Goal: Task Accomplishment & Management: Manage account settings

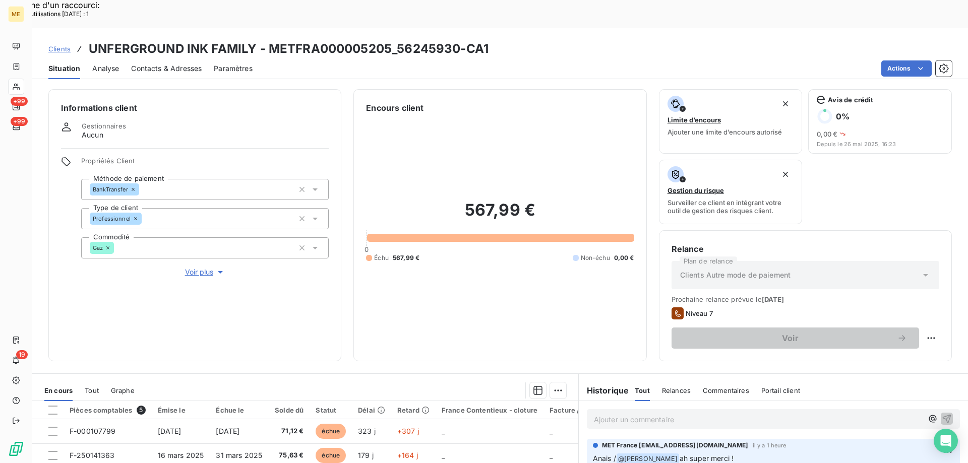
scroll to position [101, 0]
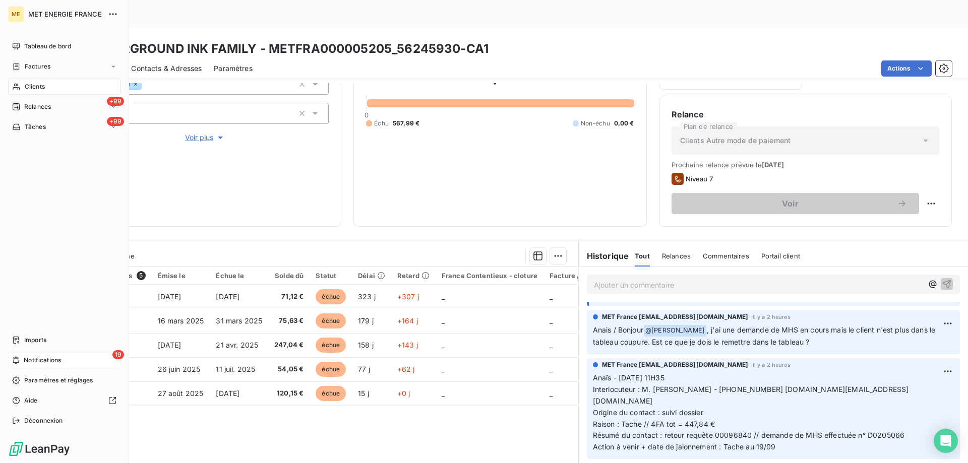
click at [32, 364] on span "Notifications" at bounding box center [42, 360] width 37 height 9
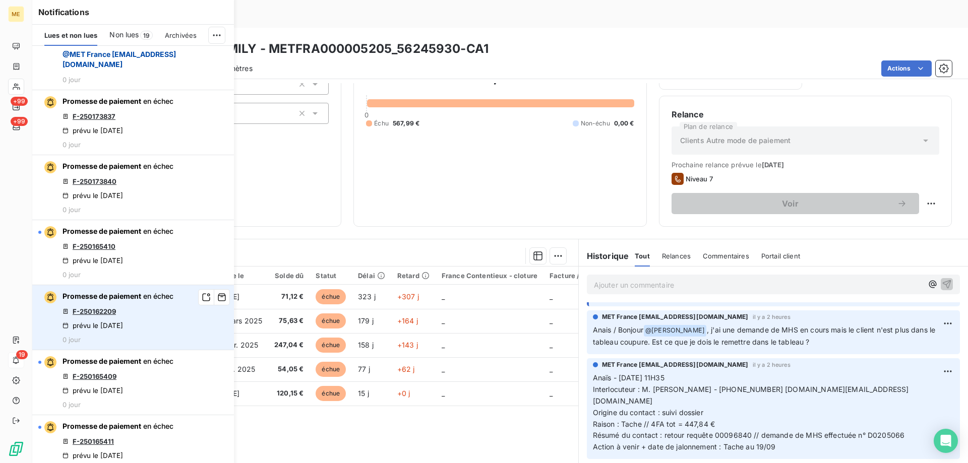
scroll to position [353, 0]
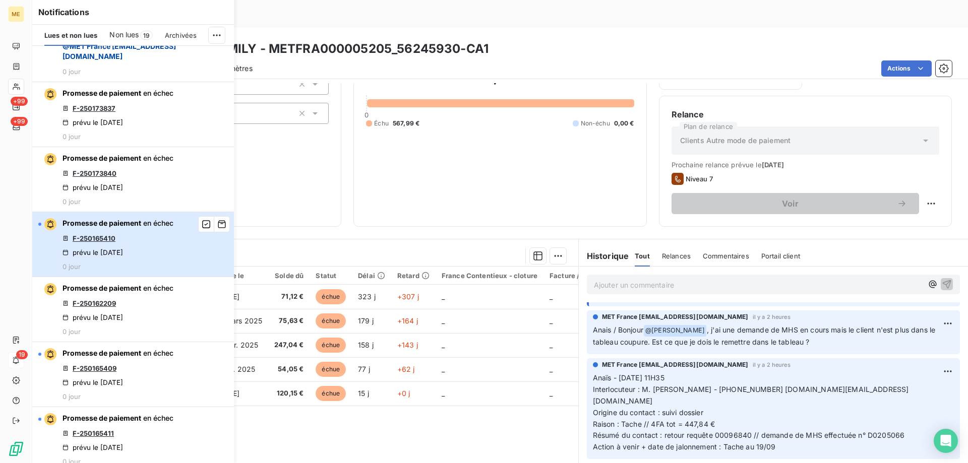
click at [156, 271] on div "Promesse de paiement en échec F-250165410 prévu le 10 sept. 2025 0 jour" at bounding box center [117, 244] width 111 height 52
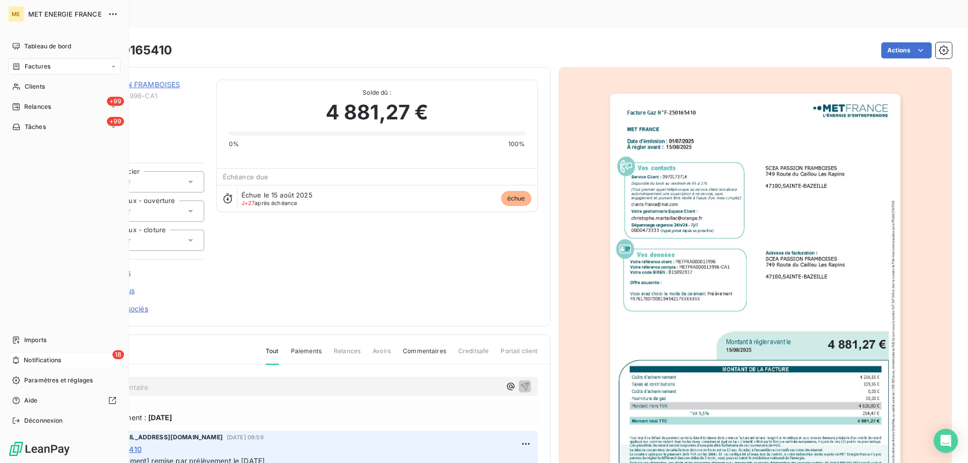
click at [32, 359] on span "Notifications" at bounding box center [42, 360] width 37 height 9
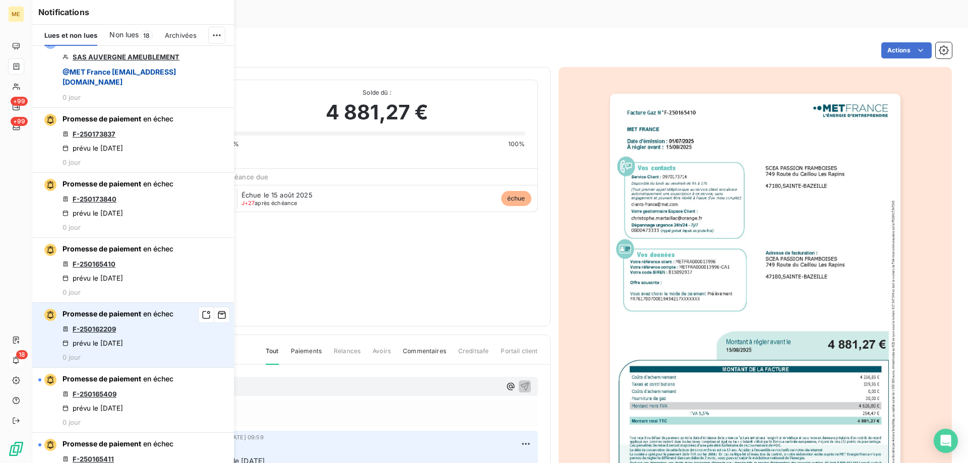
scroll to position [353, 0]
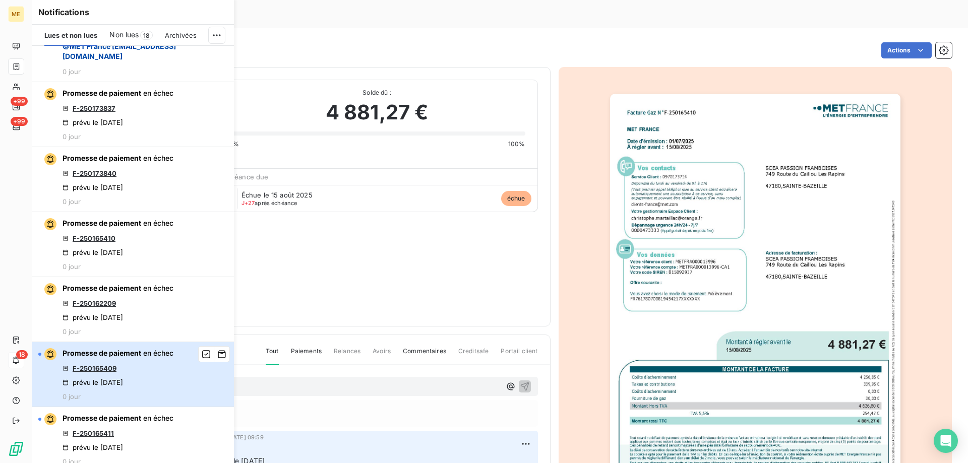
click at [138, 393] on div "Promesse de paiement en échec F-250165409 prévu le 10 sept. 2025 0 jour" at bounding box center [117, 374] width 111 height 52
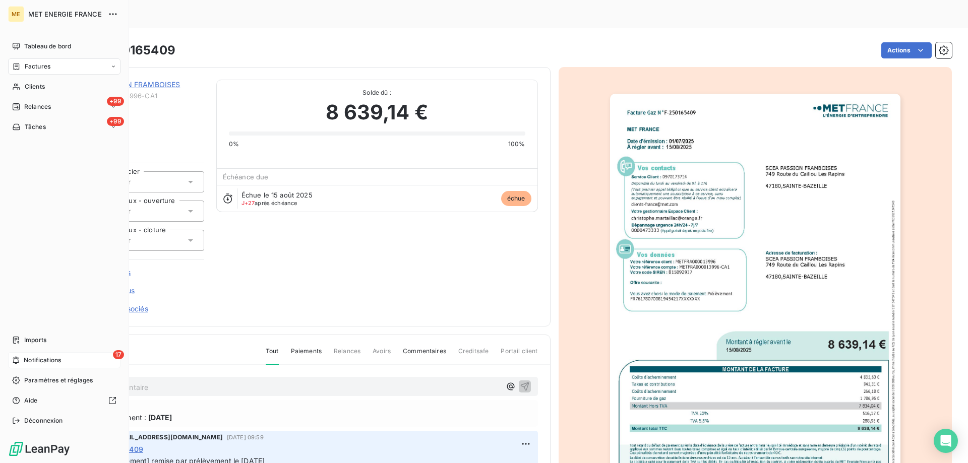
click at [25, 358] on span "Notifications" at bounding box center [42, 360] width 37 height 9
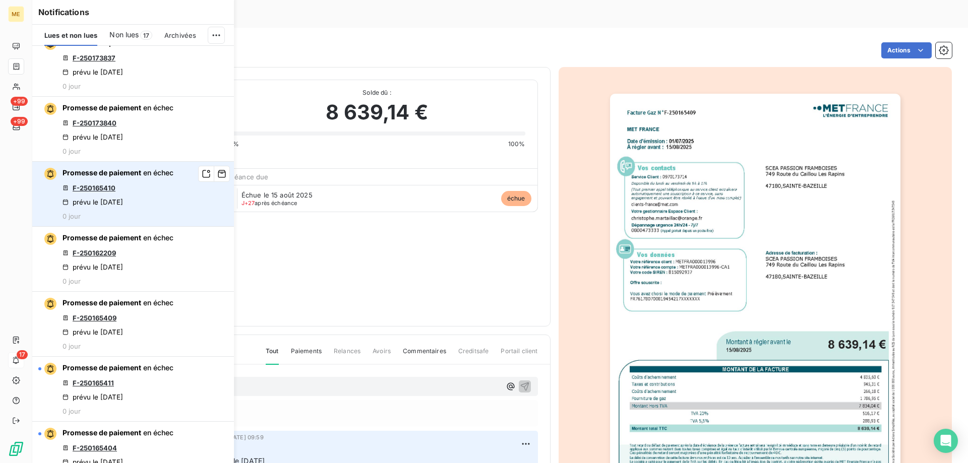
scroll to position [504, 0]
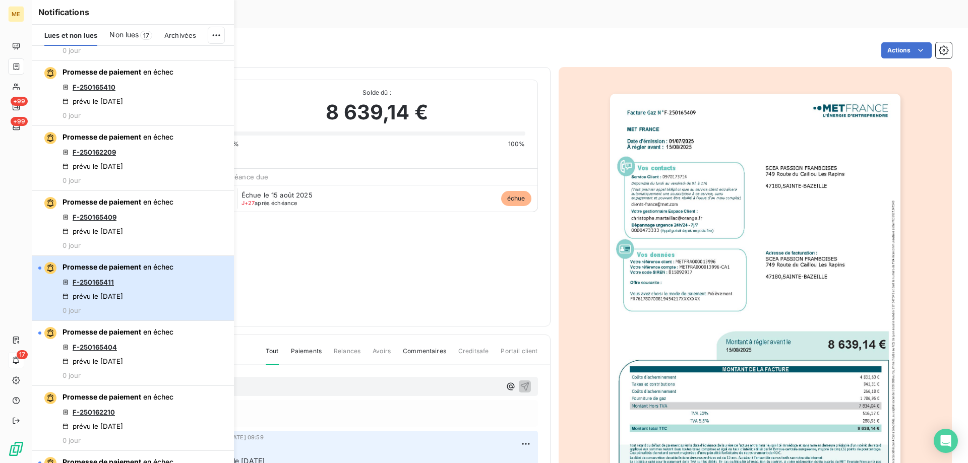
click at [154, 301] on div "Promesse de paiement en échec F-250165411 prévu le 10 sept. 2025 0 jour" at bounding box center [117, 288] width 111 height 52
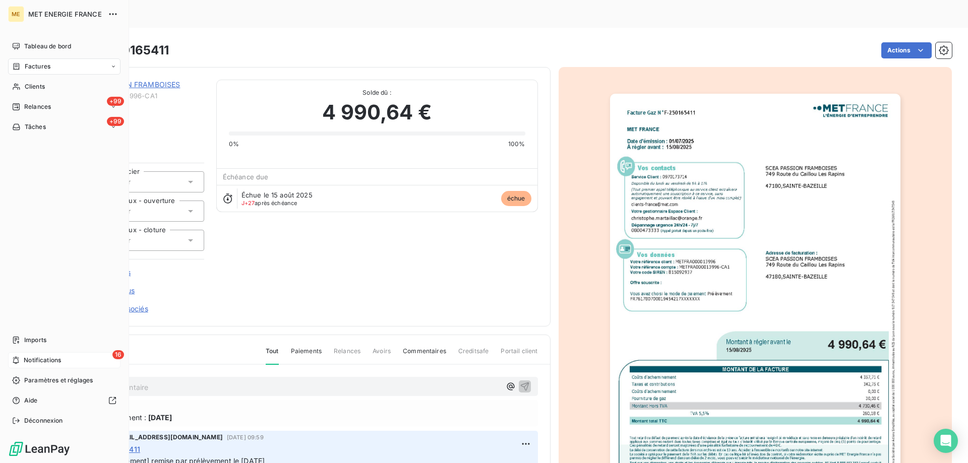
click at [27, 364] on span "Notifications" at bounding box center [42, 360] width 37 height 9
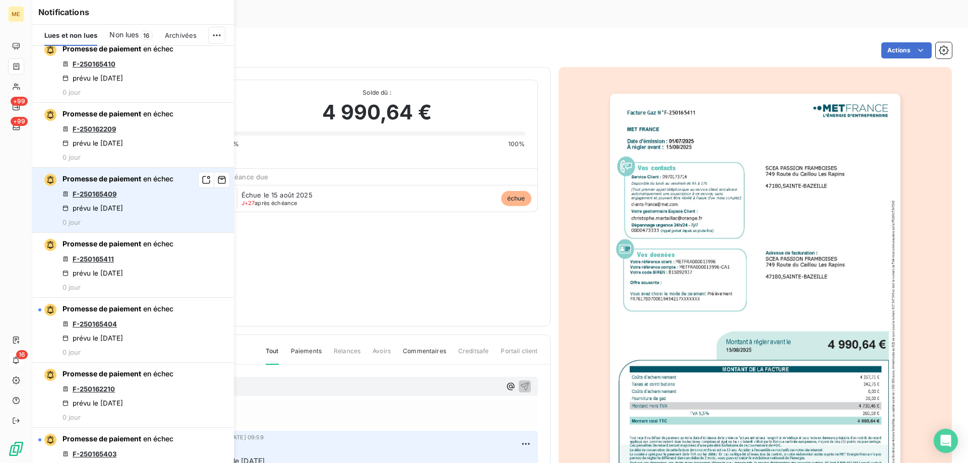
scroll to position [554, 0]
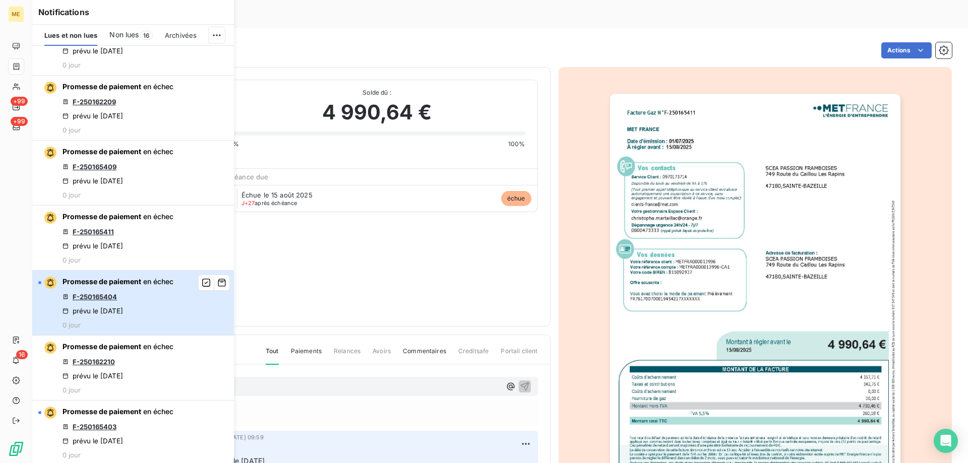
click at [136, 324] on div "Promesse de paiement en échec F-250165404 prévu le 10 sept. 2025 0 jour" at bounding box center [117, 303] width 111 height 52
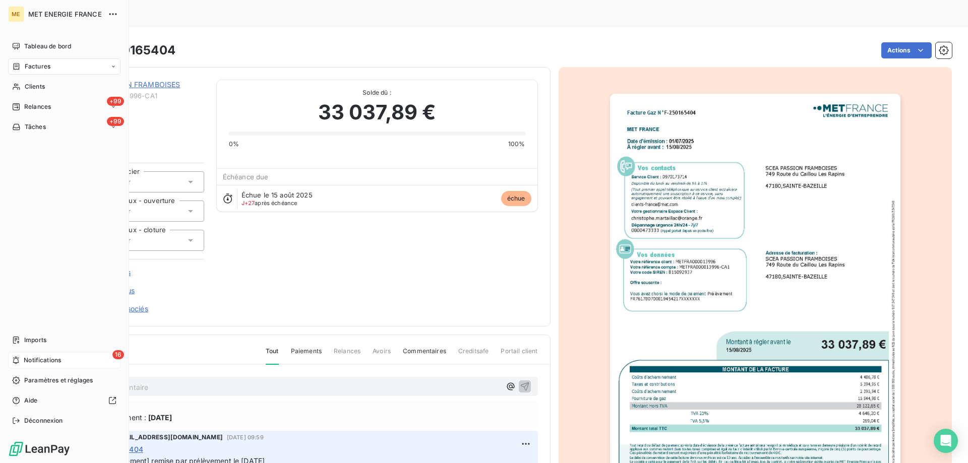
click at [37, 356] on span "Notifications" at bounding box center [42, 360] width 37 height 9
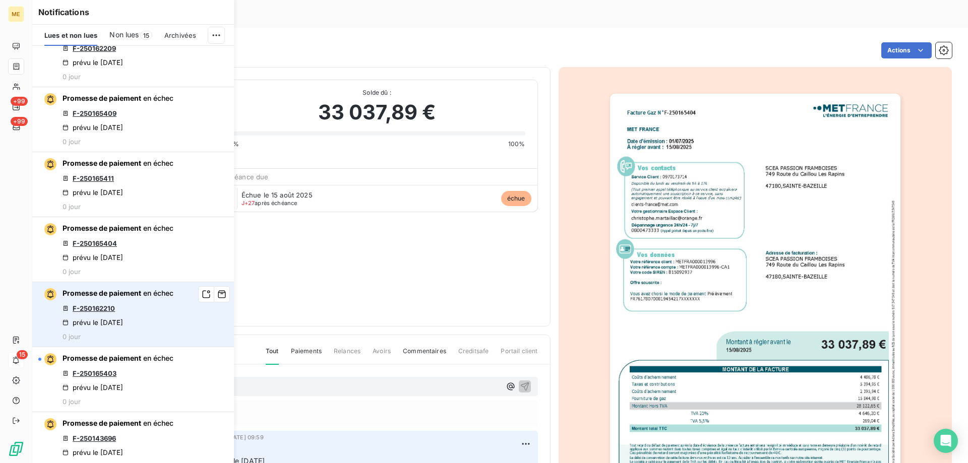
scroll to position [705, 0]
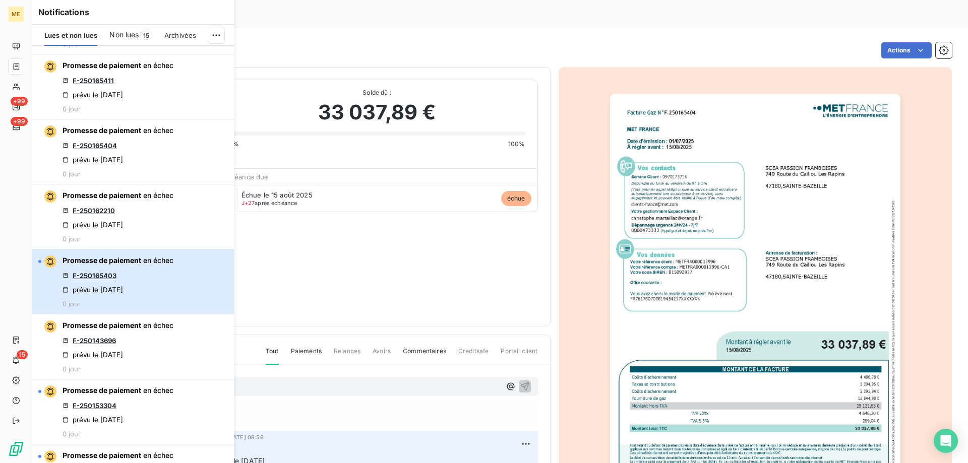
click at [144, 308] on div "Promesse de paiement en échec F-250165403 prévu le 10 sept. 2025 0 jour" at bounding box center [117, 281] width 111 height 52
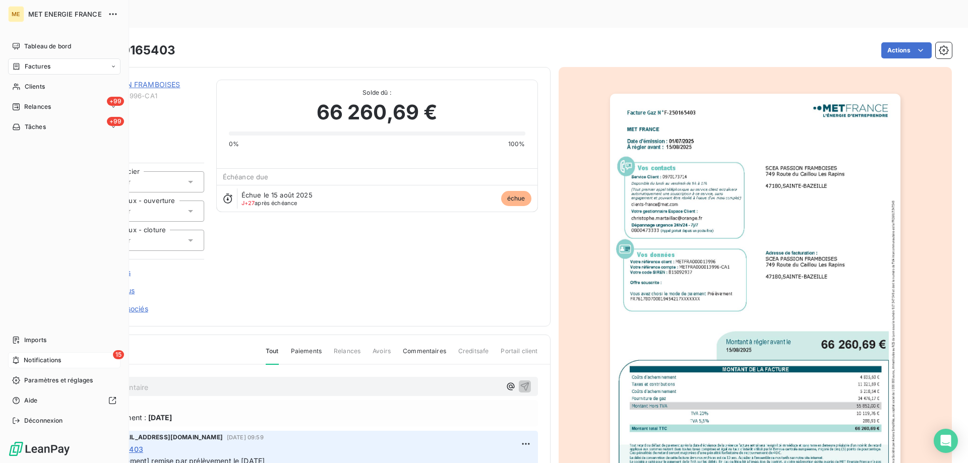
click at [29, 359] on span "Notifications" at bounding box center [42, 360] width 37 height 9
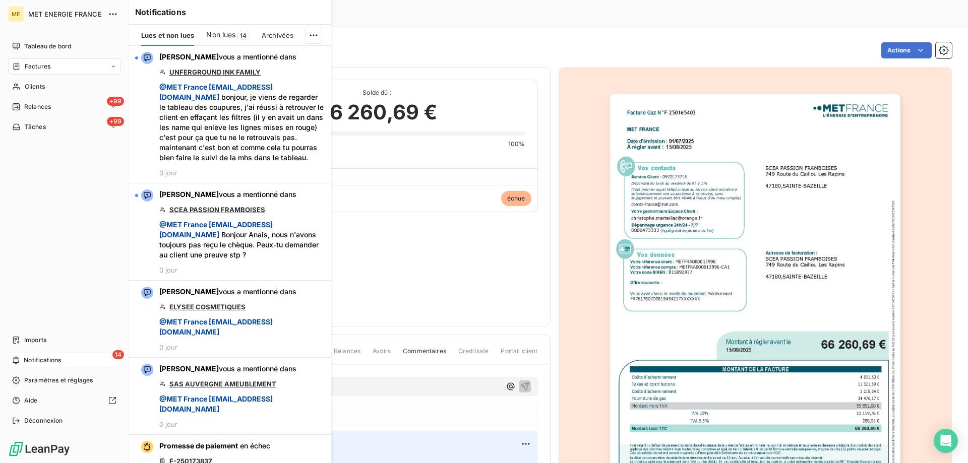
click at [76, 361] on div "14 Notifications" at bounding box center [64, 360] width 112 height 16
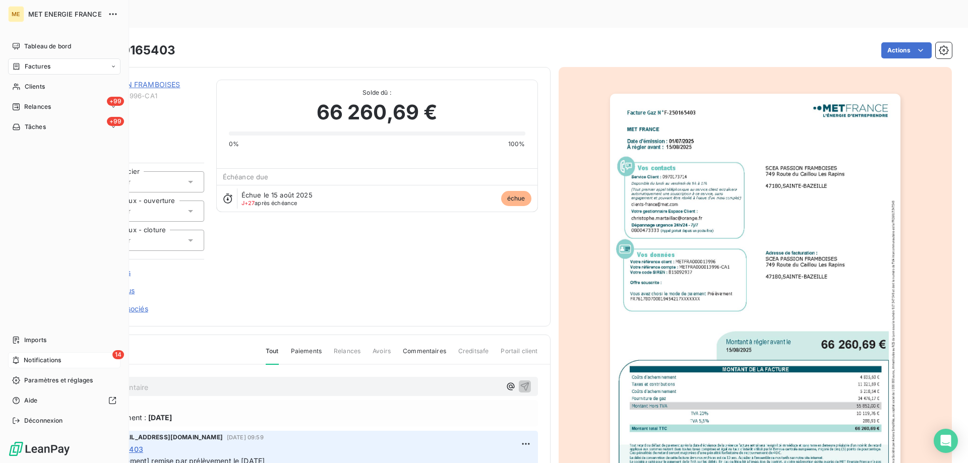
click at [87, 365] on div "14 Notifications" at bounding box center [64, 360] width 112 height 16
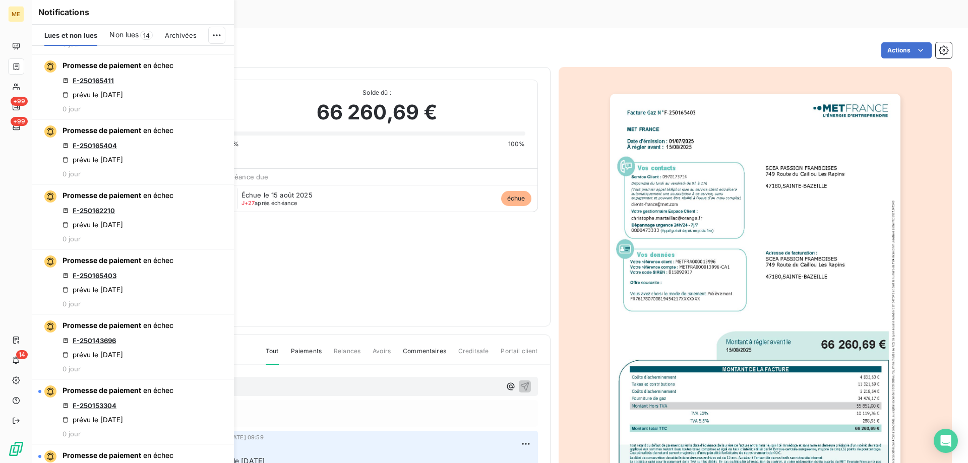
scroll to position [857, 0]
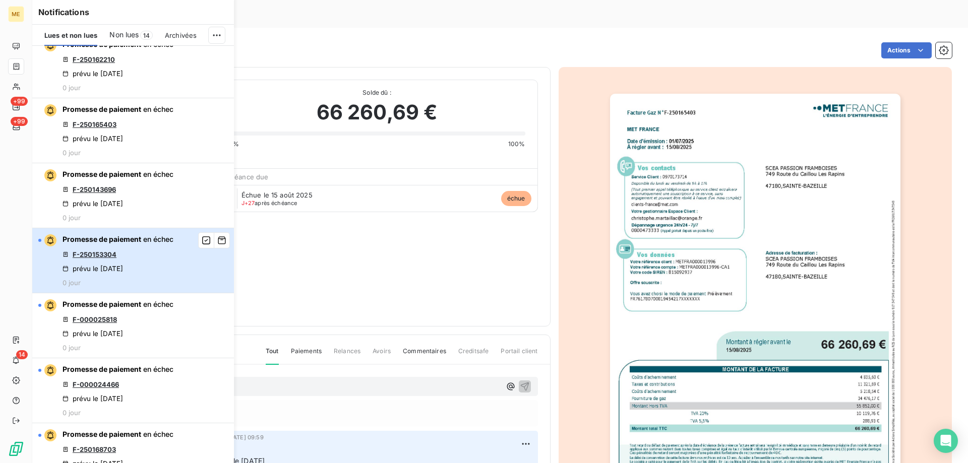
click at [167, 287] on div "Promesse de paiement en échec F-250153304 prévu le 10 sept. 2025 0 jour" at bounding box center [117, 260] width 111 height 52
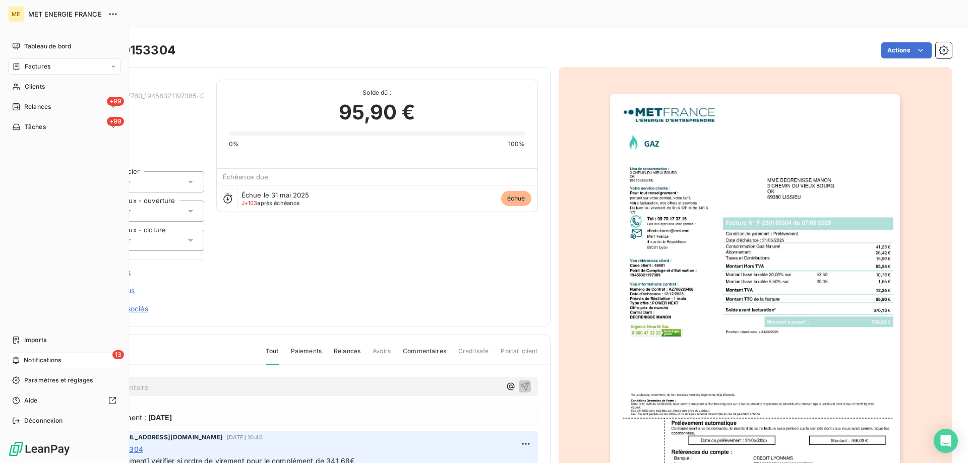
click at [52, 356] on span "Notifications" at bounding box center [42, 360] width 37 height 9
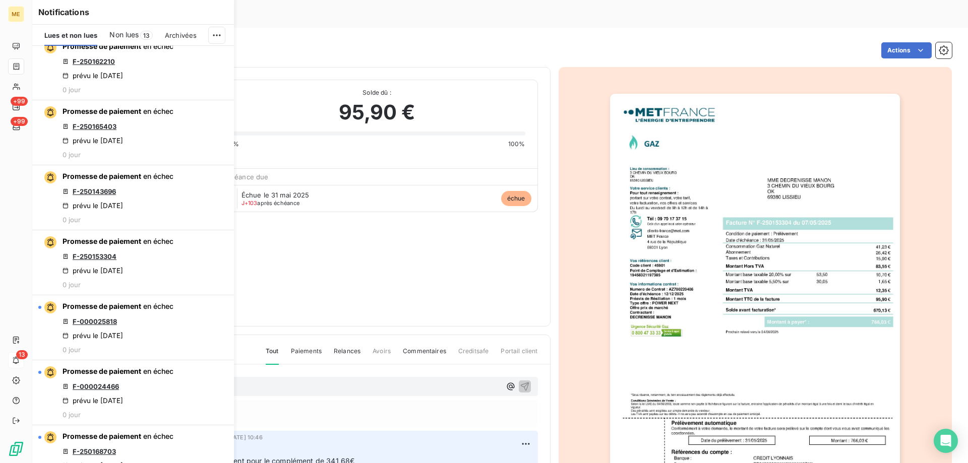
scroll to position [857, 0]
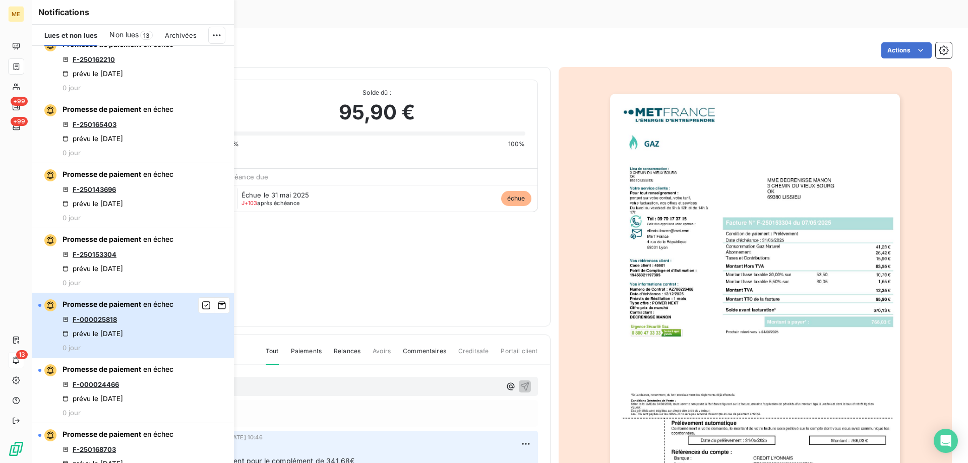
click at [155, 352] on div "Promesse de paiement en échec F-000025818 prévu le 10 sept. 2025 0 jour" at bounding box center [117, 325] width 111 height 52
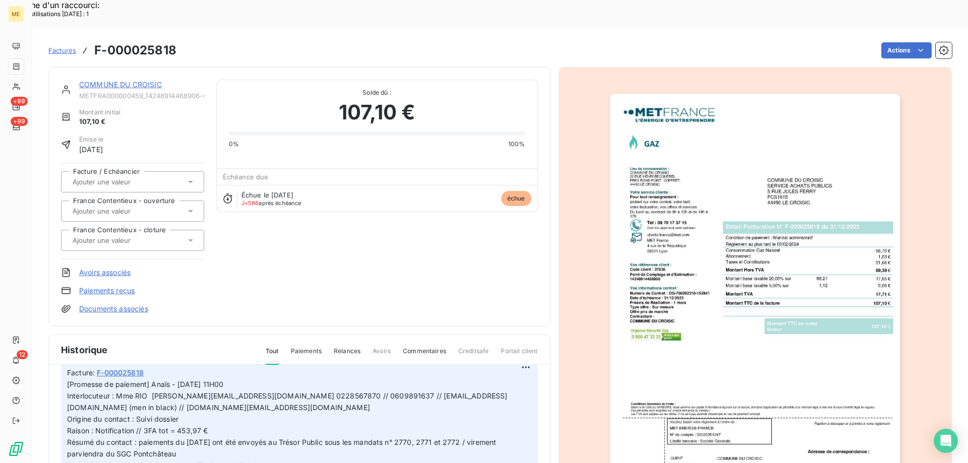
scroll to position [101, 0]
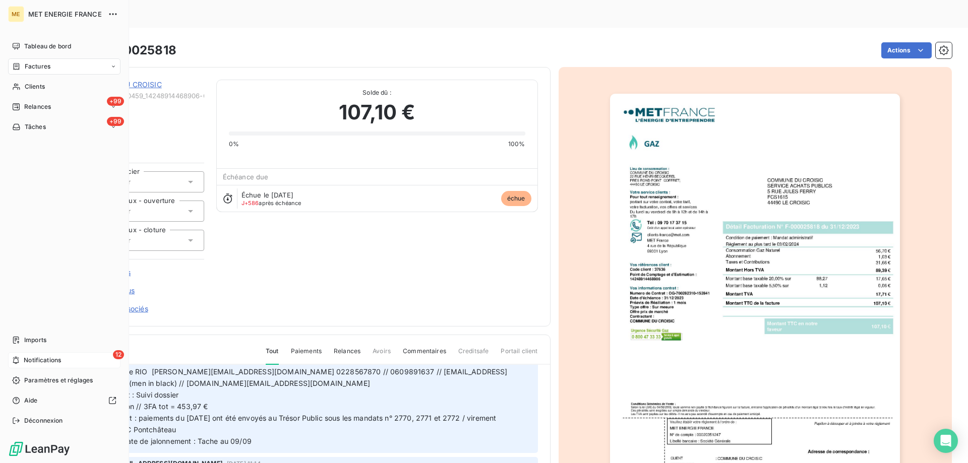
click at [28, 357] on span "Notifications" at bounding box center [42, 360] width 37 height 9
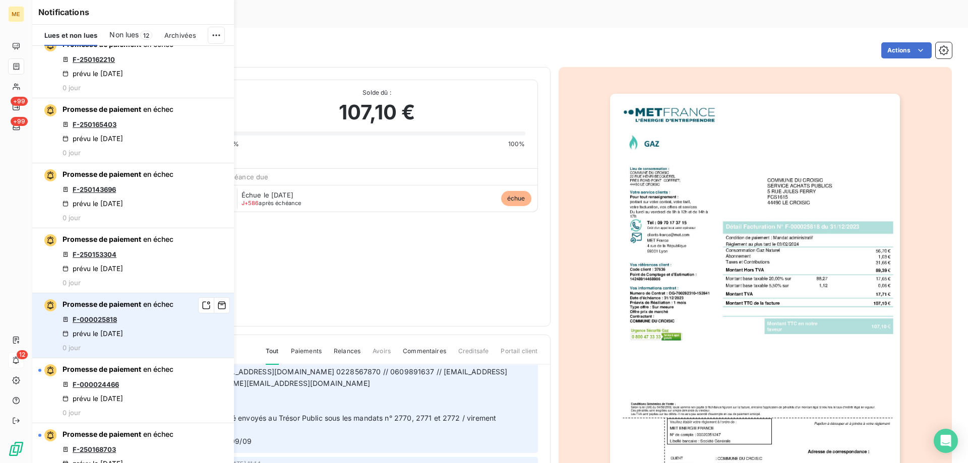
scroll to position [907, 0]
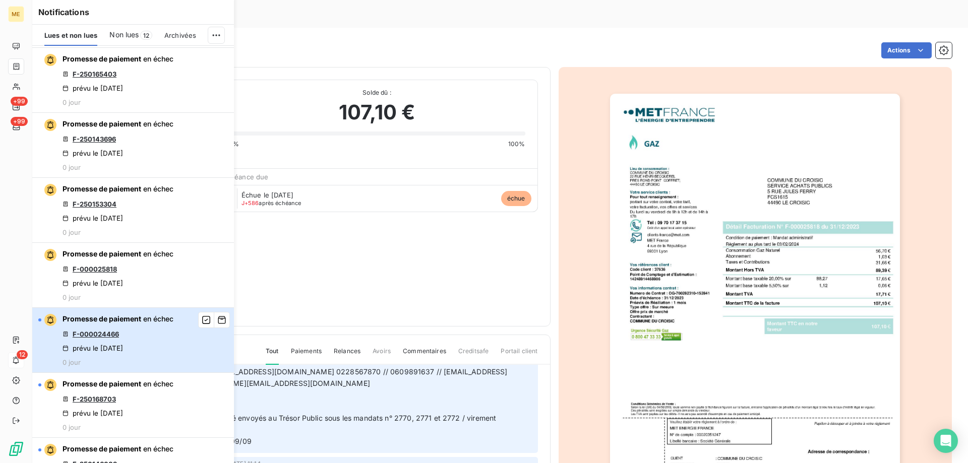
click at [150, 366] on div "Promesse de paiement en échec F-000024466 prévu le 10 sept. 2025 0 jour" at bounding box center [117, 340] width 111 height 52
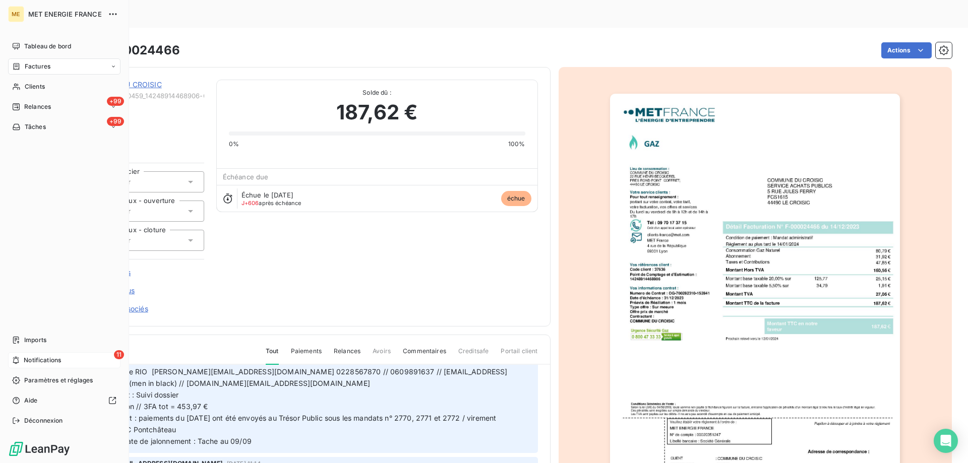
click at [42, 358] on span "Notifications" at bounding box center [42, 360] width 37 height 9
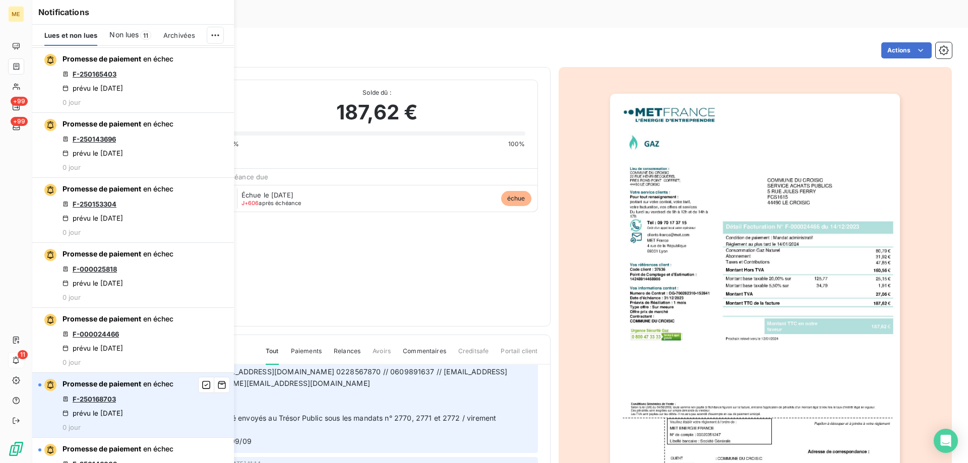
scroll to position [1008, 0]
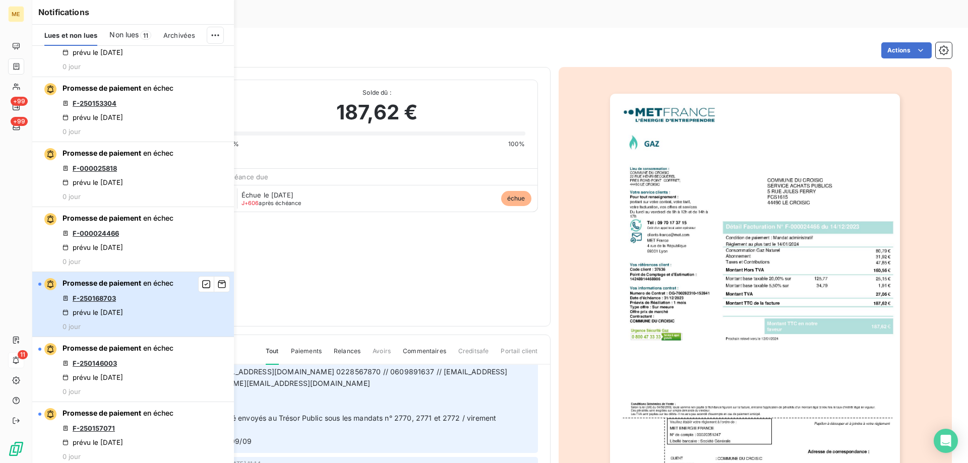
click at [161, 326] on div "Promesse de paiement en échec F-250168703 prévu le 10 sept. 2025 0 jour" at bounding box center [117, 304] width 111 height 52
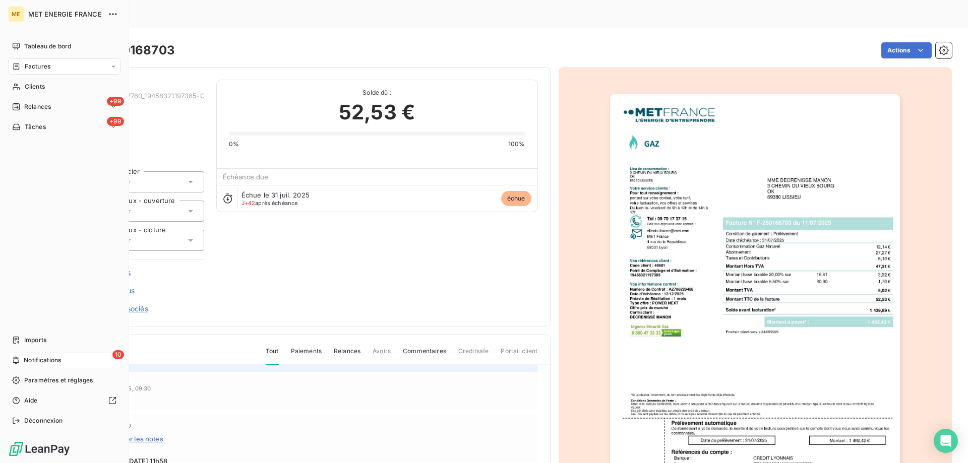
click at [51, 362] on span "Notifications" at bounding box center [42, 360] width 37 height 9
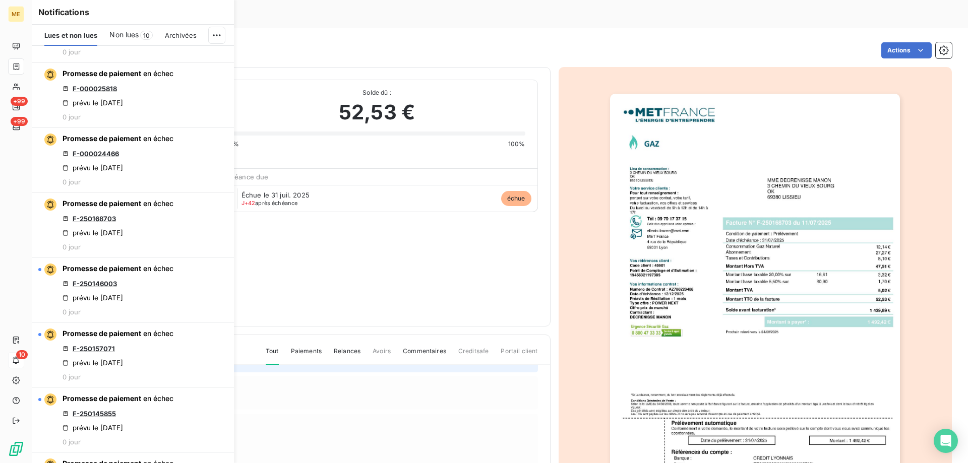
scroll to position [1109, 0]
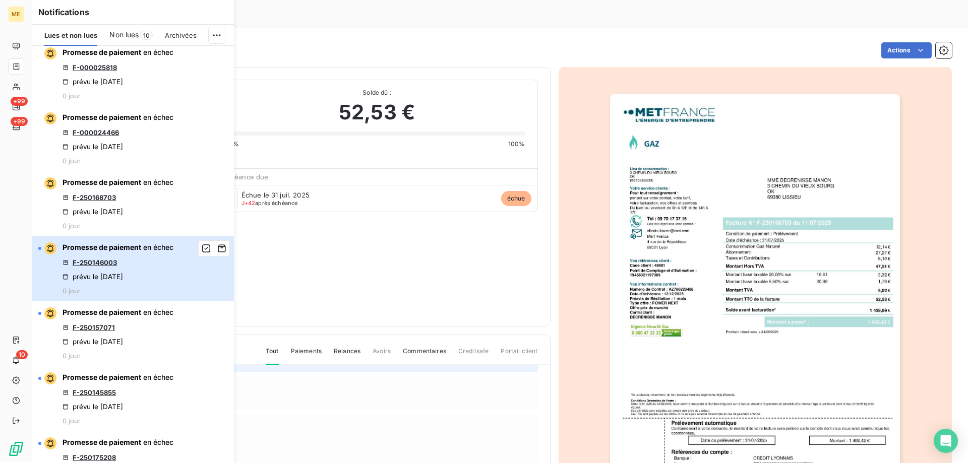
click at [117, 295] on div "Promesse de paiement en échec F-250146003 prévu le 10 sept. 2025 0 jour" at bounding box center [117, 268] width 111 height 52
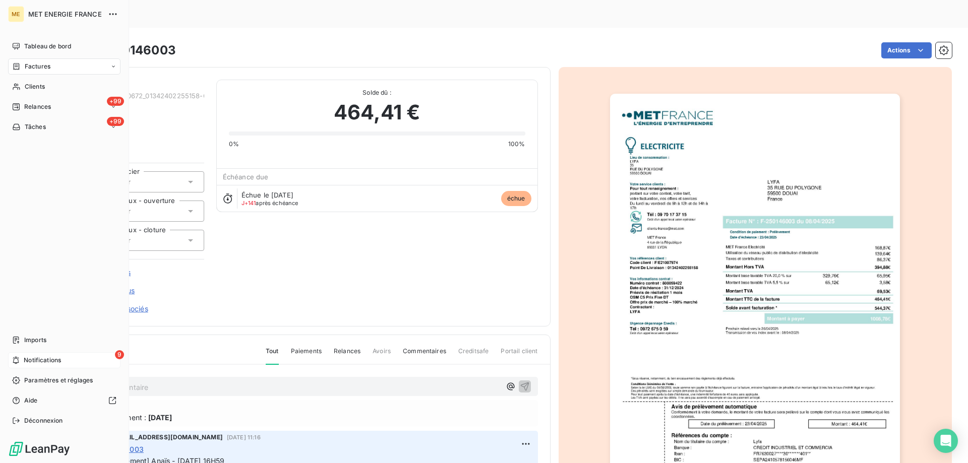
click at [19, 356] on div "9 Notifications" at bounding box center [64, 360] width 112 height 16
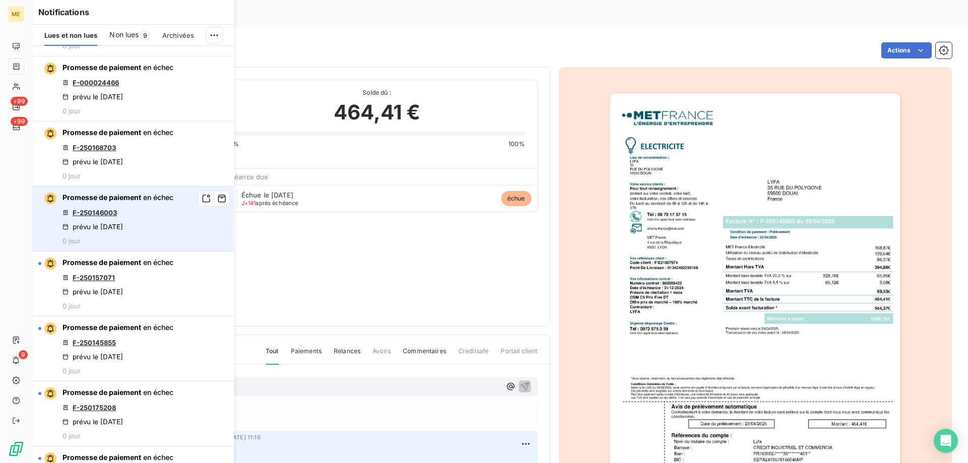
scroll to position [1159, 0]
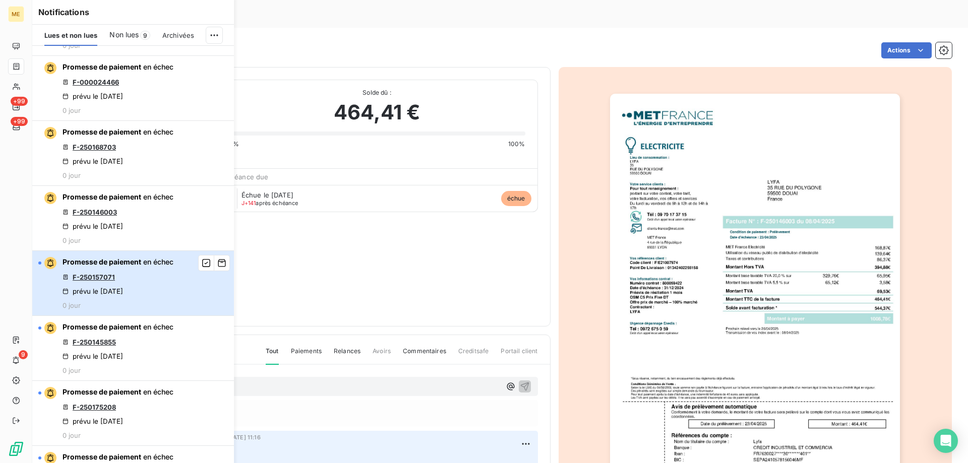
click at [146, 309] on div "Promesse de paiement en échec F-250157071 prévu le 10 sept. 2025 0 jour" at bounding box center [117, 283] width 111 height 52
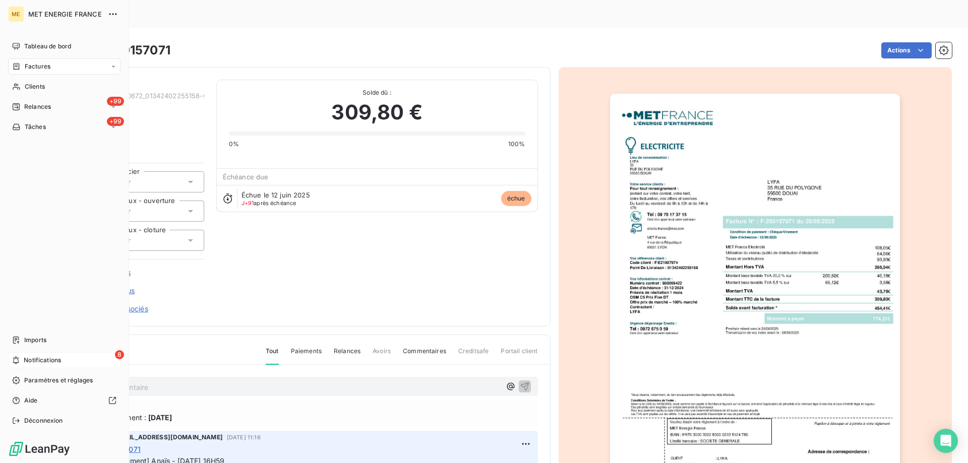
click at [16, 357] on icon at bounding box center [16, 360] width 8 height 8
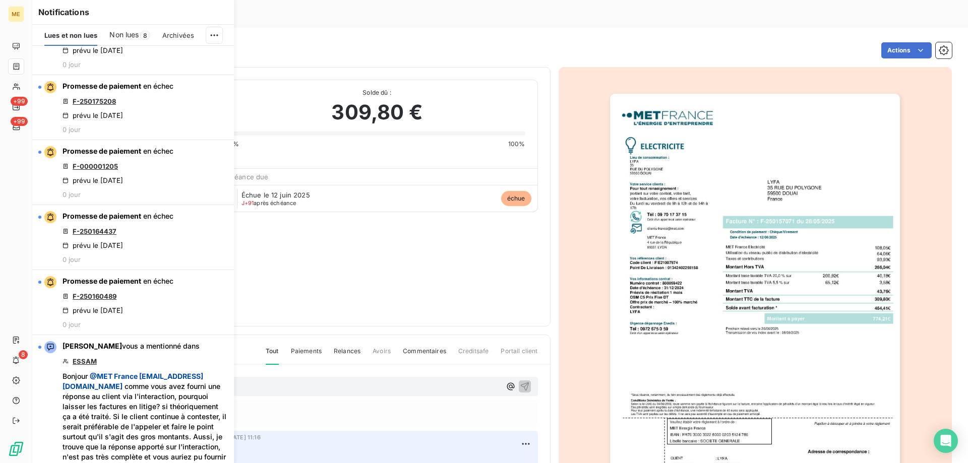
scroll to position [1461, 0]
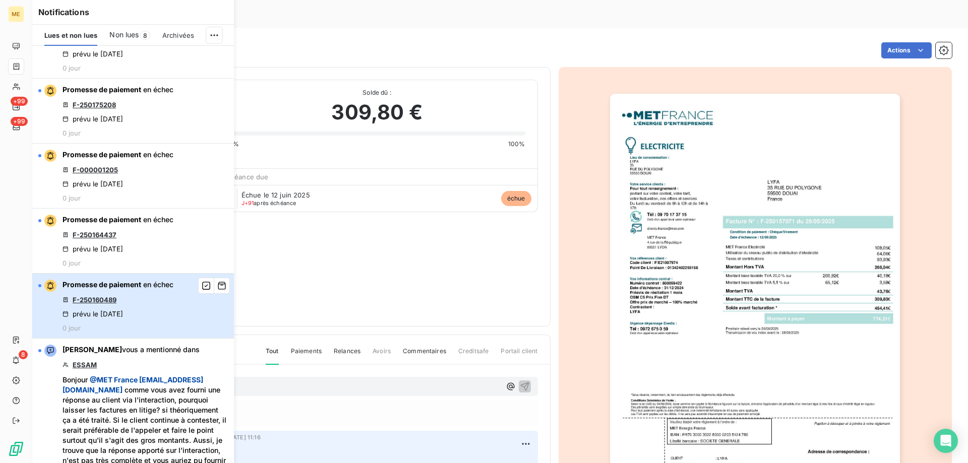
click at [145, 317] on div "Promesse de paiement en échec F-250160489 prévu le 10 sept. 2025 0 jour" at bounding box center [117, 306] width 111 height 52
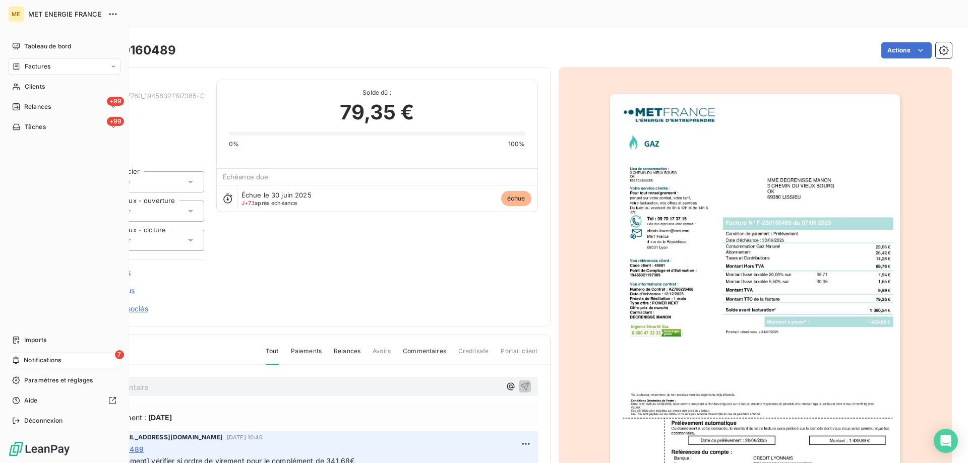
click at [37, 358] on span "Notifications" at bounding box center [42, 360] width 37 height 9
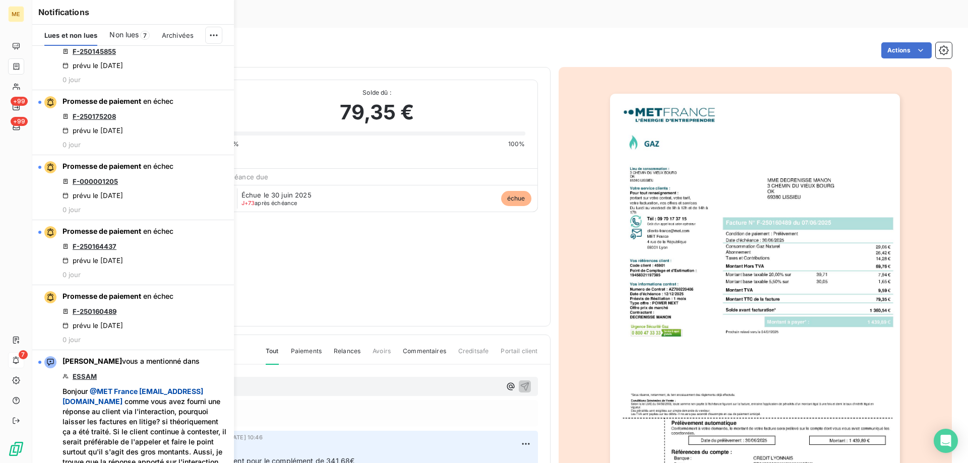
scroll to position [1411, 0]
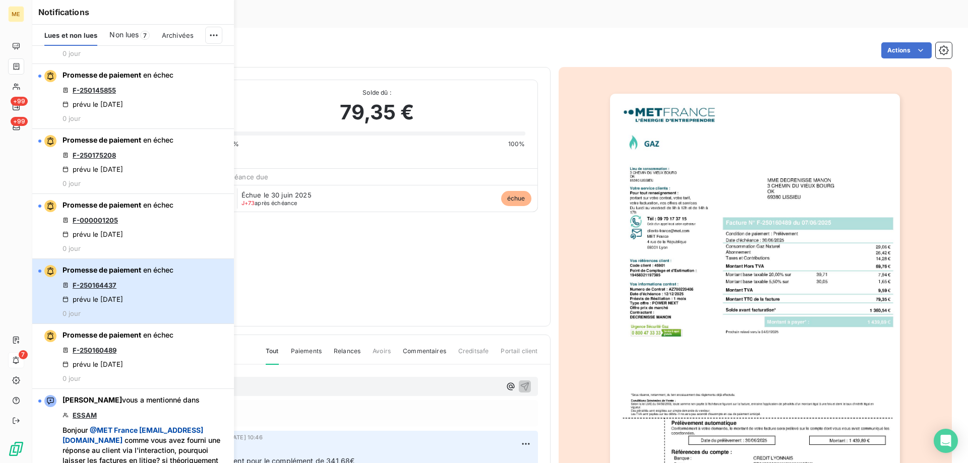
drag, startPoint x: 149, startPoint y: 311, endPoint x: 145, endPoint y: 315, distance: 5.7
click at [148, 312] on div "Promesse de paiement en échec F-250164437 prévu le 10 sept. 2025 0 jour" at bounding box center [117, 291] width 111 height 52
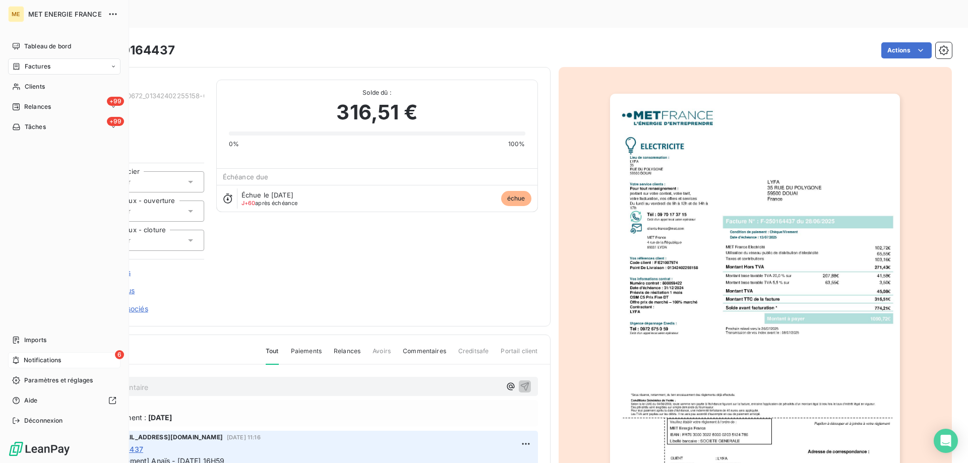
click at [29, 357] on span "Notifications" at bounding box center [42, 360] width 37 height 9
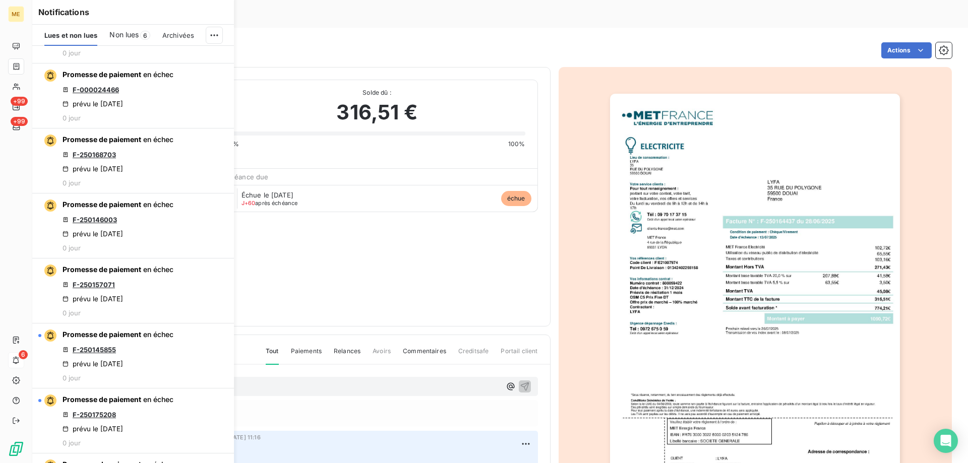
scroll to position [1159, 0]
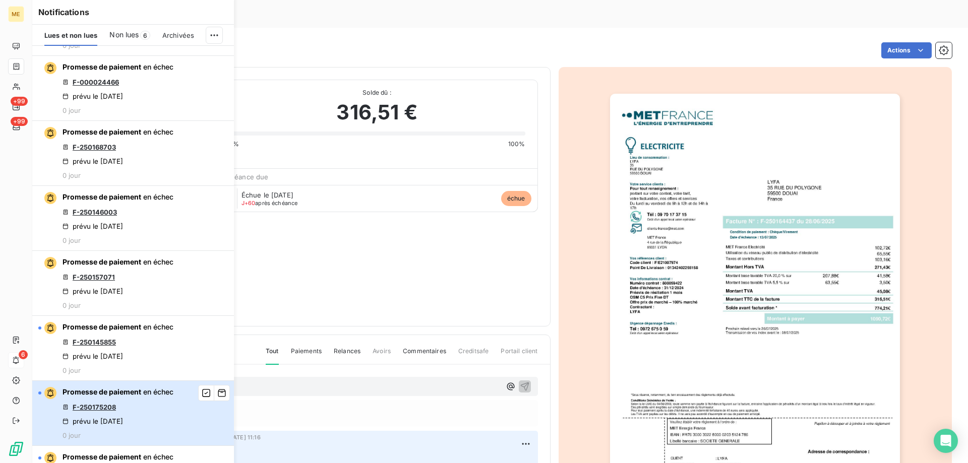
click at [141, 396] on span "Promesse de paiement" at bounding box center [101, 392] width 79 height 9
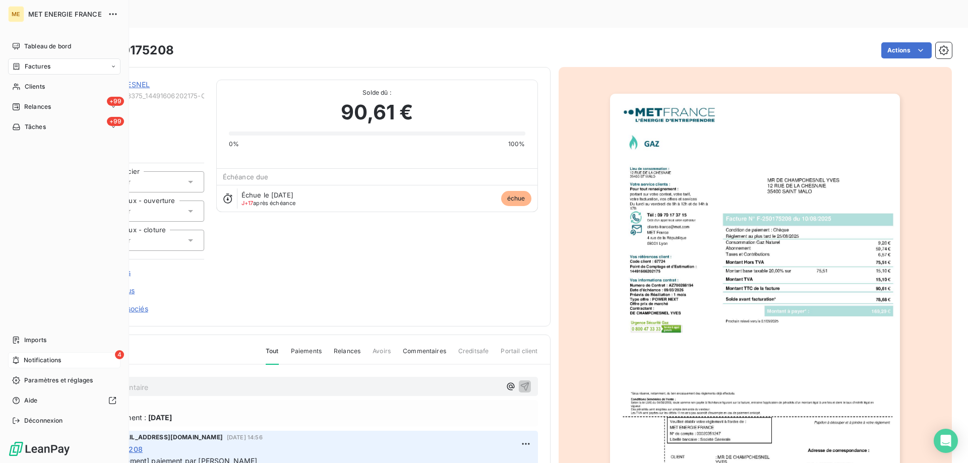
click at [33, 359] on span "Notifications" at bounding box center [42, 360] width 37 height 9
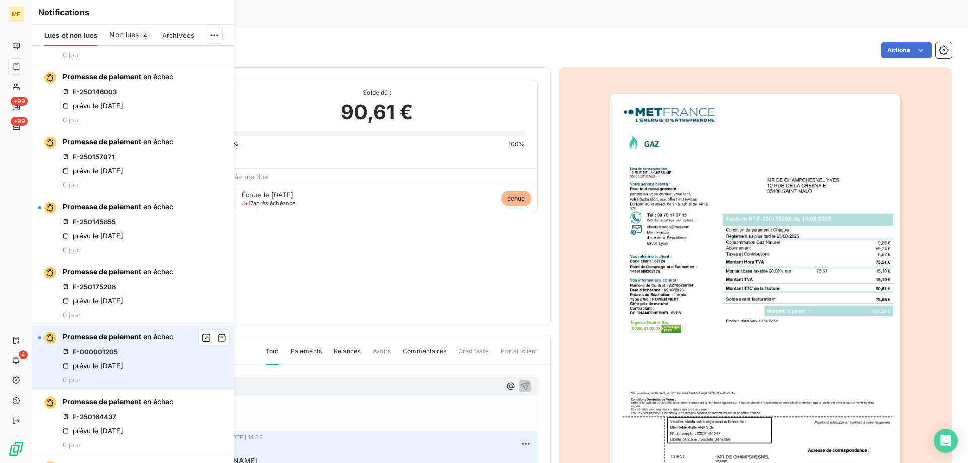
scroll to position [1260, 0]
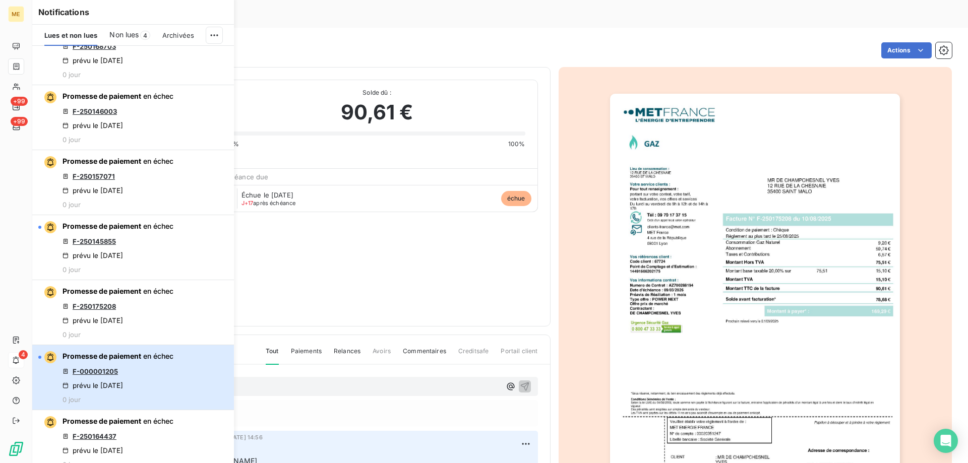
click at [147, 389] on div "Promesse de paiement en échec F-000001205 prévu le 10 sept. 2025 0 jour" at bounding box center [117, 377] width 111 height 52
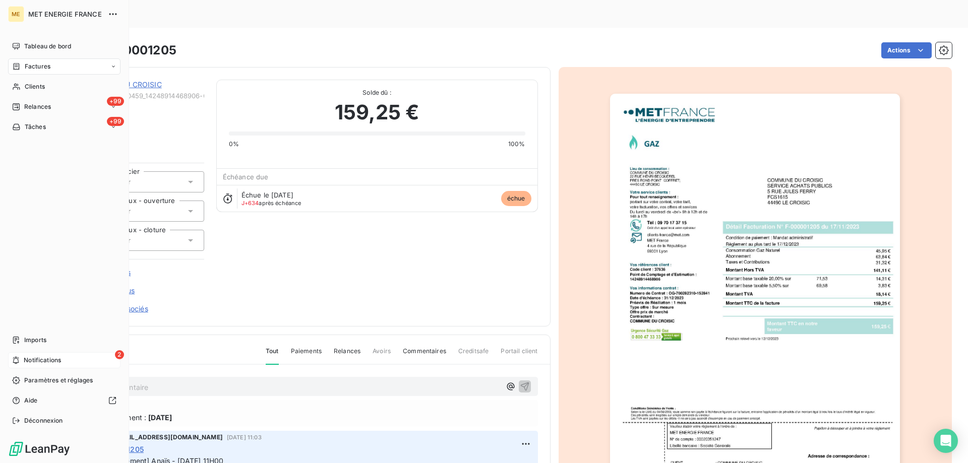
drag, startPoint x: 20, startPoint y: 361, endPoint x: 40, endPoint y: 362, distance: 20.2
click at [20, 361] on icon at bounding box center [16, 360] width 8 height 8
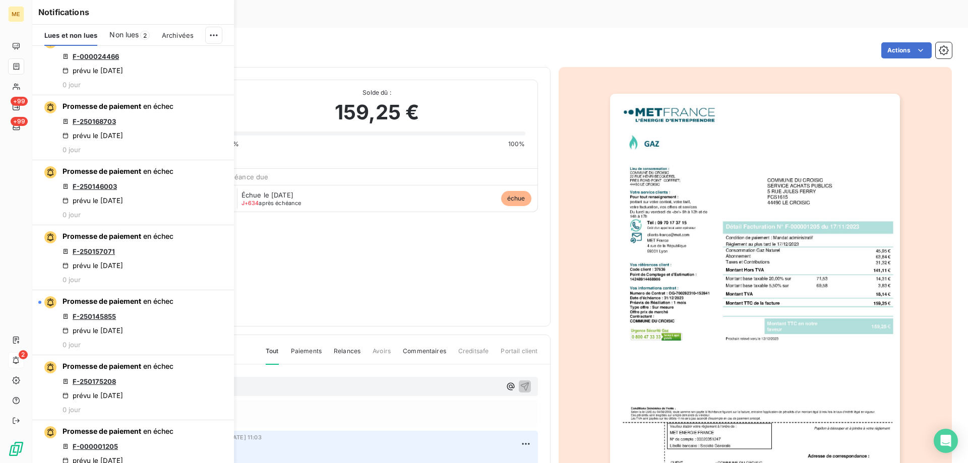
scroll to position [1159, 0]
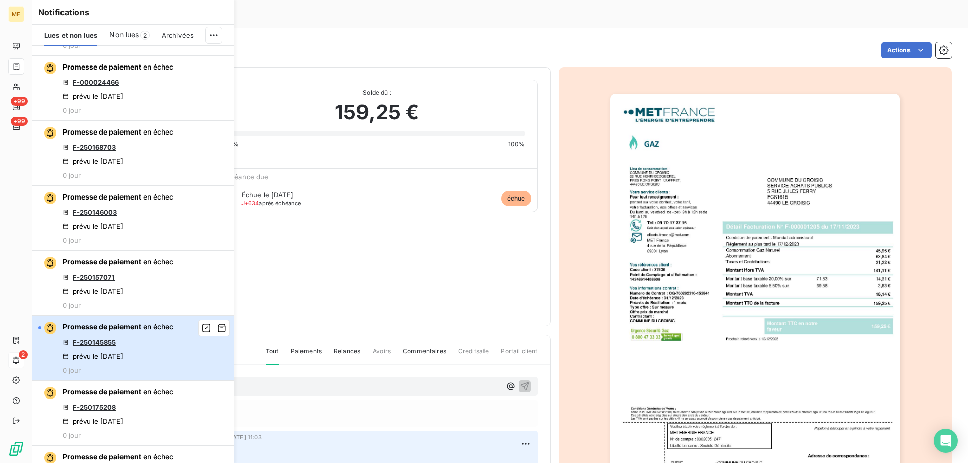
click at [145, 370] on div "Promesse de paiement en échec F-250145855 prévu le 10 sept. 2025 0 jour" at bounding box center [117, 348] width 111 height 52
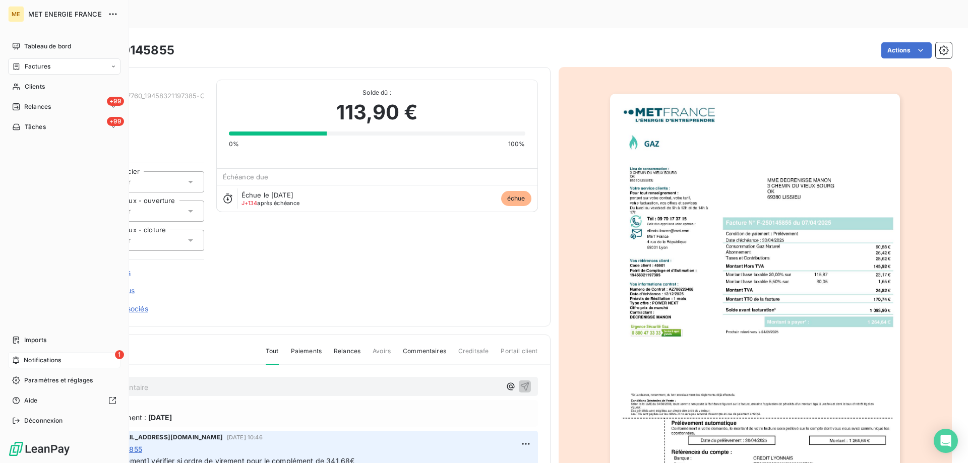
click at [21, 359] on div "1 Notifications" at bounding box center [64, 360] width 112 height 16
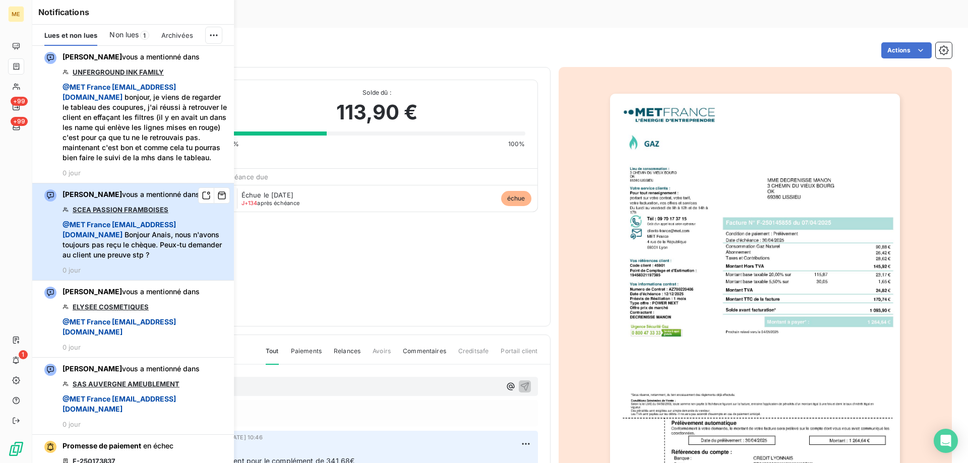
click at [192, 260] on span "@ MET France met-france@recouvrement.met.com Bonjour Anais, nous n'avons toujou…" at bounding box center [144, 240] width 165 height 40
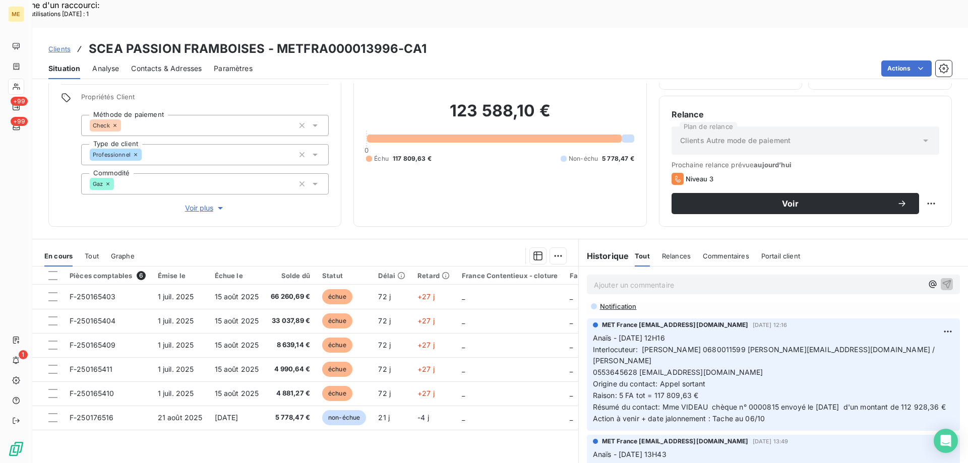
scroll to position [101, 0]
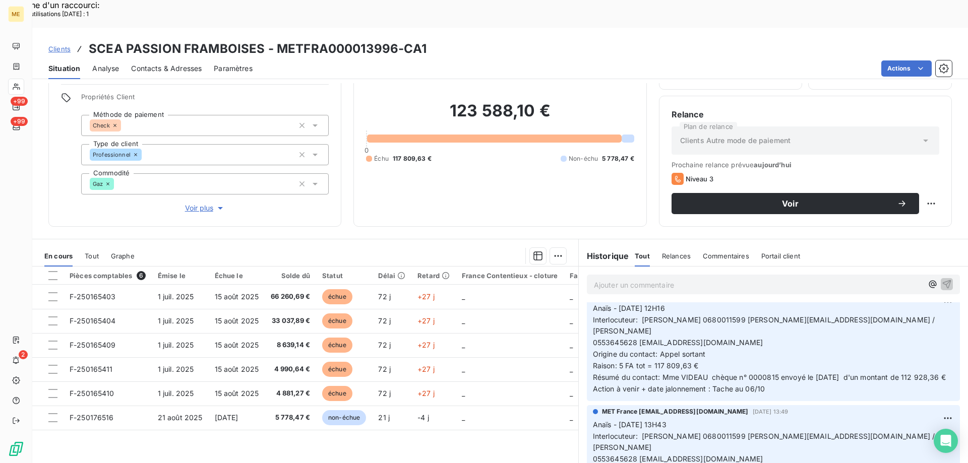
click at [763, 373] on span "Résumé du contact: Mme VIDEAU chèque n° 0000815 envoyé le 04/09/2025 d'un monta…" at bounding box center [769, 377] width 353 height 9
click at [764, 373] on span "Résumé du contact: Mme VIDEAU chèque n° 0000815 envoyé le 04/09/2025 d'un monta…" at bounding box center [769, 377] width 353 height 9
click at [781, 373] on span "Résumé du contact: Mme VIDEAU chèque n° 0000815 envoyé le 04/09/2025 d'un monta…" at bounding box center [769, 377] width 353 height 9
click at [805, 344] on p "Anaïs - 04/09/2025 - 12H16 Interlocuteur: Mr huber 0680011599 christophe.martai…" at bounding box center [773, 349] width 361 height 92
click at [782, 373] on span "Résumé du contact: Mme VIDEAU chèque n° 0000815 envoyé le 04/09/2025 d'un monta…" at bounding box center [769, 377] width 353 height 9
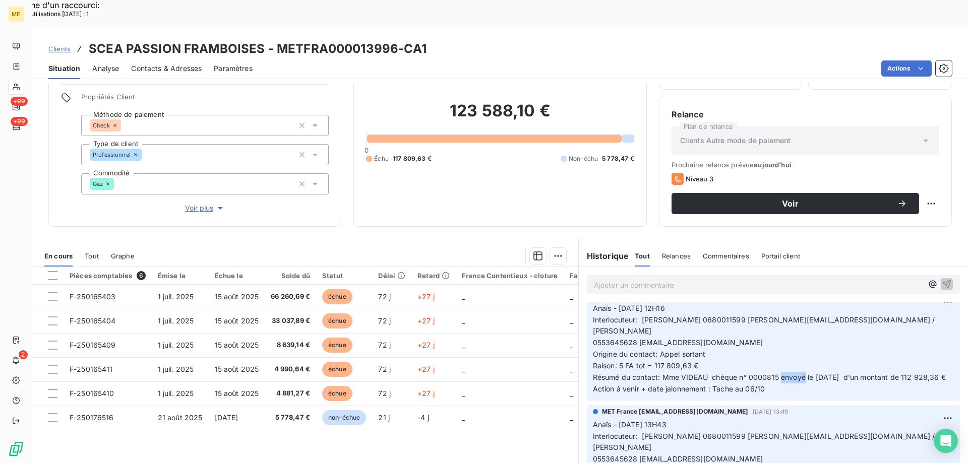
drag, startPoint x: 777, startPoint y: 339, endPoint x: 801, endPoint y: 342, distance: 23.9
click at [801, 342] on p "Anaïs - 04/09/2025 - 12H16 Interlocuteur: Mr huber 0680011599 christophe.martai…" at bounding box center [773, 349] width 361 height 92
click at [810, 373] on span "Résumé du contact: Mme VIDEAU chèque n° 0000815 envoyé le 04/09/2025 d'un monta…" at bounding box center [769, 377] width 353 height 9
click at [796, 346] on p "Anaïs - 04/09/2025 - 12H16 Interlocuteur: Mr huber 0680011599 christophe.martai…" at bounding box center [773, 349] width 361 height 92
click at [679, 353] on p "Anaïs - 04/09/2025 - 12H16 Interlocuteur: Mr huber 0680011599 christophe.martai…" at bounding box center [773, 349] width 361 height 92
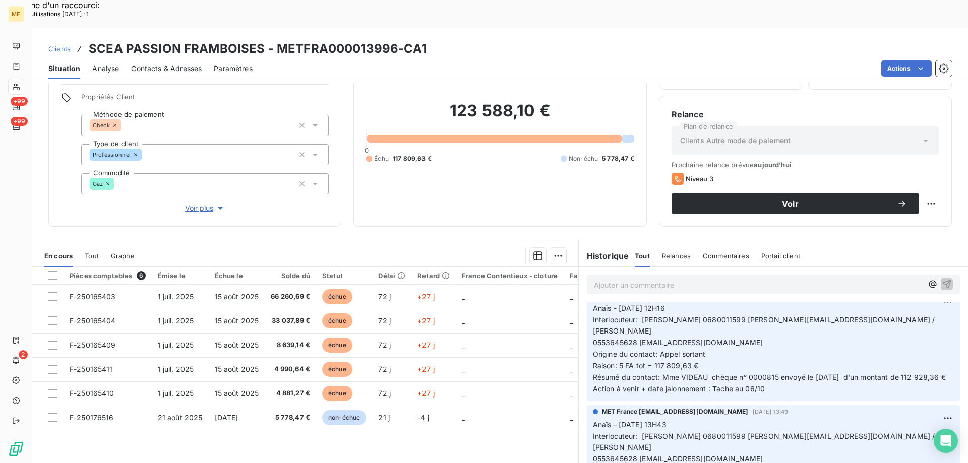
click at [770, 373] on span "Résumé du contact: Mme VIDEAU chèque n° 0000815 envoyé le 04/09/2025 d'un monta…" at bounding box center [769, 377] width 353 height 9
click at [725, 350] on p "Anaïs - 04/09/2025 - 12H16 Interlocuteur: Mr huber 0680011599 christophe.martai…" at bounding box center [773, 349] width 361 height 92
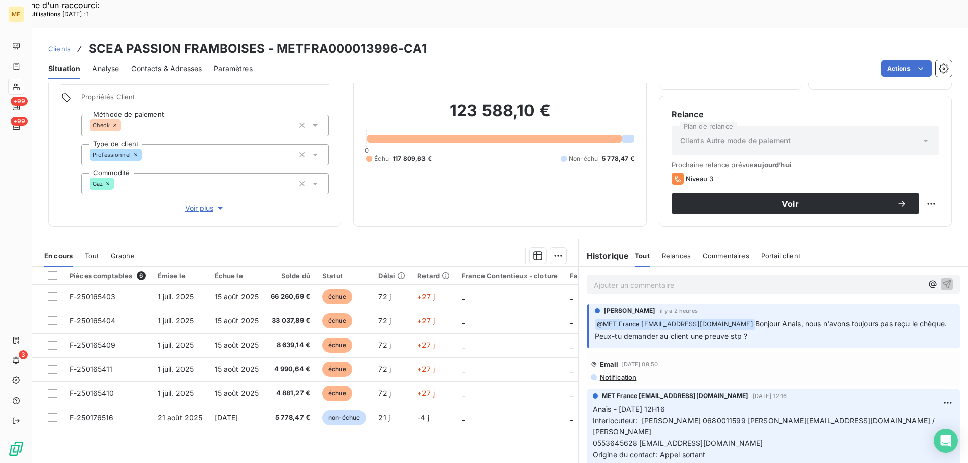
click at [632, 279] on p "Ajouter un commentaire ﻿" at bounding box center [758, 285] width 329 height 13
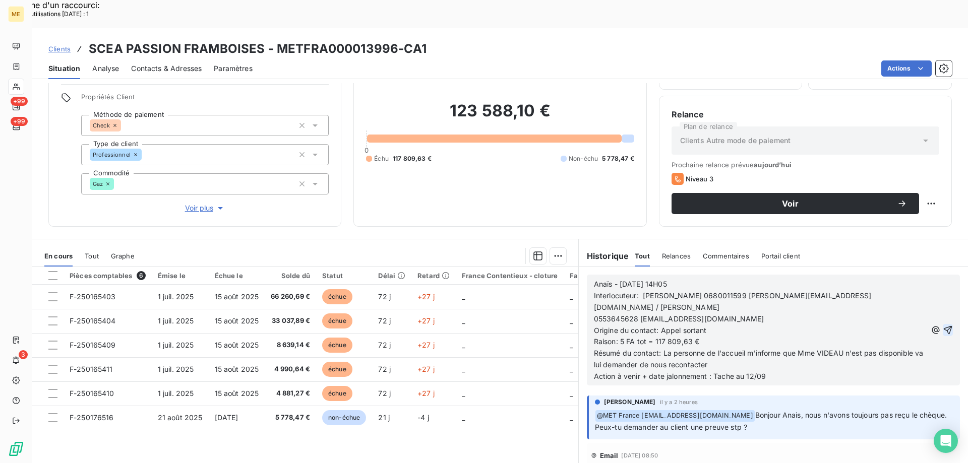
click at [942, 325] on icon "button" at bounding box center [947, 330] width 10 height 10
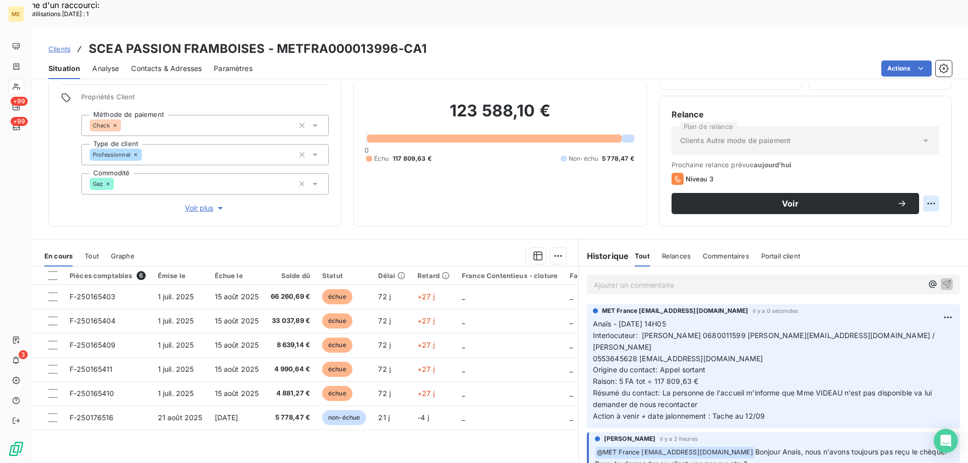
click at [912, 202] on div "Replanifier cette action" at bounding box center [882, 198] width 90 height 16
select select "8"
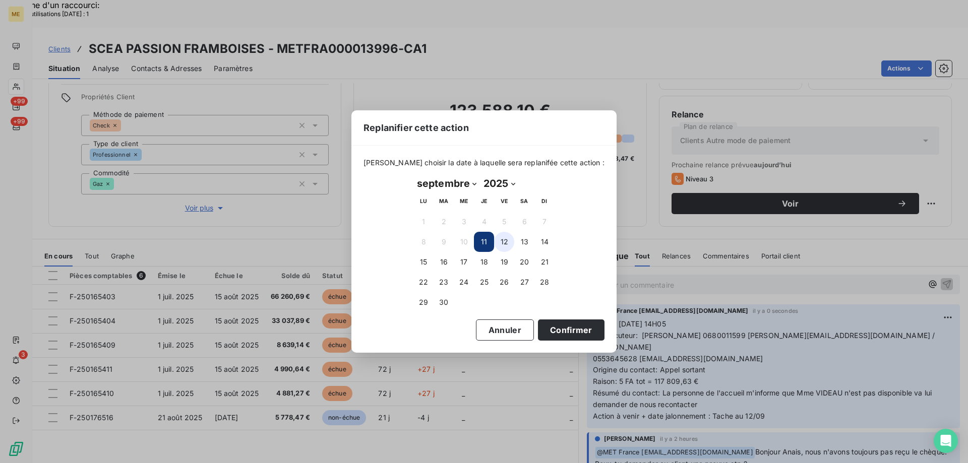
click at [507, 244] on button "12" at bounding box center [504, 242] width 20 height 20
click at [542, 332] on button "Confirmer" at bounding box center [571, 329] width 67 height 21
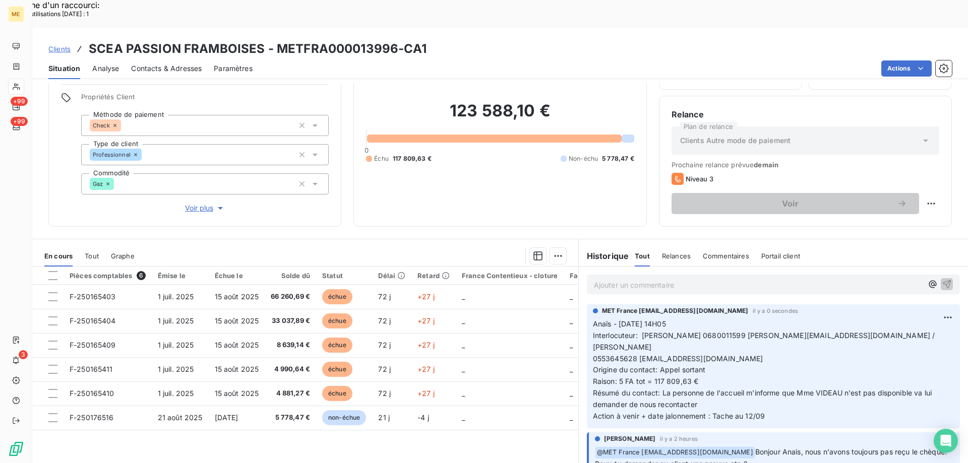
click at [658, 279] on p "Ajouter un commentaire ﻿" at bounding box center [758, 285] width 329 height 13
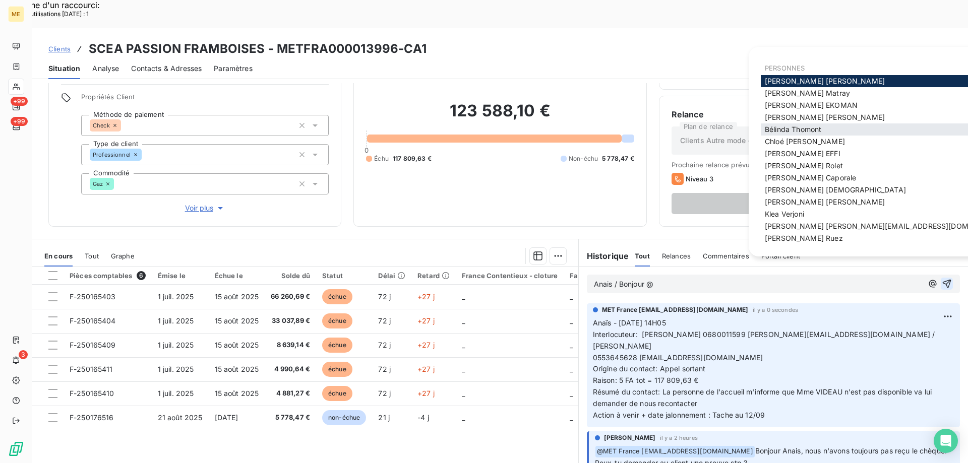
click at [779, 129] on span "Bélinda Thomont" at bounding box center [792, 129] width 56 height 9
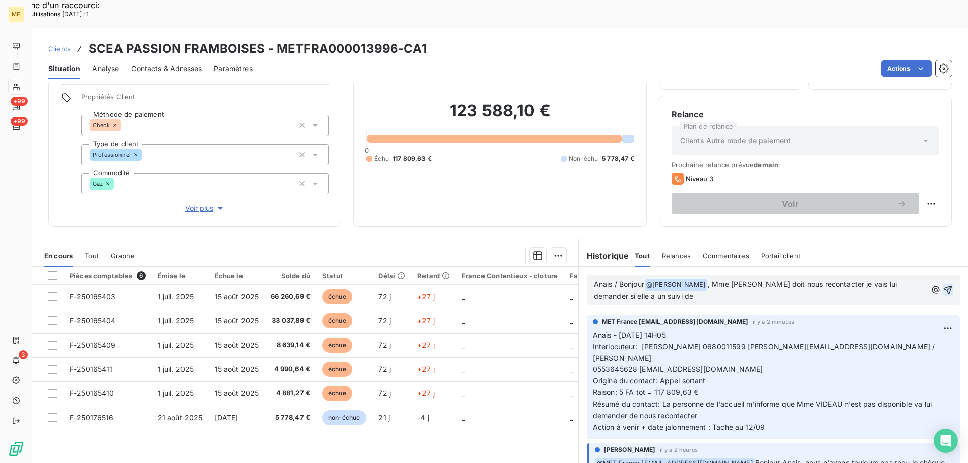
click at [652, 279] on p "Anais / Bonjour @ Bélinda Thomont ﻿ , Mme VIDEAU doit nous recontacter je vais …" at bounding box center [760, 291] width 333 height 24
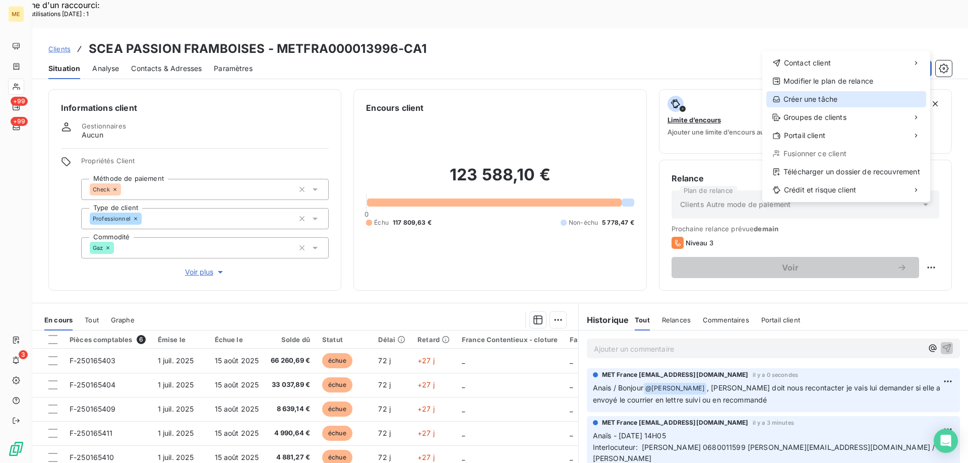
click at [850, 96] on div "Créer une tâche" at bounding box center [846, 99] width 160 height 16
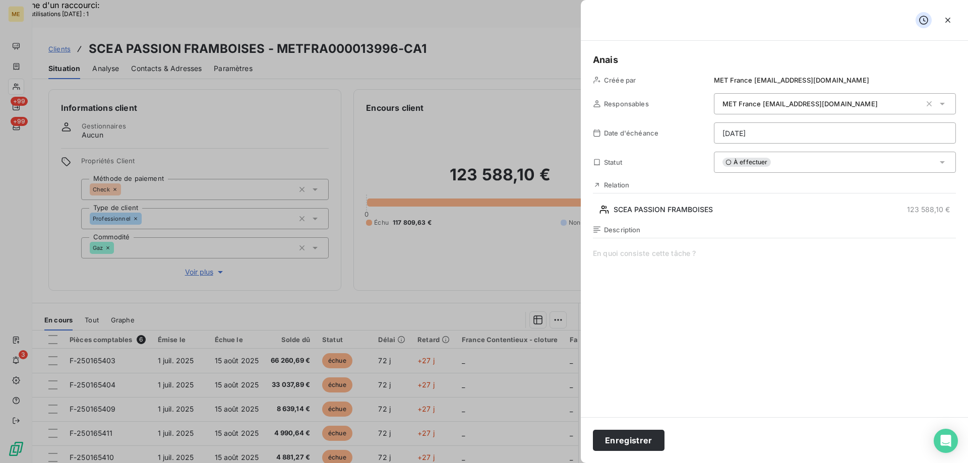
click at [684, 269] on span at bounding box center [774, 345] width 363 height 194
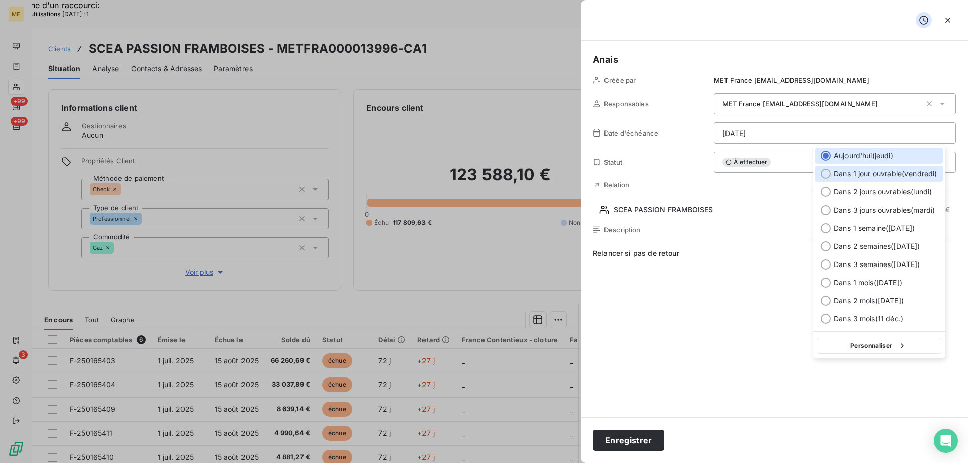
click at [913, 177] on span "Dans 1 jour ouvrable ( vendredi )" at bounding box center [884, 174] width 103 height 10
type input "12/09/2025"
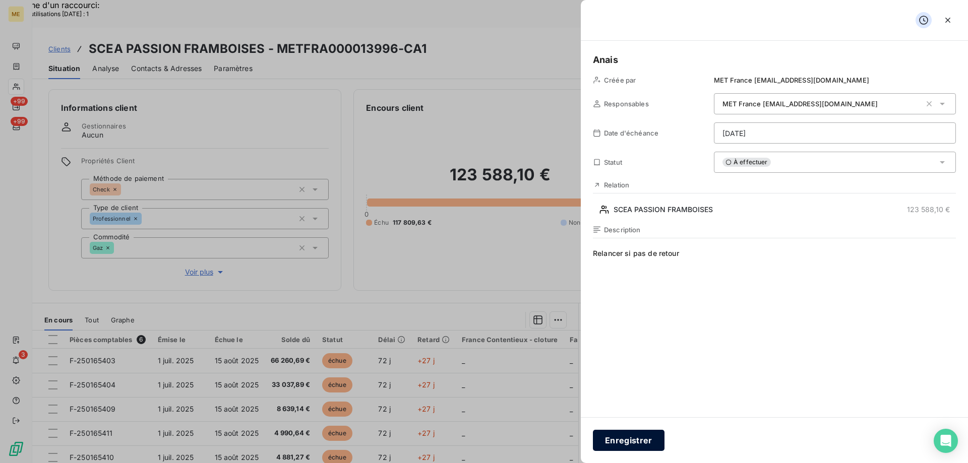
click at [623, 448] on button "Enregistrer" at bounding box center [629, 440] width 72 height 21
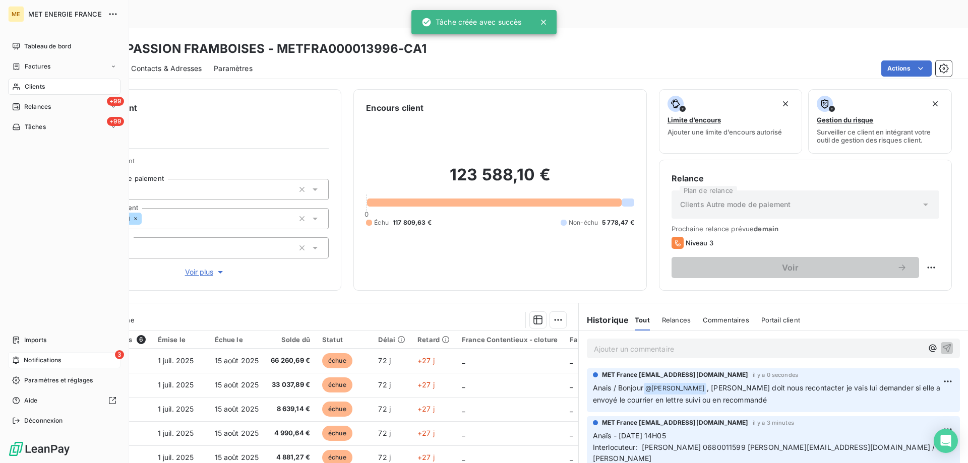
click at [60, 358] on span "Notifications" at bounding box center [42, 360] width 37 height 9
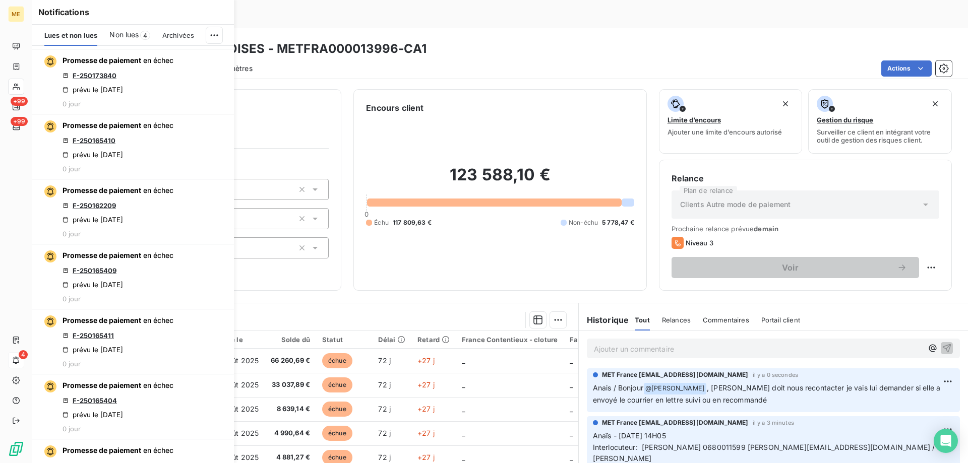
scroll to position [756, 0]
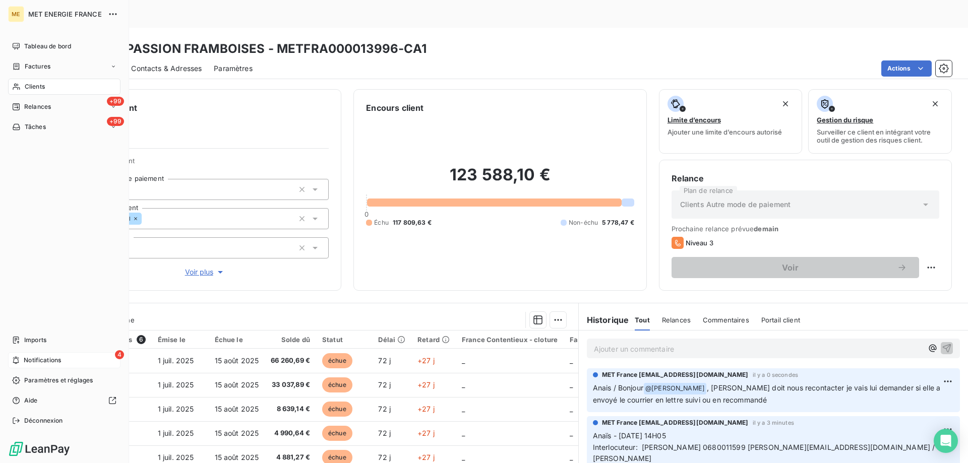
click at [17, 85] on icon at bounding box center [16, 87] width 9 height 8
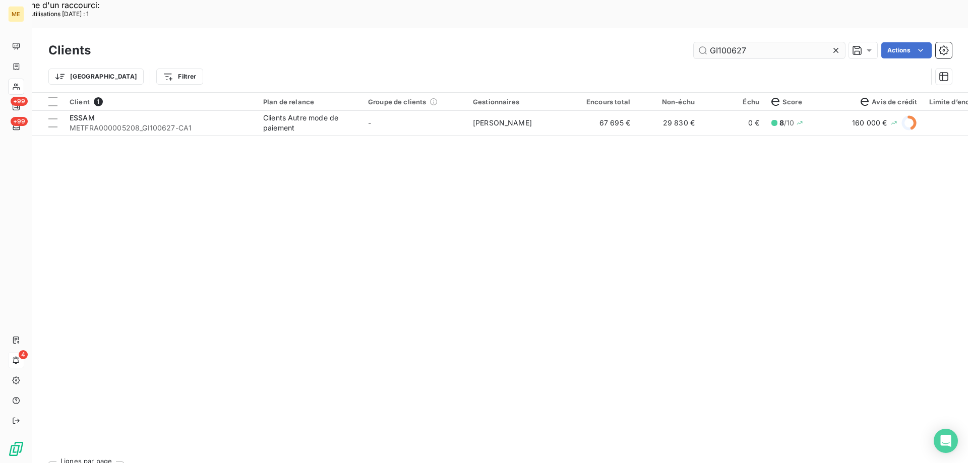
click at [740, 42] on input "GI100627" at bounding box center [768, 50] width 151 height 16
click at [741, 42] on input "GI100627" at bounding box center [768, 50] width 151 height 16
type input "14248914468906"
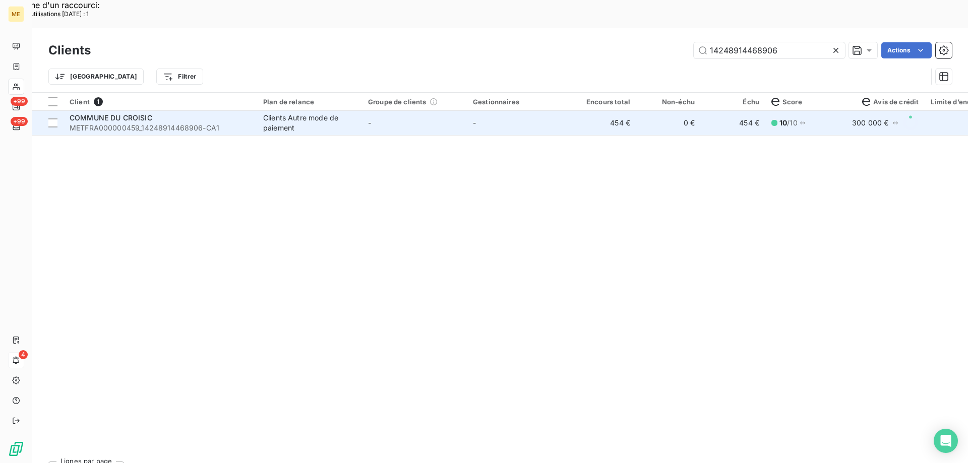
click at [490, 111] on td "-" at bounding box center [519, 123] width 105 height 24
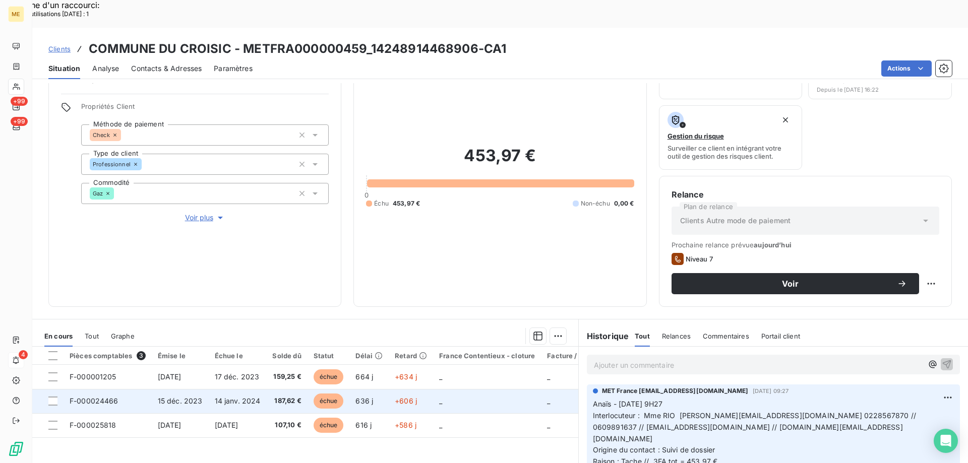
scroll to position [135, 0]
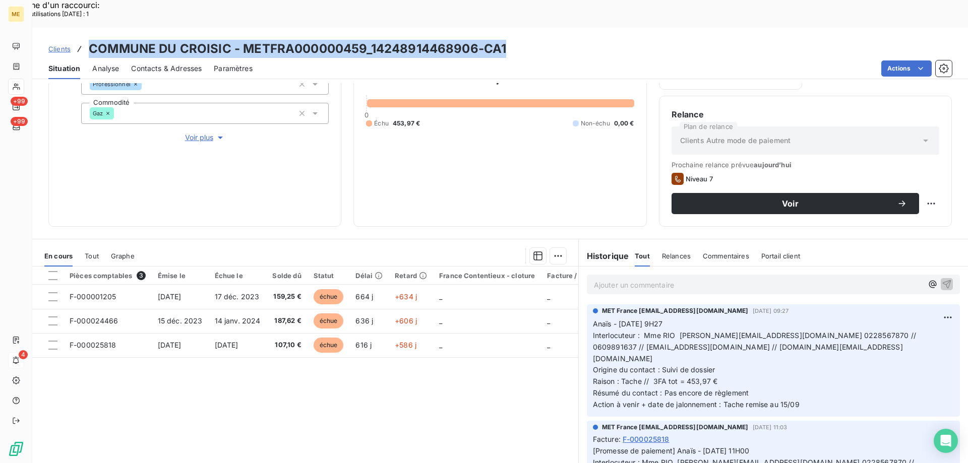
drag, startPoint x: 520, startPoint y: 21, endPoint x: 91, endPoint y: 28, distance: 428.9
click at [91, 40] on div "Clients COMMUNE DU CROISIC - METFRA000000459_14248914468906-CA1" at bounding box center [499, 49] width 935 height 18
copy h3 "COMMUNE DU CROISIC - METFRA000000459_14248914468906-CA1"
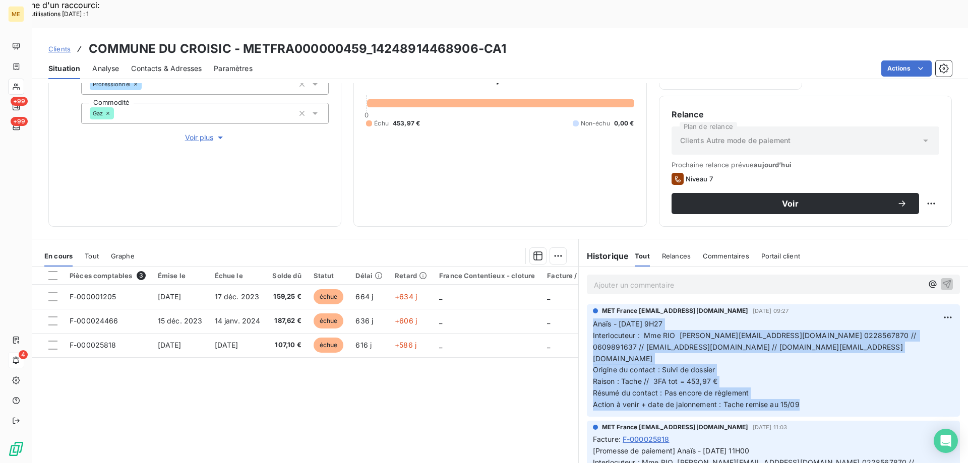
drag, startPoint x: 805, startPoint y: 365, endPoint x: 584, endPoint y: 299, distance: 231.3
click at [587, 304] on div "MET France met-france@recouvrement.met.com 9 sept. 2025, 09:27 Anaïs - 09/09/20…" at bounding box center [773, 360] width 373 height 112
copy p "Anaïs - 09/09/2025 - 9H27 Interlocuteur : Mme RIO s.salmon@lecroisic.fr 0228567…"
click at [816, 360] on p "Anaïs - 09/09/2025 - 9H27 Interlocuteur : Mme RIO s.salmon@lecroisic.fr 0228567…" at bounding box center [773, 364] width 361 height 92
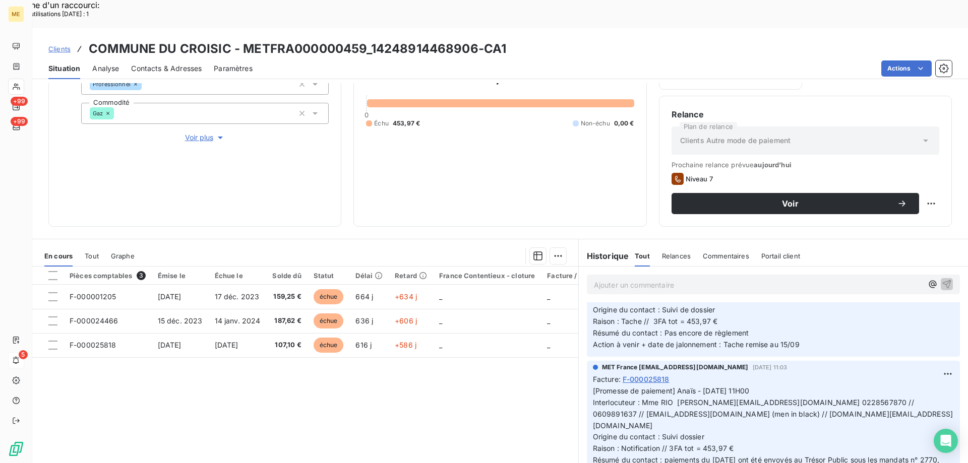
scroll to position [151, 0]
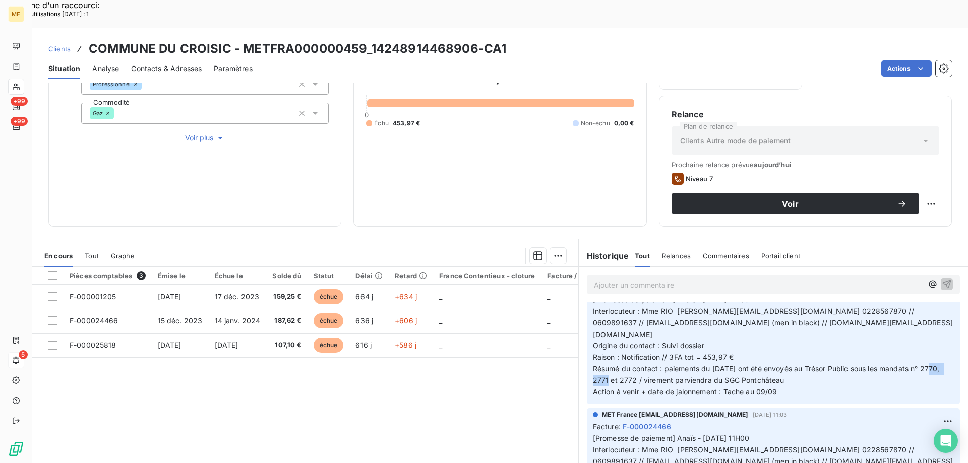
drag, startPoint x: 742, startPoint y: 329, endPoint x: 773, endPoint y: 329, distance: 30.2
click at [773, 329] on span "[Promesse de paiement] Anaïs - 01/09/2025 - 11H00 Interlocuteur : Mme RIO s.sal…" at bounding box center [773, 345] width 360 height 101
click at [801, 329] on p "[Promesse de paiement] Anaïs - 01/09/2025 - 11H00 Interlocuteur : Mme RIO s.sal…" at bounding box center [773, 346] width 361 height 104
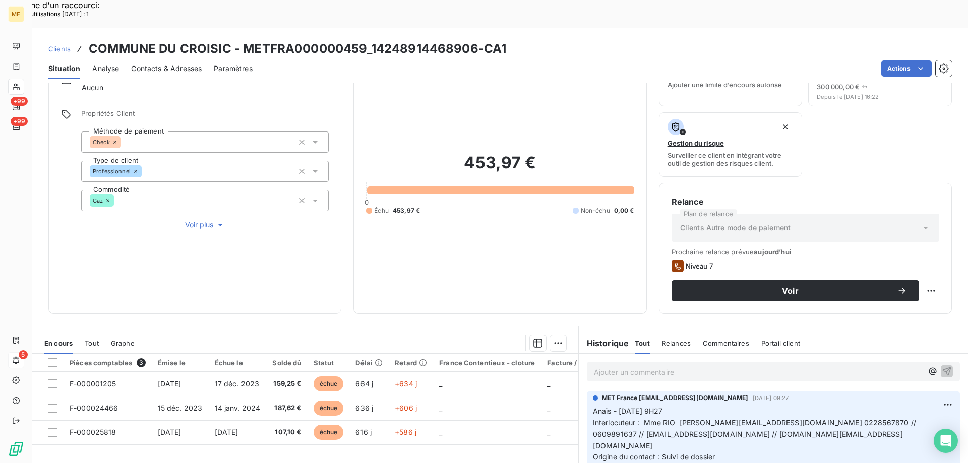
scroll to position [34, 0]
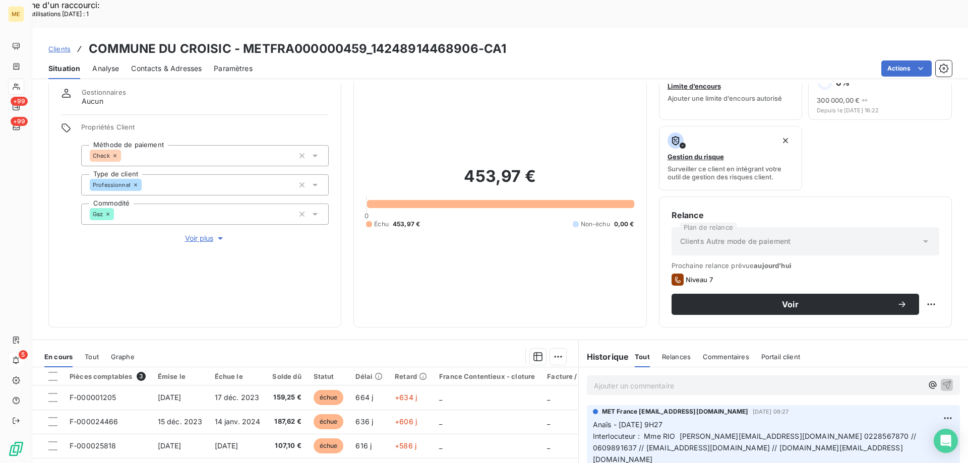
click at [429, 216] on div "453,97 € 0 Échu 453,97 € Non-échu 0,00 €" at bounding box center [500, 197] width 268 height 235
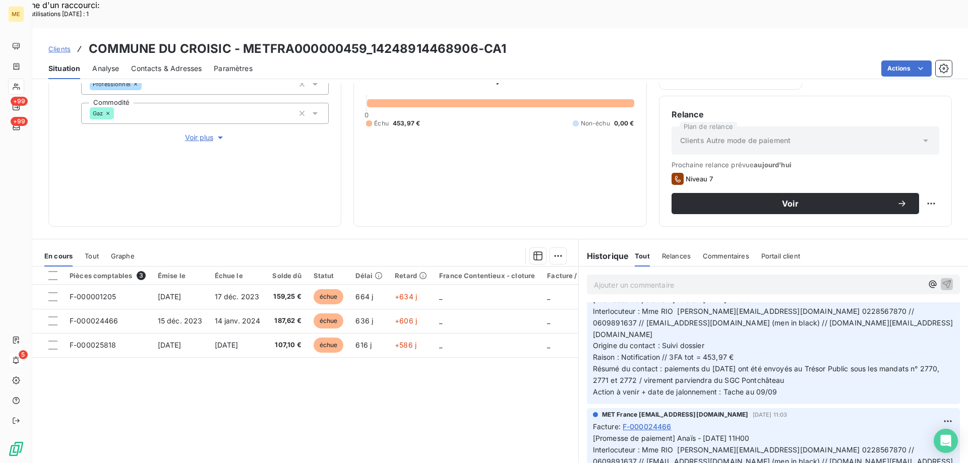
scroll to position [252, 0]
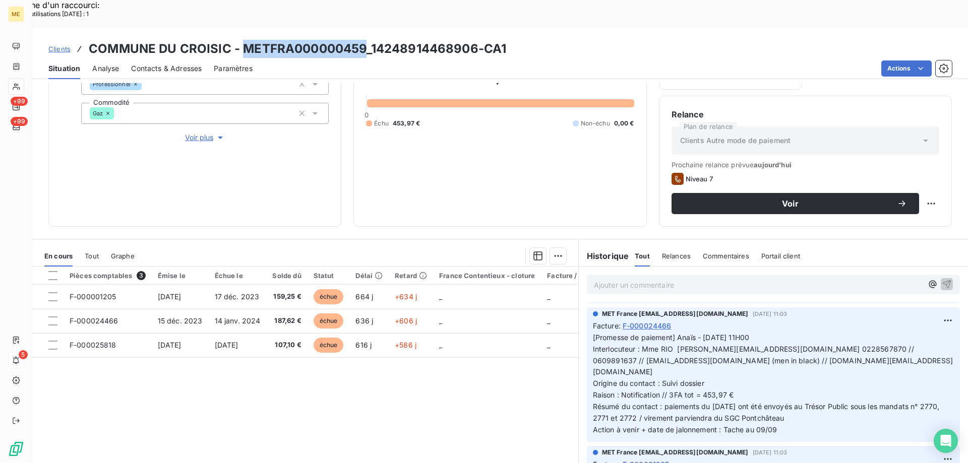
drag, startPoint x: 366, startPoint y: 20, endPoint x: 241, endPoint y: 22, distance: 124.5
click at [241, 40] on h3 "COMMUNE DU CROISIC - METFRA000000459_14248914468906-CA1" at bounding box center [297, 49] width 417 height 18
copy h3 "METFRA000000459"
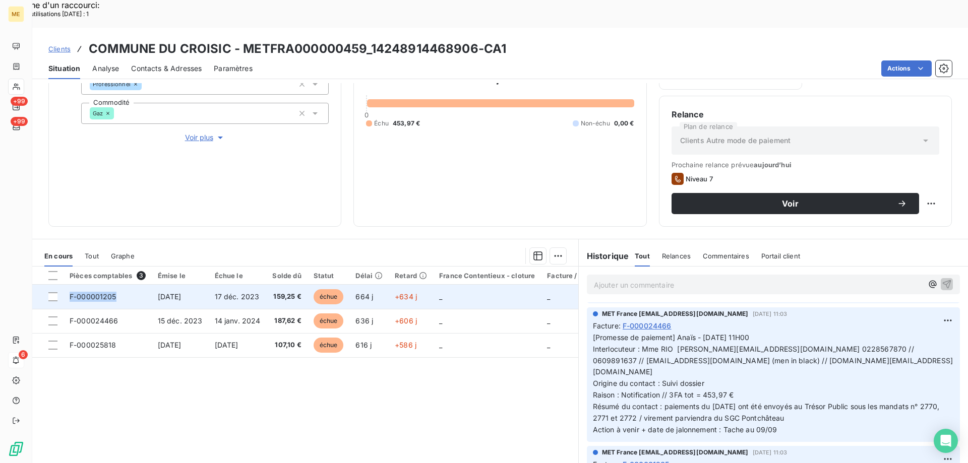
copy span "F-000001205"
drag, startPoint x: 122, startPoint y: 265, endPoint x: 77, endPoint y: 273, distance: 45.5
click at [70, 285] on td "F-000001205" at bounding box center [107, 297] width 88 height 24
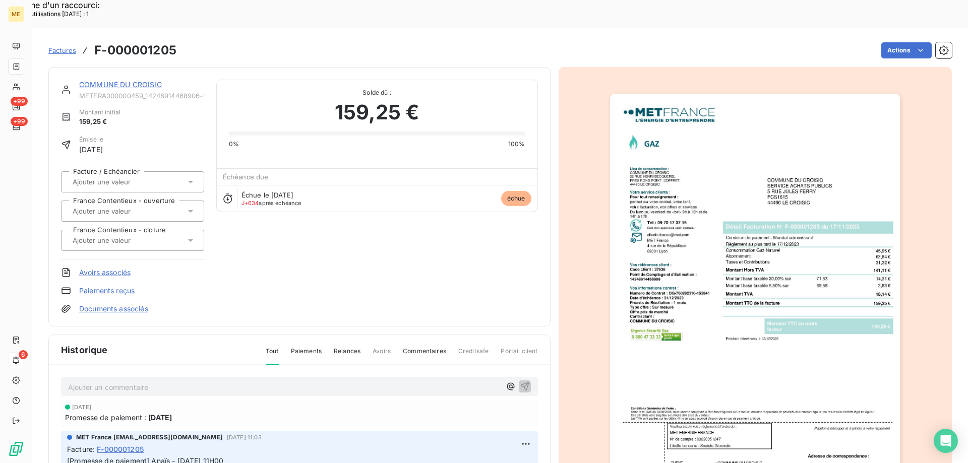
click at [101, 80] on link "COMMUNE DU CROISIC" at bounding box center [120, 84] width 83 height 9
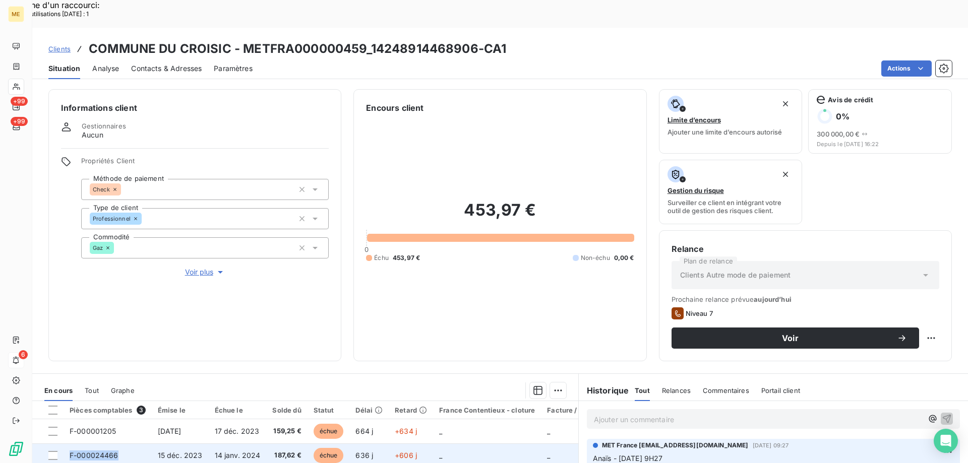
copy span "F-000024466"
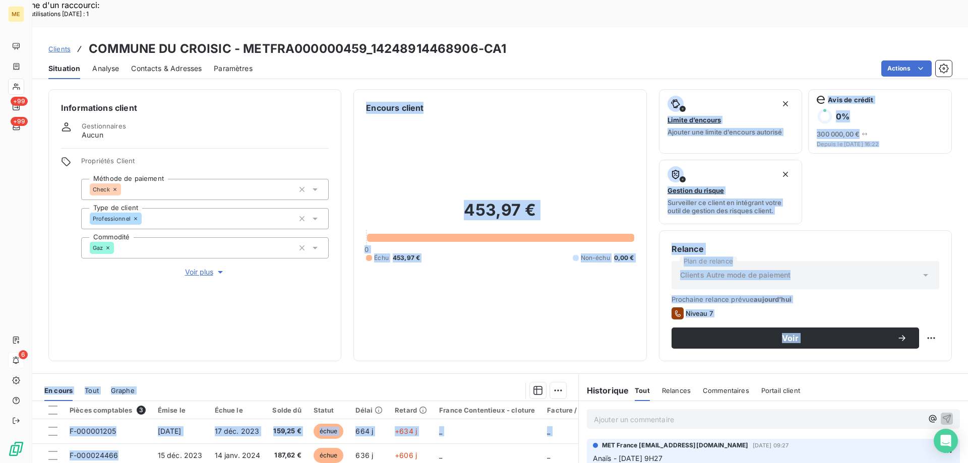
drag, startPoint x: 122, startPoint y: 428, endPoint x: 171, endPoint y: 236, distance: 198.5
click at [161, 256] on div "Informations client Gestionnaires Aucun Propriétés Client Méthode de paiement C…" at bounding box center [499, 287] width 935 height 408
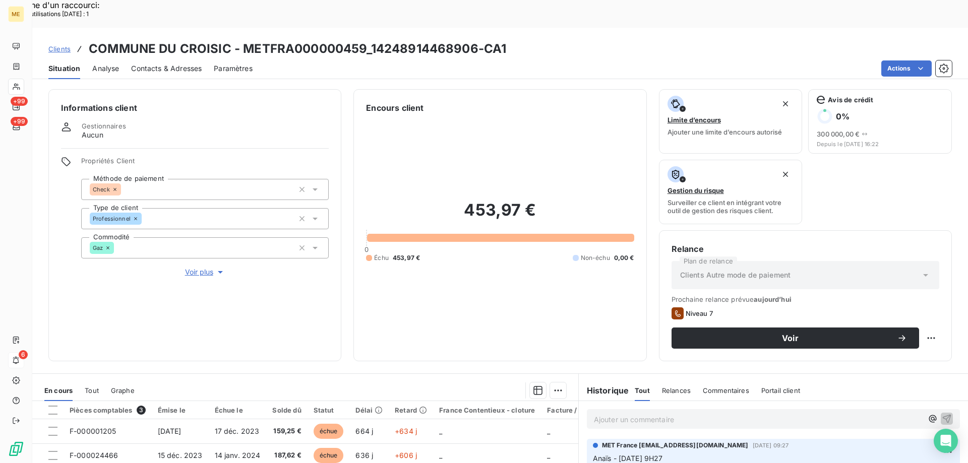
copy span "F-000025818"
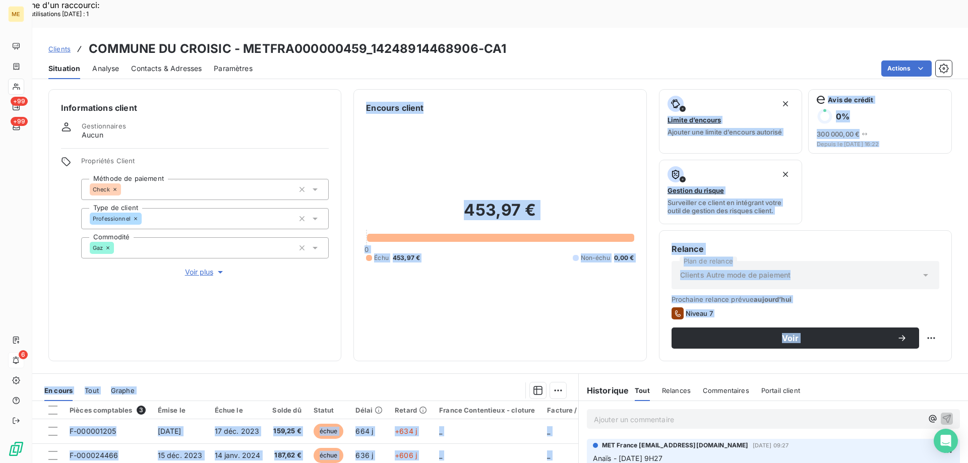
drag, startPoint x: 121, startPoint y: 454, endPoint x: 242, endPoint y: 151, distance: 325.6
click at [196, 213] on div "Informations client Gestionnaires Aucun Propriétés Client Méthode de paiement C…" at bounding box center [499, 287] width 935 height 408
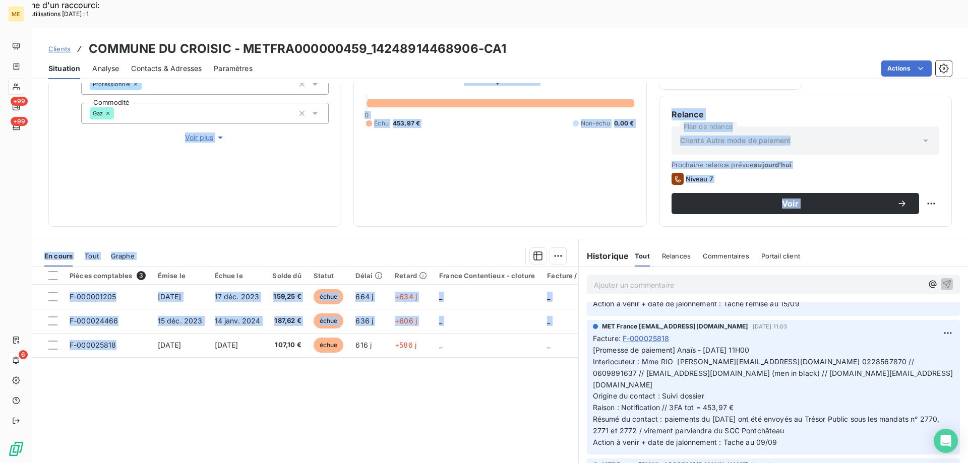
scroll to position [151, 0]
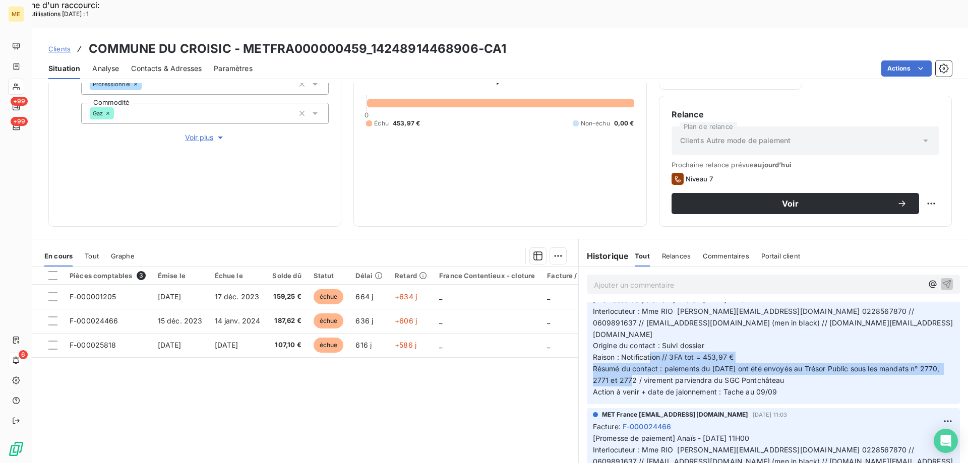
drag, startPoint x: 659, startPoint y: 317, endPoint x: 816, endPoint y: 332, distance: 157.9
click at [816, 332] on p "[Promesse de paiement] Anaïs - 01/09/2025 - 11H00 Interlocuteur : Mme RIO s.sal…" at bounding box center [773, 346] width 361 height 104
copy span "paiements du [DATE] ont été envoyés au Trésor Public sous les mandats n° 2770, …"
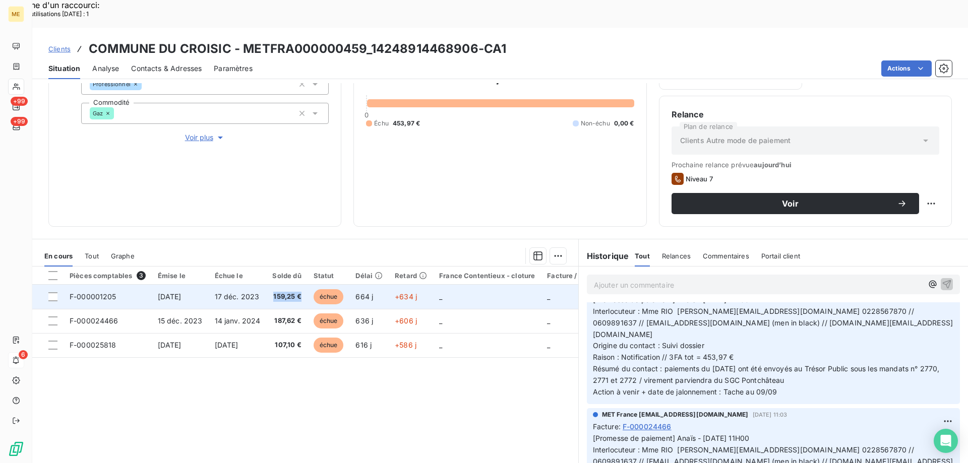
copy span "159,25 €"
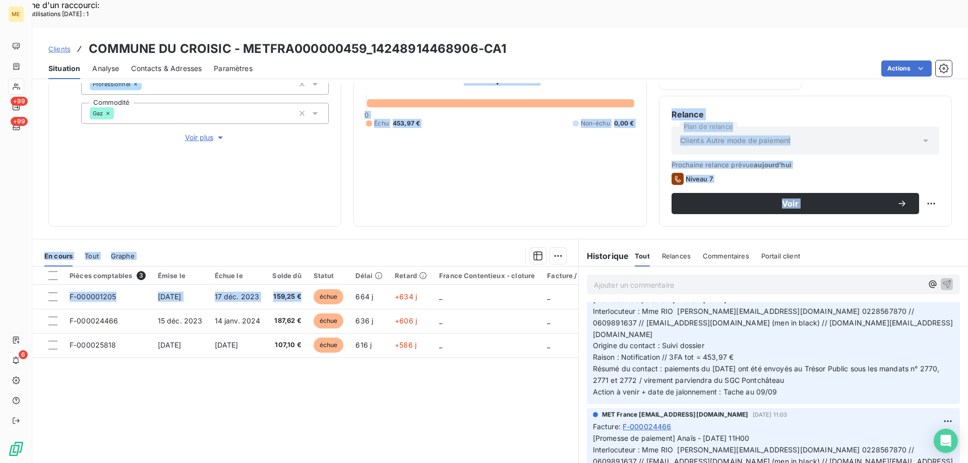
drag, startPoint x: 300, startPoint y: 268, endPoint x: 303, endPoint y: 111, distance: 156.2
click at [289, 155] on div "Informations client Gestionnaires Aucun Propriétés Client Méthode de paiement C…" at bounding box center [499, 287] width 935 height 408
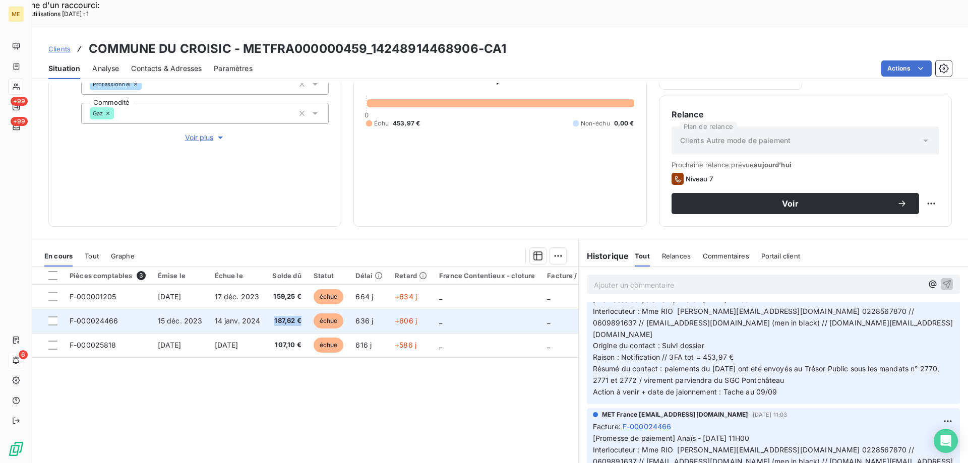
copy span "187,62 €"
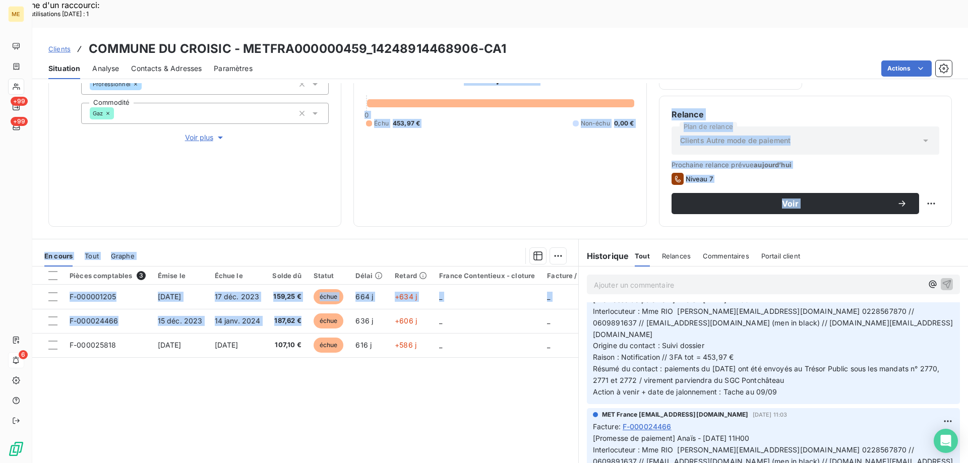
drag, startPoint x: 298, startPoint y: 292, endPoint x: 289, endPoint y: 140, distance: 152.0
click at [286, 158] on div "Informations client Gestionnaires Aucun Propriétés Client Méthode de paiement C…" at bounding box center [499, 287] width 935 height 408
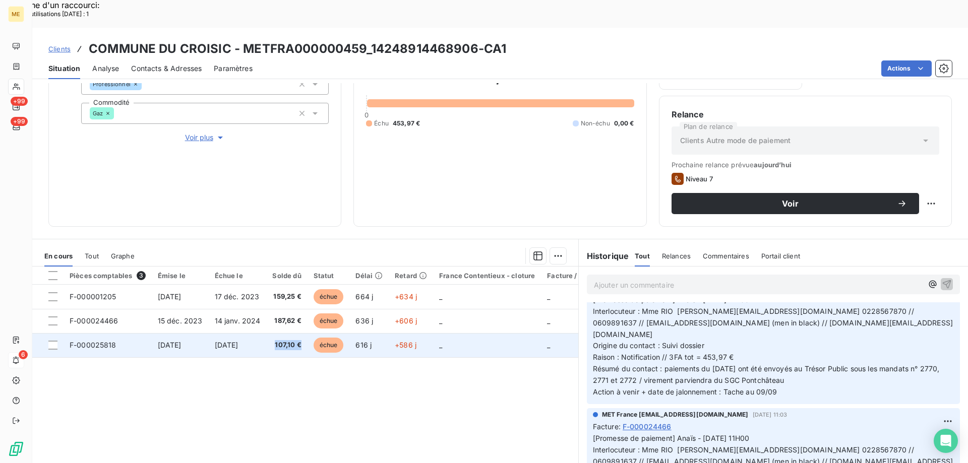
copy span "107,10 €"
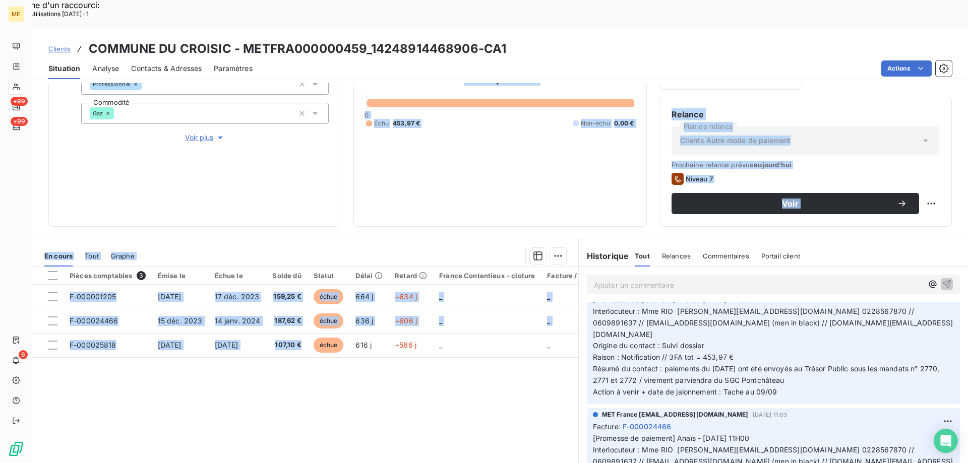
drag, startPoint x: 304, startPoint y: 318, endPoint x: 345, endPoint y: 51, distance: 270.3
click at [301, 104] on div "Informations client Gestionnaires Aucun Propriétés Client Méthode de paiement C…" at bounding box center [499, 287] width 935 height 408
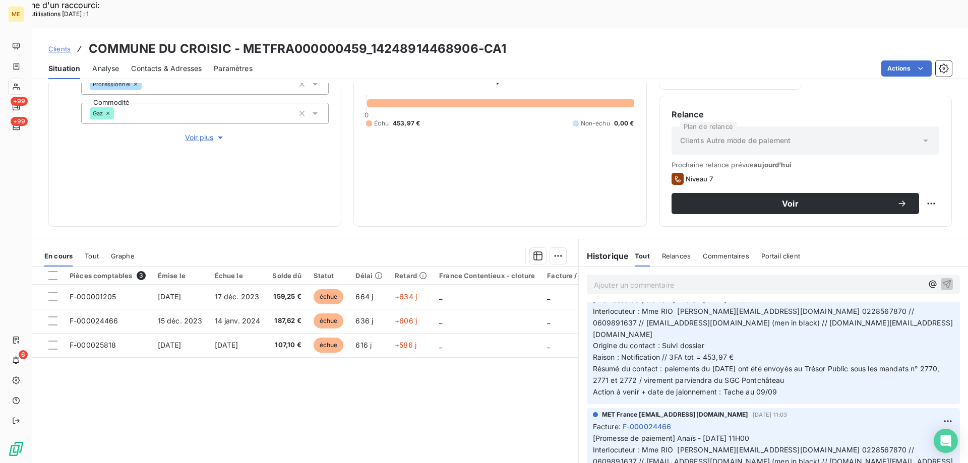
click at [668, 279] on p "Ajouter un commentaire ﻿" at bounding box center [758, 285] width 329 height 13
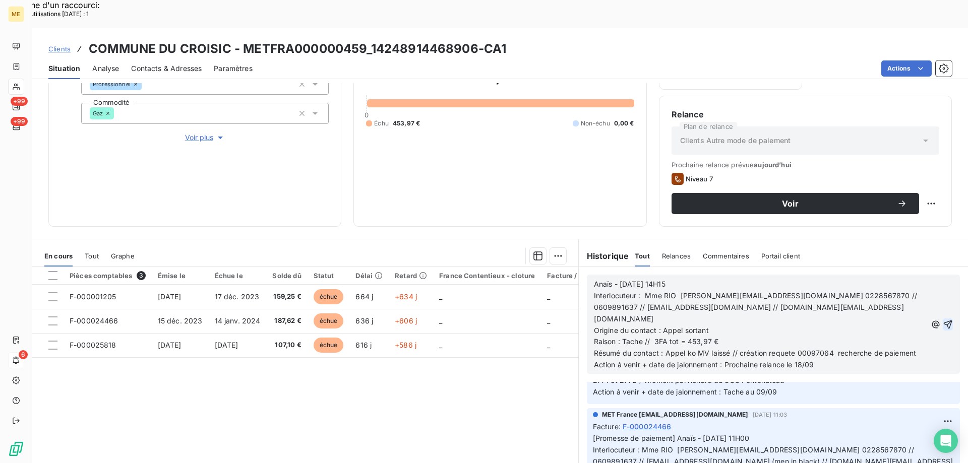
click at [943, 320] on icon "button" at bounding box center [947, 324] width 9 height 9
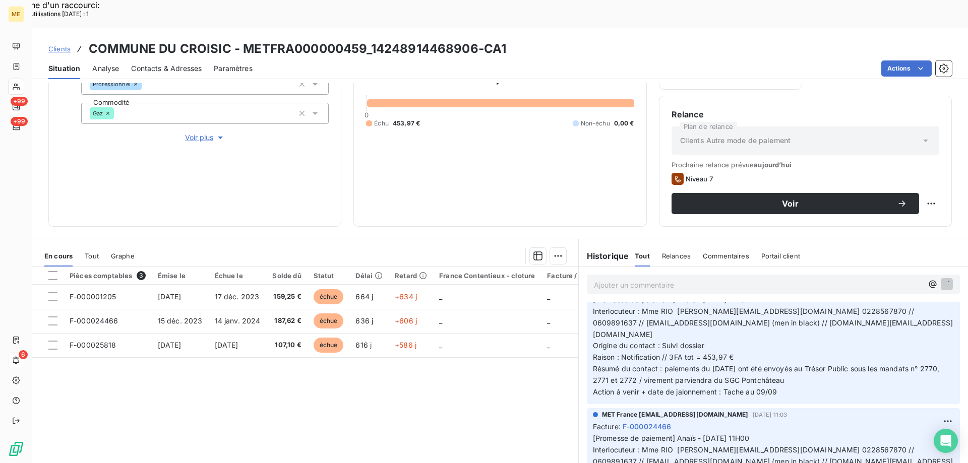
scroll to position [256, 0]
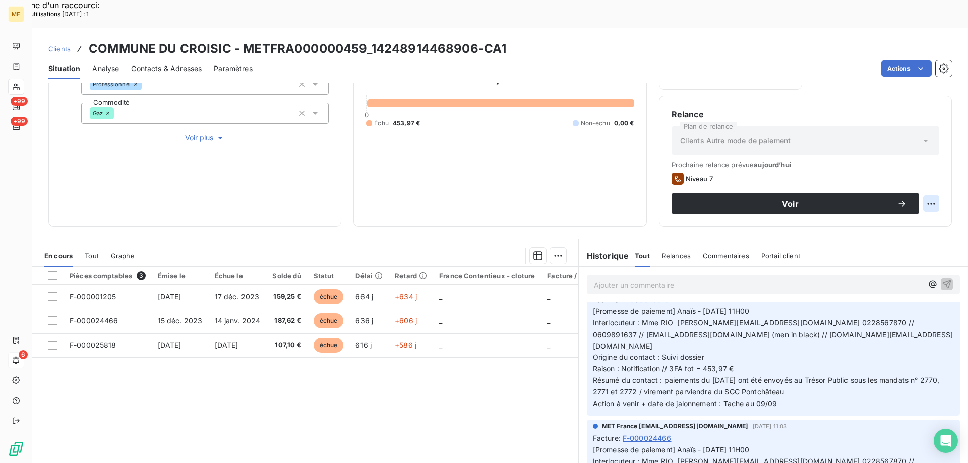
click at [917, 200] on div "Replanifier cette action" at bounding box center [882, 198] width 90 height 16
select select "8"
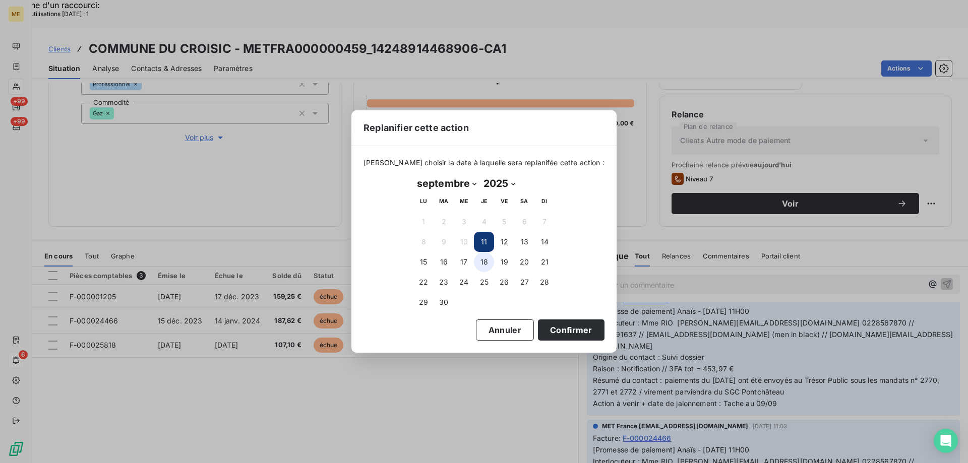
click at [491, 261] on button "18" at bounding box center [484, 262] width 20 height 20
click at [556, 332] on button "Confirmer" at bounding box center [571, 329] width 67 height 21
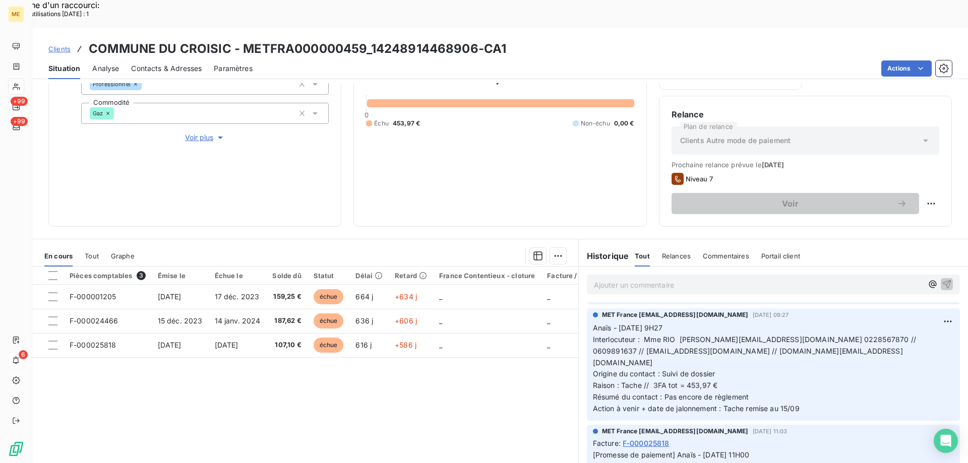
scroll to position [0, 0]
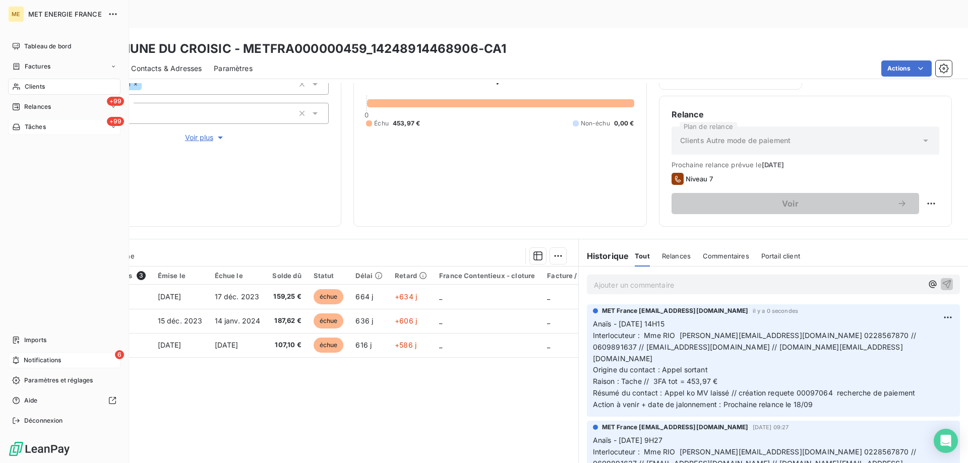
click at [66, 131] on div "+99 Tâches" at bounding box center [64, 127] width 112 height 16
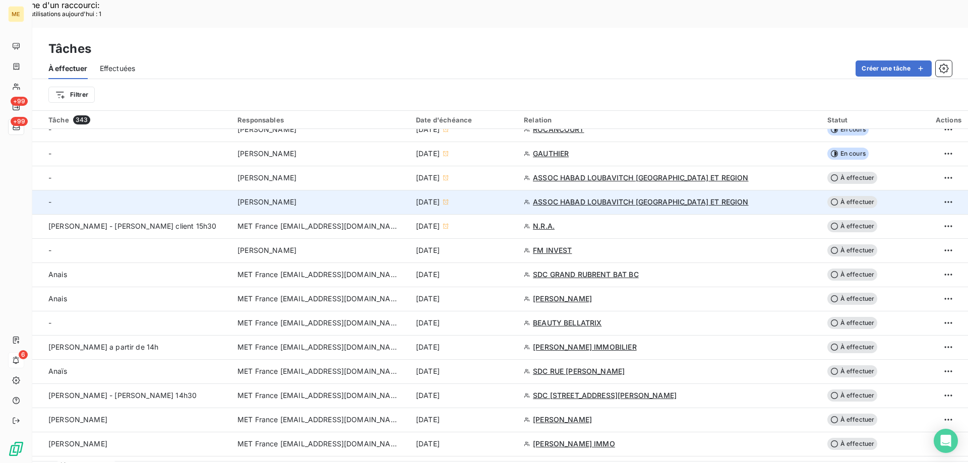
scroll to position [302, 0]
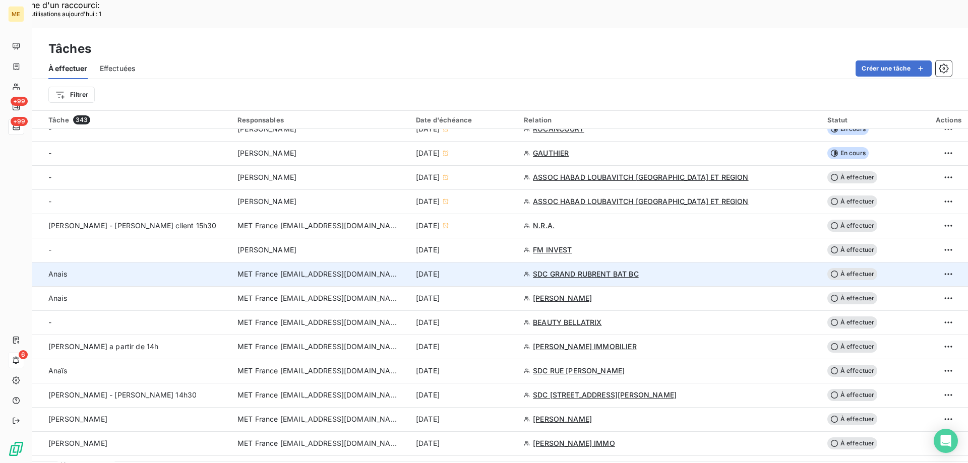
click at [511, 269] on div "[DATE]" at bounding box center [464, 274] width 96 height 10
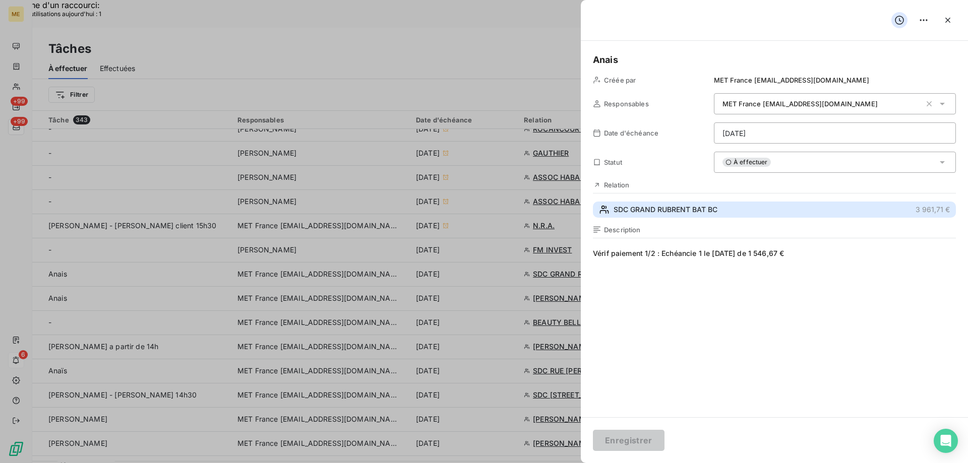
click at [707, 212] on span "SDC GRAND RUBRENT BAT BC" at bounding box center [665, 210] width 104 height 10
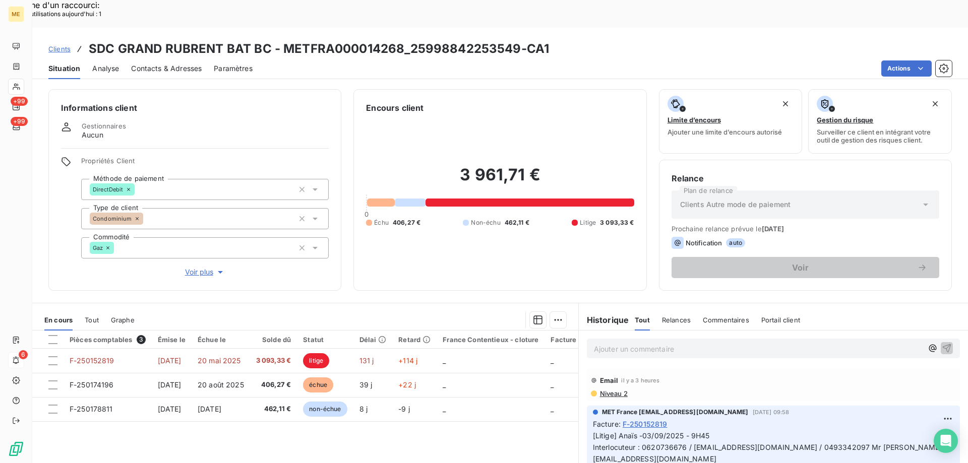
scroll to position [64, 0]
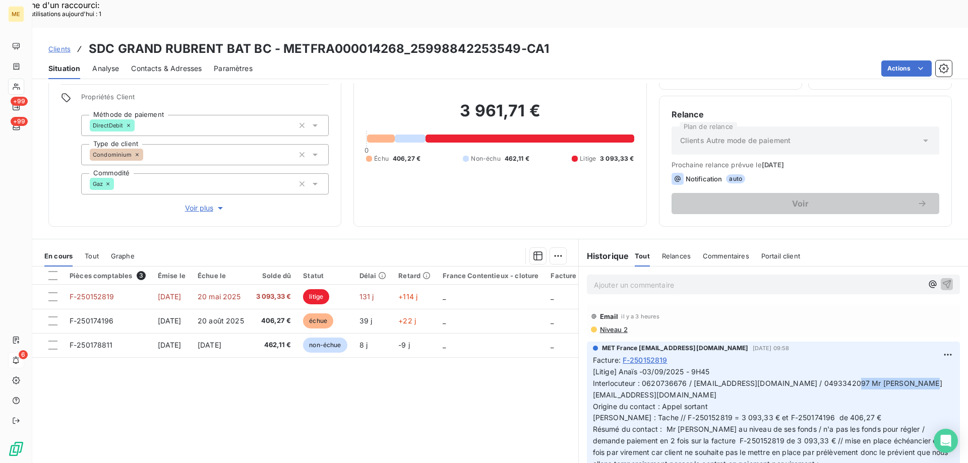
drag, startPoint x: 841, startPoint y: 356, endPoint x: 915, endPoint y: 361, distance: 74.7
click at [915, 366] on p "[Litige] Anaïs -03/09/2025 - 9H45 Interlocuteur : 0620736676 / syndic5@aia06.fr…" at bounding box center [773, 446] width 361 height 161
drag, startPoint x: 842, startPoint y: 356, endPoint x: 916, endPoint y: 361, distance: 74.2
click at [922, 367] on span "[Litige] Anaïs -03/09/2025 - 9H45 Interlocuteur : 0620736676 / syndic5@aia06.fr…" at bounding box center [771, 446] width 357 height 158
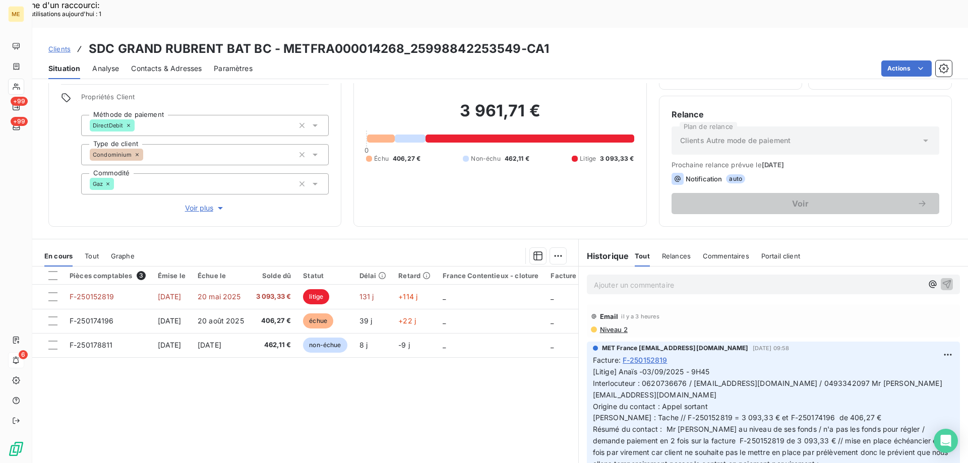
click at [478, 153] on div "3 961,71 € 0 Échu 406,27 € Non-échu 462,11 € Litige 3 093,33 €" at bounding box center [500, 132] width 268 height 164
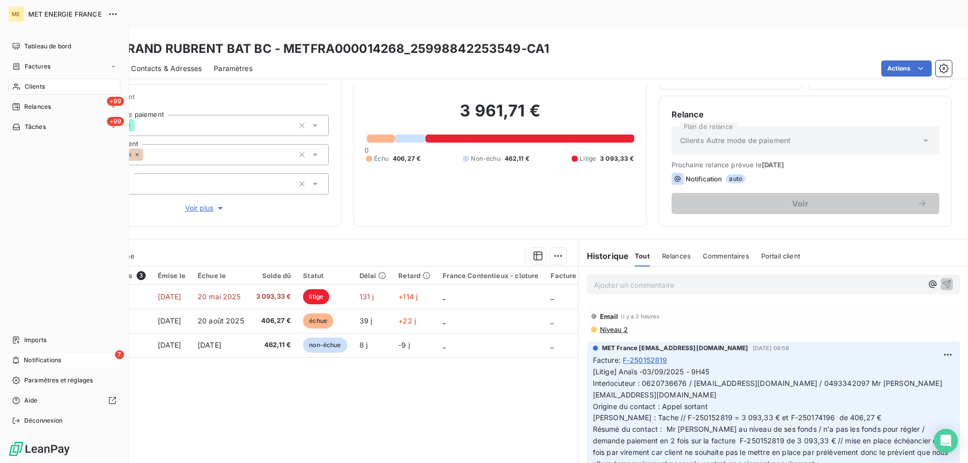
click at [27, 356] on span "Notifications" at bounding box center [42, 360] width 37 height 9
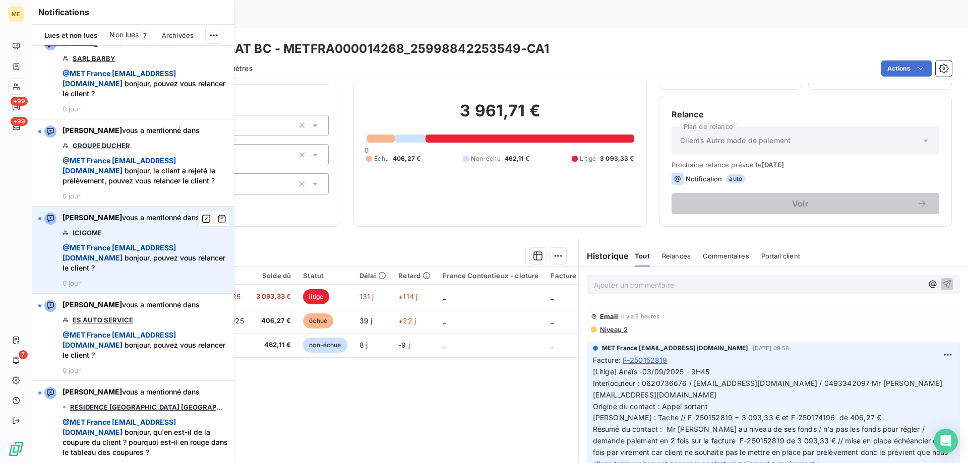
scroll to position [151, 0]
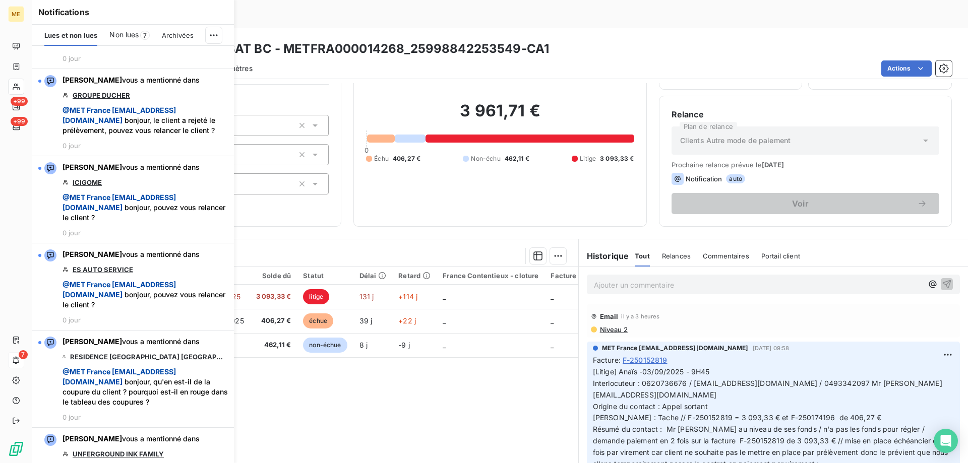
click at [738, 267] on div "Ajouter un commentaire ﻿" at bounding box center [772, 285] width 389 height 36
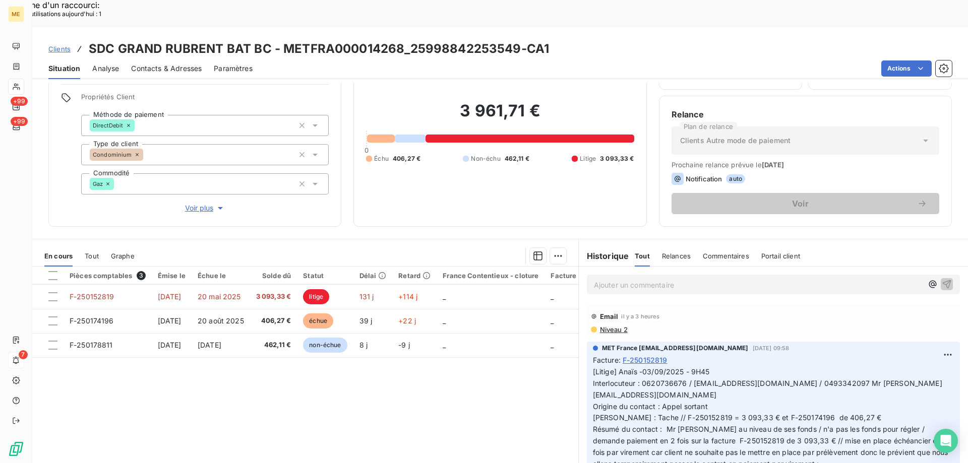
click at [726, 279] on p "Ajouter un commentaire ﻿" at bounding box center [758, 285] width 329 height 13
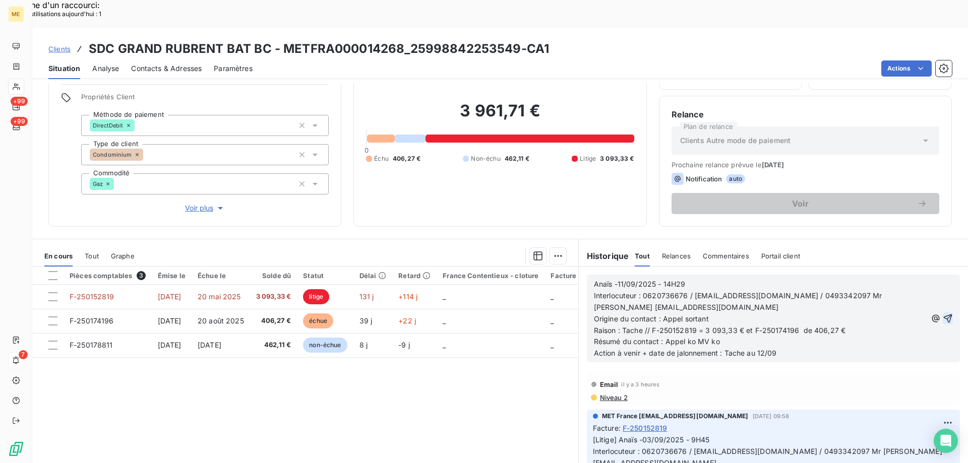
click at [942, 313] on icon "button" at bounding box center [947, 318] width 10 height 10
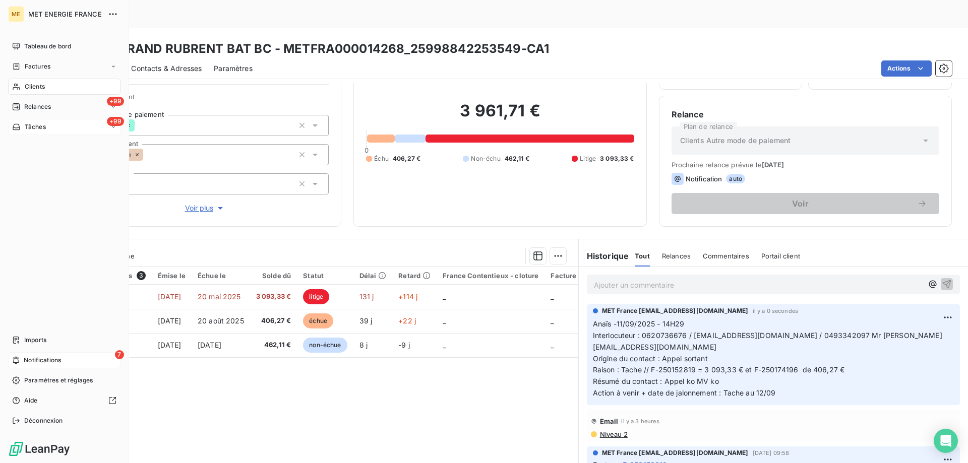
click at [30, 126] on span "Tâches" at bounding box center [35, 126] width 21 height 9
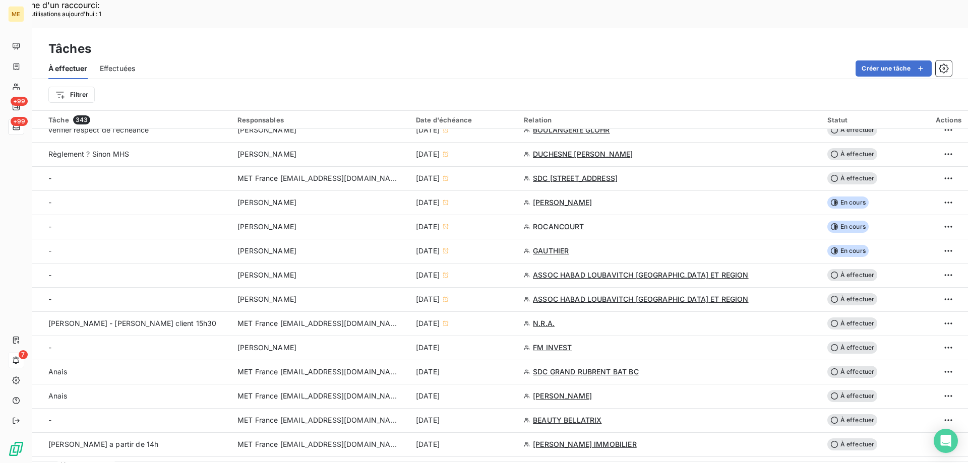
scroll to position [202, 0]
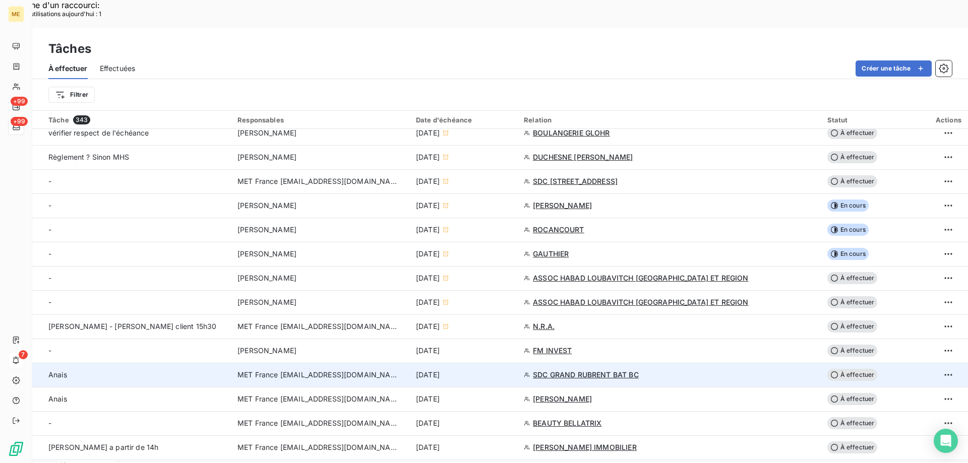
click at [511, 370] on div "[DATE]" at bounding box center [464, 375] width 96 height 10
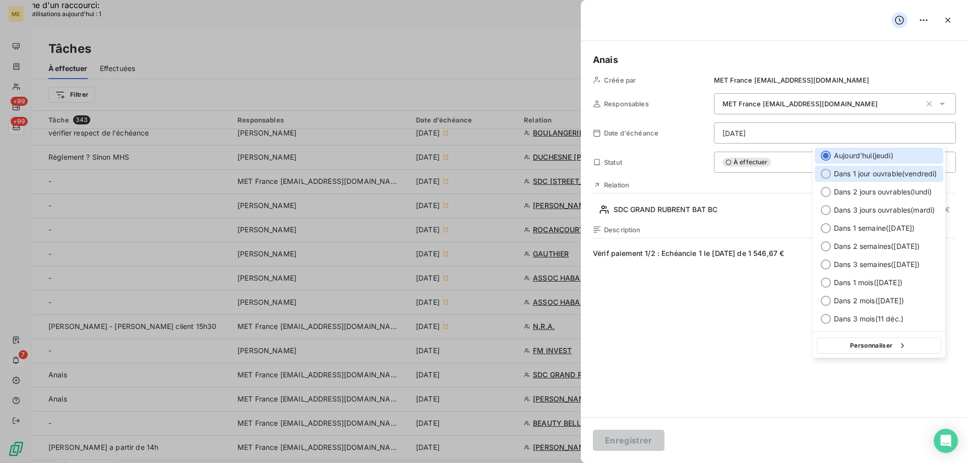
click at [847, 173] on span "Dans 1 jour ouvrable ( vendredi )" at bounding box center [884, 174] width 103 height 10
type input "12/09/2025"
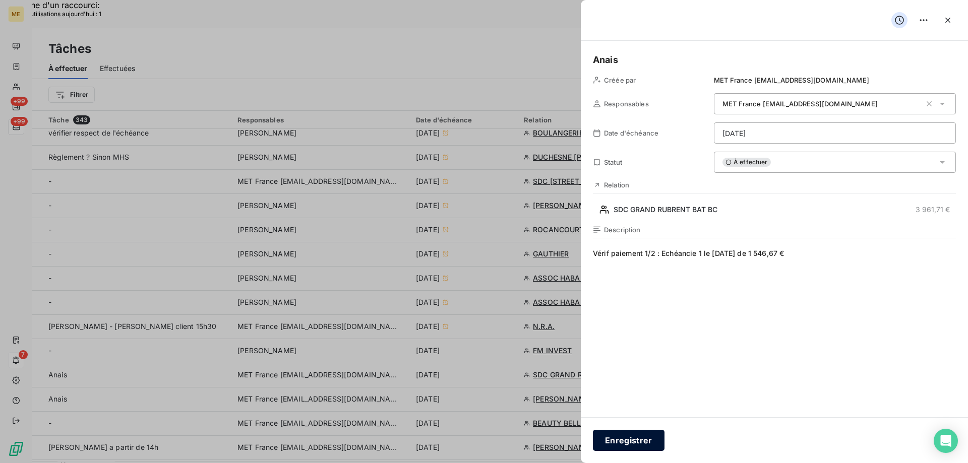
click at [625, 441] on button "Enregistrer" at bounding box center [629, 440] width 72 height 21
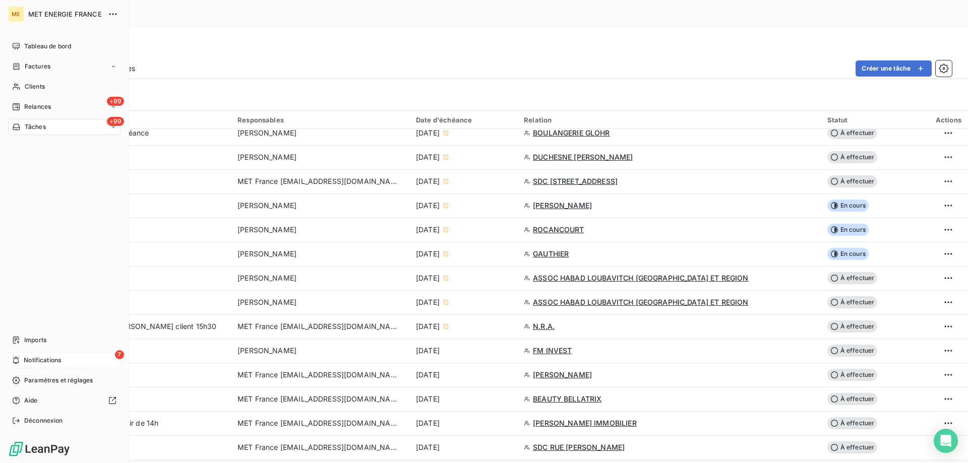
click at [28, 359] on span "Notifications" at bounding box center [42, 360] width 37 height 9
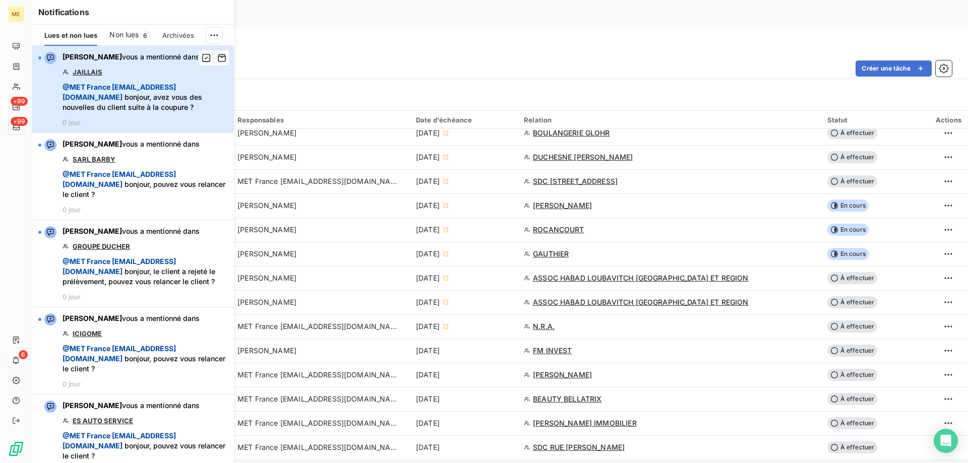
click at [167, 110] on span "@ MET France met-france@recouvrement.met.com bonjour, avez vous des nouvelles d…" at bounding box center [144, 97] width 165 height 30
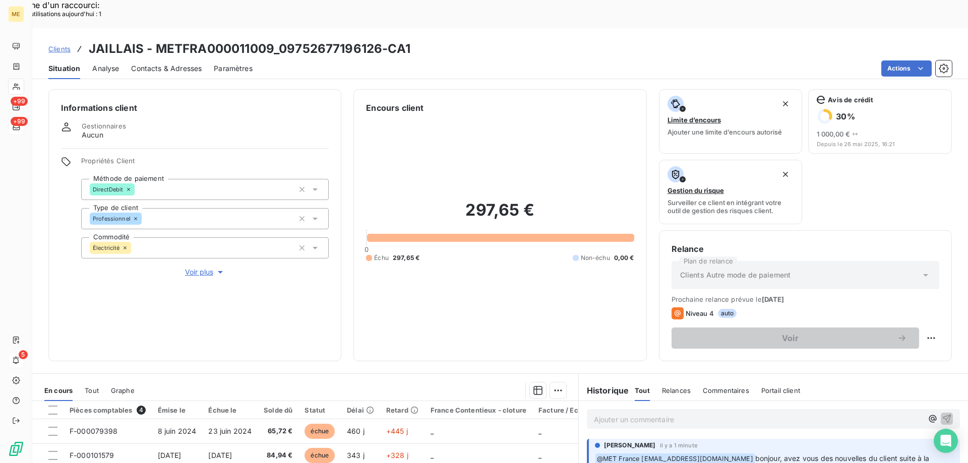
click at [201, 267] on span "Voir plus" at bounding box center [205, 272] width 40 height 10
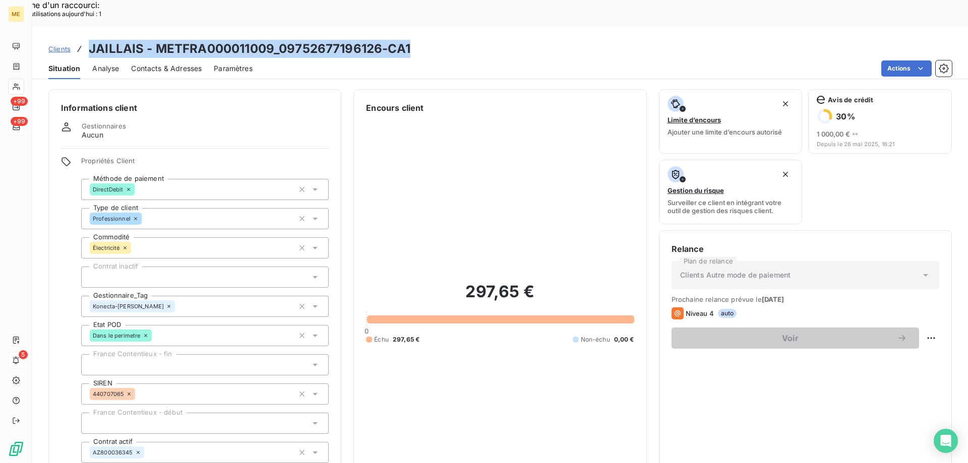
drag, startPoint x: 468, startPoint y: 25, endPoint x: 88, endPoint y: 28, distance: 380.0
click at [88, 40] on div "Clients JAILLAIS - METFRA000011009_09752677196126-CA1" at bounding box center [499, 49] width 935 height 18
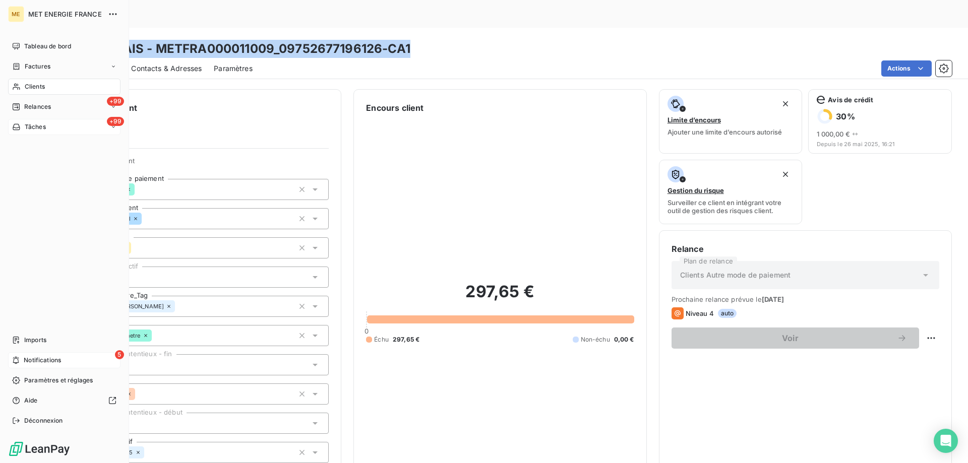
click at [37, 365] on div "5 Notifications" at bounding box center [64, 360] width 112 height 16
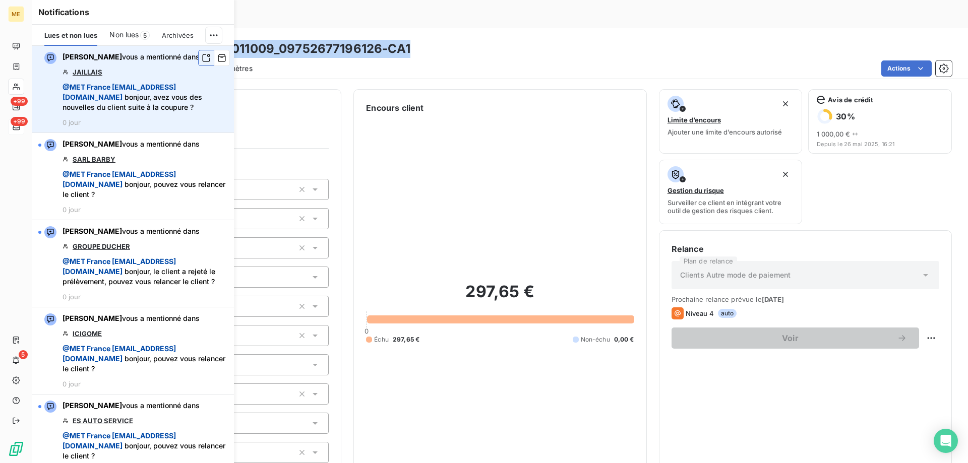
click at [202, 59] on icon "button" at bounding box center [206, 58] width 9 height 10
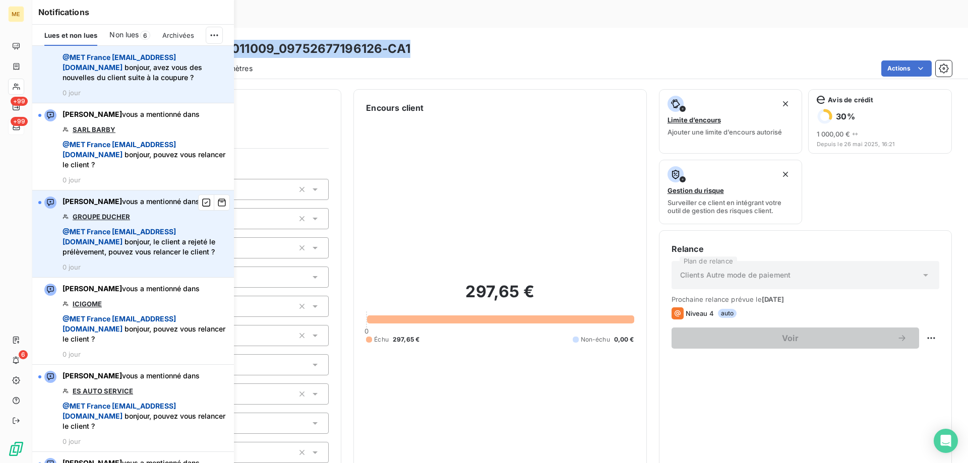
scroll to position [50, 0]
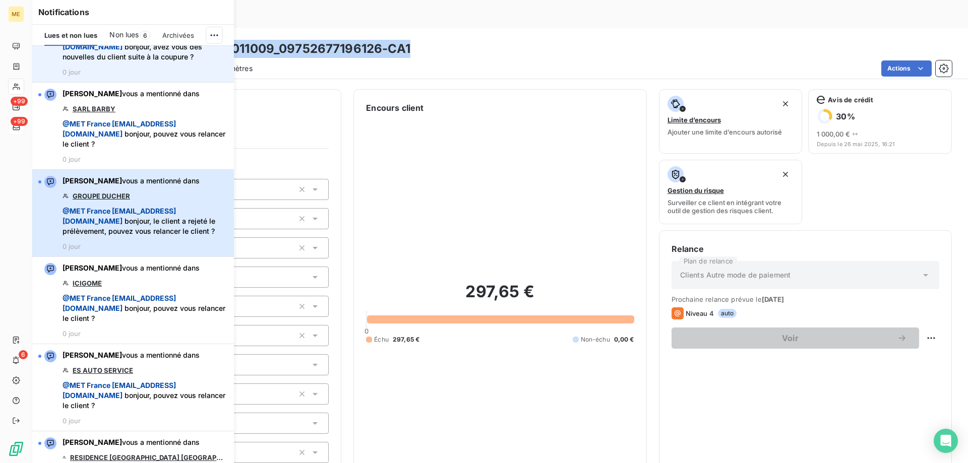
click at [190, 236] on span "@ MET France met-france@recouvrement.met.com bonjour, le client a rejeté le pré…" at bounding box center [144, 221] width 165 height 30
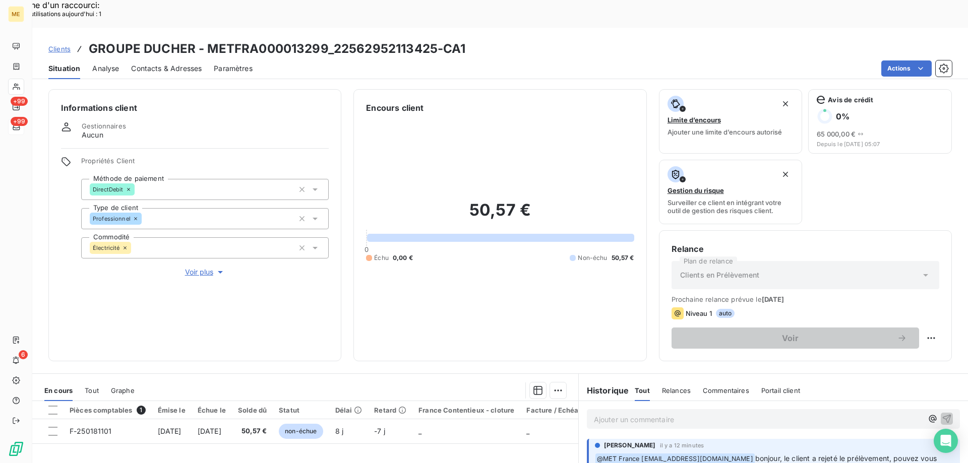
click at [189, 267] on span "Voir plus" at bounding box center [205, 272] width 40 height 10
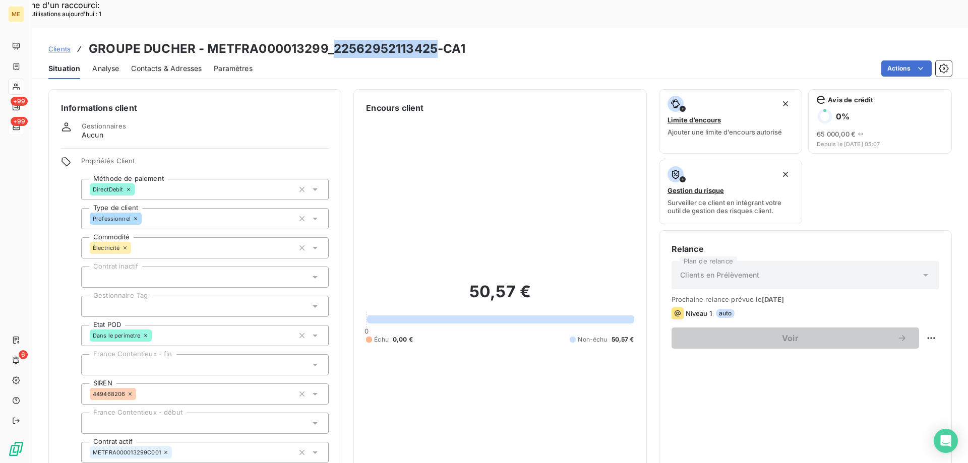
drag, startPoint x: 434, startPoint y: 22, endPoint x: 330, endPoint y: 26, distance: 104.4
click at [330, 40] on h3 "GROUPE DUCHER - METFRA000013299_22562952113425-CA1" at bounding box center [277, 49] width 377 height 18
click at [180, 296] on div at bounding box center [204, 306] width 247 height 21
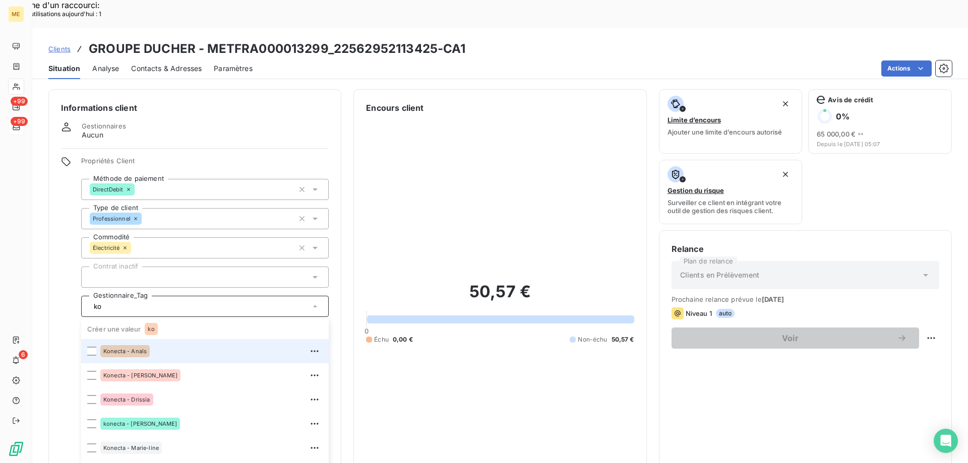
type input "ko"
click at [116, 348] on span "Konecta - Anaïs" at bounding box center [124, 351] width 43 height 6
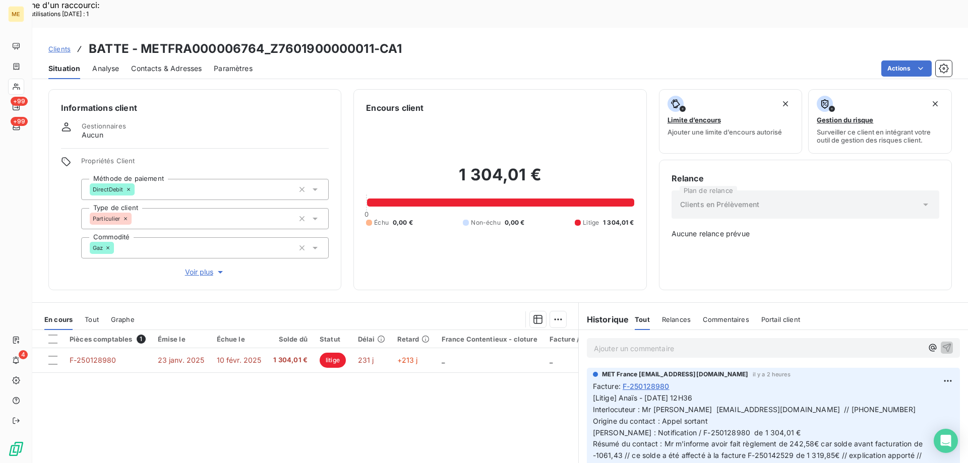
scroll to position [50, 0]
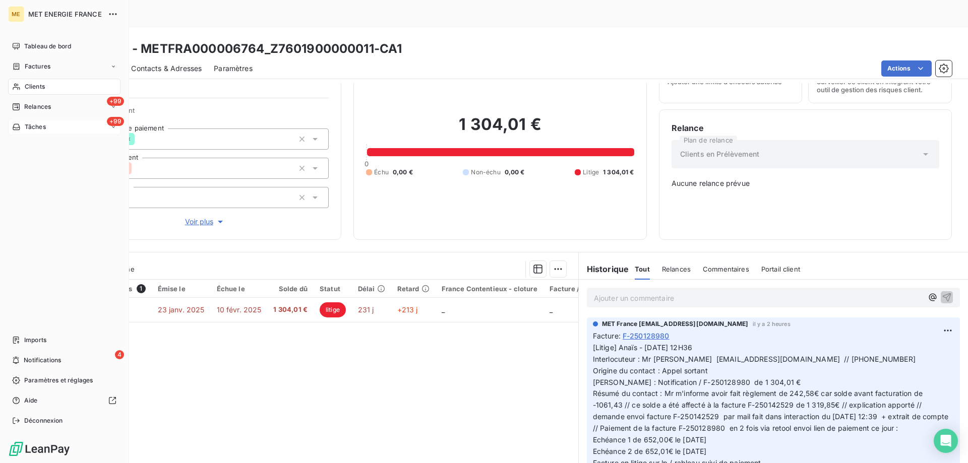
click at [40, 127] on span "Tâches" at bounding box center [35, 126] width 21 height 9
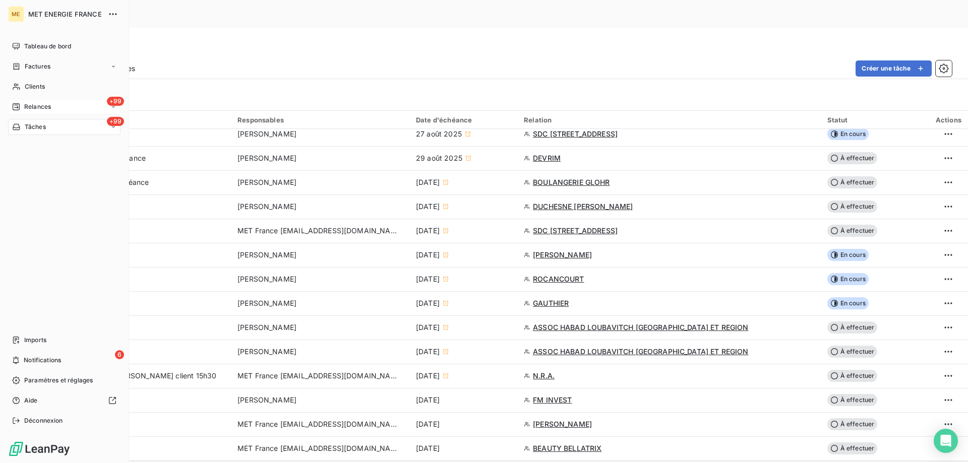
scroll to position [353, 0]
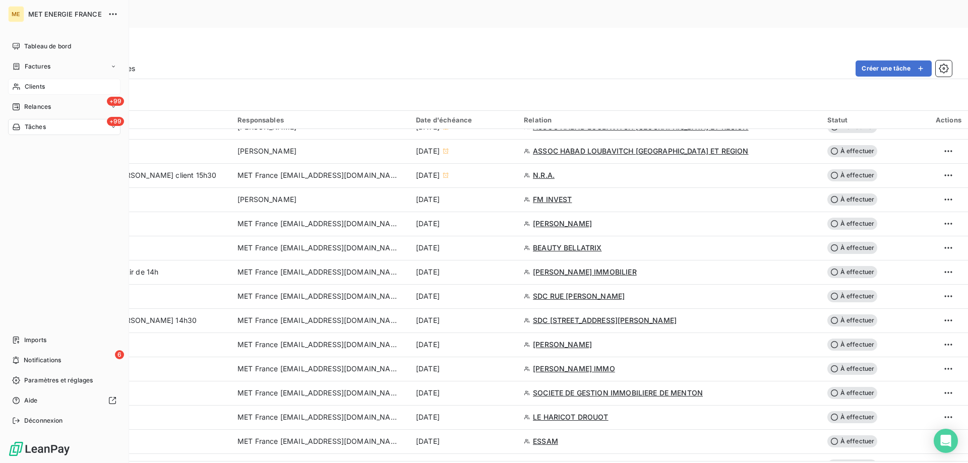
drag, startPoint x: 27, startPoint y: 90, endPoint x: 23, endPoint y: 93, distance: 5.2
click at [25, 90] on span "Clients" at bounding box center [35, 86] width 20 height 9
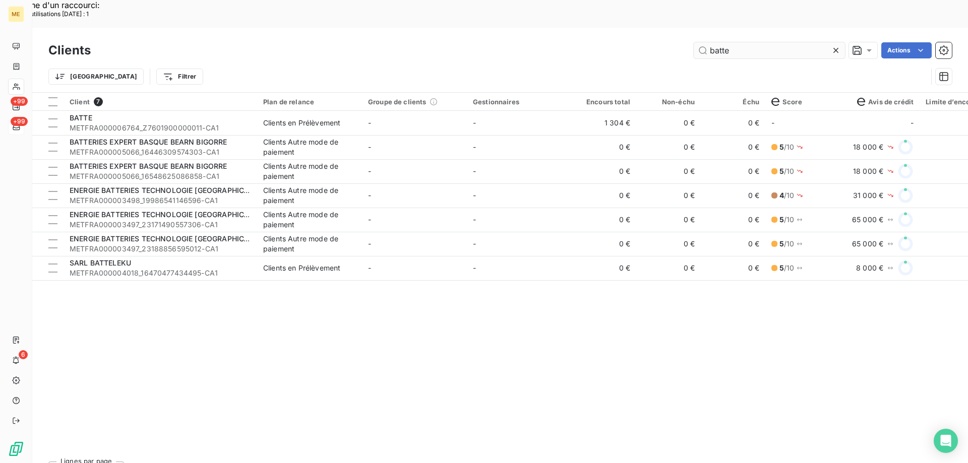
click at [716, 42] on input "batte" at bounding box center [768, 50] width 151 height 16
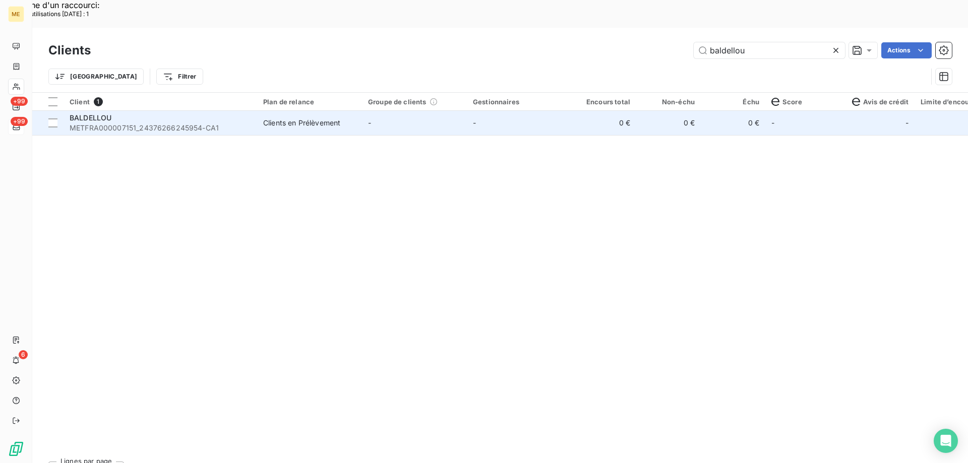
type input "baldellou"
click at [485, 111] on td "-" at bounding box center [519, 123] width 105 height 24
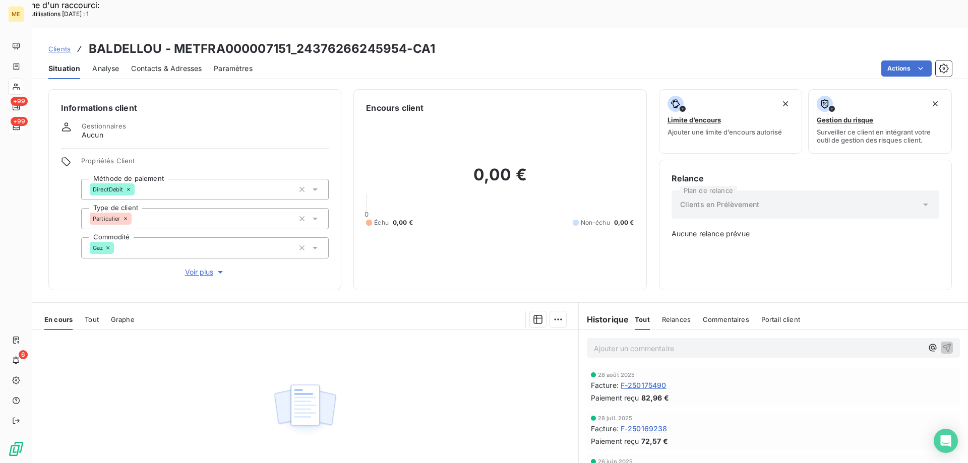
click at [89, 315] on span "Tout" at bounding box center [92, 319] width 14 height 8
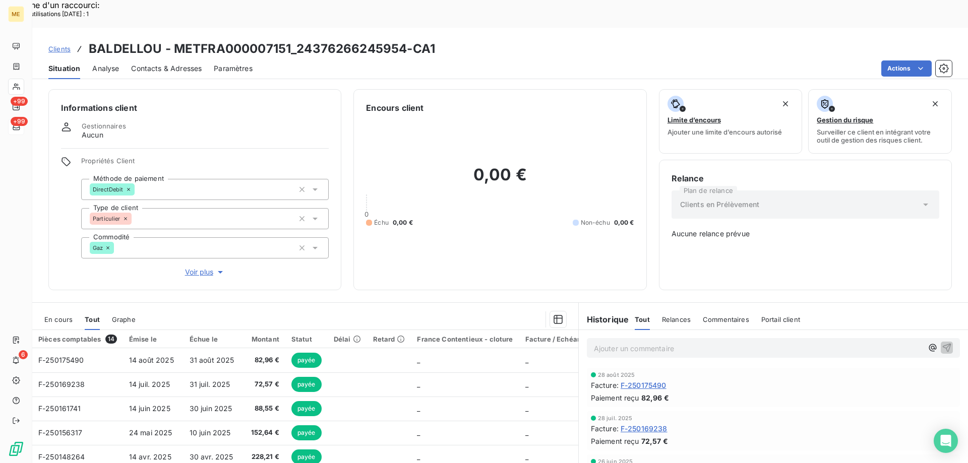
click at [180, 63] on span "Contacts & Adresses" at bounding box center [166, 68] width 71 height 10
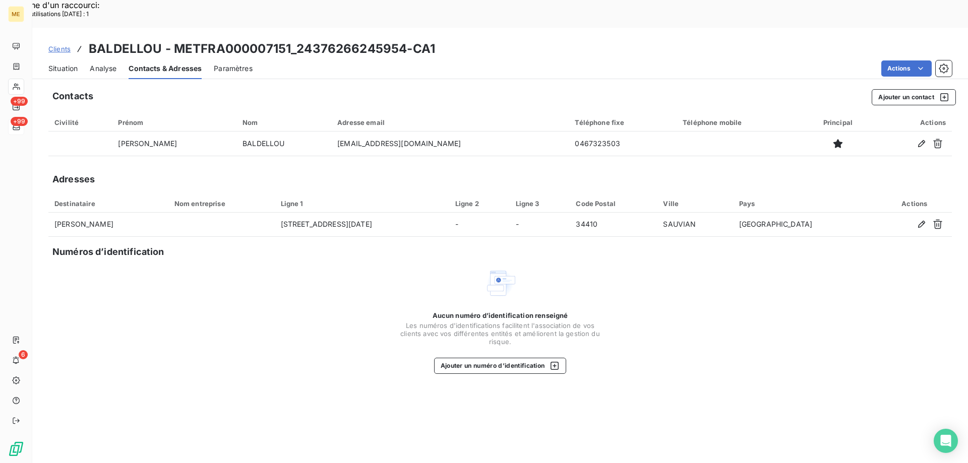
click at [60, 58] on div "Situation" at bounding box center [62, 68] width 29 height 21
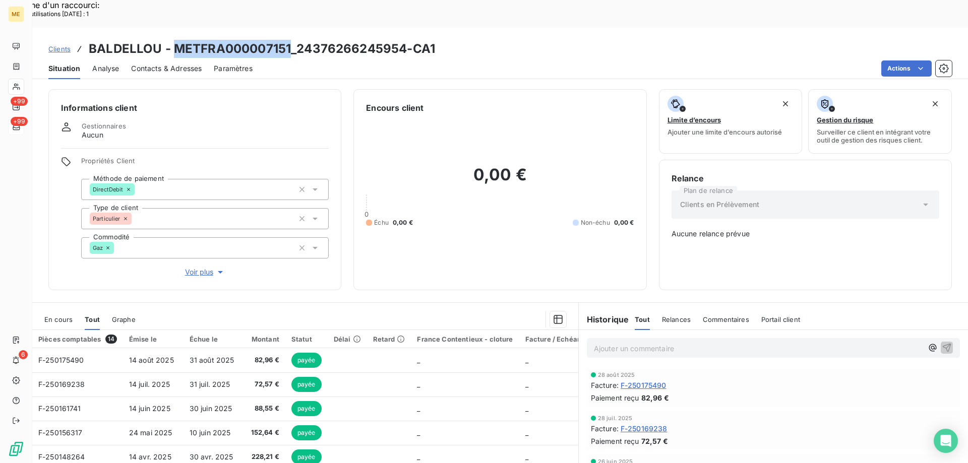
drag, startPoint x: 291, startPoint y: 19, endPoint x: 177, endPoint y: 22, distance: 113.9
click at [177, 40] on h3 "BALDELLOU - METFRA000007151_24376266245954-CA1" at bounding box center [262, 49] width 346 height 18
copy h3 "METFRA000007151"
click at [295, 40] on h3 "BALDELLOU - METFRA000007151_24376266245954-CA1" at bounding box center [262, 49] width 346 height 18
drag, startPoint x: 284, startPoint y: 22, endPoint x: 173, endPoint y: 22, distance: 111.4
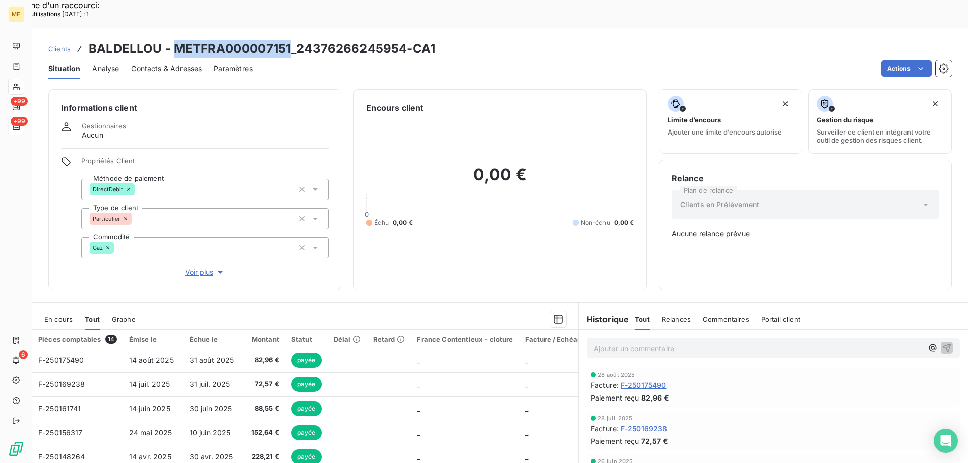
click at [173, 40] on h3 "BALDELLOU - METFRA000007151_24376266245954-CA1" at bounding box center [262, 49] width 346 height 18
copy h3 "METFRA000007151"
click at [181, 63] on span "Contacts & Adresses" at bounding box center [166, 68] width 71 height 10
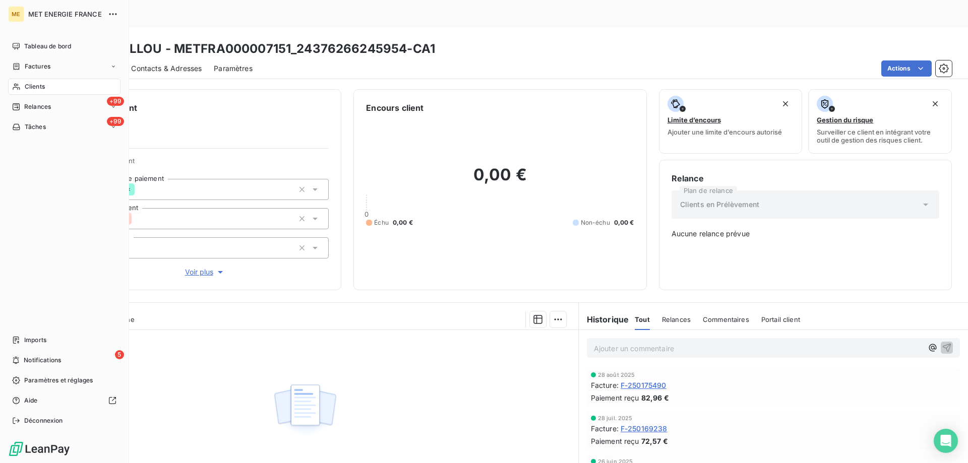
click at [23, 90] on div "Clients" at bounding box center [64, 87] width 112 height 16
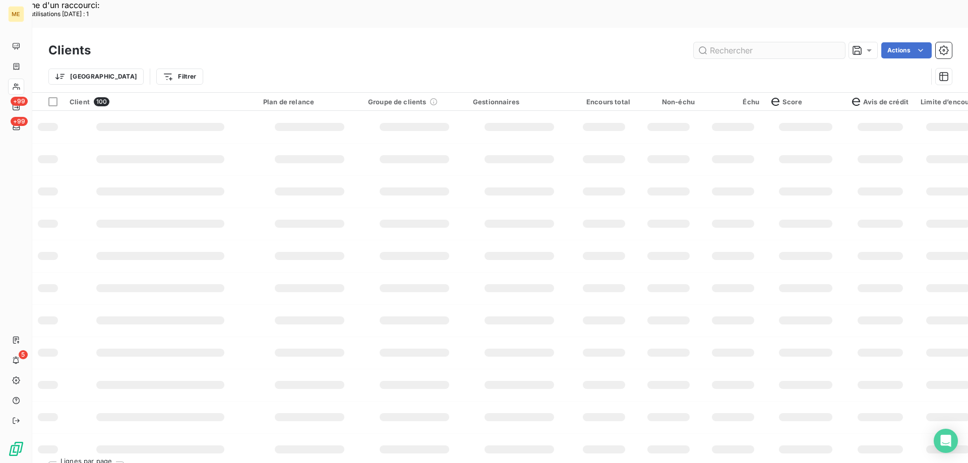
click at [726, 42] on input "text" at bounding box center [768, 50] width 151 height 16
click at [754, 42] on input "commun" at bounding box center [768, 50] width 151 height 16
click at [734, 42] on input "commune" at bounding box center [768, 50] width 151 height 16
click at [731, 42] on input "commune" at bounding box center [768, 50] width 151 height 16
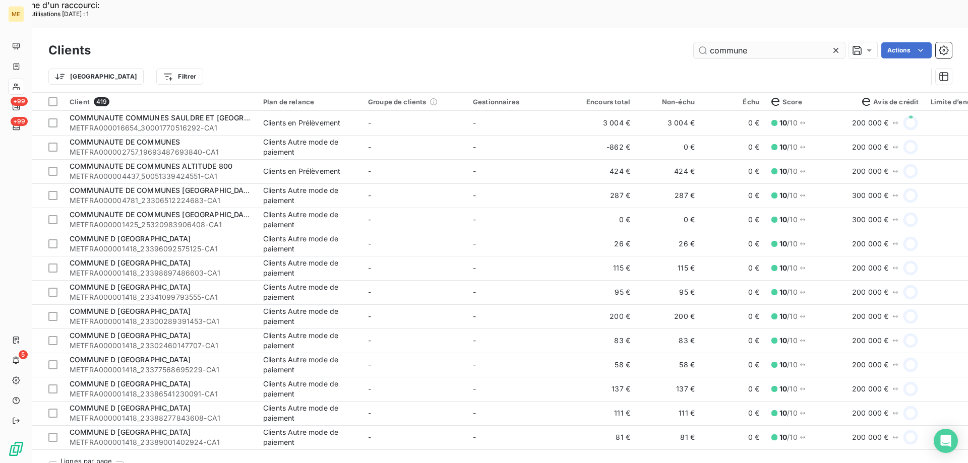
click at [725, 42] on input "commune" at bounding box center [768, 50] width 151 height 16
click at [765, 42] on input "commune" at bounding box center [768, 50] width 151 height 16
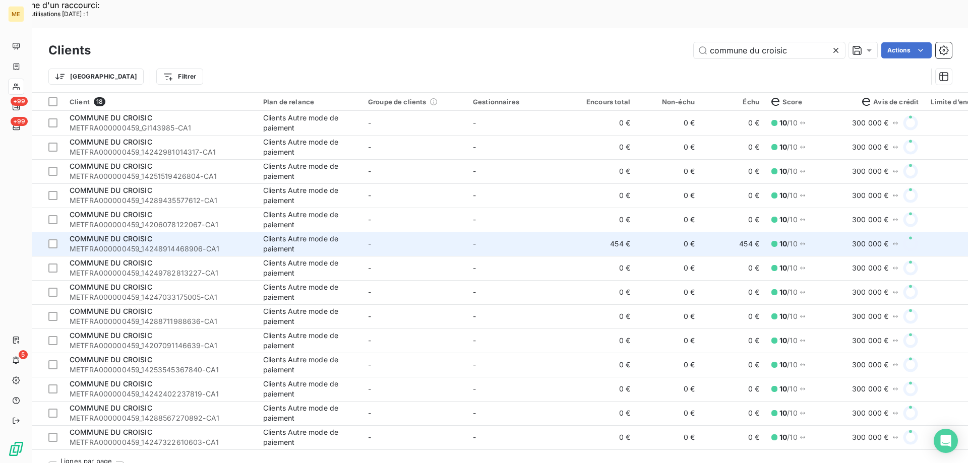
type input "commune du croisic"
click at [509, 232] on td "-" at bounding box center [519, 244] width 105 height 24
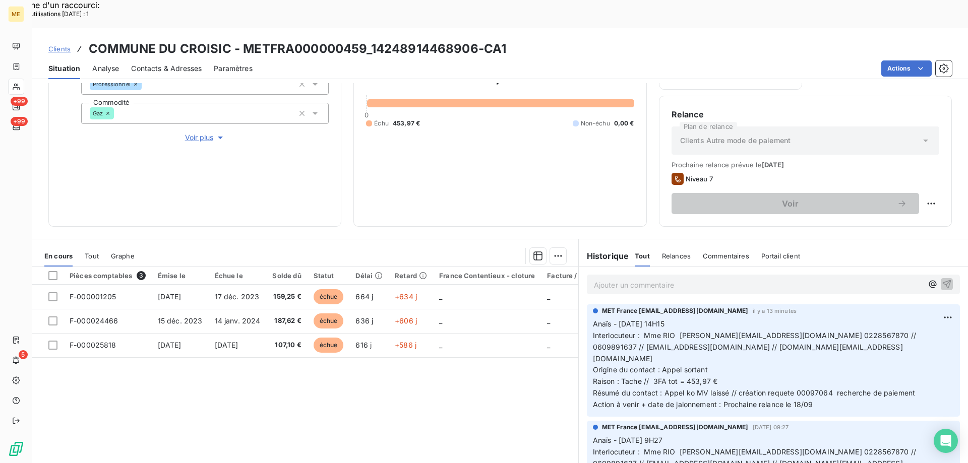
scroll to position [151, 0]
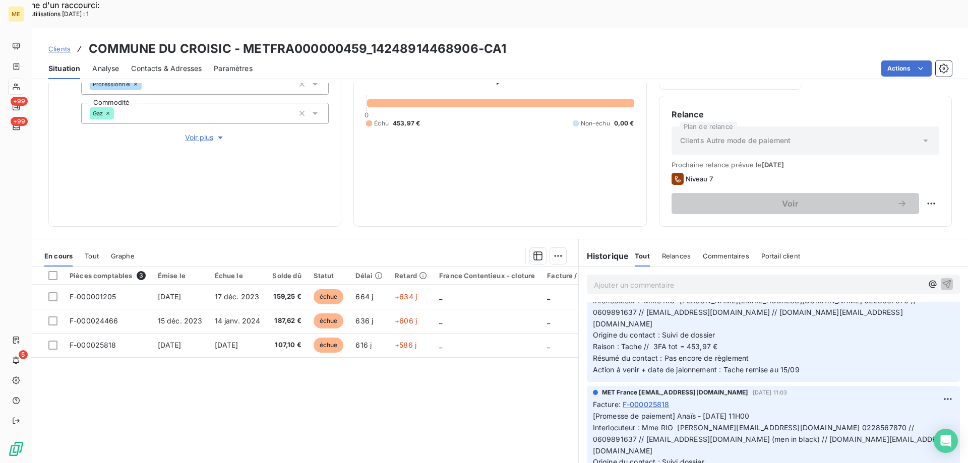
click at [414, 153] on div "453,97 € 0 Échu 453,97 € Non-échu 0,00 €" at bounding box center [500, 96] width 268 height 235
click at [479, 132] on div "453,97 € 0 Échu 453,97 € Non-échu 0,00 €" at bounding box center [500, 96] width 268 height 235
click at [473, 130] on div "453,97 € 0 Échu 453,97 € Non-échu 0,00 €" at bounding box center [500, 96] width 268 height 235
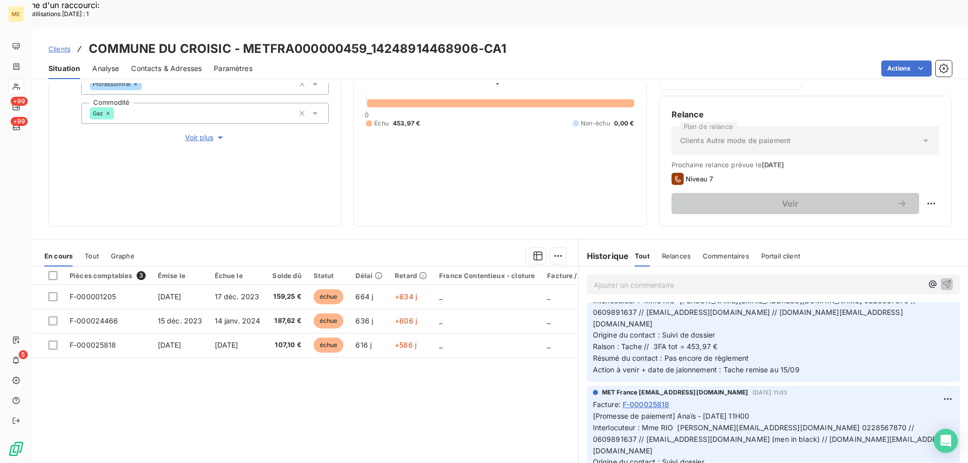
click at [473, 130] on div "453,97 € 0 Échu 453,97 € Non-échu 0,00 €" at bounding box center [500, 96] width 268 height 235
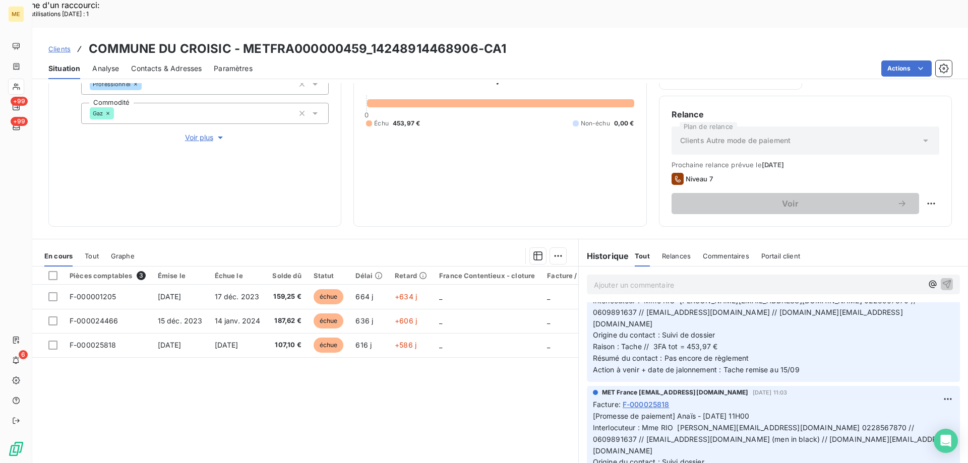
scroll to position [252, 0]
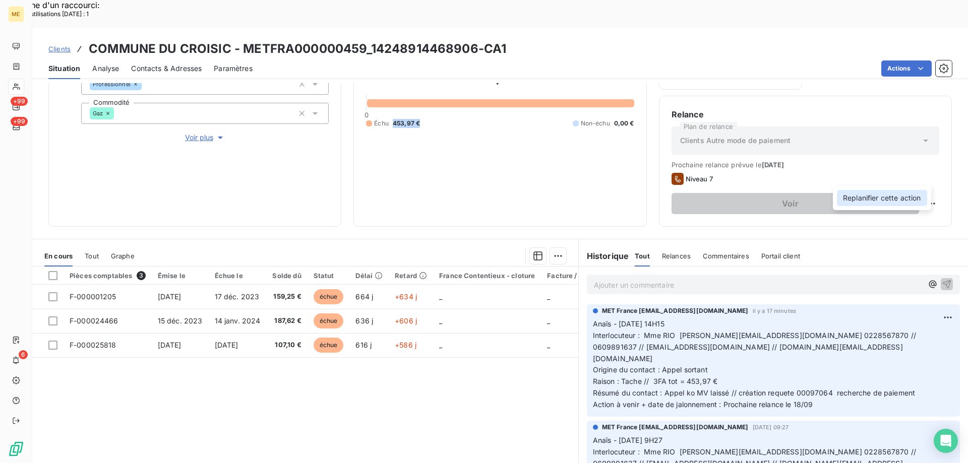
click at [909, 200] on div "Replanifier cette action" at bounding box center [882, 198] width 90 height 16
select select "8"
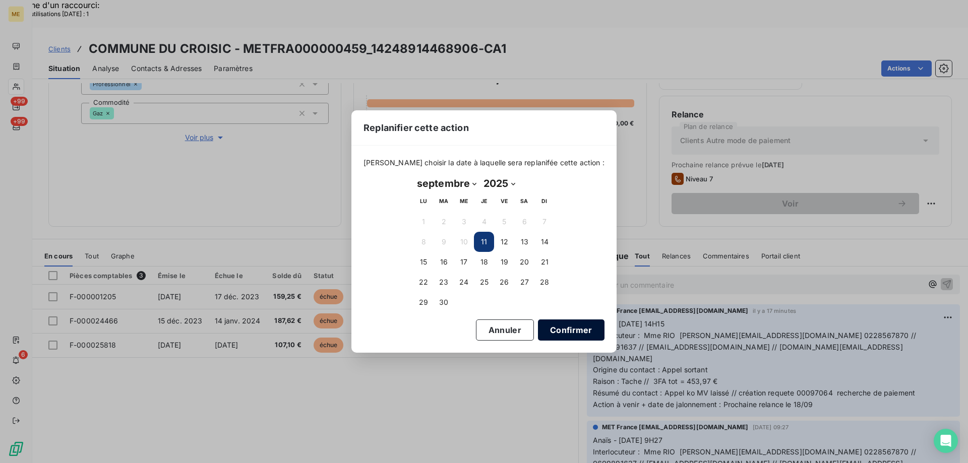
click at [538, 337] on button "Confirmer" at bounding box center [571, 329] width 67 height 21
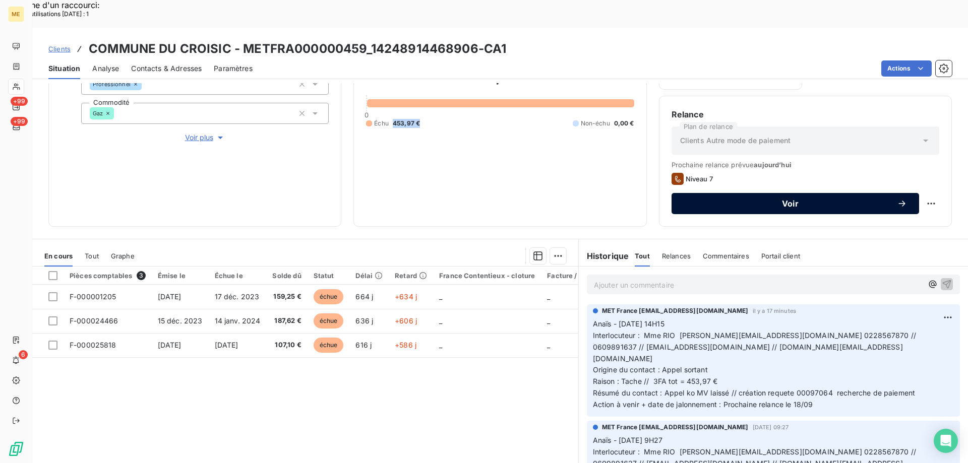
click at [791, 193] on button "Voir" at bounding box center [794, 203] width 247 height 21
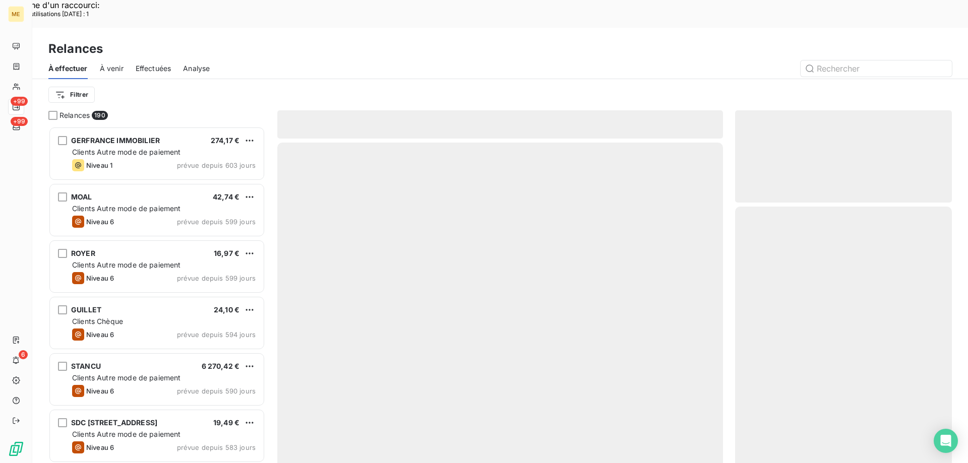
scroll to position [357, 209]
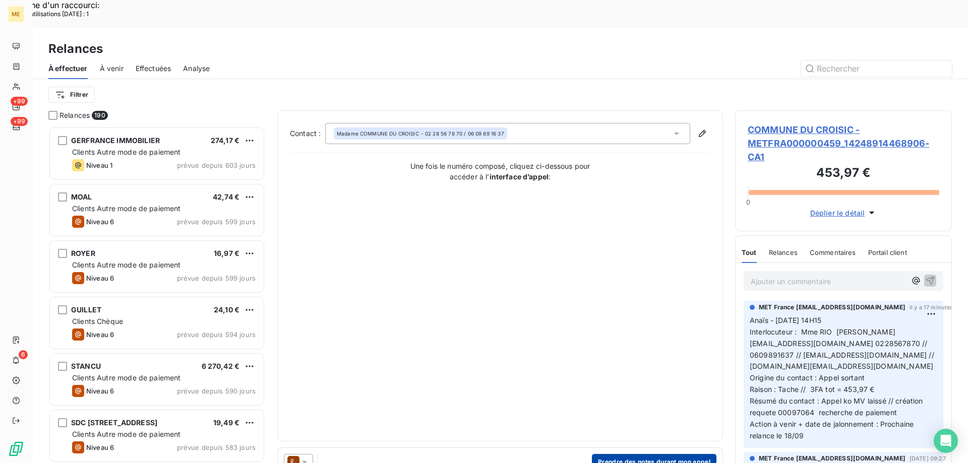
click at [659, 454] on button "Prendre des notes durant mon appel" at bounding box center [654, 462] width 124 height 16
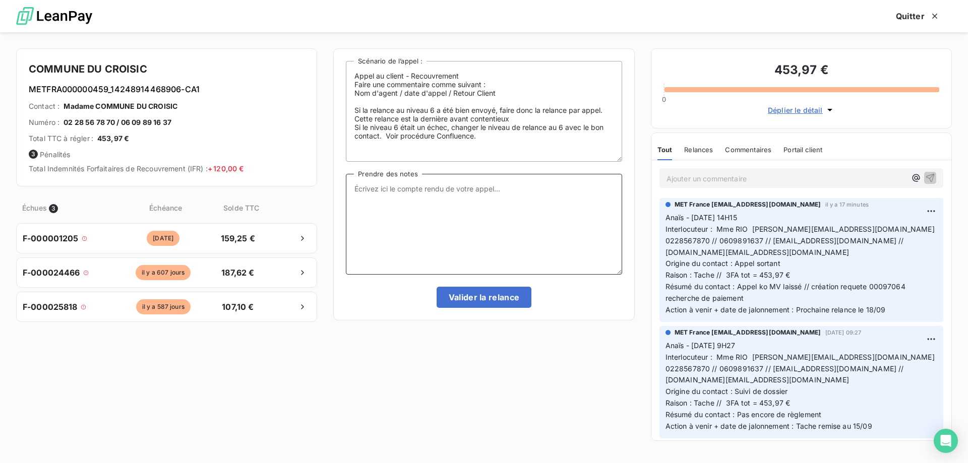
click at [497, 223] on textarea "Prendre des notes" at bounding box center [484, 224] width 276 height 101
paste textarea "Anaïs - 11/09/2025 - 14H43 Interlocuteur : Mme RIO s.salmon@lecroisic.fr 022856…"
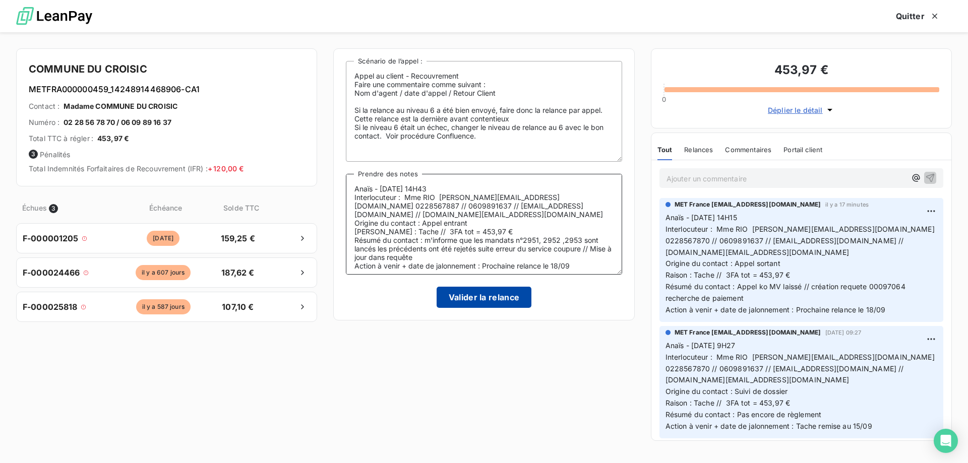
type textarea "Anaïs - 11/09/2025 - 14H43 Interlocuteur : Mme RIO s.salmon@lecroisic.fr 022856…"
click at [474, 297] on button "Valider la relance" at bounding box center [483, 297] width 95 height 21
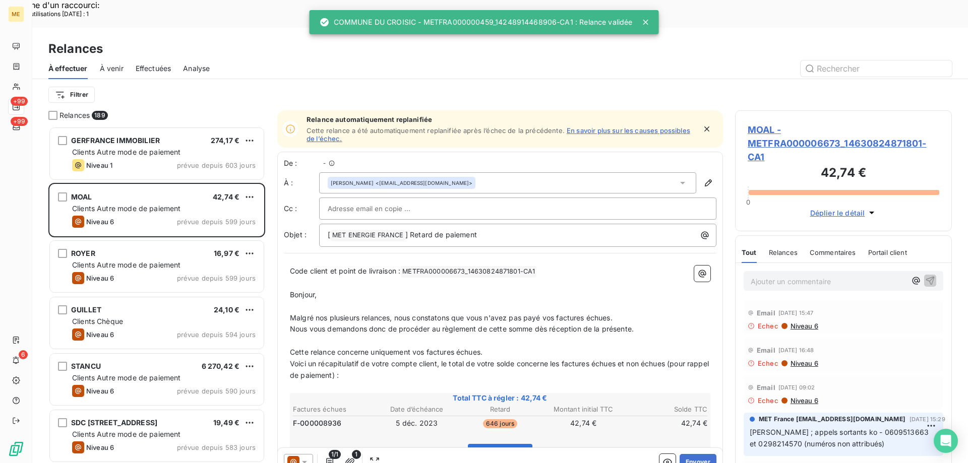
scroll to position [357, 209]
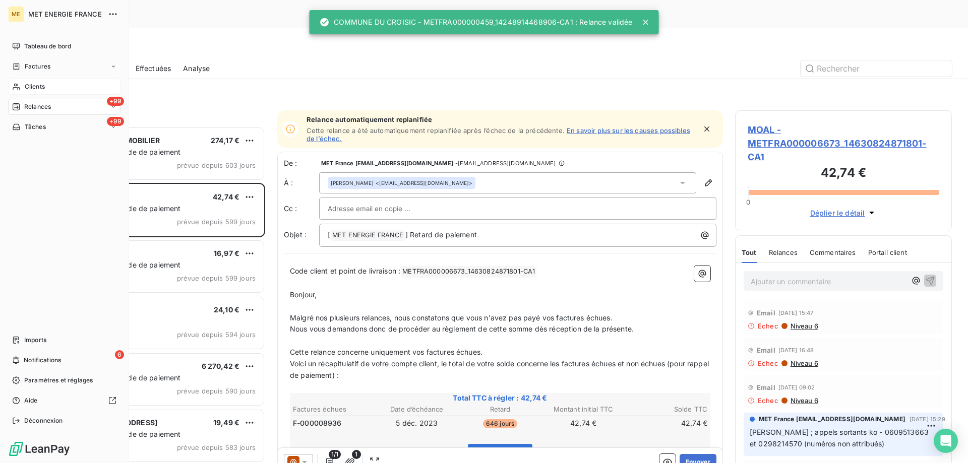
click at [27, 87] on span "Clients" at bounding box center [35, 86] width 20 height 9
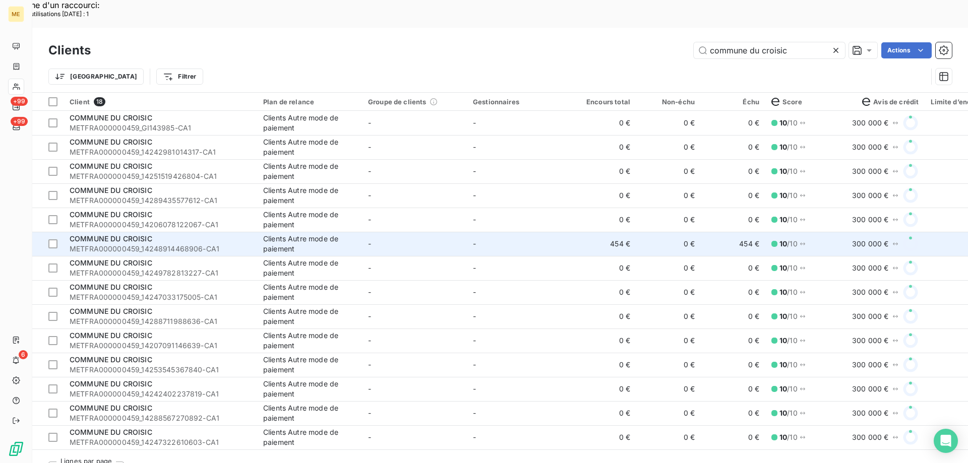
click at [547, 232] on td "-" at bounding box center [519, 244] width 105 height 24
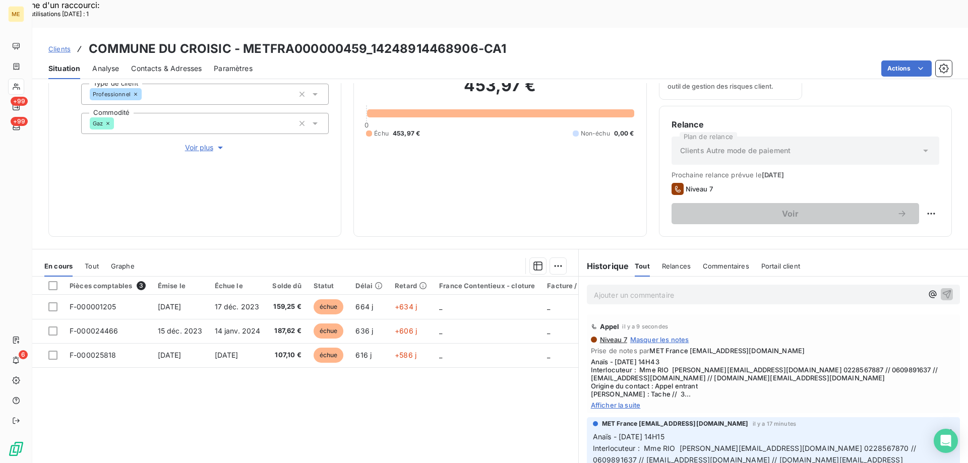
scroll to position [135, 0]
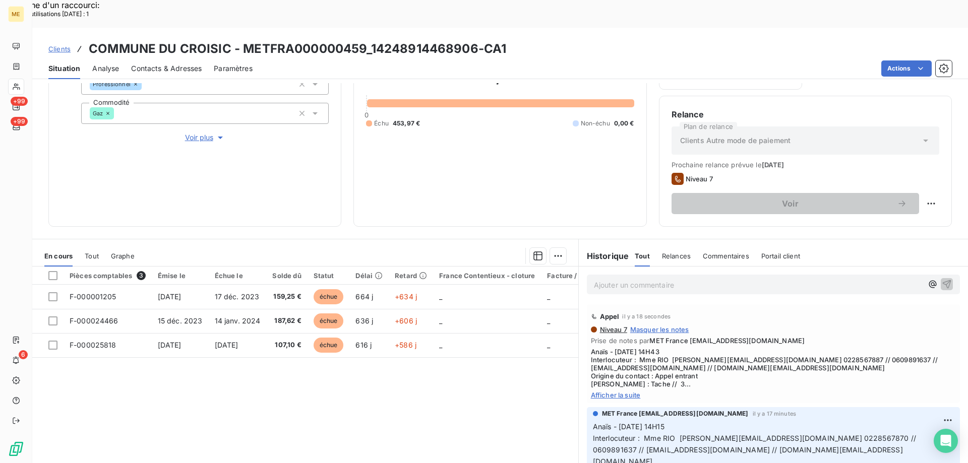
click at [927, 196] on div "Replanifier cette action" at bounding box center [882, 198] width 90 height 16
select select "8"
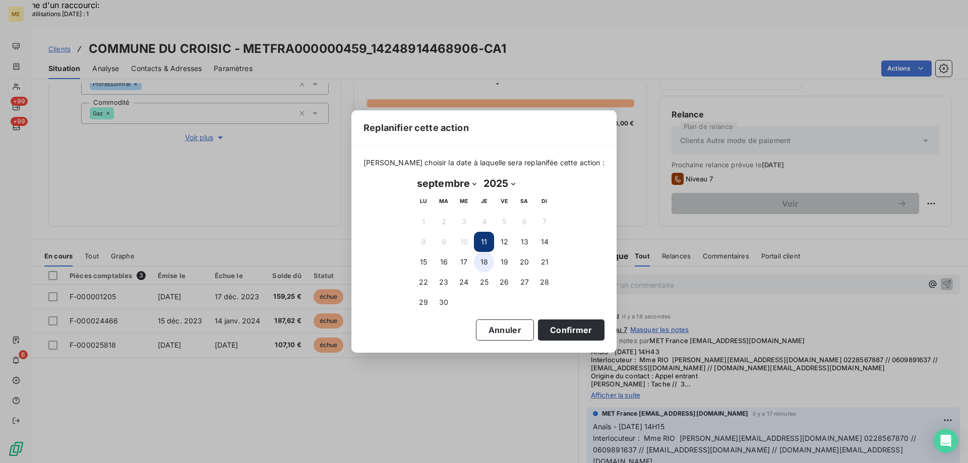
click at [482, 261] on button "18" at bounding box center [484, 262] width 20 height 20
click at [559, 330] on button "Confirmer" at bounding box center [571, 329] width 67 height 21
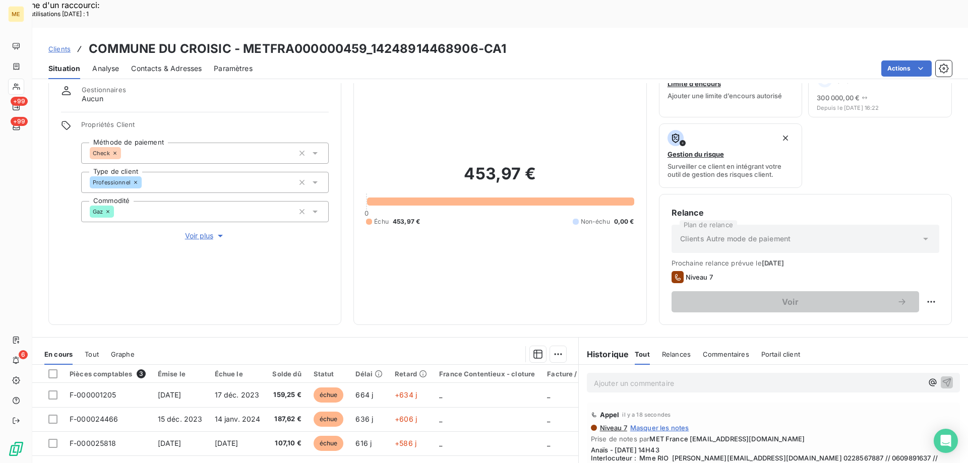
scroll to position [34, 0]
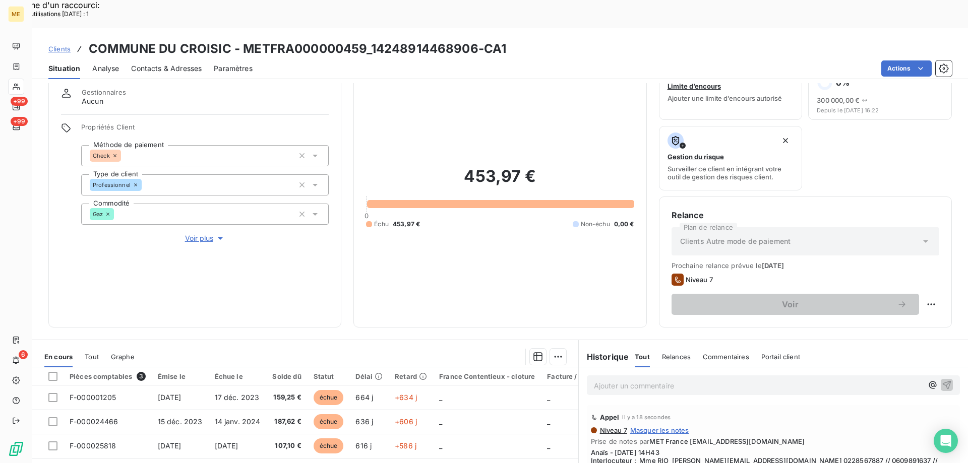
click at [541, 201] on div "453,97 € 0 Échu 453,97 € Non-échu 0,00 €" at bounding box center [500, 197] width 268 height 235
click at [539, 220] on div "Échu 453,97 € Non-échu 0,00 €" at bounding box center [500, 224] width 268 height 9
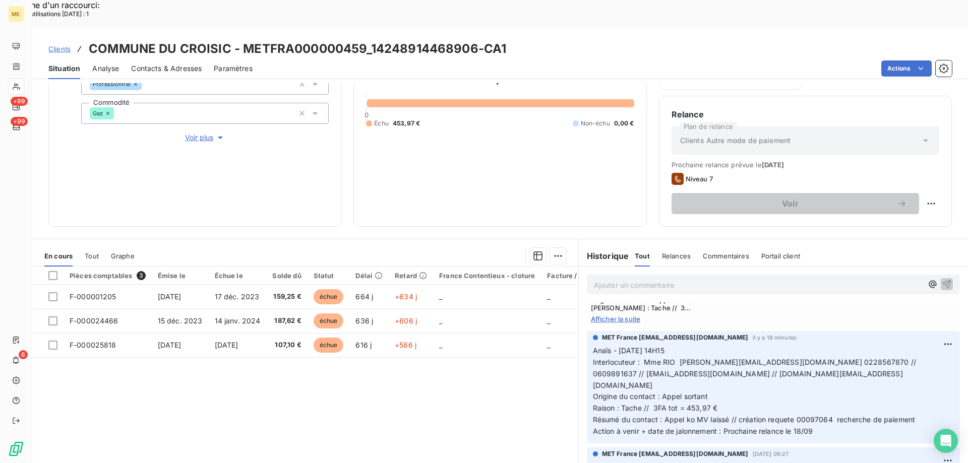
scroll to position [101, 0]
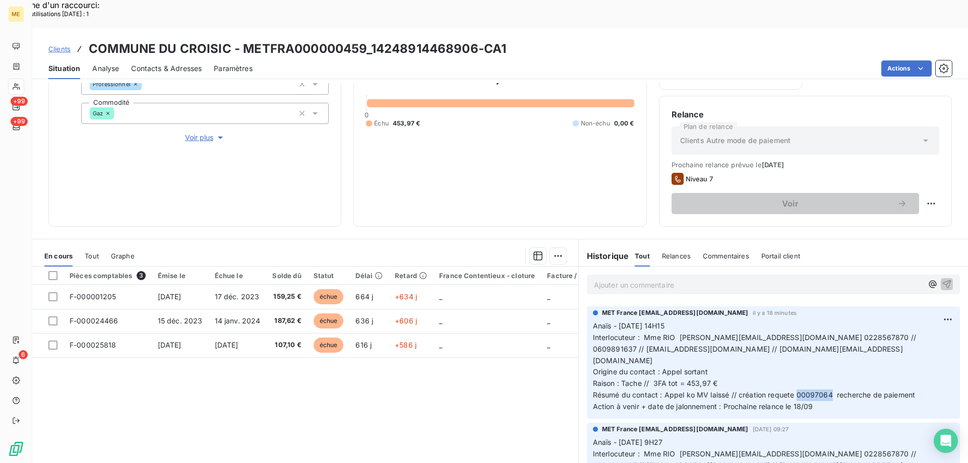
copy span "00097064"
drag, startPoint x: 827, startPoint y: 356, endPoint x: 792, endPoint y: 357, distance: 35.3
click at [792, 391] on span "Résumé du contact : Appel ko MV laissé // création requete 00097064 recherche d…" at bounding box center [754, 395] width 323 height 9
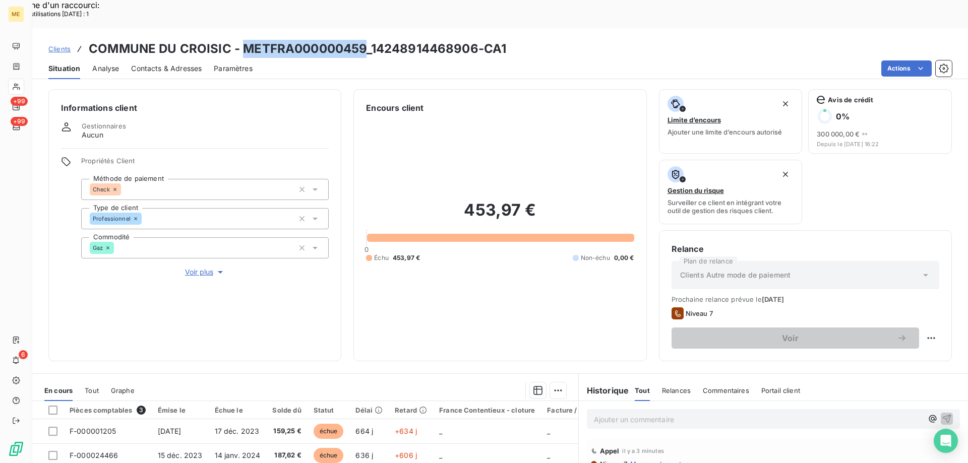
drag, startPoint x: 363, startPoint y: 22, endPoint x: 243, endPoint y: 25, distance: 120.0
click at [243, 40] on h3 "COMMUNE DU CROISIC - METFRA000000459_14248914468906-CA1" at bounding box center [297, 49] width 417 height 18
copy h3 "METFRA000000459"
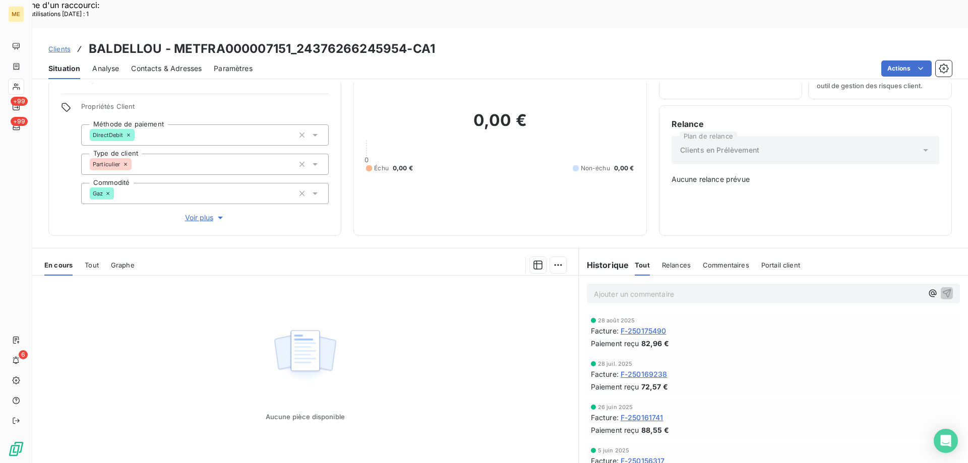
scroll to position [56, 0]
click at [766, 286] on p "Ajouter un commentaire ﻿" at bounding box center [758, 292] width 329 height 13
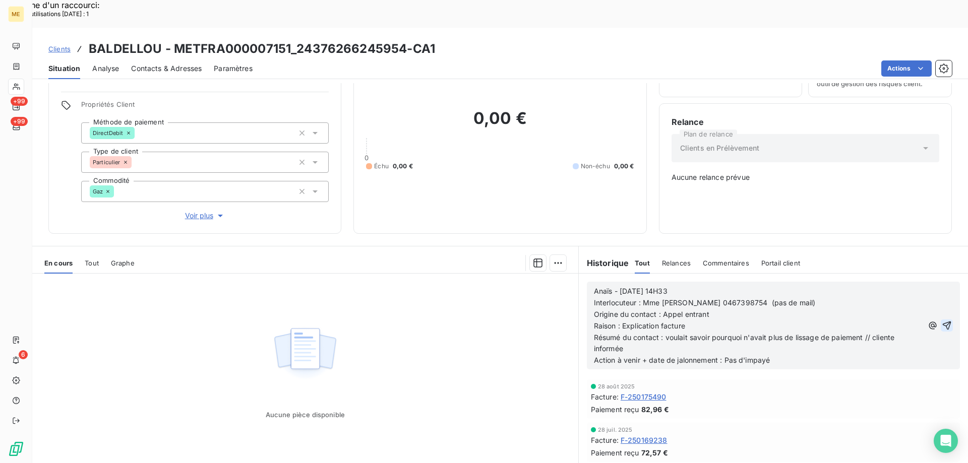
click at [941, 320] on icon "button" at bounding box center [946, 325] width 10 height 10
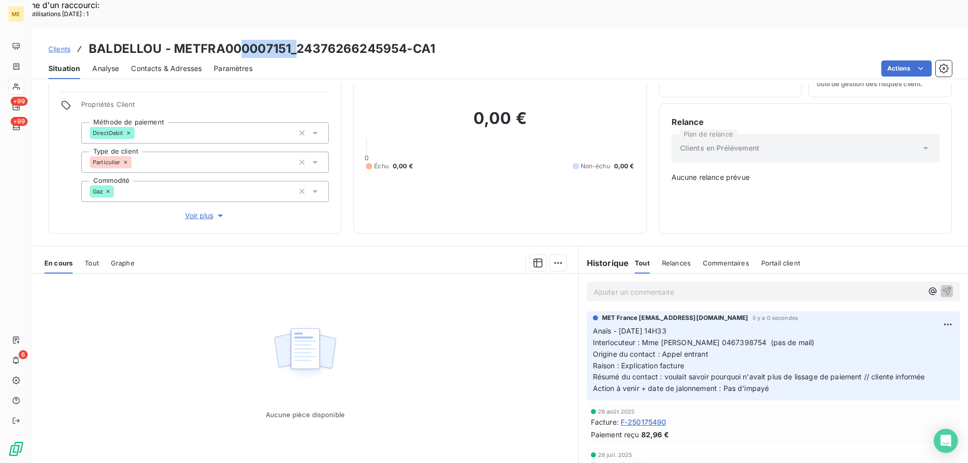
drag, startPoint x: 294, startPoint y: 22, endPoint x: 238, endPoint y: 19, distance: 56.0
click at [238, 40] on h3 "BALDELLOU - METFRA000007151_24376266245954-CA1" at bounding box center [262, 49] width 346 height 18
drag, startPoint x: 173, startPoint y: 21, endPoint x: 290, endPoint y: 19, distance: 117.4
click at [290, 40] on h3 "BALDELLOU - METFRA000007151_24376266245954-CA1" at bounding box center [262, 49] width 346 height 18
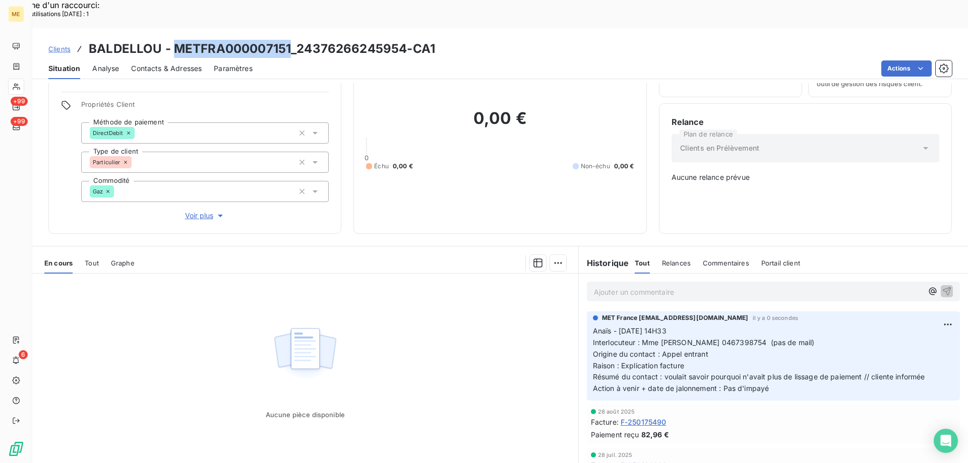
copy h3 "METFRA000007151"
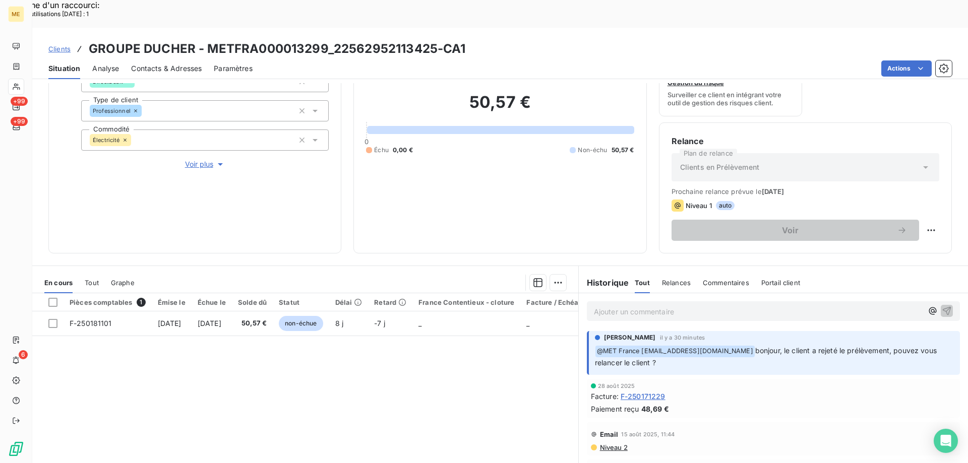
scroll to position [135, 0]
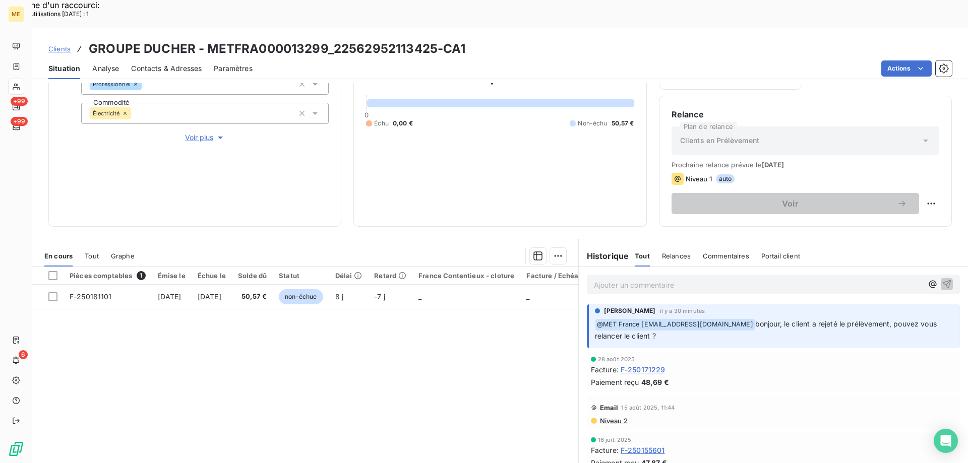
click at [439, 162] on div "50,57 € 0 Échu 0,00 € Non-échu 50,57 €" at bounding box center [500, 96] width 268 height 235
drag, startPoint x: 433, startPoint y: 22, endPoint x: 333, endPoint y: 21, distance: 100.8
click at [333, 40] on h3 "GROUPE DUCHER - METFRA000013299_22562952113425-CA1" at bounding box center [277, 49] width 377 height 18
copy h3 "22562952113425"
click at [171, 63] on span "Contacts & Adresses" at bounding box center [166, 68] width 71 height 10
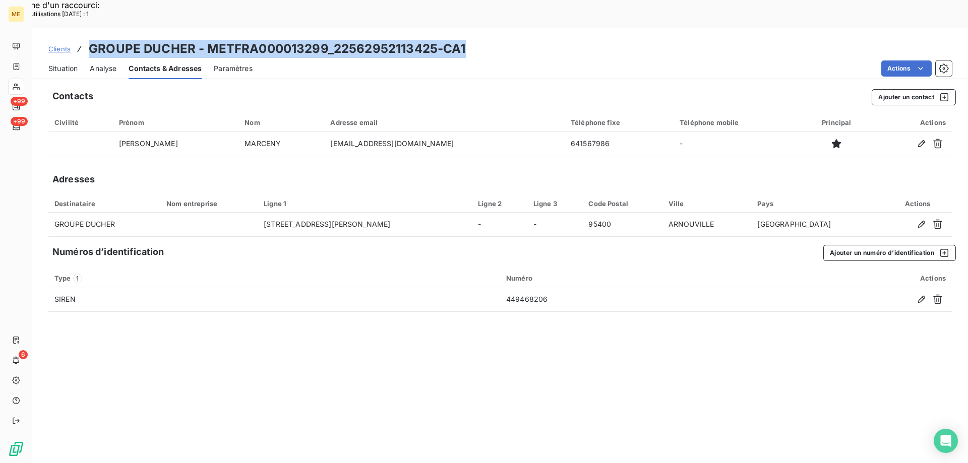
drag, startPoint x: 520, startPoint y: 22, endPoint x: 87, endPoint y: 23, distance: 432.9
click at [87, 40] on div "Clients GROUPE DUCHER - METFRA000013299_22562952113425-CA1" at bounding box center [499, 49] width 935 height 18
copy h3 "GROUPE DUCHER - METFRA000013299_22562952113425-CA1"
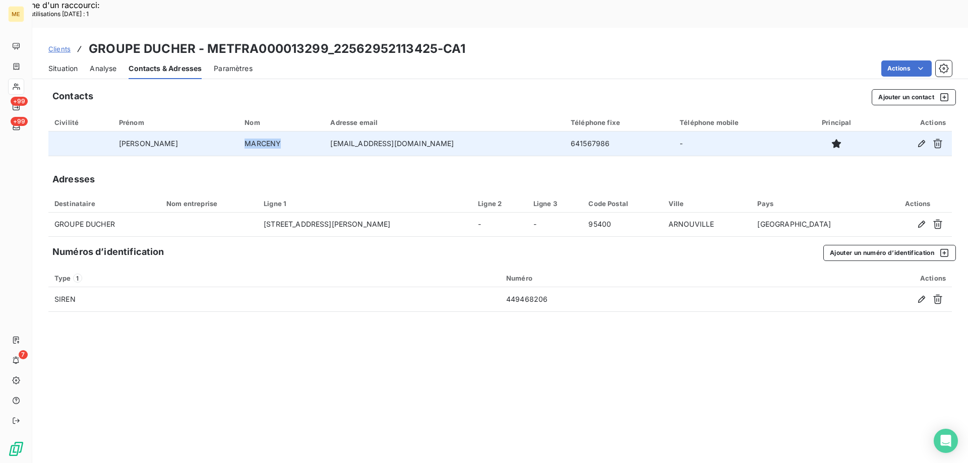
copy td "MARCENY"
drag, startPoint x: 238, startPoint y: 113, endPoint x: 194, endPoint y: 119, distance: 44.8
click at [238, 132] on td "MARCENY" at bounding box center [281, 144] width 86 height 24
drag, startPoint x: 403, startPoint y: 116, endPoint x: 292, endPoint y: 120, distance: 110.4
click at [324, 132] on td "[EMAIL_ADDRESS][DOMAIN_NAME]" at bounding box center [444, 144] width 240 height 24
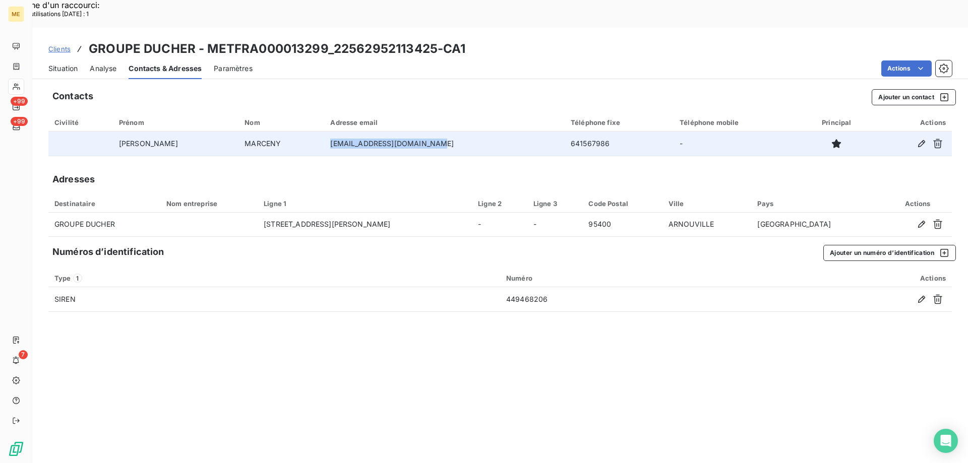
copy td "[EMAIL_ADDRESS][DOMAIN_NAME]"
copy td "641567986"
drag, startPoint x: 576, startPoint y: 115, endPoint x: 532, endPoint y: 116, distance: 44.4
click at [564, 132] on td "641567986" at bounding box center [618, 144] width 109 height 24
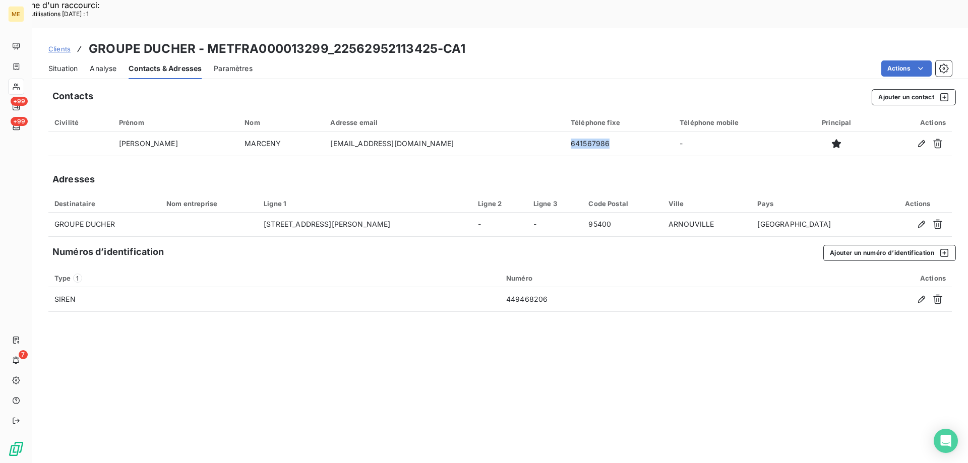
drag, startPoint x: 71, startPoint y: 39, endPoint x: 75, endPoint y: 44, distance: 6.2
click at [71, 63] on span "Situation" at bounding box center [62, 68] width 29 height 10
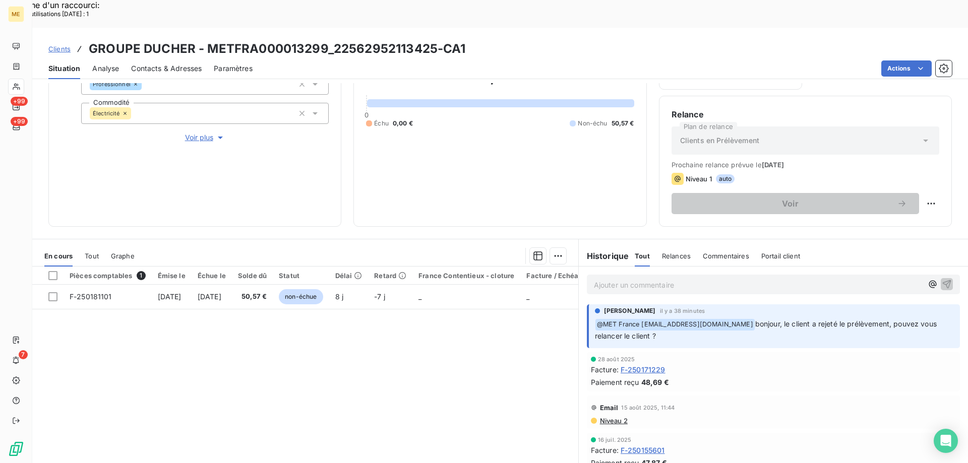
click at [94, 252] on span "Tout" at bounding box center [92, 256] width 14 height 8
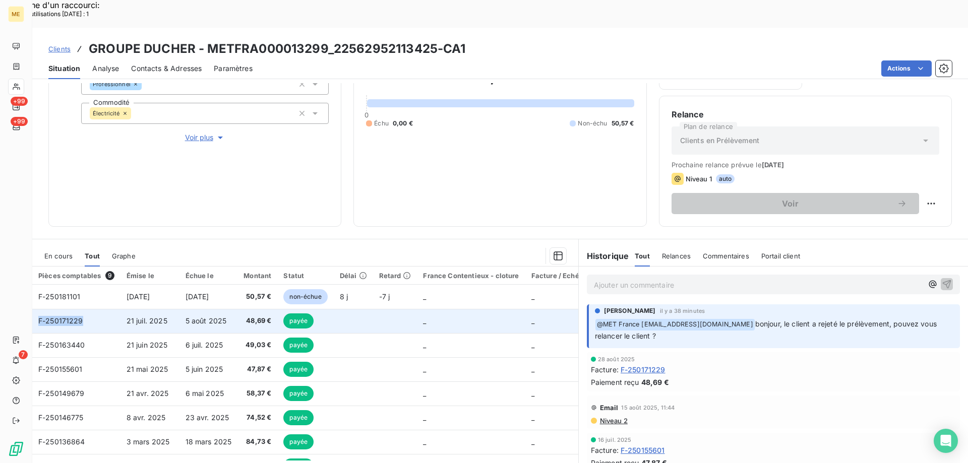
copy span "F-250171229"
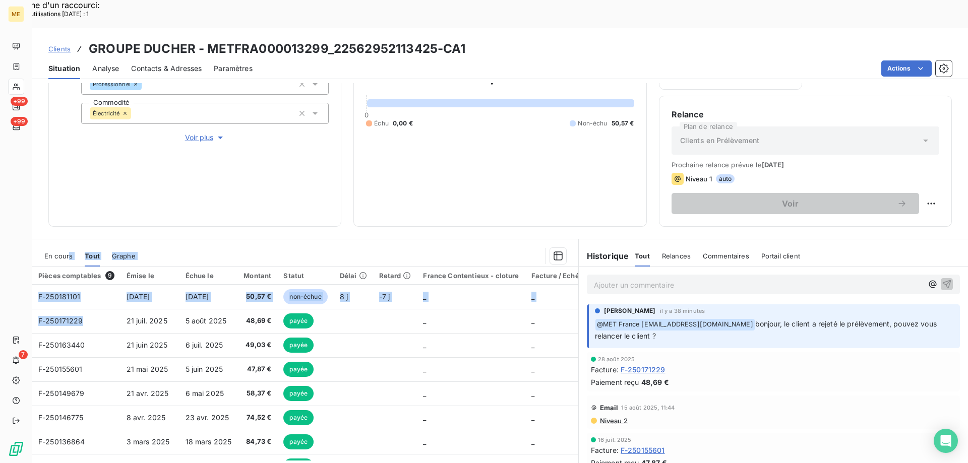
drag, startPoint x: 83, startPoint y: 293, endPoint x: 178, endPoint y: 140, distance: 180.0
click at [87, 191] on div "Informations client Gestionnaires Aucun Propriétés Client Méthode de paiement D…" at bounding box center [499, 287] width 935 height 408
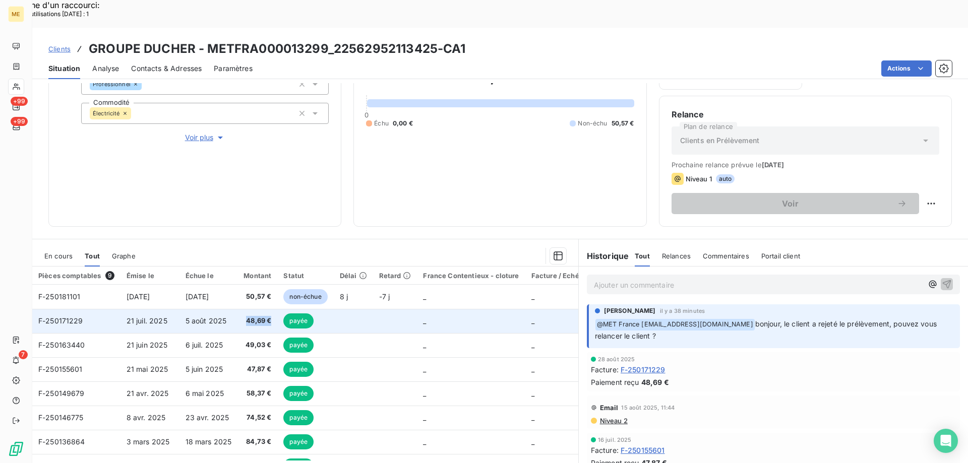
copy span "48,69 €"
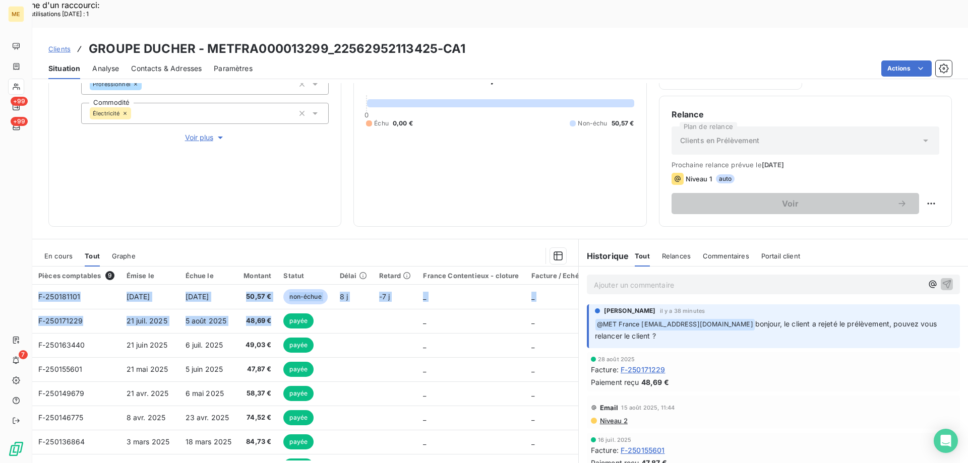
drag, startPoint x: 270, startPoint y: 293, endPoint x: 244, endPoint y: 230, distance: 67.8
click at [244, 245] on div "En cours Tout Graphe Pièces comptables 9 Émise le Échue le Montant Statut Délai…" at bounding box center [305, 367] width 546 height 245
click at [60, 252] on span "En cours" at bounding box center [58, 256] width 28 height 8
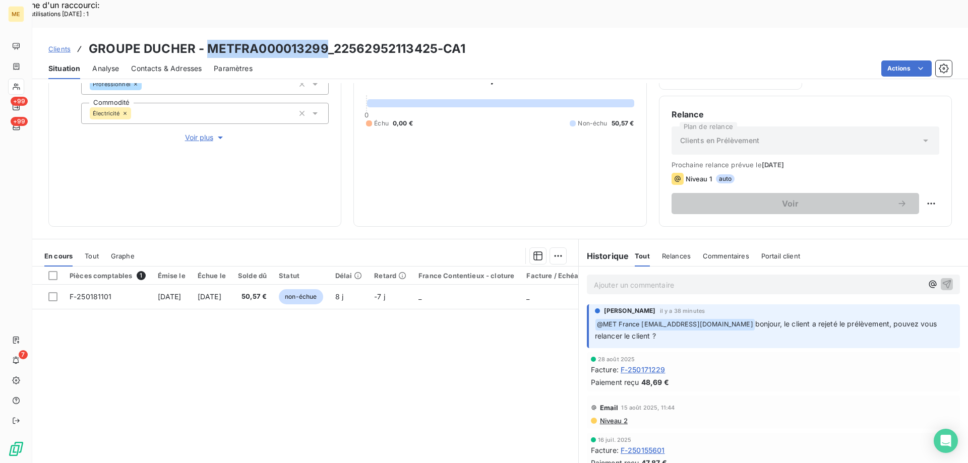
drag, startPoint x: 324, startPoint y: 19, endPoint x: 204, endPoint y: 23, distance: 120.0
click at [204, 40] on h3 "GROUPE DUCHER - METFRA000013299_22562952113425-CA1" at bounding box center [277, 49] width 377 height 18
copy h3 "METFRA000013299"
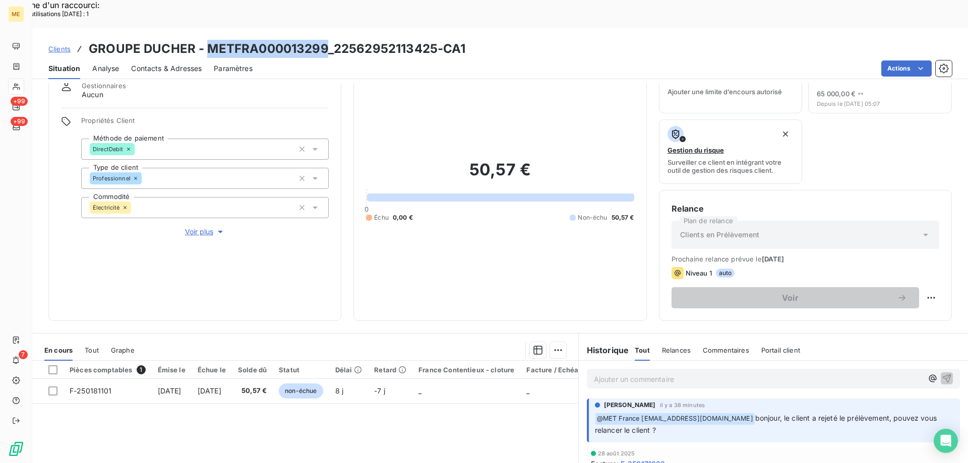
scroll to position [34, 0]
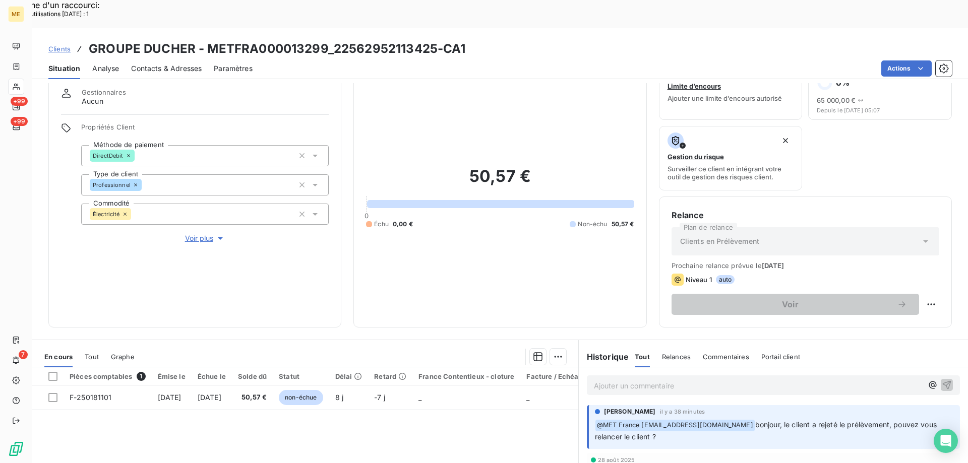
click at [673, 379] on p "Ajouter un commentaire ﻿" at bounding box center [758, 385] width 329 height 13
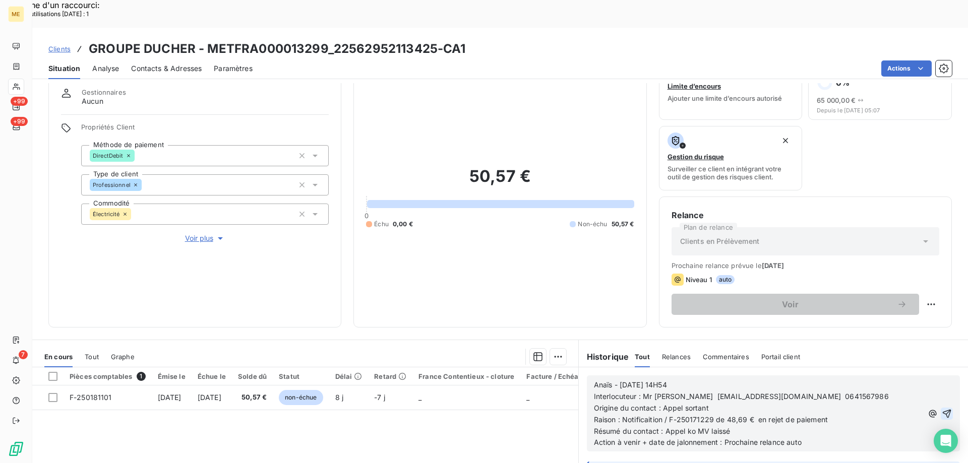
click at [941, 409] on icon "button" at bounding box center [946, 414] width 10 height 10
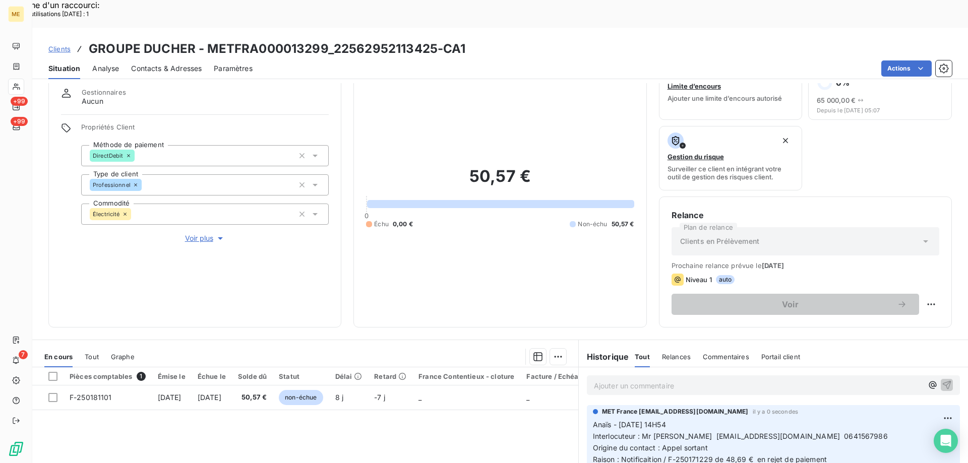
click at [474, 219] on div "50,57 € 0 Échu 0,00 € Non-échu 50,57 €" at bounding box center [500, 197] width 268 height 235
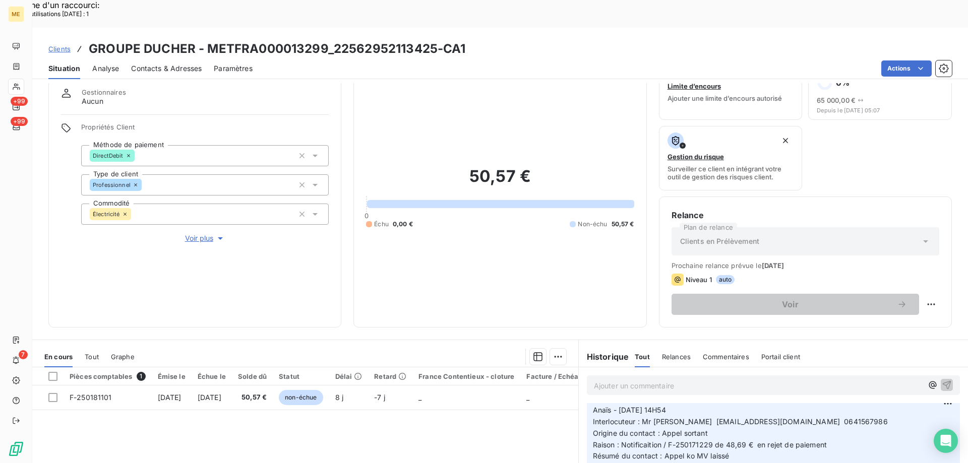
scroll to position [0, 0]
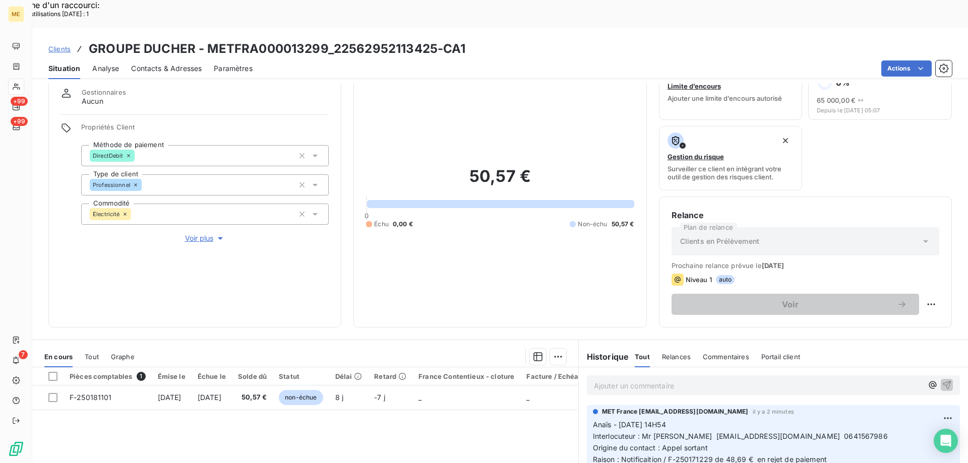
click at [755, 379] on p "Ajouter un commentaire ﻿" at bounding box center [758, 385] width 329 height 13
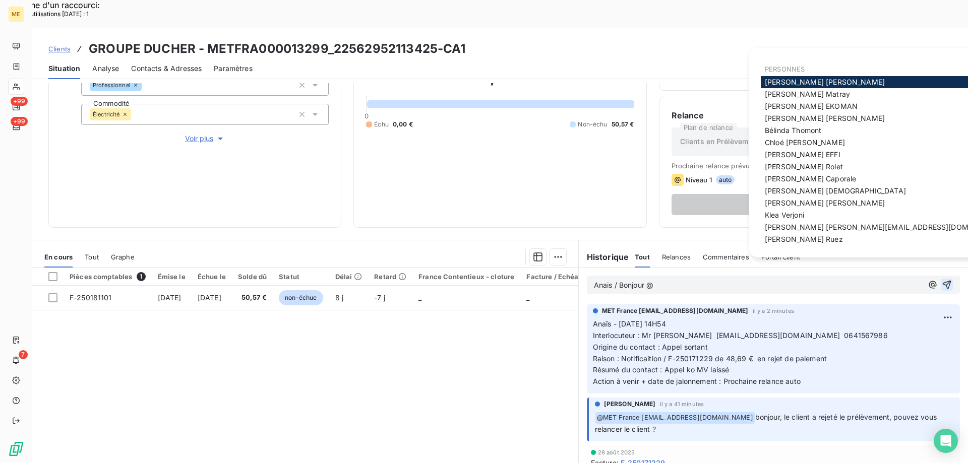
scroll to position [135, 0]
click at [777, 93] on span "Amélie Matray" at bounding box center [806, 93] width 85 height 9
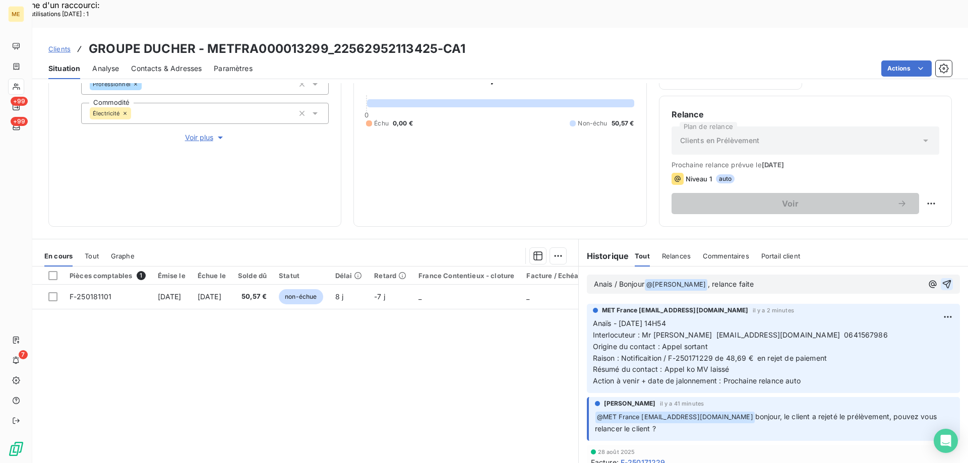
click at [941, 279] on icon "button" at bounding box center [946, 284] width 10 height 10
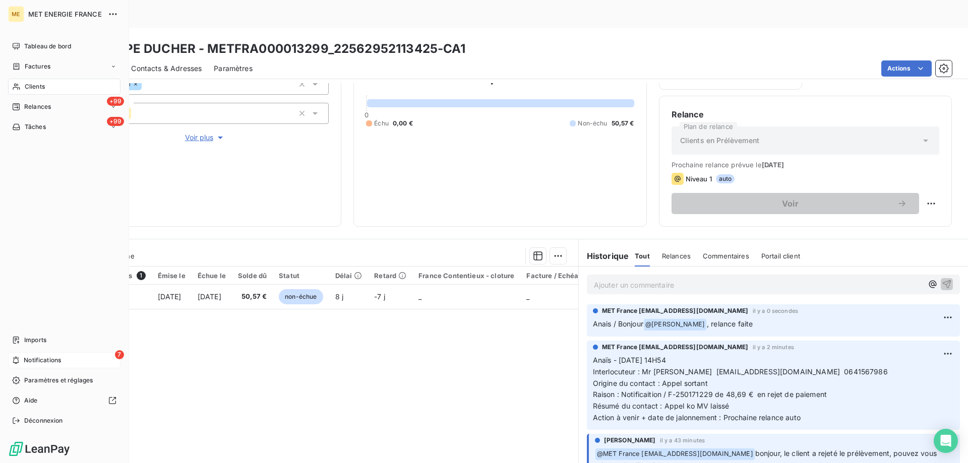
click at [59, 361] on span "Notifications" at bounding box center [42, 360] width 37 height 9
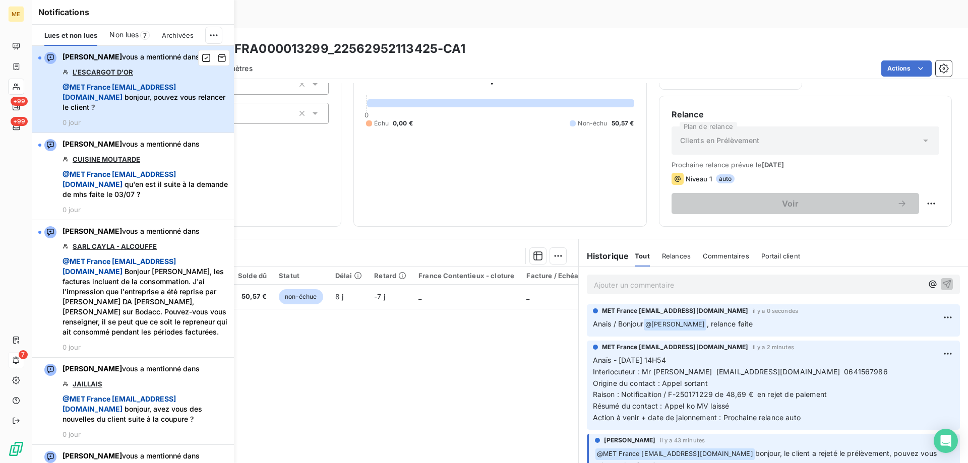
click at [149, 89] on span "@ MET France met-france@recouvrement.met.com bonjour, pouvez vous relancer le c…" at bounding box center [144, 97] width 165 height 30
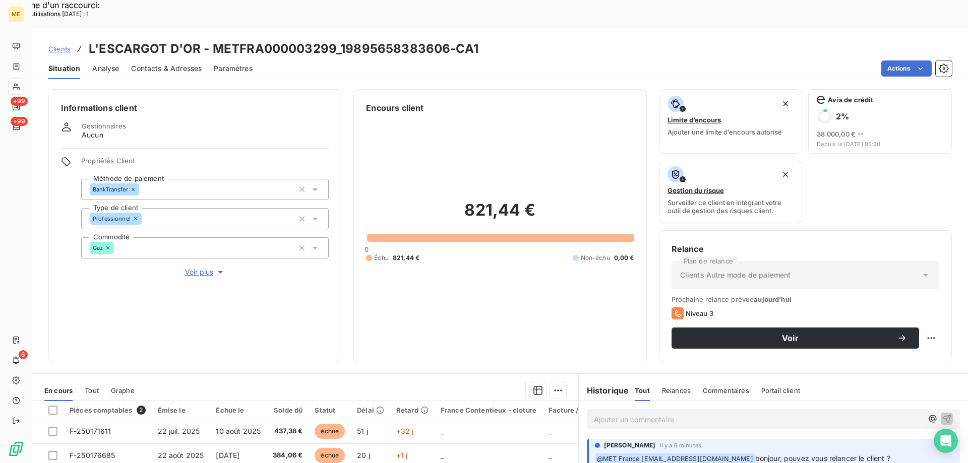
click at [197, 267] on span "Voir plus" at bounding box center [205, 272] width 40 height 10
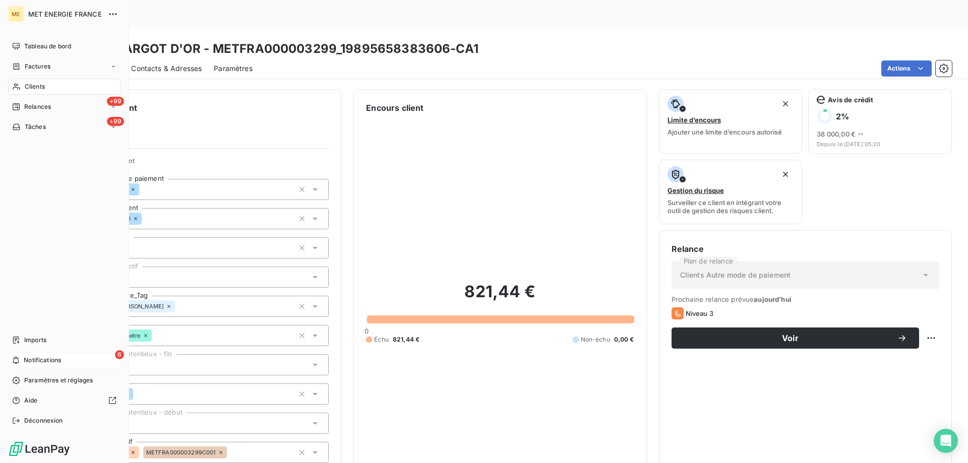
click at [43, 362] on span "Notifications" at bounding box center [42, 360] width 37 height 9
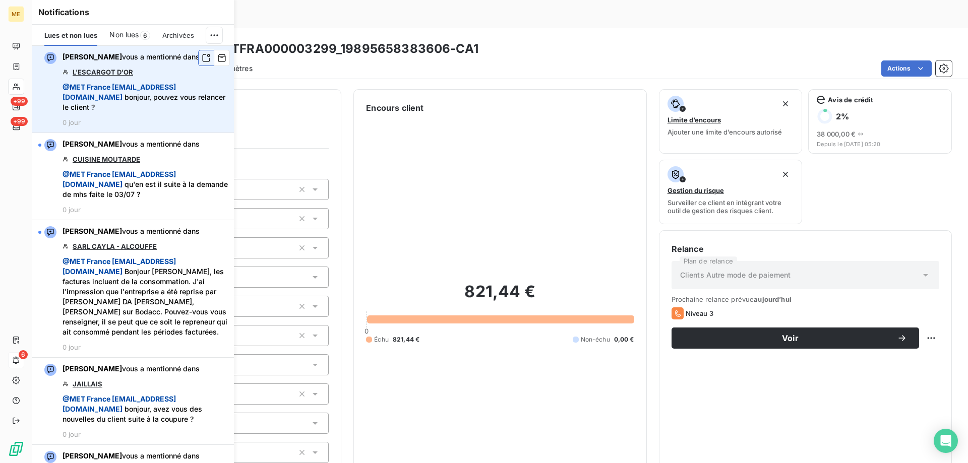
click at [202, 58] on icon "button" at bounding box center [206, 58] width 9 height 10
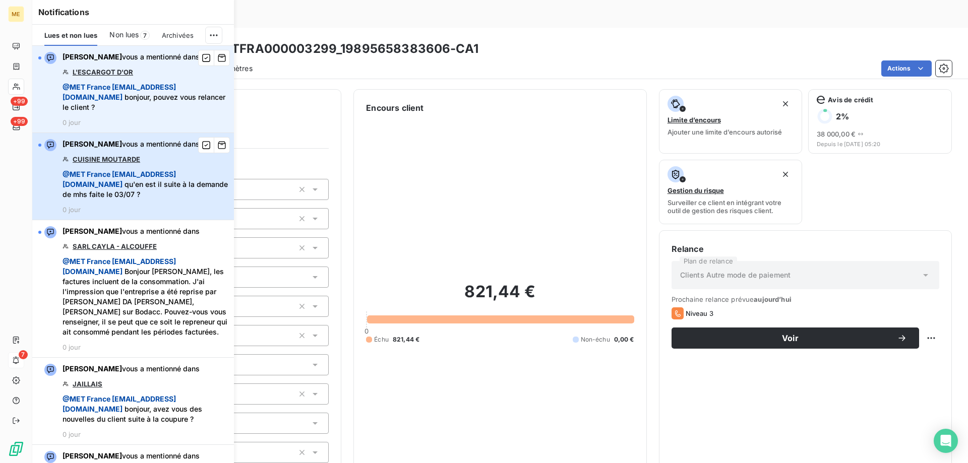
click at [152, 172] on span "@ MET France met-france@recouvrement.met.com qu'en est il suite à la demande de…" at bounding box center [144, 184] width 165 height 30
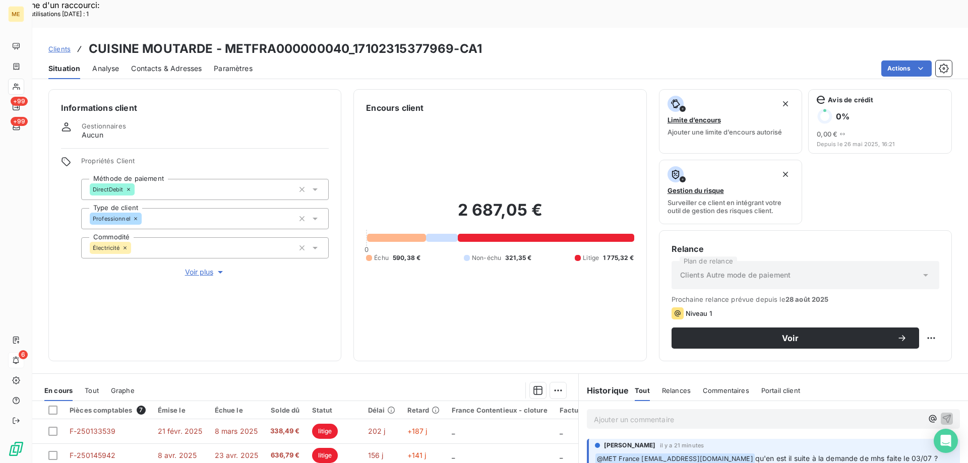
click at [188, 267] on span "Voir plus" at bounding box center [205, 272] width 40 height 10
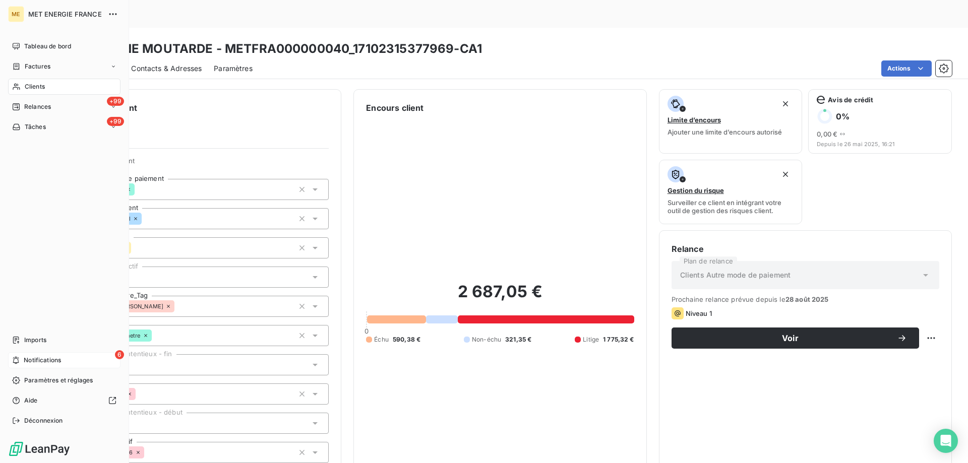
click at [18, 362] on icon at bounding box center [16, 360] width 8 height 8
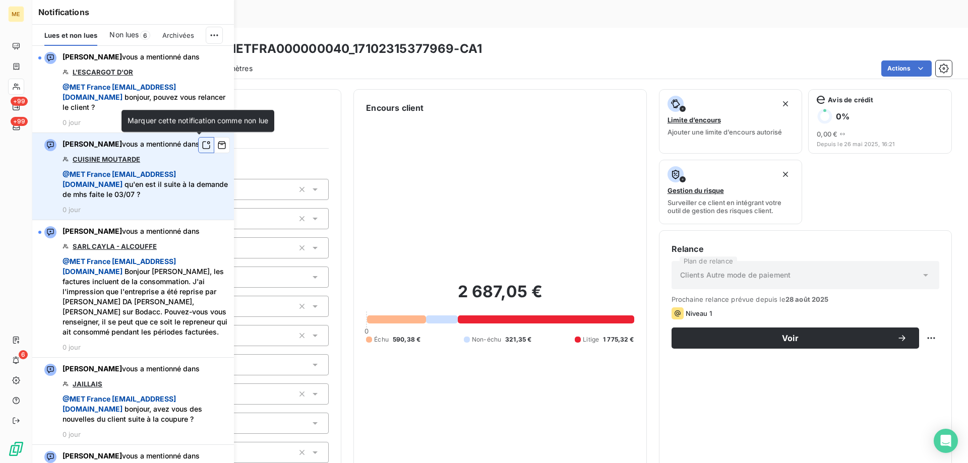
click at [202, 146] on icon "button" at bounding box center [206, 145] width 9 height 10
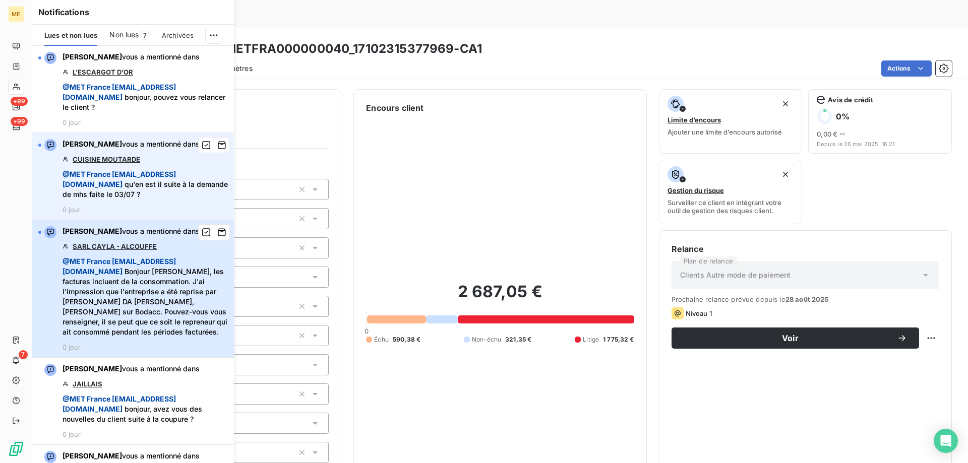
click at [155, 286] on span "@ MET France met-france@recouvrement.met.com Bonjour Sylvain, les factures incl…" at bounding box center [144, 296] width 165 height 81
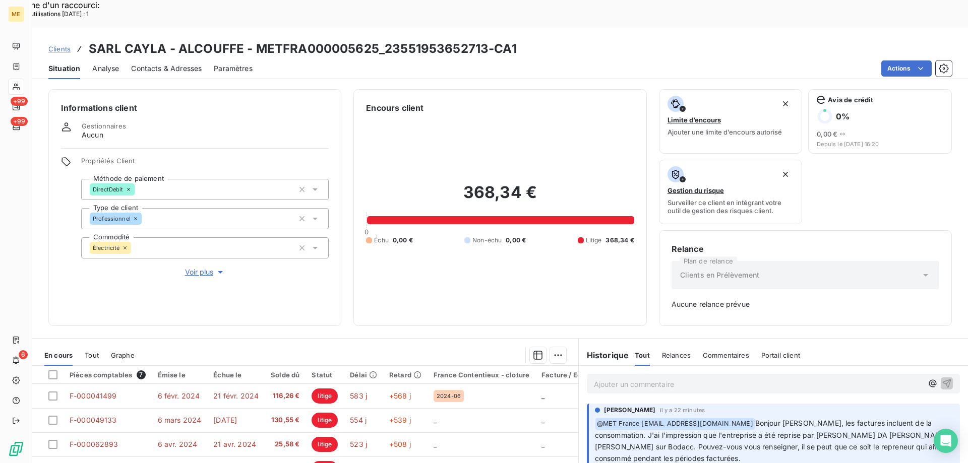
click at [194, 267] on span "Voir plus" at bounding box center [205, 272] width 40 height 10
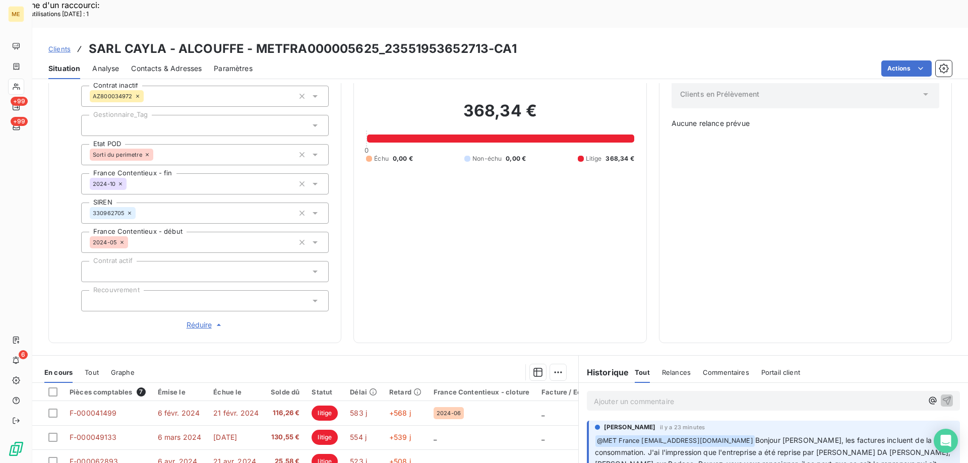
scroll to position [89, 0]
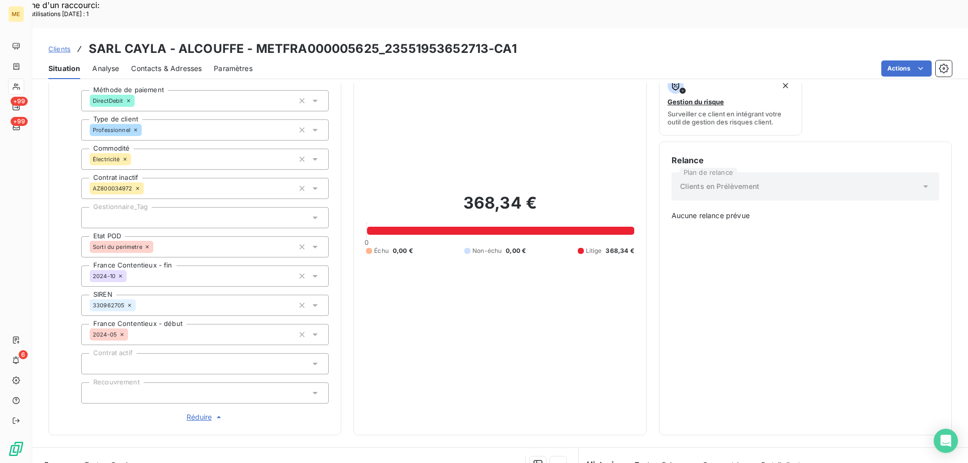
click at [185, 207] on div at bounding box center [204, 217] width 247 height 21
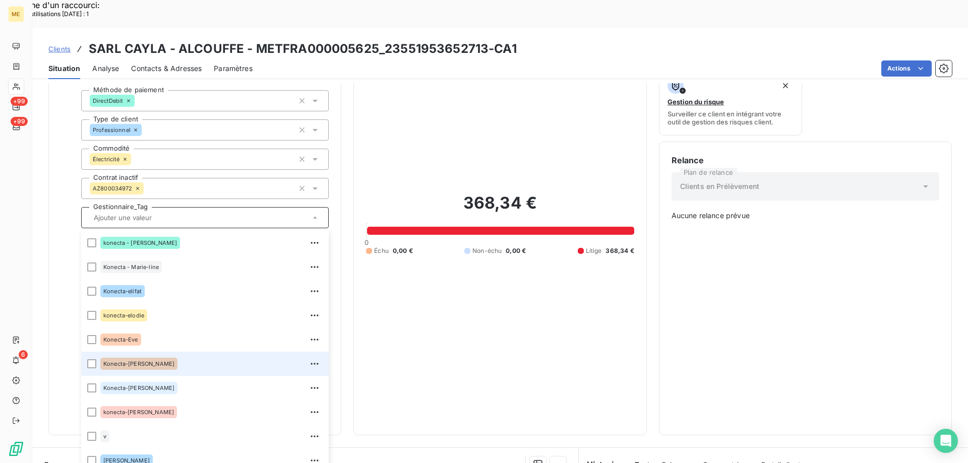
scroll to position [290, 0]
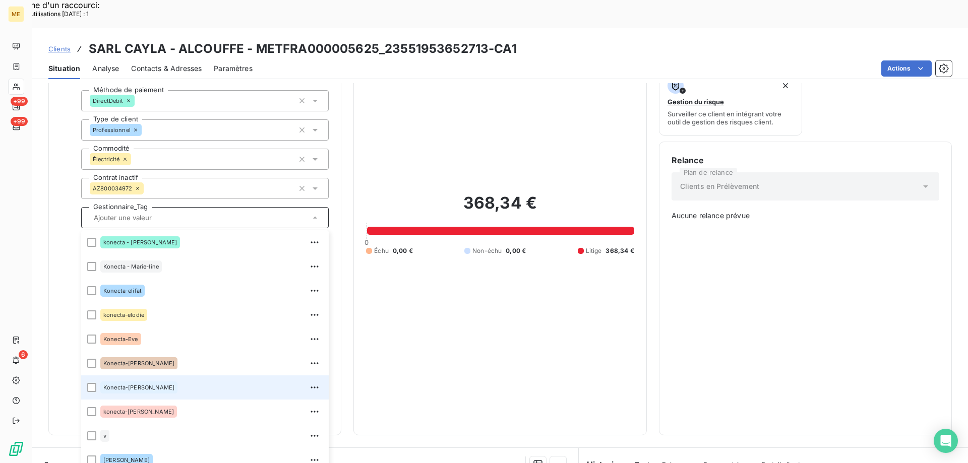
click at [161, 379] on div "Konecta-Sylvain" at bounding box center [211, 387] width 222 height 16
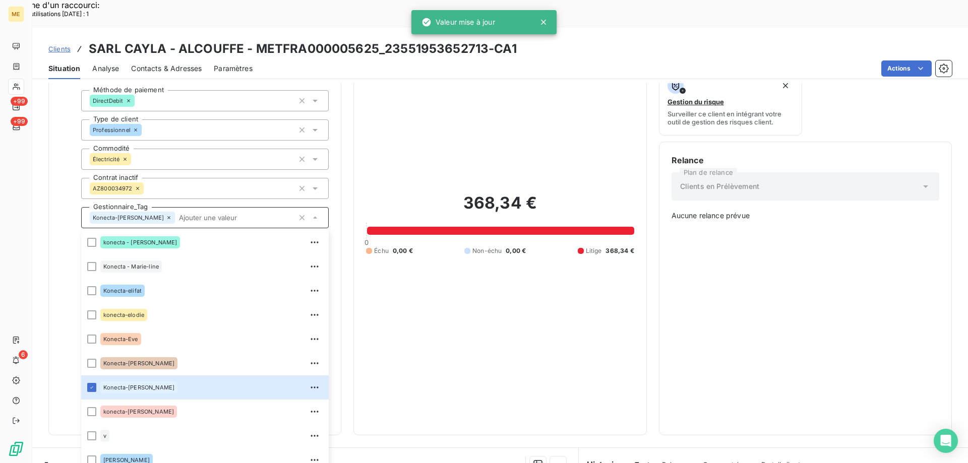
click at [194, 213] on input "text" at bounding box center [234, 217] width 119 height 9
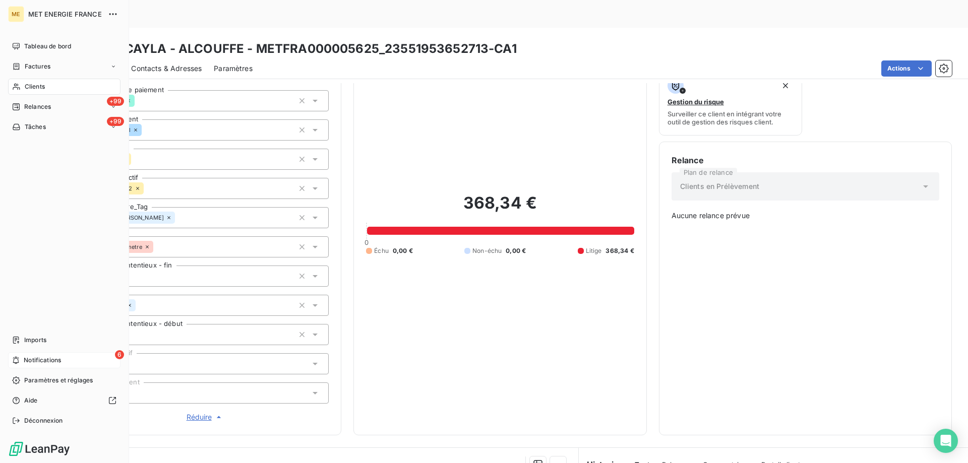
click at [36, 361] on span "Notifications" at bounding box center [42, 360] width 37 height 9
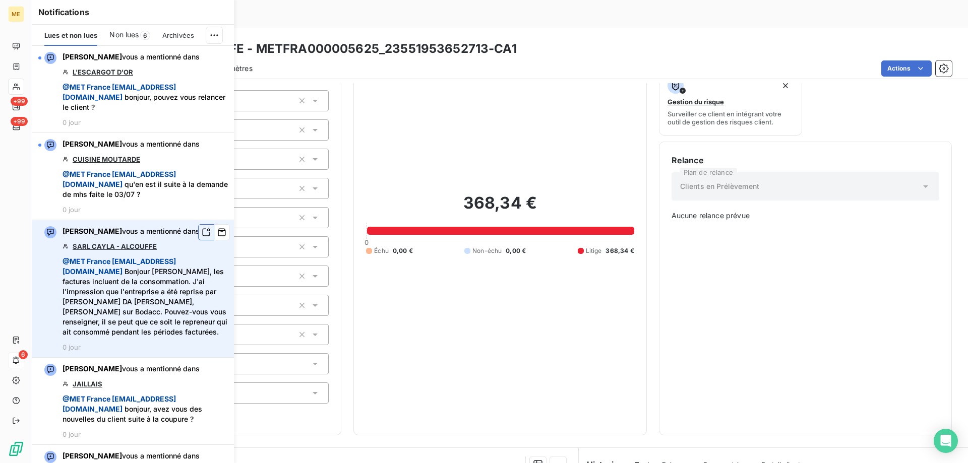
click at [202, 230] on icon "button" at bounding box center [206, 232] width 9 height 10
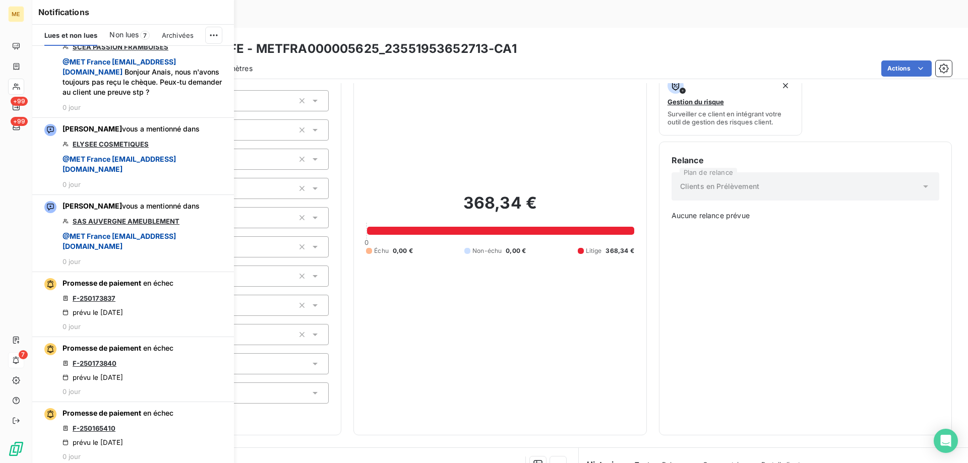
scroll to position [756, 0]
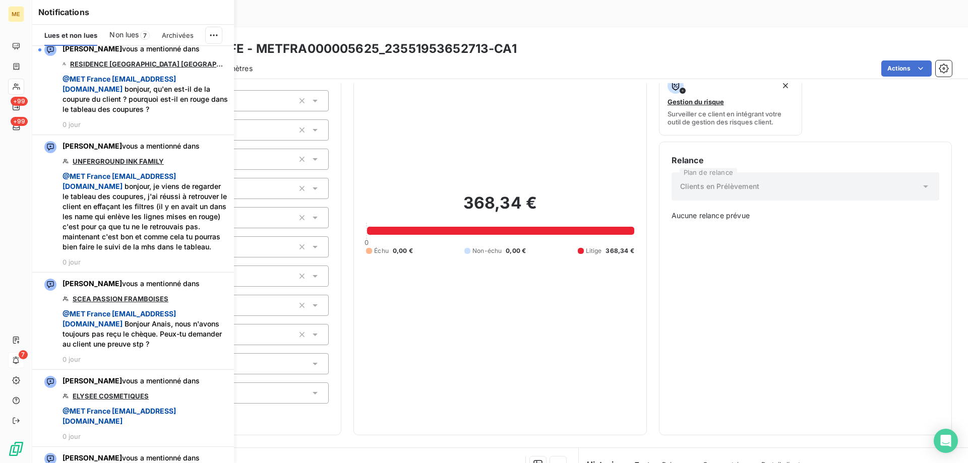
click at [116, 40] on div "Non lues 7" at bounding box center [129, 35] width 40 height 21
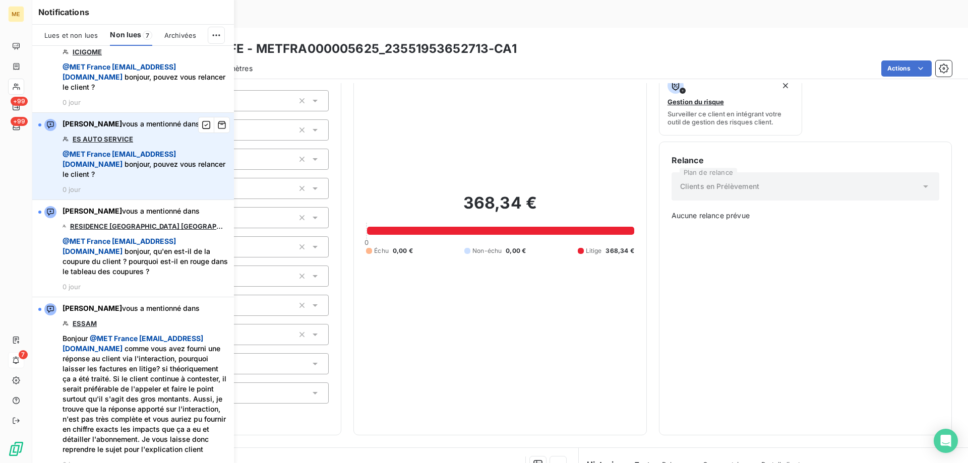
scroll to position [313, 0]
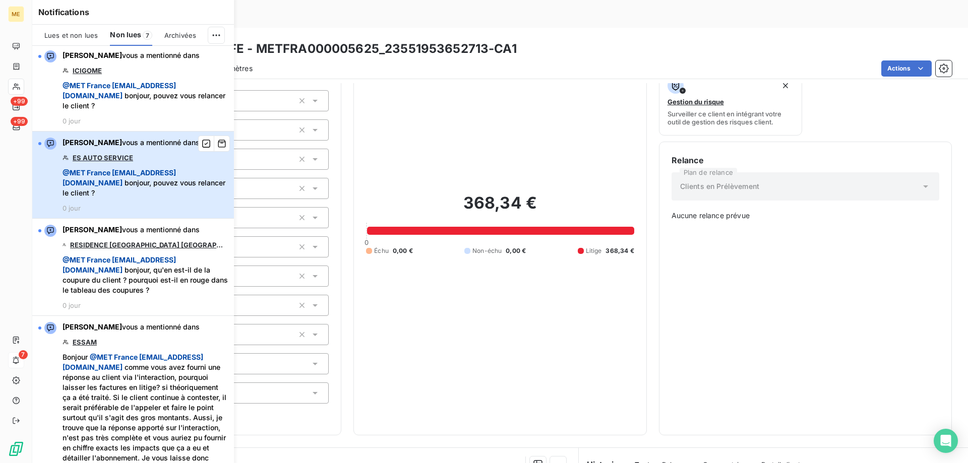
click at [168, 179] on span "@ MET [GEOGRAPHIC_DATA] [EMAIL_ADDRESS][DOMAIN_NAME] bonjour, pouvez vous relan…" at bounding box center [144, 183] width 165 height 30
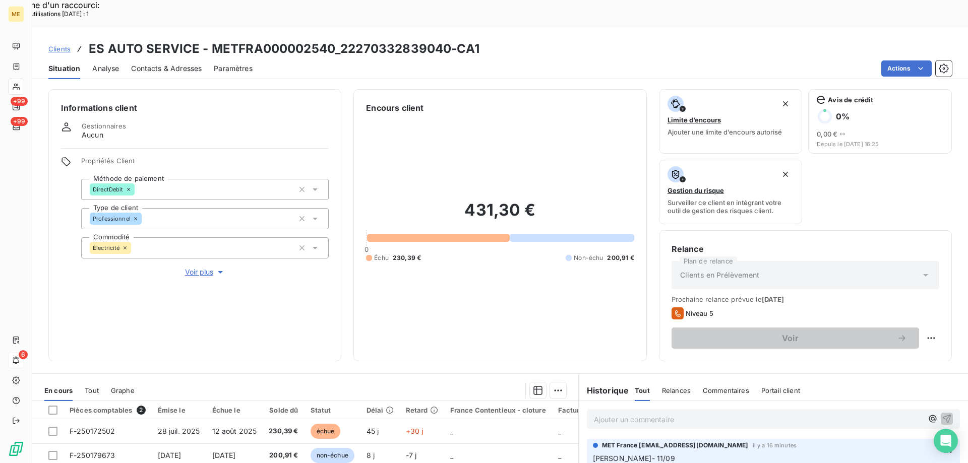
click at [192, 267] on span "Voir plus" at bounding box center [205, 272] width 40 height 10
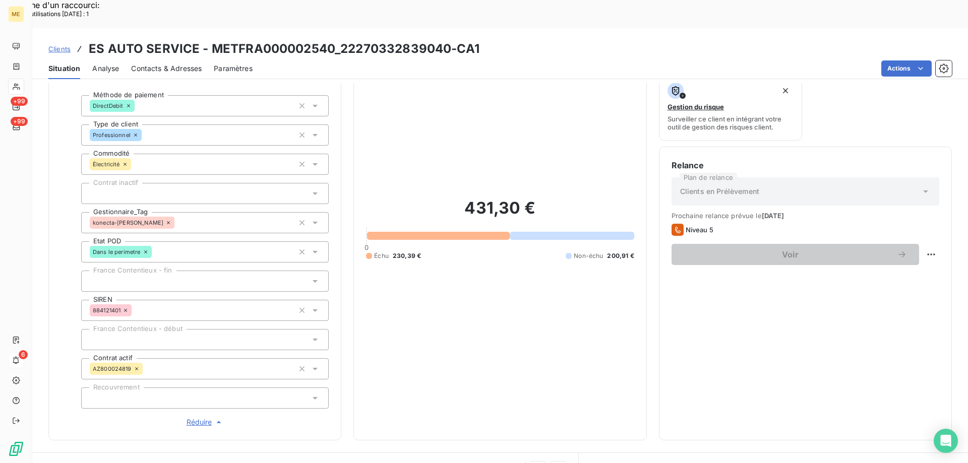
scroll to position [101, 0]
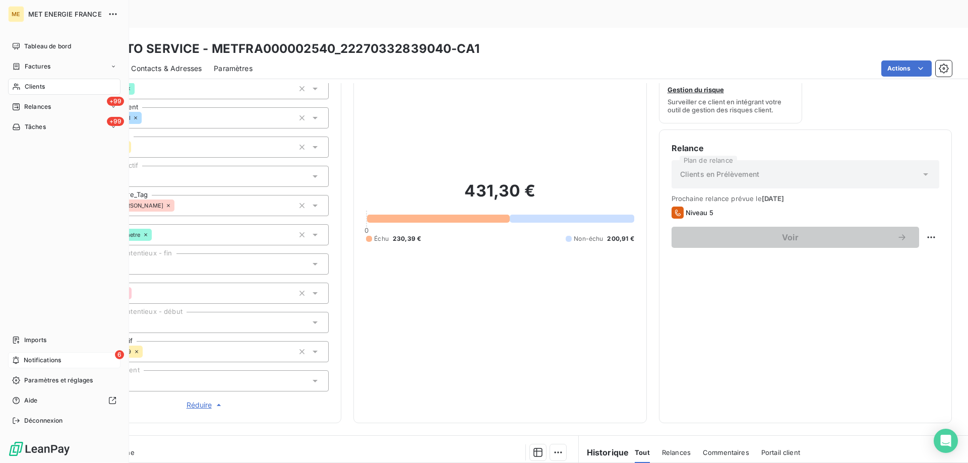
click at [25, 362] on span "Notifications" at bounding box center [42, 360] width 37 height 9
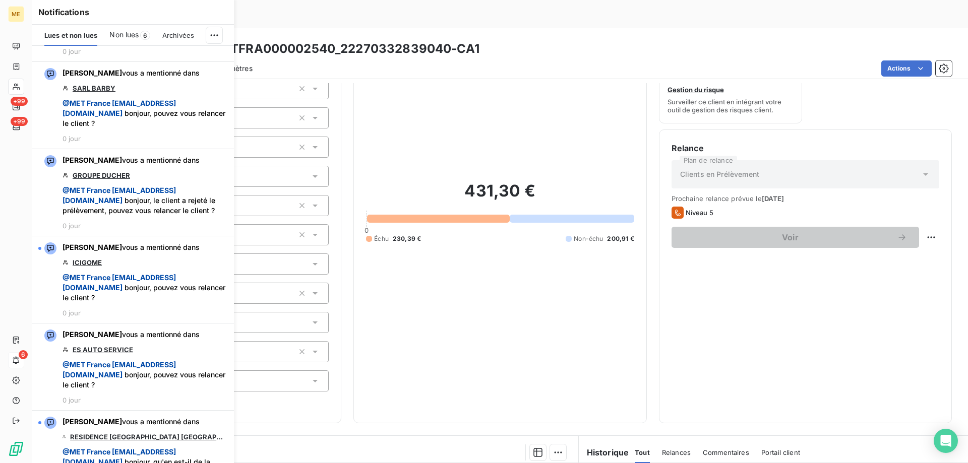
scroll to position [403, 0]
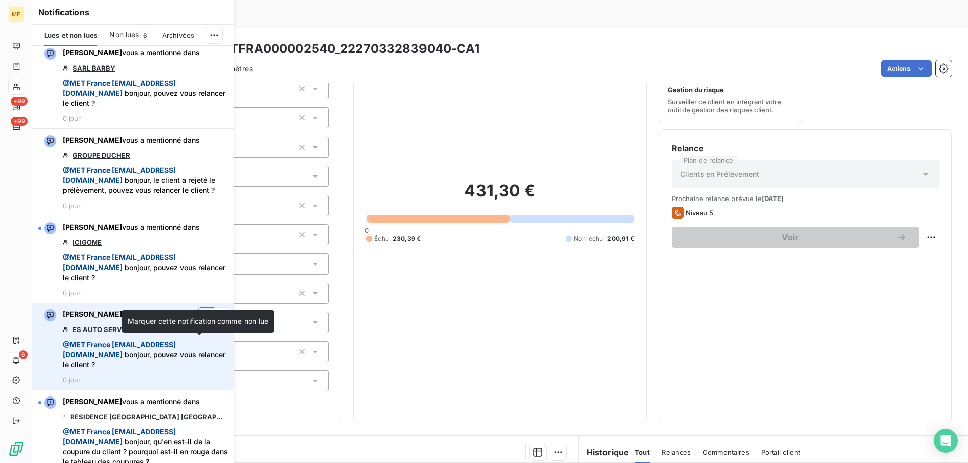
click at [203, 319] on icon "button" at bounding box center [207, 316] width 8 height 8
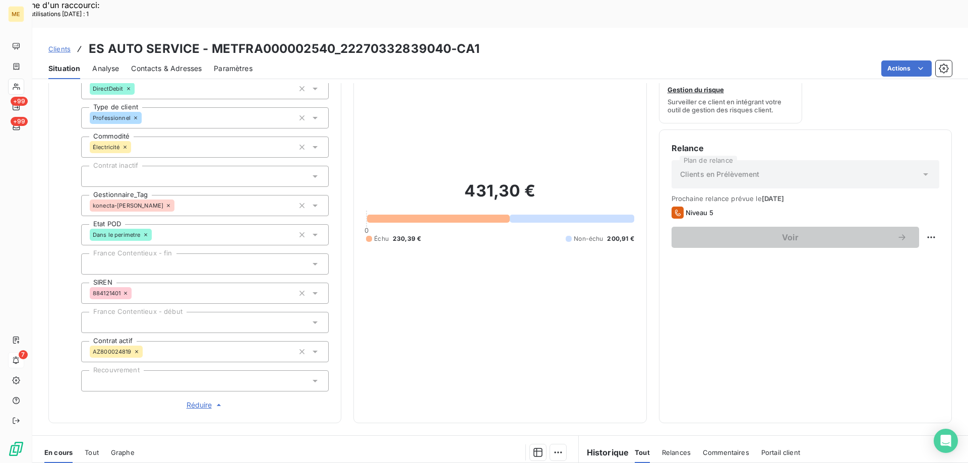
click at [485, 262] on div "431,30 € 0 Échu 230,39 € Non-échu 200,91 €" at bounding box center [500, 212] width 268 height 398
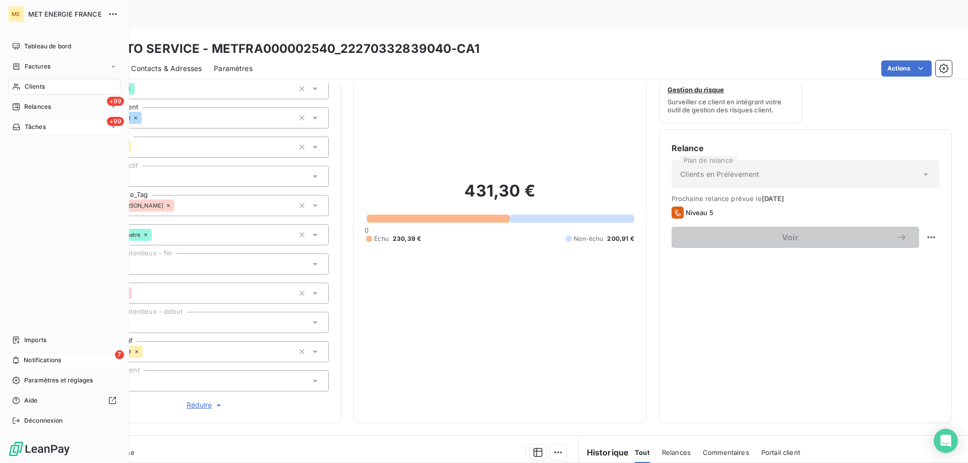
click at [23, 126] on div "Tâches" at bounding box center [29, 126] width 34 height 9
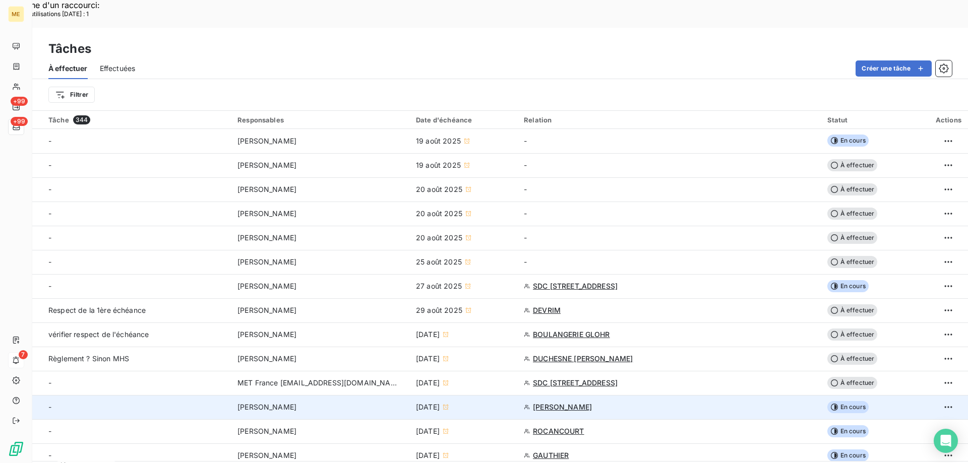
scroll to position [202, 0]
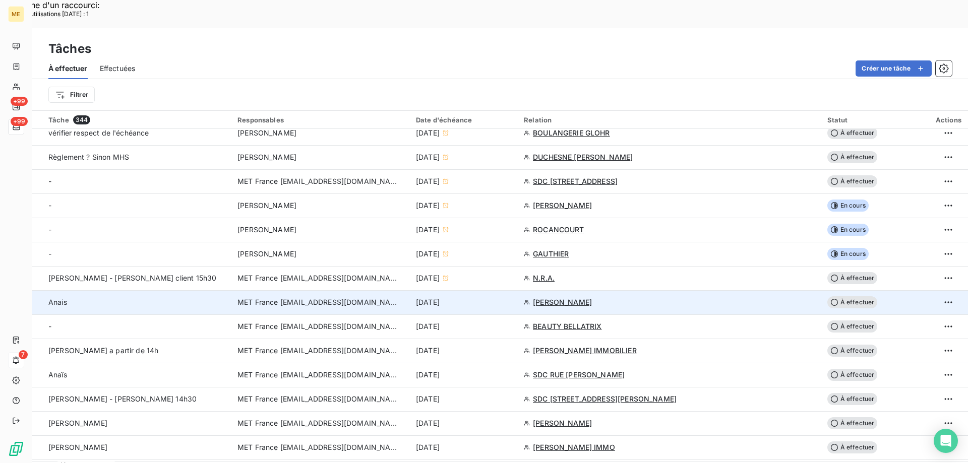
click at [511, 297] on div "[DATE]" at bounding box center [464, 302] width 96 height 10
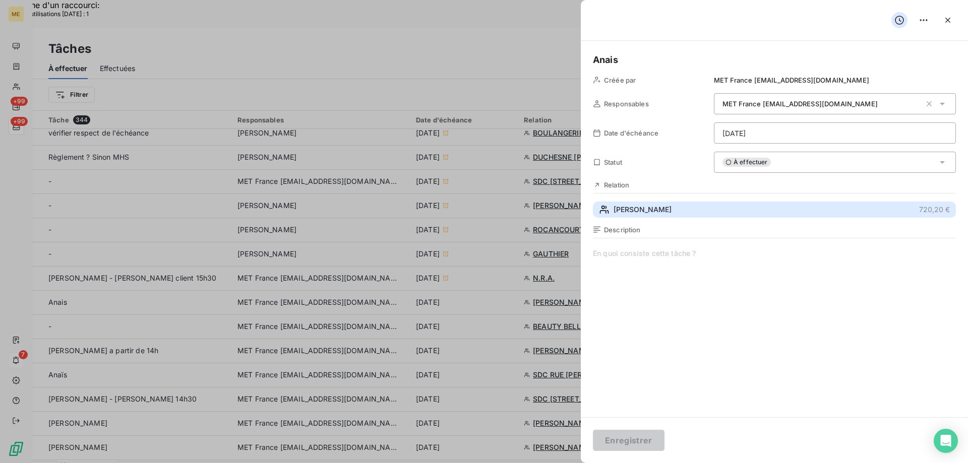
drag, startPoint x: 657, startPoint y: 207, endPoint x: 652, endPoint y: 213, distance: 7.6
click at [658, 207] on span "BEAUCHENE RENE" at bounding box center [642, 210] width 58 height 10
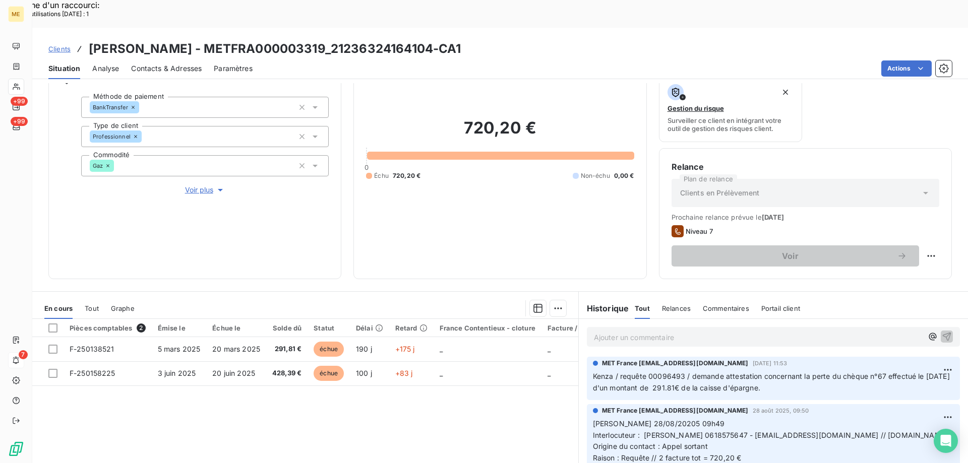
scroll to position [101, 0]
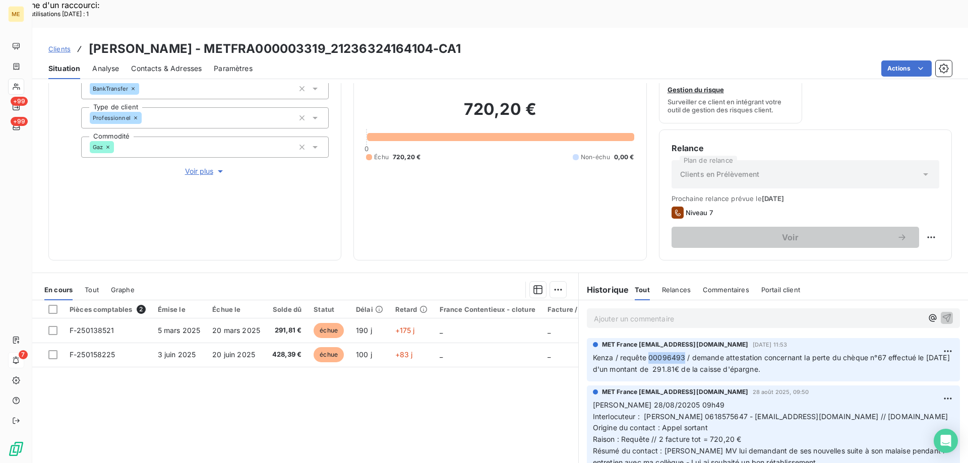
drag, startPoint x: 680, startPoint y: 331, endPoint x: 644, endPoint y: 331, distance: 36.3
click at [644, 353] on span "Kenza / requête 00096493 / demande attestation concernant la perte du chèque n°…" at bounding box center [772, 363] width 359 height 20
copy span "00096493"
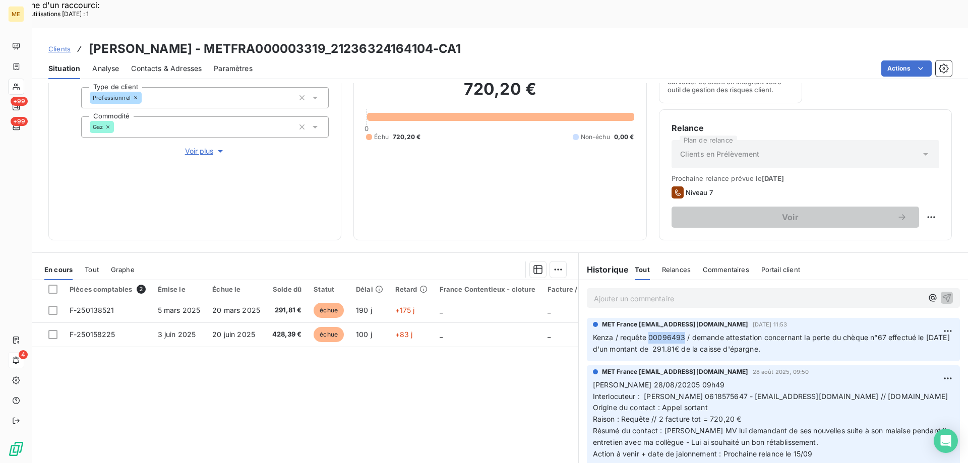
scroll to position [135, 0]
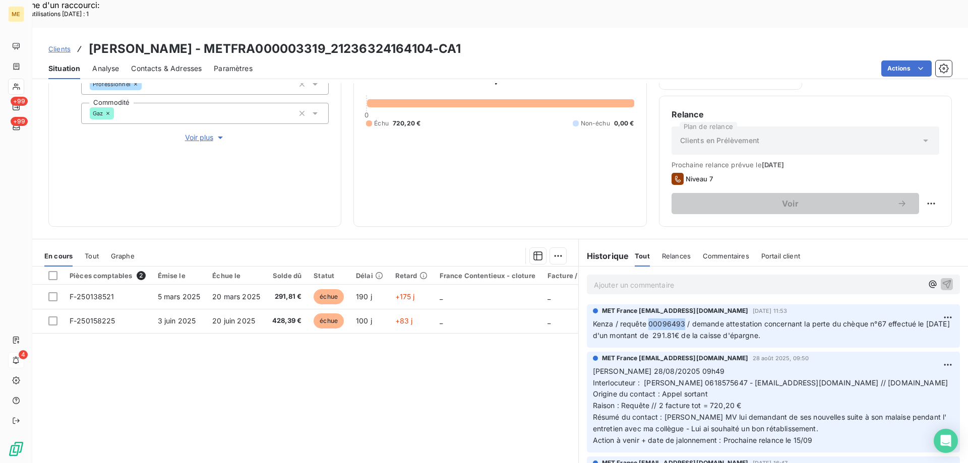
drag, startPoint x: 490, startPoint y: 22, endPoint x: 88, endPoint y: 27, distance: 401.6
click at [88, 40] on div "Clients BEAUCHENE RENE - METFRA000003319_21236324164104-CA1" at bounding box center [499, 49] width 935 height 18
copy h3 "[PERSON_NAME] - METFRA000003319_21236324164104-CA1"
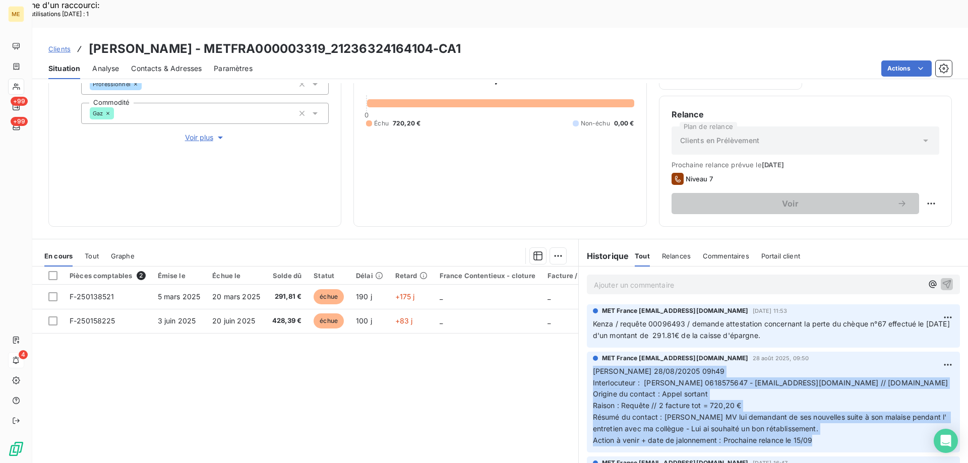
drag, startPoint x: 814, startPoint y: 423, endPoint x: 583, endPoint y: 346, distance: 244.3
click at [587, 352] on div "MET France met-france@recouvrement.met.com 28 août 2025, 09:50 Valérie 28/08/20…" at bounding box center [773, 402] width 373 height 101
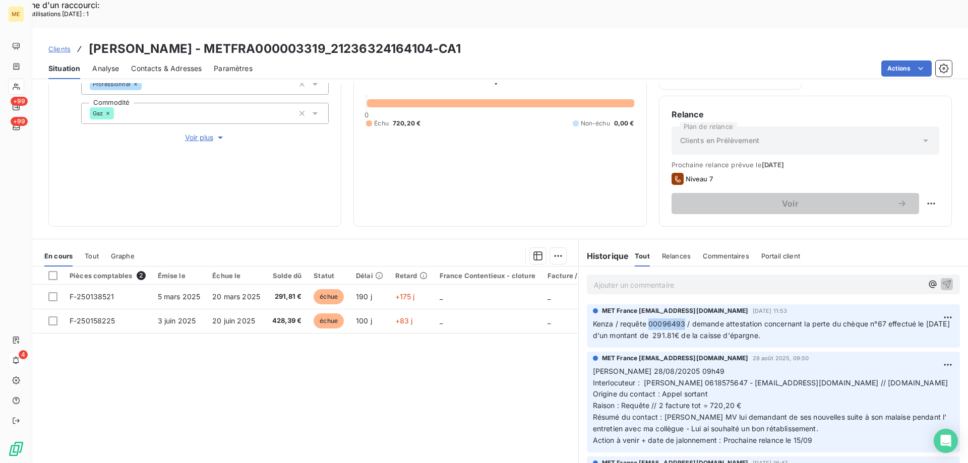
drag, startPoint x: 681, startPoint y: 296, endPoint x: 646, endPoint y: 297, distance: 34.8
click at [646, 319] on span "Kenza / requête 00096493 / demande attestation concernant la perte du chèque n°…" at bounding box center [772, 329] width 359 height 20
click at [681, 279] on p "Ajouter un commentaire ﻿" at bounding box center [758, 285] width 329 height 13
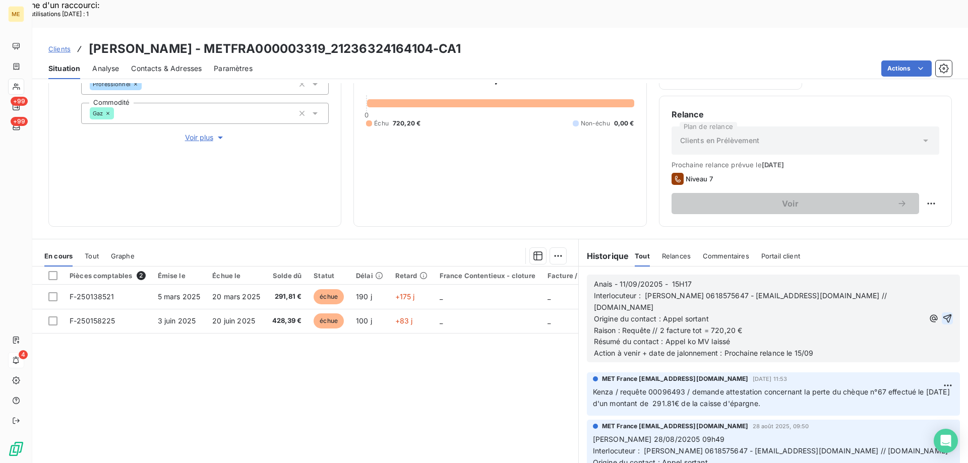
click at [942, 313] on icon "button" at bounding box center [947, 318] width 10 height 10
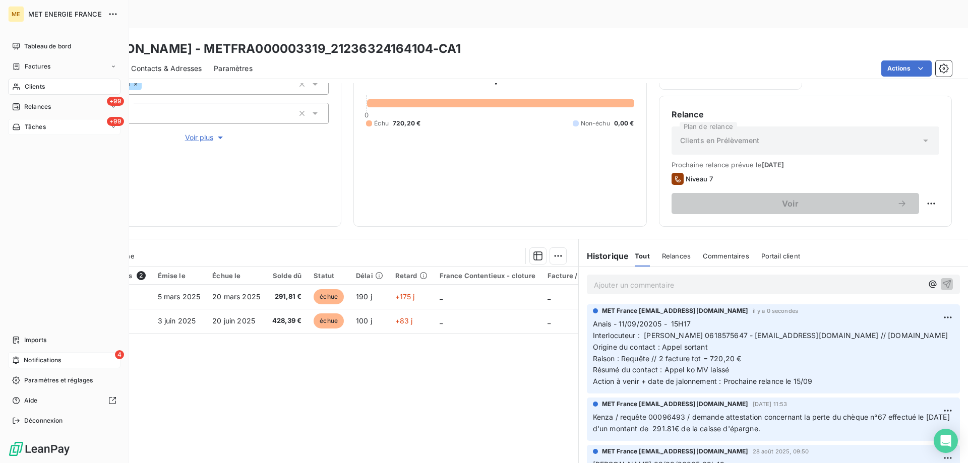
click at [36, 127] on span "Tâches" at bounding box center [35, 126] width 21 height 9
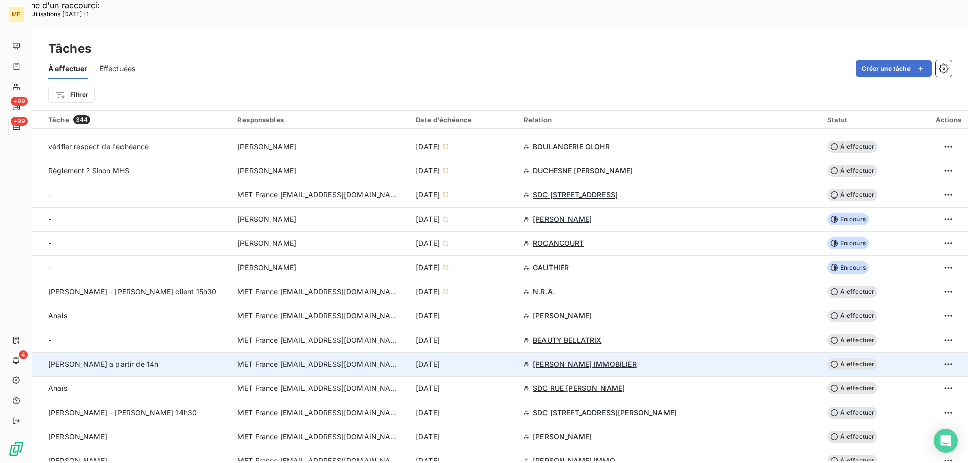
scroll to position [202, 0]
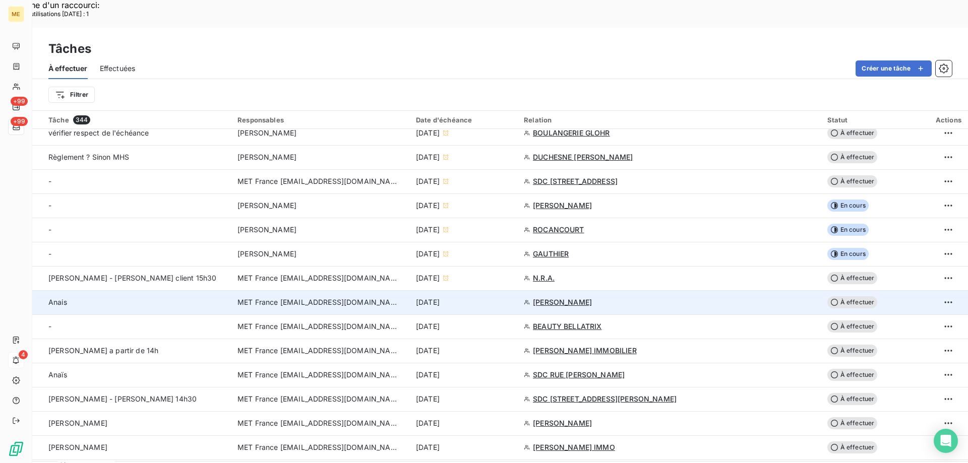
click at [511, 297] on div "[DATE]" at bounding box center [464, 302] width 96 height 10
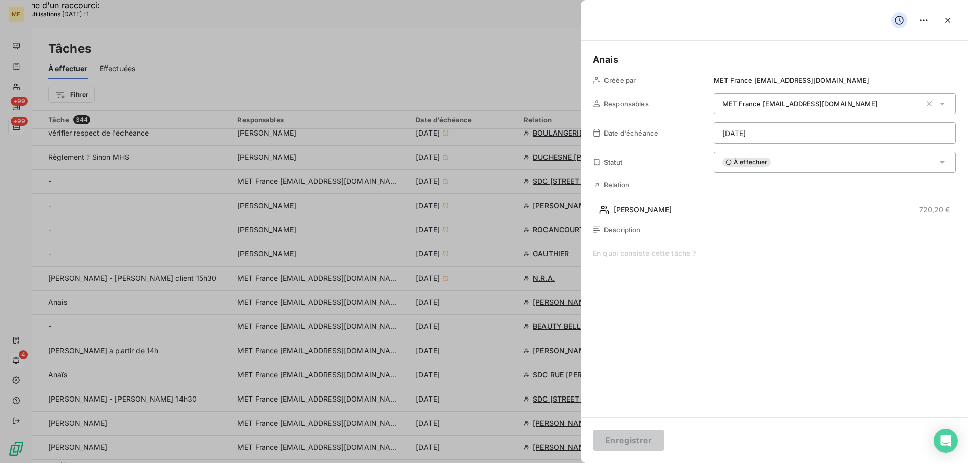
click at [819, 159] on div "À effectuer" at bounding box center [835, 162] width 242 height 21
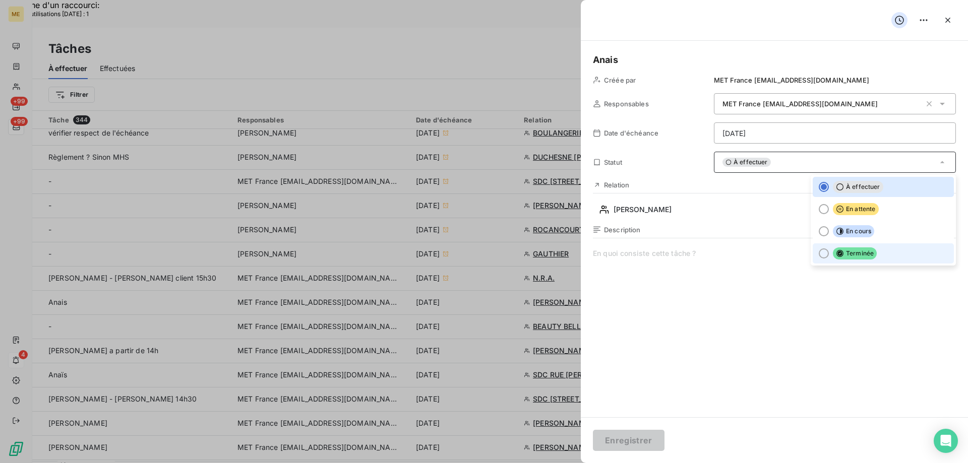
click at [858, 252] on span "Terminée" at bounding box center [854, 253] width 44 height 12
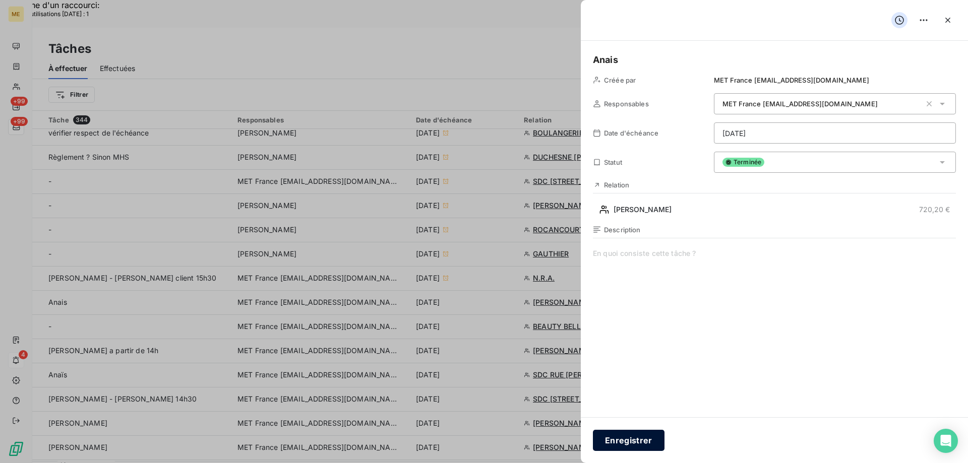
click at [635, 440] on button "Enregistrer" at bounding box center [629, 440] width 72 height 21
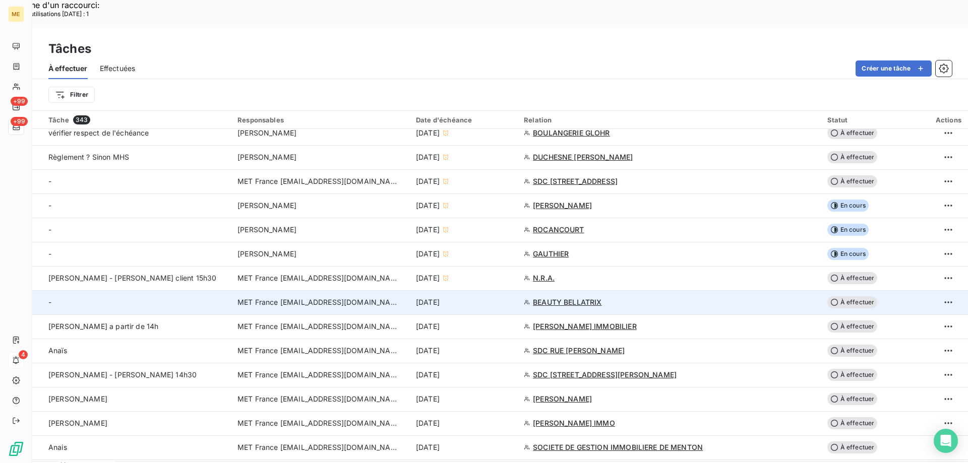
click at [511, 297] on div "[DATE]" at bounding box center [464, 302] width 96 height 10
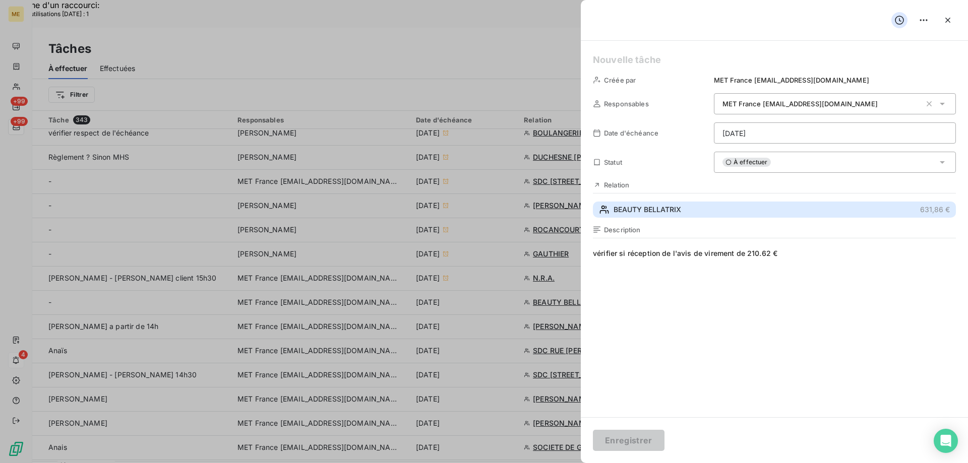
click at [739, 213] on button "BEAUTY BELLATRIX 631,86 €" at bounding box center [774, 210] width 363 height 16
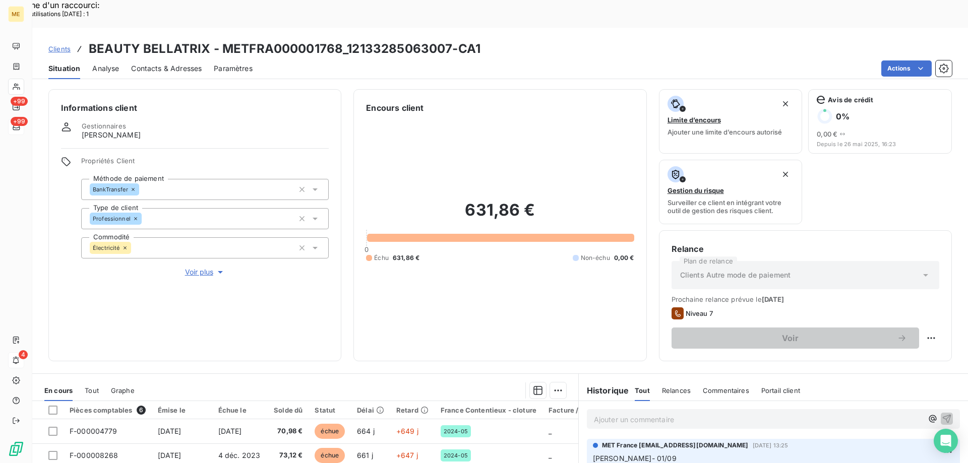
click at [189, 267] on span "Voir plus" at bounding box center [205, 272] width 40 height 10
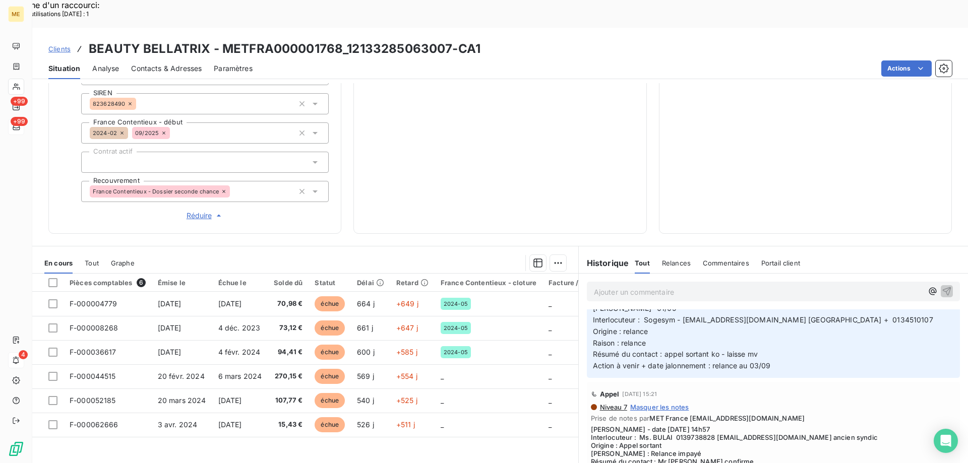
scroll to position [50, 0]
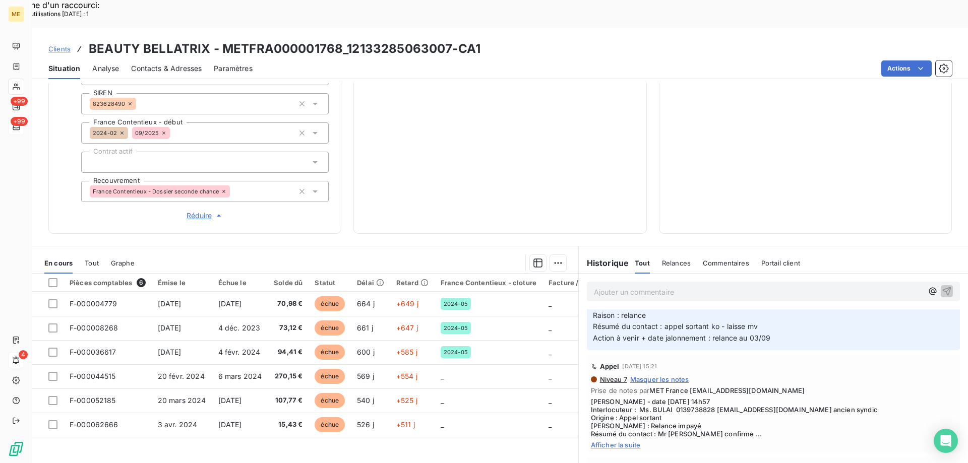
click at [617, 441] on span "Afficher la suite" at bounding box center [773, 445] width 365 height 8
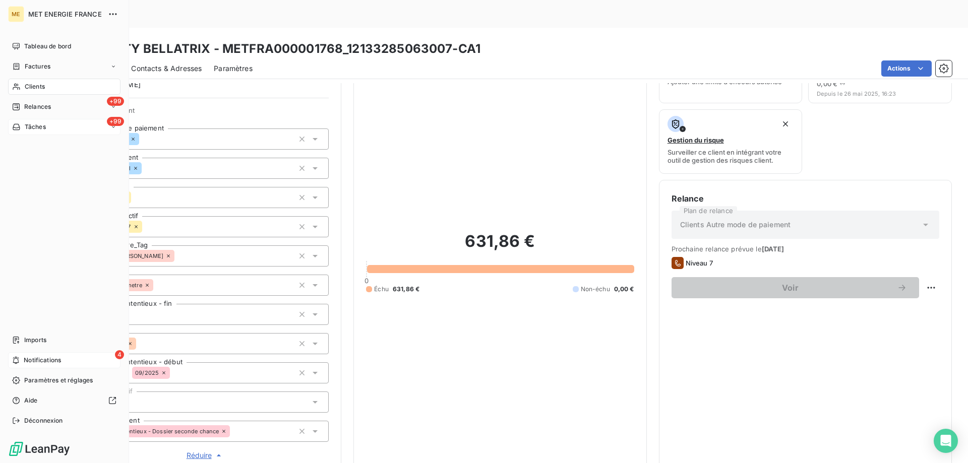
click at [26, 124] on span "Tâches" at bounding box center [35, 126] width 21 height 9
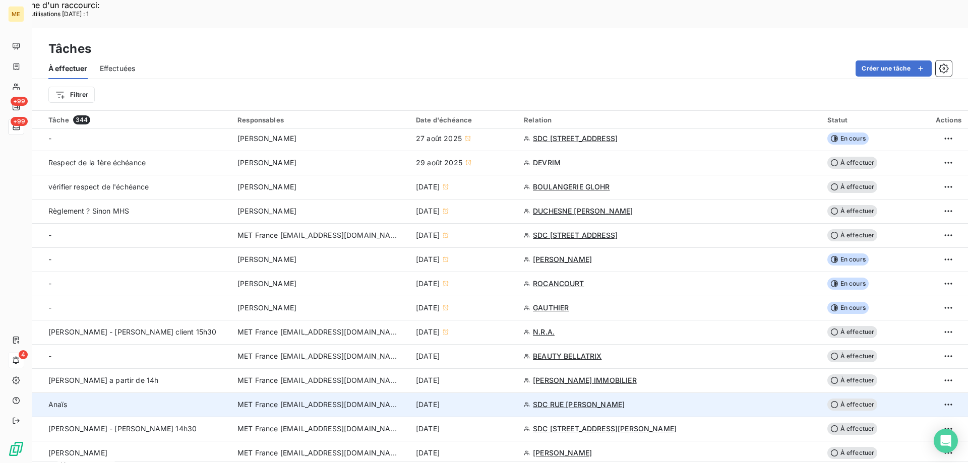
scroll to position [151, 0]
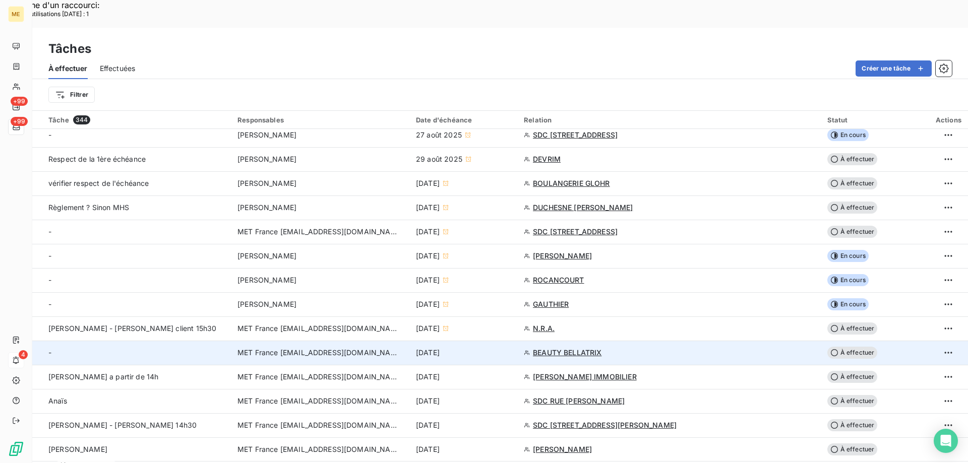
click at [511, 348] on div "[DATE]" at bounding box center [464, 353] width 96 height 10
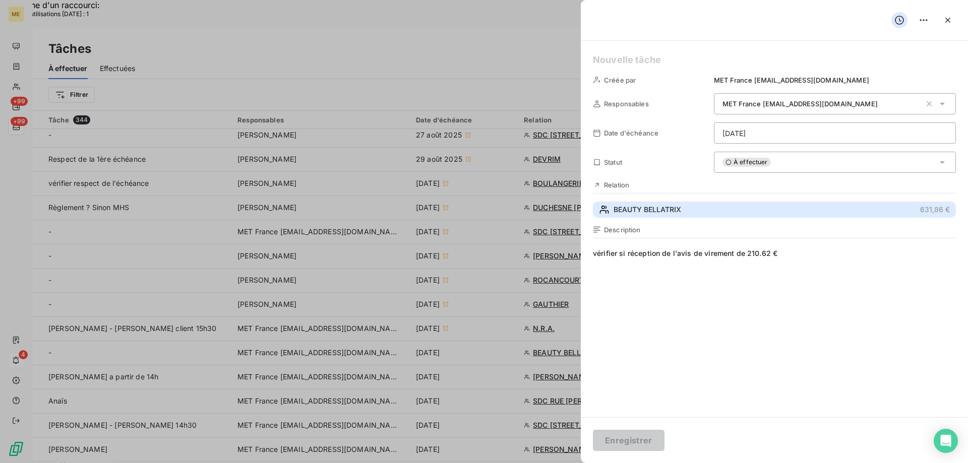
click at [704, 213] on button "BEAUTY BELLATRIX 631,86 €" at bounding box center [774, 210] width 363 height 16
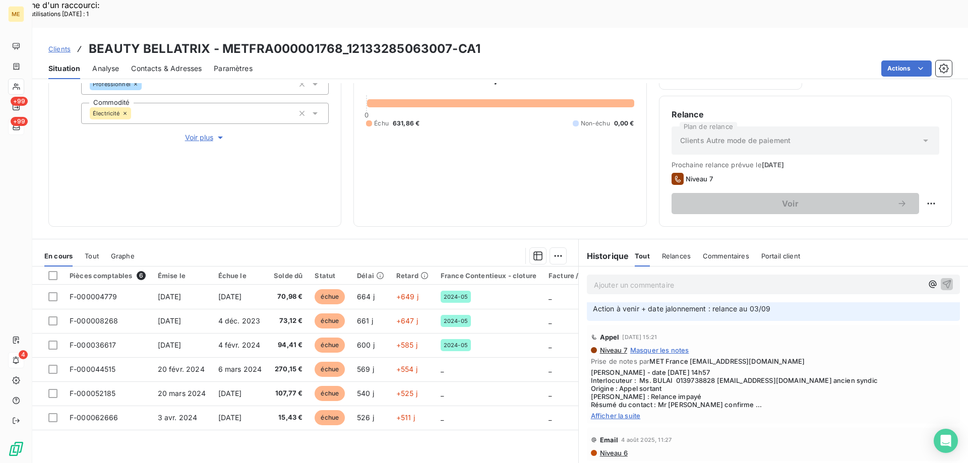
scroll to position [101, 0]
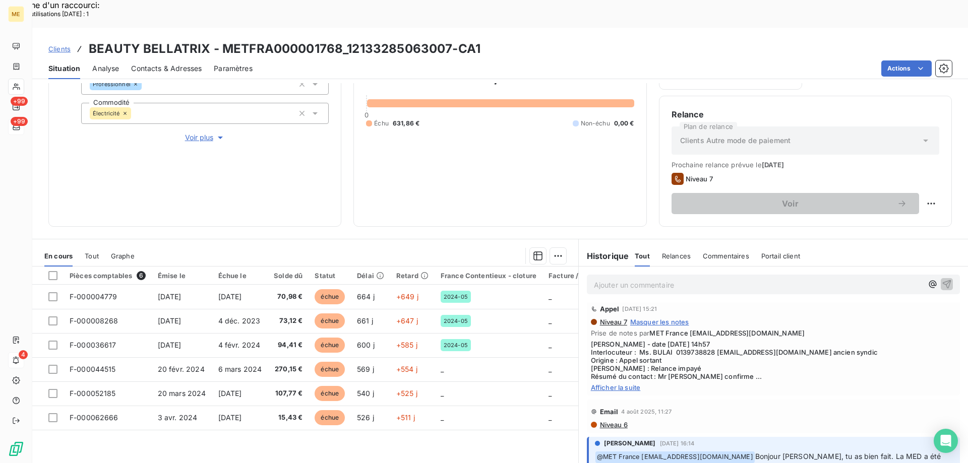
click at [621, 383] on span "Afficher la suite" at bounding box center [773, 387] width 365 height 8
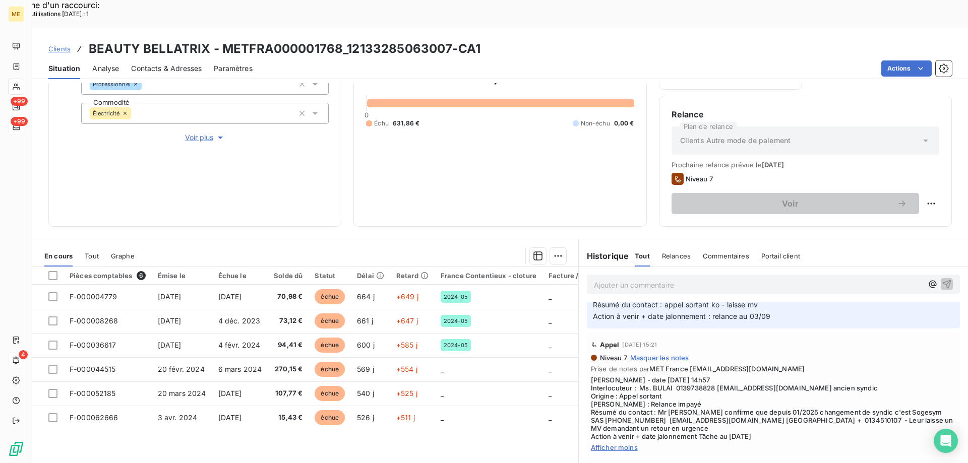
scroll to position [50, 0]
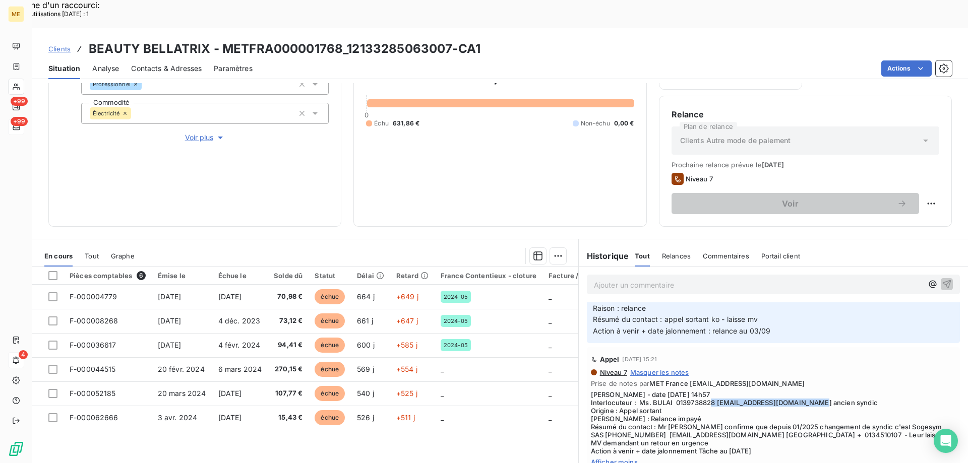
drag, startPoint x: 818, startPoint y: 376, endPoint x: 715, endPoint y: 377, distance: 103.8
click at [715, 391] on span "Valérie - date 14/08/2025 14h57 Interlocuteur : Ms. BULAI 0139738828 copropriet…" at bounding box center [773, 423] width 365 height 65
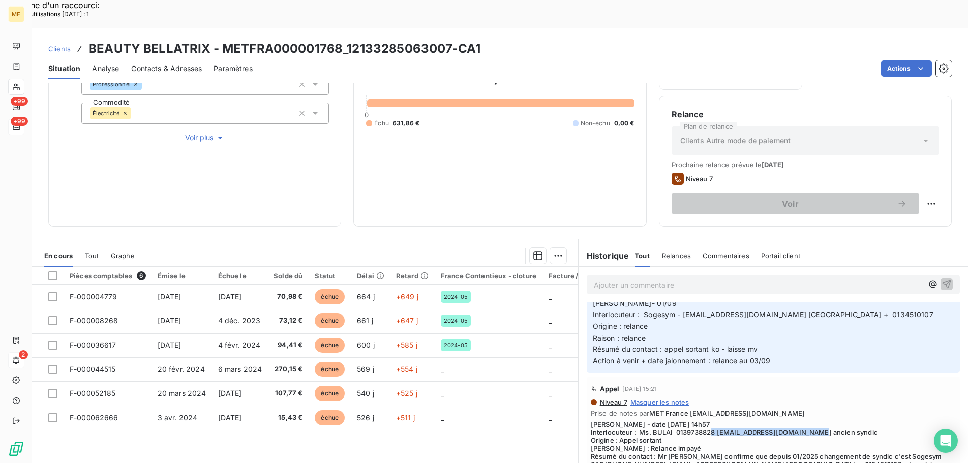
scroll to position [0, 0]
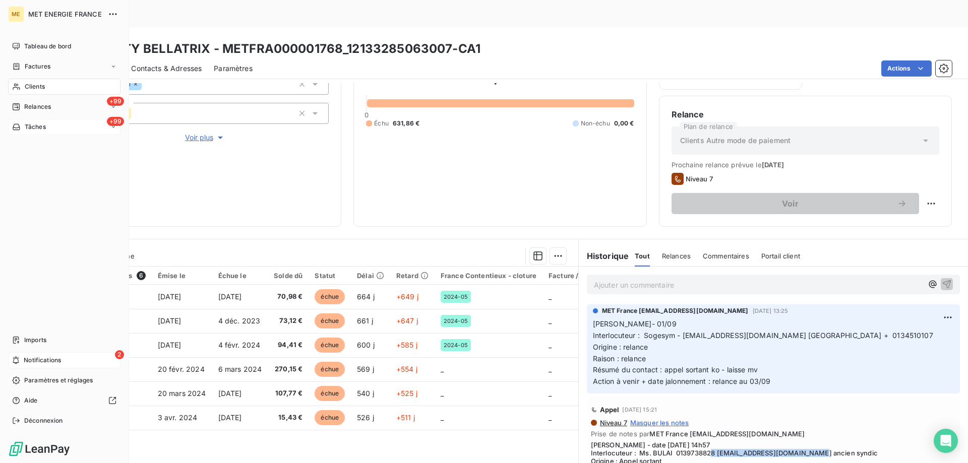
click at [24, 360] on span "Notifications" at bounding box center [42, 360] width 37 height 9
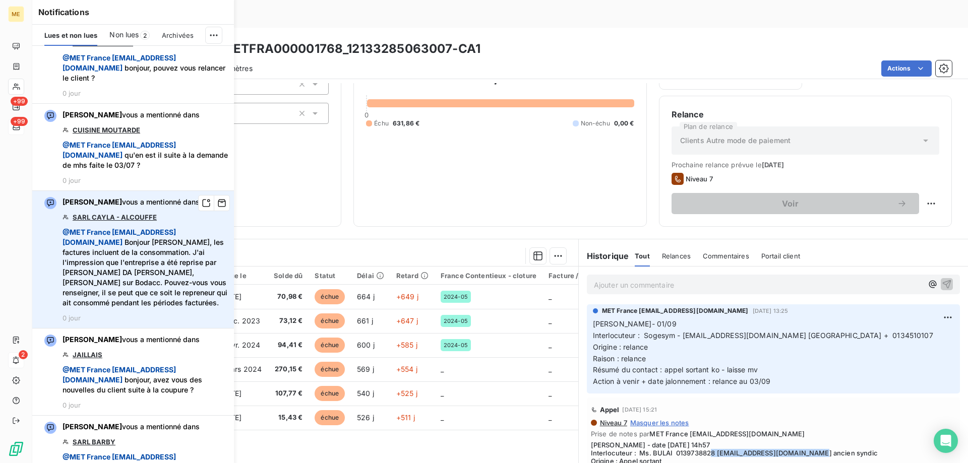
scroll to position [101, 0]
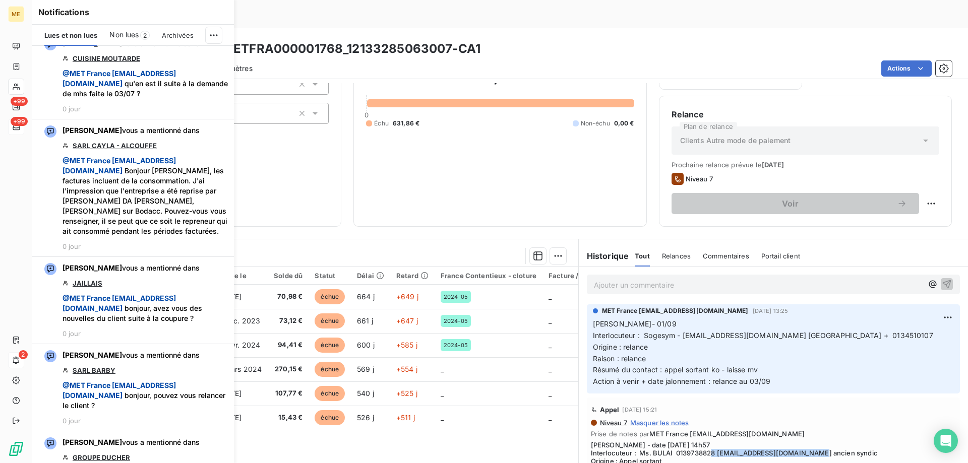
click at [121, 38] on span "Non lues" at bounding box center [123, 35] width 29 height 10
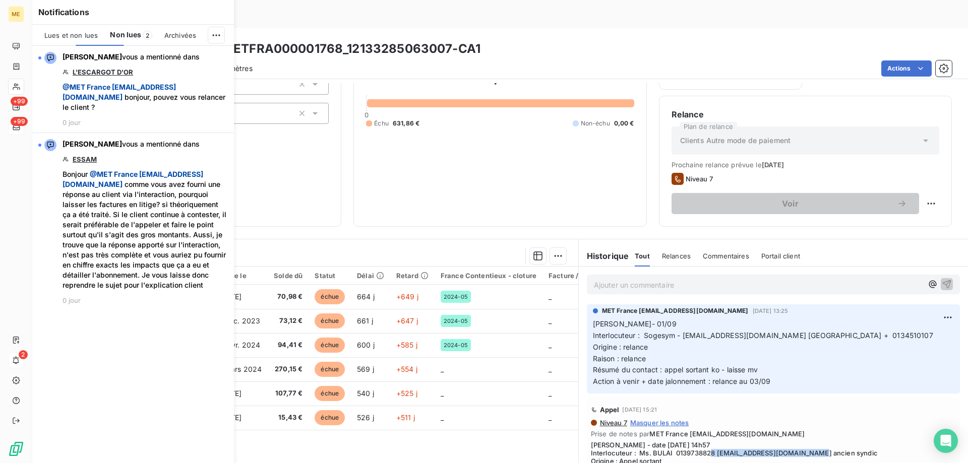
scroll to position [0, 0]
drag, startPoint x: 415, startPoint y: 137, endPoint x: 417, endPoint y: 94, distance: 42.4
click at [415, 135] on div "631,86 € 0 Échu 631,86 € Non-échu 0,00 €" at bounding box center [500, 96] width 268 height 235
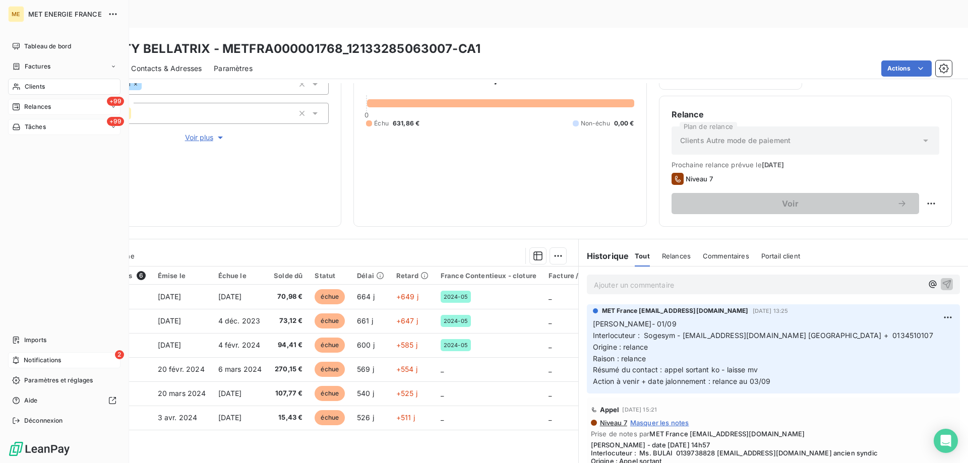
click at [37, 108] on span "Relances" at bounding box center [37, 106] width 27 height 9
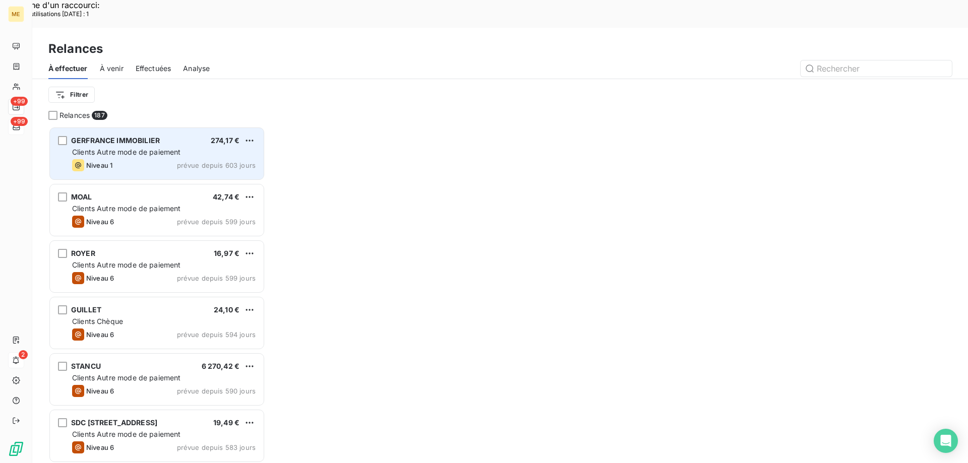
scroll to position [357, 209]
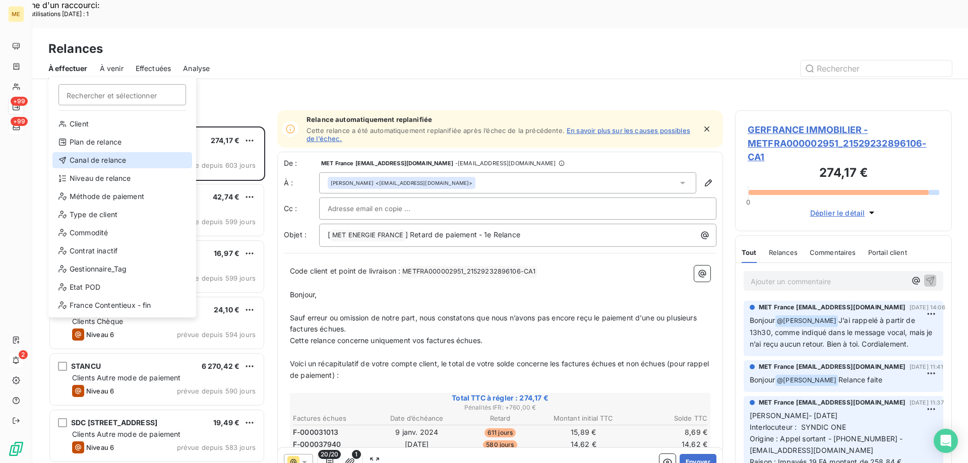
click at [101, 161] on div "Canal de relance" at bounding box center [122, 160] width 140 height 16
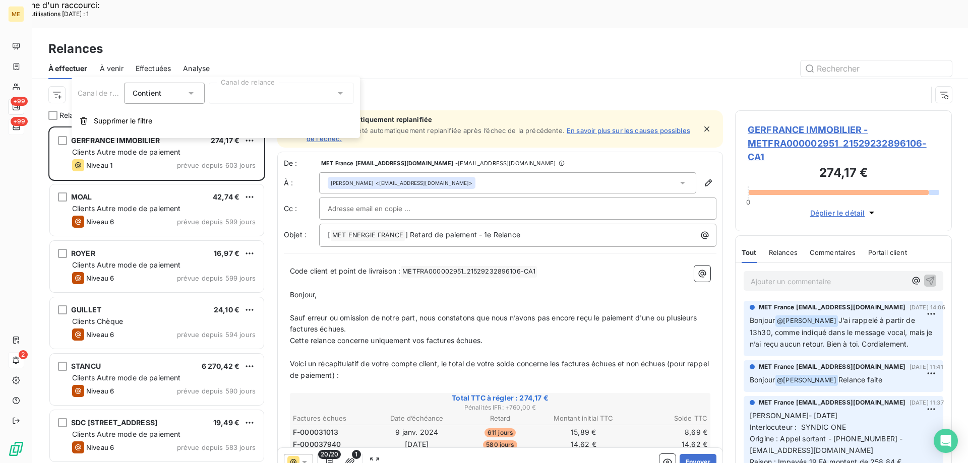
click at [279, 90] on div at bounding box center [281, 93] width 145 height 21
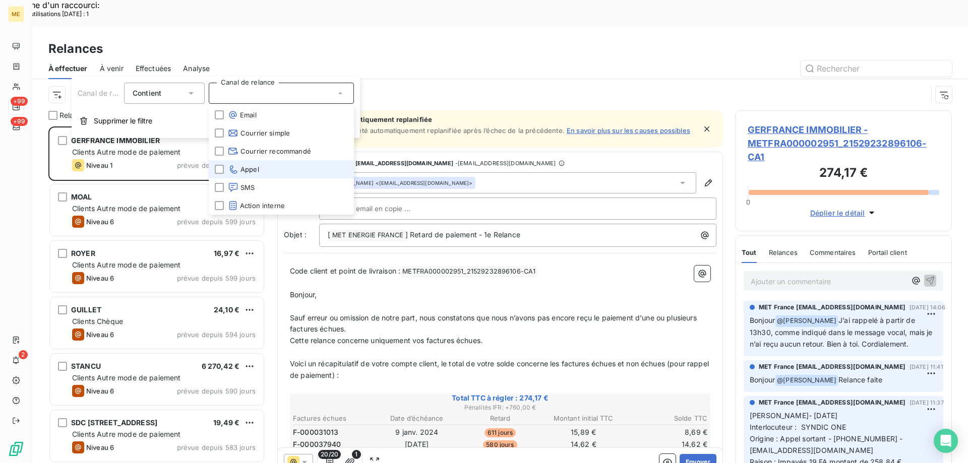
click at [240, 172] on span "Appel" at bounding box center [243, 169] width 31 height 10
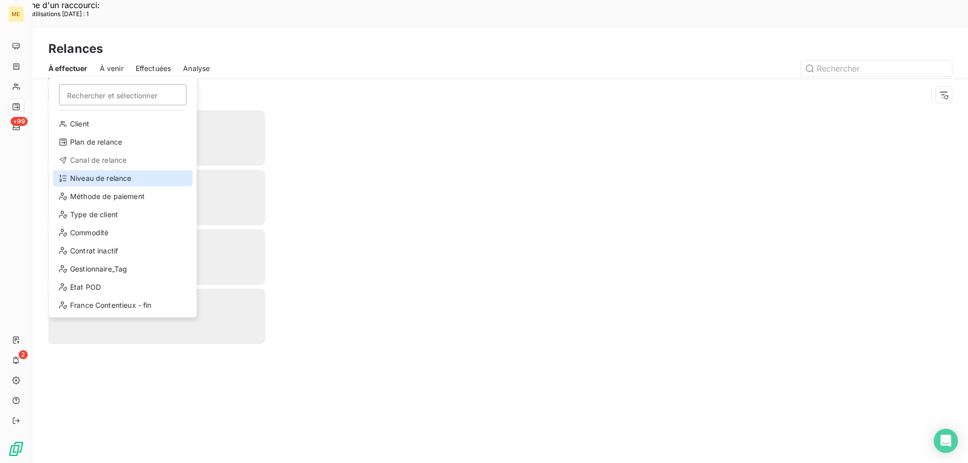
click at [101, 181] on div "Niveau de relance" at bounding box center [123, 178] width 140 height 16
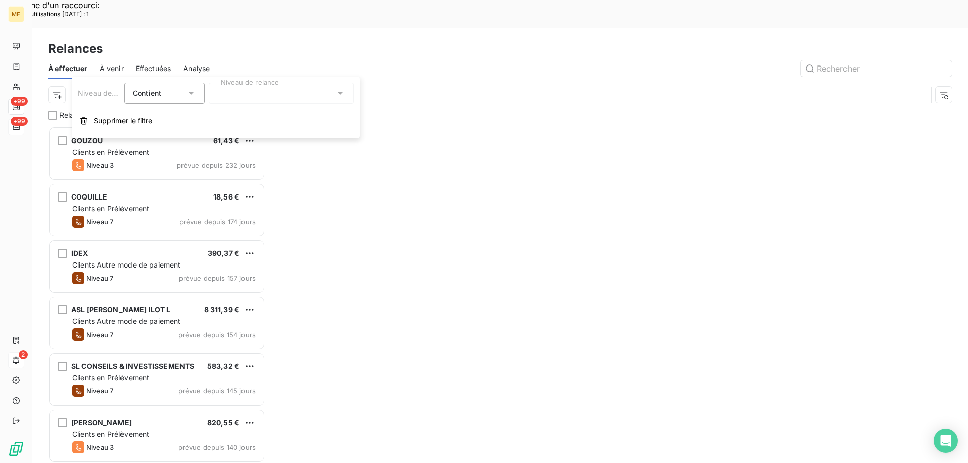
scroll to position [357, 209]
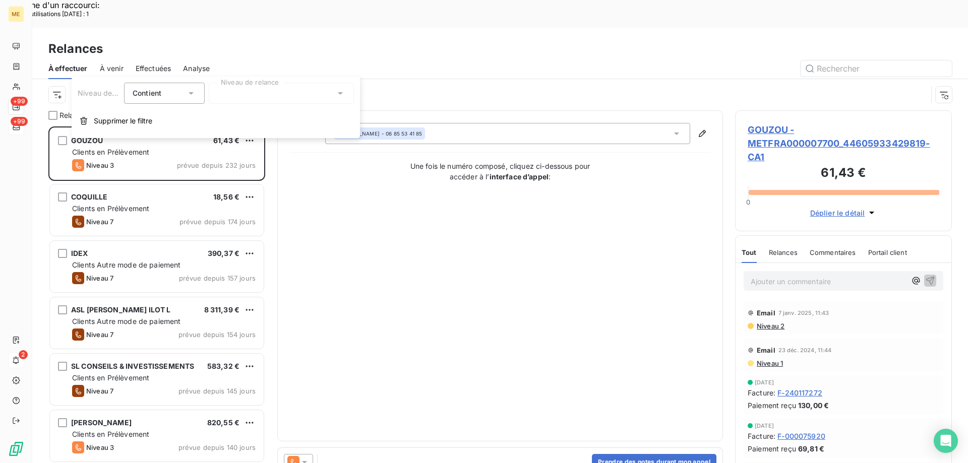
click at [264, 97] on div at bounding box center [281, 93] width 145 height 21
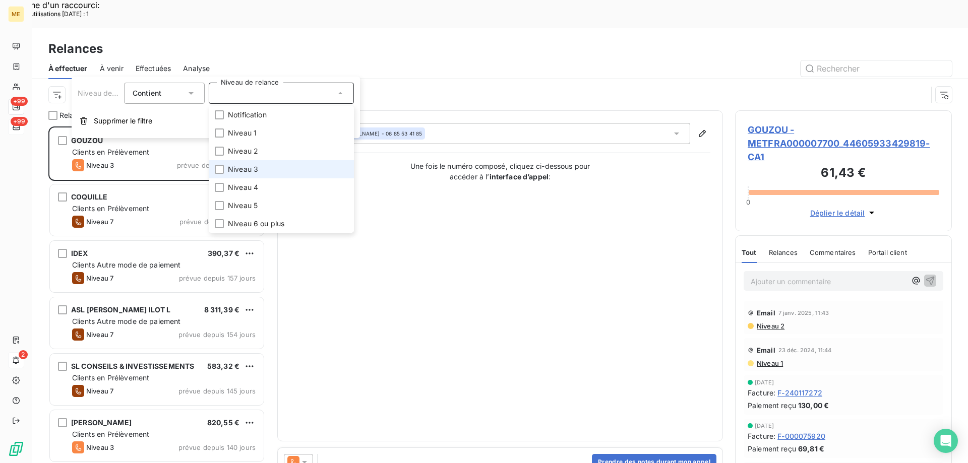
drag, startPoint x: 276, startPoint y: 167, endPoint x: 272, endPoint y: 216, distance: 49.6
click at [276, 167] on li "Niveau 3" at bounding box center [281, 169] width 145 height 18
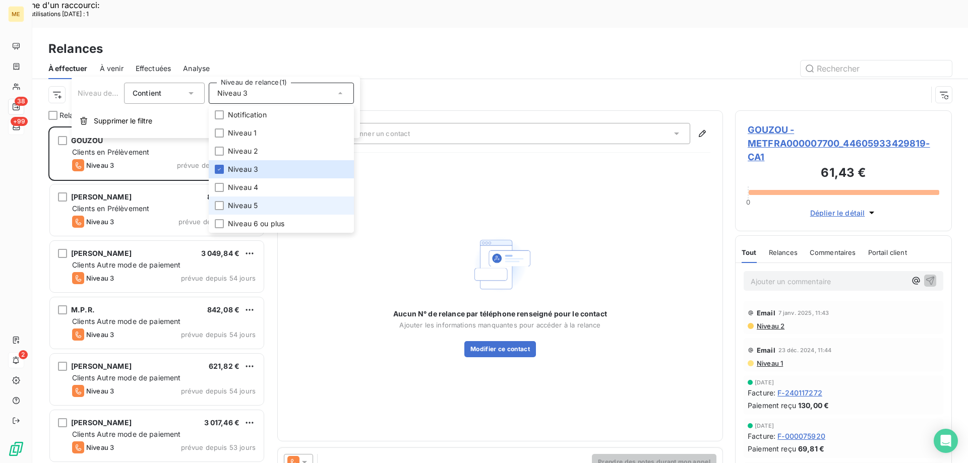
drag, startPoint x: 269, startPoint y: 208, endPoint x: 265, endPoint y: 218, distance: 11.3
click at [269, 208] on li "Niveau 5" at bounding box center [281, 206] width 145 height 18
click at [260, 227] on span "Niveau 6 ou plus" at bounding box center [256, 224] width 56 height 10
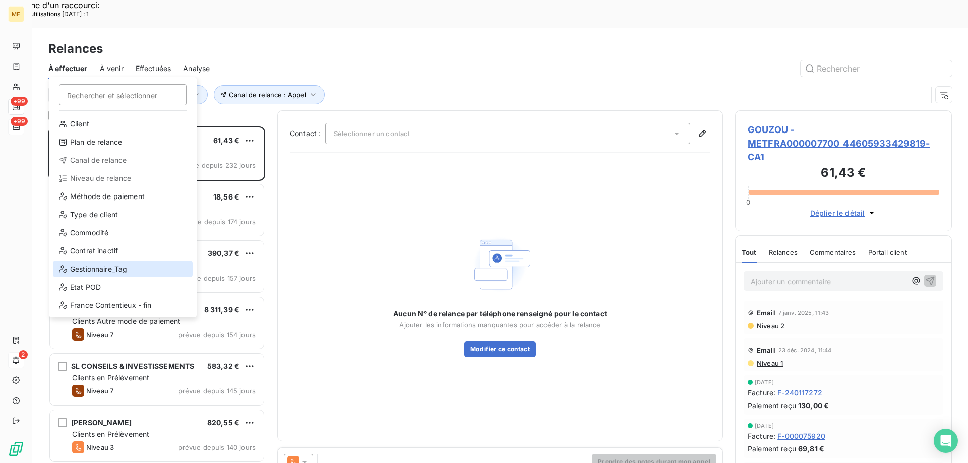
drag, startPoint x: 136, startPoint y: 269, endPoint x: 141, endPoint y: 269, distance: 5.5
click at [136, 270] on div "Gestionnaire_Tag" at bounding box center [123, 269] width 140 height 16
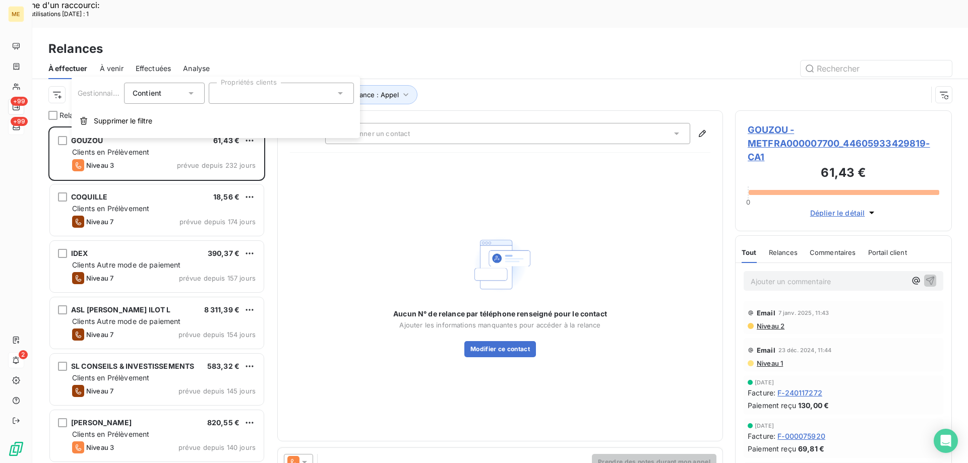
click at [309, 94] on div at bounding box center [281, 93] width 145 height 21
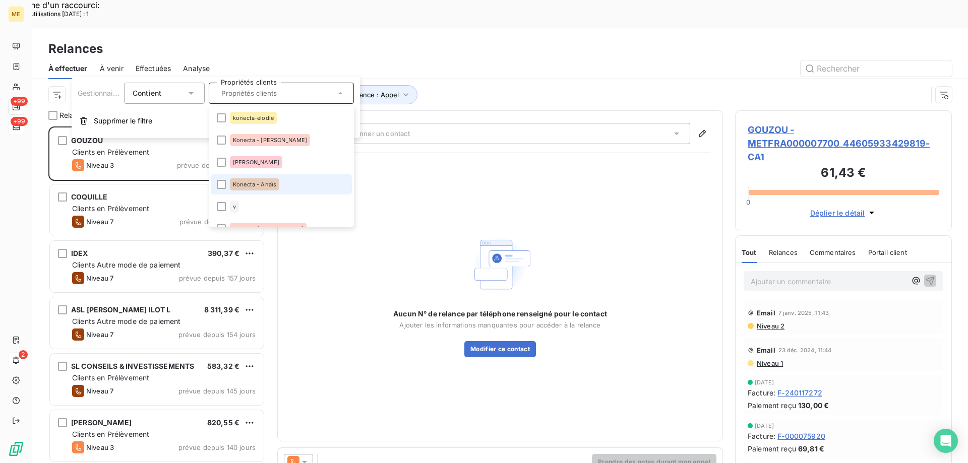
click at [289, 187] on li "Konecta - Anaïs" at bounding box center [281, 184] width 141 height 20
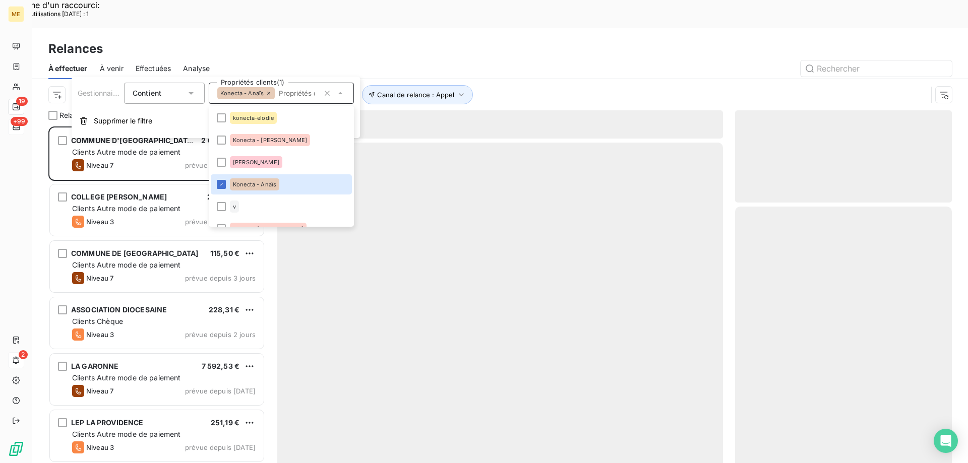
scroll to position [357, 209]
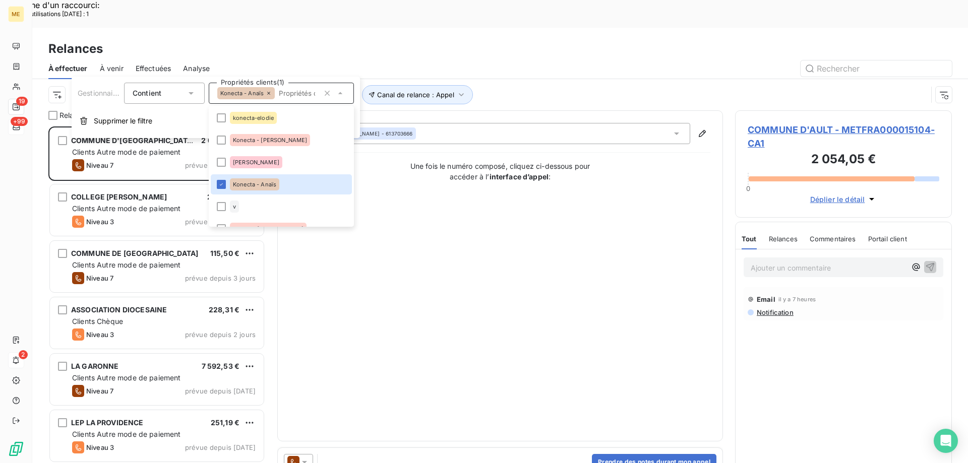
click at [566, 85] on div "Canal de relance : Appel Niveau de relance : Niveau 3 , ... Gestionnaire_Tag : …" at bounding box center [487, 94] width 878 height 19
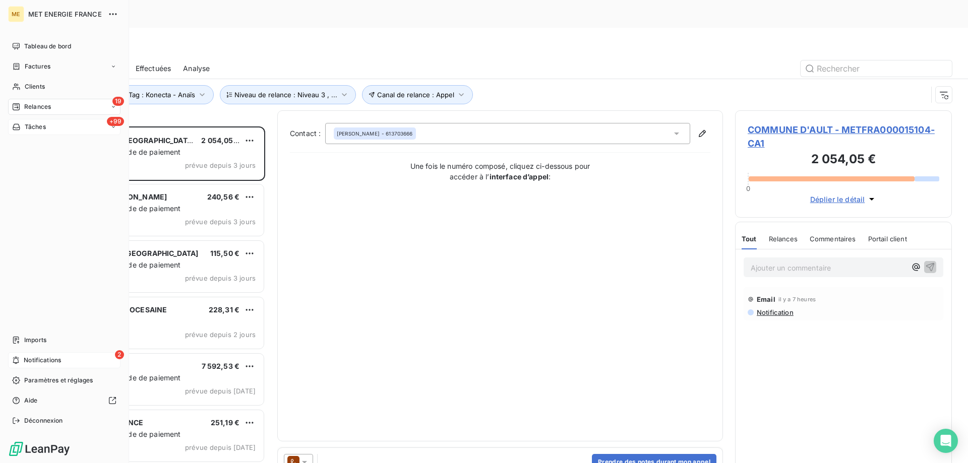
click at [23, 106] on div "Relances" at bounding box center [31, 106] width 39 height 9
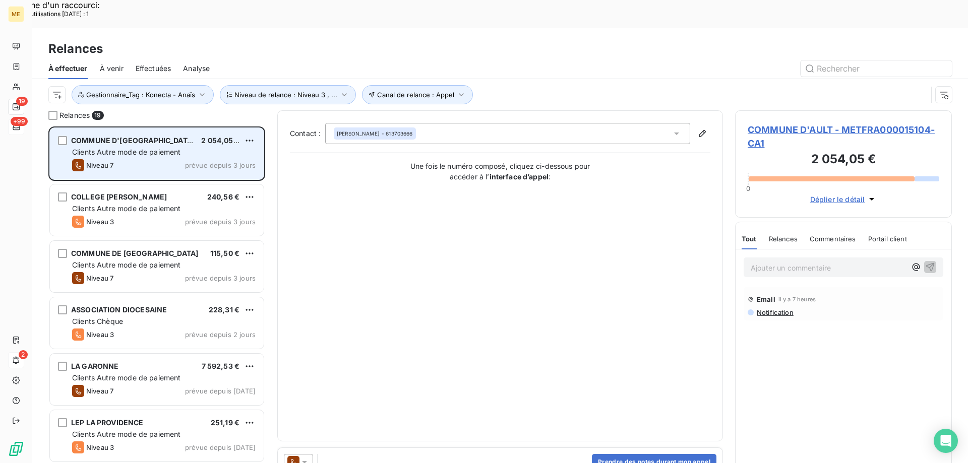
click at [135, 148] on span "Clients Autre mode de paiement" at bounding box center [126, 152] width 109 height 9
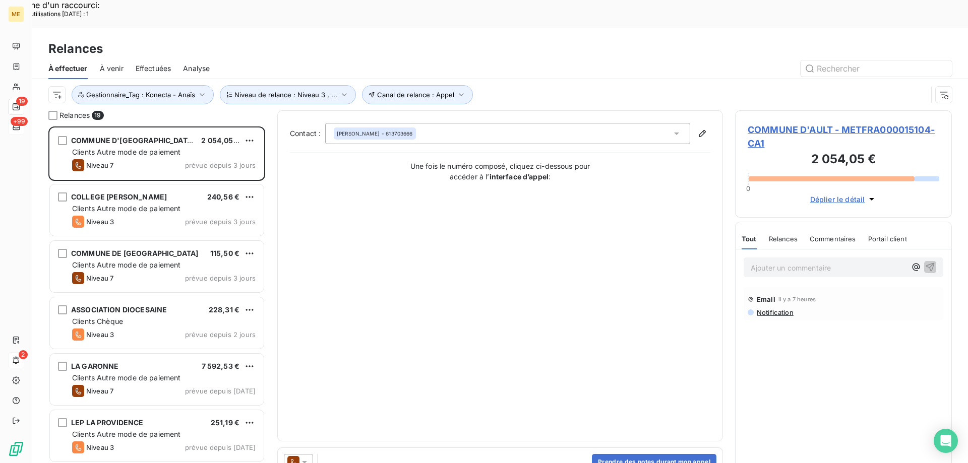
click at [793, 123] on span "COMMUNE D'AULT - METFRA000015104-CA1" at bounding box center [842, 136] width 191 height 27
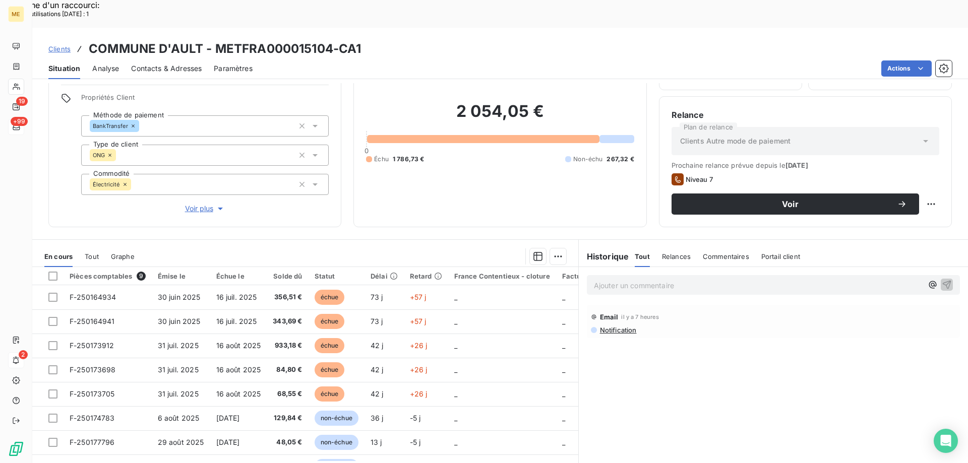
scroll to position [64, 0]
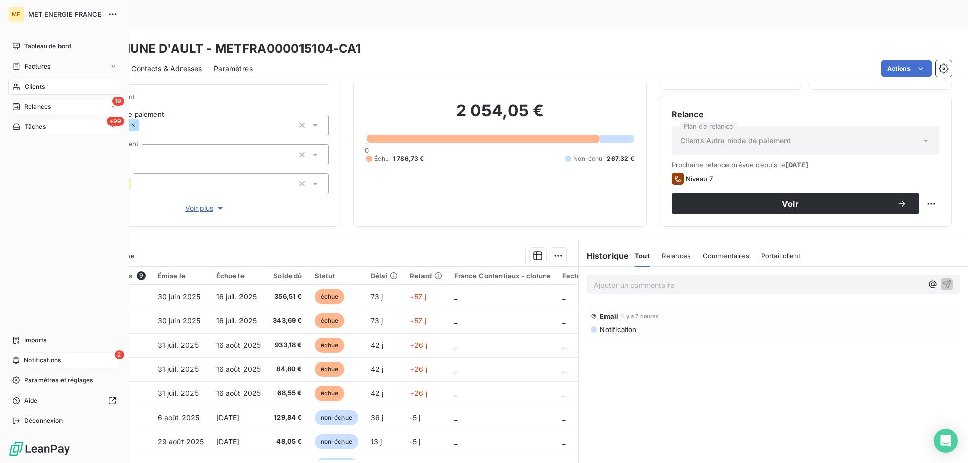
click at [28, 102] on span "Relances" at bounding box center [37, 106] width 27 height 9
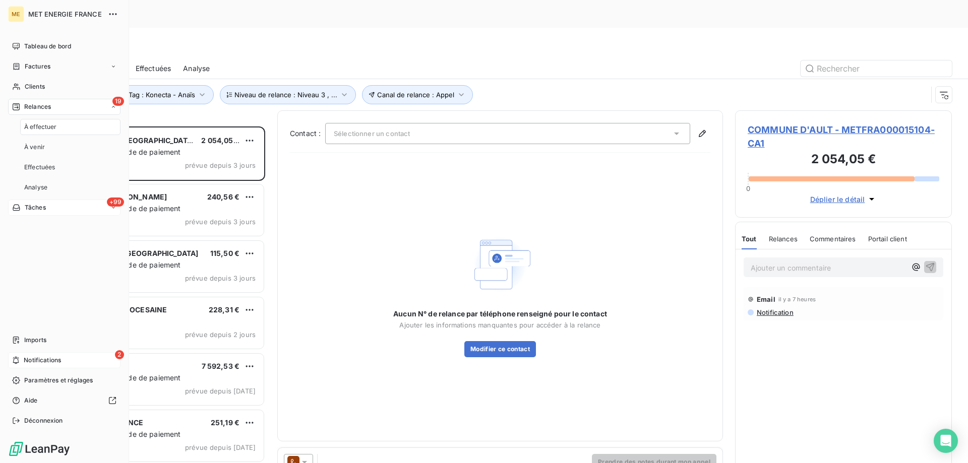
scroll to position [357, 209]
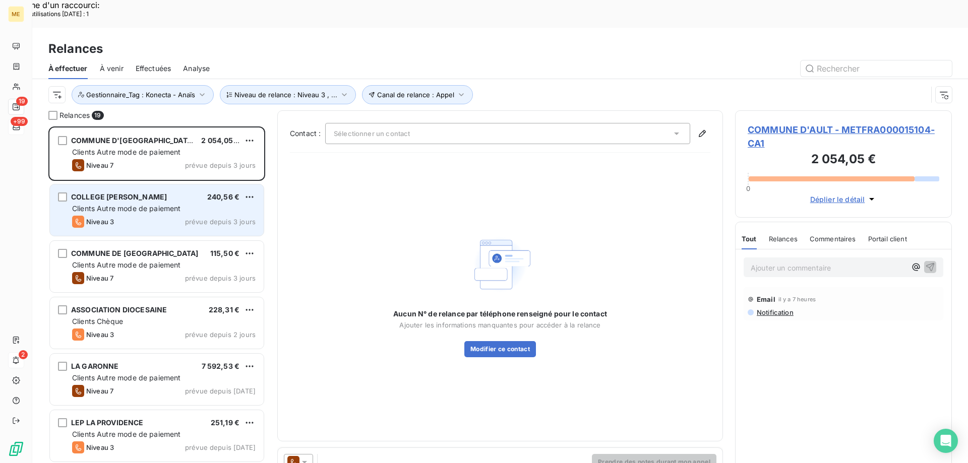
click at [155, 216] on div "Niveau 3 prévue depuis 3 jours" at bounding box center [163, 222] width 183 height 12
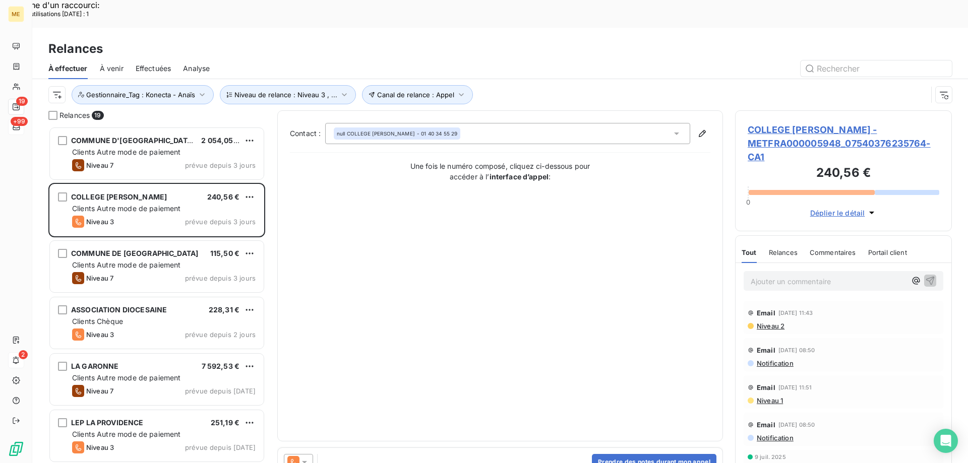
click at [839, 123] on span "COLLEGE [PERSON_NAME] - METFRA000005948_07540376235764-CA1" at bounding box center [842, 143] width 191 height 41
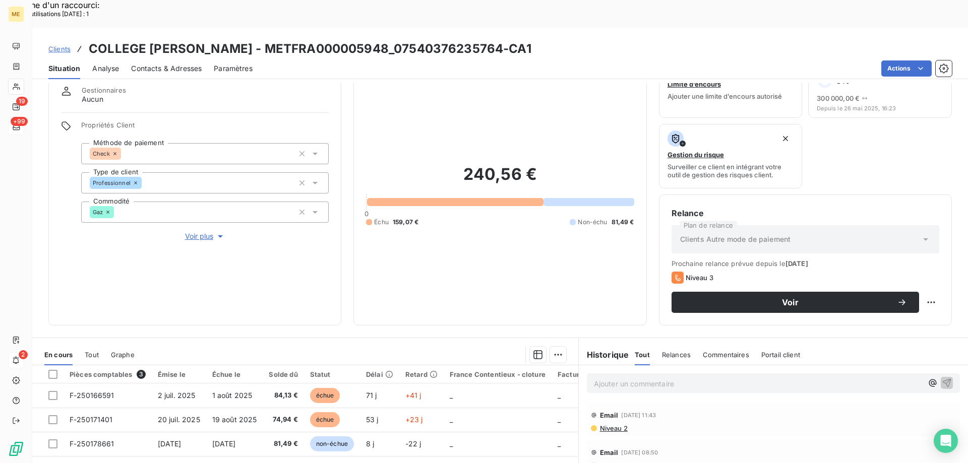
scroll to position [34, 0]
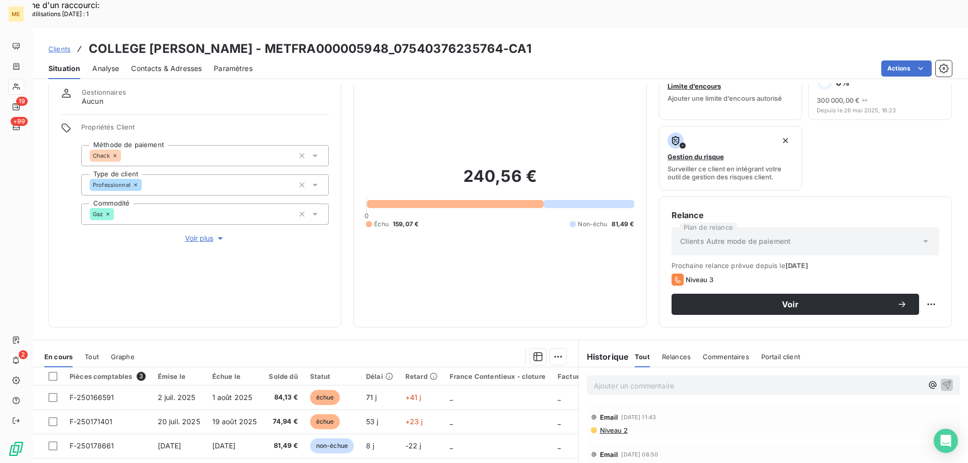
drag, startPoint x: 549, startPoint y: 15, endPoint x: 89, endPoint y: 22, distance: 459.6
click at [89, 28] on div "Clients COLLEGE GEORGES MELIES - METFRA000005948_07540376235764-CA1 Situation A…" at bounding box center [499, 53] width 935 height 51
click at [178, 58] on div "Contacts & Adresses" at bounding box center [166, 68] width 71 height 21
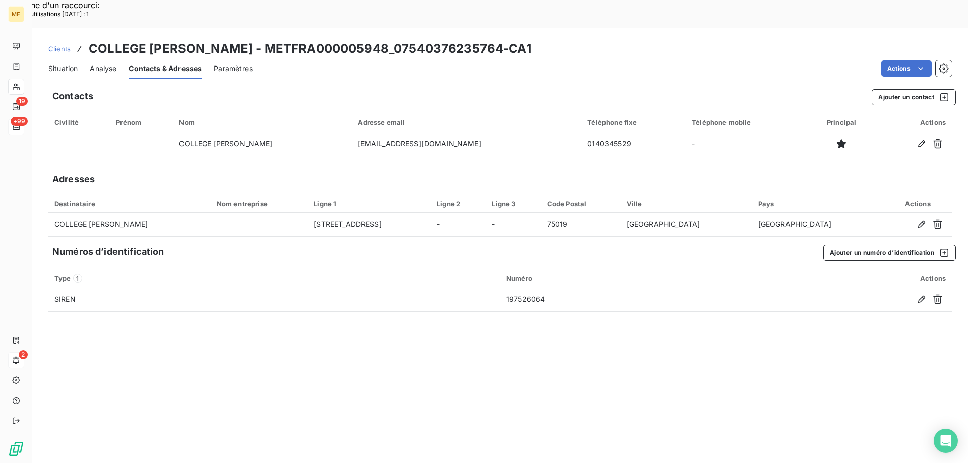
click at [174, 63] on span "Contacts & Adresses" at bounding box center [164, 68] width 73 height 10
click at [55, 63] on span "Situation" at bounding box center [62, 68] width 29 height 10
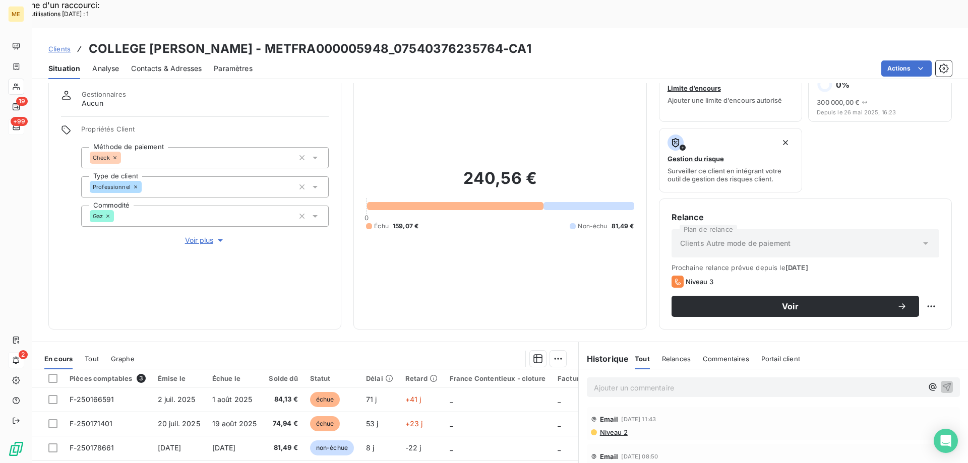
scroll to position [50, 0]
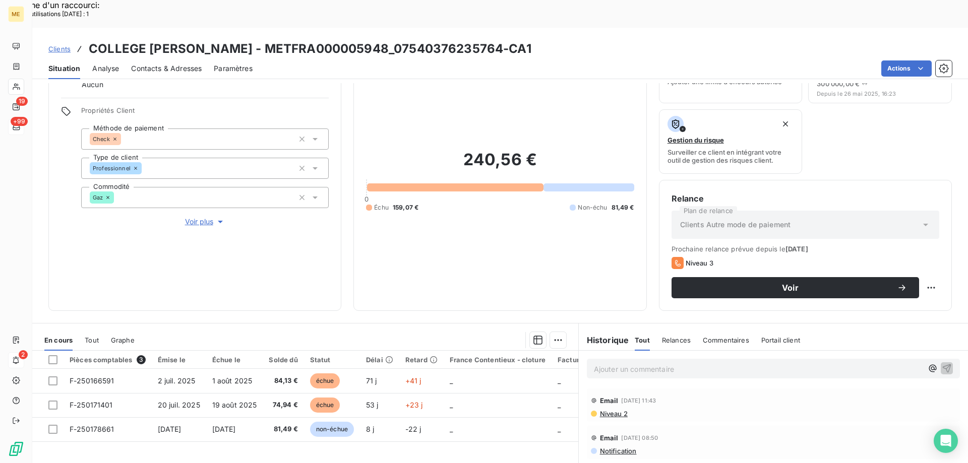
click at [153, 63] on span "Contacts & Adresses" at bounding box center [166, 68] width 71 height 10
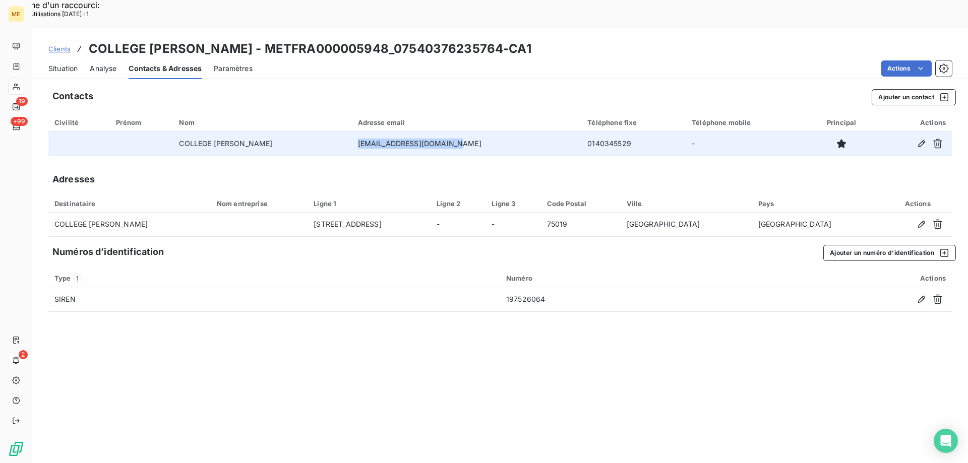
drag, startPoint x: 379, startPoint y: 114, endPoint x: 473, endPoint y: 116, distance: 93.3
click at [473, 132] on td "[EMAIL_ADDRESS][DOMAIN_NAME]" at bounding box center [467, 144] width 230 height 24
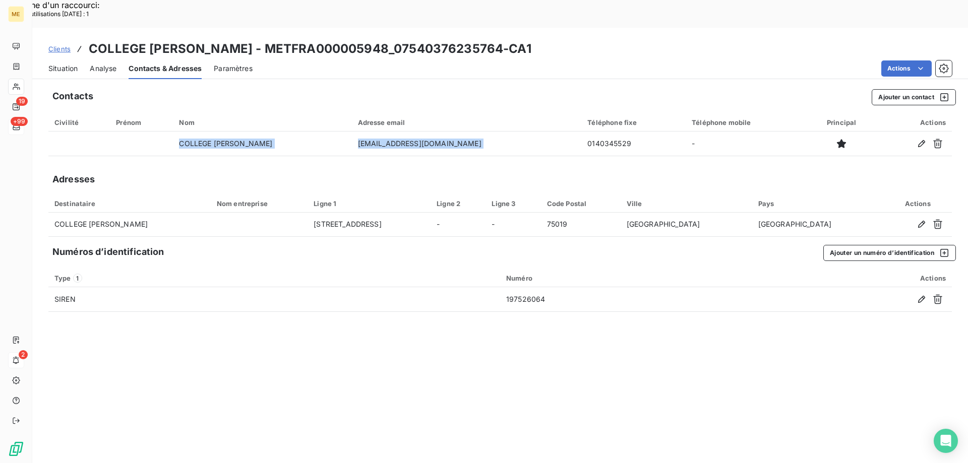
drag, startPoint x: 570, startPoint y: 115, endPoint x: 610, endPoint y: 132, distance: 43.1
click at [610, 132] on div "Contacts Ajouter un contact Civilité Prénom Nom Adresse email Téléphone fixe Té…" at bounding box center [499, 287] width 935 height 408
click at [42, 58] on div "Situation Analyse Contacts & Adresses Paramètres Actions" at bounding box center [499, 68] width 935 height 21
click at [55, 63] on span "Situation" at bounding box center [62, 68] width 29 height 10
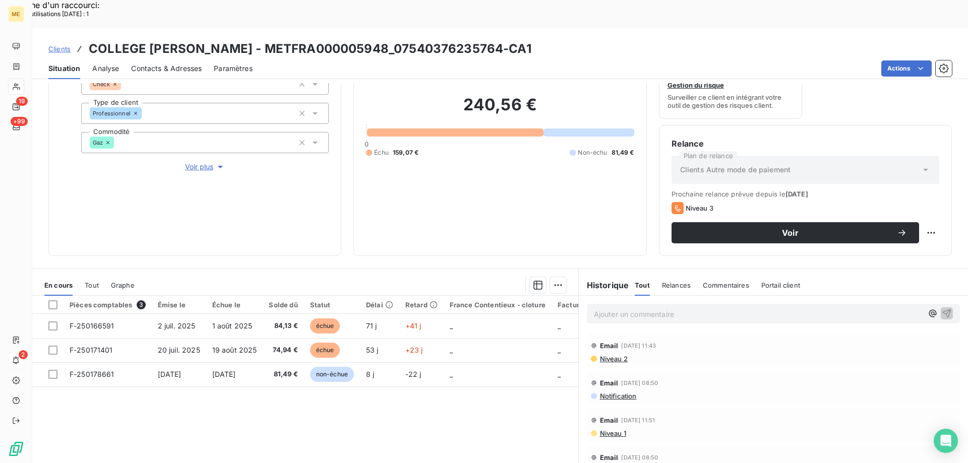
scroll to position [84, 0]
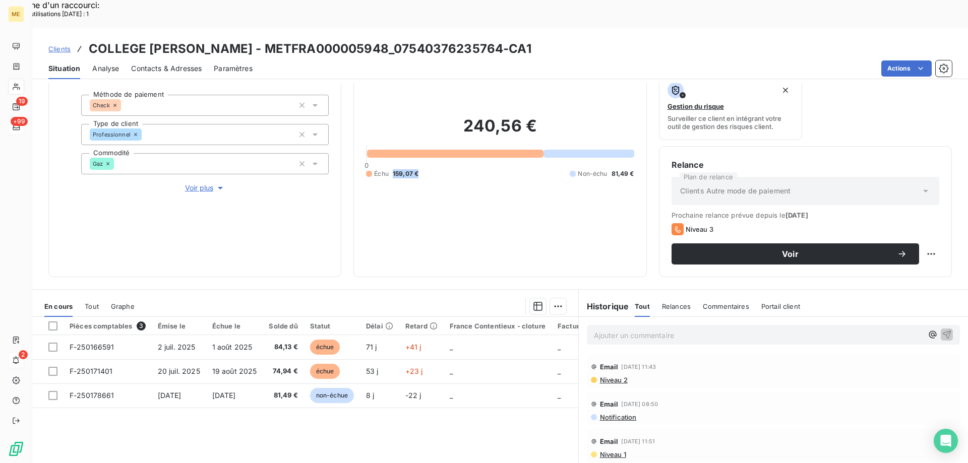
drag, startPoint x: 422, startPoint y: 142, endPoint x: 392, endPoint y: 143, distance: 30.3
click at [391, 169] on div "Échu 159,07 € Non-échu 81,49 €" at bounding box center [500, 173] width 268 height 9
drag, startPoint x: 388, startPoint y: 21, endPoint x: 266, endPoint y: 26, distance: 122.1
click at [266, 40] on h3 "COLLEGE [PERSON_NAME] - METFRA000005948_07540376235764-CA1" at bounding box center [310, 49] width 442 height 18
drag, startPoint x: 252, startPoint y: 23, endPoint x: 87, endPoint y: 26, distance: 165.8
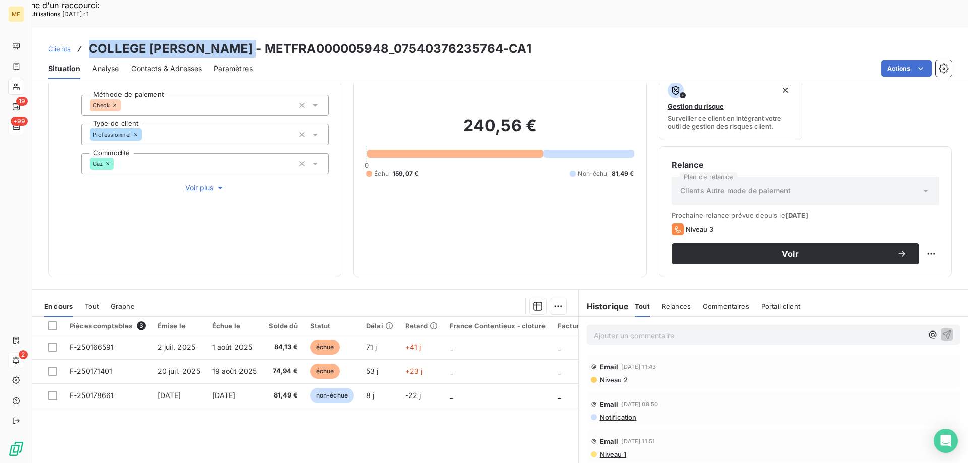
click at [87, 40] on div "Clients COLLEGE GEORGES MELIES - METFRA000005948_07540376235764-CA1" at bounding box center [289, 49] width 483 height 18
click at [57, 45] on span "Clients" at bounding box center [59, 49] width 22 height 8
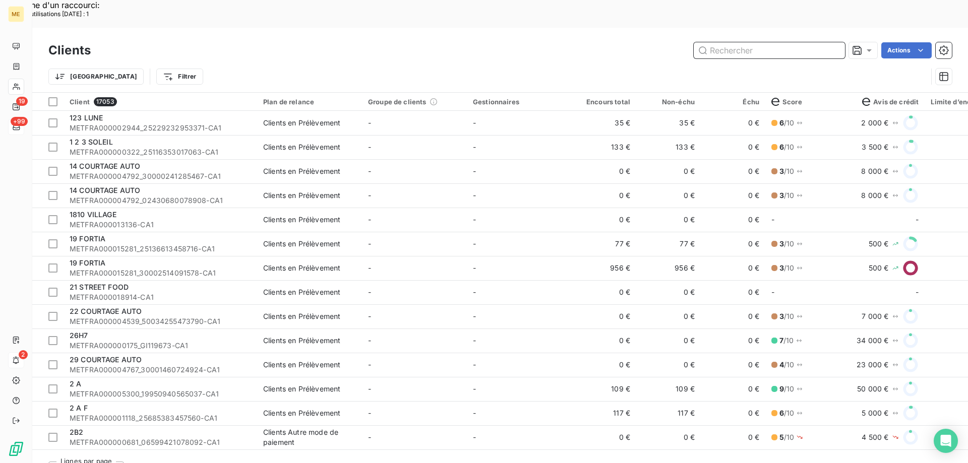
click at [762, 42] on input "text" at bounding box center [768, 50] width 151 height 16
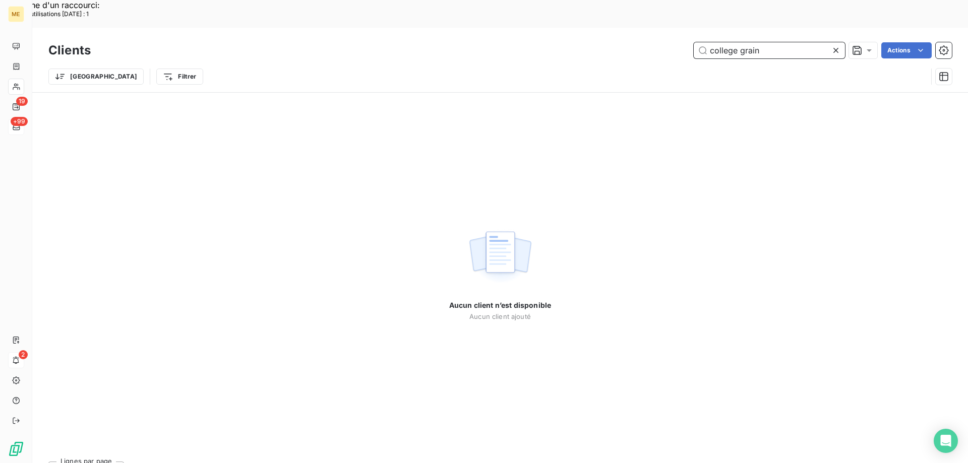
click at [727, 42] on input "college grain" at bounding box center [768, 50] width 151 height 16
drag, startPoint x: 739, startPoint y: 25, endPoint x: 700, endPoint y: 16, distance: 39.8
click at [700, 42] on input "college grain" at bounding box center [768, 50] width 151 height 16
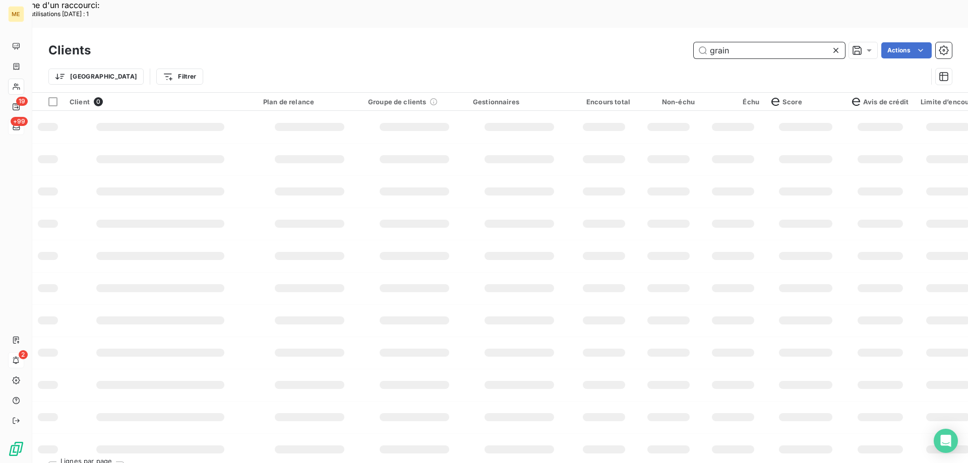
click at [766, 42] on input "grain" at bounding box center [768, 50] width 151 height 16
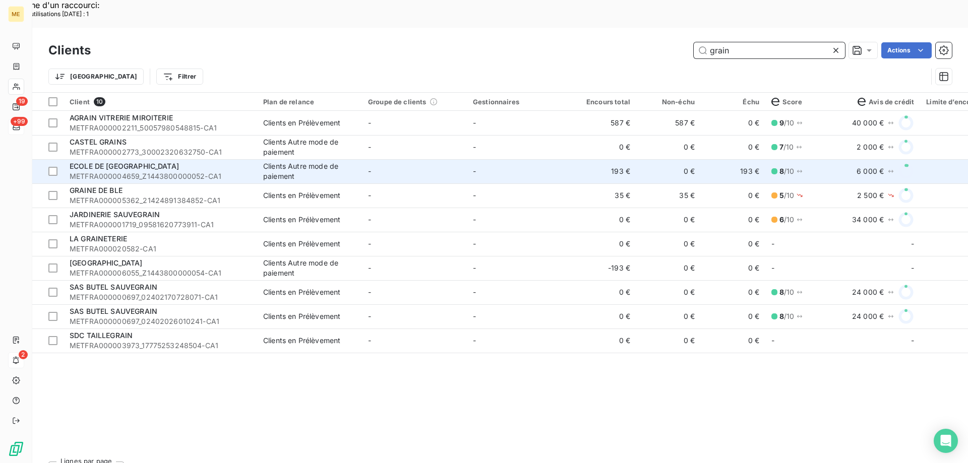
type input "grain"
click at [434, 159] on td "-" at bounding box center [414, 171] width 105 height 24
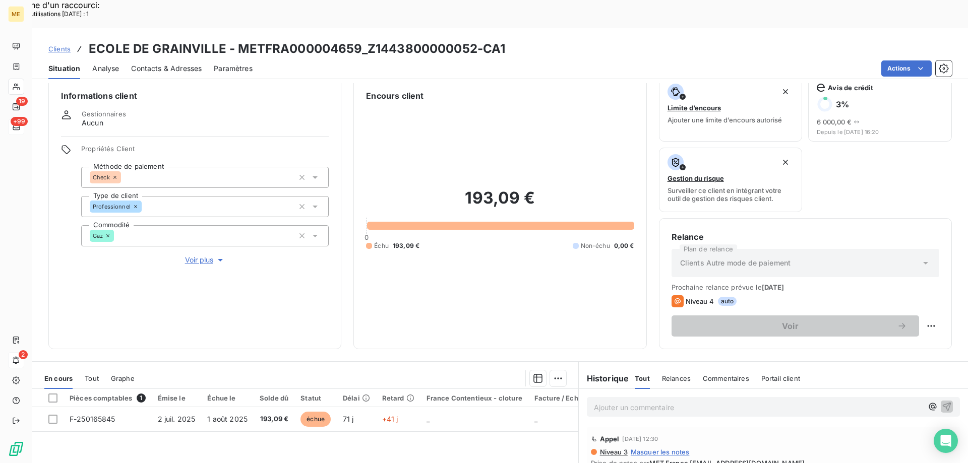
scroll to position [135, 0]
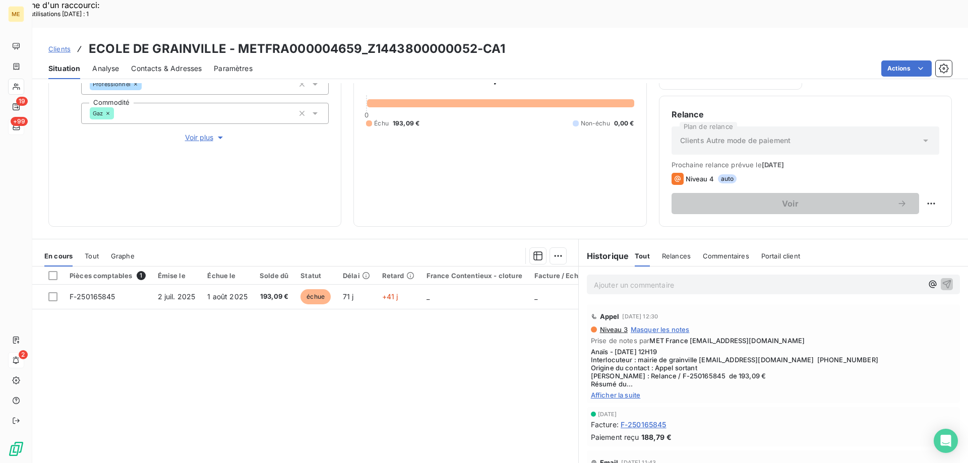
click at [615, 391] on span "Afficher la suite" at bounding box center [773, 395] width 365 height 8
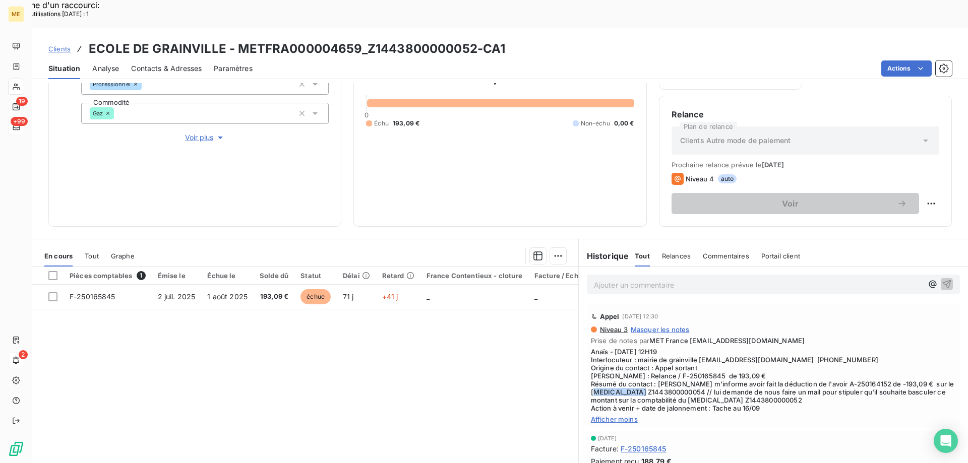
drag, startPoint x: 602, startPoint y: 365, endPoint x: 657, endPoint y: 361, distance: 54.6
click at [657, 361] on span "Anaïs - 10/09/2025 - 12H19 Interlocuteur : mairie de grainville secretariat@gra…" at bounding box center [773, 380] width 365 height 65
drag, startPoint x: 831, startPoint y: 355, endPoint x: 895, endPoint y: 361, distance: 63.8
click at [891, 362] on span "Anaïs - 10/09/2025 - 12H19 Interlocuteur : mairie de grainville secretariat@gra…" at bounding box center [773, 380] width 365 height 65
click at [901, 358] on span "Anaïs - 10/09/2025 - 12H19 Interlocuteur : mairie de grainville secretariat@gra…" at bounding box center [773, 380] width 365 height 65
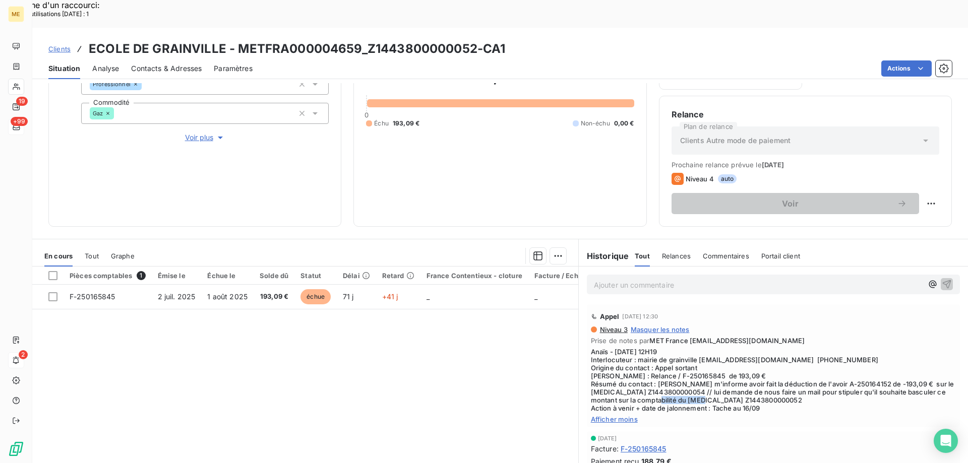
drag, startPoint x: 672, startPoint y: 372, endPoint x: 739, endPoint y: 374, distance: 67.0
click at [739, 374] on span "Anaïs - 10/09/2025 - 12H19 Interlocuteur : mairie de grainville secretariat@gra…" at bounding box center [773, 380] width 365 height 65
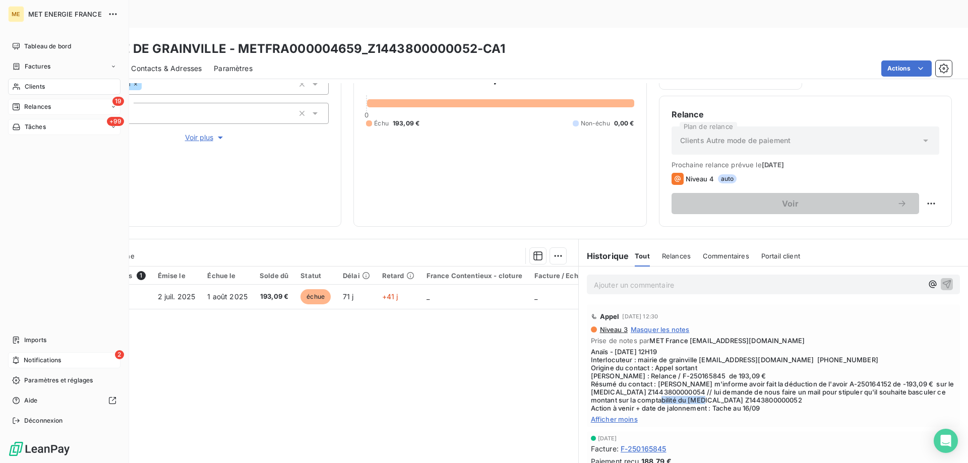
click at [15, 107] on icon at bounding box center [16, 107] width 8 height 8
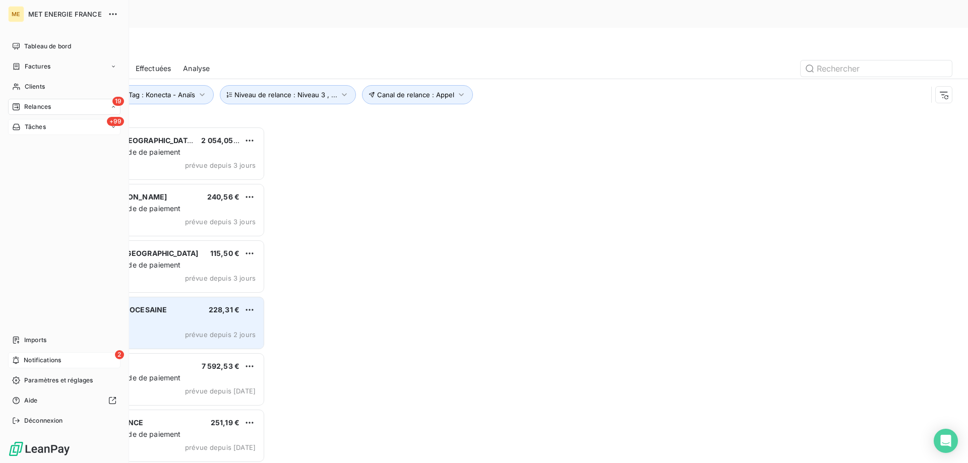
scroll to position [357, 209]
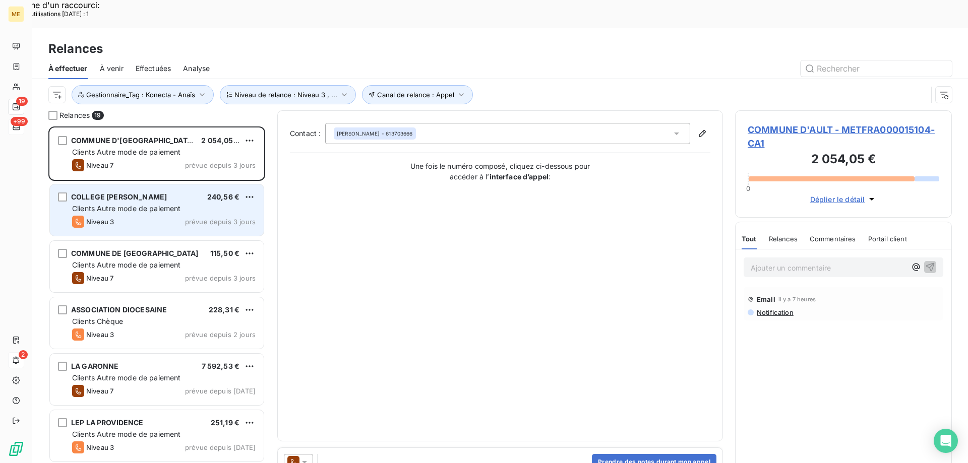
click at [170, 204] on span "Clients Autre mode de paiement" at bounding box center [126, 208] width 109 height 9
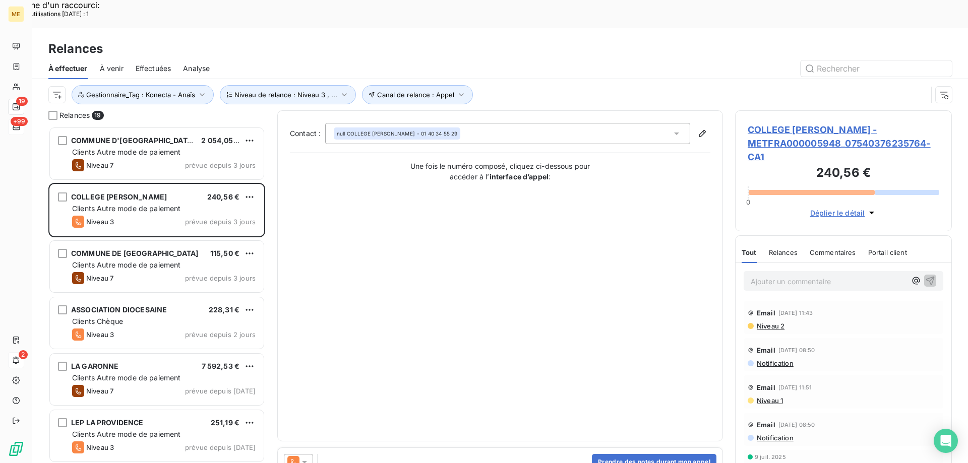
click at [785, 123] on span "COLLEGE [PERSON_NAME] - METFRA000005948_07540376235764-CA1" at bounding box center [842, 143] width 191 height 41
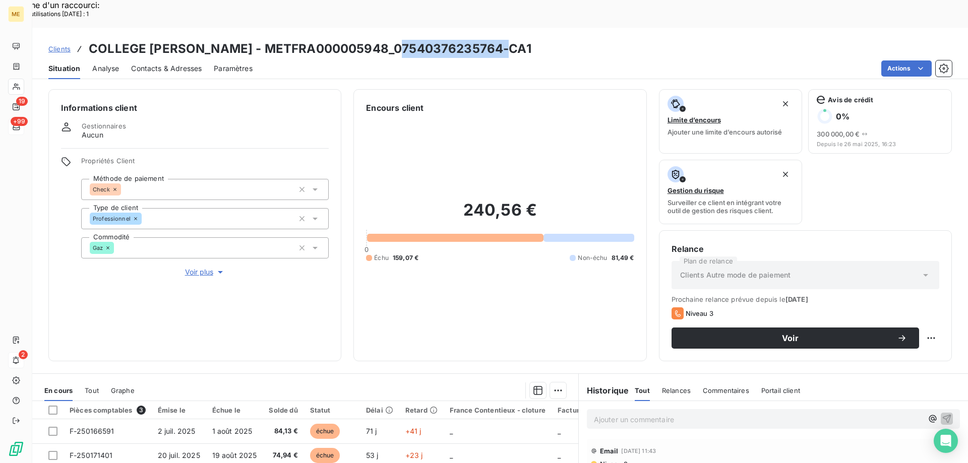
drag, startPoint x: 501, startPoint y: 25, endPoint x: 396, endPoint y: 24, distance: 105.3
click at [396, 40] on h3 "COLLEGE [PERSON_NAME] - METFRA000005948_07540376235764-CA1" at bounding box center [310, 49] width 442 height 18
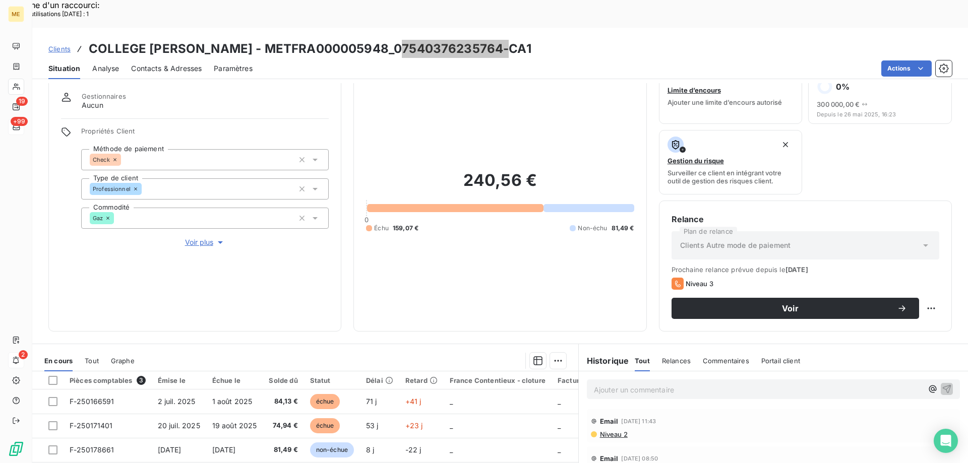
scroll to position [50, 0]
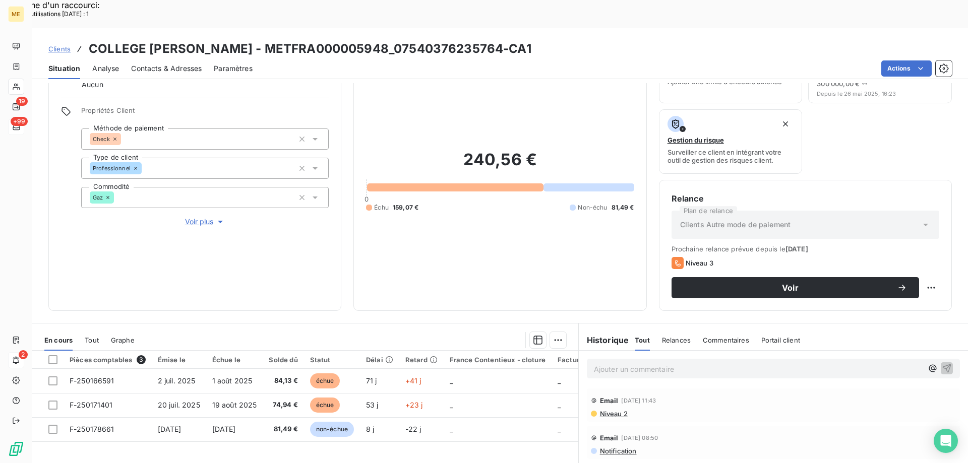
click at [492, 217] on div "240,56 € 0 Échu 159,07 € Non-échu 81,49 €" at bounding box center [500, 180] width 268 height 235
drag, startPoint x: 460, startPoint y: 139, endPoint x: 556, endPoint y: 139, distance: 96.2
click at [556, 150] on h2 "240,56 €" at bounding box center [500, 165] width 268 height 30
drag, startPoint x: 507, startPoint y: 221, endPoint x: 506, endPoint y: 226, distance: 5.3
click at [506, 226] on div "240,56 € 0 Échu 159,07 € Non-échu 81,49 €" at bounding box center [500, 180] width 268 height 235
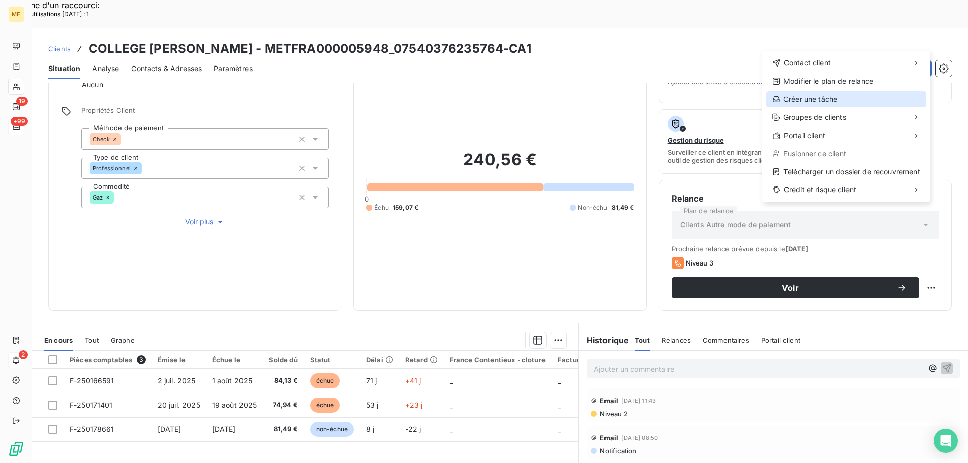
click at [830, 97] on div "Créer une tâche" at bounding box center [846, 99] width 160 height 16
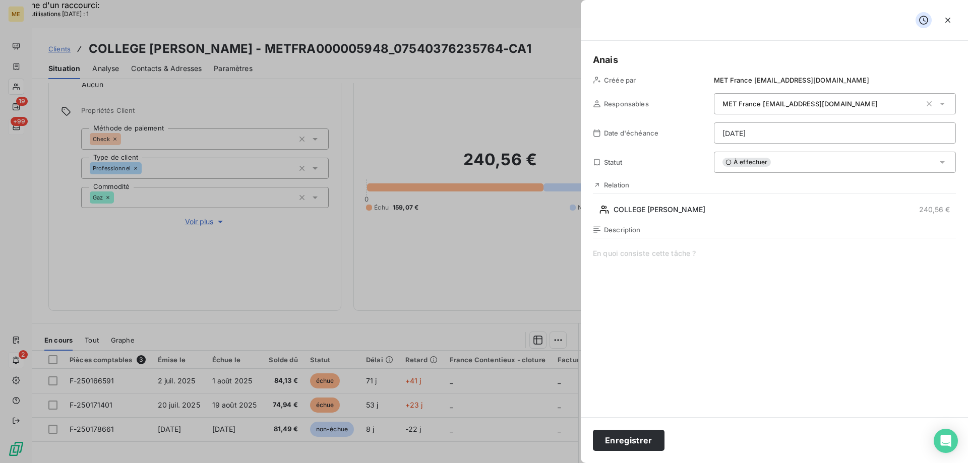
click at [644, 245] on div "Description" at bounding box center [774, 334] width 363 height 216
click at [643, 252] on span at bounding box center [774, 345] width 363 height 194
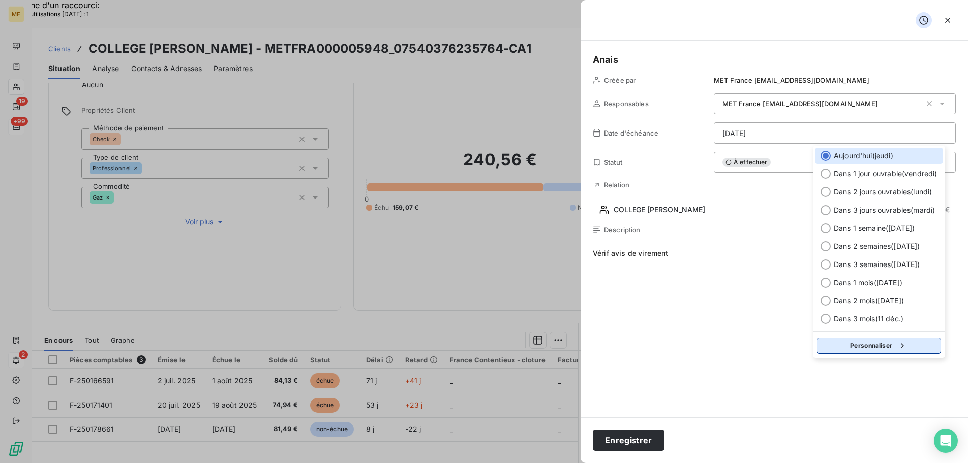
click at [906, 350] on icon "button" at bounding box center [902, 346] width 10 height 10
select select "8"
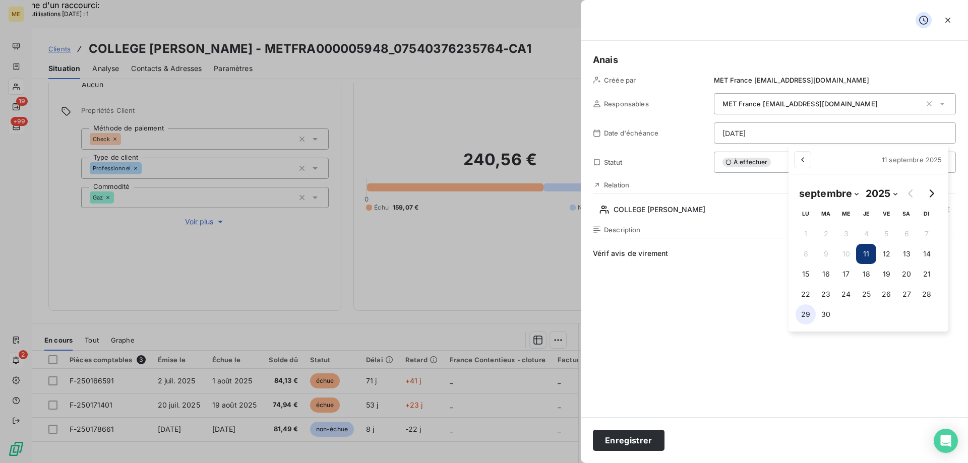
click at [801, 314] on button "29" at bounding box center [805, 314] width 20 height 20
type input "29/09/2025"
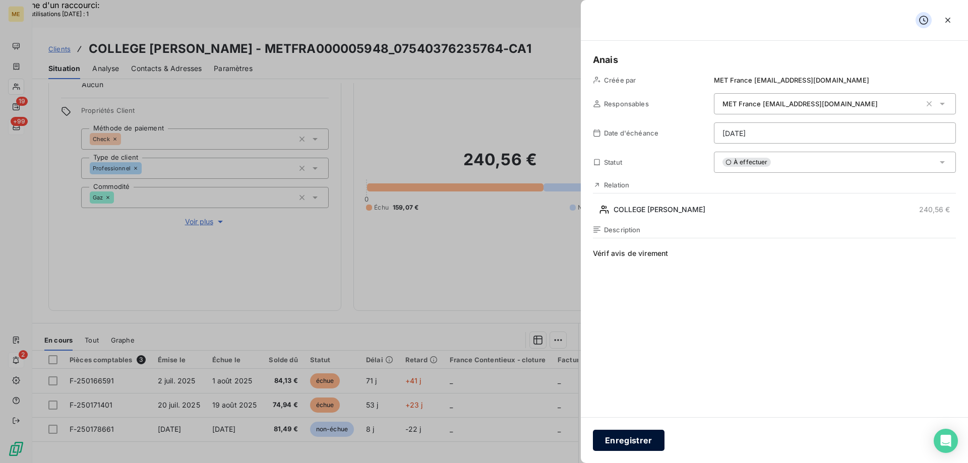
click at [629, 442] on button "Enregistrer" at bounding box center [629, 440] width 72 height 21
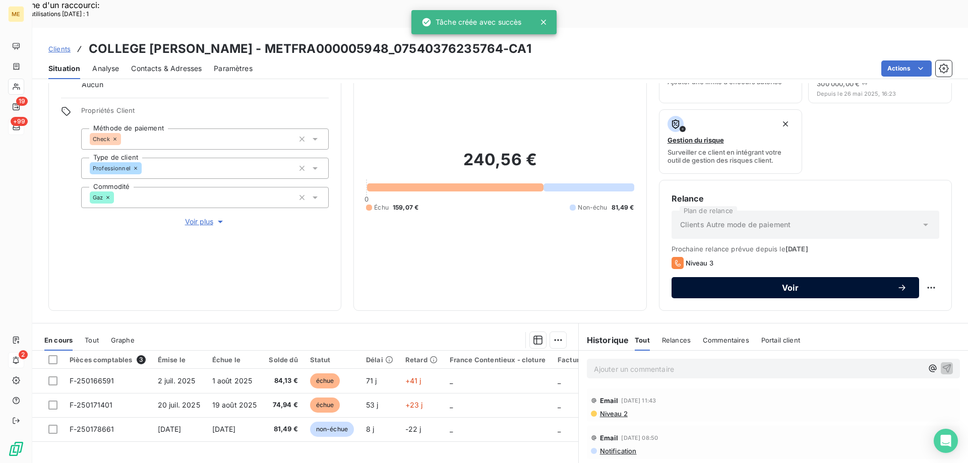
click at [853, 284] on span "Voir" at bounding box center [789, 288] width 213 height 8
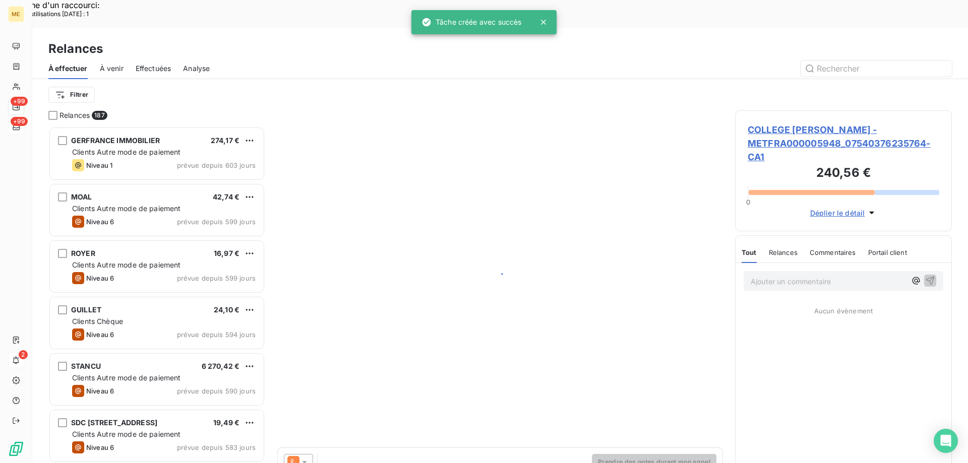
scroll to position [357, 209]
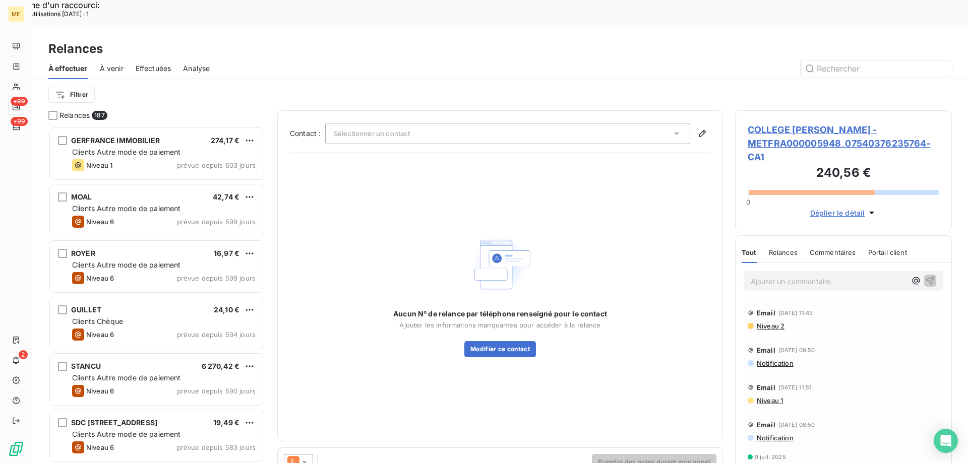
click at [535, 123] on div "Sélectionner un contact" at bounding box center [507, 133] width 365 height 21
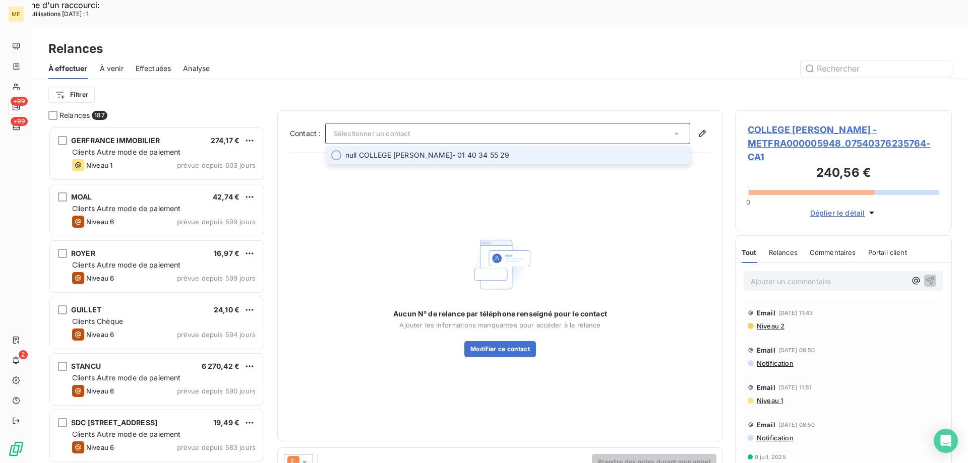
click at [513, 146] on li "null COLLEGE GEORGES MELIES - 01 40 34 55 29" at bounding box center [507, 155] width 365 height 18
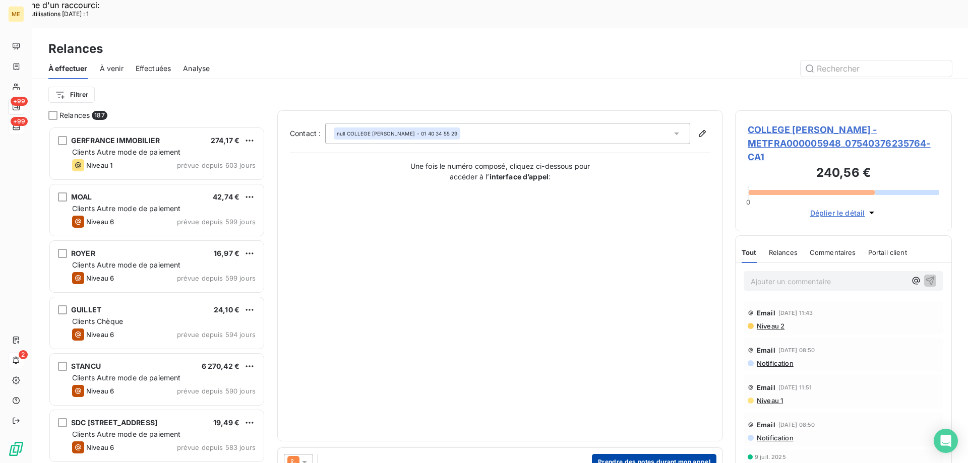
click at [628, 454] on button "Prendre des notes durant mon appel" at bounding box center [654, 462] width 124 height 16
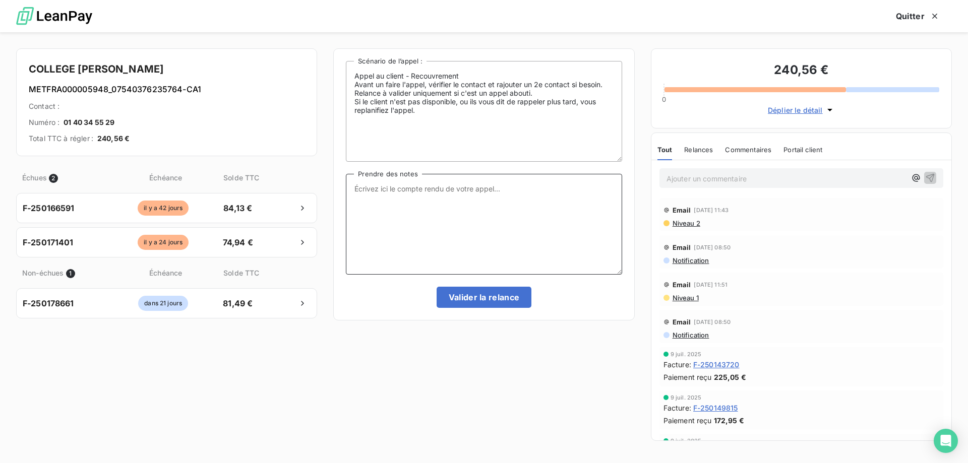
click at [572, 230] on textarea "Prendre des notes" at bounding box center [484, 224] width 276 height 101
paste textarea "Anaïs - 11/09/2025 - 15H39 Interlocuteur : int.0752606a@ac-paris.fr 0140345529 …"
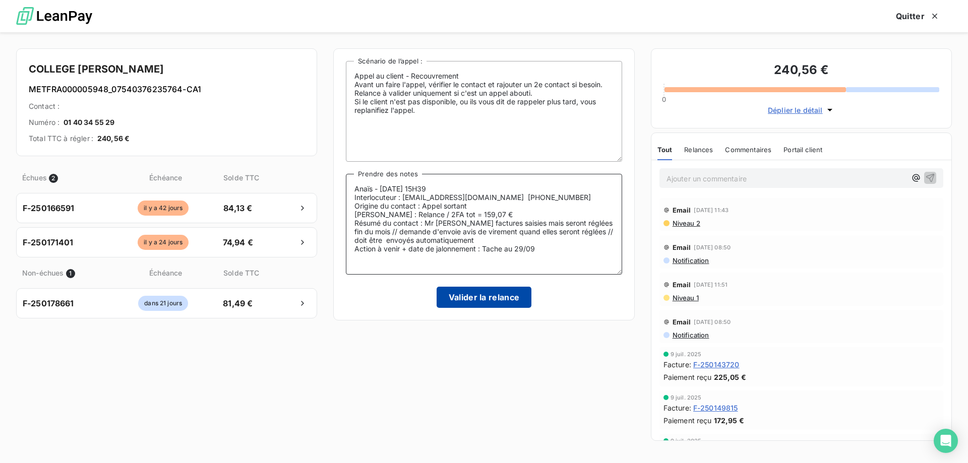
type textarea "Anaïs - 11/09/2025 - 15H39 Interlocuteur : int.0752606a@ac-paris.fr 0140345529 …"
click at [489, 304] on button "Valider la relance" at bounding box center [483, 297] width 95 height 21
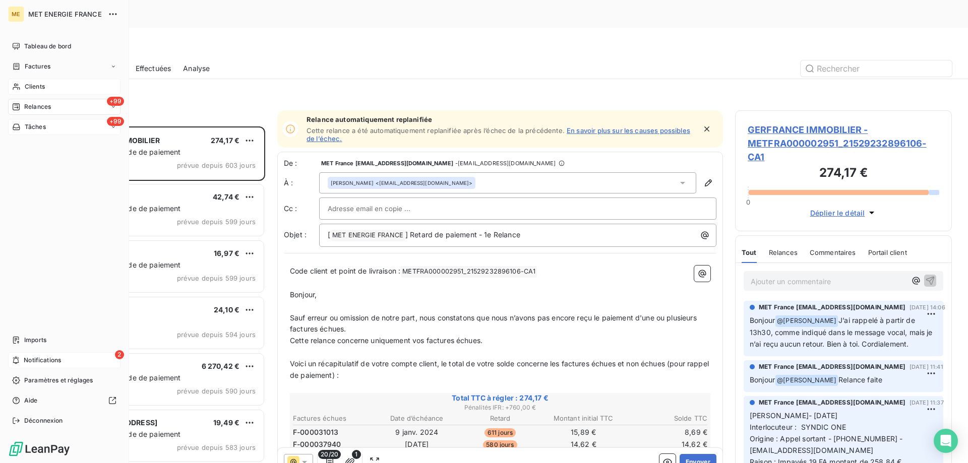
click at [18, 88] on icon at bounding box center [16, 87] width 9 height 8
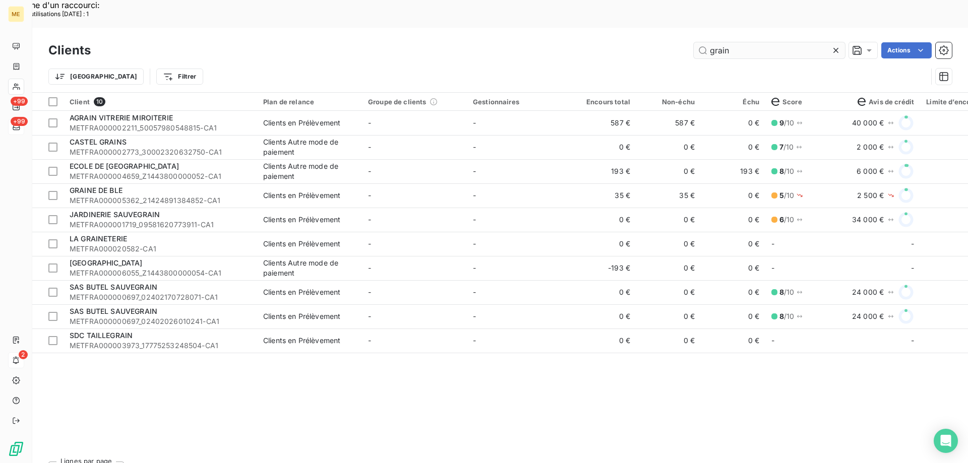
click at [742, 42] on input "grain" at bounding box center [768, 50] width 151 height 16
click at [734, 42] on input "grain" at bounding box center [768, 50] width 151 height 16
paste input "07540376235764"
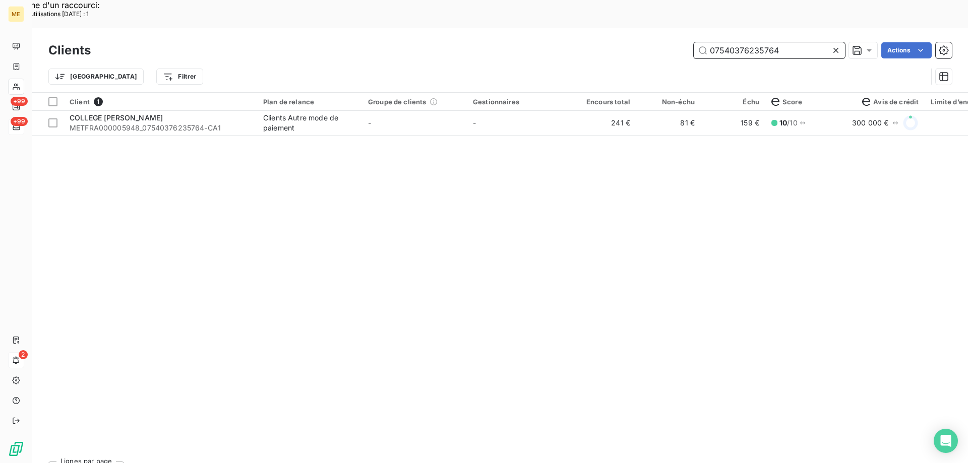
type input "07540376235764"
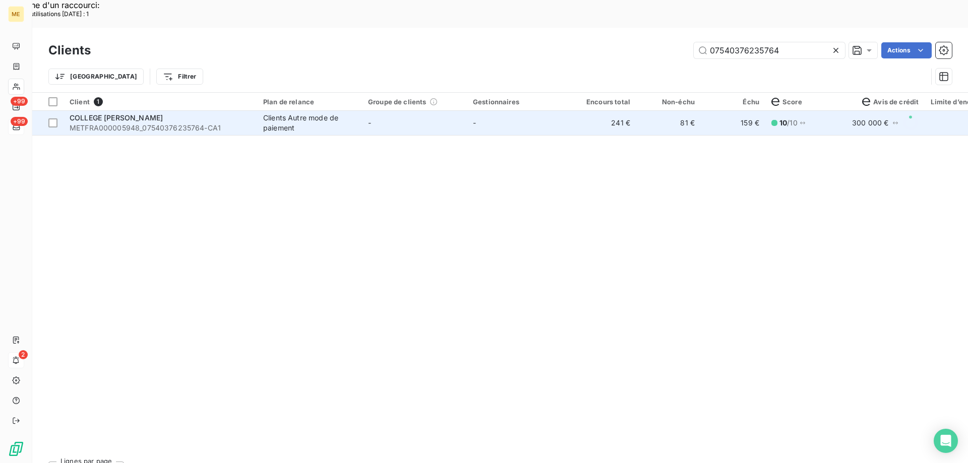
click at [449, 111] on td "-" at bounding box center [414, 123] width 105 height 24
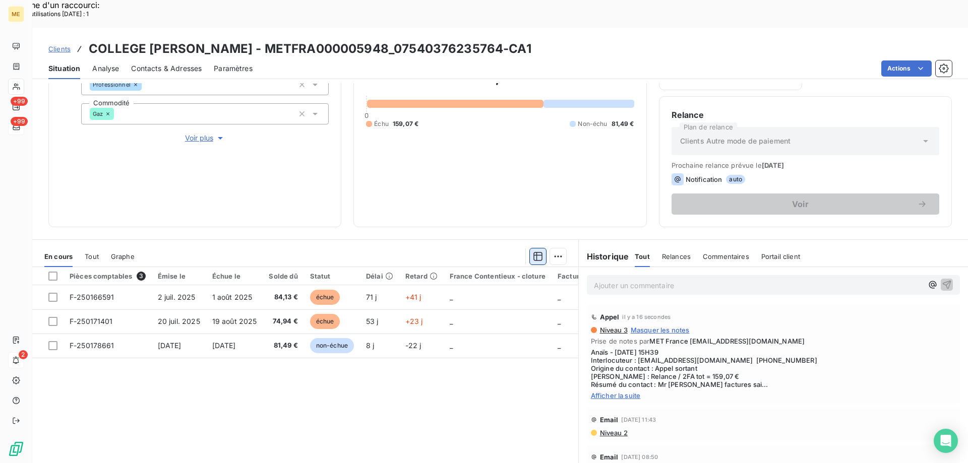
scroll to position [135, 0]
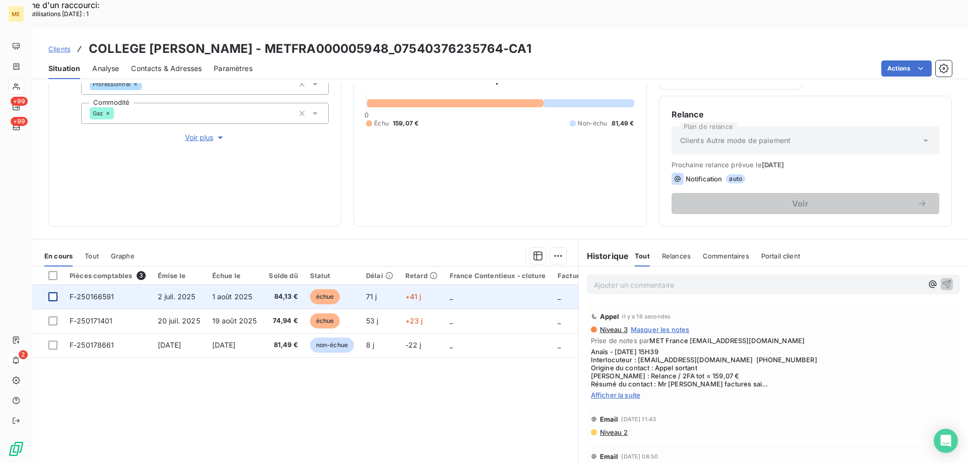
click at [49, 292] on div at bounding box center [52, 296] width 9 height 9
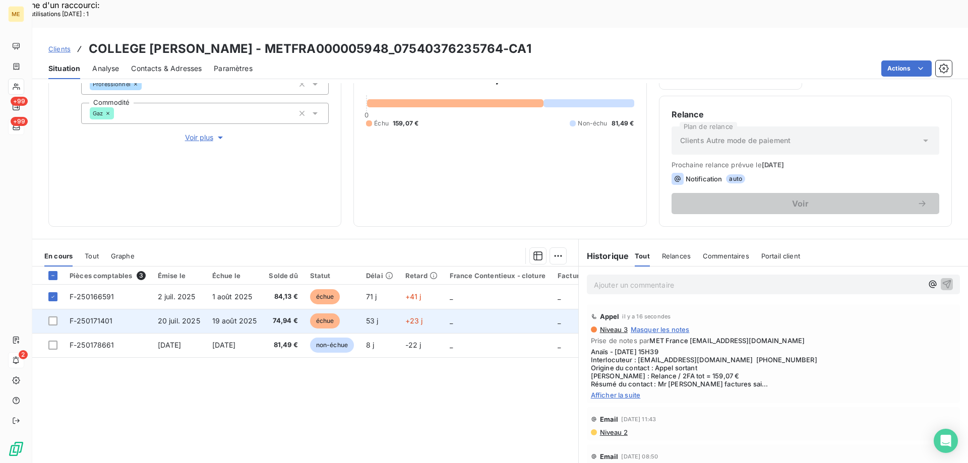
drag, startPoint x: 52, startPoint y: 292, endPoint x: 54, endPoint y: 305, distance: 12.8
click at [52, 316] on div at bounding box center [52, 320] width 9 height 9
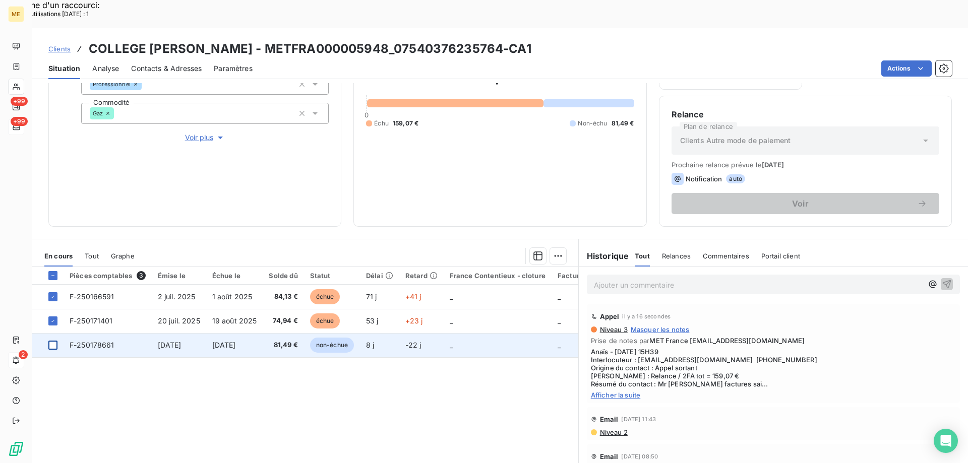
click at [54, 341] on div at bounding box center [52, 345] width 9 height 9
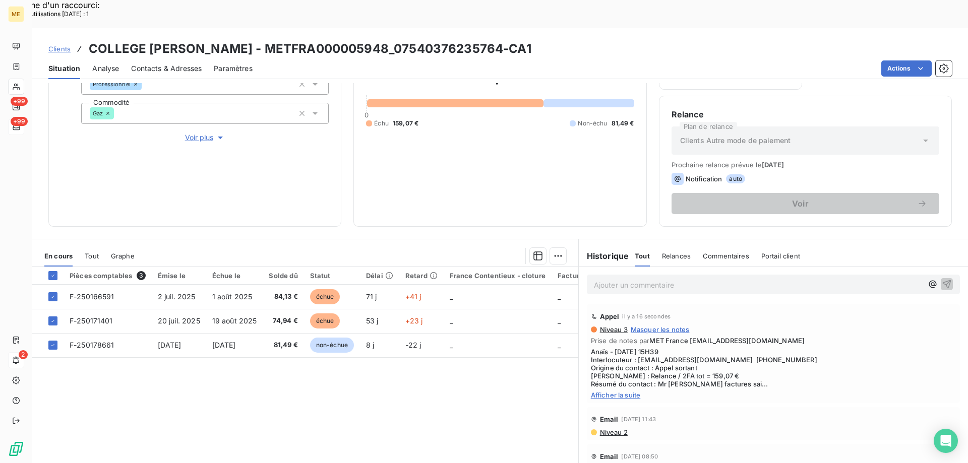
click at [527, 267] on div "Ajouter une promesse de paiement (3 factures)" at bounding box center [464, 269] width 183 height 16
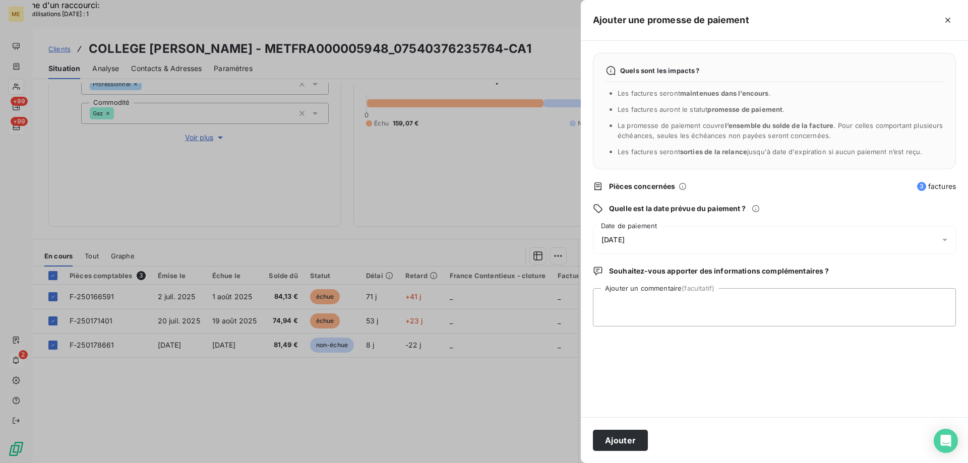
click at [654, 237] on div "12/09/2025" at bounding box center [774, 240] width 363 height 28
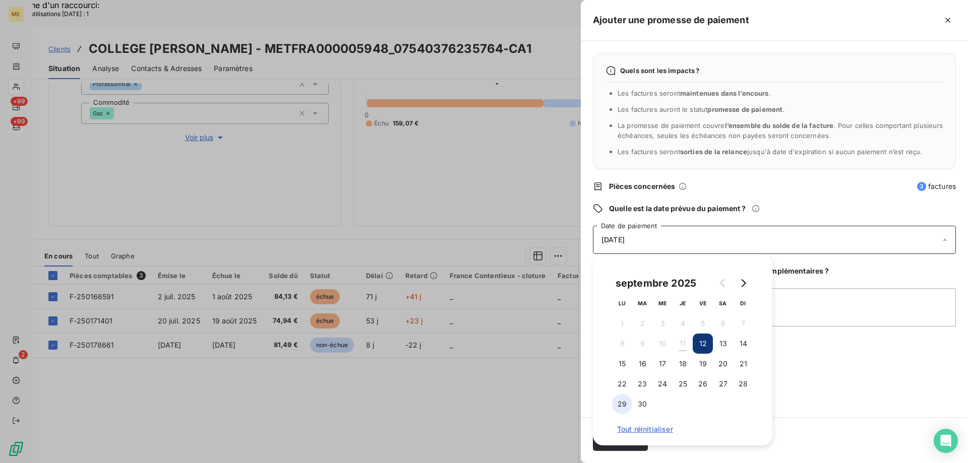
click at [622, 407] on button "29" at bounding box center [622, 404] width 20 height 20
click at [829, 308] on textarea "Ajouter un commentaire (facultatif)" at bounding box center [774, 307] width 363 height 38
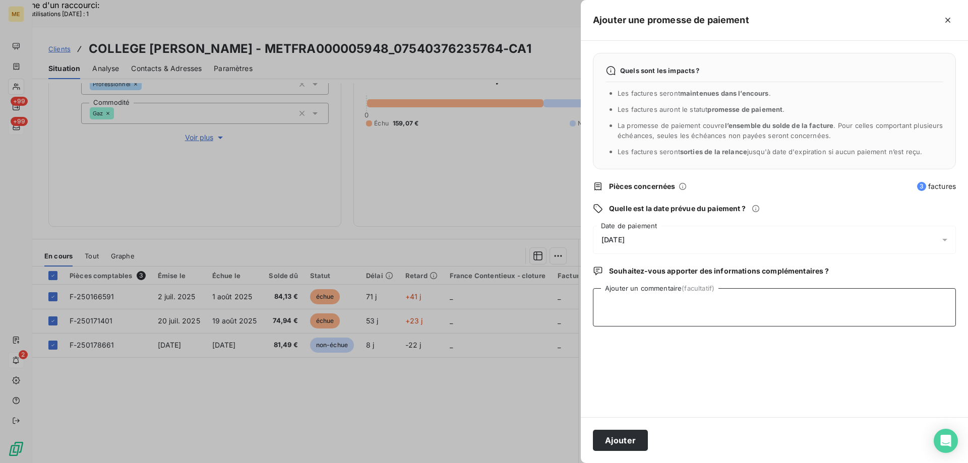
click at [878, 297] on textarea "Ajouter un commentaire (facultatif)" at bounding box center [774, 307] width 363 height 38
paste textarea "Anaïs - 11/09/2025 - 15H39 Interlocuteur : int.0752606a@ac-paris.fr 0140345529 …"
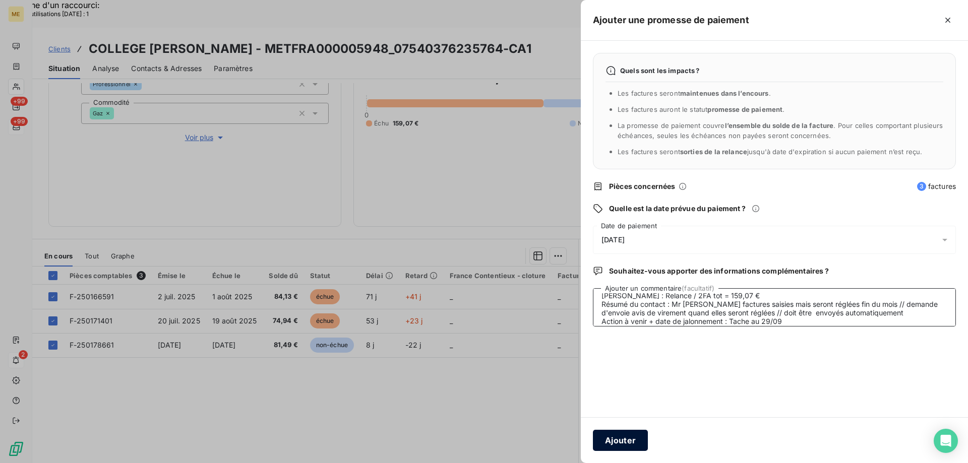
type textarea "Anaïs - 11/09/2025 - 15H39 Interlocuteur : int.0752606a@ac-paris.fr 0140345529 …"
click at [620, 442] on button "Ajouter" at bounding box center [620, 440] width 55 height 21
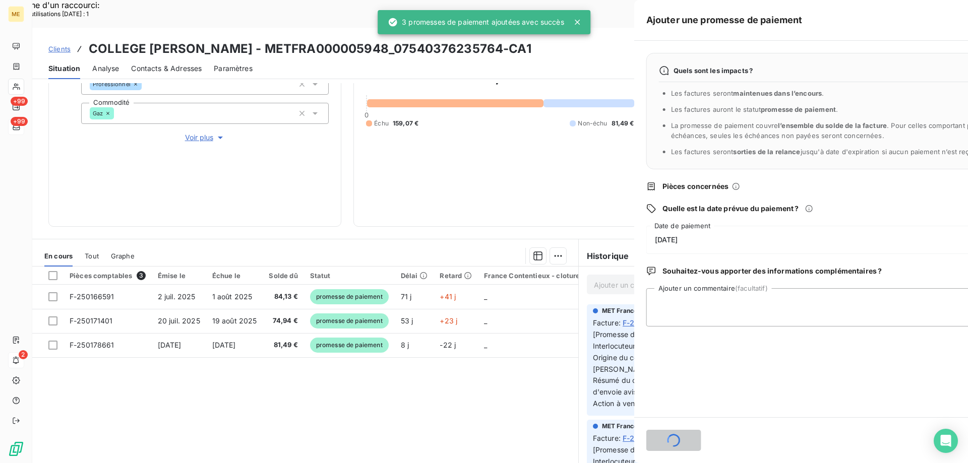
scroll to position [0, 0]
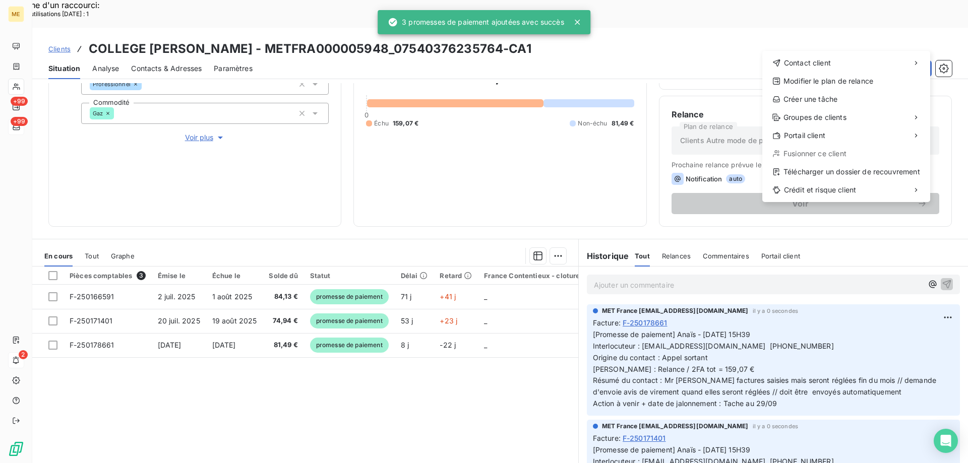
click at [849, 90] on div "Contact client Modifier le plan de relance Créer une tâche Groupes de clients P…" at bounding box center [846, 126] width 168 height 151
click at [846, 98] on div "Créer une tâche" at bounding box center [846, 99] width 160 height 16
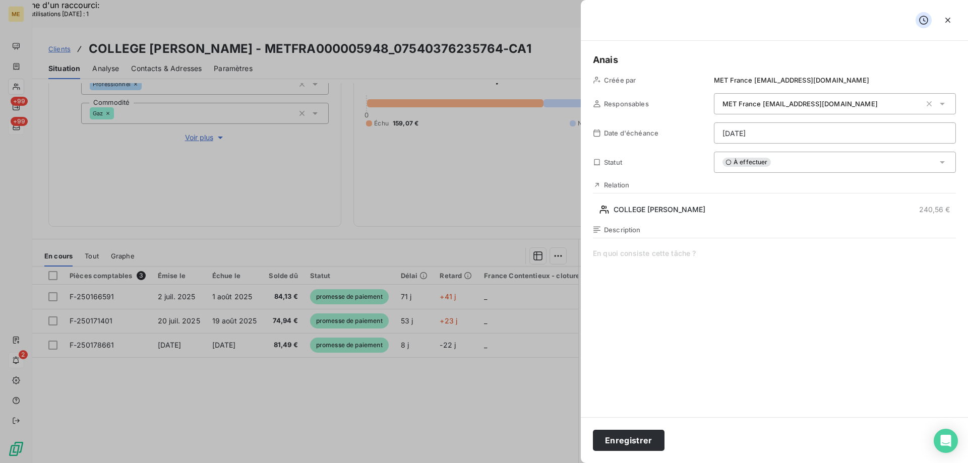
click at [689, 254] on span at bounding box center [774, 345] width 363 height 194
click at [948, 20] on icon "button" at bounding box center [947, 20] width 10 height 10
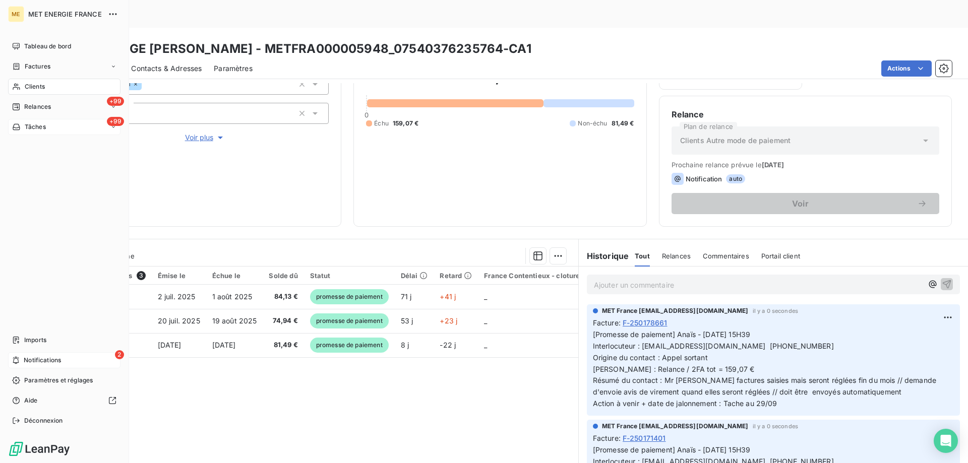
click at [47, 127] on div "+99 Tâches" at bounding box center [64, 127] width 112 height 16
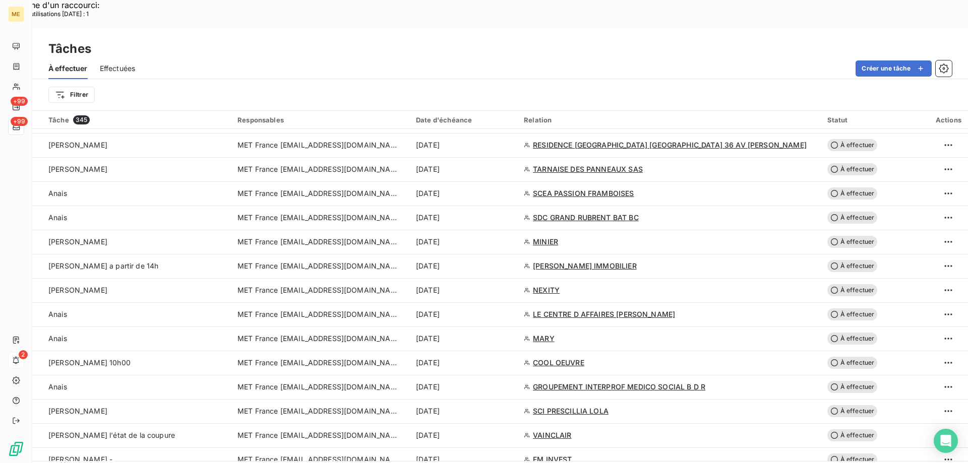
scroll to position [2087, 0]
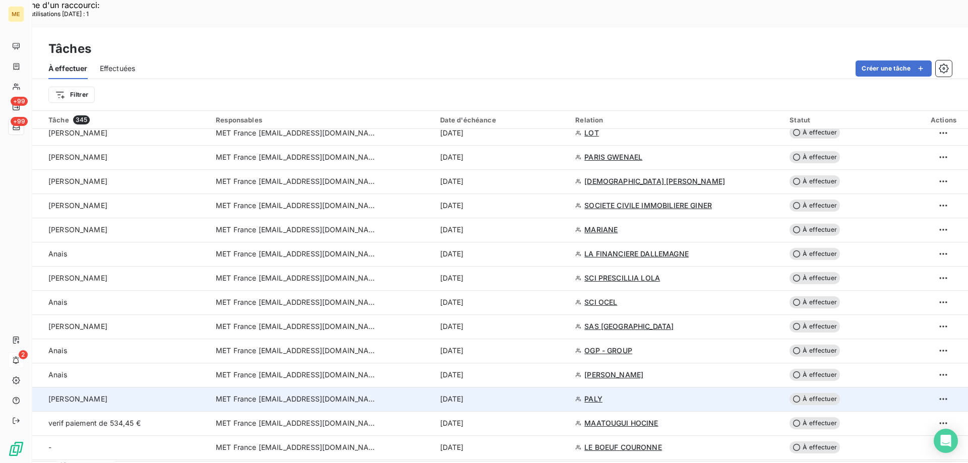
scroll to position [0, 0]
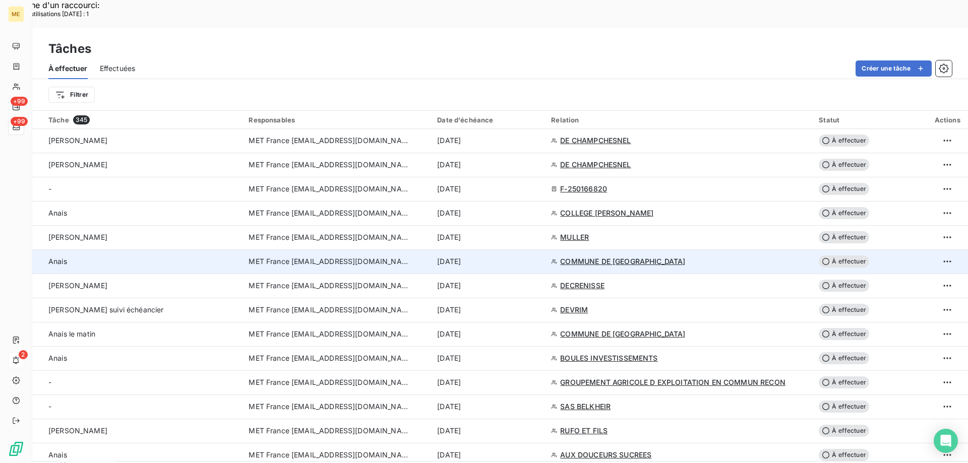
scroll to position [1411, 0]
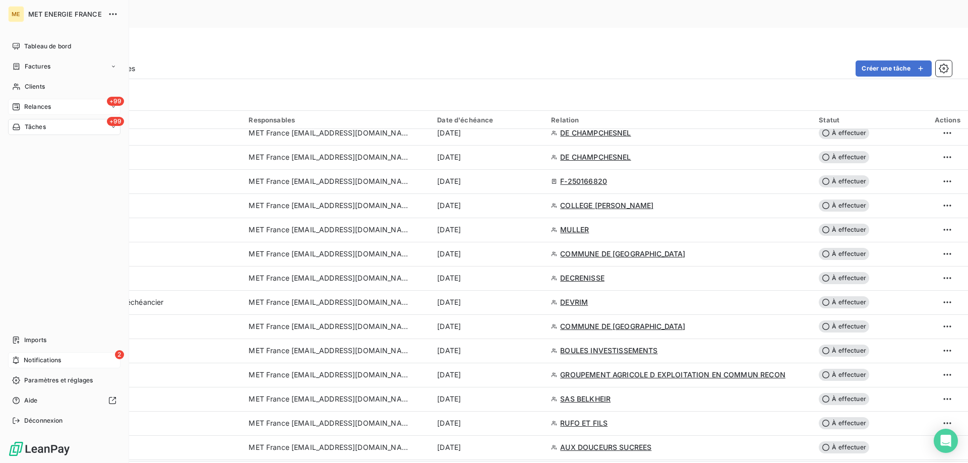
click at [46, 105] on span "Relances" at bounding box center [37, 106] width 27 height 9
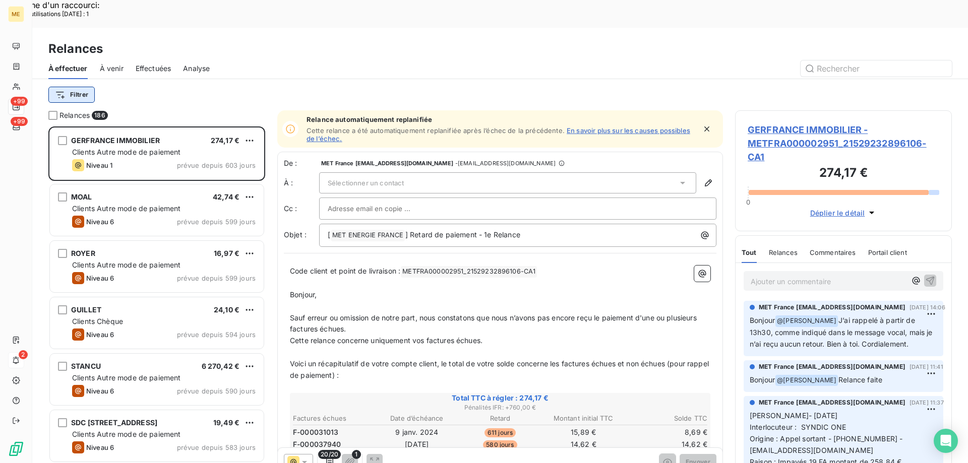
scroll to position [357, 209]
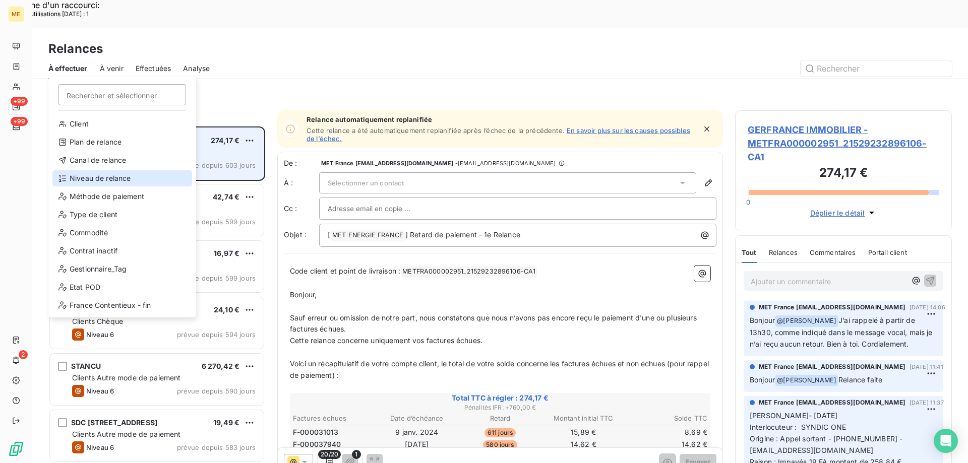
click at [96, 176] on div "Niveau de relance" at bounding box center [122, 178] width 140 height 16
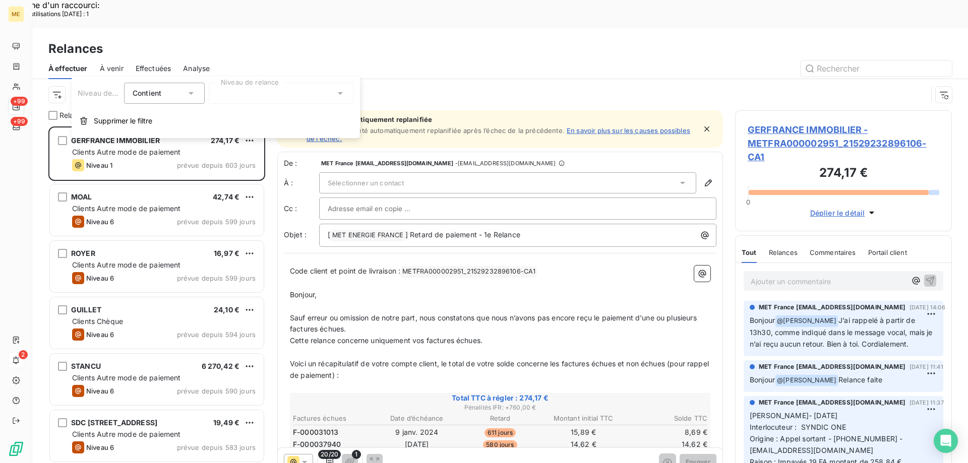
drag, startPoint x: 234, startPoint y: 98, endPoint x: 222, endPoint y: 104, distance: 13.1
click at [225, 103] on div at bounding box center [281, 93] width 145 height 21
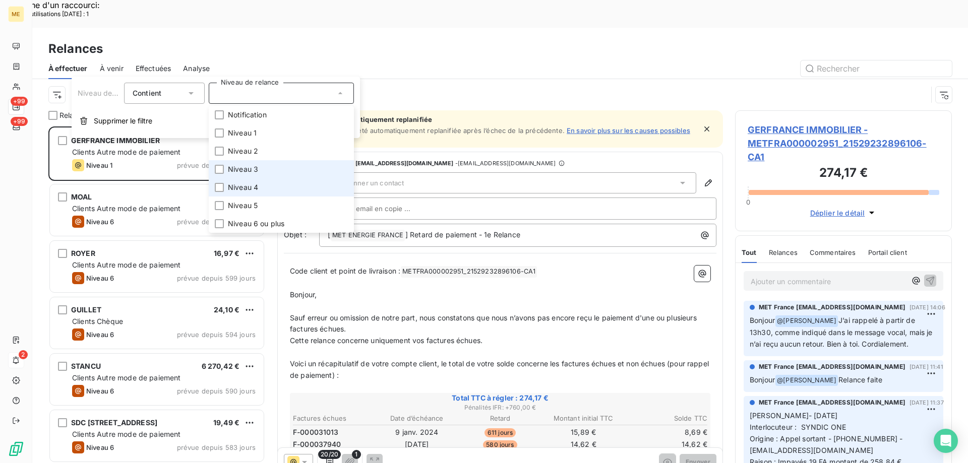
drag, startPoint x: 280, startPoint y: 171, endPoint x: 277, endPoint y: 184, distance: 13.1
click at [280, 172] on li "Niveau 3" at bounding box center [281, 169] width 145 height 18
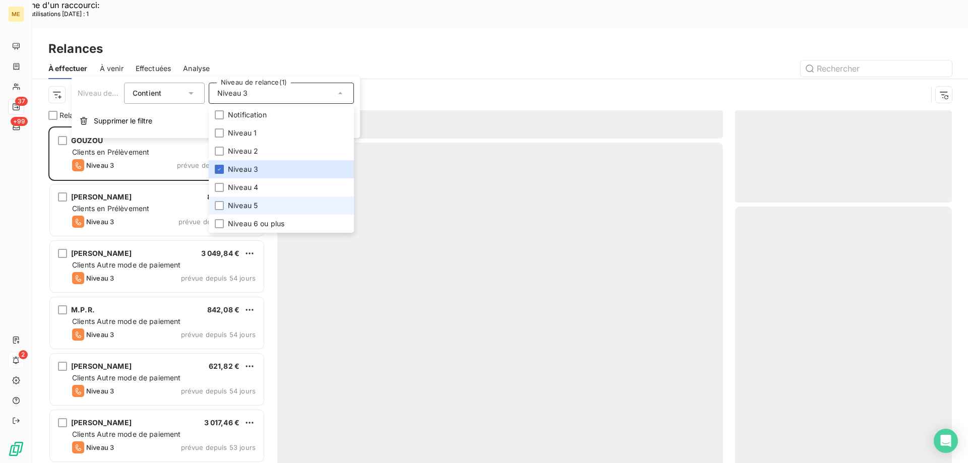
click at [271, 209] on li "Niveau 5" at bounding box center [281, 206] width 145 height 18
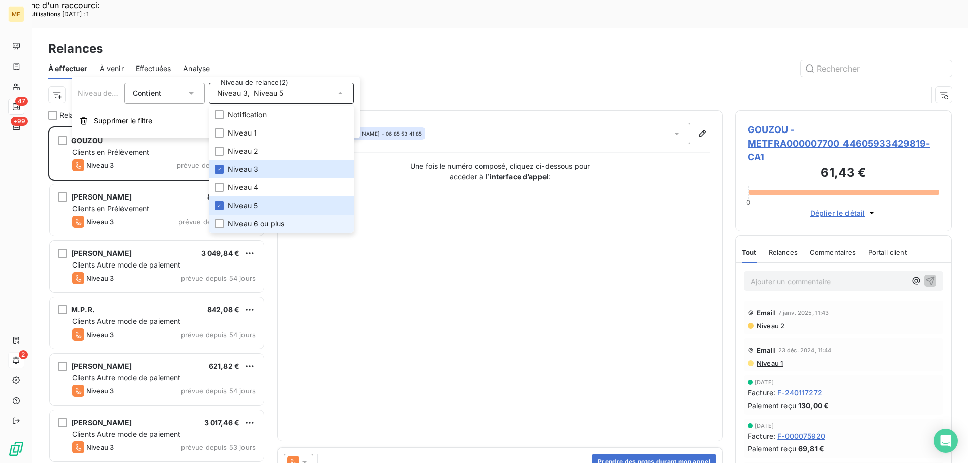
click at [269, 230] on li "Niveau 6 ou plus" at bounding box center [281, 224] width 145 height 18
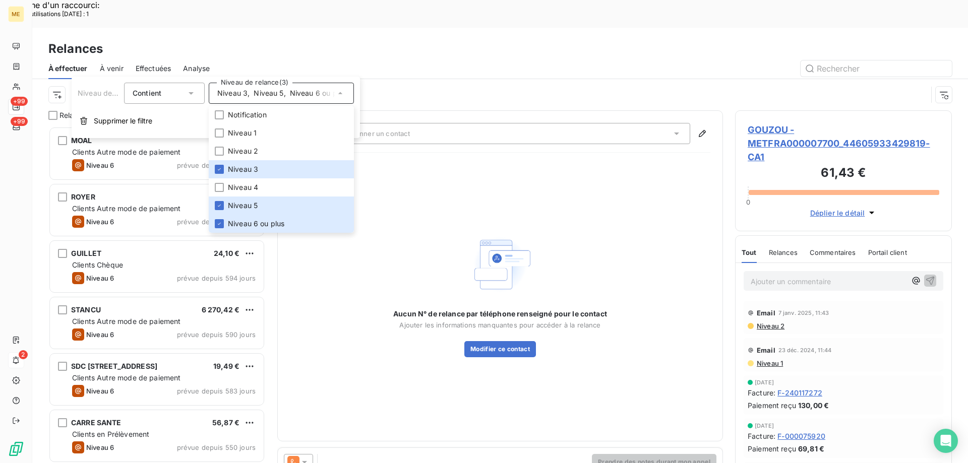
scroll to position [357, 209]
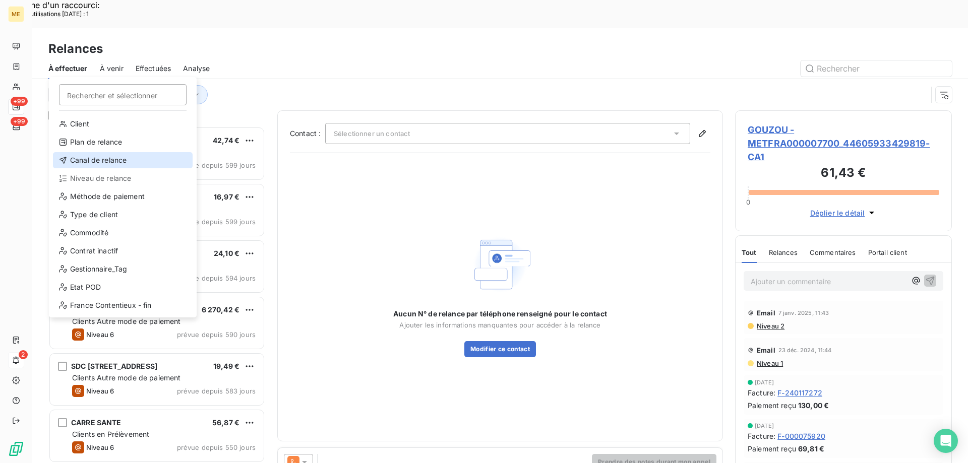
click at [130, 164] on div "Canal de relance" at bounding box center [123, 160] width 140 height 16
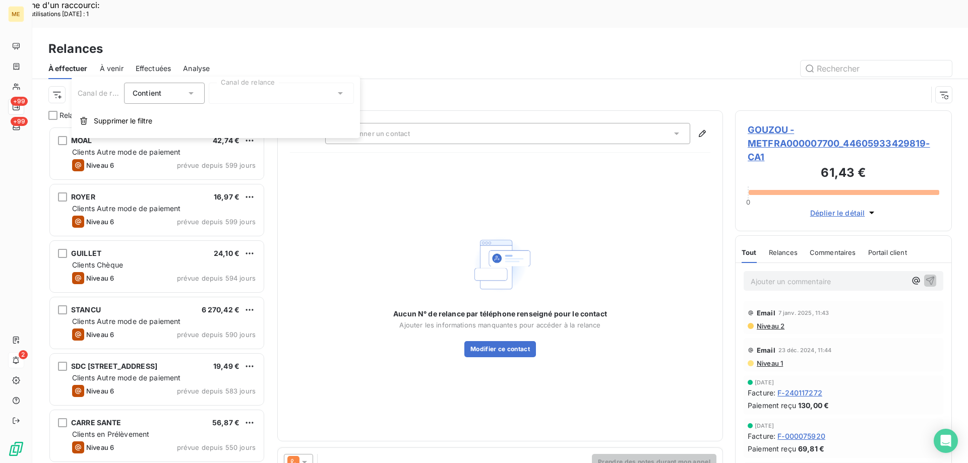
click at [249, 97] on div at bounding box center [281, 93] width 145 height 21
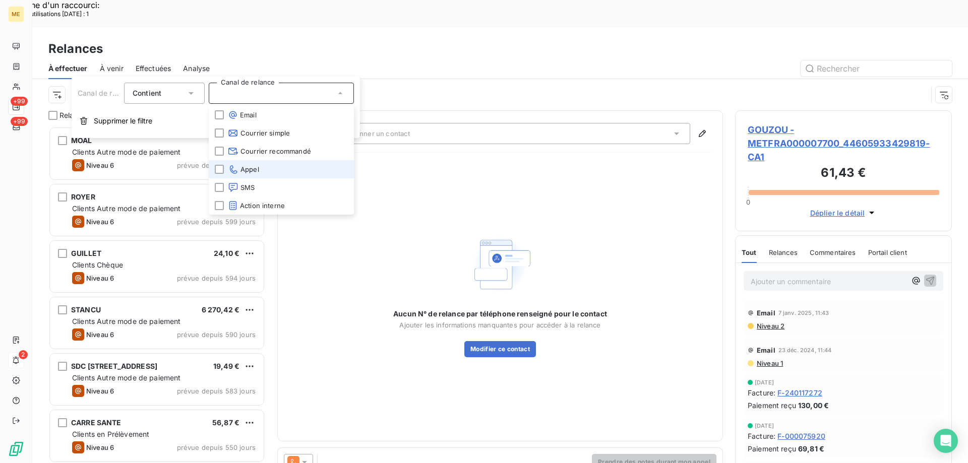
click at [276, 172] on li "Appel" at bounding box center [281, 169] width 145 height 18
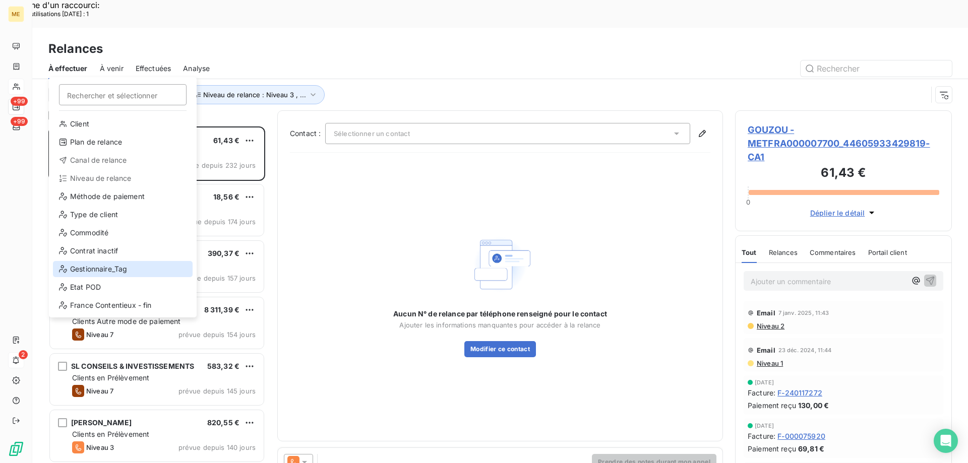
click at [113, 266] on div "Gestionnaire_Tag" at bounding box center [123, 269] width 140 height 16
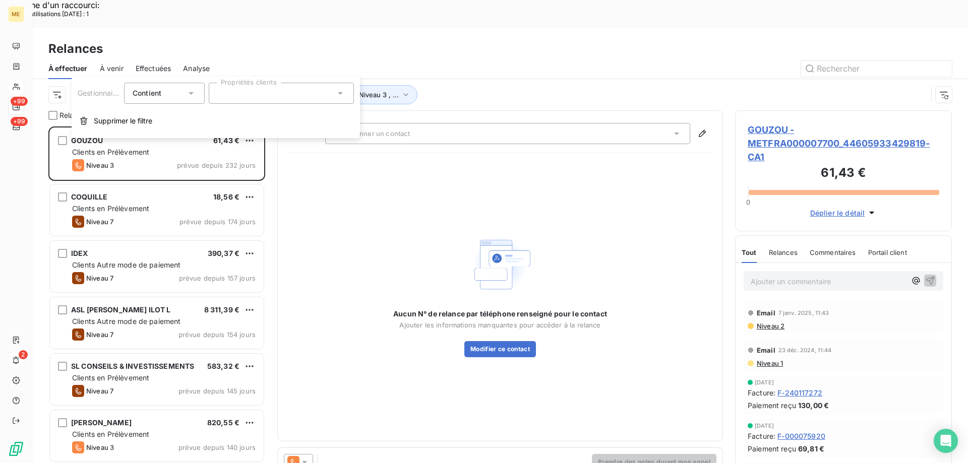
click at [299, 98] on div at bounding box center [281, 93] width 145 height 21
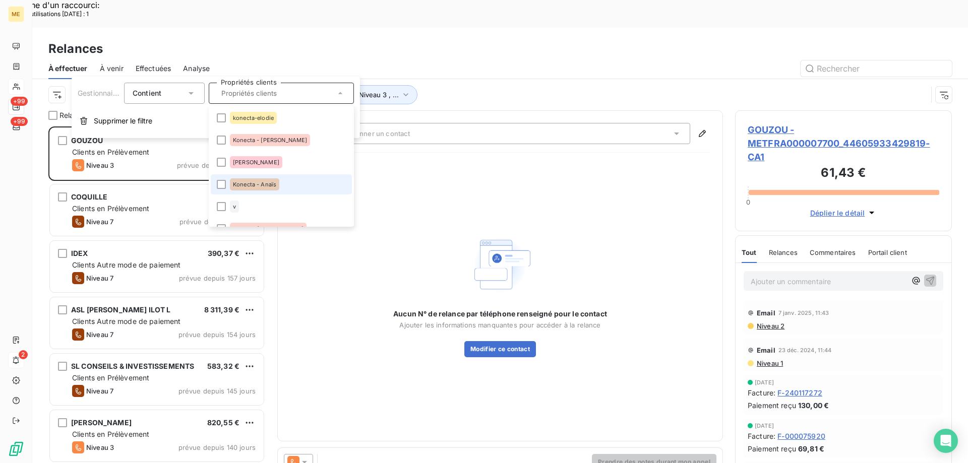
click at [304, 182] on li "Konecta - Anaïs" at bounding box center [281, 184] width 141 height 20
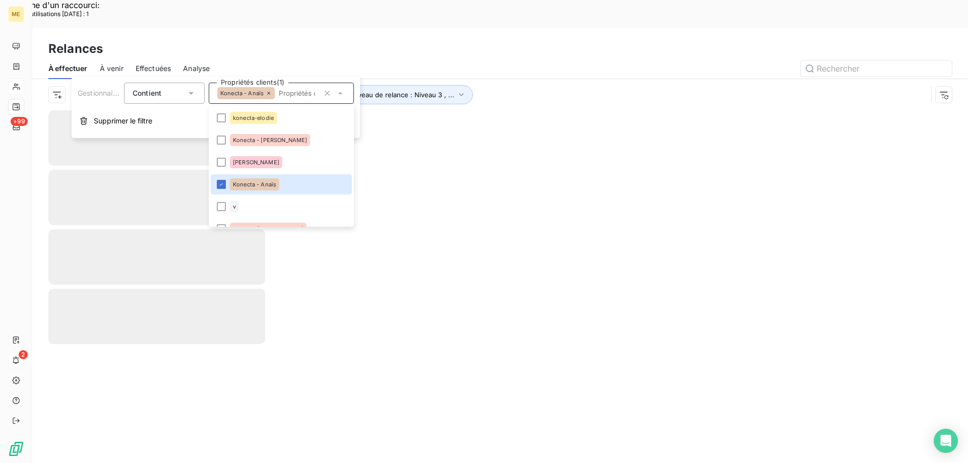
click at [530, 85] on div "Canal de relance : Appel Niveau de relance : Niveau 3 , ... Gestionnaire_Tag : …" at bounding box center [487, 94] width 878 height 19
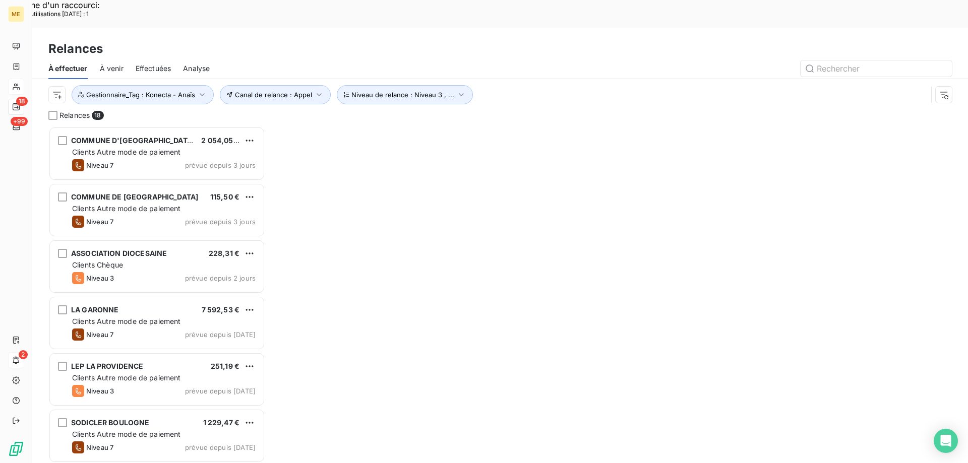
scroll to position [357, 209]
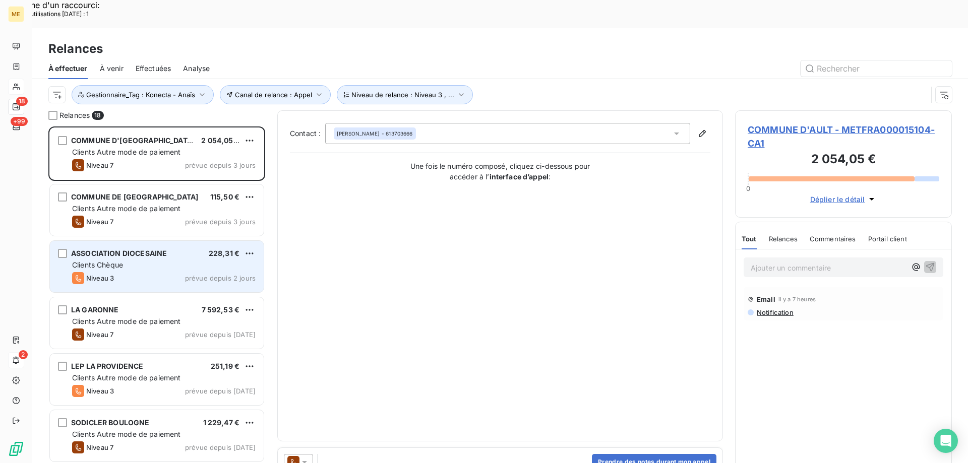
click at [156, 260] on div "Clients Chèque" at bounding box center [163, 265] width 183 height 10
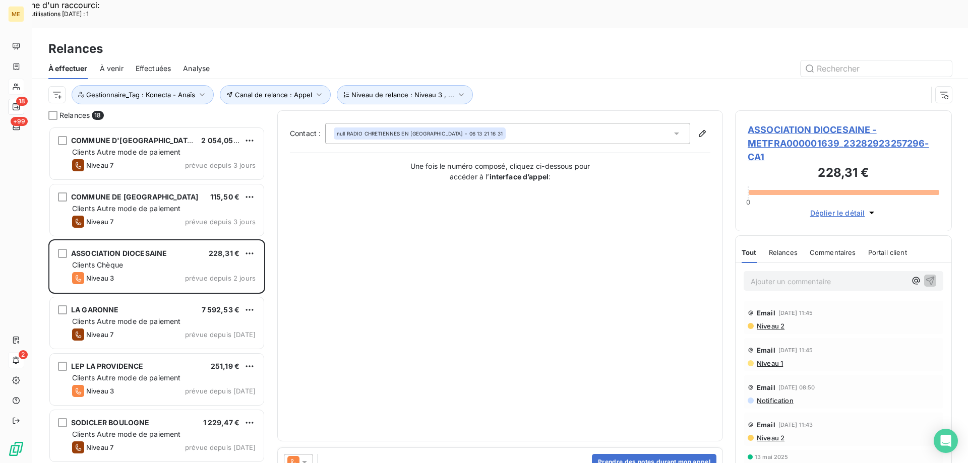
click at [776, 123] on span "ASSOCIATION DIOCESAINE - METFRA000001639_23282923257296-CA1" at bounding box center [842, 143] width 191 height 41
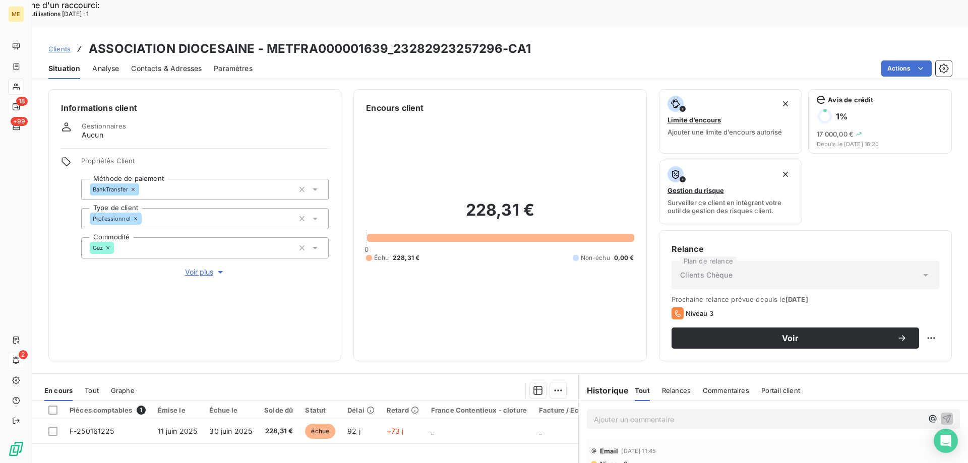
click at [199, 267] on span "Voir plus" at bounding box center [205, 272] width 40 height 10
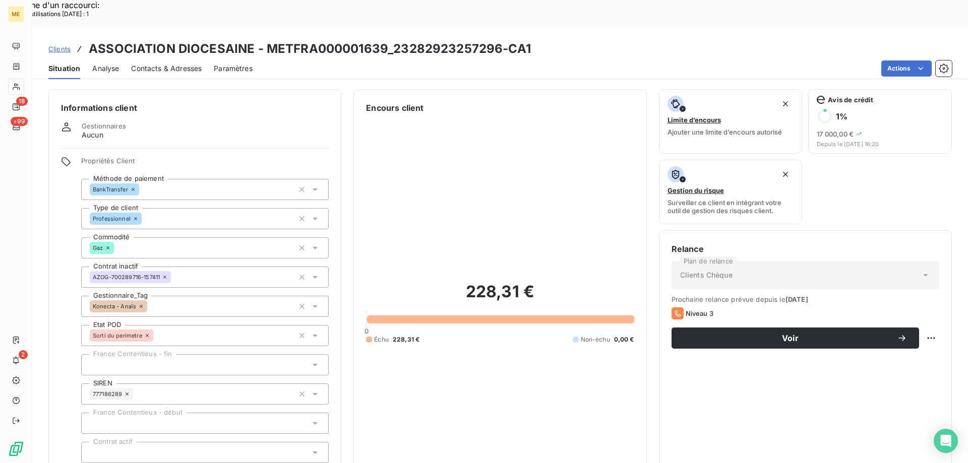
scroll to position [101, 0]
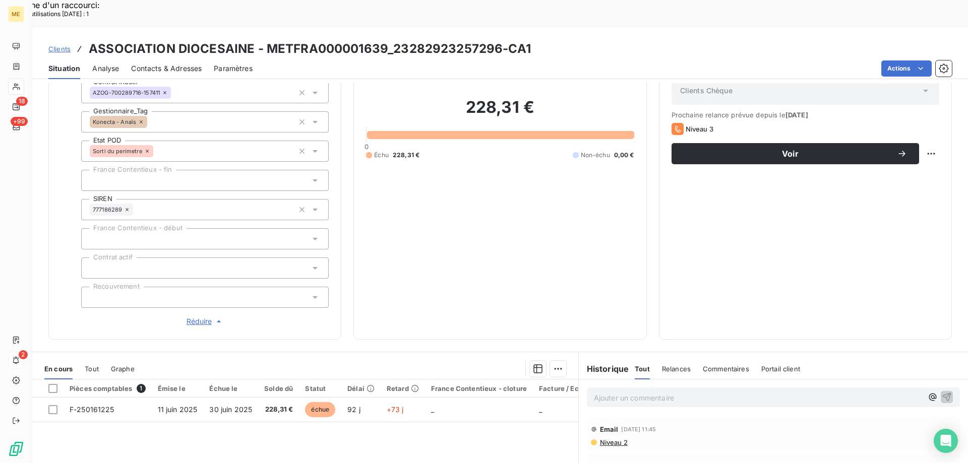
scroll to position [252, 0]
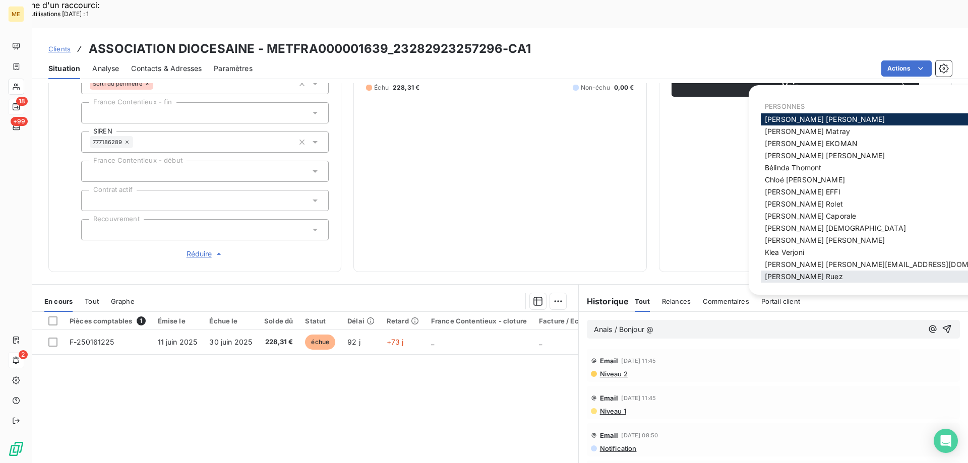
click at [787, 277] on span "Xavier Ruez" at bounding box center [803, 276] width 78 height 9
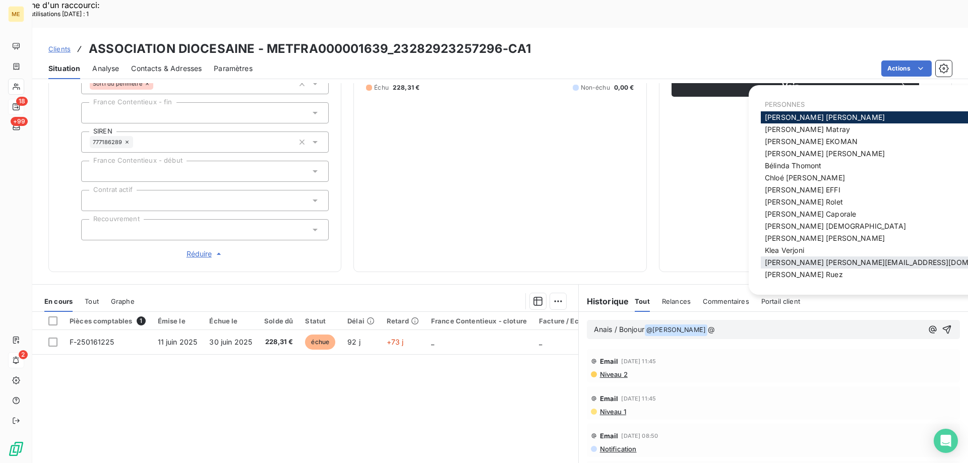
scroll to position [0, 0]
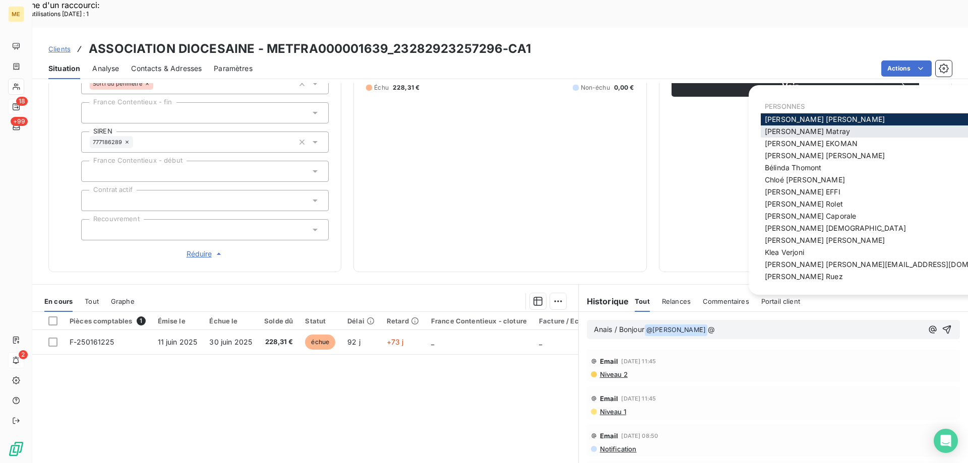
click at [803, 130] on span "Amélie Matray" at bounding box center [806, 131] width 85 height 9
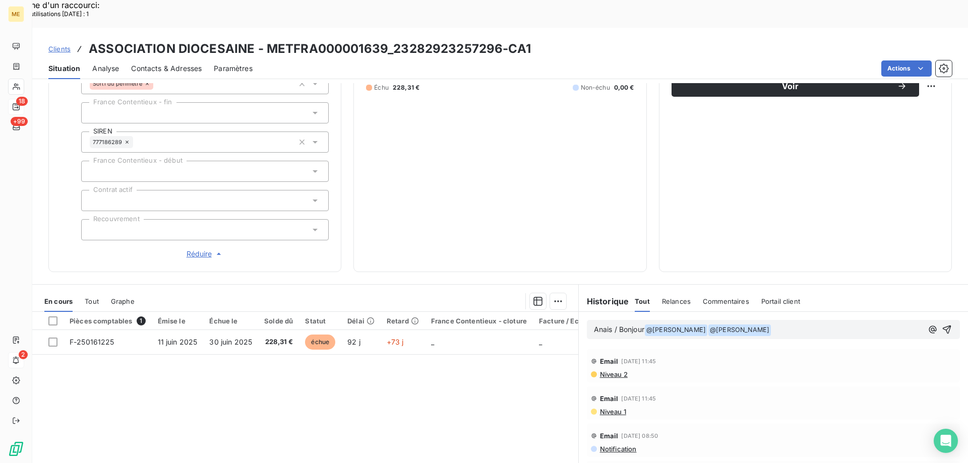
click at [752, 324] on p "Anais / Bonjour @ Xavier Ruez ﻿ ﻿ @ Amélie Matray ﻿ ﻿" at bounding box center [758, 330] width 329 height 12
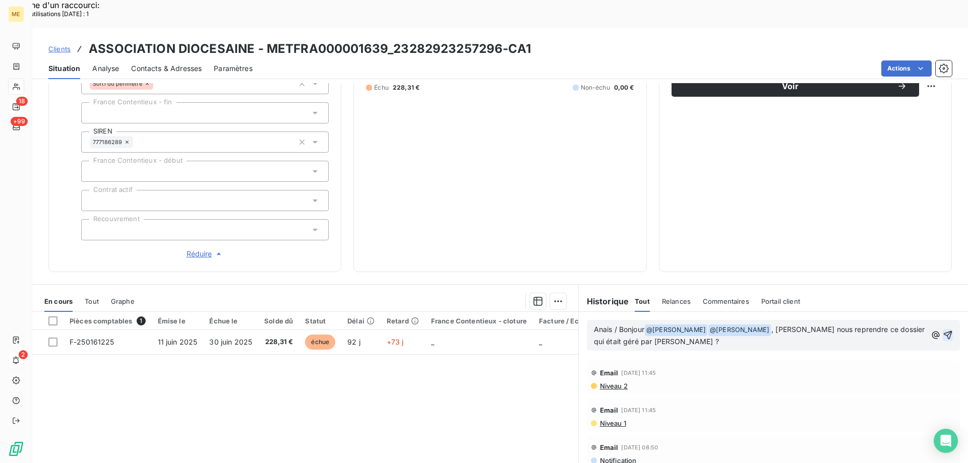
click at [942, 330] on icon "button" at bounding box center [947, 335] width 10 height 10
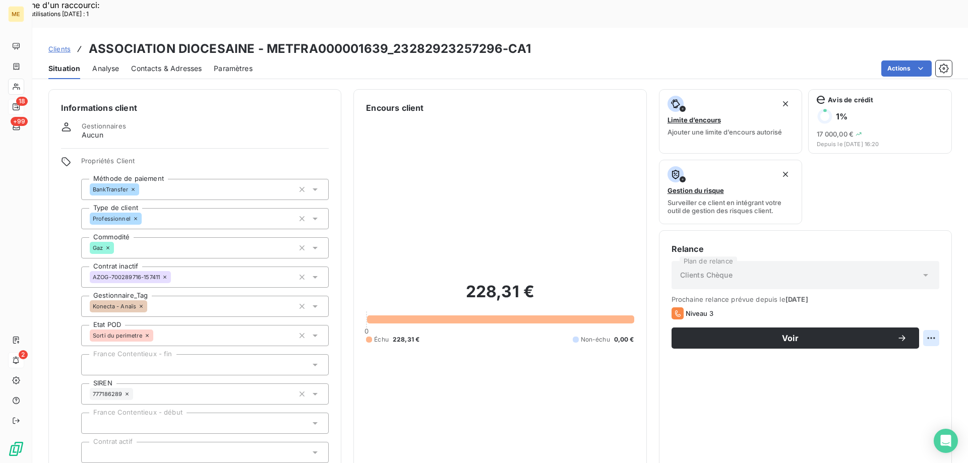
click at [920, 329] on div "Replanifier cette action" at bounding box center [882, 333] width 90 height 16
select select "8"
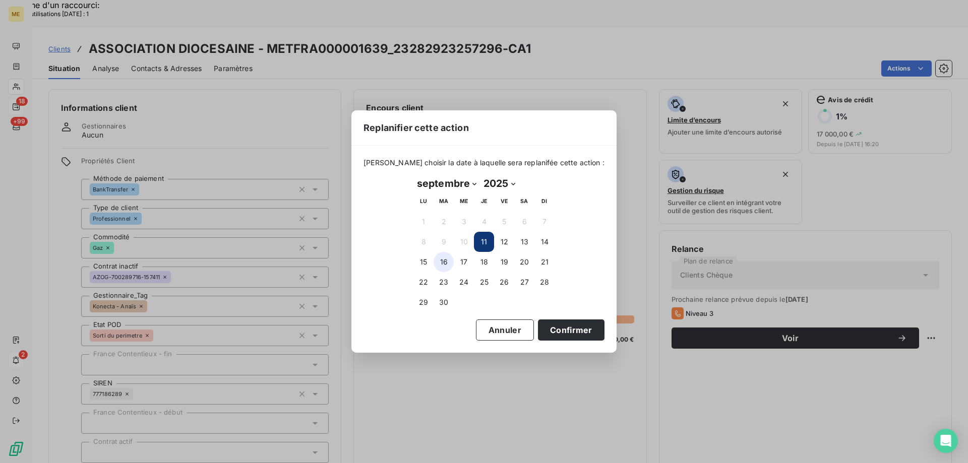
click at [440, 264] on button "16" at bounding box center [443, 262] width 20 height 20
click at [575, 335] on button "Confirmer" at bounding box center [571, 329] width 67 height 21
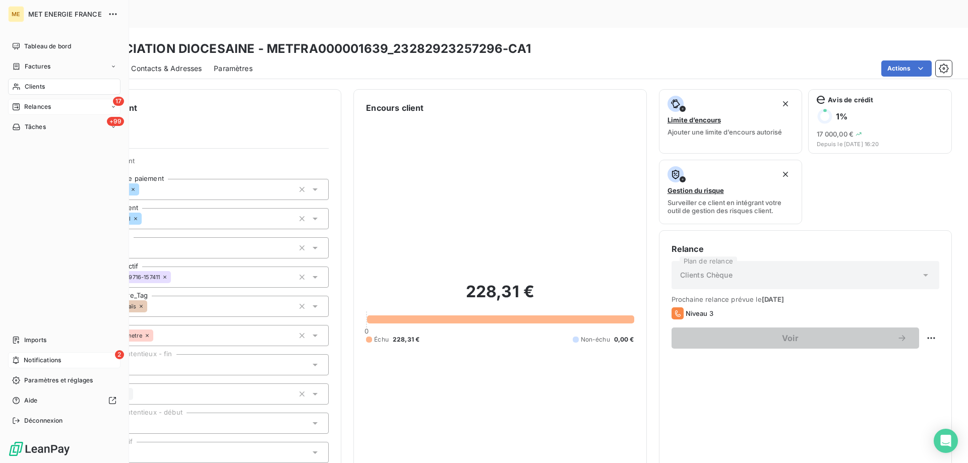
click at [39, 102] on span "Relances" at bounding box center [37, 106] width 27 height 9
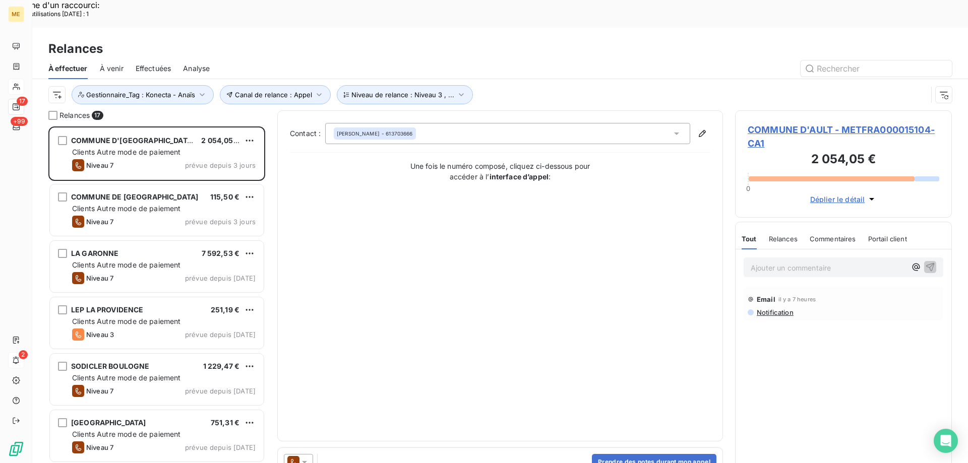
scroll to position [357, 209]
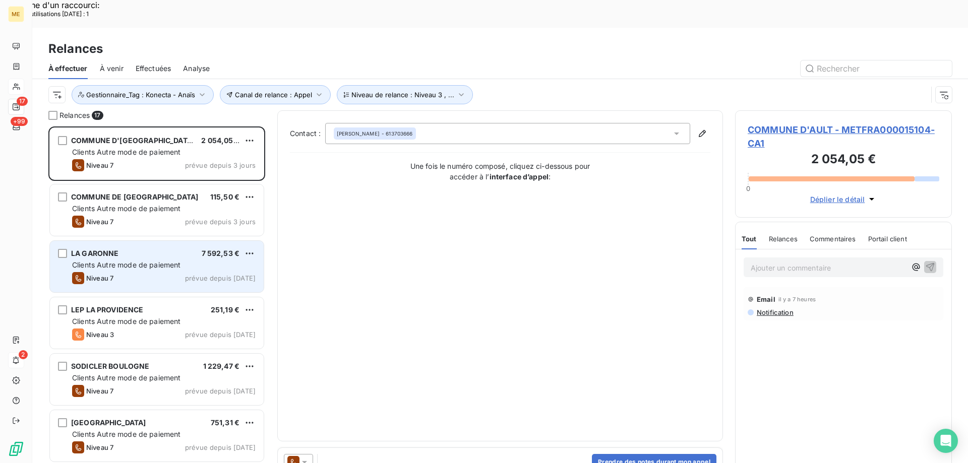
drag, startPoint x: 164, startPoint y: 235, endPoint x: 176, endPoint y: 235, distance: 12.1
click at [164, 261] on span "Clients Autre mode de paiement" at bounding box center [126, 265] width 109 height 9
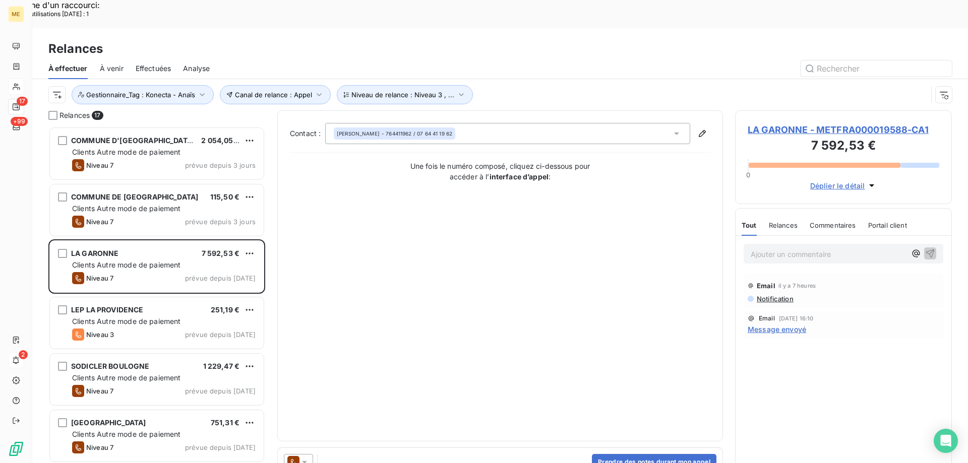
click at [765, 123] on span "LA GARONNE - METFRA000019588-CA1" at bounding box center [842, 130] width 191 height 14
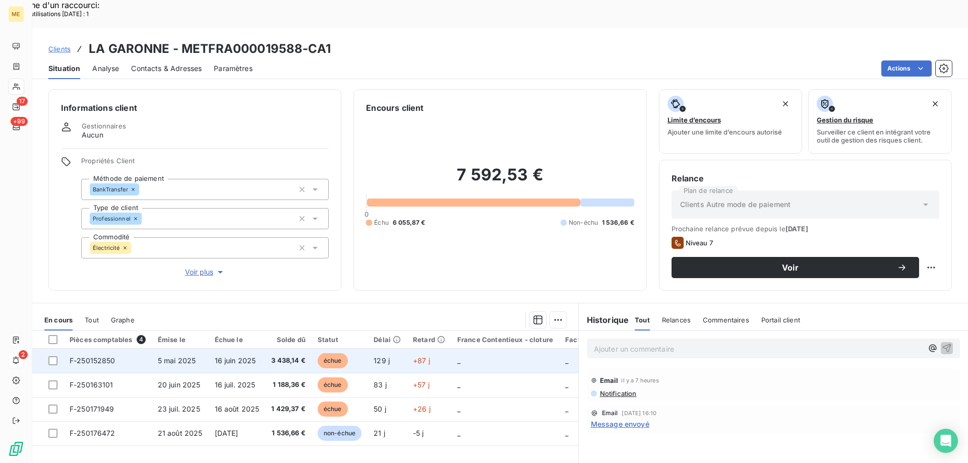
click at [474, 349] on td "_" at bounding box center [505, 361] width 108 height 24
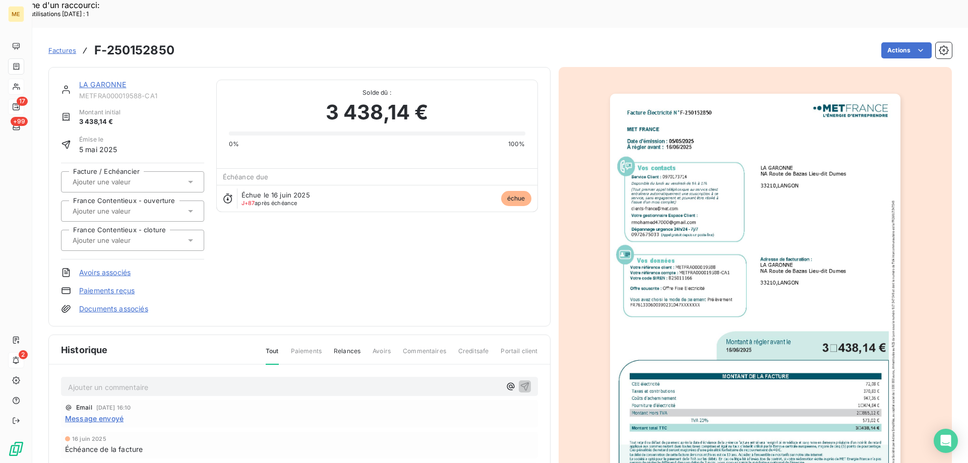
click at [112, 80] on link "LA GARONNE" at bounding box center [102, 84] width 47 height 9
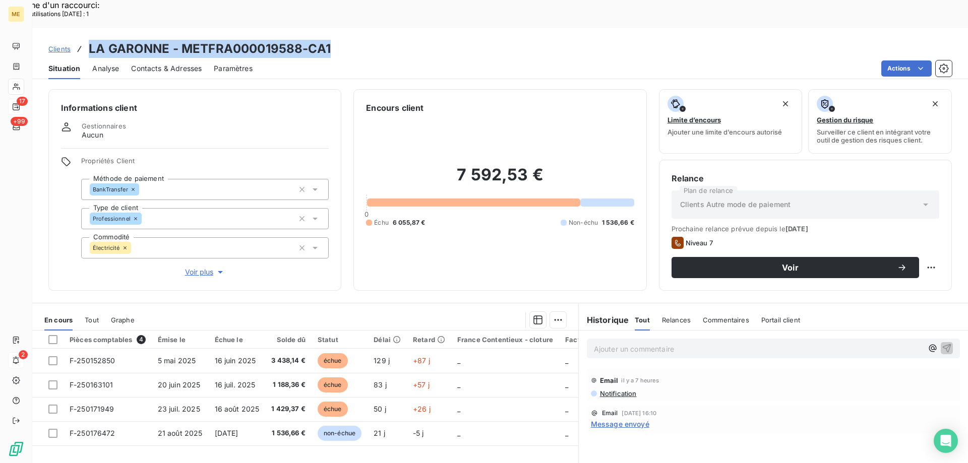
drag, startPoint x: 363, startPoint y: 18, endPoint x: 87, endPoint y: 19, distance: 275.6
click at [87, 40] on div "Clients LA GARONNE - METFRA000019588-CA1" at bounding box center [499, 49] width 935 height 18
click at [149, 63] on span "Contacts & Adresses" at bounding box center [166, 68] width 71 height 10
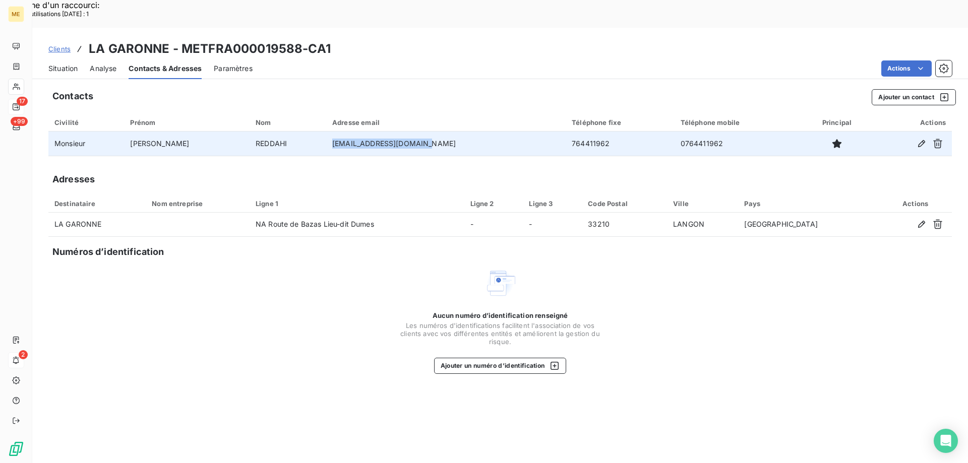
drag, startPoint x: 420, startPoint y: 116, endPoint x: 327, endPoint y: 120, distance: 93.3
click at [326, 132] on td "[EMAIL_ADDRESS][DOMAIN_NAME]" at bounding box center [445, 144] width 239 height 24
drag, startPoint x: 700, startPoint y: 115, endPoint x: 652, endPoint y: 118, distance: 49.0
click at [674, 132] on td "0764411962" at bounding box center [737, 144] width 126 height 24
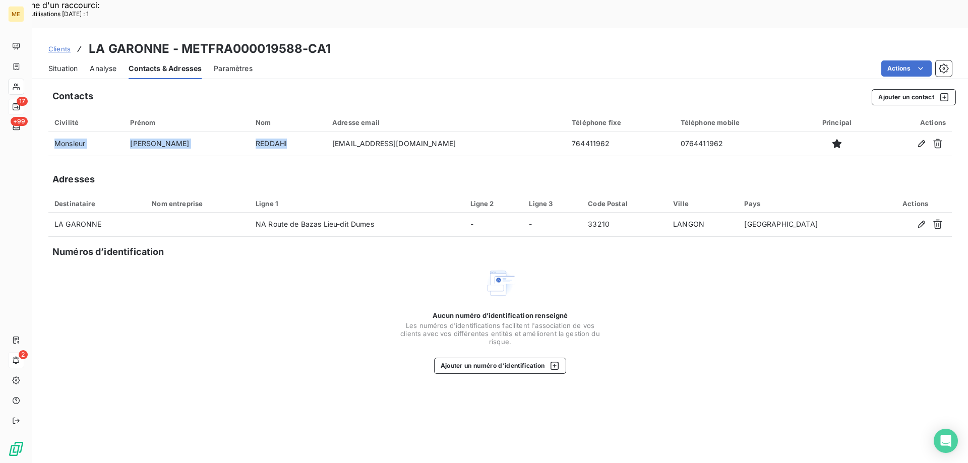
drag, startPoint x: 262, startPoint y: 118, endPoint x: 231, endPoint y: 131, distance: 33.0
click at [231, 131] on div "Contacts Ajouter un contact Civilité Prénom Nom Adresse email Téléphone fixe Té…" at bounding box center [499, 287] width 935 height 408
click at [76, 63] on span "Situation" at bounding box center [62, 68] width 29 height 10
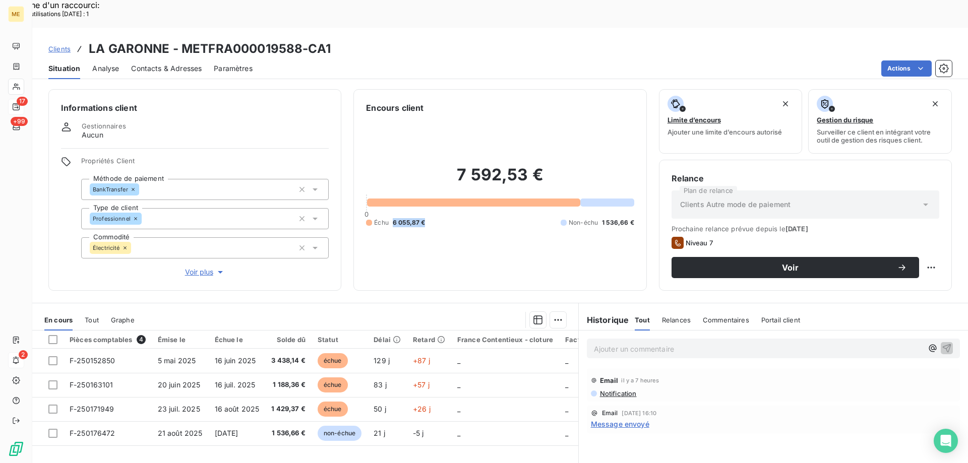
drag, startPoint x: 429, startPoint y: 191, endPoint x: 388, endPoint y: 189, distance: 40.9
click at [388, 218] on div "Échu 6 055,87 € Non-échu 1 536,66 €" at bounding box center [500, 222] width 268 height 9
drag, startPoint x: 299, startPoint y: 19, endPoint x: 179, endPoint y: 22, distance: 119.5
click at [179, 40] on h3 "LA GARONNE - METFRA000019588-CA1" at bounding box center [210, 49] width 242 height 18
click at [147, 63] on span "Contacts & Adresses" at bounding box center [166, 68] width 71 height 10
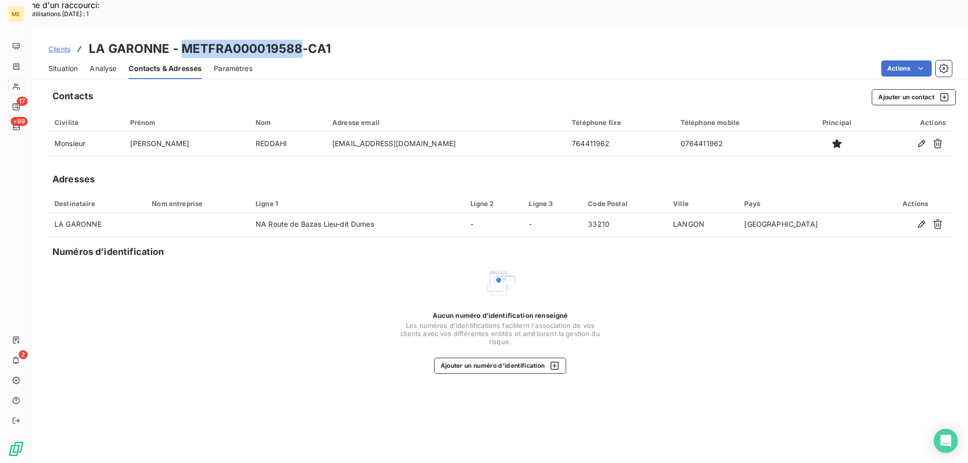
click at [57, 63] on span "Situation" at bounding box center [62, 68] width 29 height 10
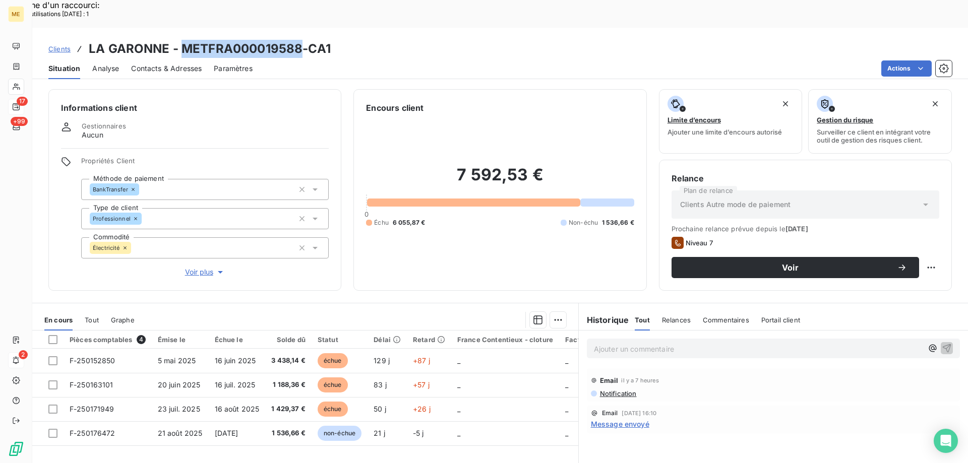
click at [146, 63] on span "Contacts & Adresses" at bounding box center [166, 68] width 71 height 10
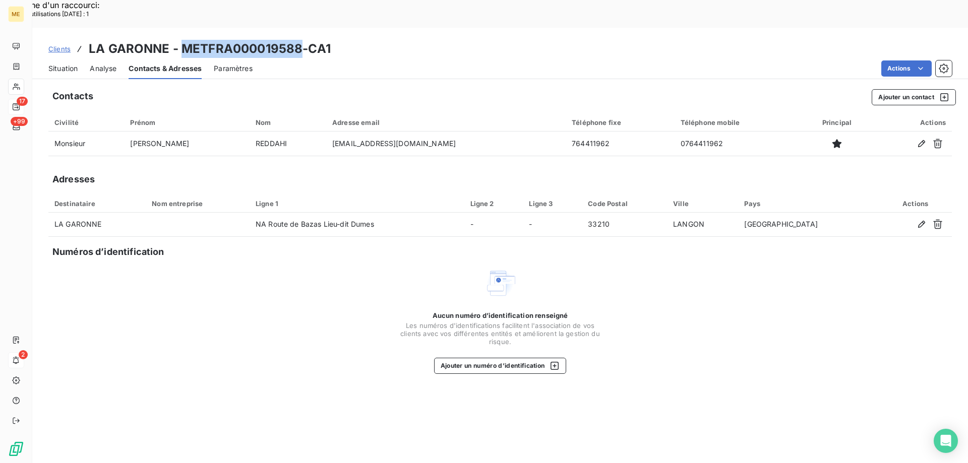
click at [60, 63] on span "Situation" at bounding box center [62, 68] width 29 height 10
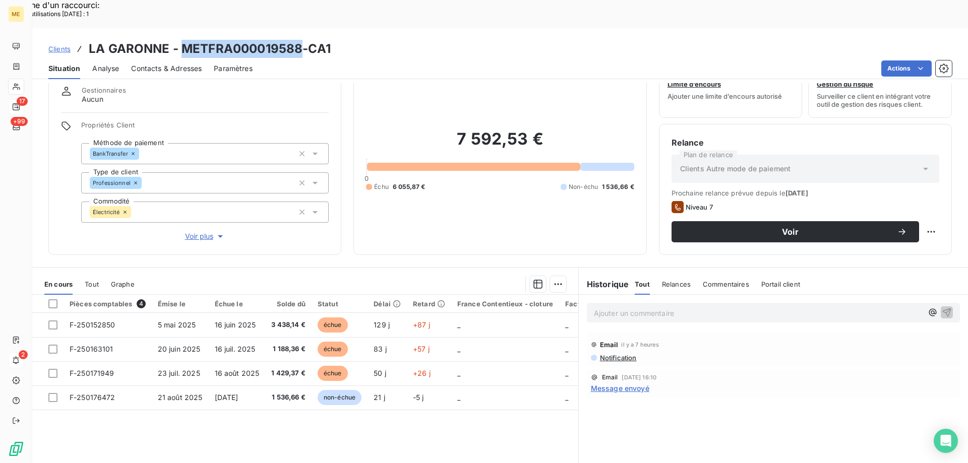
scroll to position [50, 0]
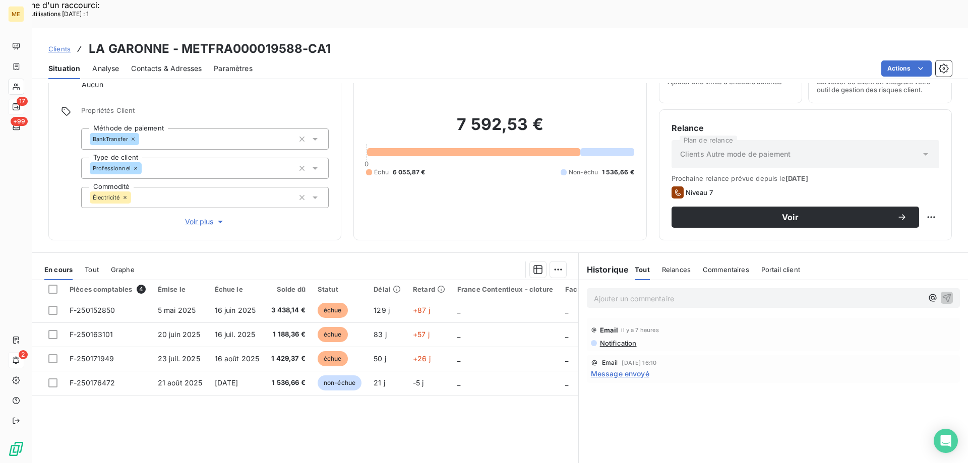
click at [750, 292] on p "Ajouter un commentaire ﻿" at bounding box center [758, 298] width 329 height 13
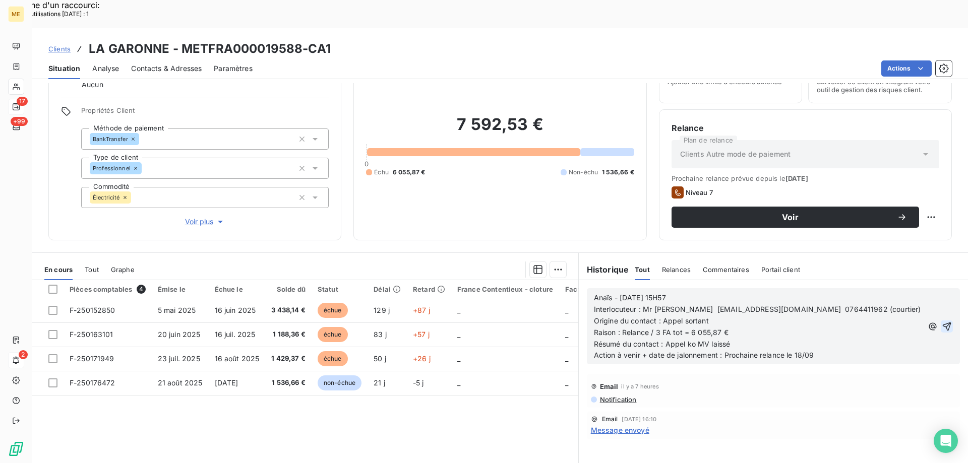
click at [943, 321] on icon "button" at bounding box center [946, 326] width 10 height 10
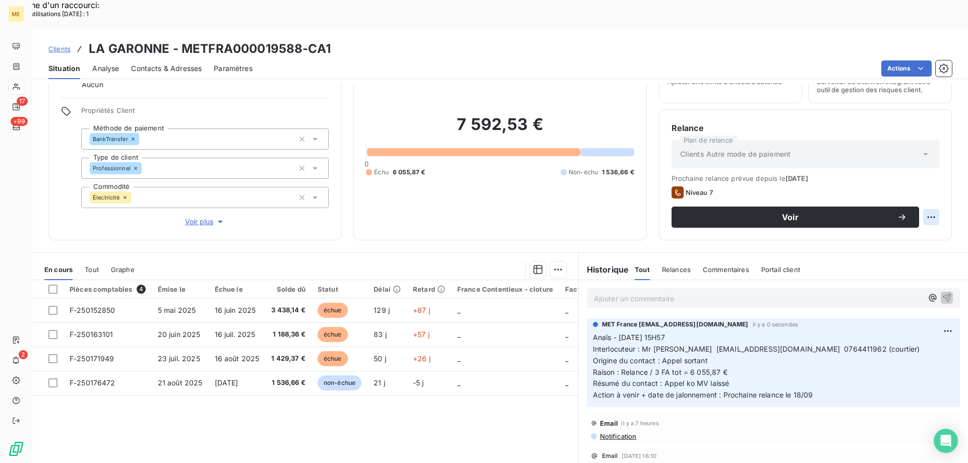
click at [920, 214] on div "Replanifier cette action" at bounding box center [882, 212] width 90 height 16
select select "8"
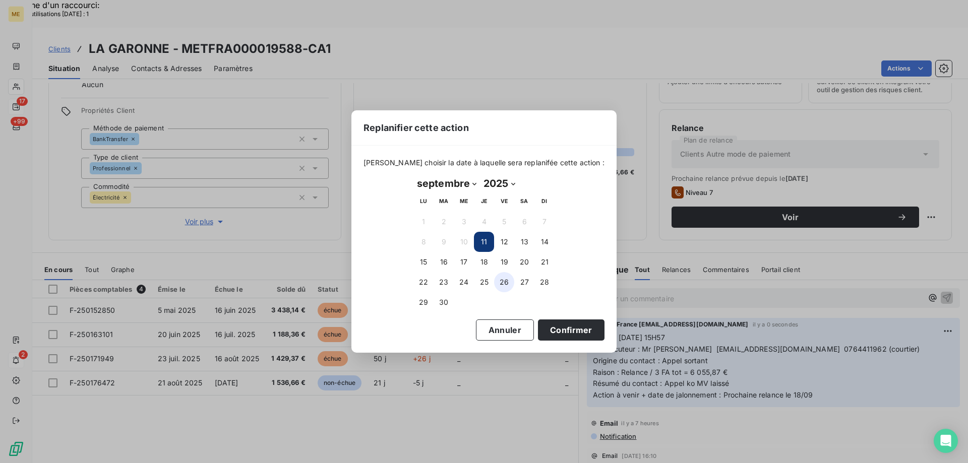
drag, startPoint x: 476, startPoint y: 259, endPoint x: 501, endPoint y: 277, distance: 30.6
click at [477, 259] on button "18" at bounding box center [484, 262] width 20 height 20
click at [540, 330] on button "Confirmer" at bounding box center [571, 329] width 67 height 21
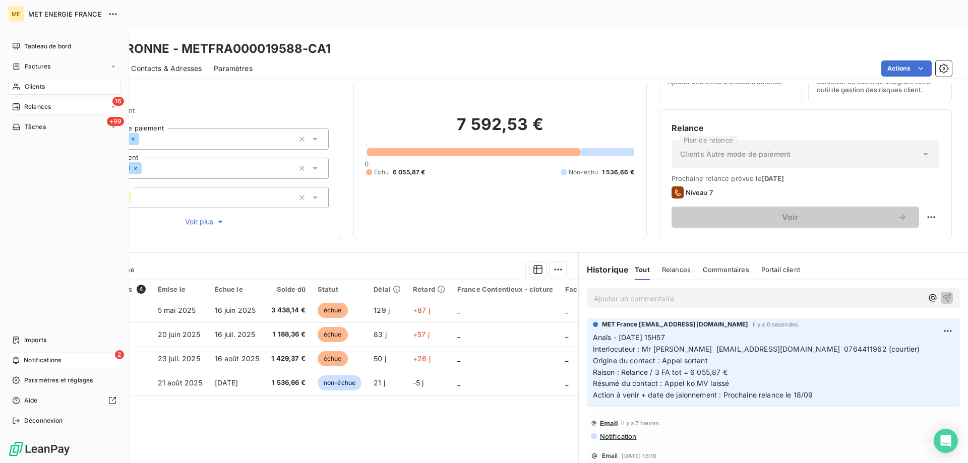
click at [30, 107] on span "Relances" at bounding box center [37, 106] width 27 height 9
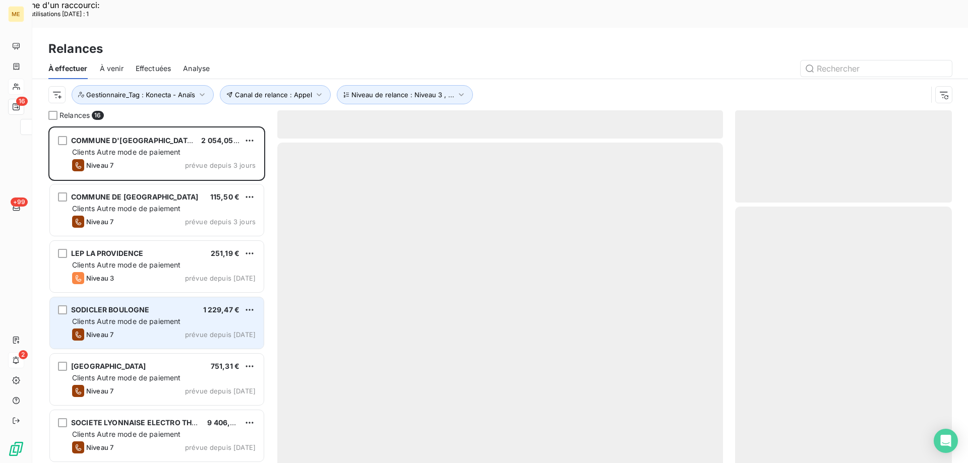
scroll to position [357, 209]
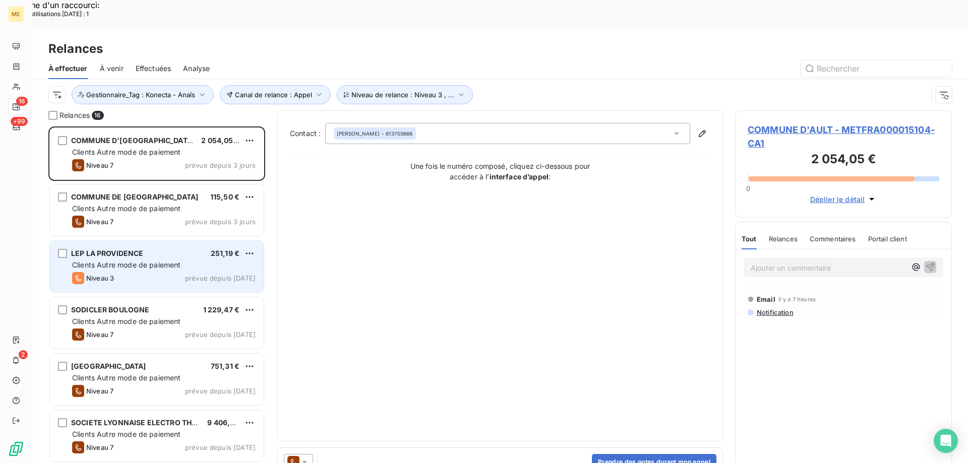
click at [113, 243] on div "LEP LA PROVIDENCE 251,19 € Clients Autre mode de paiement Niveau 3 prévue depui…" at bounding box center [157, 266] width 214 height 51
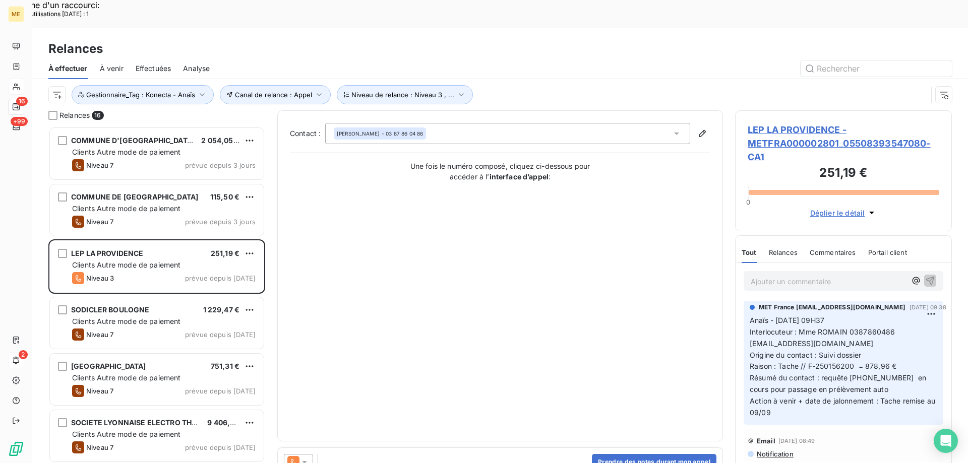
click at [791, 123] on span "LEP LA PROVIDENCE - METFRA000002801_05508393547080-CA1" at bounding box center [842, 143] width 191 height 41
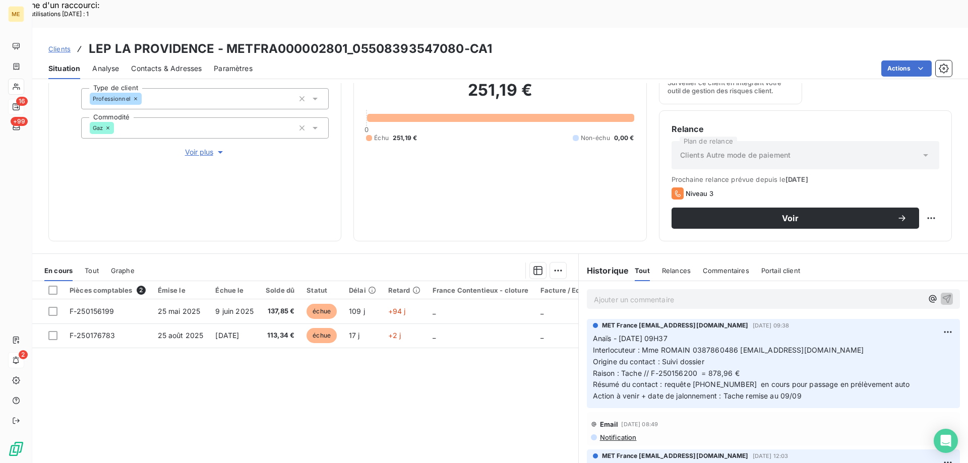
scroll to position [135, 0]
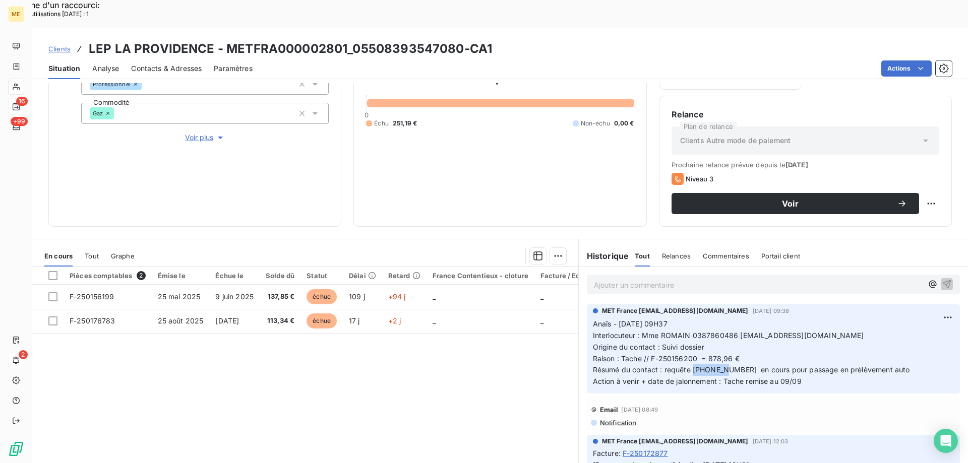
drag, startPoint x: 722, startPoint y: 343, endPoint x: 688, endPoint y: 341, distance: 34.3
click at [688, 365] on span "Résumé du contact : requête 00096095 en cours pour passage en prélèvement auto" at bounding box center [751, 369] width 317 height 9
click at [720, 365] on span "Résumé du contact : requête 00096095 en cours pour passage en prélèvement auto" at bounding box center [751, 369] width 317 height 9
click at [916, 204] on div "Replanifier cette action" at bounding box center [882, 198] width 90 height 16
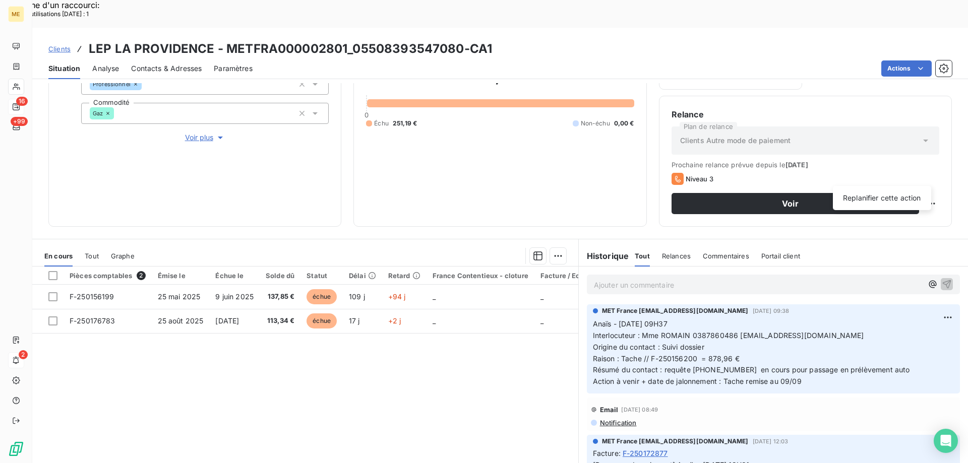
select select "8"
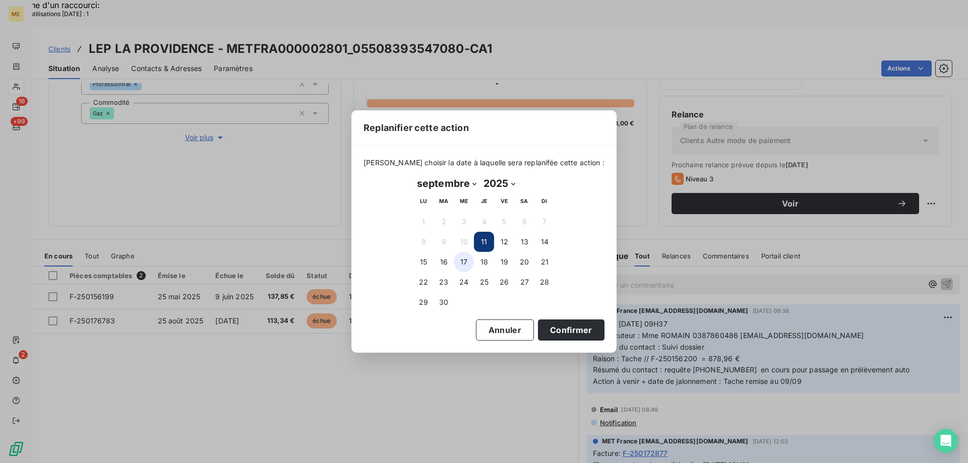
click at [458, 258] on button "17" at bounding box center [464, 262] width 20 height 20
click at [567, 336] on button "Confirmer" at bounding box center [571, 329] width 67 height 21
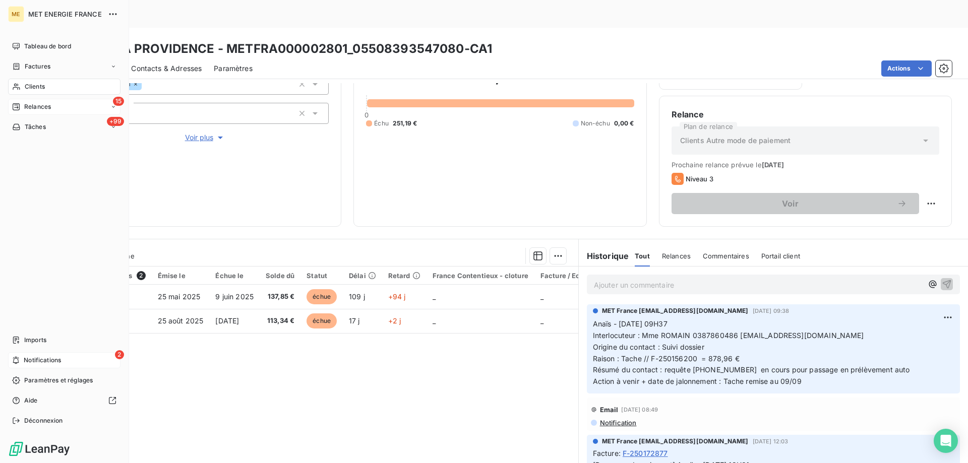
click at [30, 110] on span "Relances" at bounding box center [37, 106] width 27 height 9
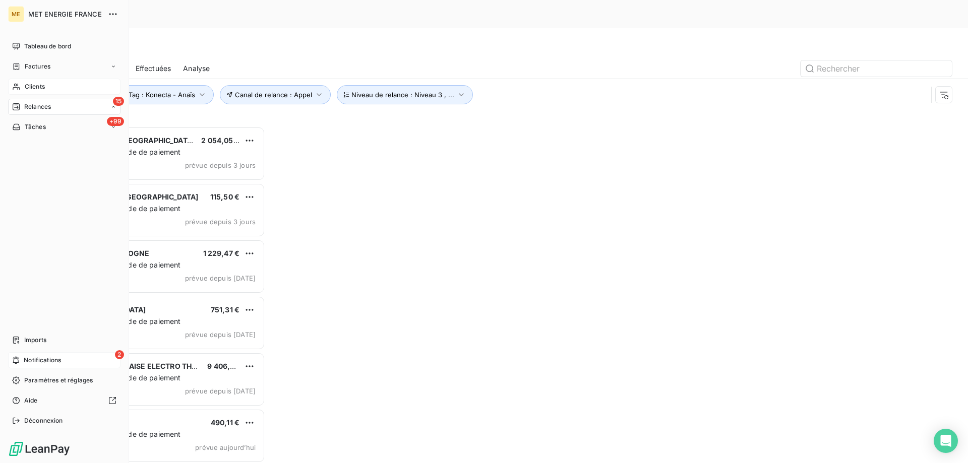
scroll to position [357, 209]
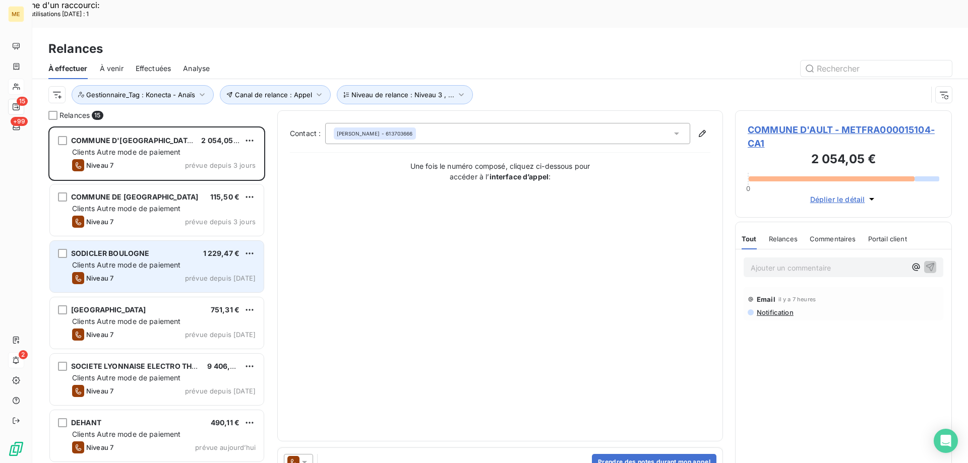
click at [139, 260] on div "Clients Autre mode de paiement" at bounding box center [163, 265] width 183 height 10
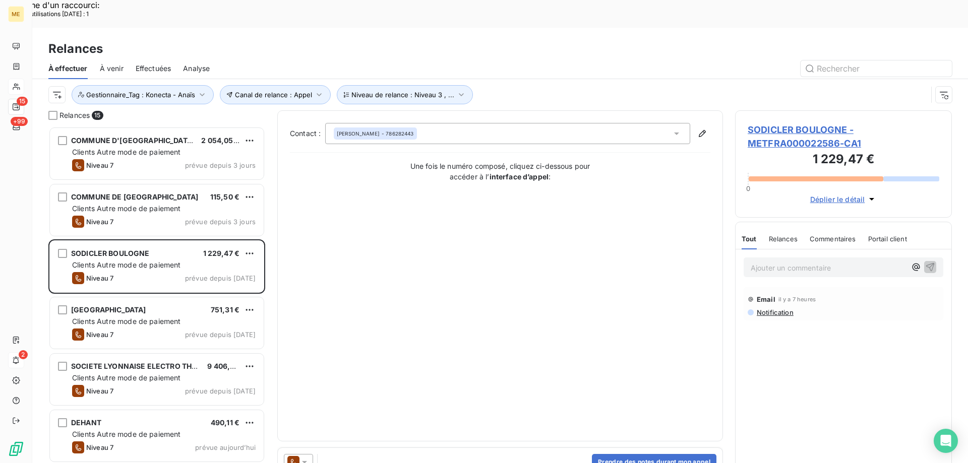
click at [773, 123] on span "SODICLER BOULOGNE - METFRA000022586-CA1" at bounding box center [842, 136] width 191 height 27
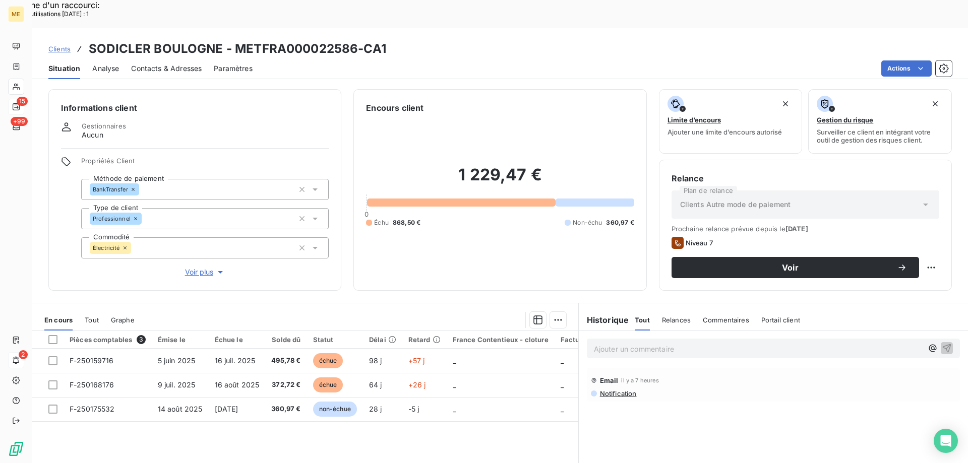
click at [171, 63] on span "Contacts & Adresses" at bounding box center [166, 68] width 71 height 10
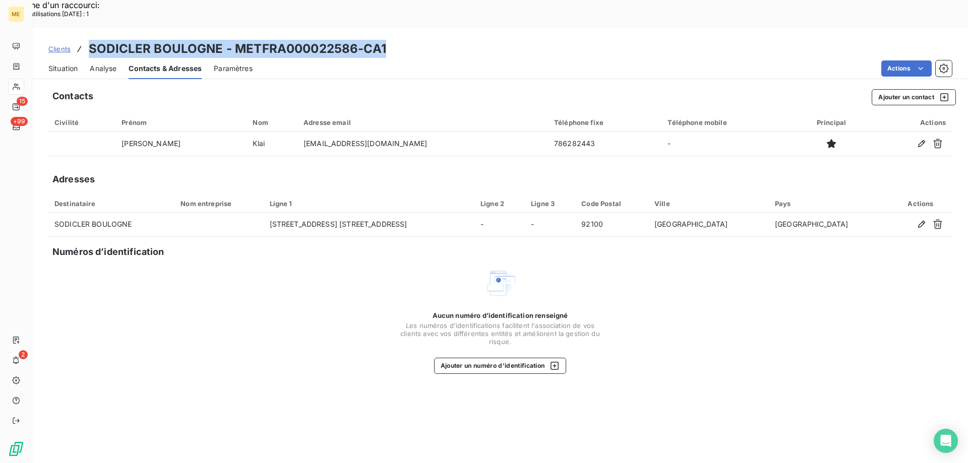
drag, startPoint x: 397, startPoint y: 22, endPoint x: 89, endPoint y: 20, distance: 307.4
click at [89, 40] on div "Clients SODICLER BOULOGNE - METFRA000022586-CA1" at bounding box center [499, 49] width 935 height 18
drag, startPoint x: 61, startPoint y: 31, endPoint x: 60, endPoint y: 36, distance: 5.1
click at [61, 58] on div "Situation" at bounding box center [62, 68] width 29 height 21
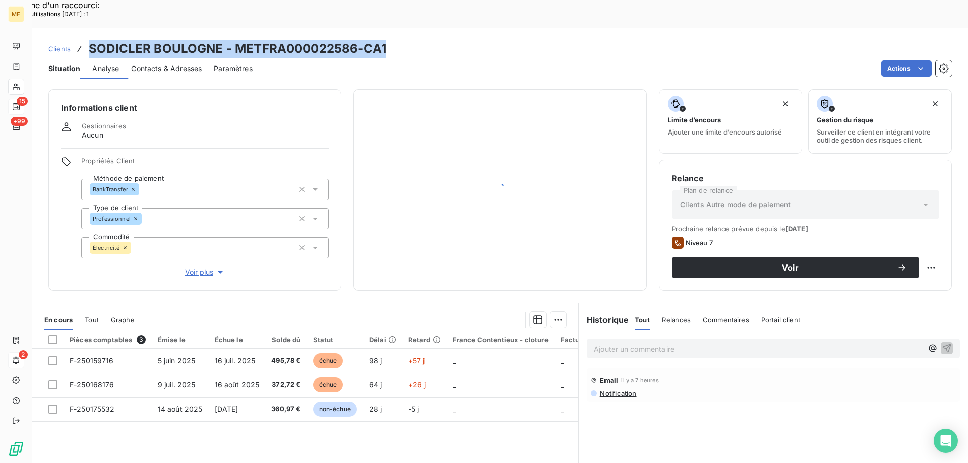
click at [59, 63] on span "Situation" at bounding box center [64, 68] width 32 height 10
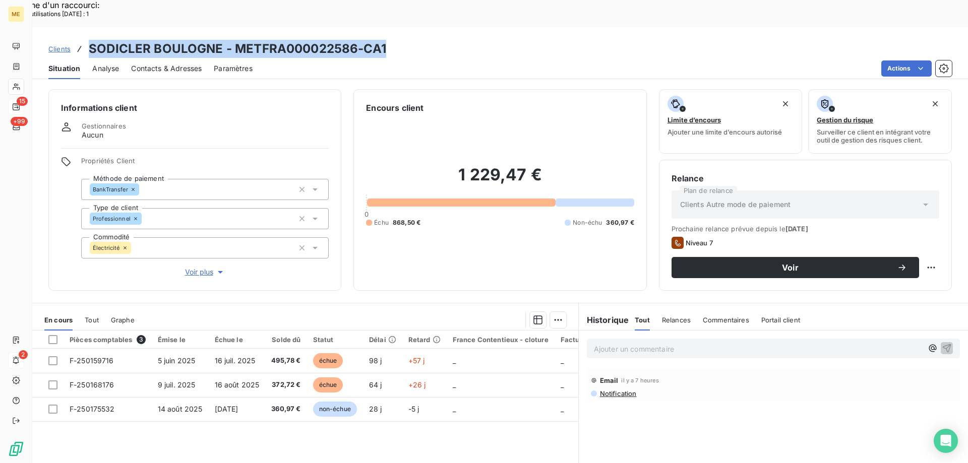
click at [161, 58] on div "Contacts & Adresses" at bounding box center [166, 68] width 71 height 21
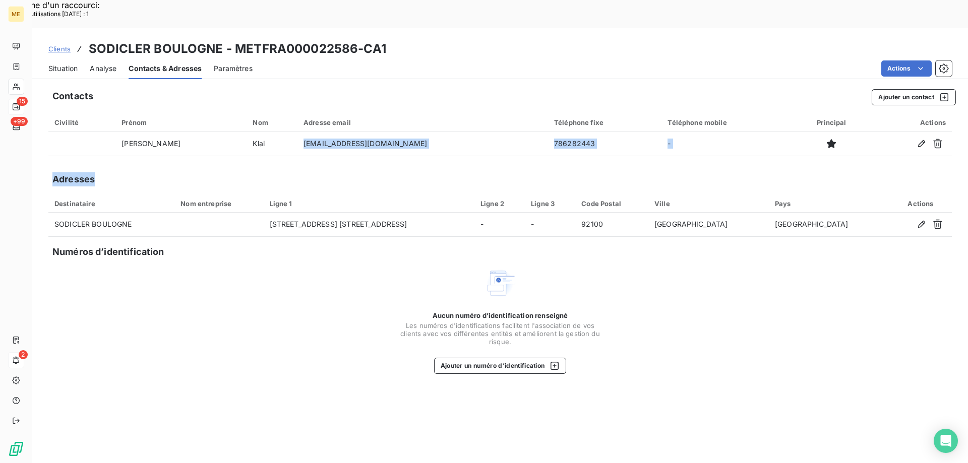
drag, startPoint x: 247, startPoint y: 118, endPoint x: 229, endPoint y: 145, distance: 32.6
click at [229, 145] on div "Contacts Ajouter un contact Civilité Prénom Nom Adresse email Téléphone fixe Té…" at bounding box center [499, 287] width 935 height 408
click at [446, 142] on div "Contacts Ajouter un contact Civilité Prénom Nom Adresse email Téléphone fixe Té…" at bounding box center [499, 287] width 935 height 408
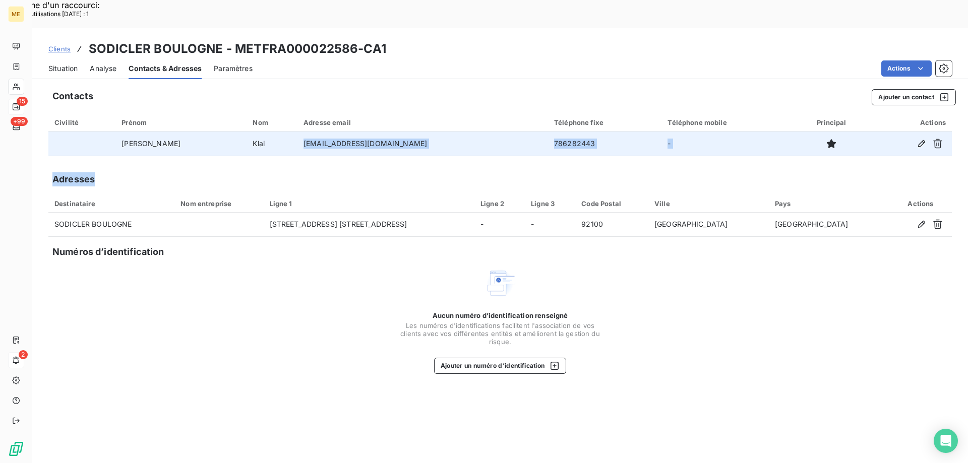
click at [366, 132] on td "[EMAIL_ADDRESS][DOMAIN_NAME]" at bounding box center [422, 144] width 250 height 24
click at [365, 132] on td "[EMAIL_ADDRESS][DOMAIN_NAME]" at bounding box center [422, 144] width 250 height 24
drag, startPoint x: 361, startPoint y: 112, endPoint x: 293, endPoint y: 118, distance: 68.3
click at [297, 132] on td "[EMAIL_ADDRESS][DOMAIN_NAME]" at bounding box center [422, 144] width 250 height 24
drag, startPoint x: 498, startPoint y: 115, endPoint x: 456, endPoint y: 118, distance: 41.9
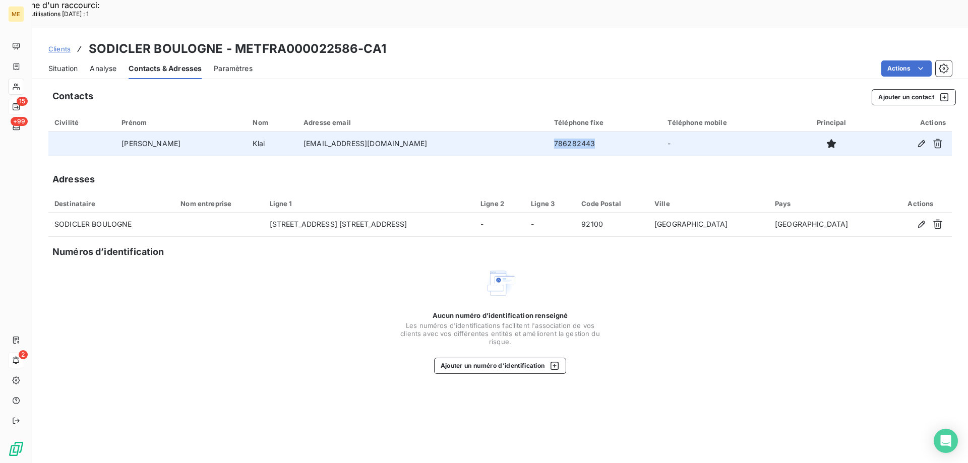
click at [548, 132] on td "786282443" at bounding box center [604, 144] width 113 height 24
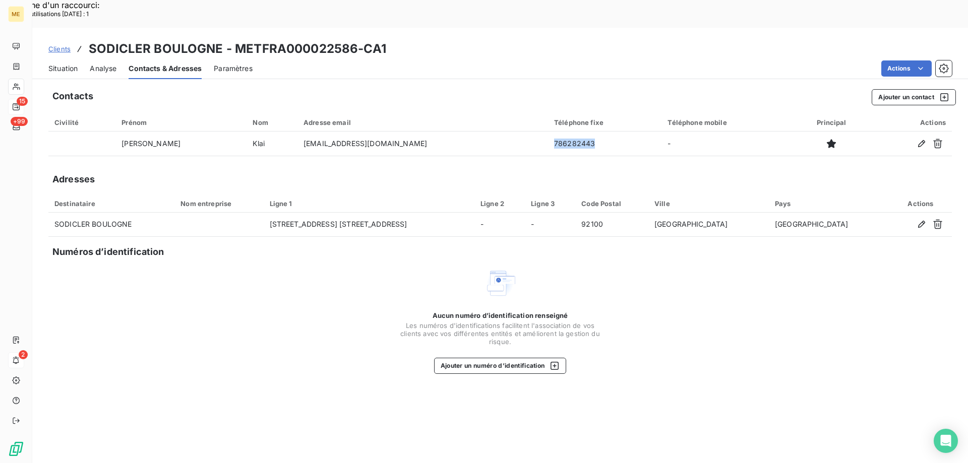
click at [55, 63] on span "Situation" at bounding box center [62, 68] width 29 height 10
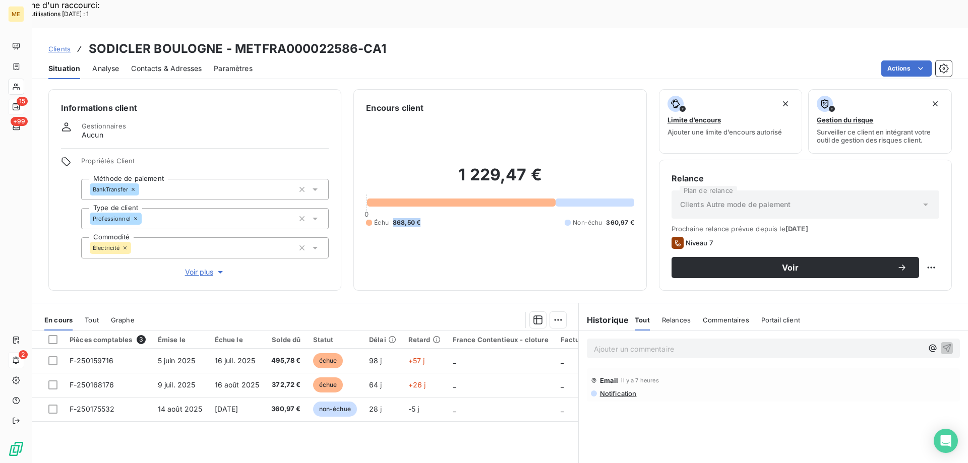
drag, startPoint x: 425, startPoint y: 189, endPoint x: 390, endPoint y: 189, distance: 35.3
click at [390, 218] on div "Échu 868,50 € Non-échu 360,97 €" at bounding box center [500, 222] width 268 height 9
drag, startPoint x: 191, startPoint y: 238, endPoint x: 309, endPoint y: 261, distance: 120.1
click at [191, 267] on span "Voir plus" at bounding box center [205, 272] width 40 height 10
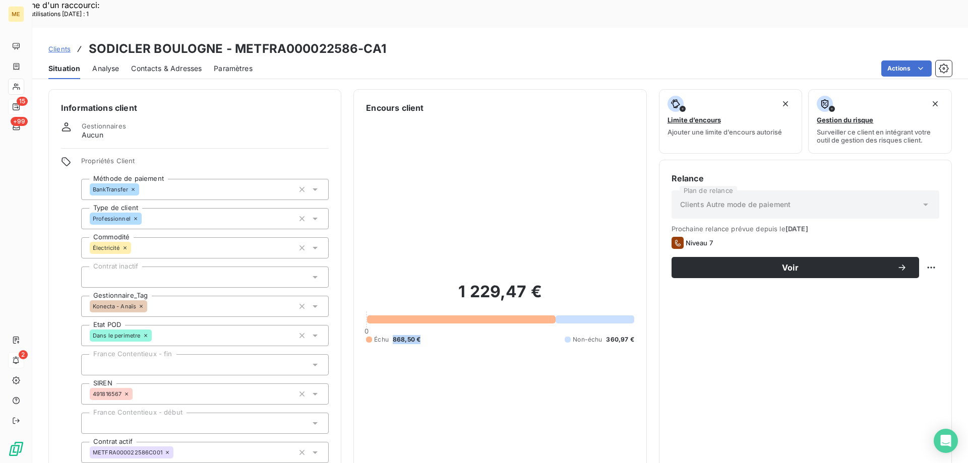
click at [171, 63] on span "Contacts & Adresses" at bounding box center [166, 68] width 71 height 10
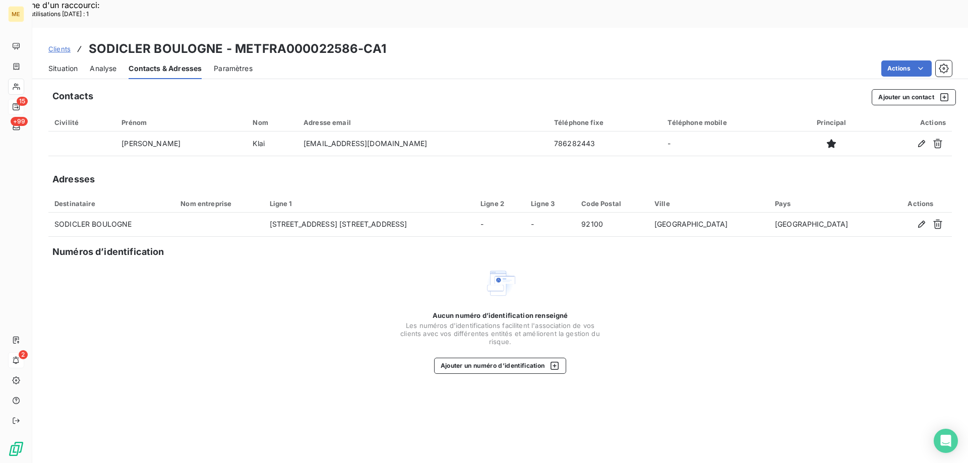
click at [67, 63] on span "Situation" at bounding box center [62, 68] width 29 height 10
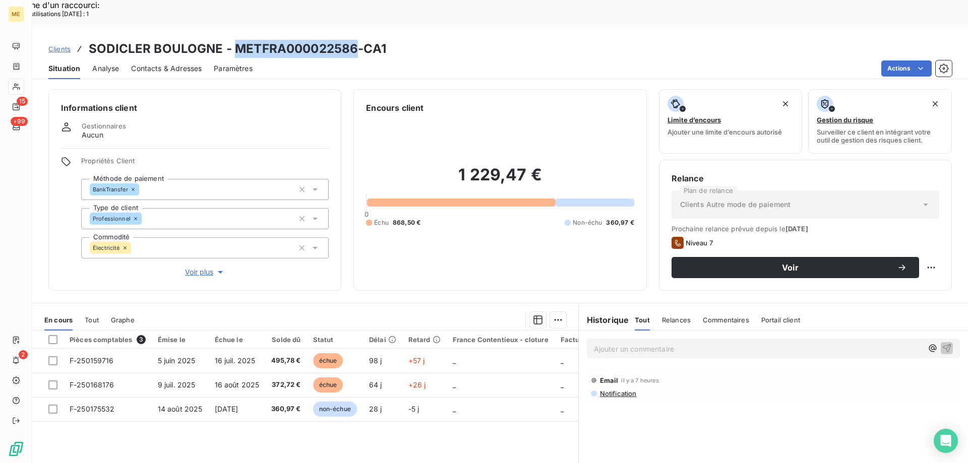
drag, startPoint x: 354, startPoint y: 22, endPoint x: 232, endPoint y: 25, distance: 121.5
click at [232, 40] on h3 "SODICLER BOULOGNE - METFRA000022586-CA1" at bounding box center [237, 49] width 297 height 18
click at [170, 63] on span "Contacts & Adresses" at bounding box center [166, 68] width 71 height 10
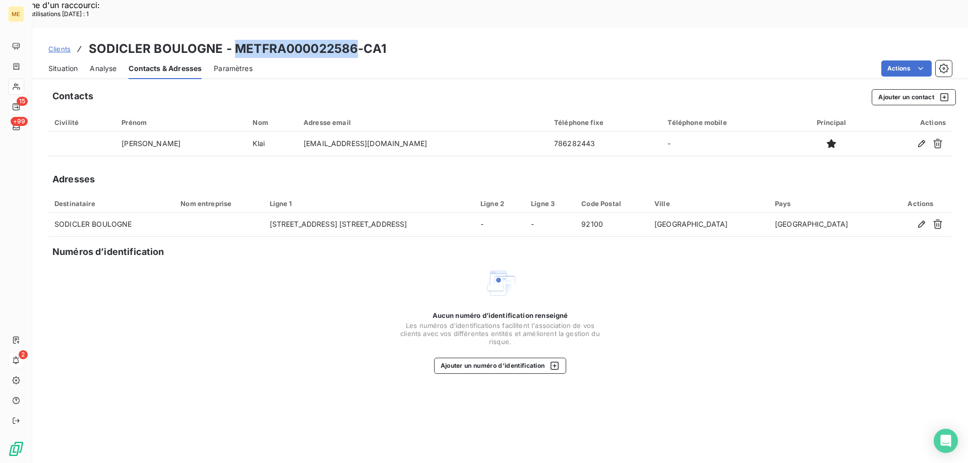
click at [63, 63] on span "Situation" at bounding box center [62, 68] width 29 height 10
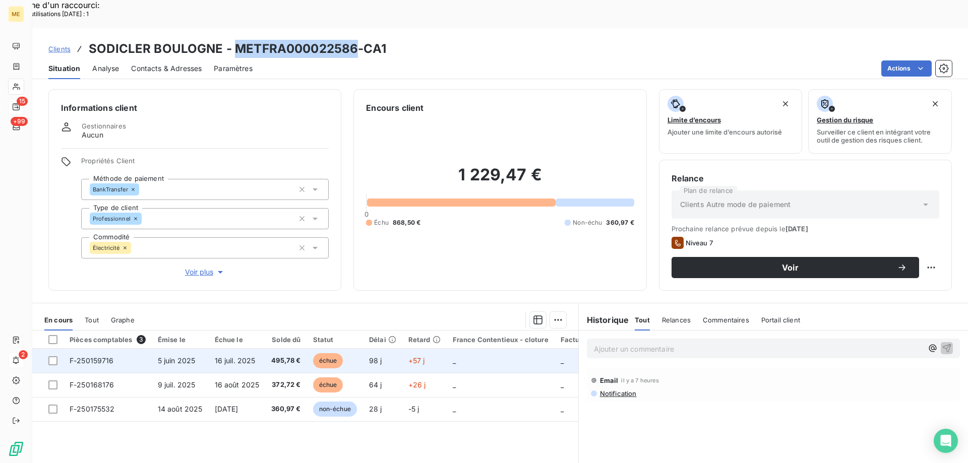
click at [473, 349] on td "_" at bounding box center [500, 361] width 108 height 24
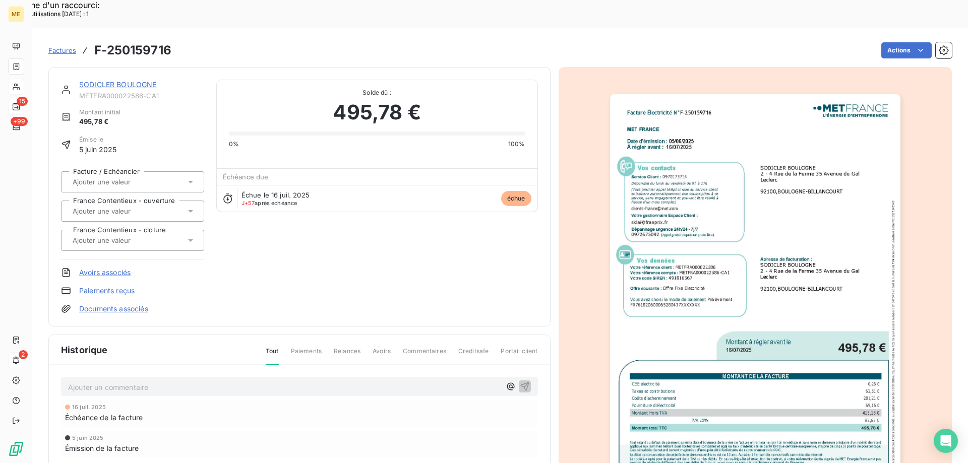
click at [108, 80] on link "SODICLER BOULOGNE" at bounding box center [118, 84] width 78 height 9
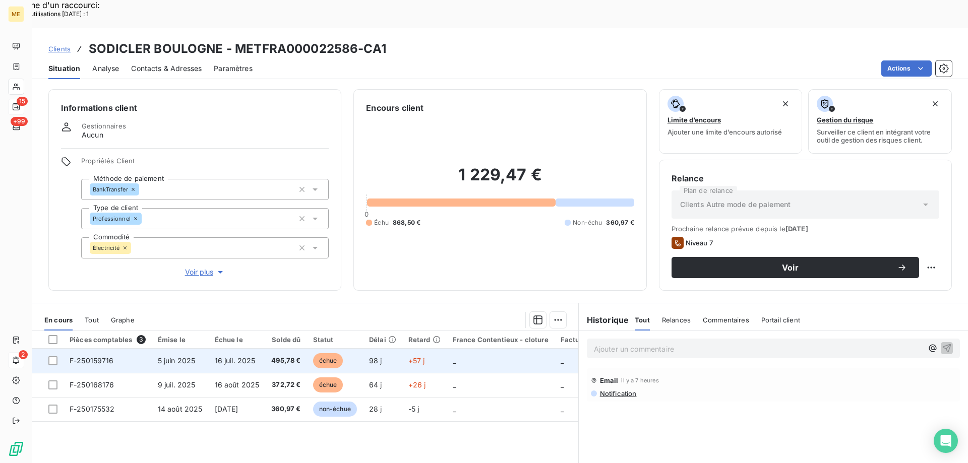
click at [492, 349] on td "_" at bounding box center [500, 361] width 108 height 24
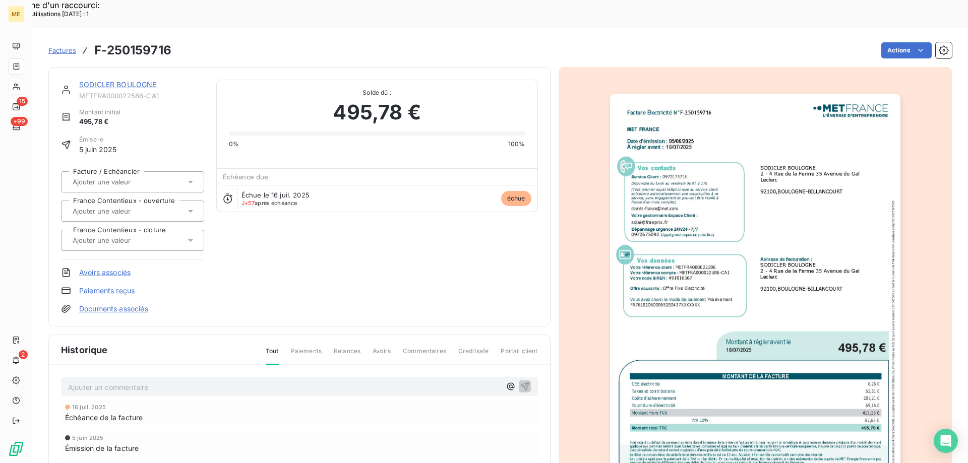
click at [796, 203] on img "button" at bounding box center [755, 299] width 290 height 410
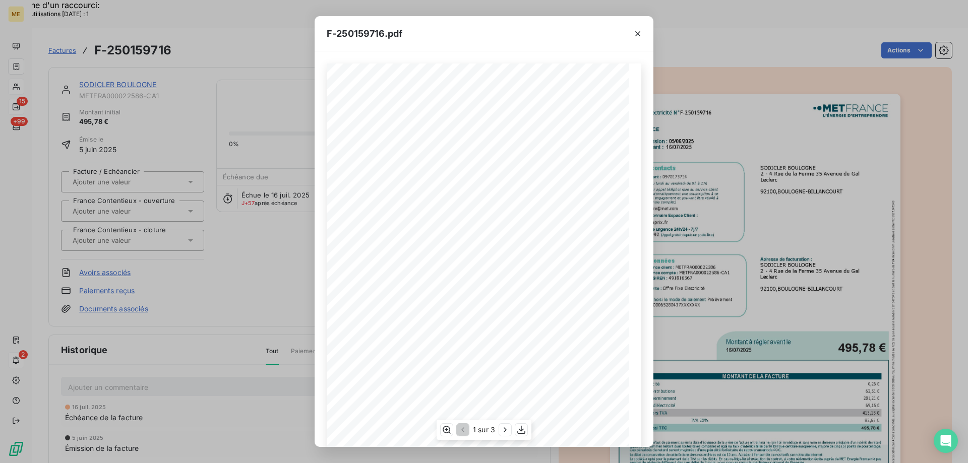
scroll to position [69, 0]
click at [500, 429] on icon "button" at bounding box center [505, 430] width 10 height 10
click at [446, 68] on span "3" at bounding box center [447, 66] width 3 height 4
click at [639, 31] on icon "button" at bounding box center [637, 34] width 10 height 10
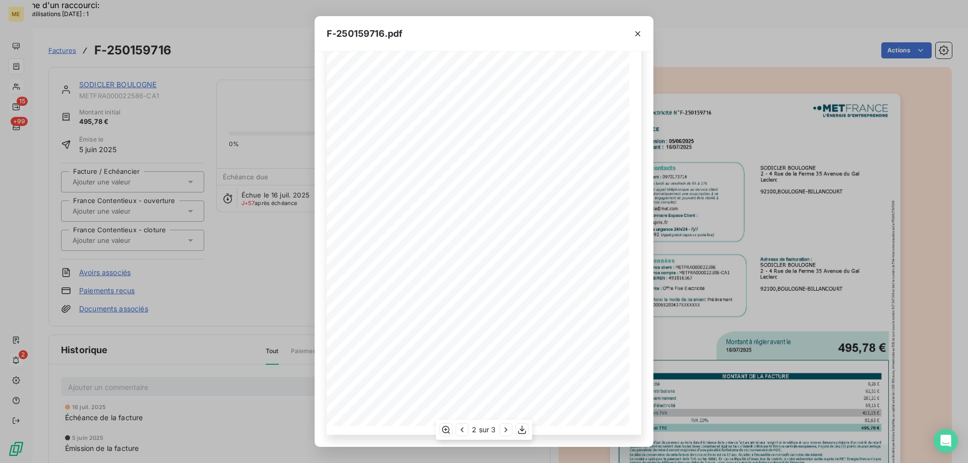
click at [638, 32] on icon "button" at bounding box center [637, 34] width 10 height 10
click at [635, 33] on icon "button" at bounding box center [637, 34] width 10 height 10
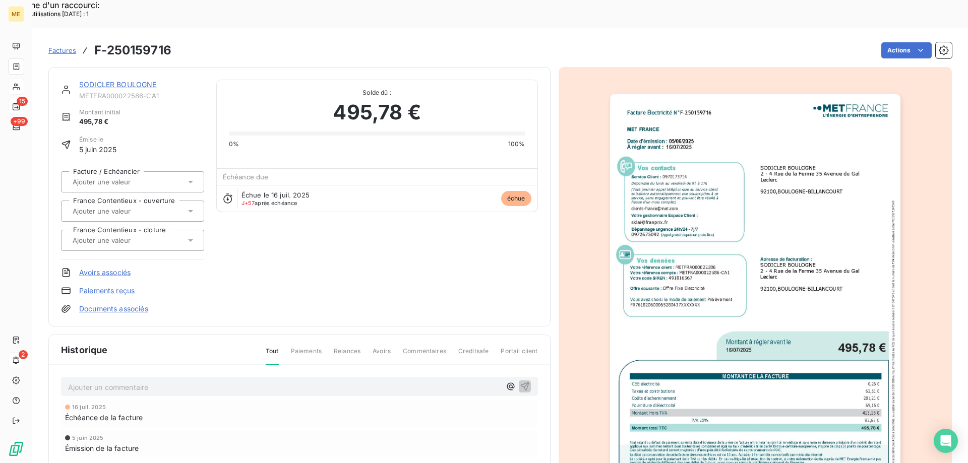
click at [697, 146] on img "button" at bounding box center [755, 299] width 290 height 410
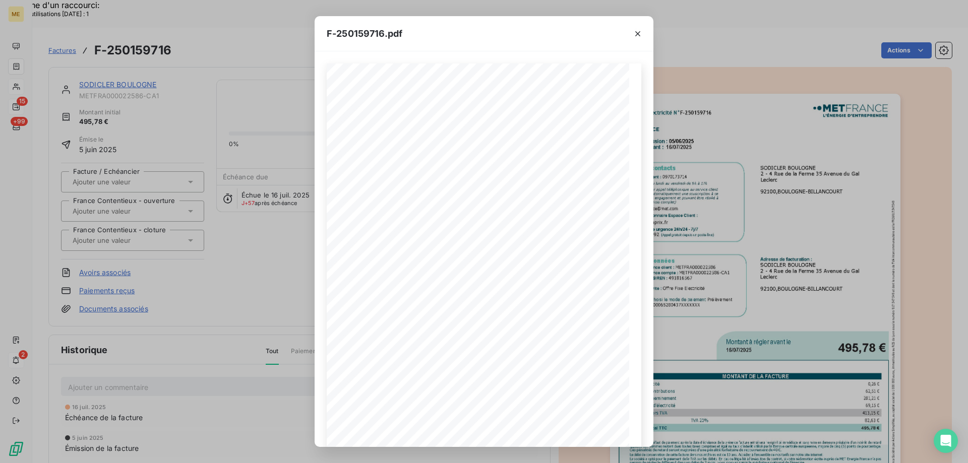
scroll to position [69, 0]
click at [531, 341] on span at bounding box center [524, 341] width 178 height 4
drag, startPoint x: 643, startPoint y: 31, endPoint x: 636, endPoint y: 39, distance: 10.0
click at [641, 32] on button "button" at bounding box center [637, 34] width 16 height 16
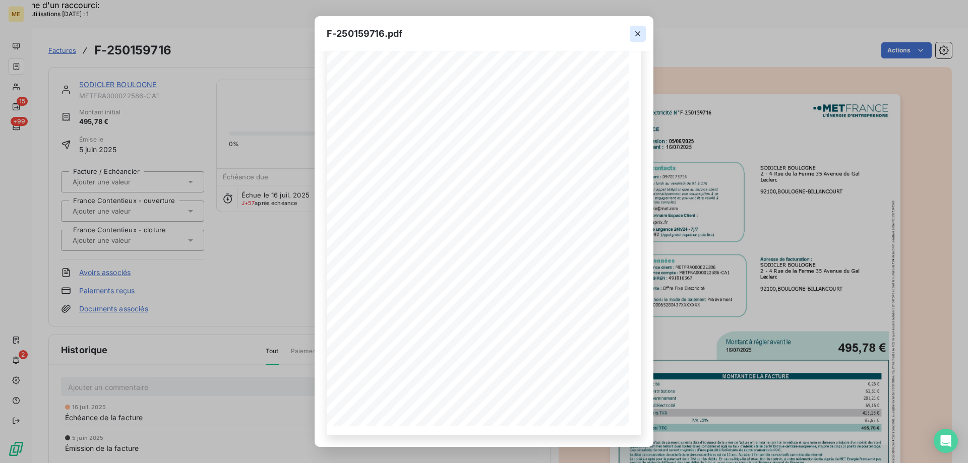
click at [133, 50] on div "F-250159716.pdf Facture Électricité N° F-250159716 MET Energie France 4, rue de…" at bounding box center [484, 231] width 968 height 463
click at [131, 57] on div "F-250159716.pdf Facture Électricité N° F-250159716 MET Energie France 4, rue de…" at bounding box center [484, 231] width 968 height 463
click at [644, 33] on button "button" at bounding box center [637, 34] width 16 height 16
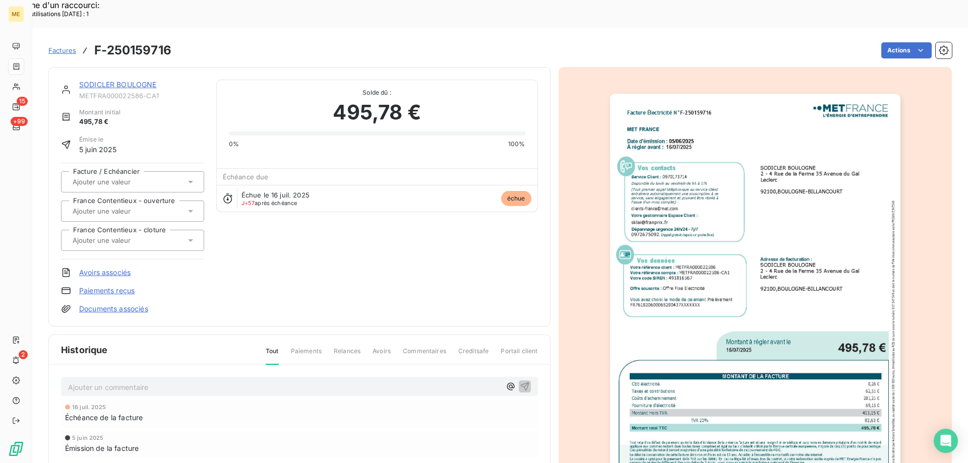
click at [127, 80] on link "SODICLER BOULOGNE" at bounding box center [118, 84] width 78 height 9
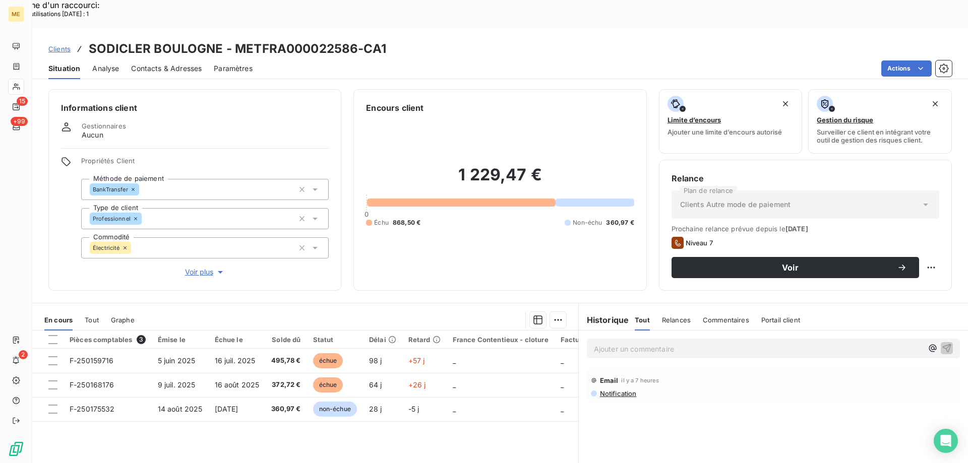
click at [661, 343] on p "Ajouter un commentaire ﻿" at bounding box center [758, 349] width 329 height 13
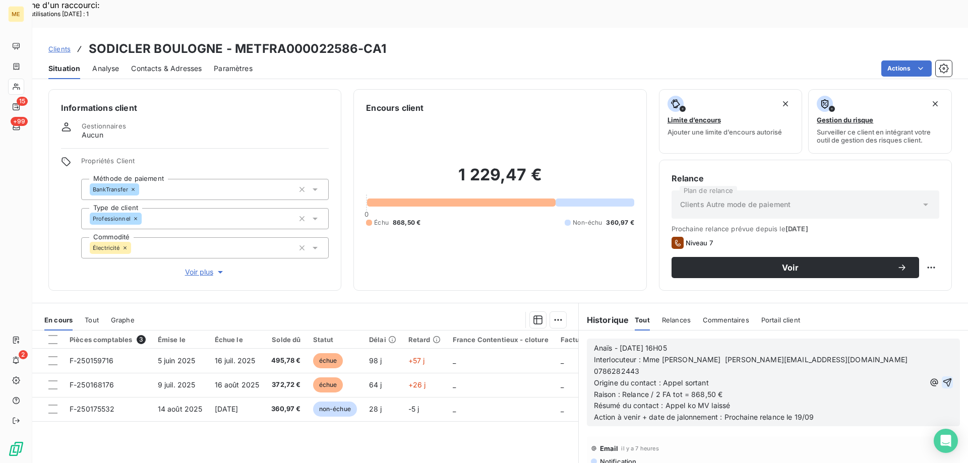
click at [943, 378] on icon "button" at bounding box center [947, 382] width 9 height 9
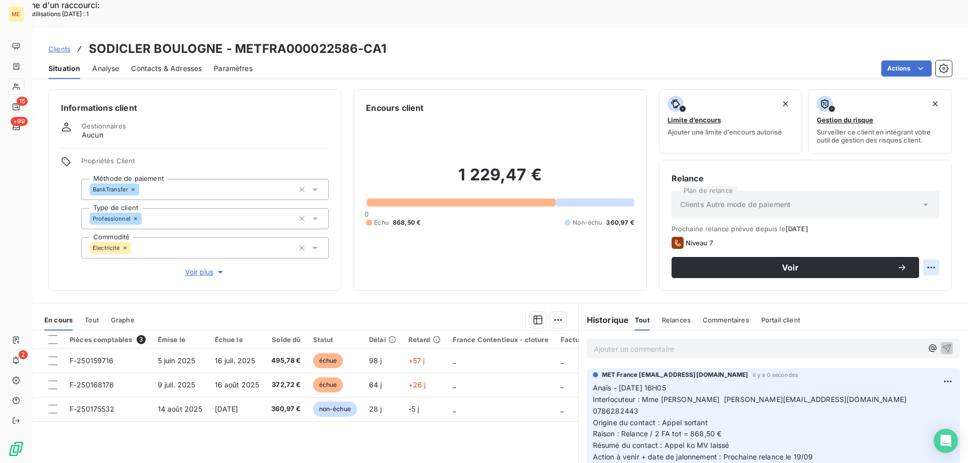
click at [916, 263] on div "Replanifier cette action" at bounding box center [882, 262] width 90 height 16
select select "8"
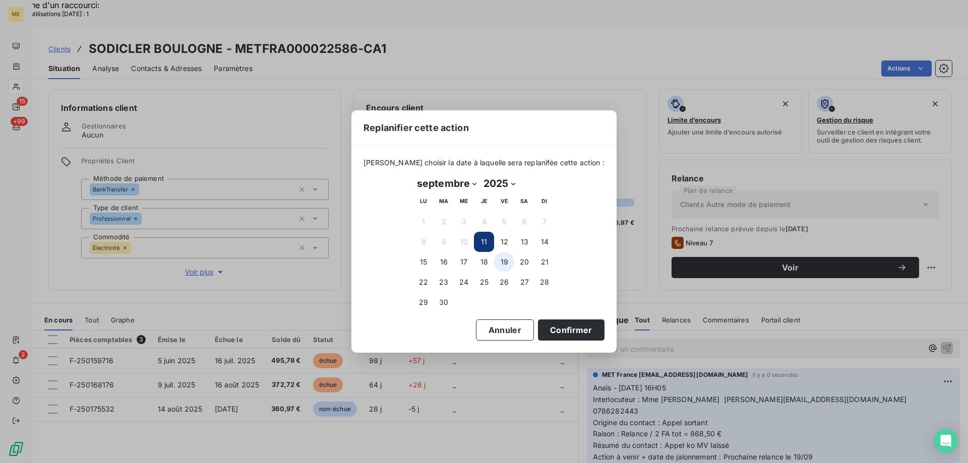
click at [505, 259] on button "19" at bounding box center [504, 262] width 20 height 20
click at [548, 331] on button "Confirmer" at bounding box center [571, 329] width 67 height 21
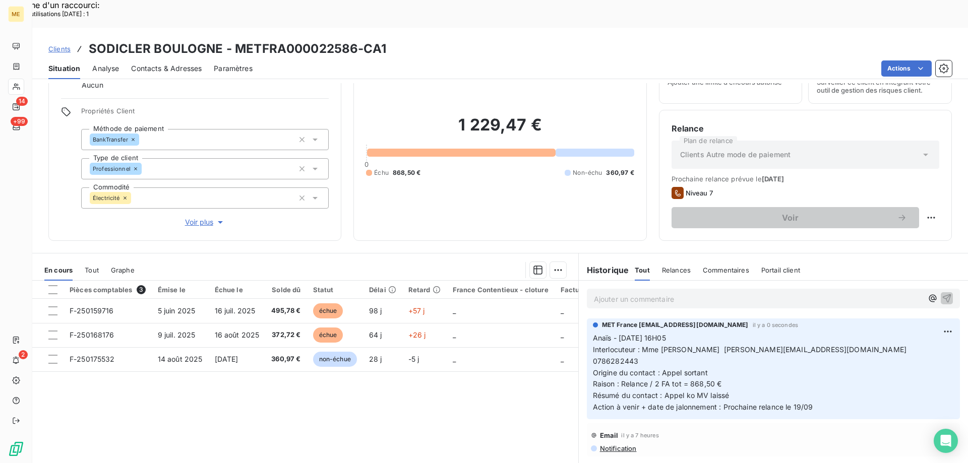
scroll to position [64, 0]
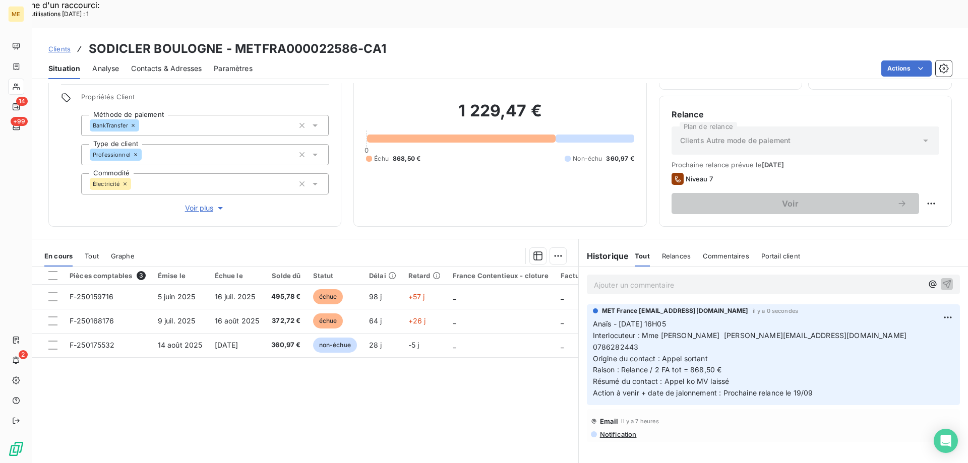
click at [619, 430] on span "Notification" at bounding box center [618, 434] width 38 height 8
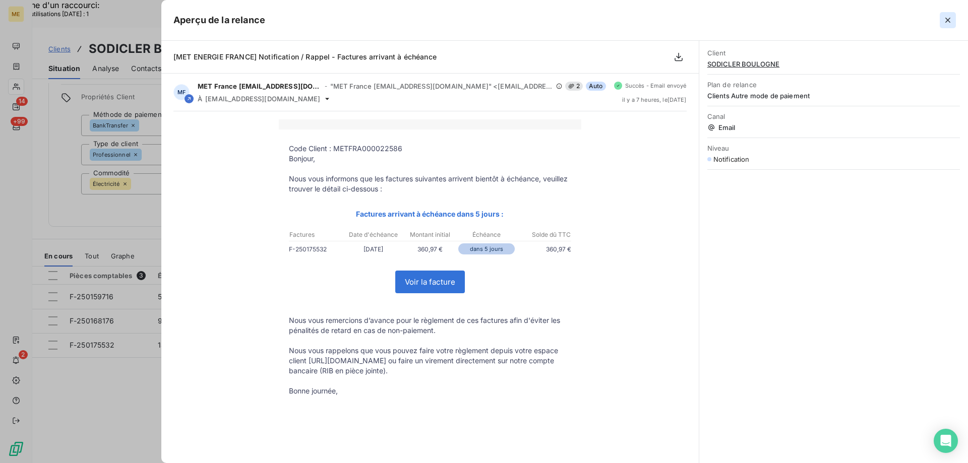
click at [946, 22] on icon "button" at bounding box center [947, 20] width 5 height 5
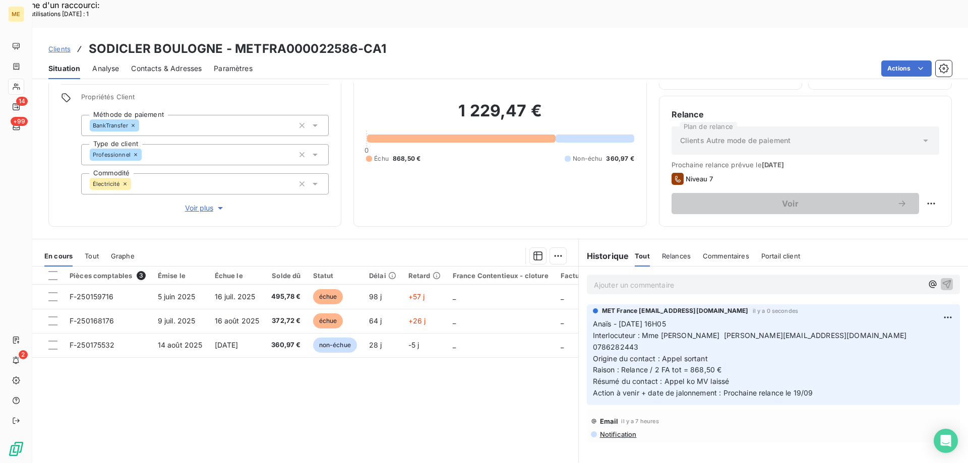
click at [159, 63] on span "Contacts & Adresses" at bounding box center [166, 68] width 71 height 10
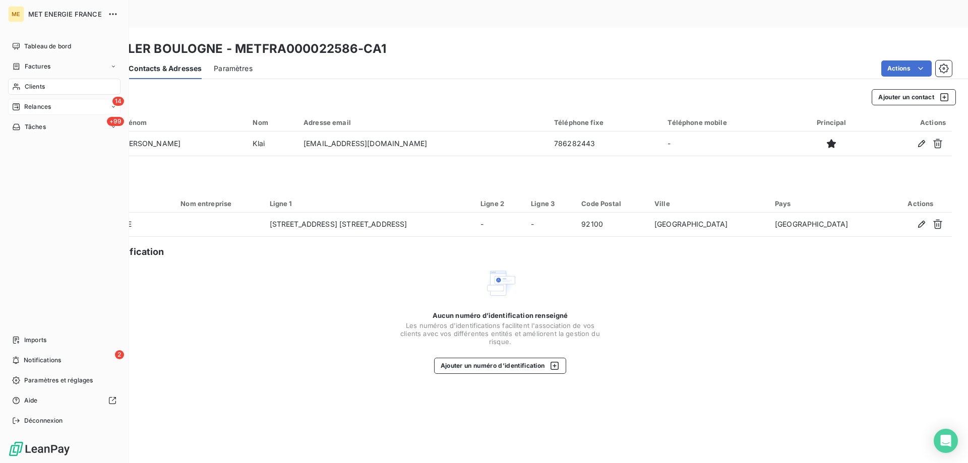
click at [33, 107] on span "Relances" at bounding box center [37, 106] width 27 height 9
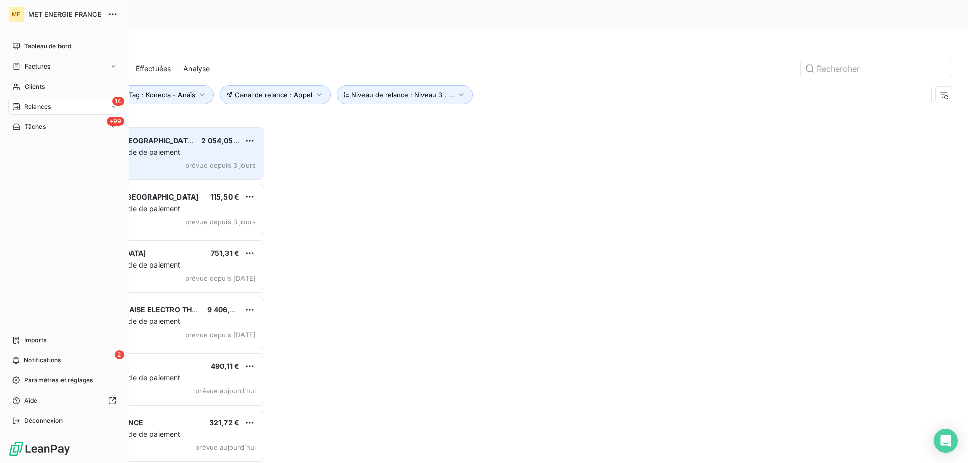
scroll to position [357, 209]
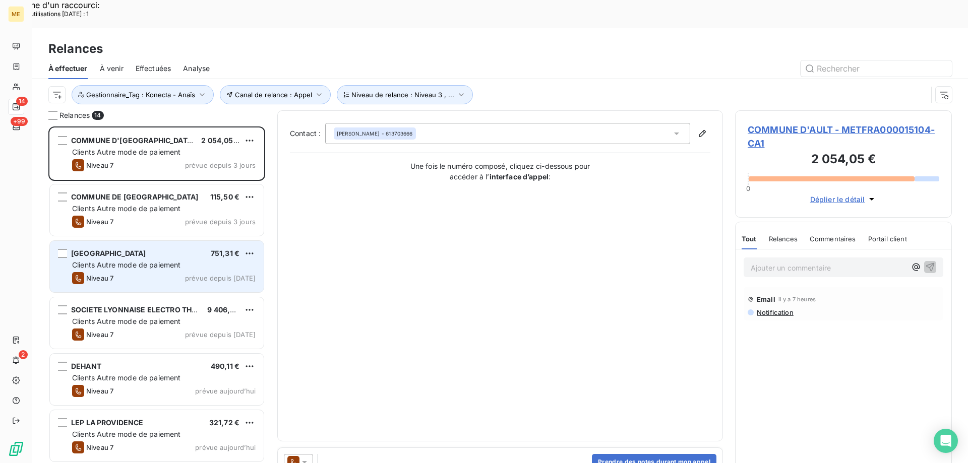
drag, startPoint x: 107, startPoint y: 236, endPoint x: 126, endPoint y: 232, distance: 19.2
click at [108, 261] on span "Clients Autre mode de paiement" at bounding box center [126, 265] width 109 height 9
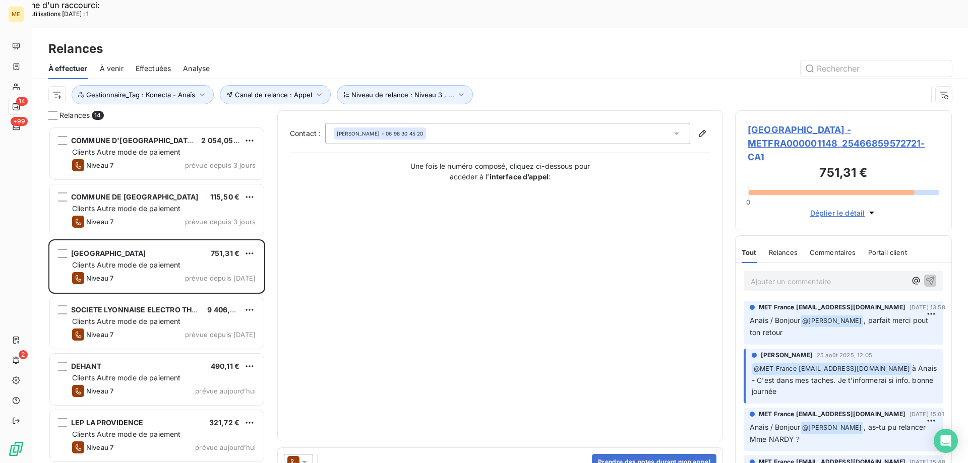
click at [767, 123] on span "VILLA BELLOCHIO - METFRA000001148_25466859572721-CA1" at bounding box center [842, 143] width 191 height 41
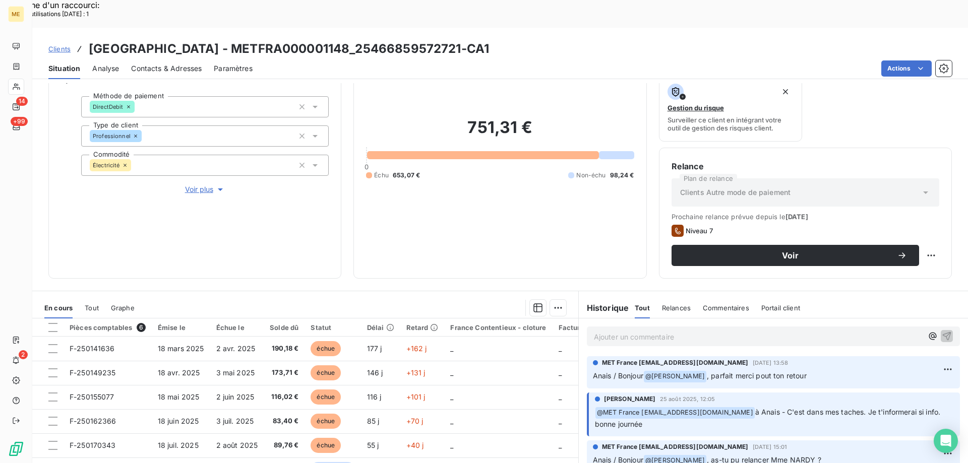
scroll to position [101, 0]
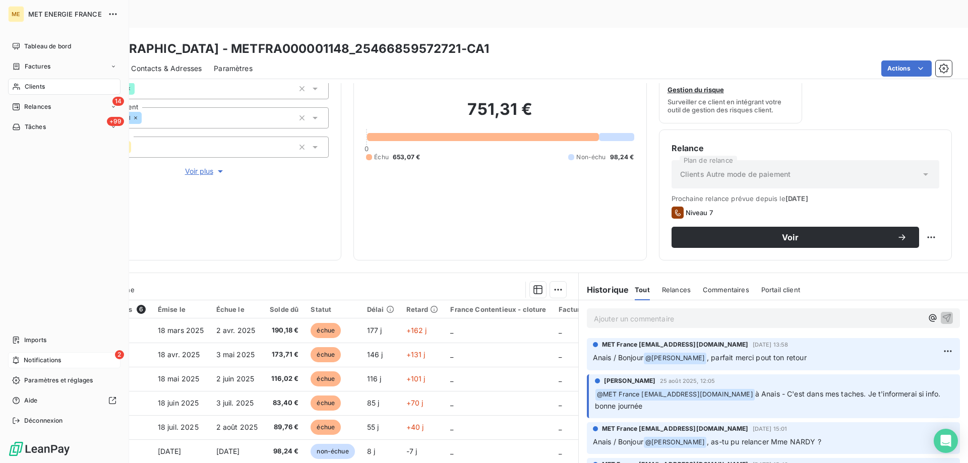
click at [29, 357] on span "Notifications" at bounding box center [42, 360] width 37 height 9
click at [16, 106] on icon at bounding box center [16, 107] width 8 height 8
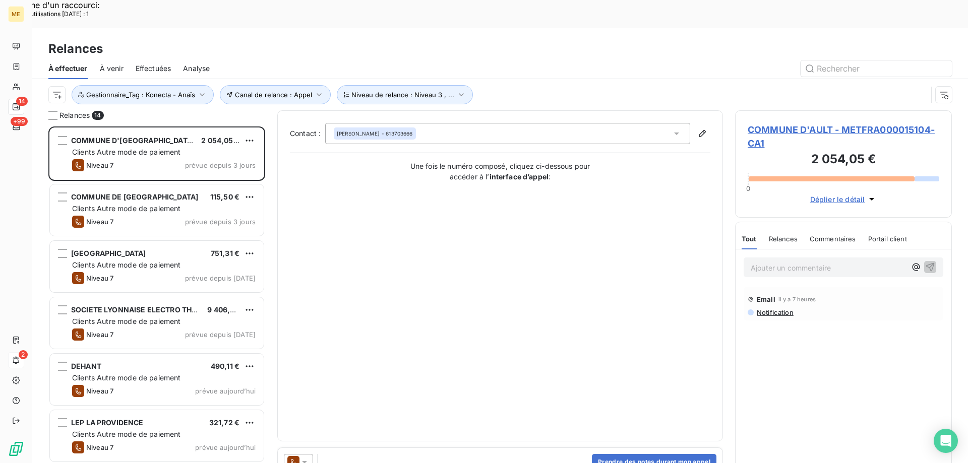
scroll to position [357, 209]
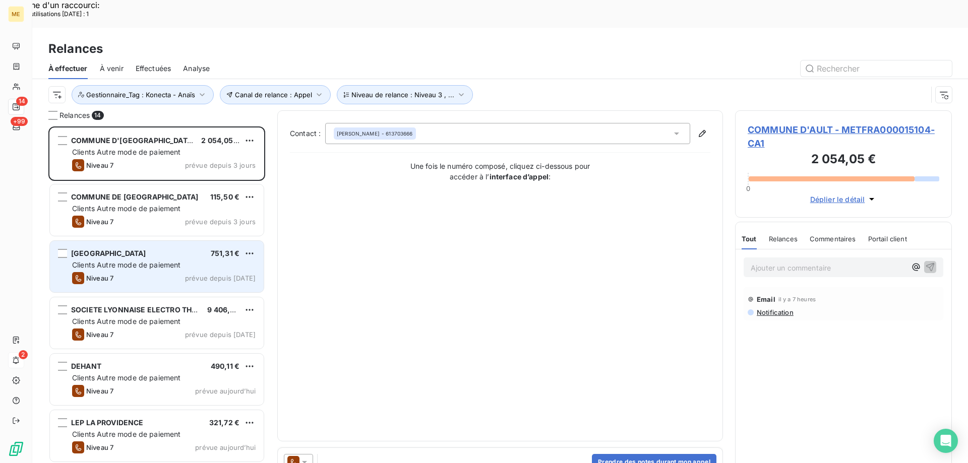
click at [145, 249] on div "VILLA BELLOCHIO 751,31 €" at bounding box center [163, 253] width 183 height 9
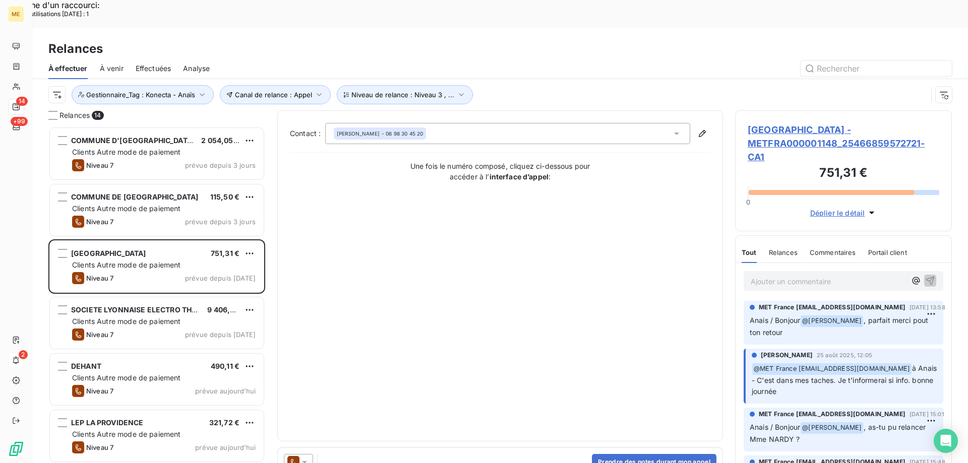
click at [794, 123] on span "VILLA BELLOCHIO - METFRA000001148_25466859572721-CA1" at bounding box center [842, 143] width 191 height 41
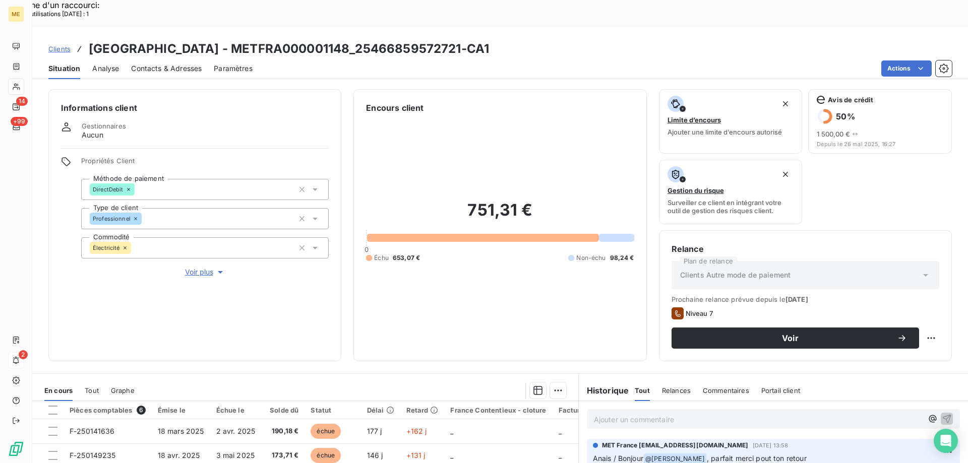
click at [187, 267] on span "Voir plus" at bounding box center [205, 272] width 40 height 10
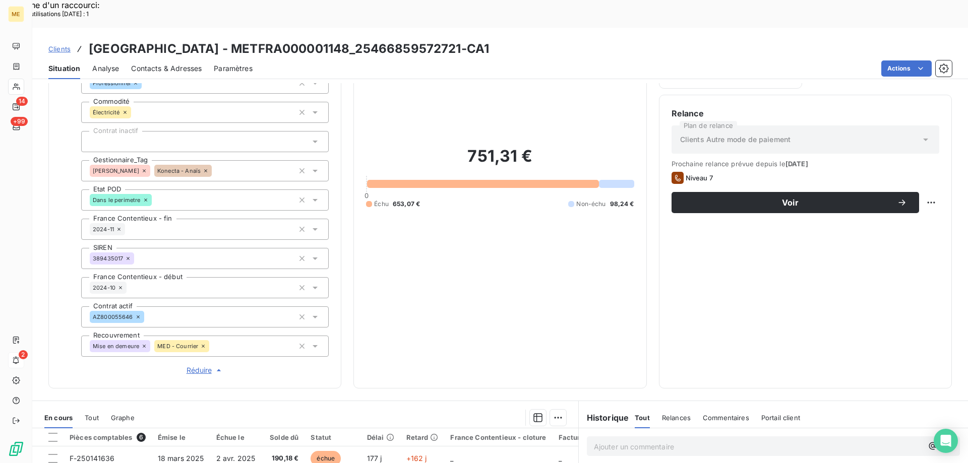
scroll to position [290, 0]
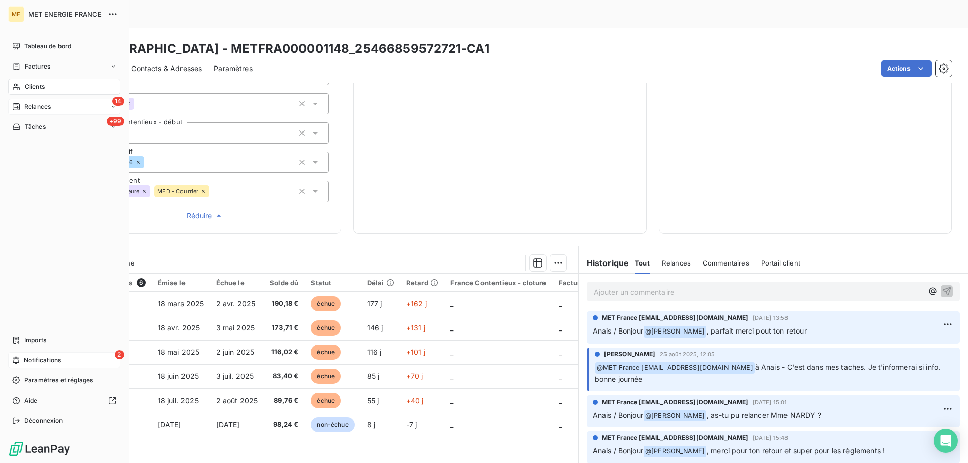
click at [47, 107] on span "Relances" at bounding box center [37, 106] width 27 height 9
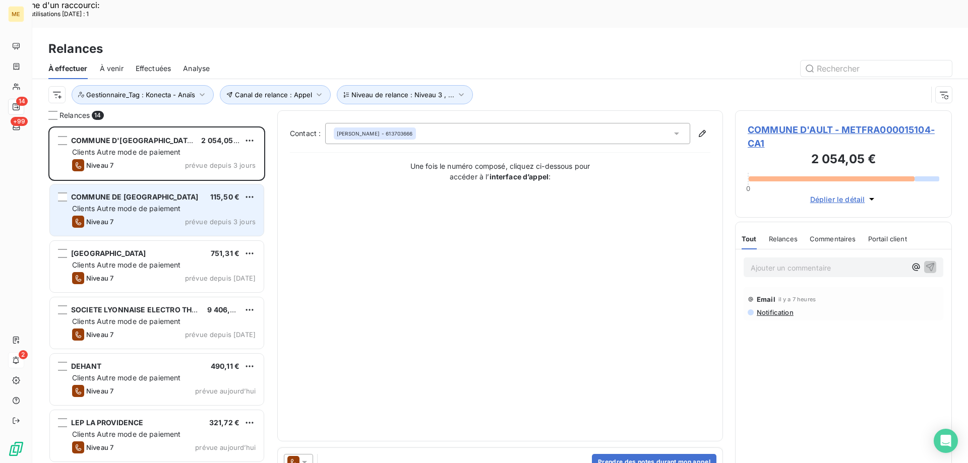
scroll to position [357, 209]
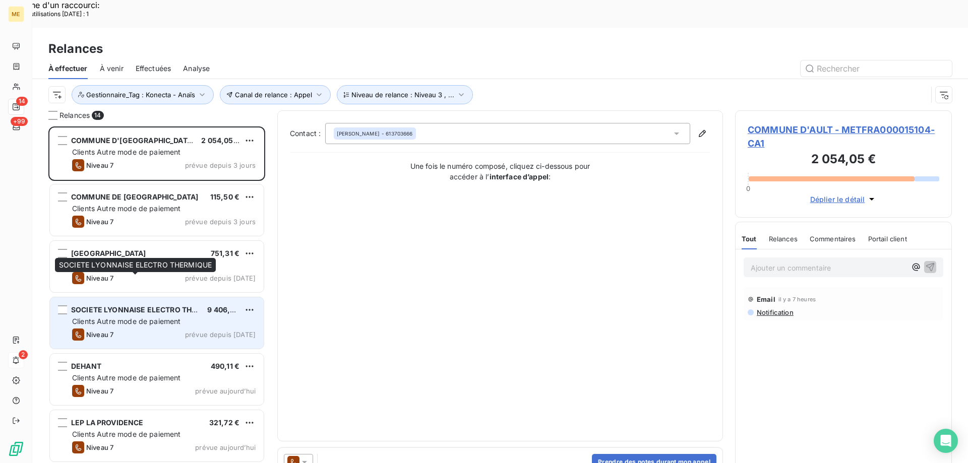
click at [162, 305] on span "SOCIETE LYONNAISE ELECTRO THERMIQUE" at bounding box center [148, 309] width 154 height 9
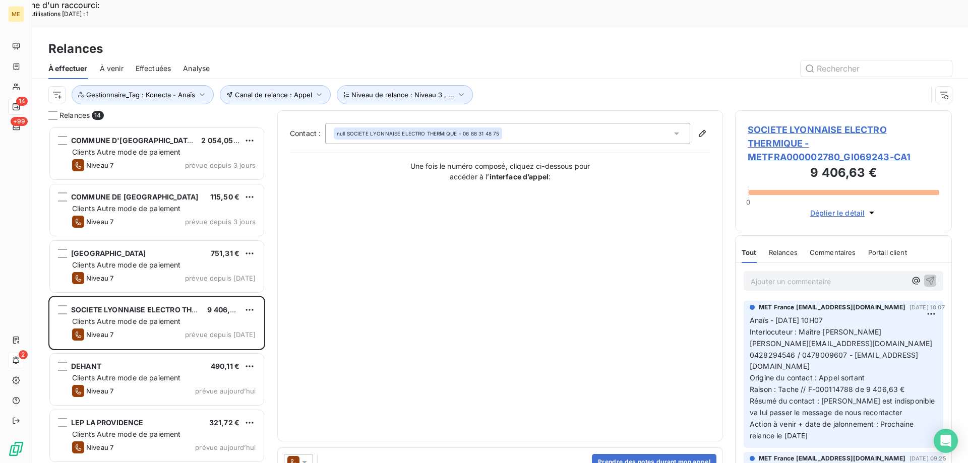
click at [756, 123] on span "SOCIETE LYONNAISE ELECTRO THERMIQUE - METFRA000002780_GI069243-CA1" at bounding box center [842, 143] width 191 height 41
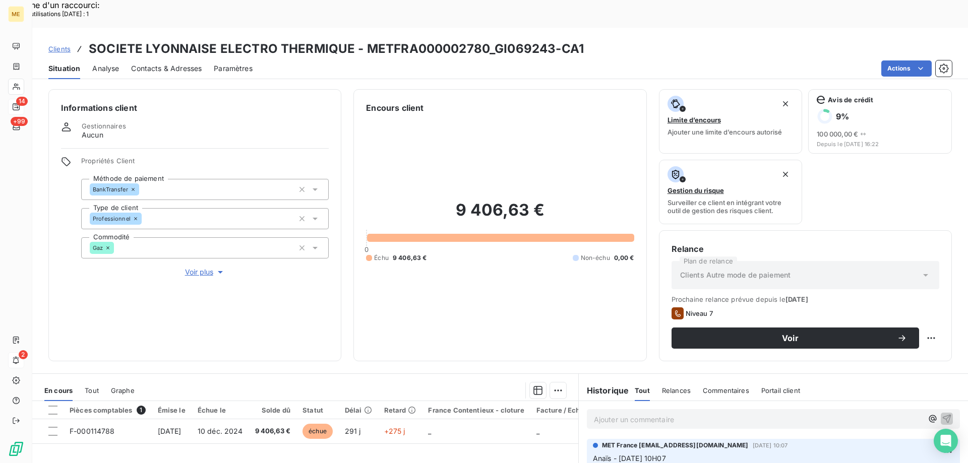
click at [186, 267] on span "Voir plus" at bounding box center [205, 272] width 40 height 10
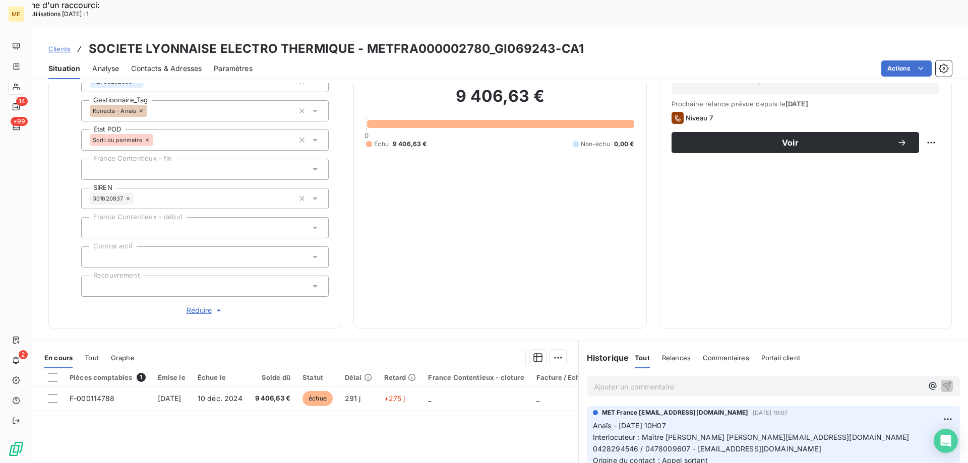
scroll to position [290, 0]
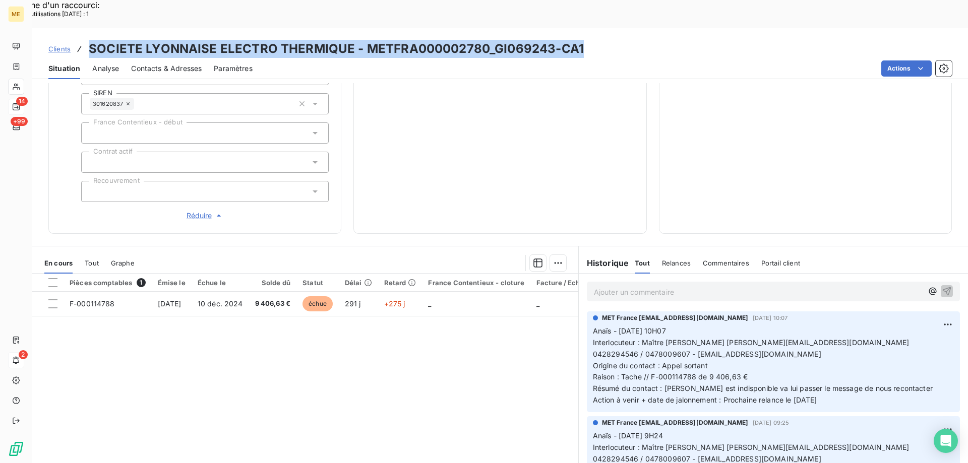
drag, startPoint x: 613, startPoint y: 24, endPoint x: 91, endPoint y: 22, distance: 522.6
click at [91, 40] on div "Clients SOCIETE LYONNAISE ELECTRO THERMIQUE - METFRA000002780_GI069243-CA1" at bounding box center [499, 49] width 935 height 18
copy h3 "SOCIETE LYONNAISE ELECTRO THERMIQUE - METFRA000002780_GI069243-CA1"
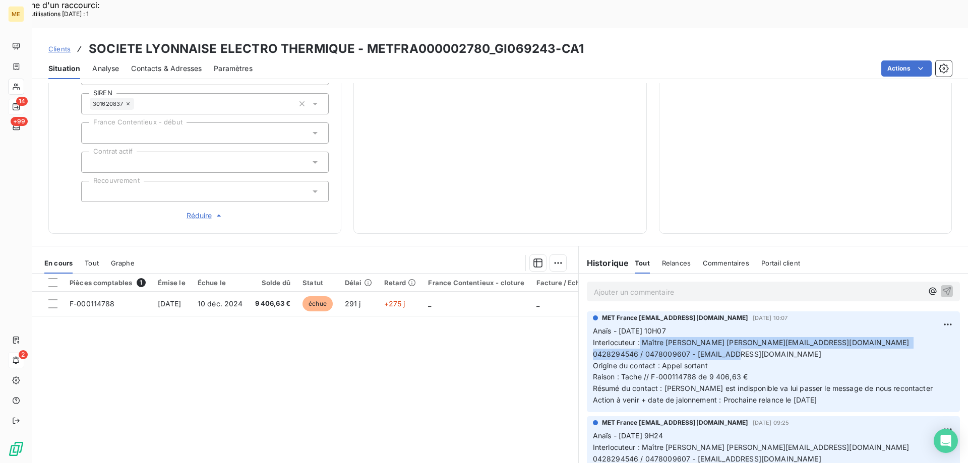
drag, startPoint x: 636, startPoint y: 307, endPoint x: 719, endPoint y: 319, distance: 83.6
click at [719, 326] on p "Anaïs - 02/09/2025 - 10H07 Interlocuteur : Maître Thomas KAEMPF t.kaempf@bk-avo…" at bounding box center [773, 366] width 361 height 81
copy span "Maître [PERSON_NAME] [PERSON_NAME][EMAIL_ADDRESS][DOMAIN_NAME] 0428294546 / 047…"
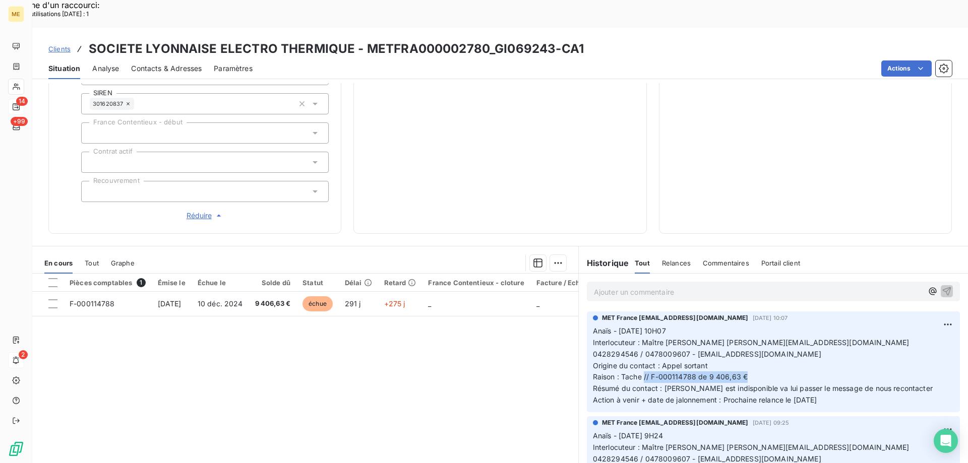
drag, startPoint x: 639, startPoint y: 342, endPoint x: 750, endPoint y: 342, distance: 110.9
click at [750, 342] on p "Anaïs - 02/09/2025 - 10H07 Interlocuteur : Maître Thomas KAEMPF t.kaempf@bk-avo…" at bounding box center [773, 366] width 361 height 81
copy span "// F-000114788 de 9 406,63 €"
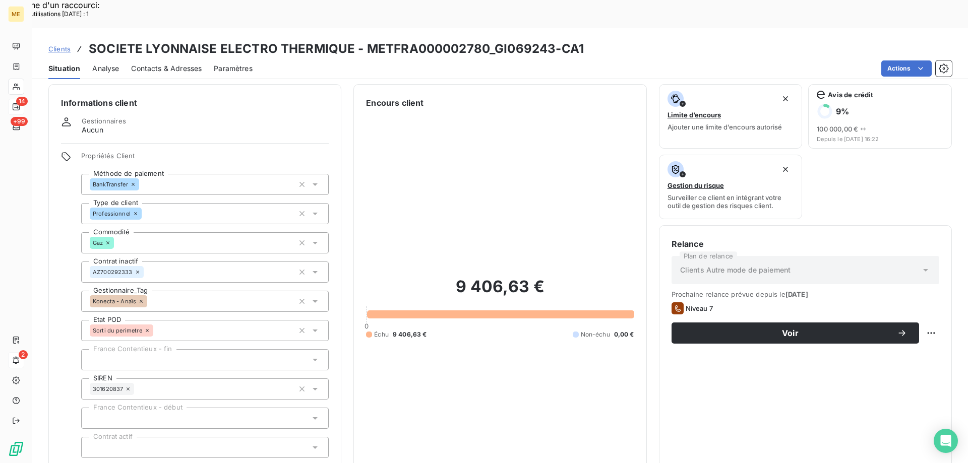
scroll to position [0, 0]
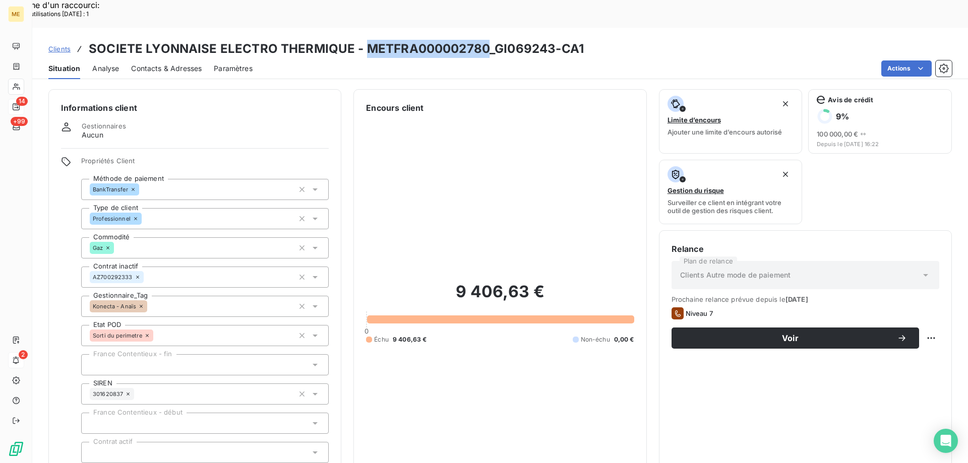
drag, startPoint x: 485, startPoint y: 20, endPoint x: 363, endPoint y: 25, distance: 121.5
click at [363, 40] on h3 "SOCIETE LYONNAISE ELECTRO THERMIQUE - METFRA000002780_GI069243-CA1" at bounding box center [336, 49] width 495 height 18
copy h3 "METFRA000002780"
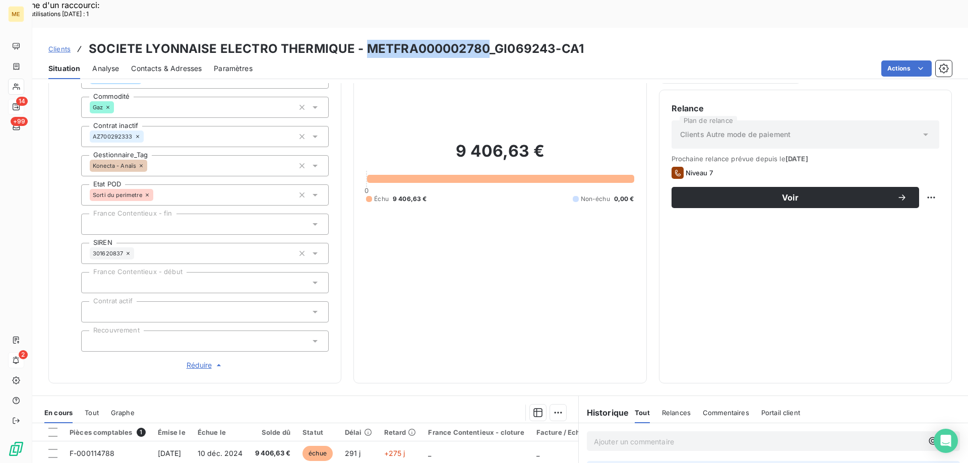
scroll to position [139, 0]
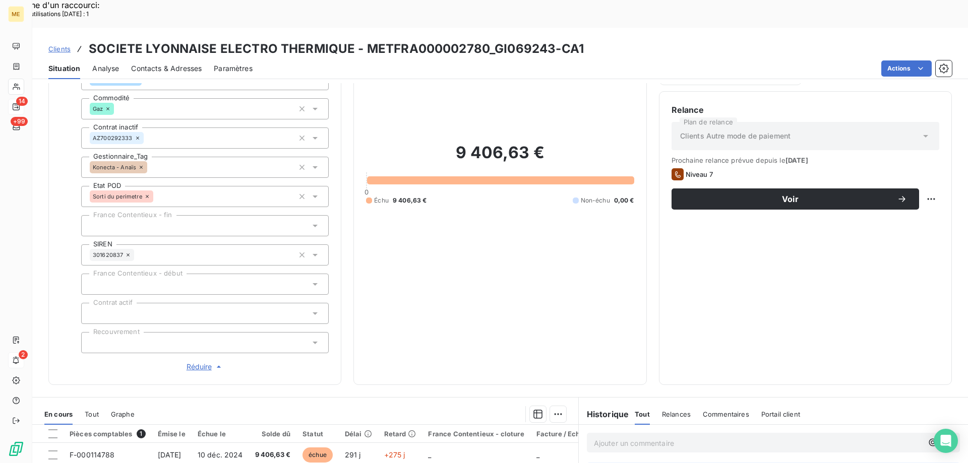
click at [214, 40] on h3 "SOCIETE LYONNAISE ELECTRO THERMIQUE - METFRA000002780_GI069243-CA1" at bounding box center [336, 49] width 495 height 18
click at [216, 40] on h3 "SOCIETE LYONNAISE ELECTRO THERMIQUE - METFRA000002780_GI069243-CA1" at bounding box center [336, 49] width 495 height 18
drag, startPoint x: 279, startPoint y: 19, endPoint x: 346, endPoint y: 19, distance: 67.5
click at [348, 40] on h3 "SOCIETE LYONNAISE ELECTRO THERMIQUE - METFRA000002780_GI069243-CA1" at bounding box center [336, 49] width 495 height 18
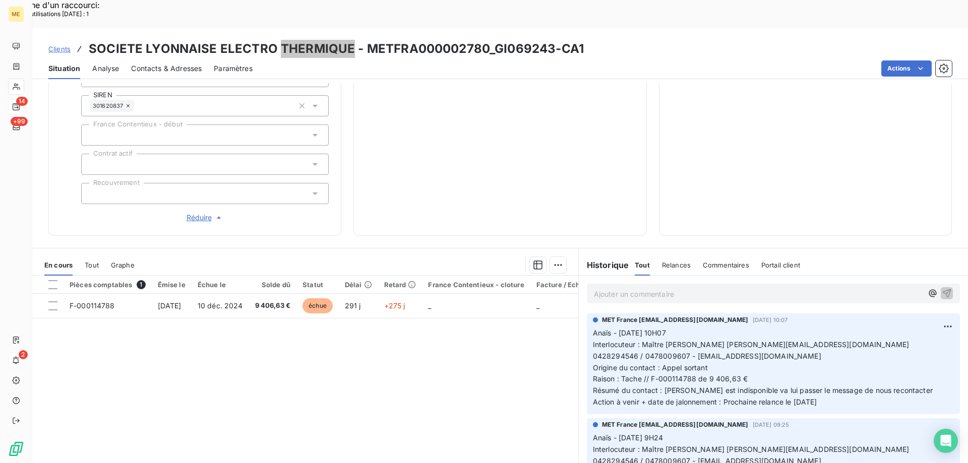
scroll to position [290, 0]
click at [655, 286] on p "Ajouter un commentaire ﻿" at bounding box center [758, 292] width 329 height 13
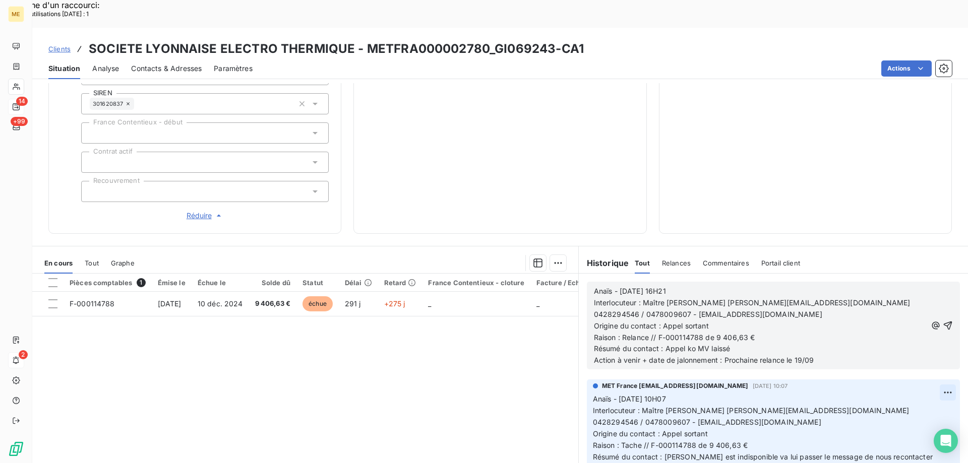
click at [942, 320] on icon "button" at bounding box center [947, 325] width 10 height 10
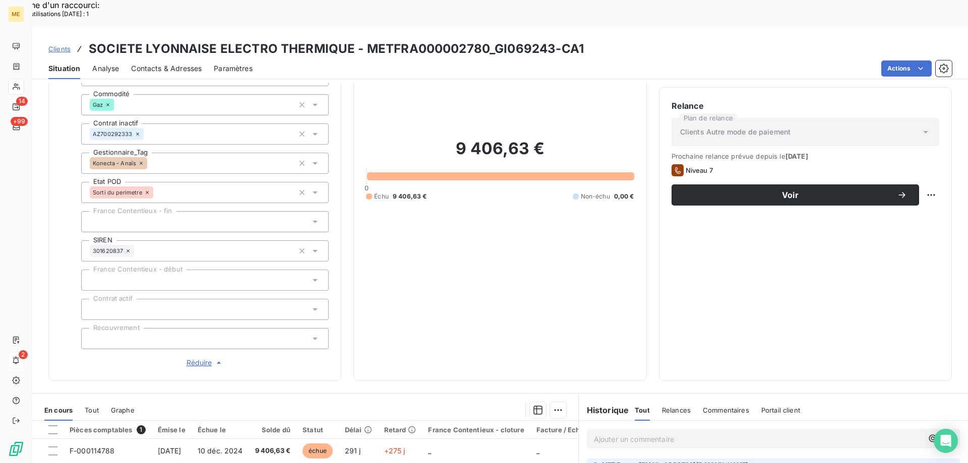
scroll to position [139, 0]
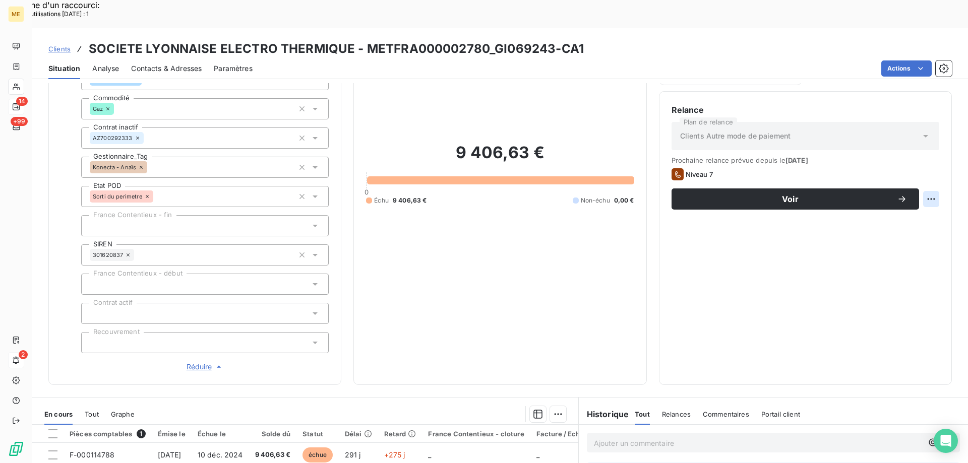
click at [917, 196] on div "Replanifier cette action" at bounding box center [882, 193] width 90 height 16
select select "8"
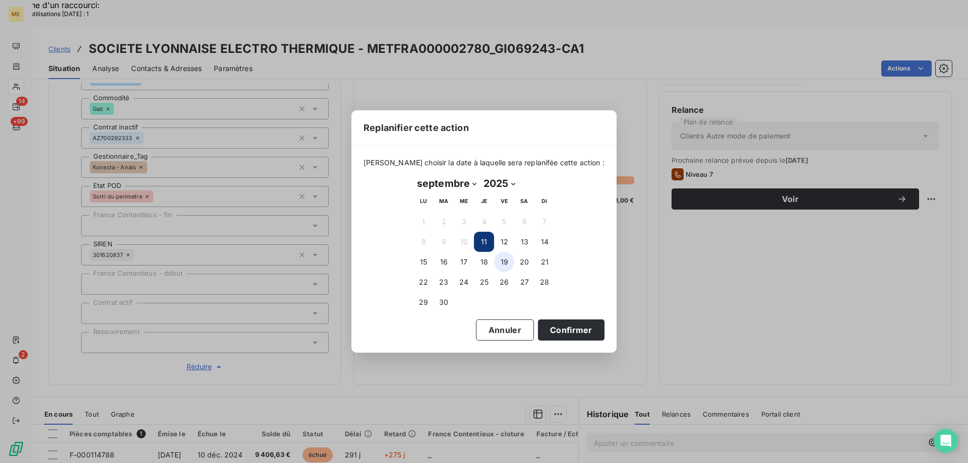
click at [511, 260] on button "19" at bounding box center [504, 262] width 20 height 20
click at [553, 329] on button "Confirmer" at bounding box center [571, 329] width 67 height 21
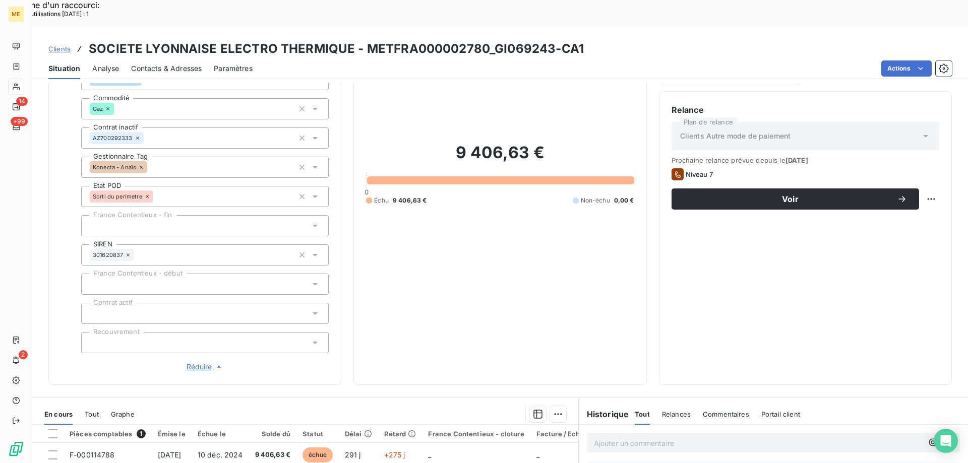
click at [677, 437] on p "Ajouter un commentaire ﻿" at bounding box center [758, 443] width 329 height 13
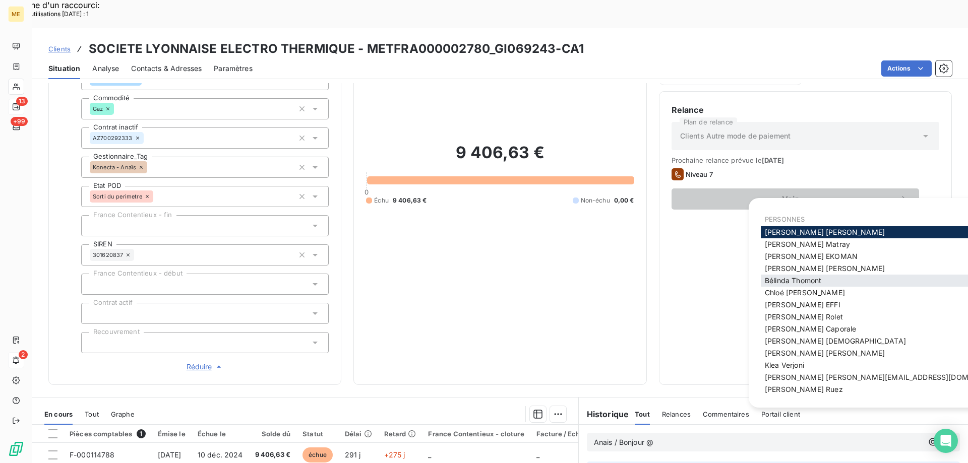
click at [787, 284] on span "Bélinda Thomont" at bounding box center [792, 280] width 56 height 9
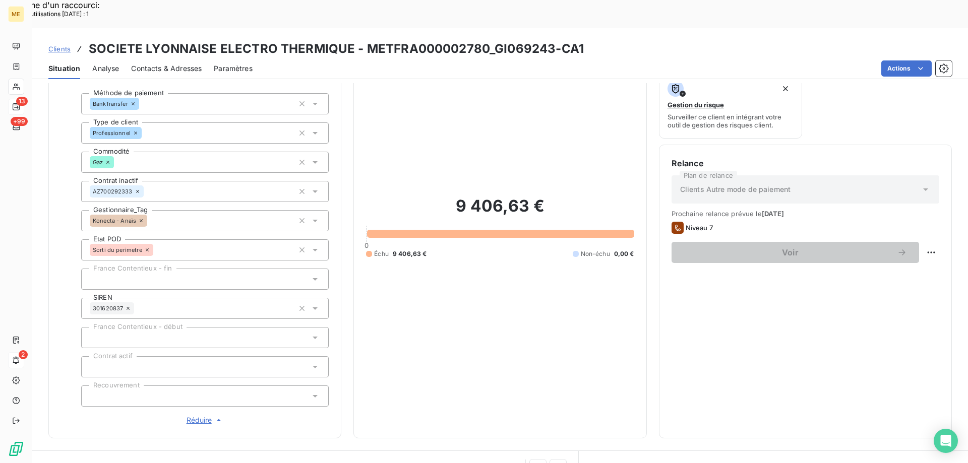
scroll to position [202, 0]
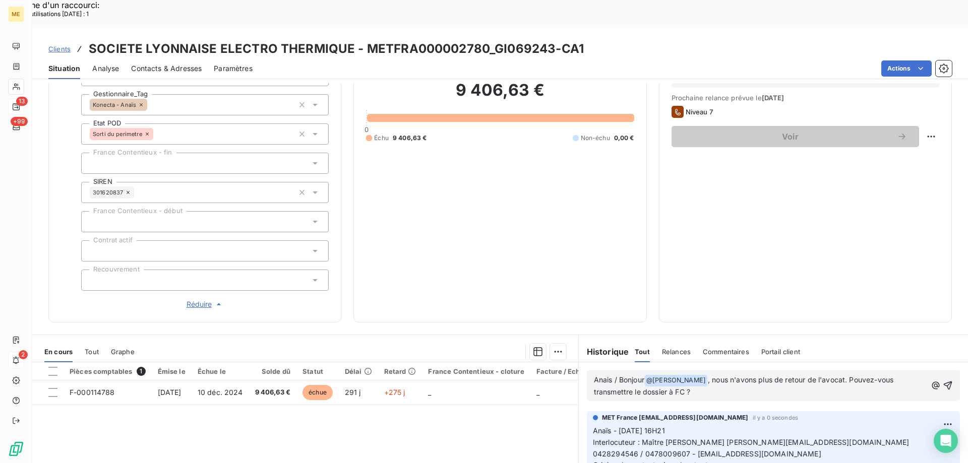
click at [682, 375] on span ", nous n'avons plus de retour de l'avocat. Pouvez-vous transmettre le dossier à…" at bounding box center [745, 385] width 302 height 21
click at [942, 380] on icon "button" at bounding box center [947, 385] width 10 height 10
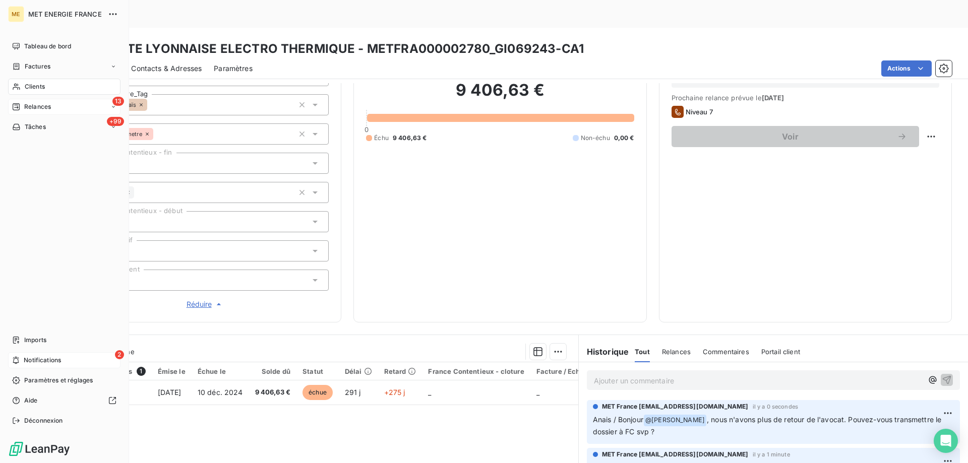
drag, startPoint x: 19, startPoint y: 87, endPoint x: 34, endPoint y: 83, distance: 16.1
click at [19, 87] on icon at bounding box center [16, 87] width 9 height 8
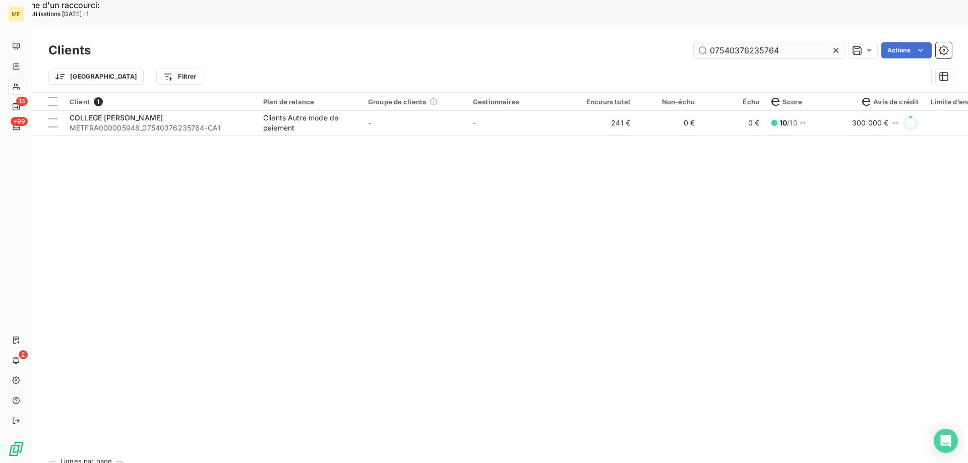
click at [701, 42] on input "07540376235764" at bounding box center [768, 50] width 151 height 16
click at [702, 42] on input "07540376235764" at bounding box center [768, 50] width 151 height 16
click at [728, 42] on input "07540376235764" at bounding box center [768, 50] width 151 height 16
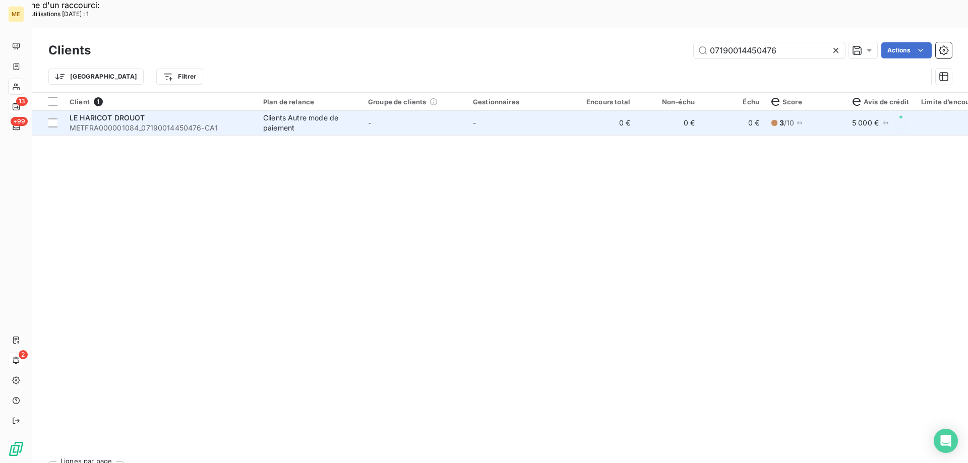
type input "07190014450476"
click at [558, 111] on td "-" at bounding box center [519, 123] width 105 height 24
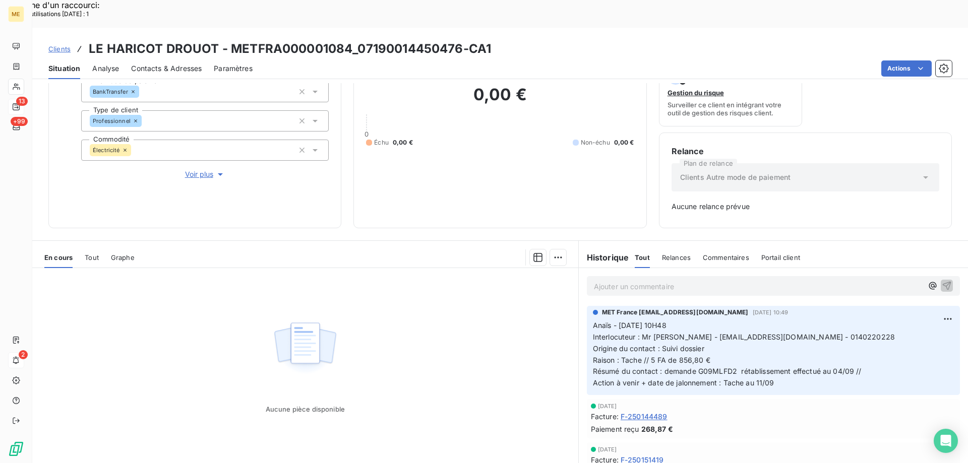
scroll to position [99, 0]
drag, startPoint x: 732, startPoint y: 341, endPoint x: 705, endPoint y: 342, distance: 26.7
click at [705, 365] on span "Résumé du contact : demande G09MLFD2 rétablissement effectué au 04/09 //" at bounding box center [727, 369] width 269 height 9
drag, startPoint x: 849, startPoint y: 343, endPoint x: 695, endPoint y: 345, distance: 153.7
click at [695, 365] on span "Résumé du contact : demande G09MLFD2 rétablissement effectué au 04/09 //" at bounding box center [727, 369] width 269 height 9
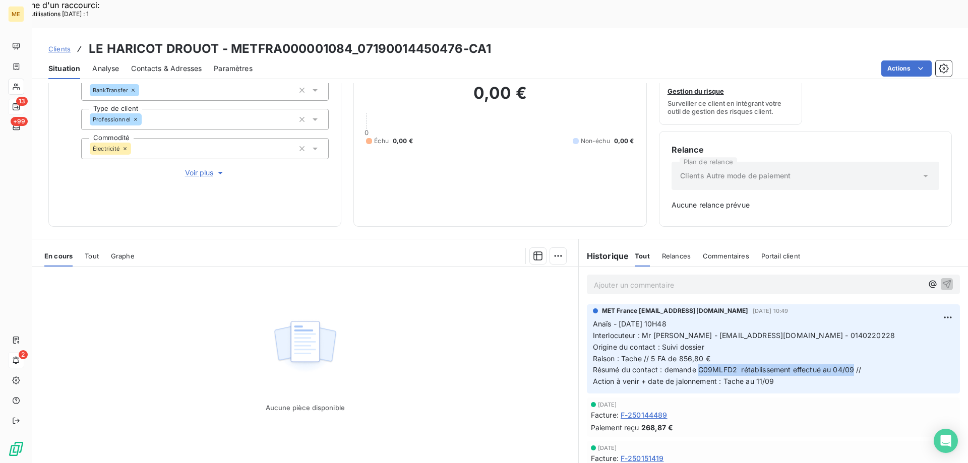
copy span "G09MLFD2 rétablissement effectué au 04/09"
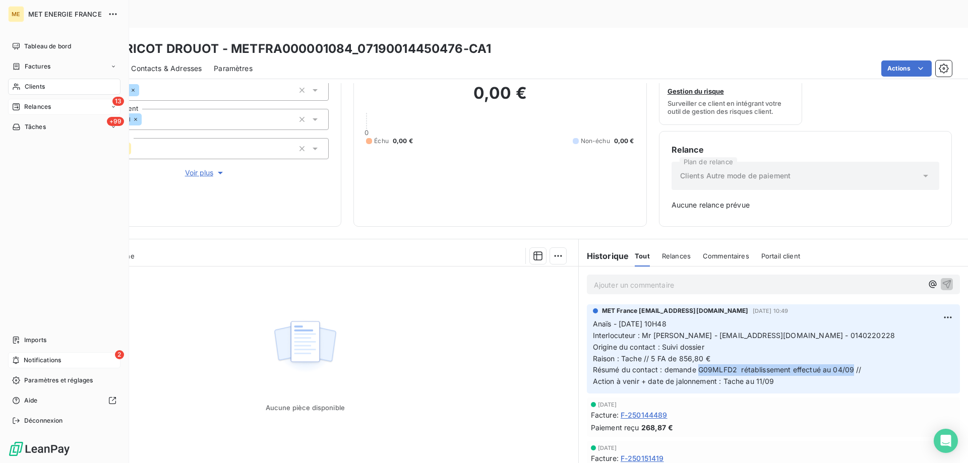
click at [24, 92] on div "Clients" at bounding box center [64, 87] width 112 height 16
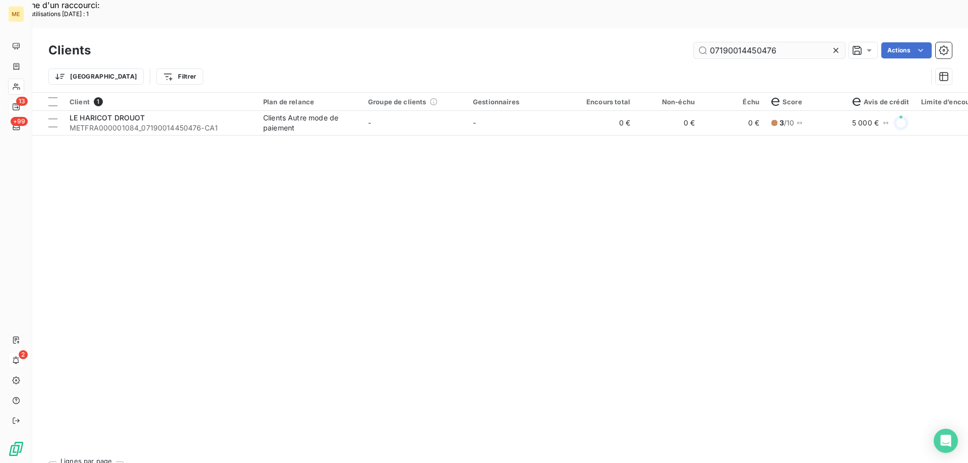
click at [760, 42] on input "07190014450476" at bounding box center [768, 50] width 151 height 16
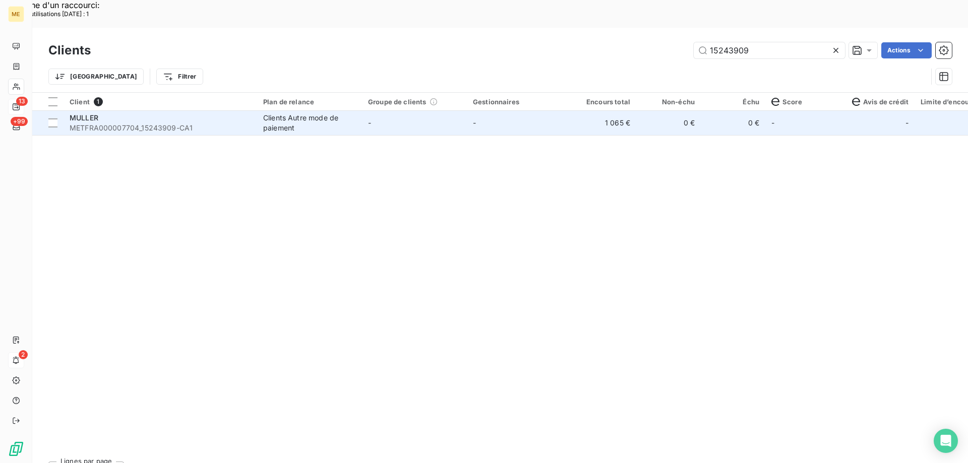
type input "15243909"
click at [542, 111] on td "-" at bounding box center [519, 123] width 105 height 24
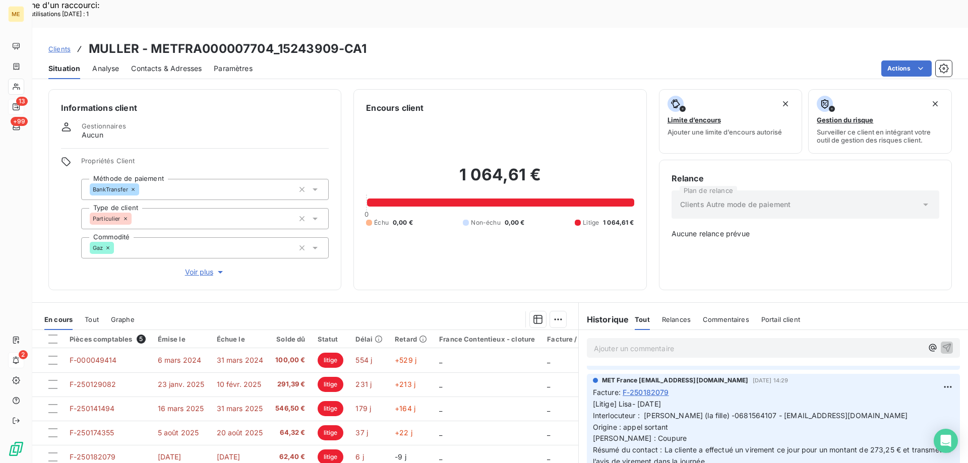
scroll to position [50, 0]
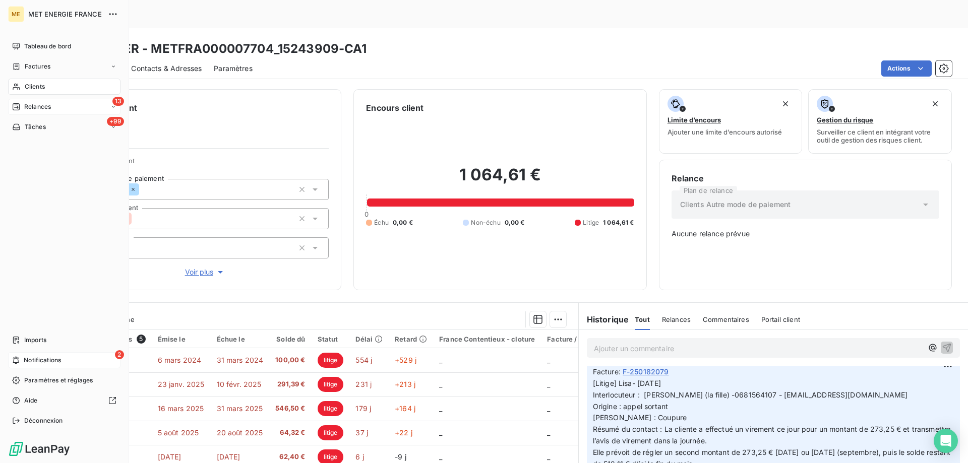
click at [41, 100] on div "13 Relances" at bounding box center [64, 107] width 112 height 16
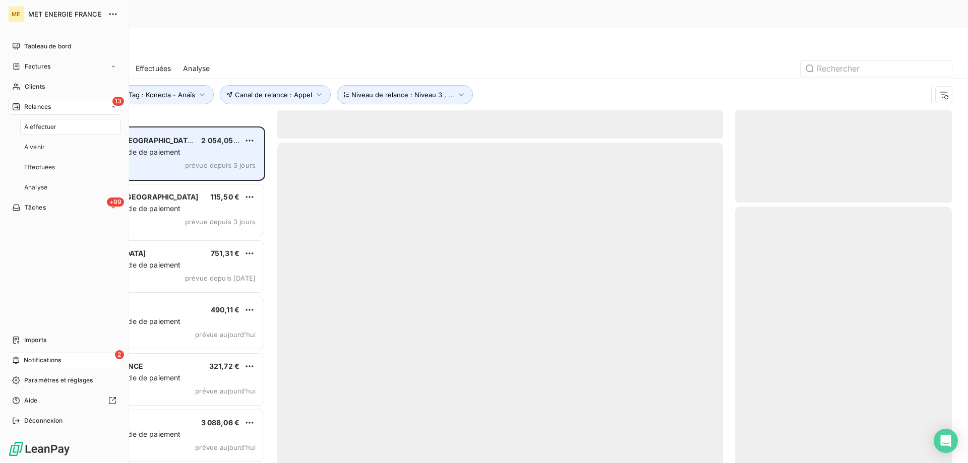
scroll to position [357, 209]
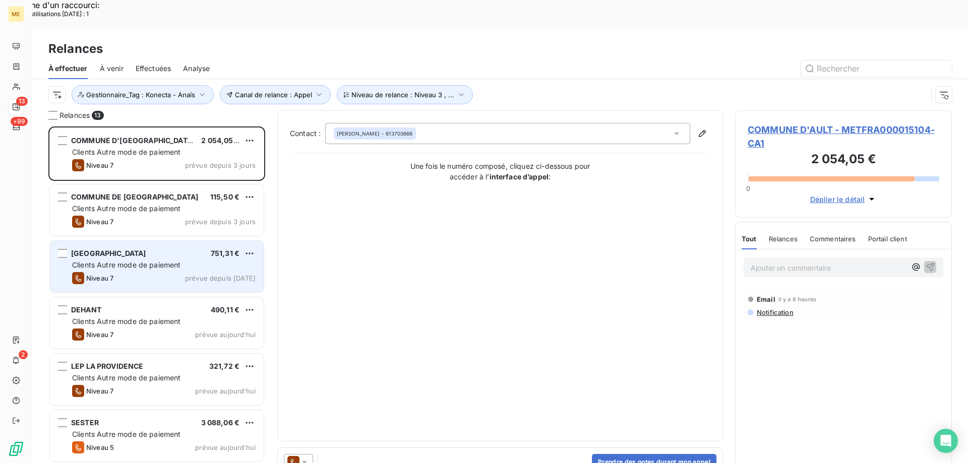
click at [156, 261] on span "Clients Autre mode de paiement" at bounding box center [126, 265] width 109 height 9
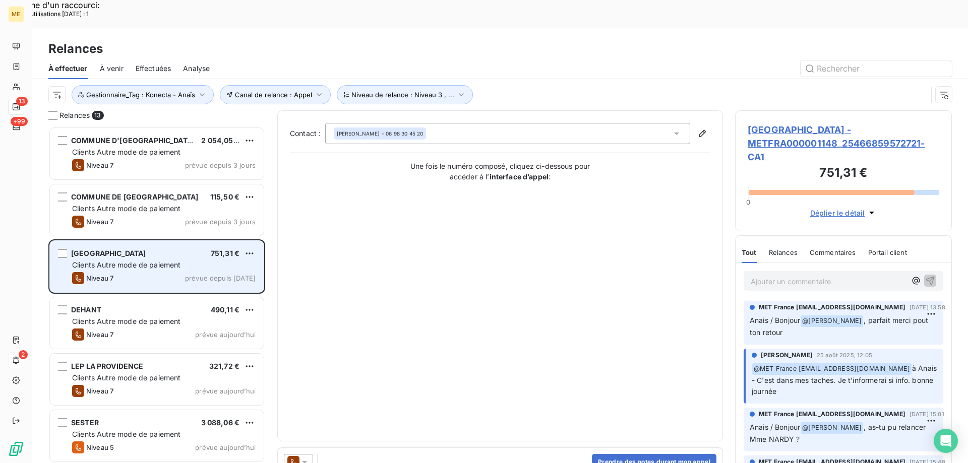
click at [117, 249] on span "VILLA BELLOCHIO" at bounding box center [108, 253] width 75 height 9
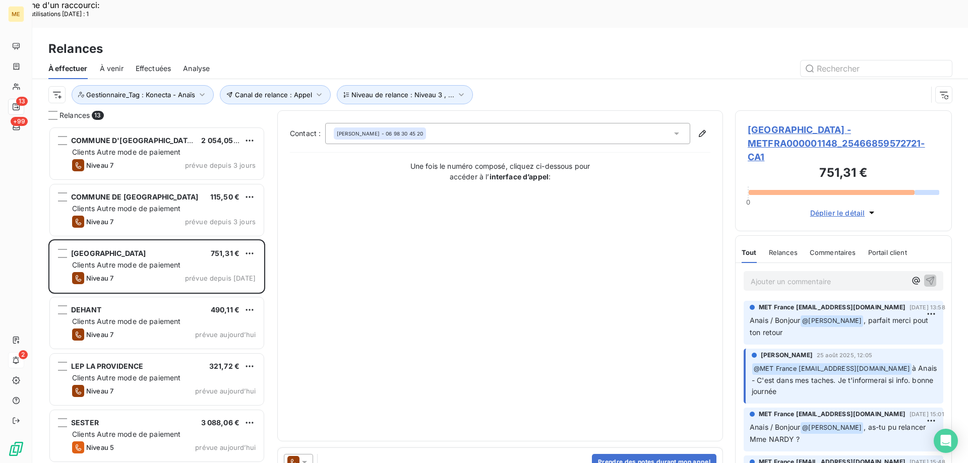
click at [777, 123] on span "VILLA BELLOCHIO - METFRA000001148_25466859572721-CA1" at bounding box center [842, 143] width 191 height 41
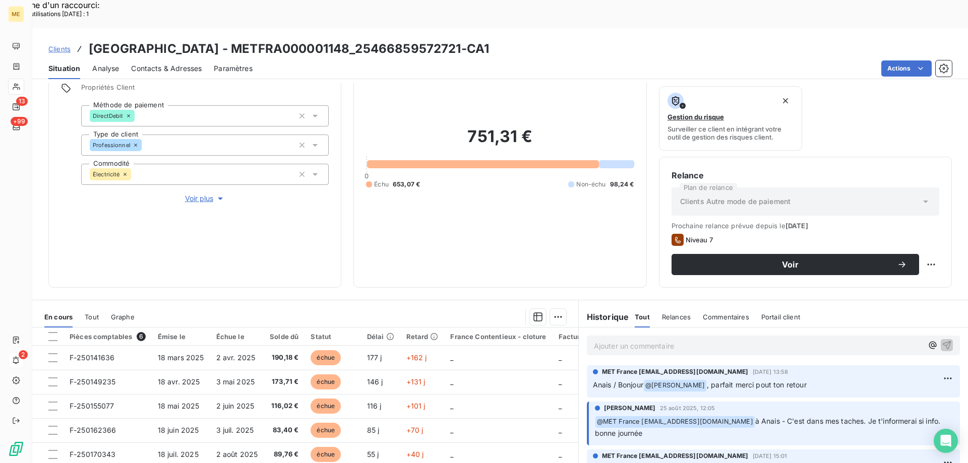
scroll to position [135, 0]
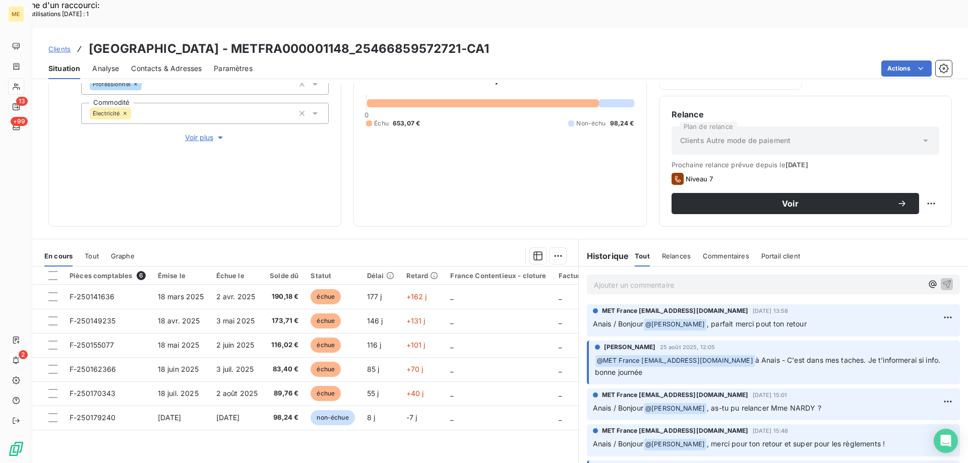
click at [918, 356] on span "à Anais - C'est dans mes taches. Je t'informerai si info. bonne journée" at bounding box center [769, 366] width 348 height 21
click at [665, 355] on p "﻿ @ MET France met-france@recouvrement.met.com à Anais - C'est dans mes taches.…" at bounding box center [774, 367] width 359 height 24
click at [663, 275] on div "Ajouter un commentaire ﻿" at bounding box center [773, 285] width 373 height 20
click at [672, 279] on p "Ajouter un commentaire ﻿" at bounding box center [758, 285] width 329 height 13
drag, startPoint x: 866, startPoint y: 335, endPoint x: 896, endPoint y: 336, distance: 30.3
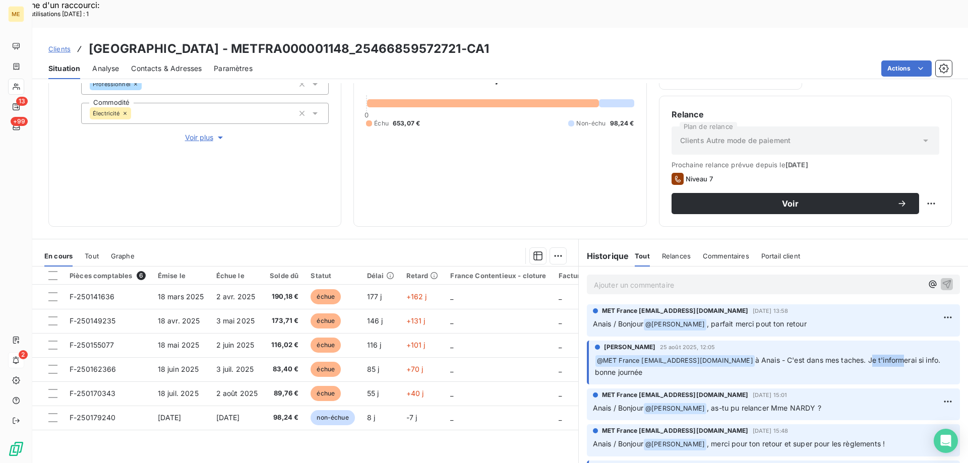
click at [896, 356] on span "à Anais - C'est dans mes taches. Je t'informerai si info. bonne journée" at bounding box center [769, 366] width 348 height 21
click at [746, 279] on p "Ajouter un commentaire ﻿" at bounding box center [758, 285] width 329 height 13
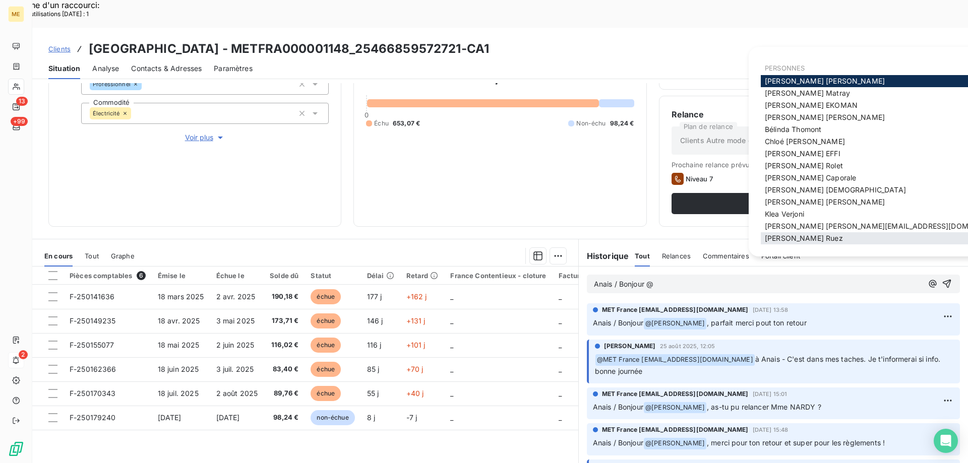
click at [774, 238] on span "Xavier Ruez" at bounding box center [803, 238] width 78 height 9
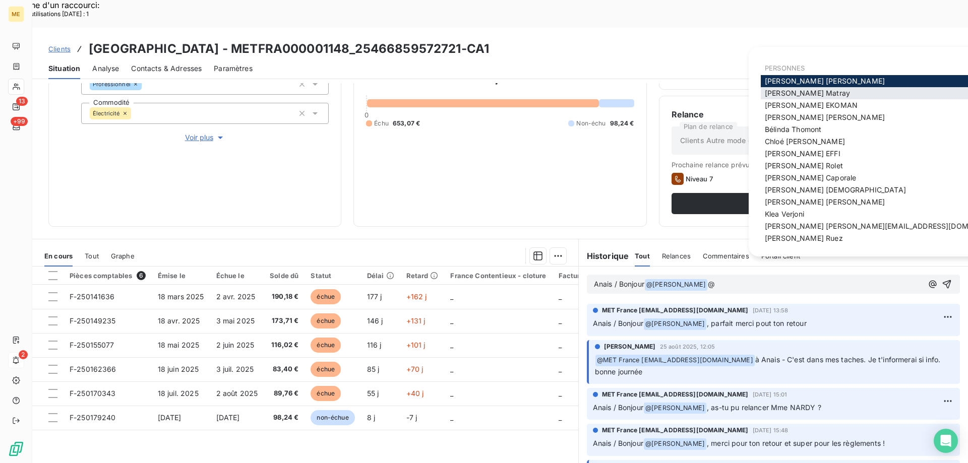
click at [794, 89] on span "Amélie Matray" at bounding box center [806, 93] width 85 height 9
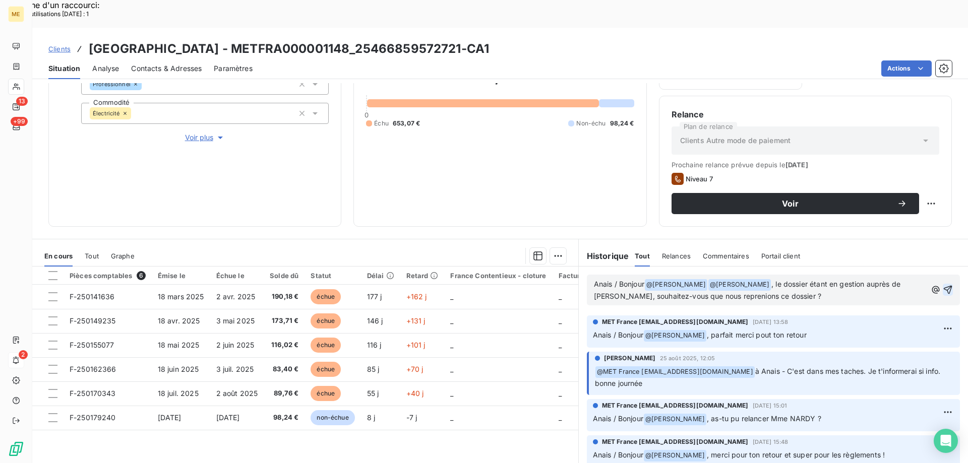
click at [943, 286] on icon "button" at bounding box center [947, 290] width 9 height 9
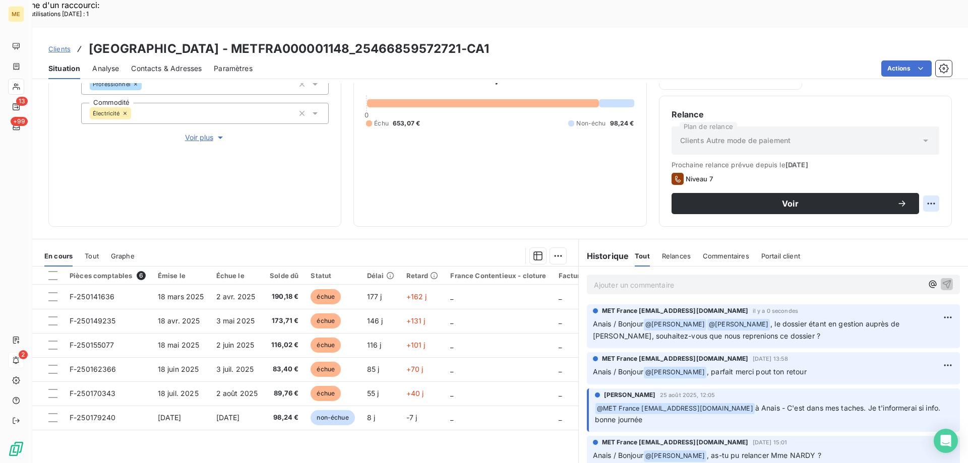
click at [916, 200] on div "Replanifier cette action" at bounding box center [882, 198] width 90 height 16
select select "8"
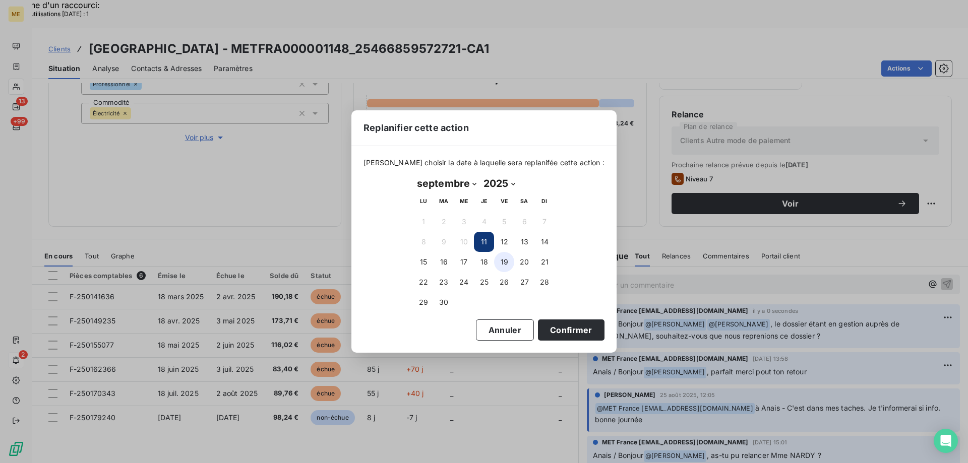
click at [505, 261] on button "19" at bounding box center [504, 262] width 20 height 20
click at [562, 329] on button "Confirmer" at bounding box center [571, 329] width 67 height 21
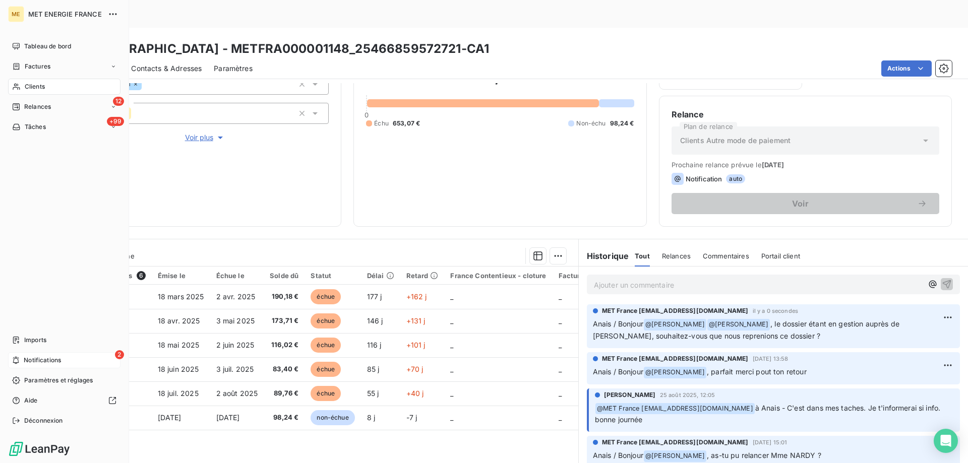
click at [34, 107] on span "Relances" at bounding box center [37, 106] width 27 height 9
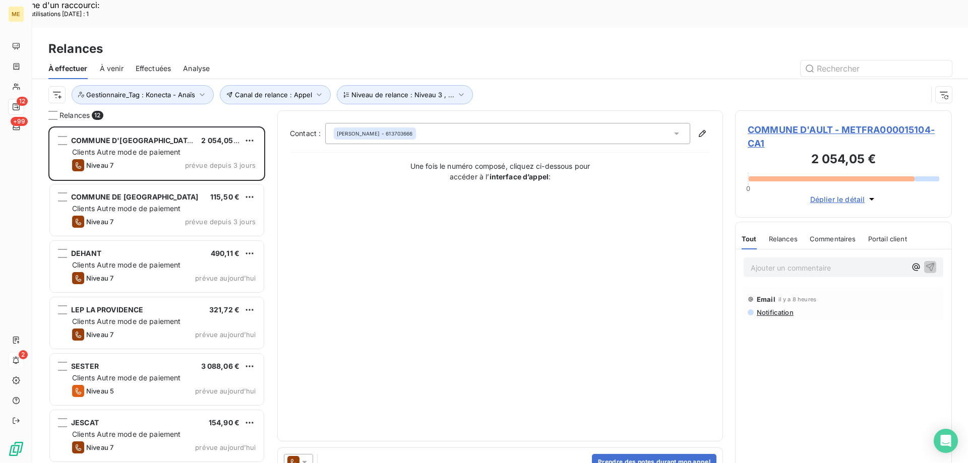
scroll to position [357, 209]
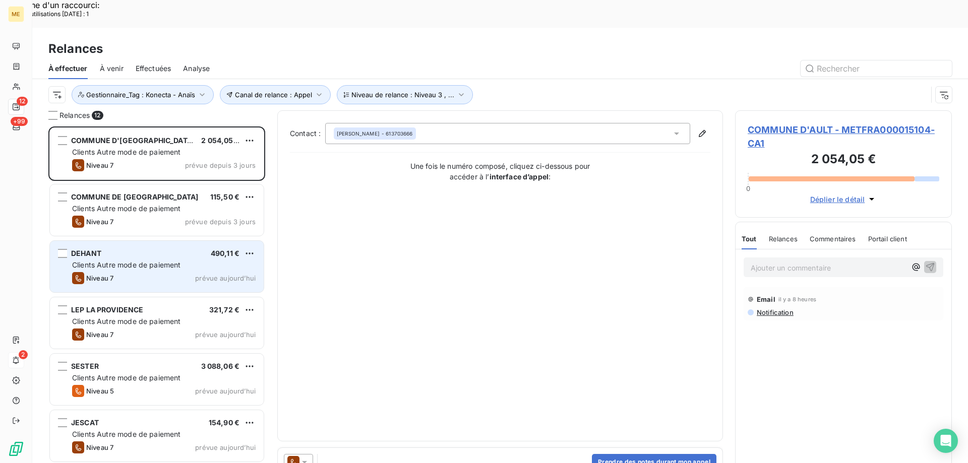
click at [137, 261] on span "Clients Autre mode de paiement" at bounding box center [126, 265] width 109 height 9
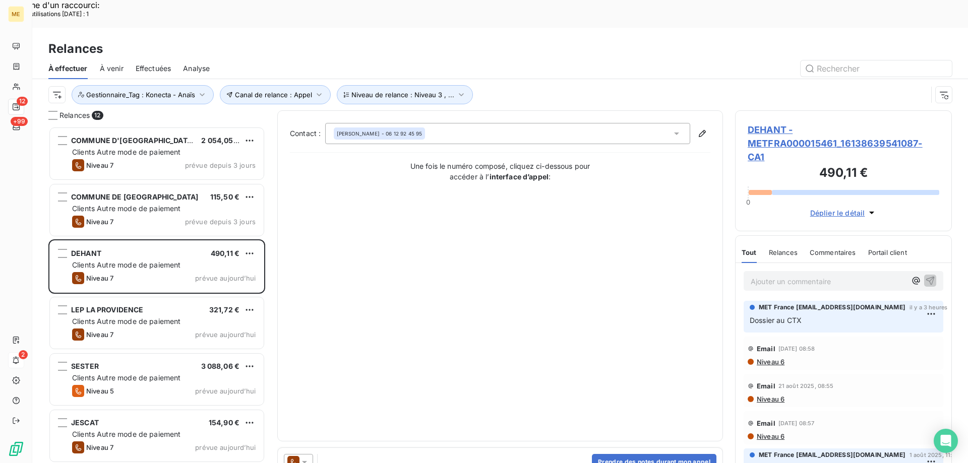
click at [774, 123] on span "DEHANT - METFRA000015461_16138639541087-CA1" at bounding box center [842, 143] width 191 height 41
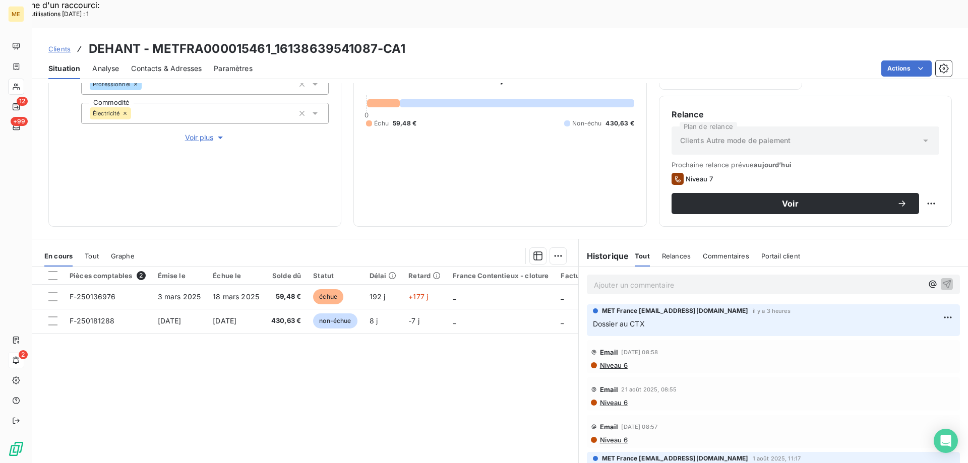
scroll to position [34, 0]
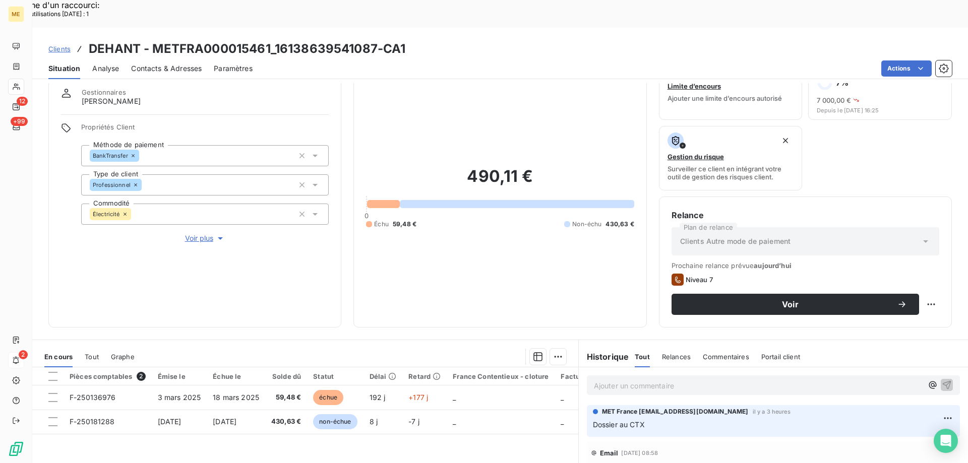
click at [199, 233] on span "Voir plus" at bounding box center [205, 238] width 40 height 10
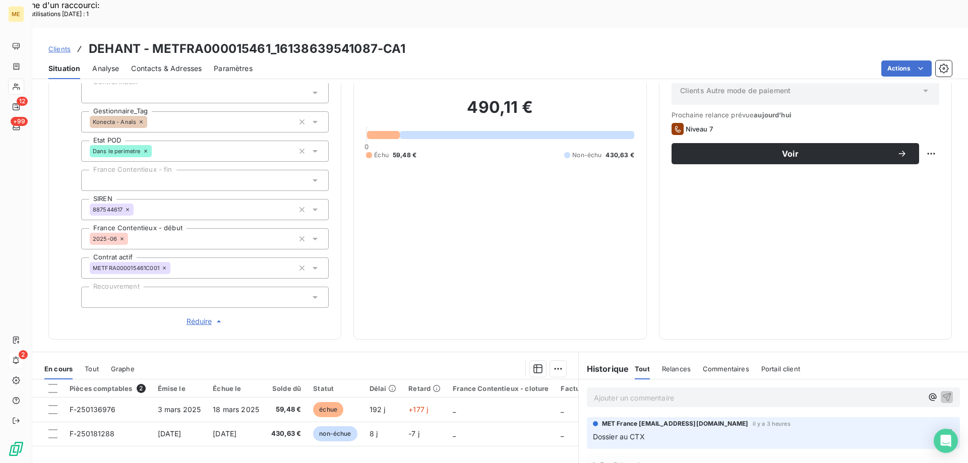
scroll to position [84, 0]
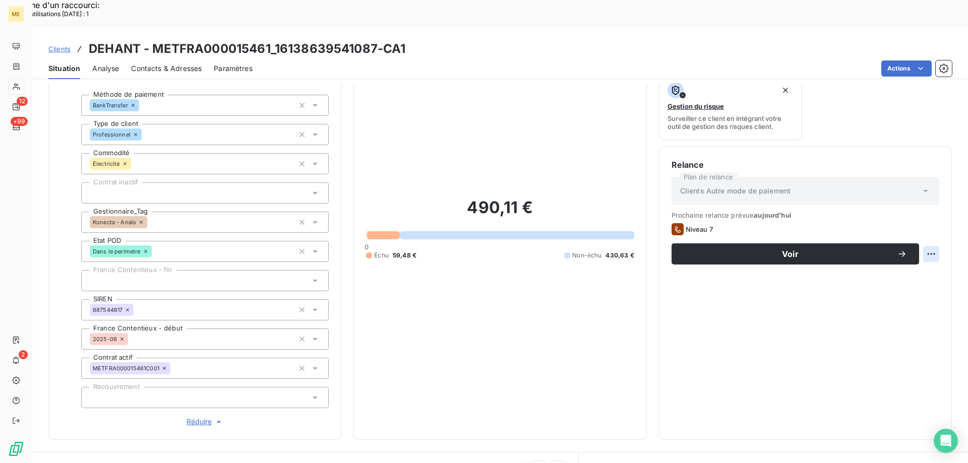
click at [894, 250] on div "Replanifier cette action" at bounding box center [882, 248] width 90 height 16
select select "8"
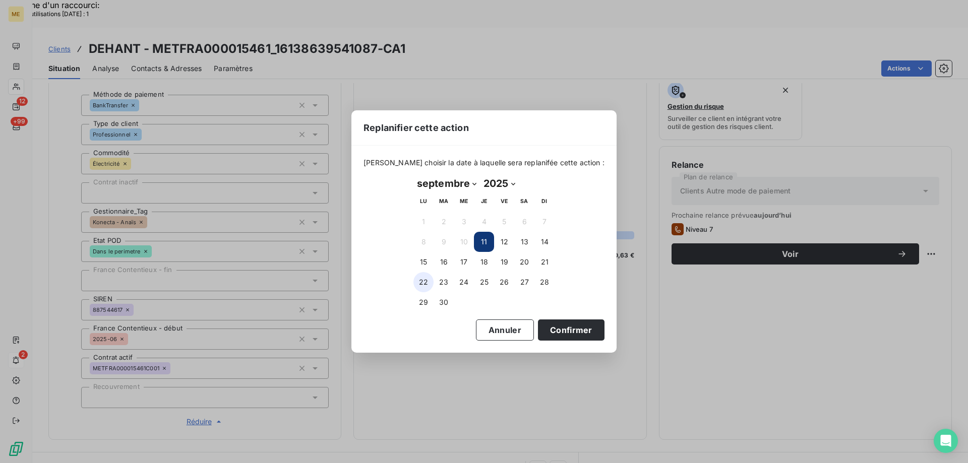
click at [421, 287] on button "22" at bounding box center [423, 282] width 20 height 20
click at [508, 284] on button "26" at bounding box center [504, 282] width 20 height 20
click at [567, 330] on button "Confirmer" at bounding box center [571, 329] width 67 height 21
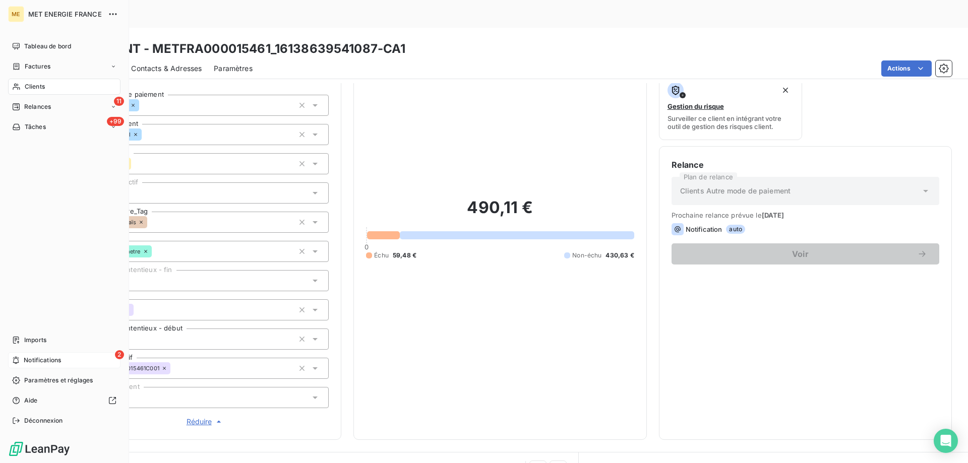
click at [30, 107] on span "Relances" at bounding box center [37, 106] width 27 height 9
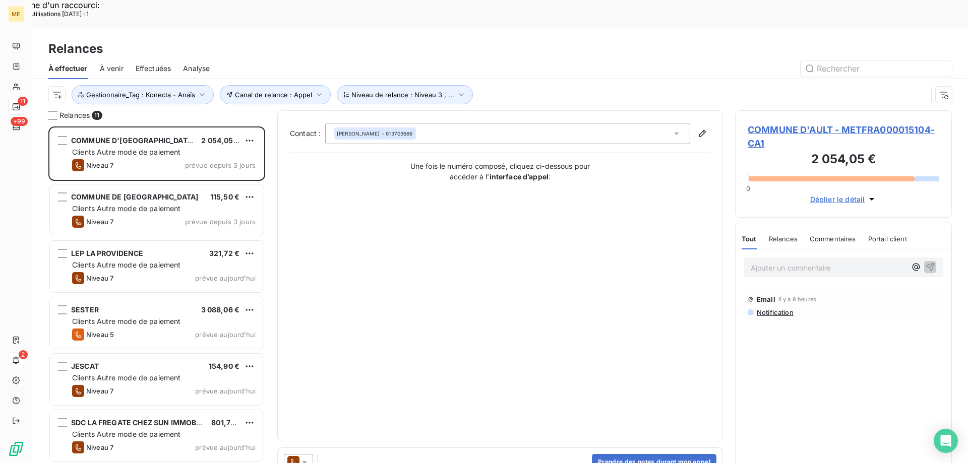
scroll to position [357, 209]
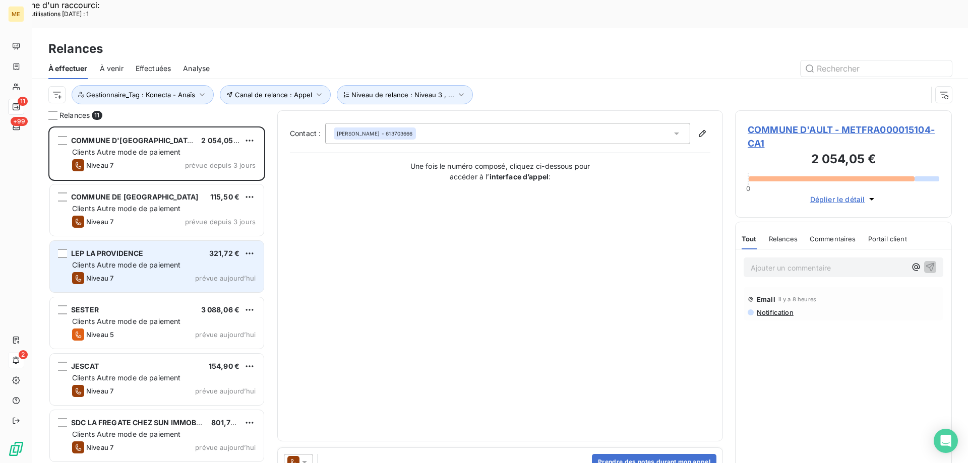
click at [112, 261] on span "Clients Autre mode de paiement" at bounding box center [126, 265] width 109 height 9
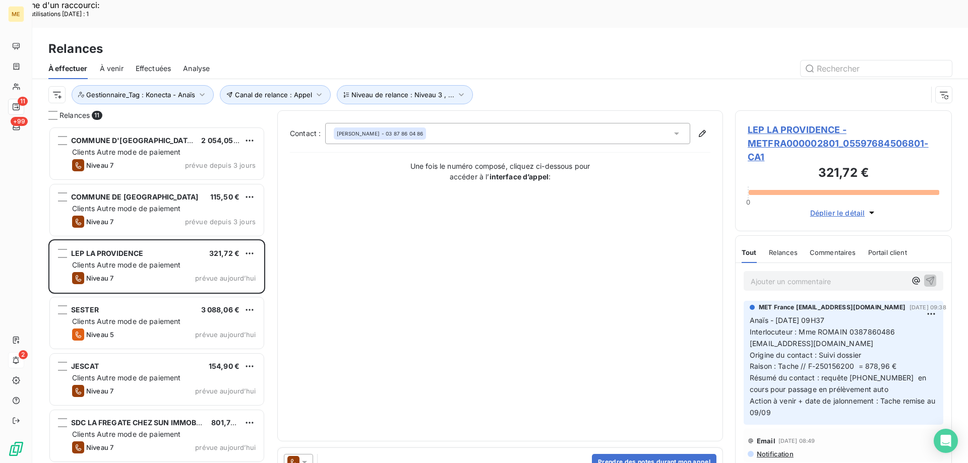
click at [779, 123] on span "LEP LA PROVIDENCE - METFRA000002801_05597684506801-CA1" at bounding box center [842, 143] width 191 height 41
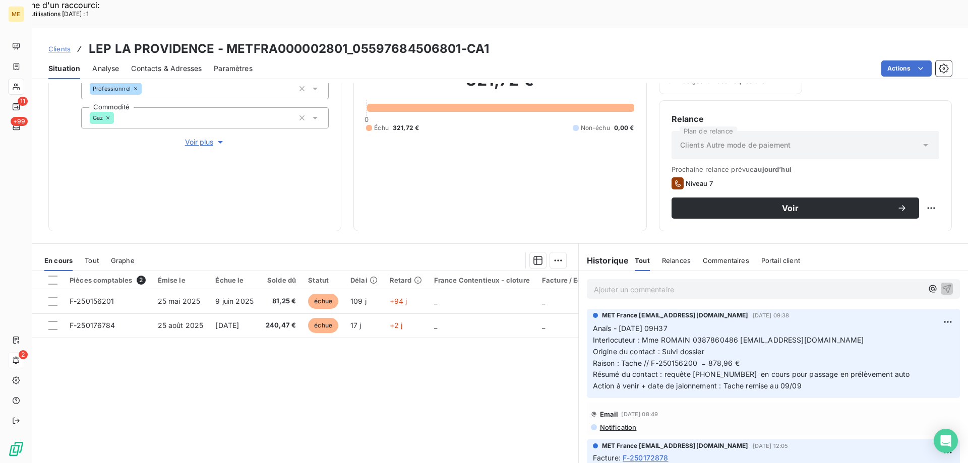
scroll to position [135, 0]
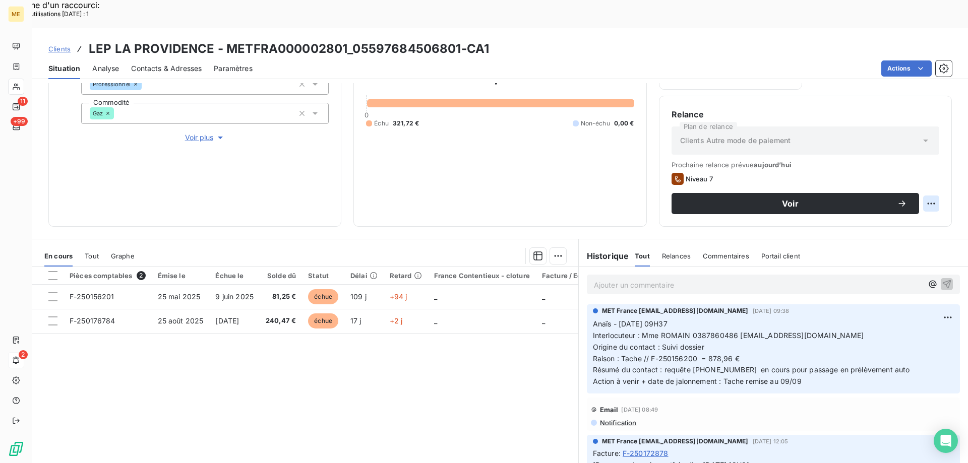
click at [924, 195] on div "Replanifier cette action" at bounding box center [882, 198] width 90 height 16
select select "8"
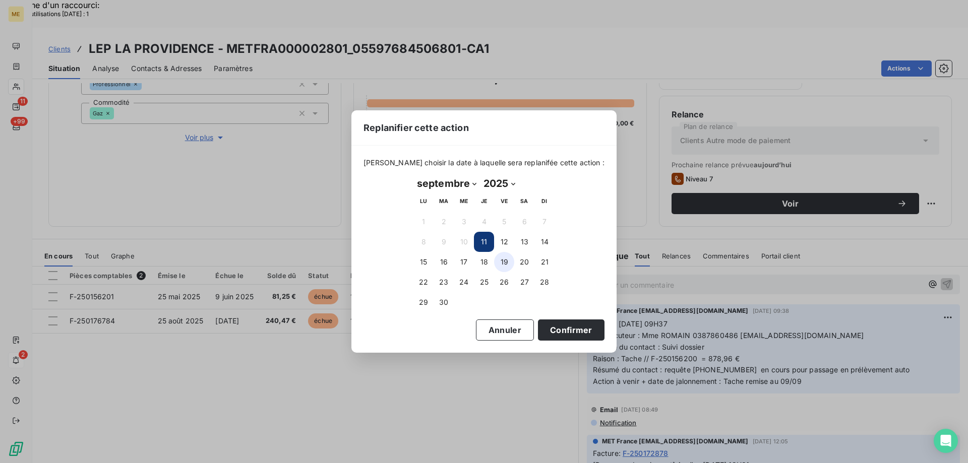
click at [505, 261] on button "19" at bounding box center [504, 262] width 20 height 20
click at [470, 261] on button "17" at bounding box center [464, 262] width 20 height 20
click at [577, 329] on button "Confirmer" at bounding box center [571, 329] width 67 height 21
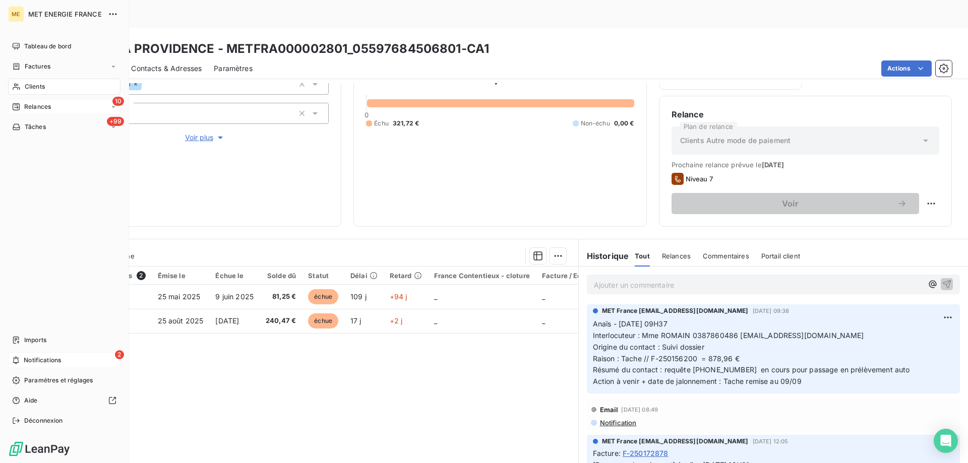
click at [27, 109] on span "Relances" at bounding box center [37, 106] width 27 height 9
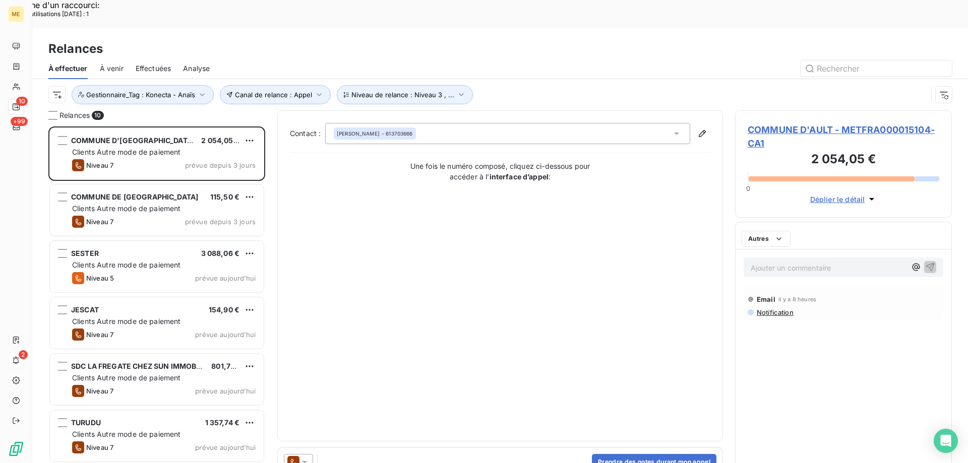
scroll to position [357, 209]
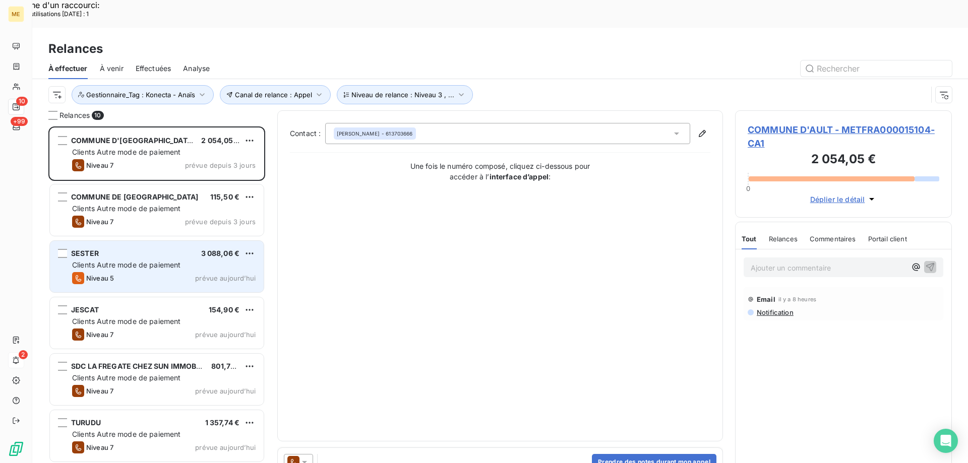
click at [136, 261] on span "Clients Autre mode de paiement" at bounding box center [126, 265] width 109 height 9
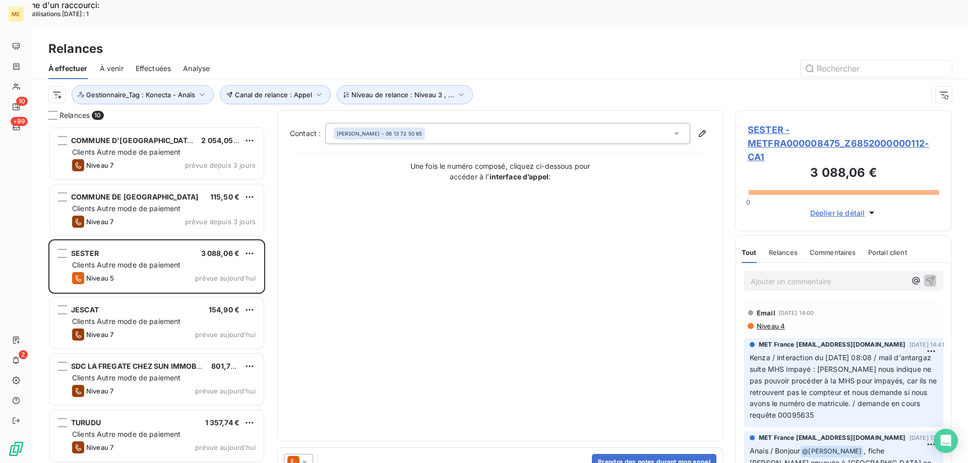
click at [780, 123] on span "SESTER - METFRA000008475_Z6852000000112-CA1" at bounding box center [842, 143] width 191 height 41
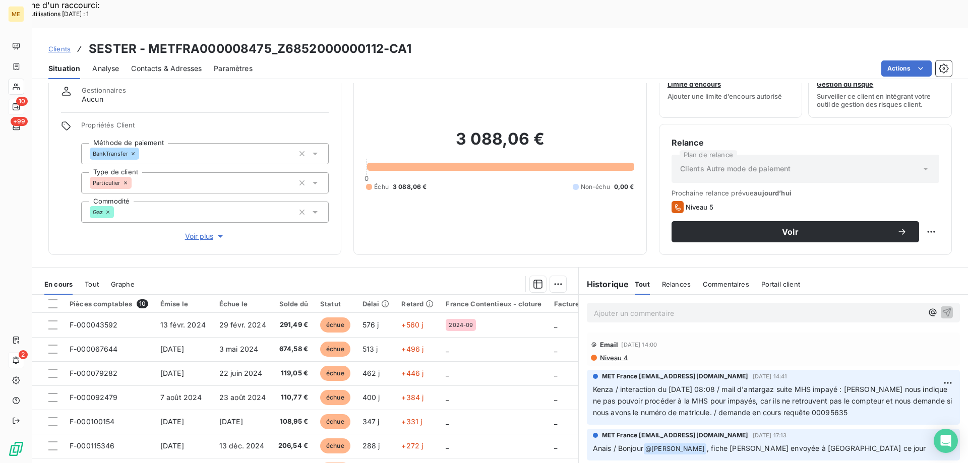
scroll to position [64, 0]
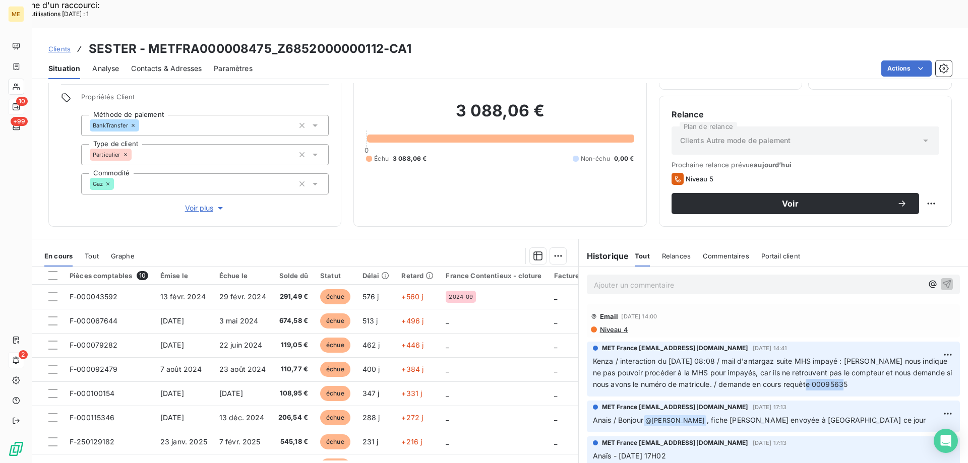
drag, startPoint x: 887, startPoint y: 357, endPoint x: 849, endPoint y: 359, distance: 38.8
click at [849, 359] on p "Kenza / interaction du 13/08/2025 08:08 / mail d'antargaz suite MHS impayé : An…" at bounding box center [773, 373] width 361 height 35
click at [855, 360] on span "Kenza / interaction du 13/08/2025 08:08 / mail d'antargaz suite MHS impayé : An…" at bounding box center [773, 373] width 361 height 32
drag, startPoint x: 886, startPoint y: 361, endPoint x: 853, endPoint y: 358, distance: 33.4
click at [853, 358] on p "Kenza / interaction du 13/08/2025 08:08 / mail d'antargaz suite MHS impayé : An…" at bounding box center [773, 373] width 361 height 35
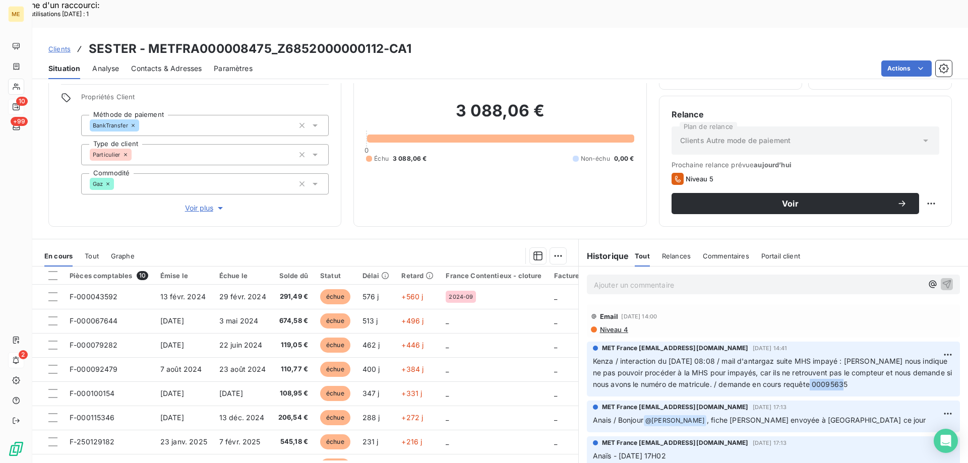
copy span "00095635"
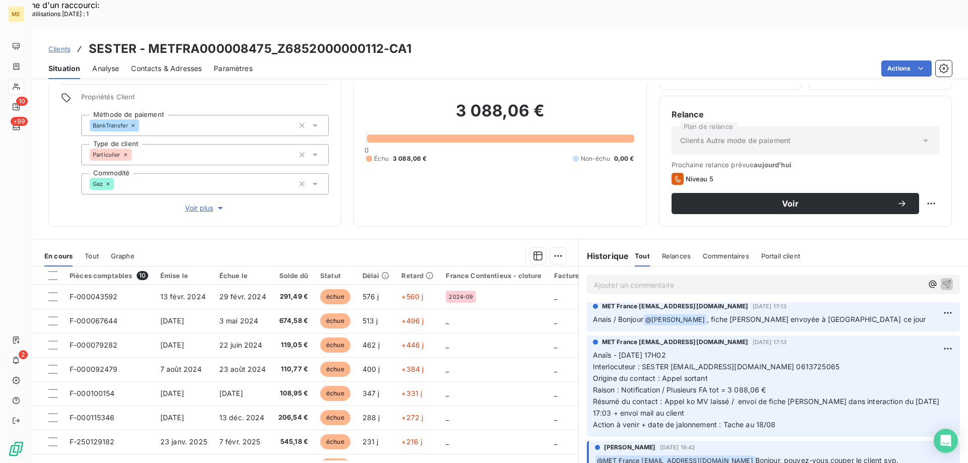
scroll to position [0, 0]
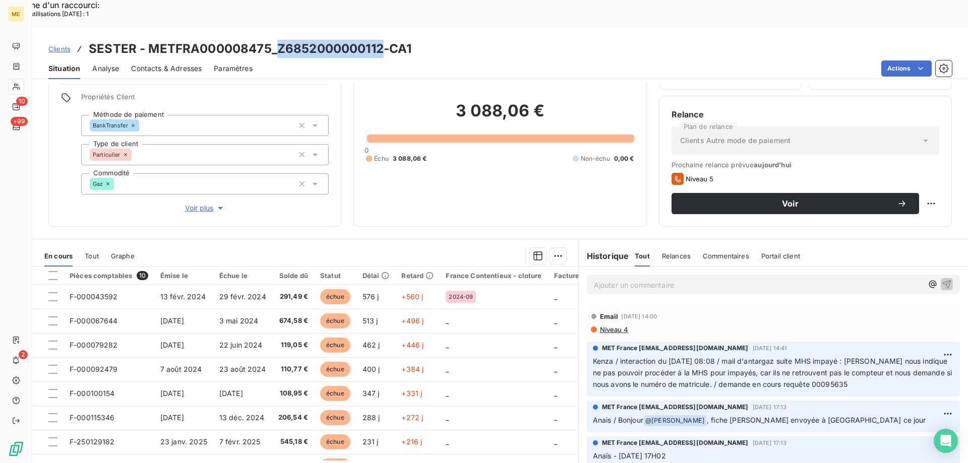
drag, startPoint x: 383, startPoint y: 22, endPoint x: 277, endPoint y: 23, distance: 106.3
click at [277, 40] on h3 "SESTER - METFRA000008475_Z6852000000112-CA1" at bounding box center [250, 49] width 323 height 18
copy h3 "Z6852000000112"
click at [731, 357] on span "Kenza / interaction du 13/08/2025 08:08 / mail d'antargaz suite MHS impayé : An…" at bounding box center [773, 373] width 361 height 32
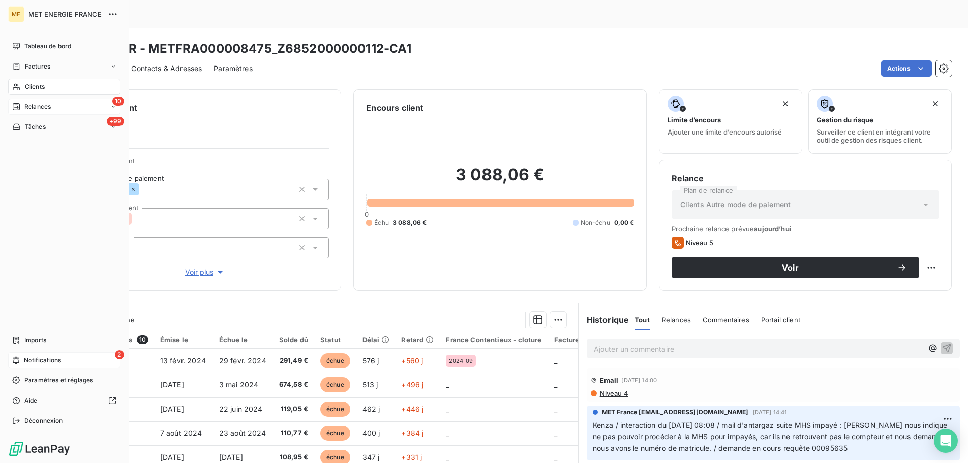
click at [30, 104] on span "Relances" at bounding box center [37, 106] width 27 height 9
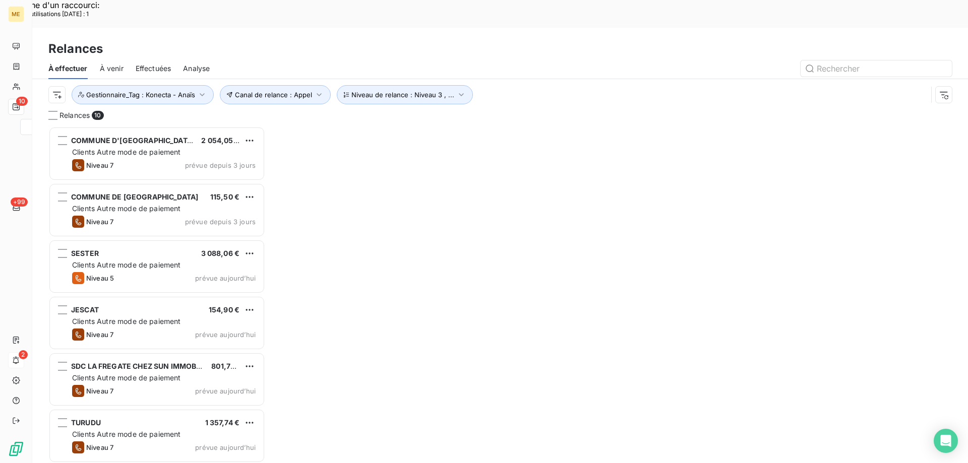
scroll to position [357, 209]
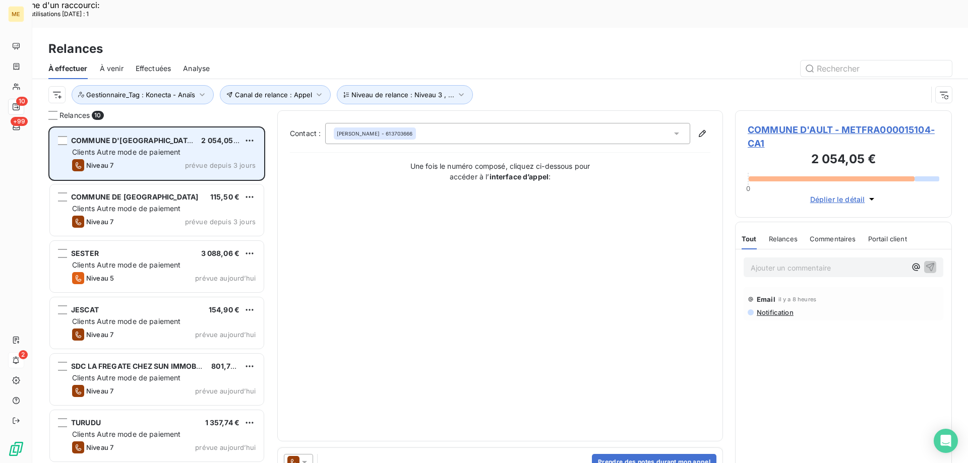
click at [183, 147] on div "Clients Autre mode de paiement" at bounding box center [163, 152] width 183 height 10
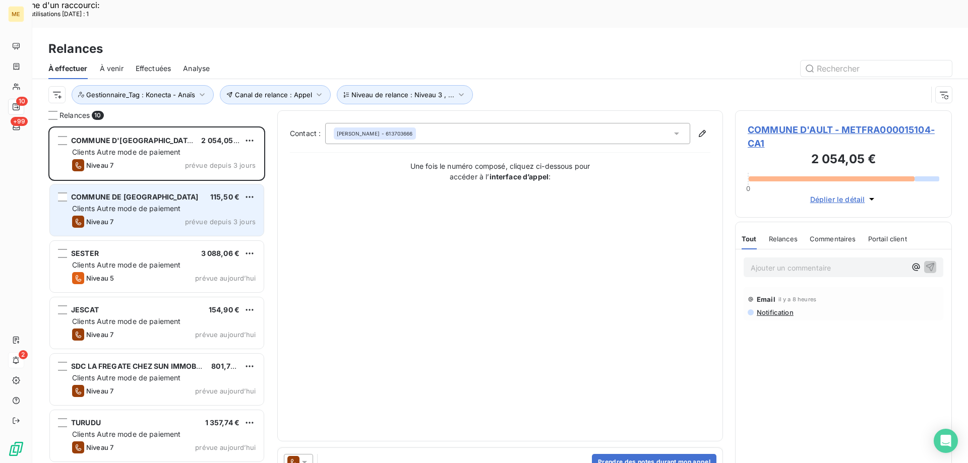
drag, startPoint x: 160, startPoint y: 175, endPoint x: 169, endPoint y: 175, distance: 9.1
click at [162, 184] on div "COMMUNE DE LA CHEVROLIERE 115,50 € Clients Autre mode de paiement Niveau 7 prév…" at bounding box center [157, 209] width 214 height 51
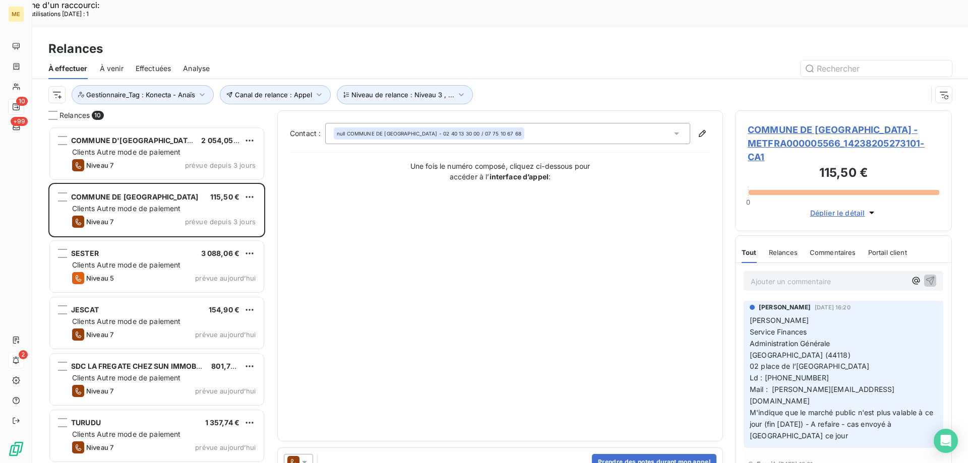
click at [803, 123] on span "COMMUNE DE [GEOGRAPHIC_DATA] - METFRA000005566_14238205273101-CA1" at bounding box center [842, 143] width 191 height 41
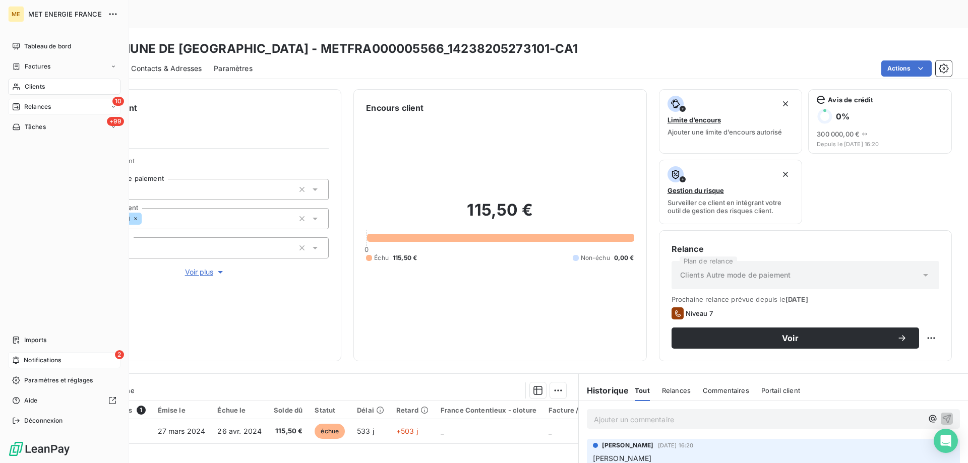
click at [27, 105] on span "Relances" at bounding box center [37, 106] width 27 height 9
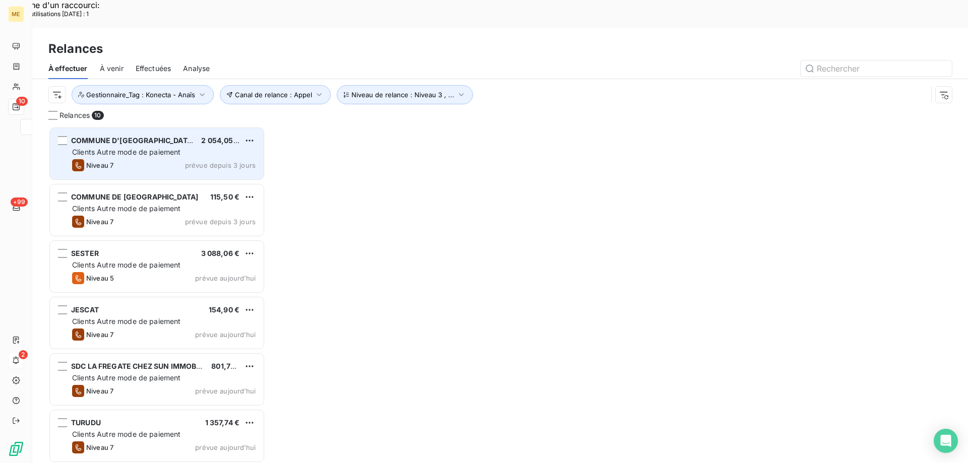
scroll to position [357, 209]
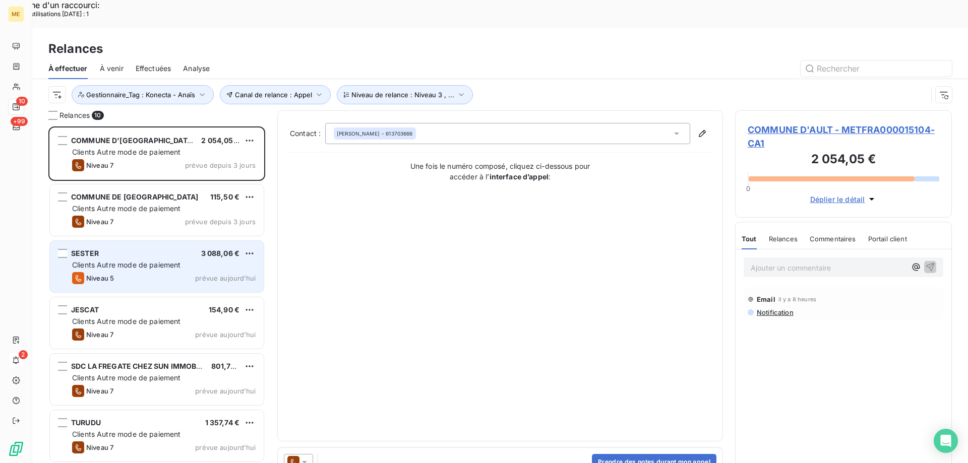
click at [135, 261] on span "Clients Autre mode de paiement" at bounding box center [126, 265] width 109 height 9
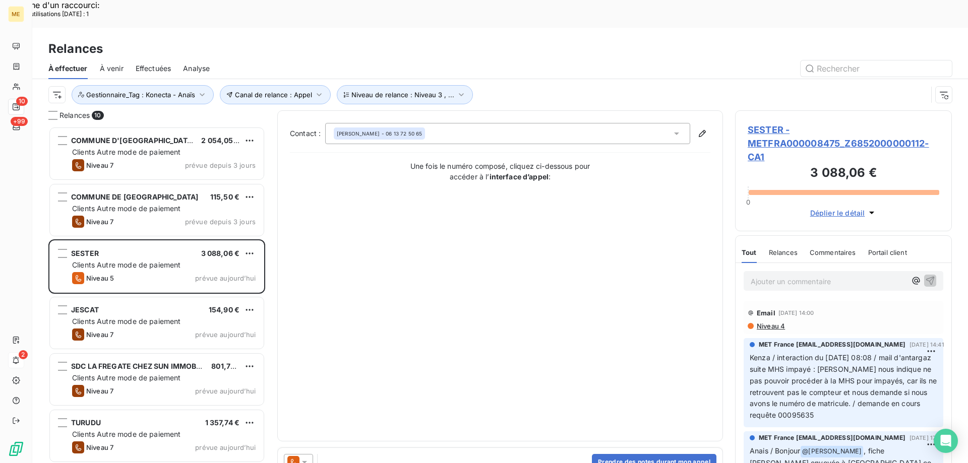
click at [761, 123] on span "SESTER - METFRA000008475_Z6852000000112-CA1" at bounding box center [842, 143] width 191 height 41
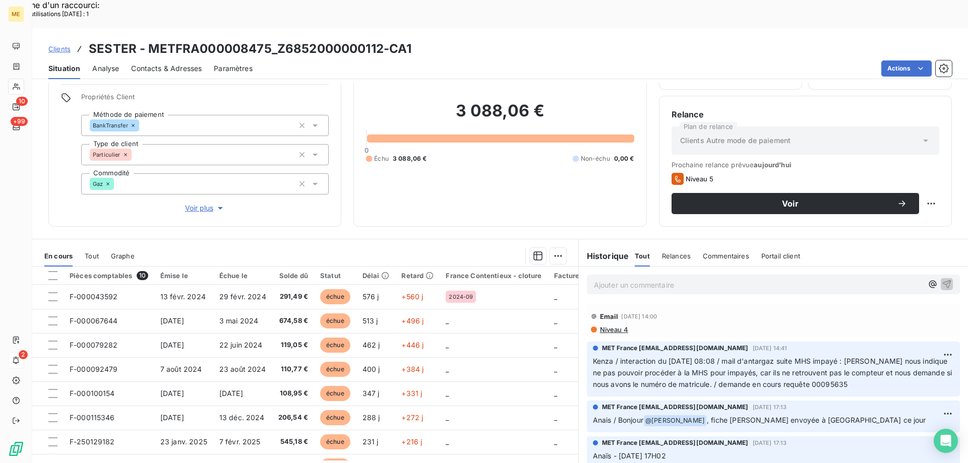
click at [506, 160] on div "3 088,06 € 0 Échu 3 088,06 € Non-échu 0,00 €" at bounding box center [500, 132] width 268 height 164
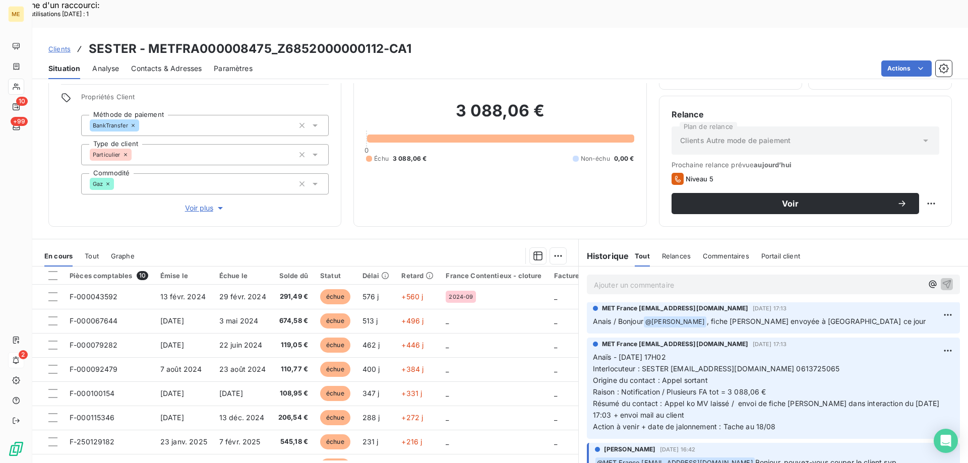
scroll to position [101, 0]
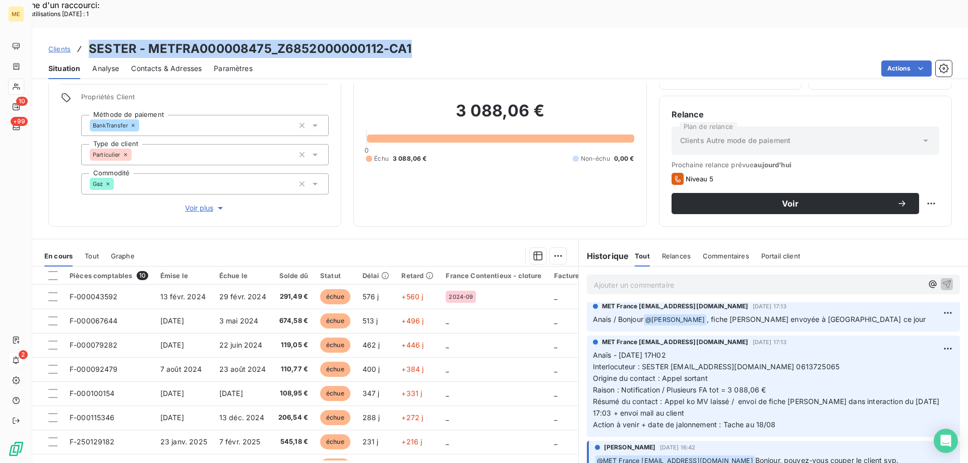
drag, startPoint x: 437, startPoint y: 19, endPoint x: 83, endPoint y: 19, distance: 353.8
click at [83, 40] on div "Clients SESTER - METFRA000008475_Z6852000000112-CA1" at bounding box center [499, 49] width 935 height 18
copy h3 "SESTER - METFRA000008475_Z6852000000112-CA1"
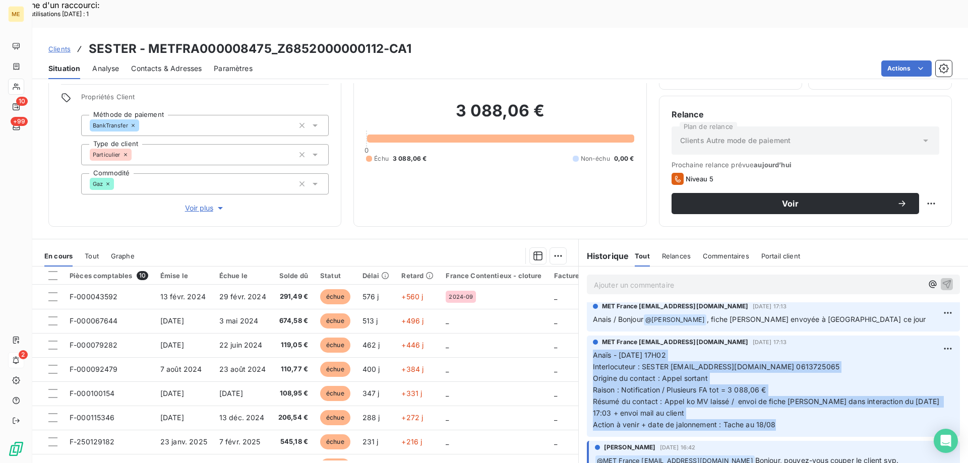
drag, startPoint x: 778, startPoint y: 396, endPoint x: 587, endPoint y: 330, distance: 201.6
click at [587, 336] on div "MET France met-france@recouvrement.met.com 11 août 2025, 17:13 Anaïs - 11/08/20…" at bounding box center [773, 386] width 373 height 101
copy p "Anaïs - 11/08/2025 - 17H02 Interlocuteur : SESTER sestergui@gmail.com 061372506…"
click at [726, 389] on p "Anaïs - 11/08/2025 - 17H02 Interlocuteur : SESTER sestergui@gmail.com 061372506…" at bounding box center [773, 390] width 361 height 81
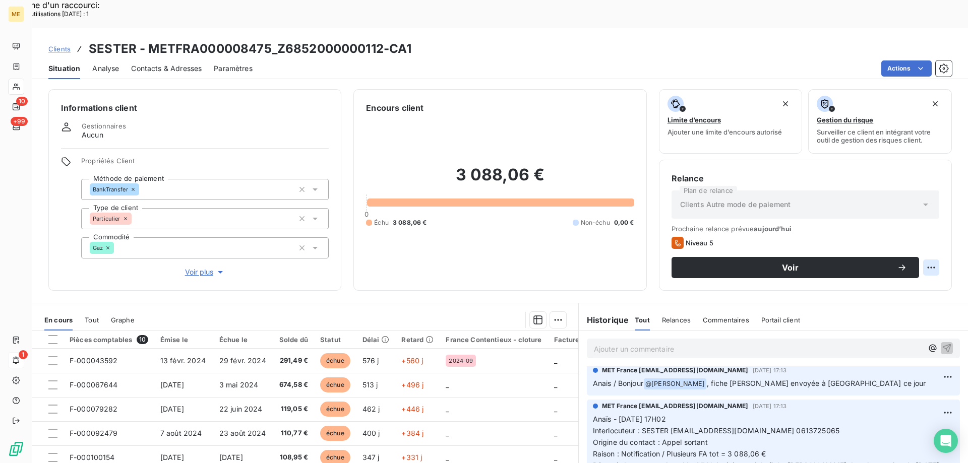
scroll to position [64, 0]
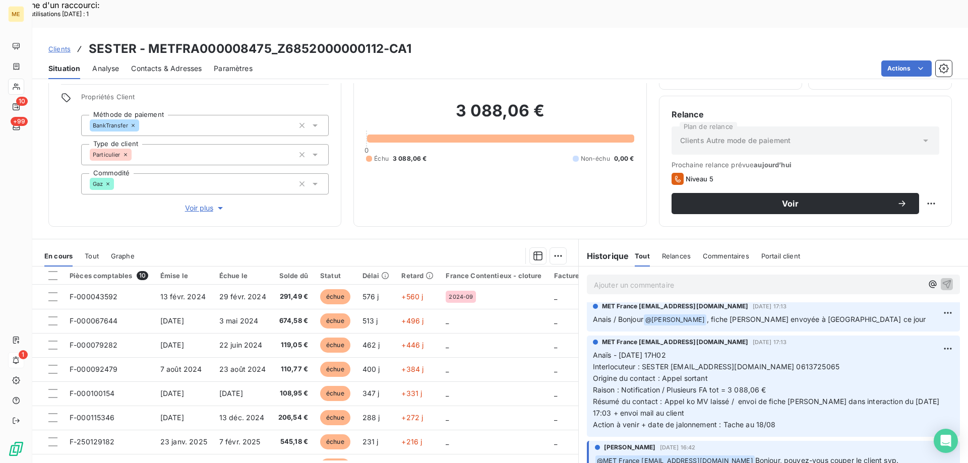
click at [668, 279] on p "Ajouter un commentaire ﻿" at bounding box center [758, 285] width 329 height 13
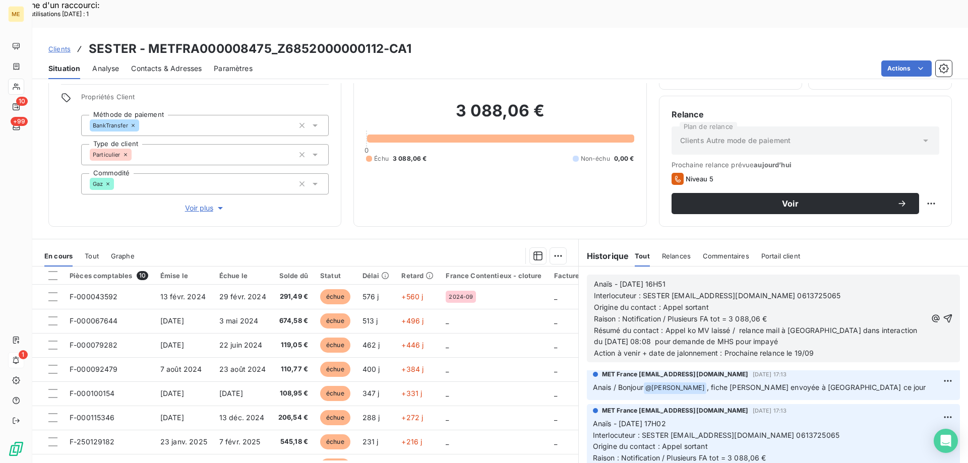
scroll to position [169, 0]
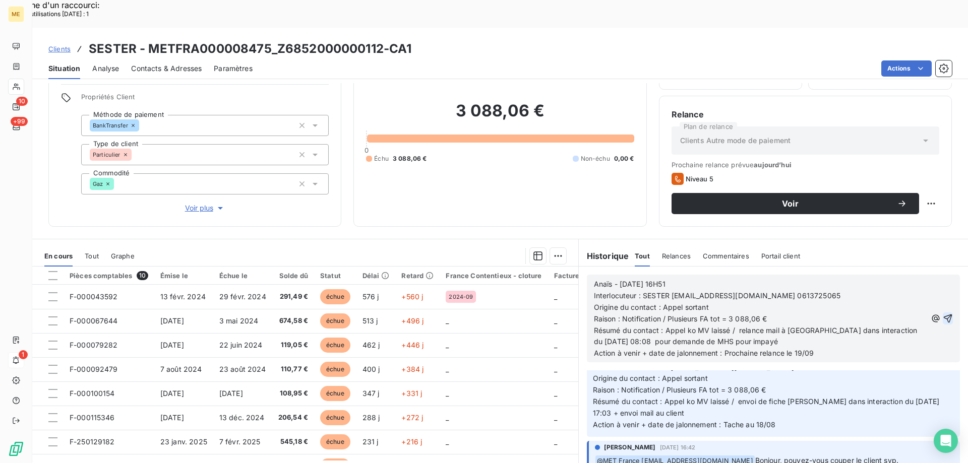
click at [943, 314] on icon "button" at bounding box center [947, 318] width 9 height 9
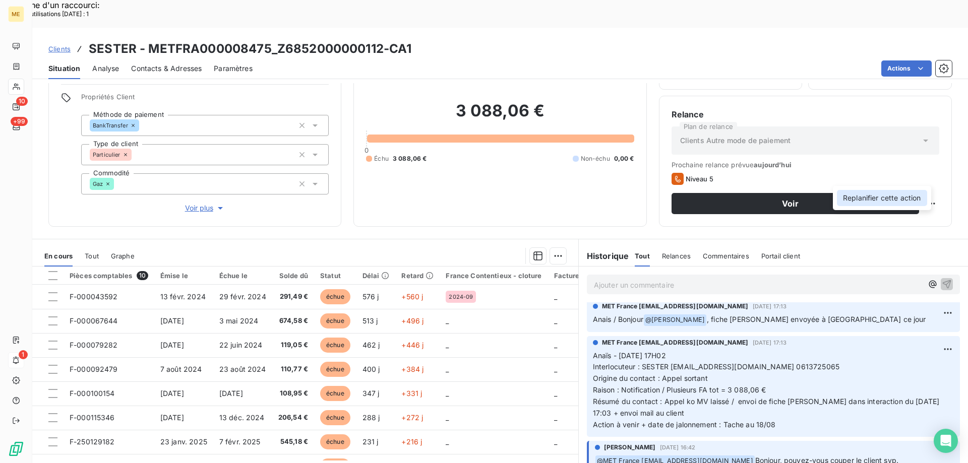
click at [916, 202] on div "Replanifier cette action" at bounding box center [882, 198] width 90 height 16
select select "8"
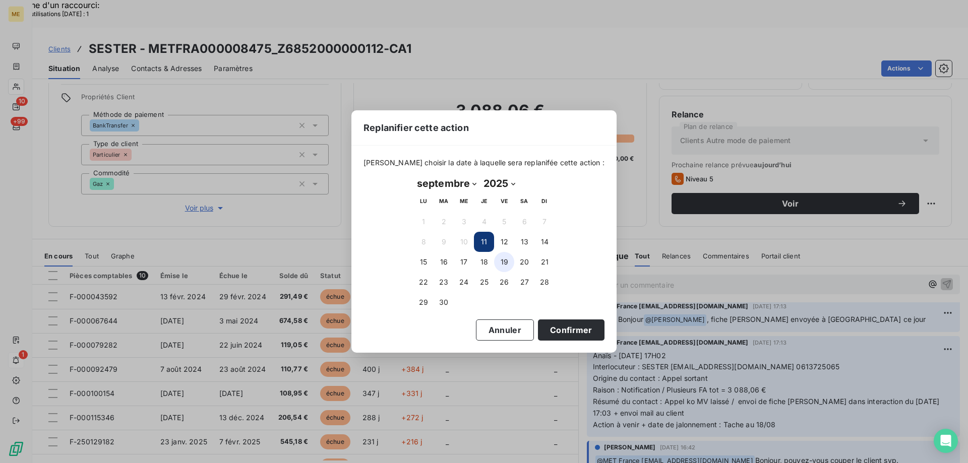
click at [506, 261] on button "19" at bounding box center [504, 262] width 20 height 20
drag, startPoint x: 568, startPoint y: 328, endPoint x: 586, endPoint y: 324, distance: 18.7
click at [571, 329] on button "Confirmer" at bounding box center [571, 329] width 67 height 21
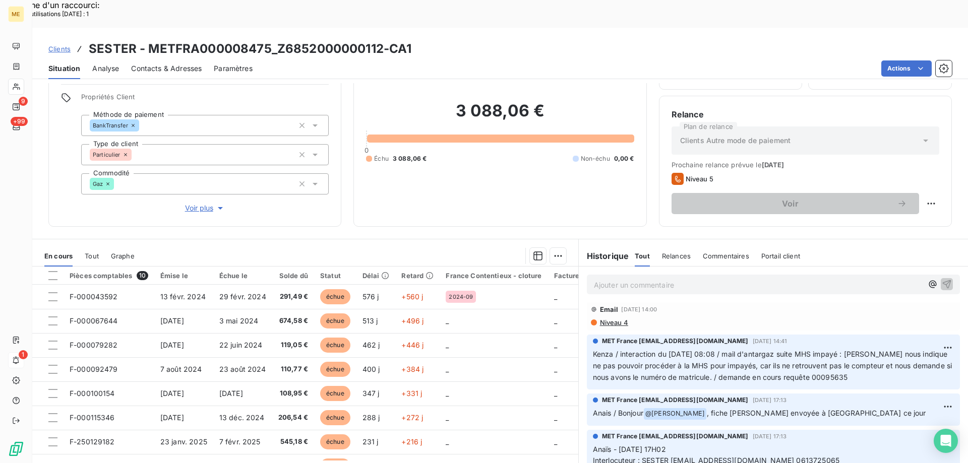
scroll to position [0, 0]
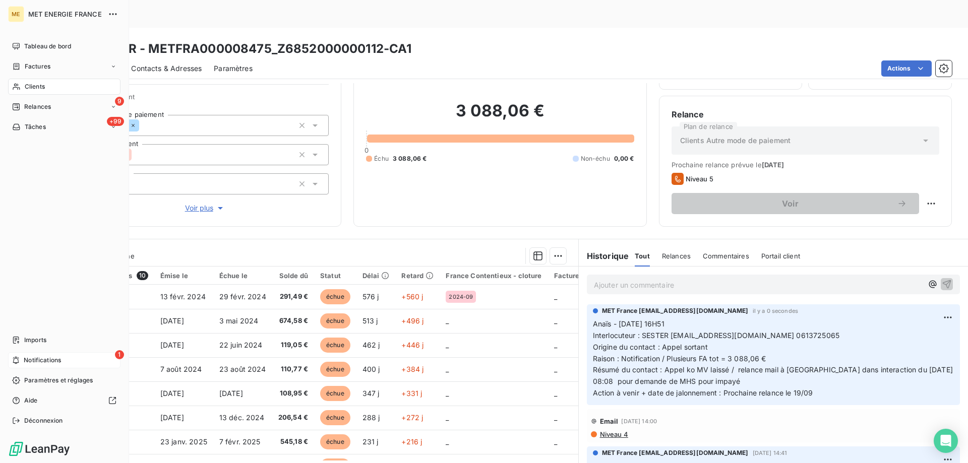
drag, startPoint x: 22, startPoint y: 102, endPoint x: 37, endPoint y: 111, distance: 17.6
click at [21, 102] on div "Relances" at bounding box center [31, 106] width 39 height 9
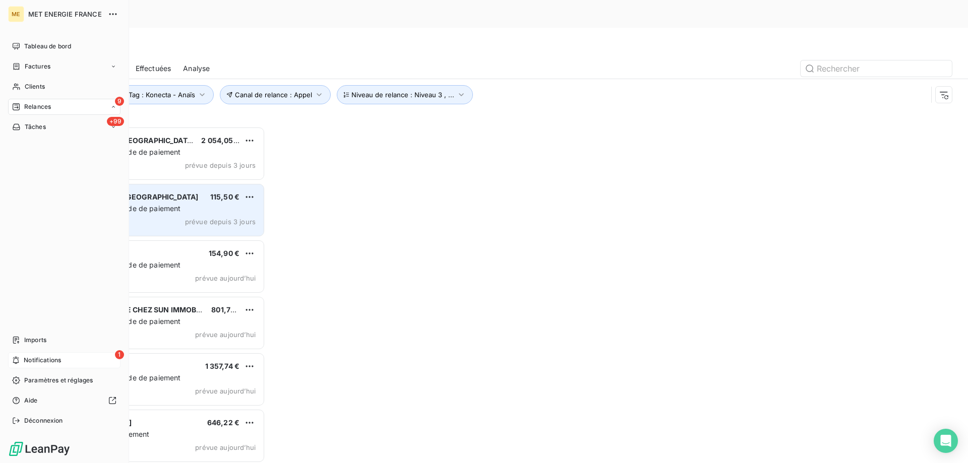
scroll to position [357, 209]
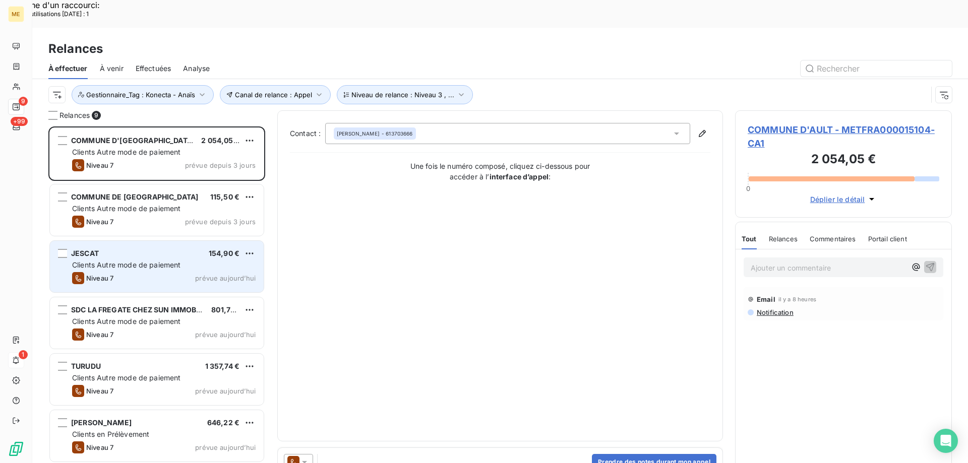
click at [131, 261] on span "Clients Autre mode de paiement" at bounding box center [126, 265] width 109 height 9
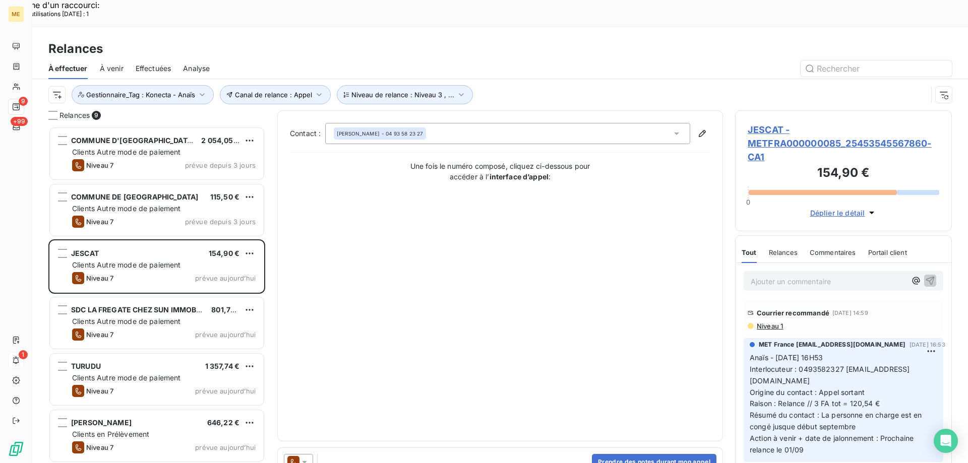
click at [758, 123] on span "JESCAT - METFRA000000085_25453545567860-CA1" at bounding box center [842, 143] width 191 height 41
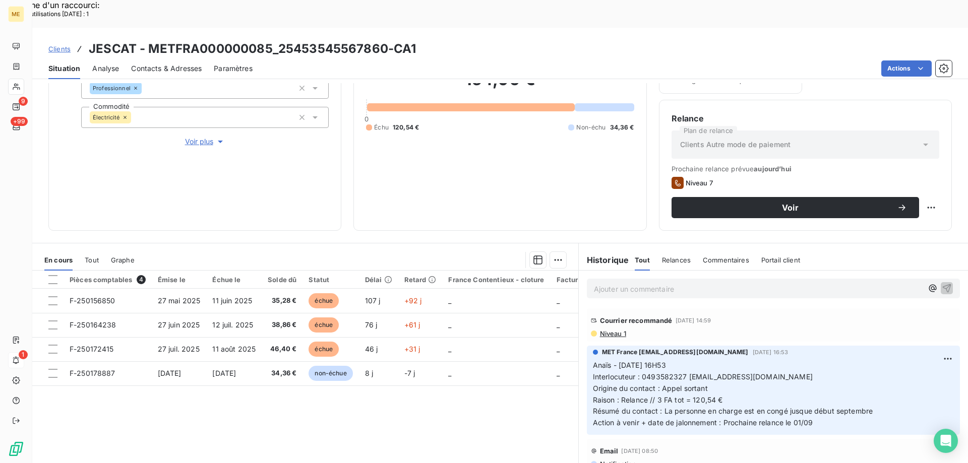
scroll to position [135, 0]
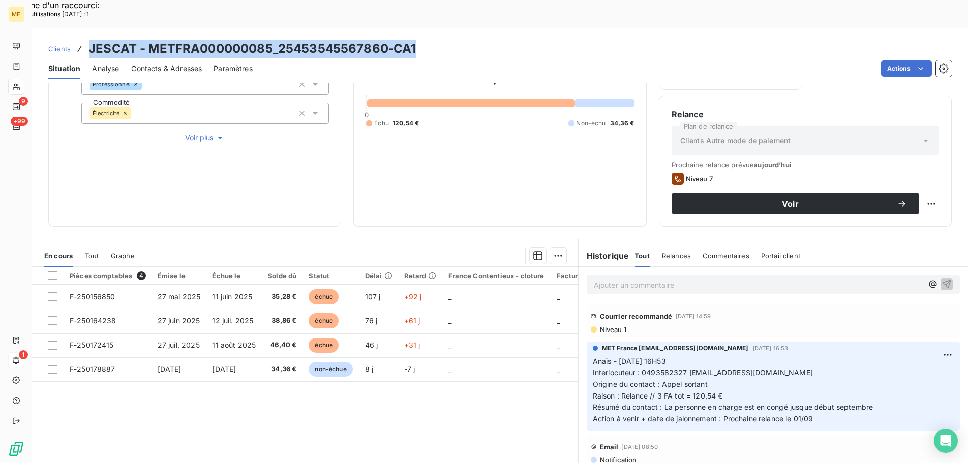
drag, startPoint x: 450, startPoint y: 20, endPoint x: 87, endPoint y: 25, distance: 363.4
click at [87, 40] on div "Clients JESCAT - METFRA000000085_25453545567860-CA1" at bounding box center [499, 49] width 935 height 18
copy h3 "JESCAT - METFRA000000085_25453545567860-CA1"
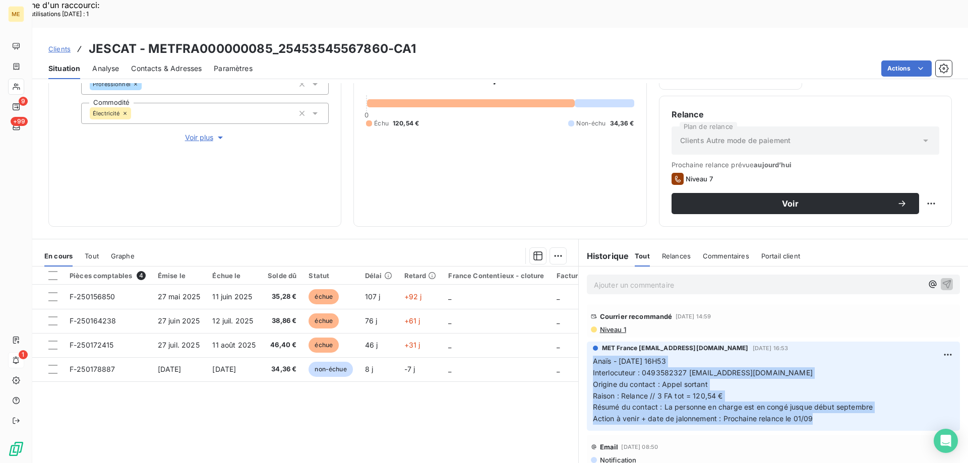
drag, startPoint x: 818, startPoint y: 387, endPoint x: 580, endPoint y: 328, distance: 246.0
click at [580, 340] on div "MET France met-france@recouvrement.met.com 18 août 2025, 16:53 Anaïs - 18/08/20…" at bounding box center [772, 386] width 389 height 93
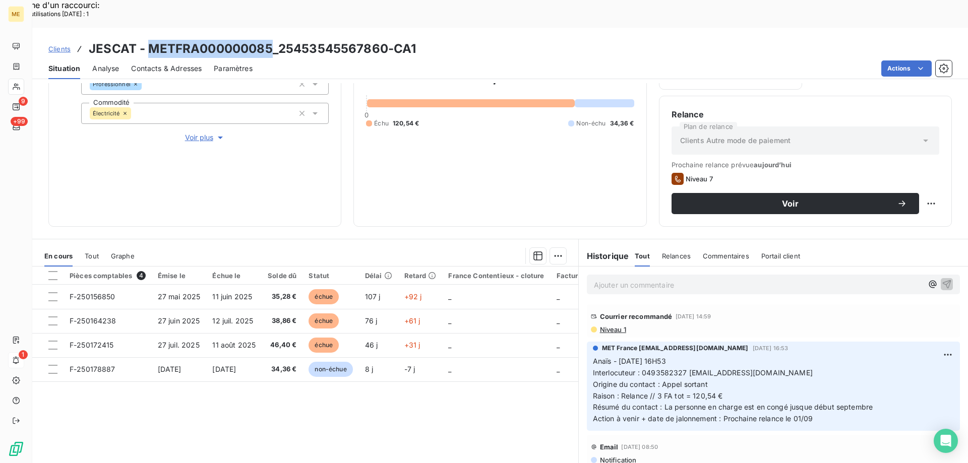
drag, startPoint x: 274, startPoint y: 23, endPoint x: 150, endPoint y: 20, distance: 124.5
click at [150, 40] on h3 "JESCAT - METFRA000000085_25453545567860-CA1" at bounding box center [252, 49] width 327 height 18
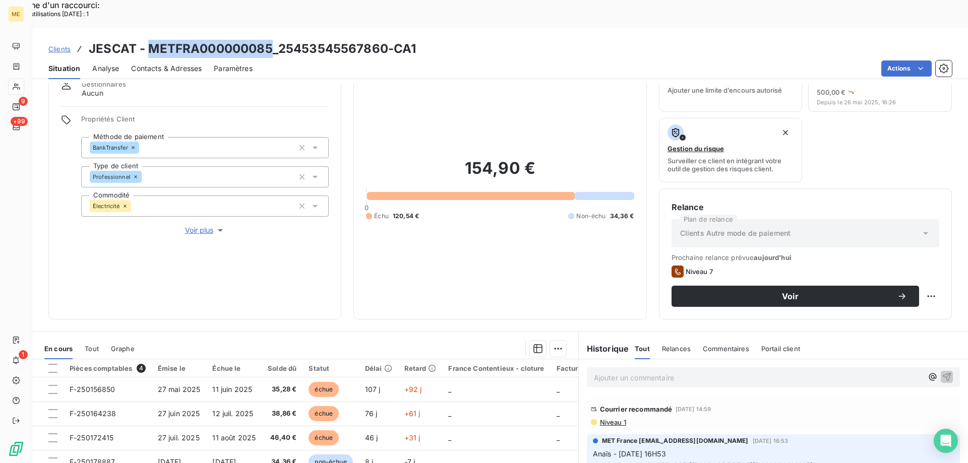
scroll to position [34, 0]
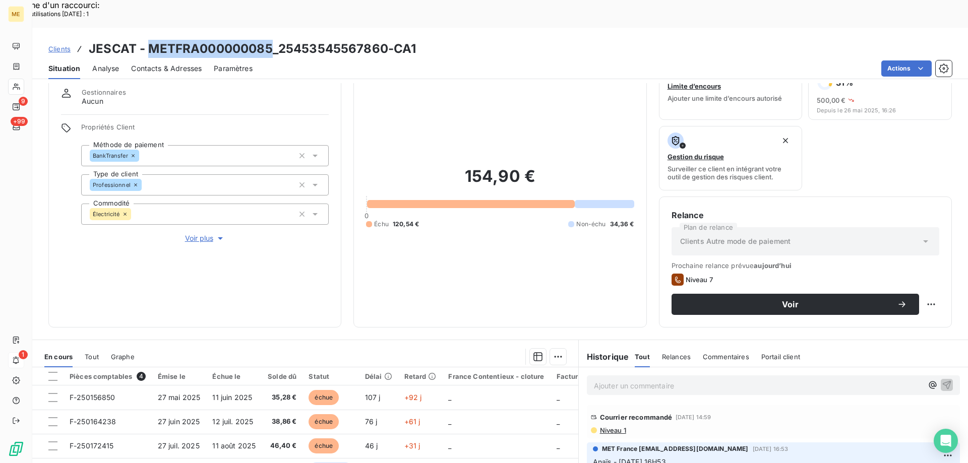
drag, startPoint x: 202, startPoint y: 207, endPoint x: 451, endPoint y: 287, distance: 261.0
click at [203, 233] on span "Voir plus" at bounding box center [205, 238] width 40 height 10
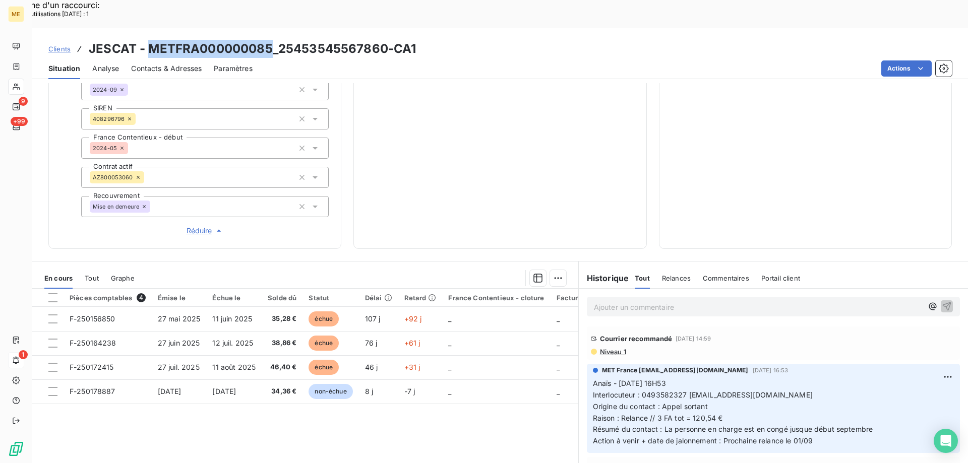
scroll to position [290, 0]
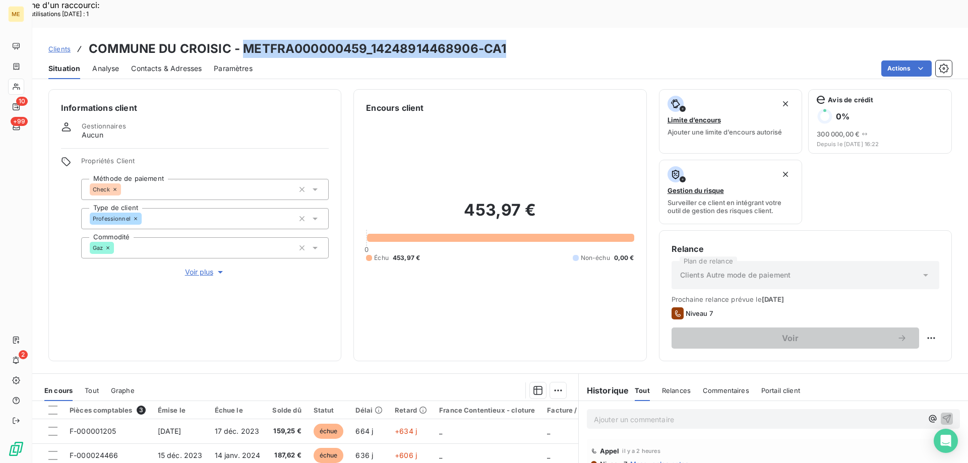
drag, startPoint x: 523, startPoint y: 19, endPoint x: 242, endPoint y: 28, distance: 280.8
click at [242, 40] on div "Clients COMMUNE DU CROISIC - METFRA000000459_14248914468906-CA1" at bounding box center [499, 49] width 935 height 18
copy h3 "METFRA000000459_14248914468906-CA1"
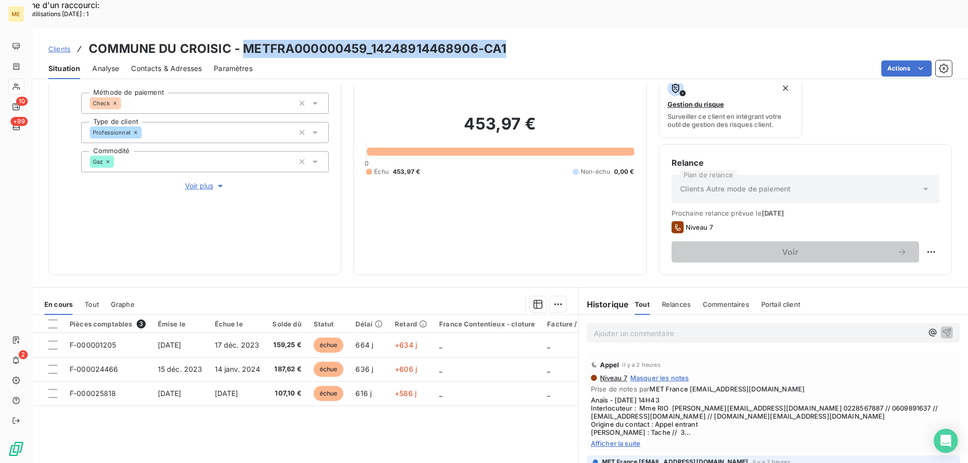
scroll to position [101, 0]
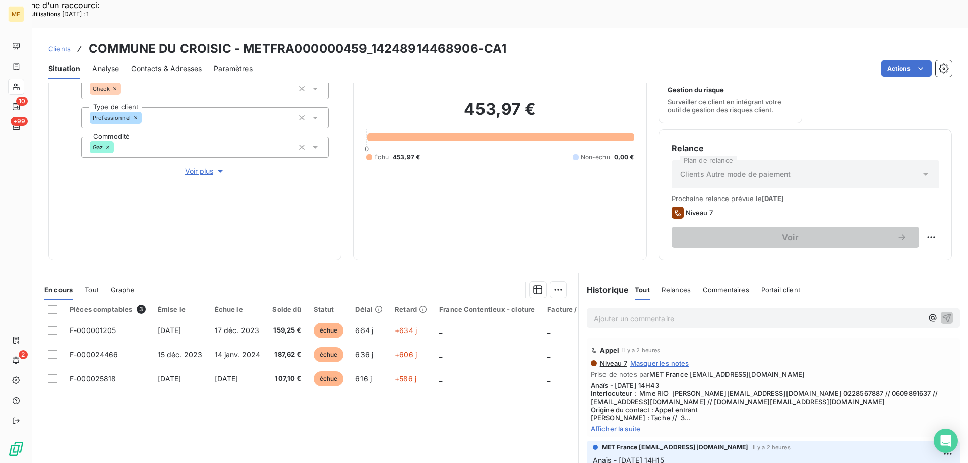
click at [610, 405] on div "Appel il y a 2 heures Niveau 7 Masquer les notes Prise de notes par MET France …" at bounding box center [773, 387] width 373 height 99
click at [611, 425] on span "Afficher la suite" at bounding box center [773, 429] width 365 height 8
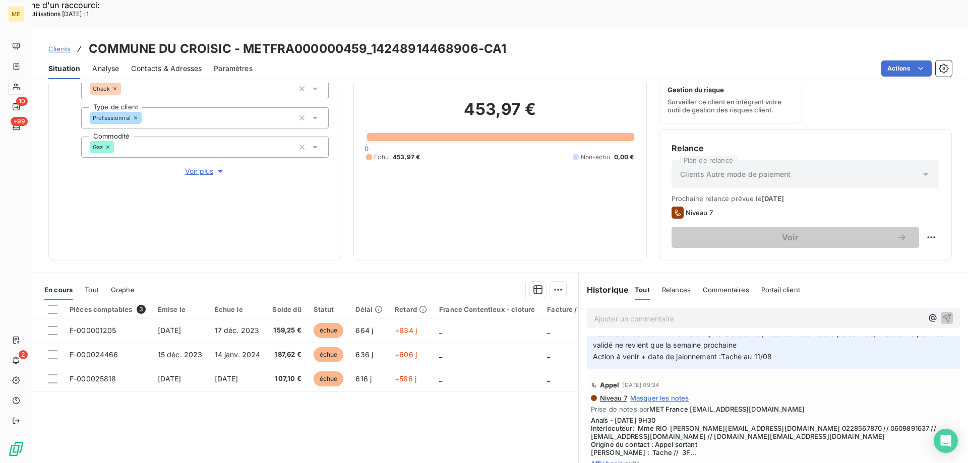
scroll to position [1982, 0]
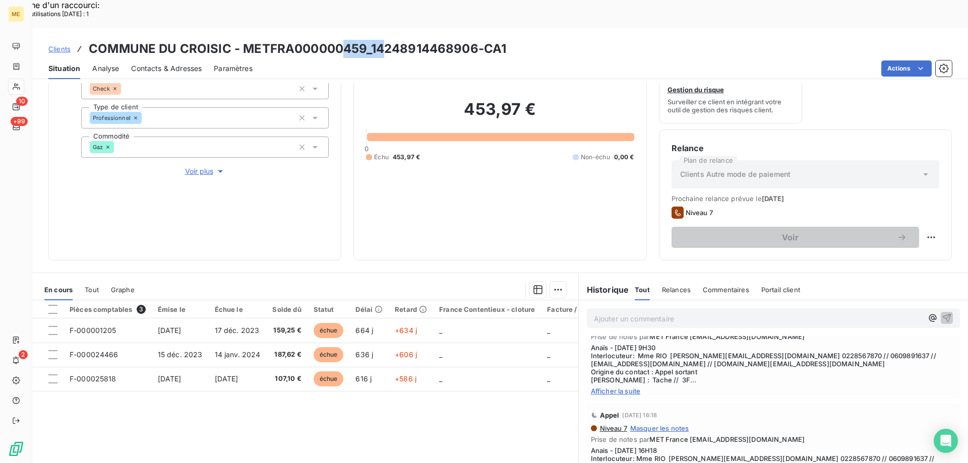
drag, startPoint x: 342, startPoint y: 24, endPoint x: 386, endPoint y: 17, distance: 44.4
click at [386, 40] on h3 "COMMUNE DU CROISIC - METFRA000000459_14248914468906-CA1" at bounding box center [297, 49] width 417 height 18
drag, startPoint x: 387, startPoint y: 17, endPoint x: 438, endPoint y: 22, distance: 51.7
click at [388, 40] on h3 "COMMUNE DU CROISIC - METFRA000000459_14248914468906-CA1" at bounding box center [297, 49] width 417 height 18
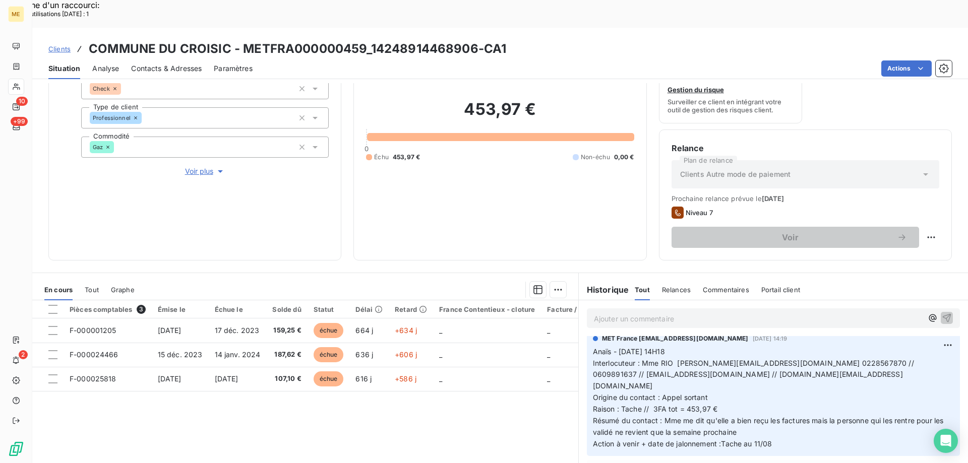
scroll to position [1864, 0]
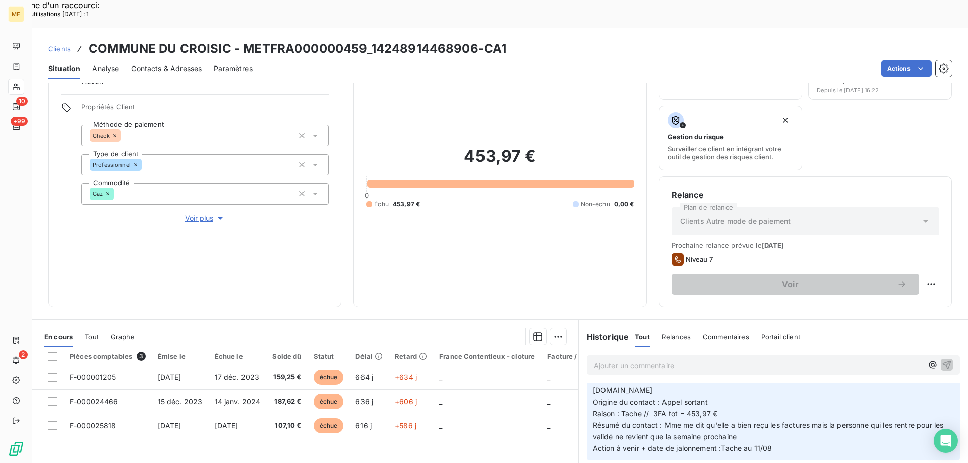
scroll to position [0, 0]
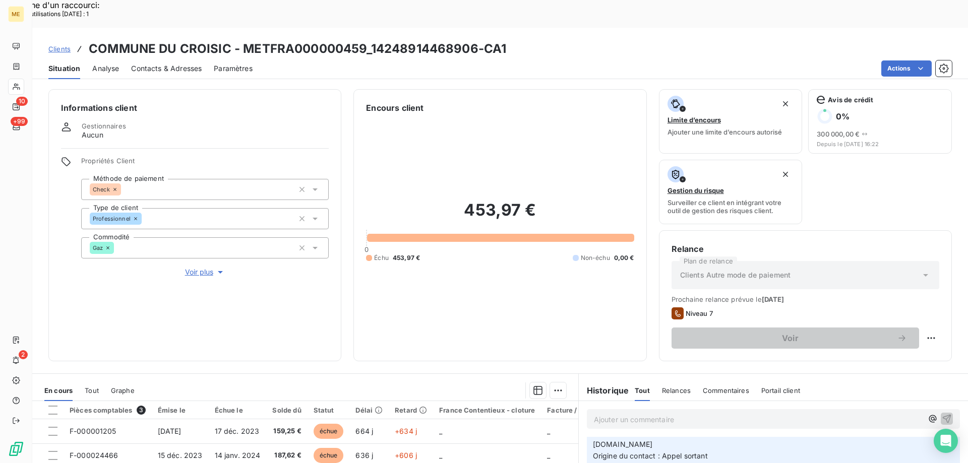
click at [188, 267] on span "Voir plus" at bounding box center [205, 272] width 40 height 10
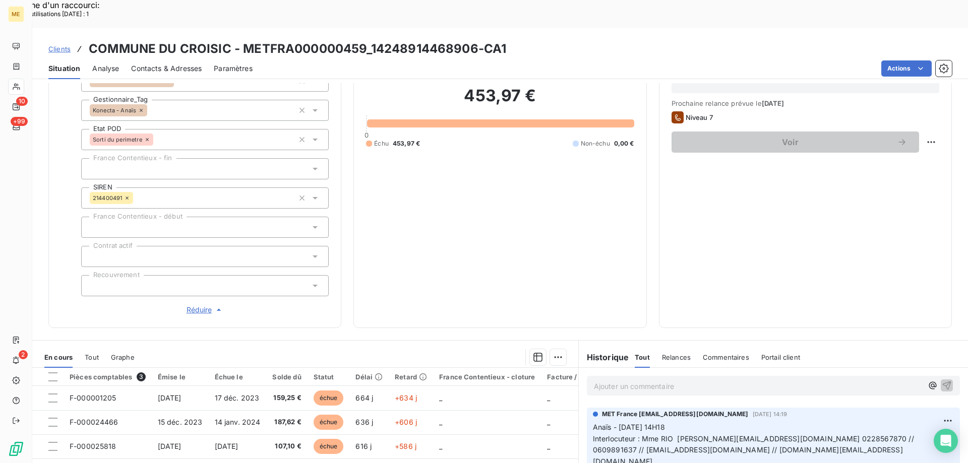
scroll to position [202, 0]
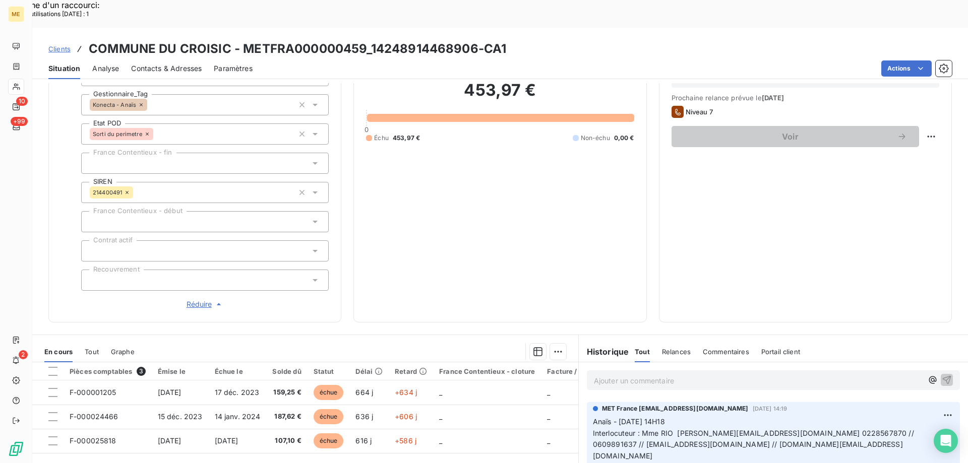
click at [200, 299] on span "Réduire" at bounding box center [204, 304] width 37 height 10
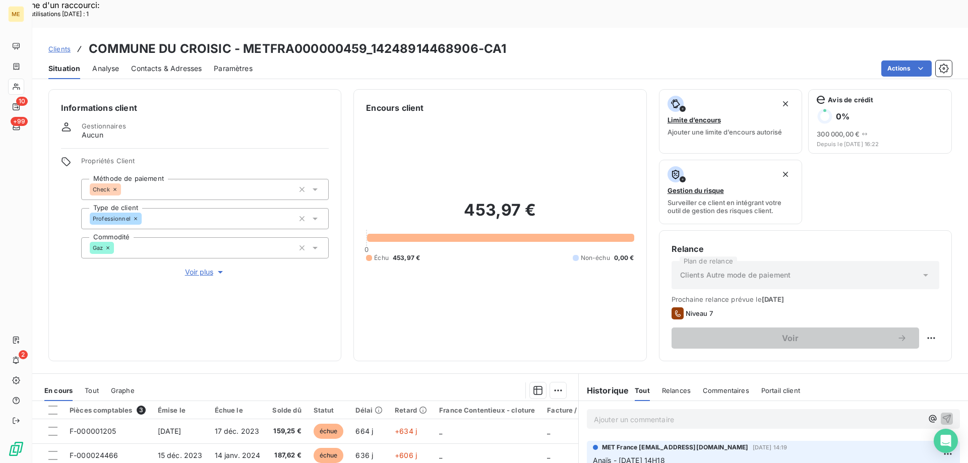
click at [18, 359] on icon at bounding box center [16, 361] width 6 height 8
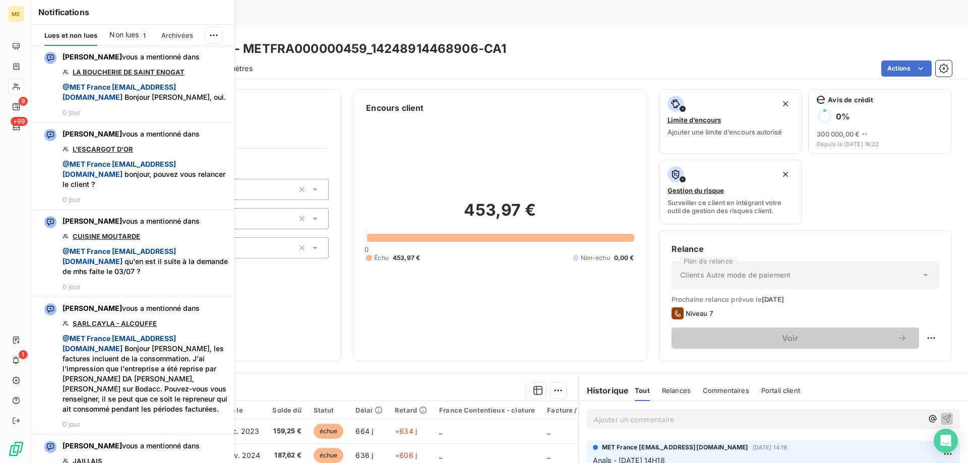
scroll to position [1826, 0]
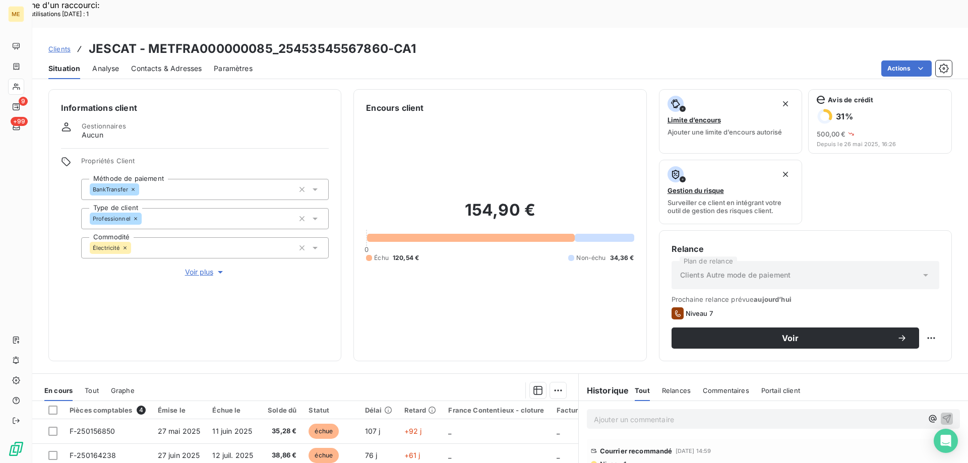
drag, startPoint x: 0, startPoint y: 0, endPoint x: 471, endPoint y: 140, distance: 491.1
click at [471, 140] on div "154,90 € 0 Échu 120,54 € Non-échu 34,36 €" at bounding box center [500, 231] width 268 height 235
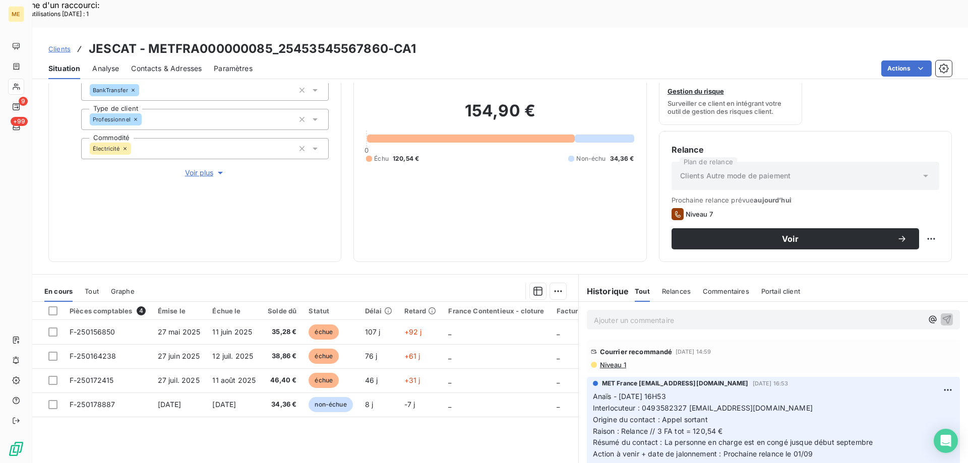
scroll to position [101, 0]
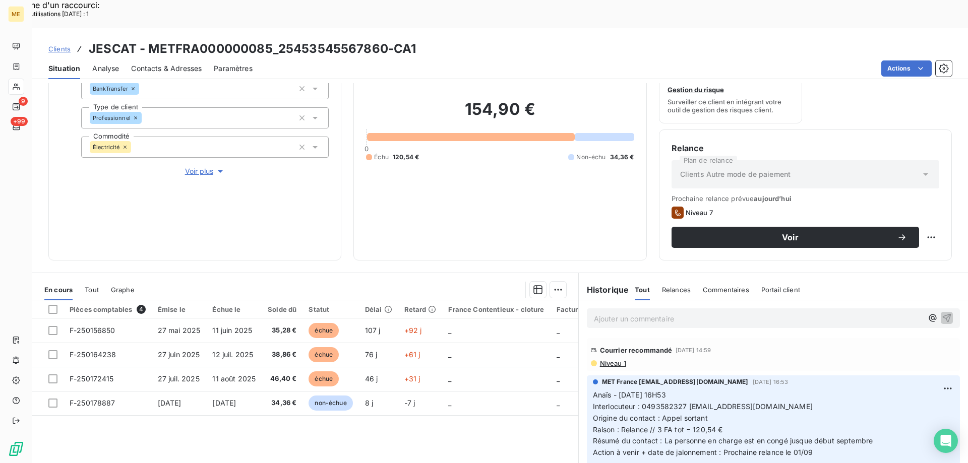
click at [197, 166] on span "Voir plus" at bounding box center [205, 171] width 40 height 10
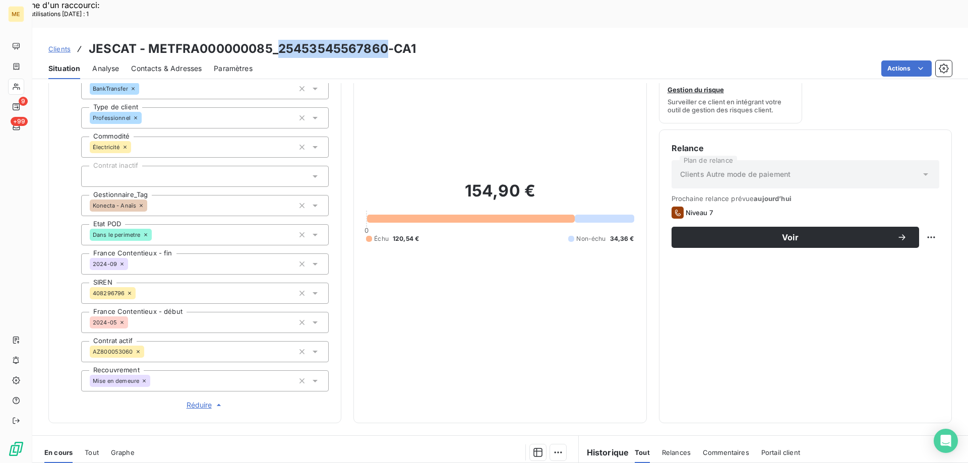
drag, startPoint x: 385, startPoint y: 23, endPoint x: 278, endPoint y: 24, distance: 106.8
click at [278, 40] on h3 "JESCAT - METFRA000000085_25453545567860-CA1" at bounding box center [252, 49] width 327 height 18
copy h3 "25453545567860"
click at [535, 228] on div "154,90 € 0 Échu 120,54 € Non-échu 34,36 €" at bounding box center [500, 212] width 268 height 398
click at [454, 257] on div "154,90 € 0 Échu 120,54 € Non-échu 34,36 €" at bounding box center [500, 212] width 268 height 398
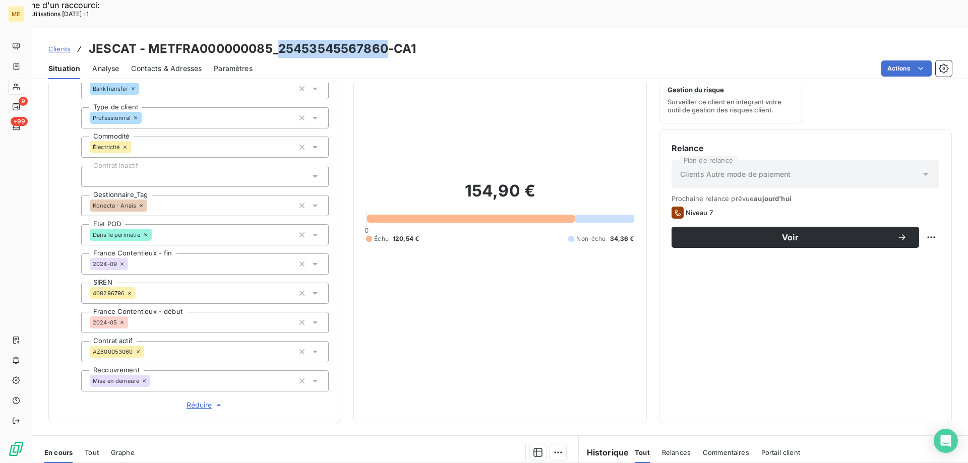
click at [436, 136] on div "154,90 € 0 Échu 120,54 € Non-échu 34,36 €" at bounding box center [500, 212] width 268 height 398
click at [437, 135] on div "154,90 € 0 Échu 120,54 € Non-échu 34,36 €" at bounding box center [500, 212] width 268 height 398
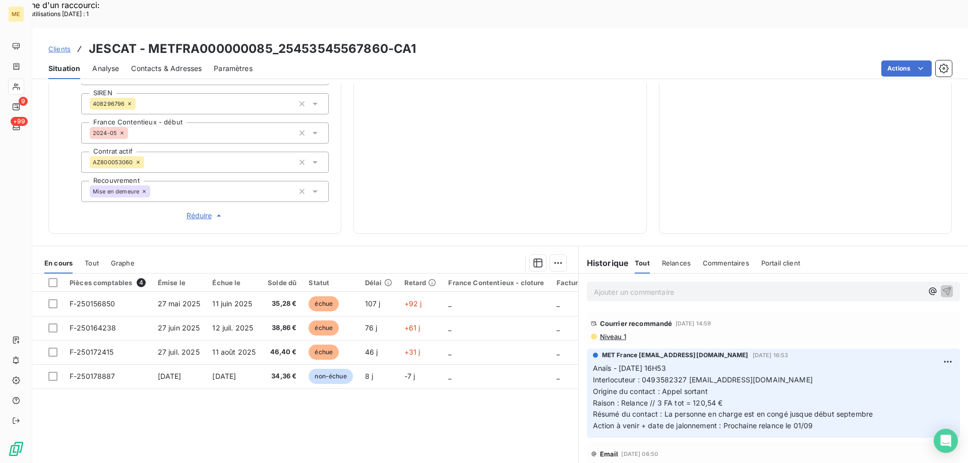
click at [619, 286] on p "Ajouter un commentaire ﻿" at bounding box center [758, 292] width 329 height 13
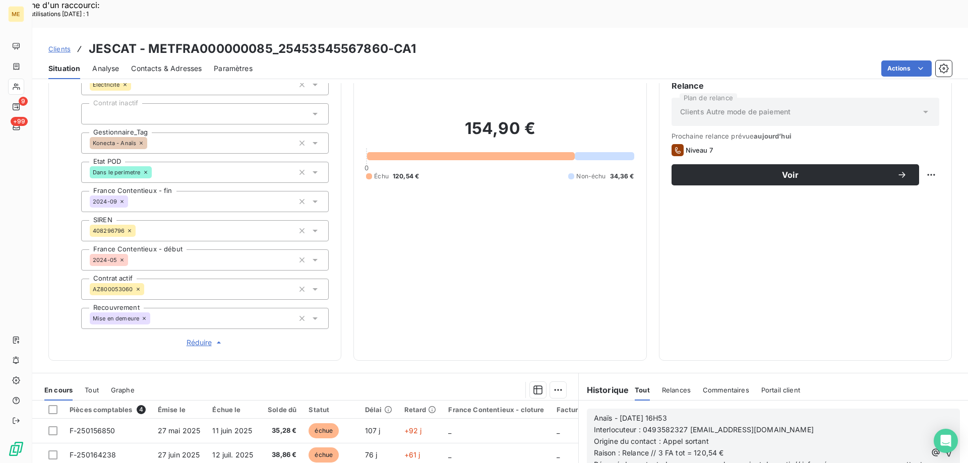
scroll to position [240, 0]
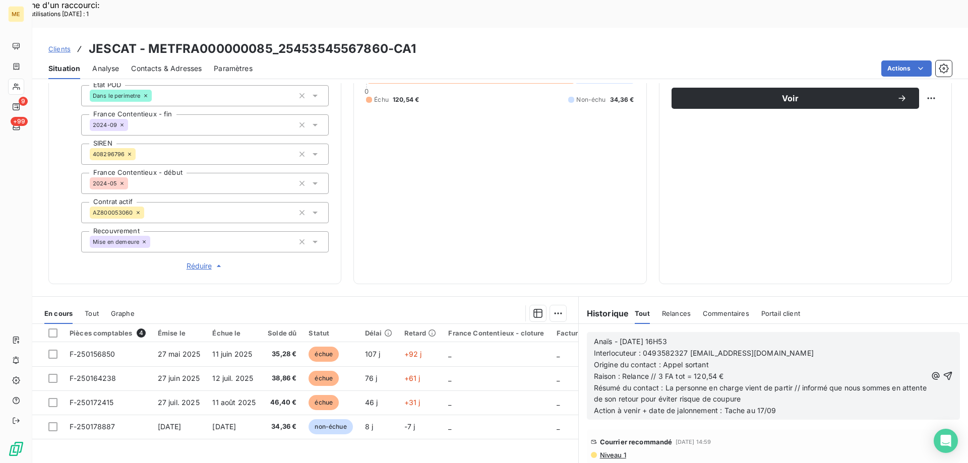
click at [936, 335] on div "Anaïs - [DATE] 16H53 Interlocuteur : 0493582327 [EMAIL_ADDRESS][DOMAIN_NAME] Or…" at bounding box center [773, 376] width 359 height 82
click at [942, 371] on icon "button" at bounding box center [947, 376] width 10 height 10
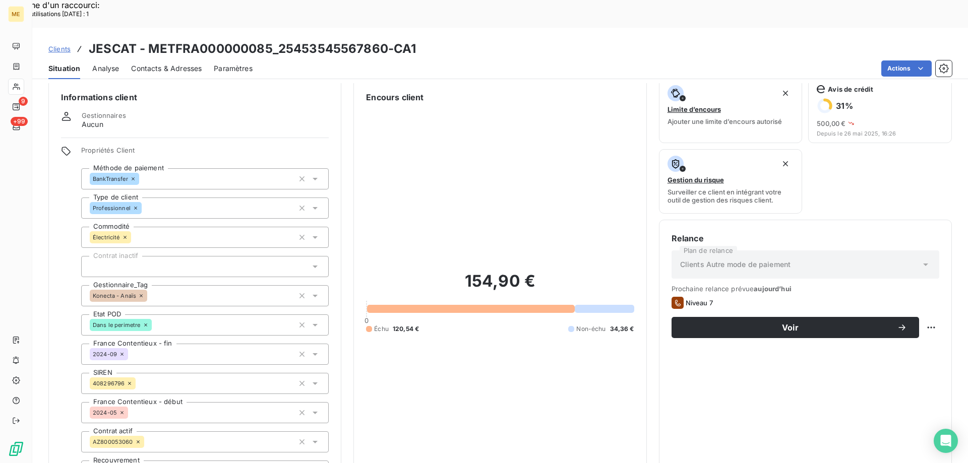
scroll to position [0, 0]
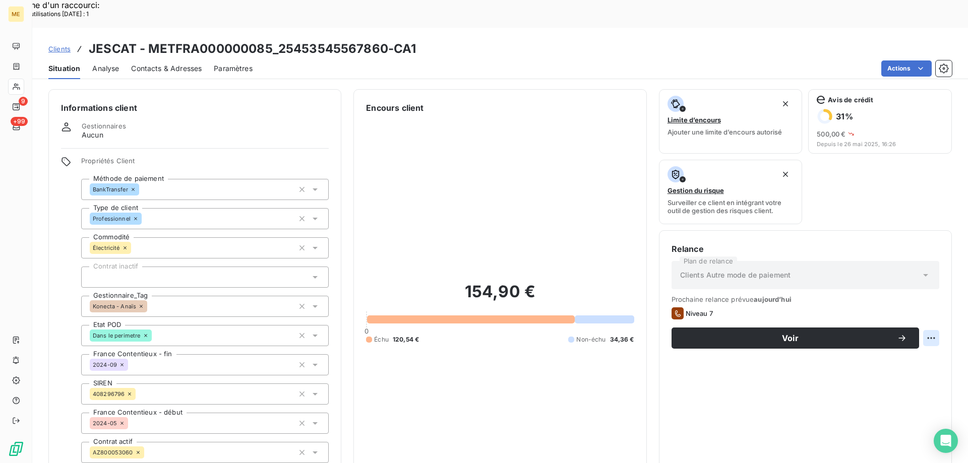
drag, startPoint x: 923, startPoint y: 295, endPoint x: 924, endPoint y: 308, distance: 13.6
click at [925, 298] on div "Prochaine relance prévue [DATE] Niveau 7 Voir" at bounding box center [805, 321] width 268 height 53
click at [894, 332] on div "Replanifier cette action" at bounding box center [882, 333] width 90 height 16
select select "8"
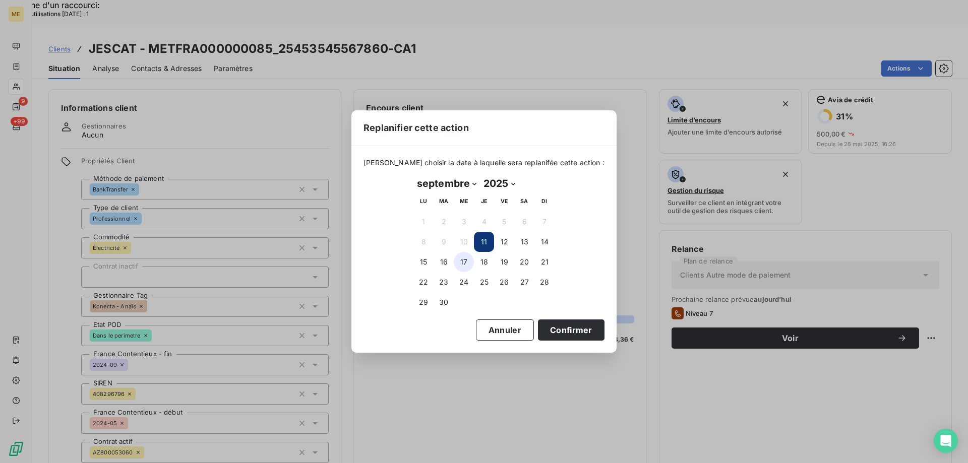
click at [460, 264] on button "17" at bounding box center [464, 262] width 20 height 20
click at [547, 331] on button "Confirmer" at bounding box center [571, 329] width 67 height 21
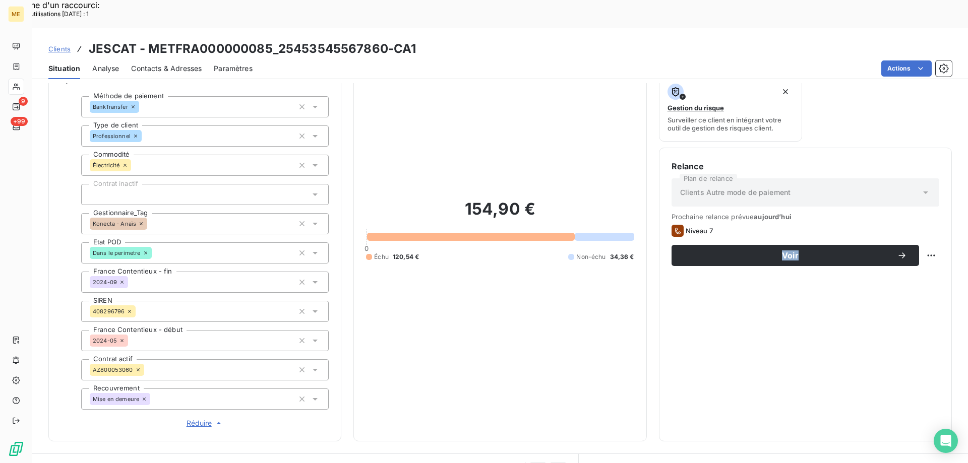
scroll to position [202, 0]
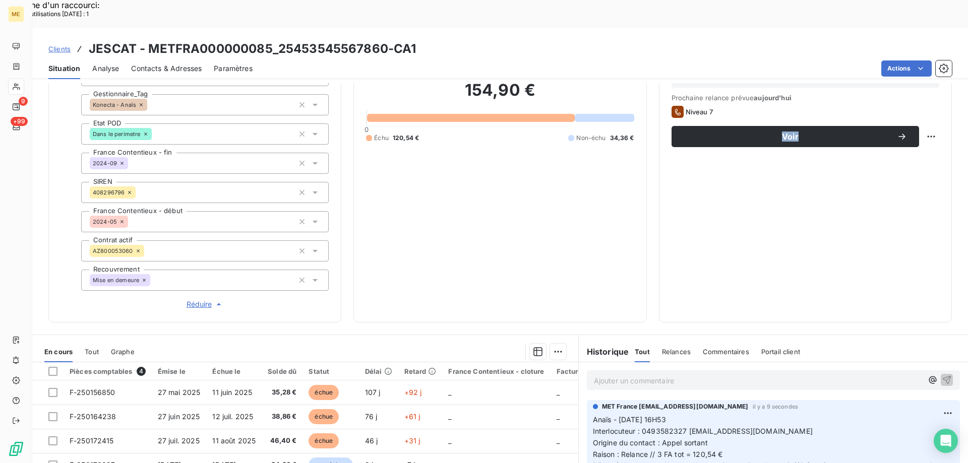
click at [785, 208] on div "Relance Plan de relance Clients Autre mode de paiement Prochaine relance prévue…" at bounding box center [805, 175] width 268 height 269
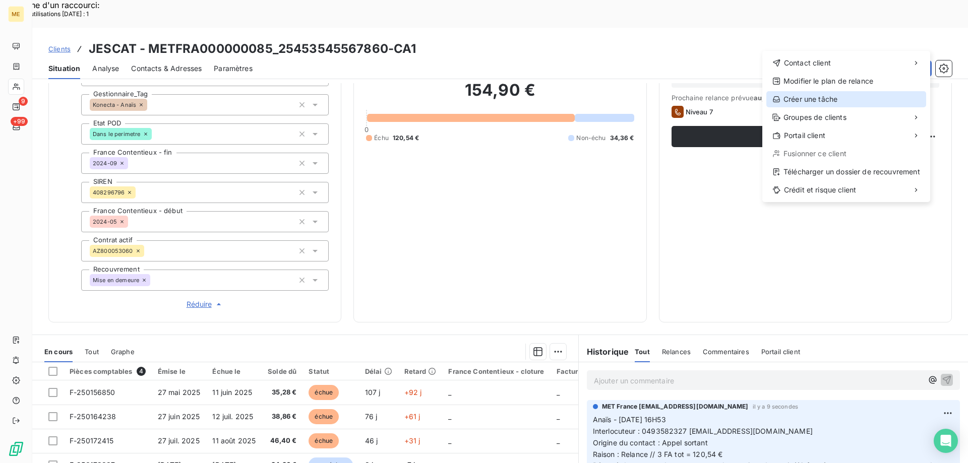
click at [817, 97] on div "Créer une tâche" at bounding box center [846, 99] width 160 height 16
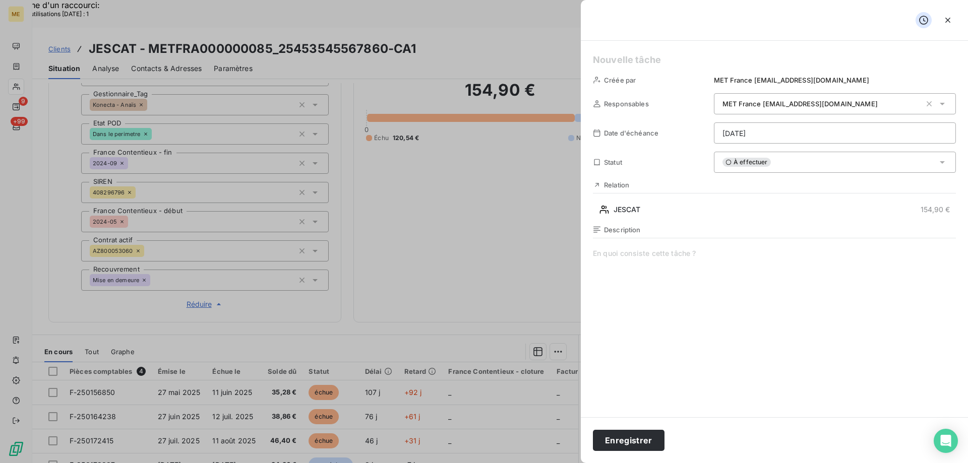
click at [623, 58] on h5 at bounding box center [774, 60] width 363 height 14
click at [711, 255] on span at bounding box center [774, 345] width 363 height 194
click at [637, 436] on button "Enregistrer" at bounding box center [629, 440] width 72 height 21
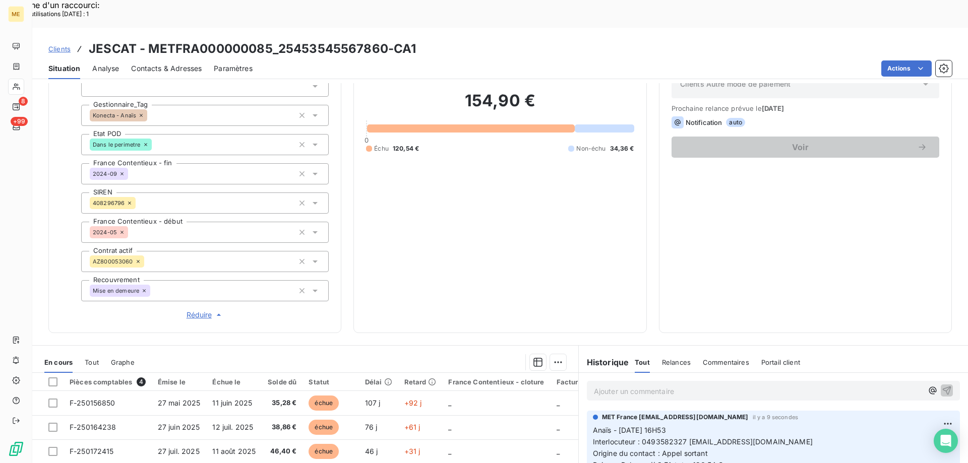
scroll to position [252, 0]
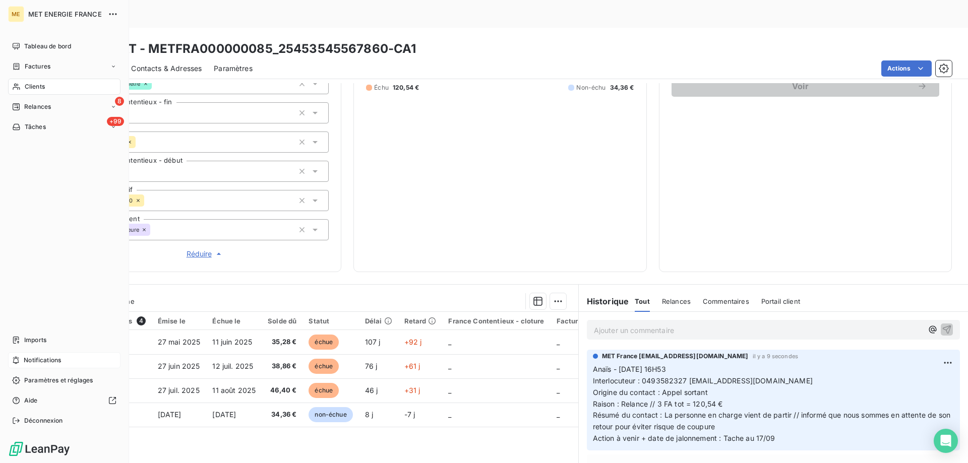
click at [50, 358] on span "Notifications" at bounding box center [42, 360] width 37 height 9
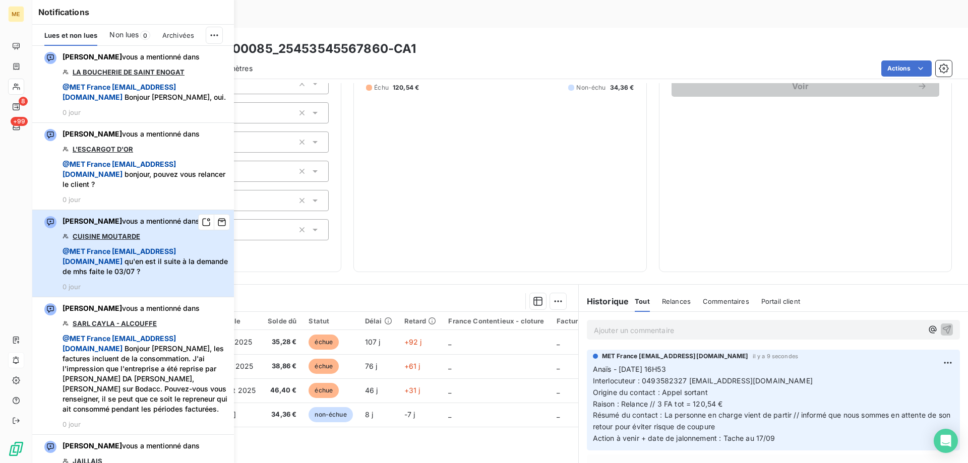
click at [191, 272] on span "@ MET [GEOGRAPHIC_DATA] [EMAIL_ADDRESS][DOMAIN_NAME] qu'en est il suite à la de…" at bounding box center [144, 261] width 165 height 30
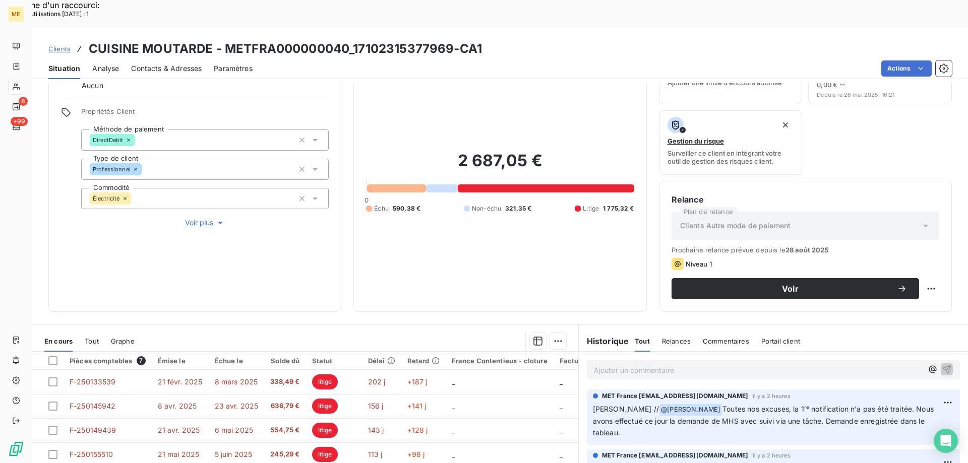
scroll to position [135, 0]
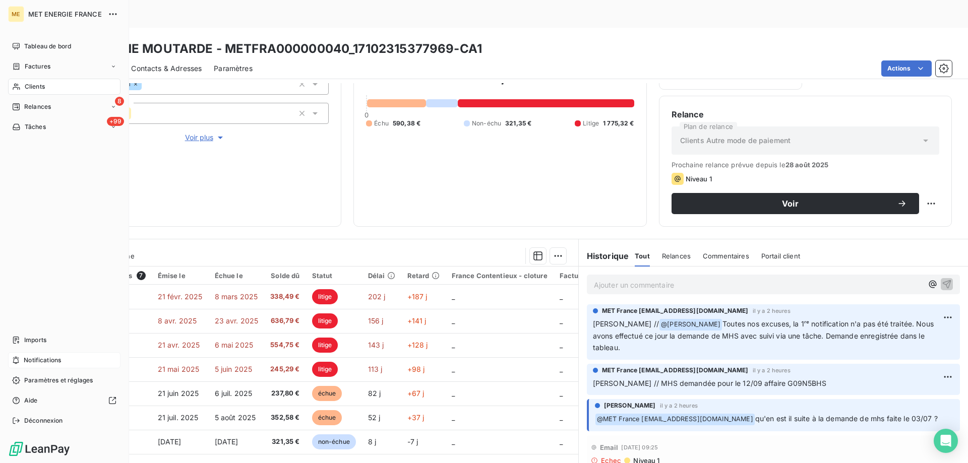
click at [37, 357] on span "Notifications" at bounding box center [42, 360] width 37 height 9
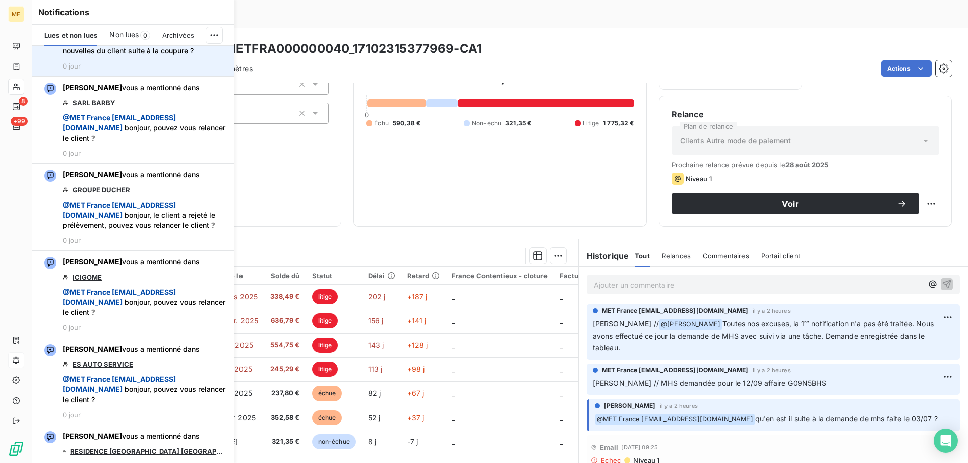
scroll to position [454, 0]
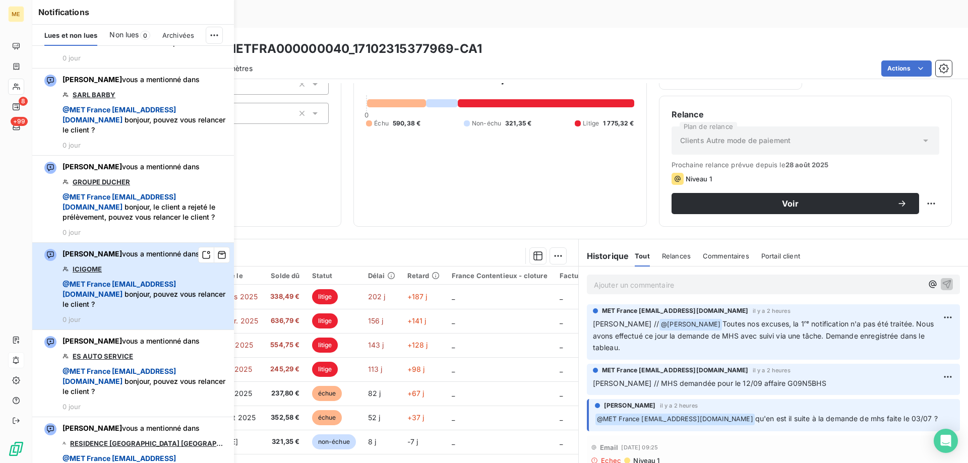
click at [188, 309] on span "@ MET [GEOGRAPHIC_DATA] [EMAIL_ADDRESS][DOMAIN_NAME] bonjour, pouvez vous relan…" at bounding box center [144, 294] width 165 height 30
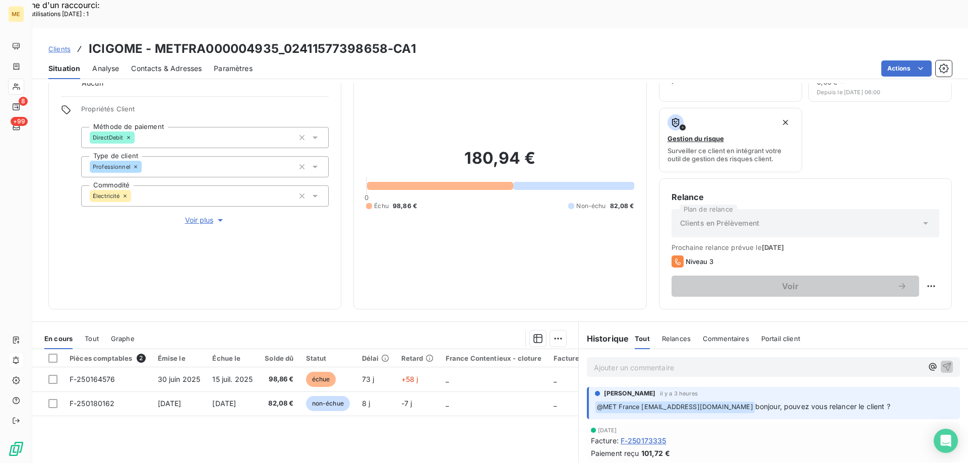
scroll to position [34, 0]
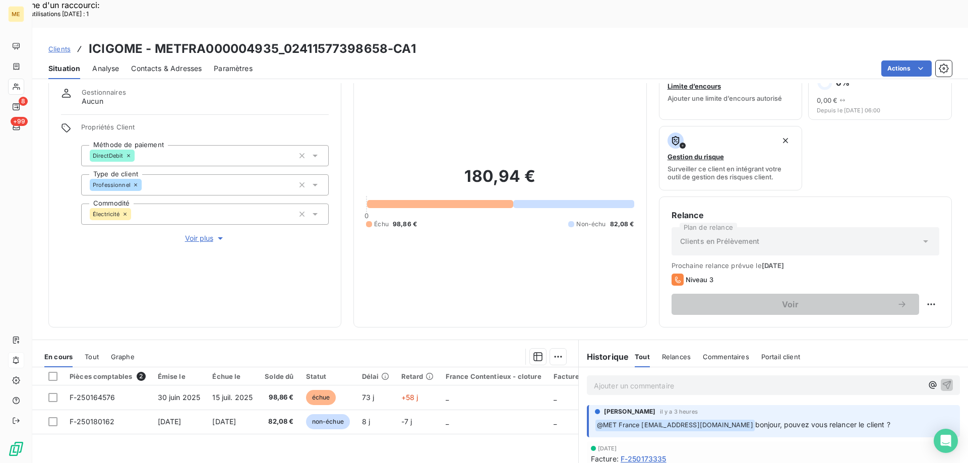
drag, startPoint x: 197, startPoint y: 204, endPoint x: 436, endPoint y: 237, distance: 241.1
click at [198, 233] on span "Voir plus" at bounding box center [205, 238] width 40 height 10
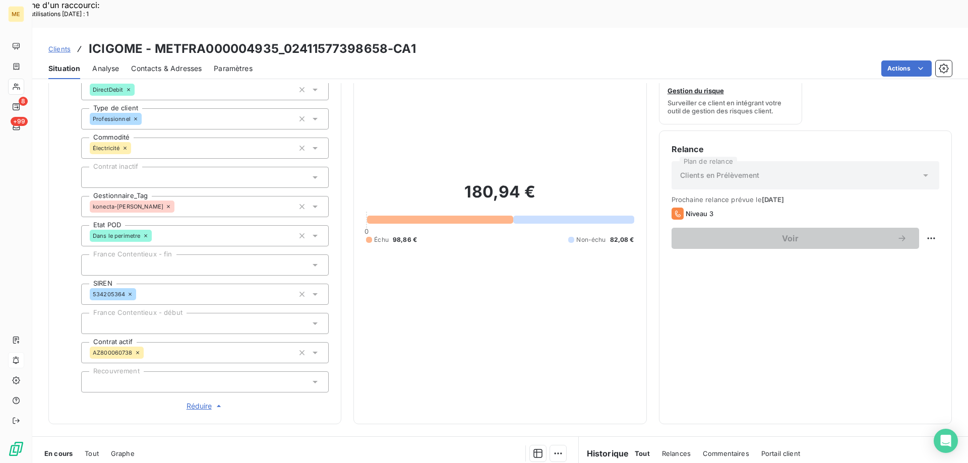
scroll to position [135, 0]
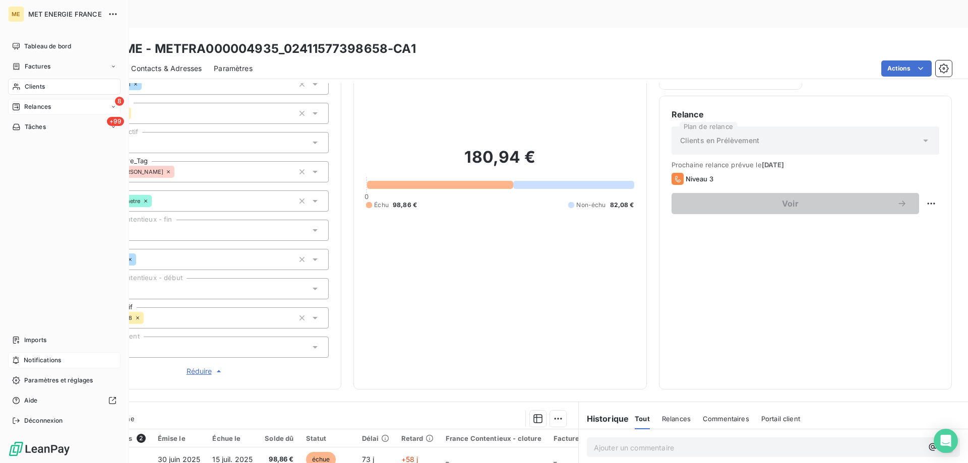
click at [20, 108] on div "Relances" at bounding box center [31, 106] width 39 height 9
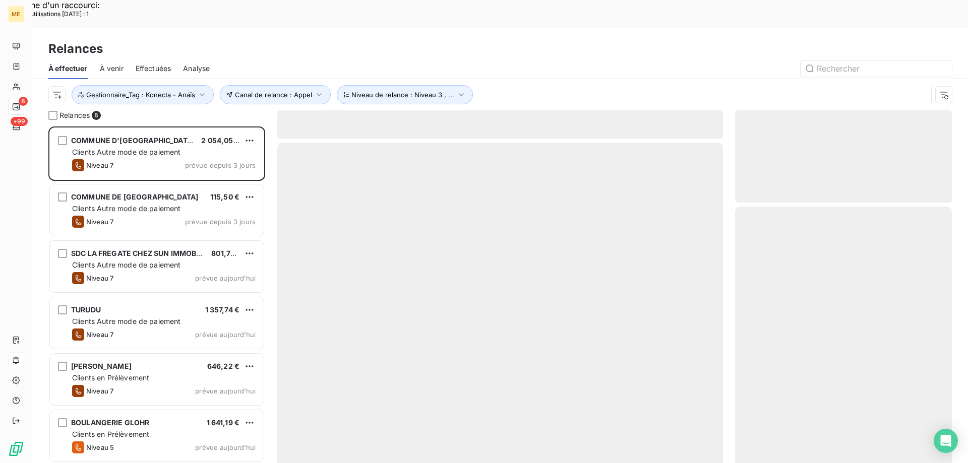
scroll to position [357, 209]
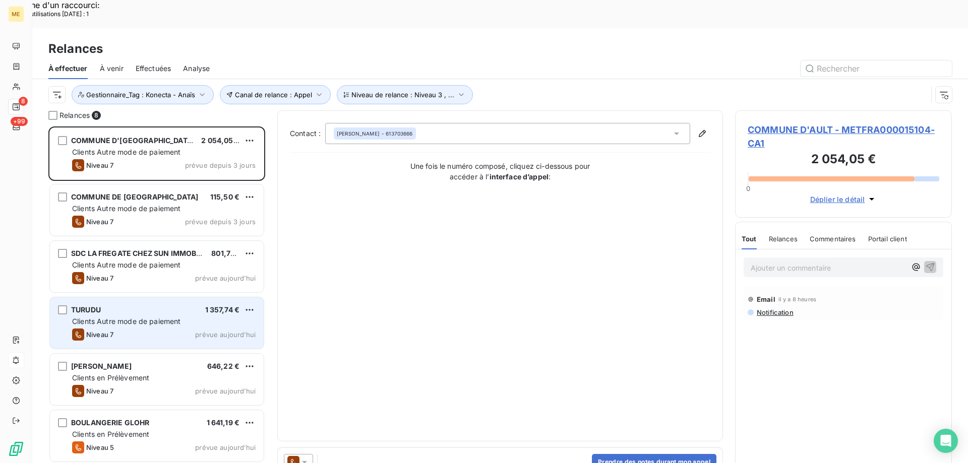
click at [111, 300] on div "TURUDU 1 357,74 € Clients Autre mode de paiement Niveau 7 prévue [DATE]" at bounding box center [157, 322] width 214 height 51
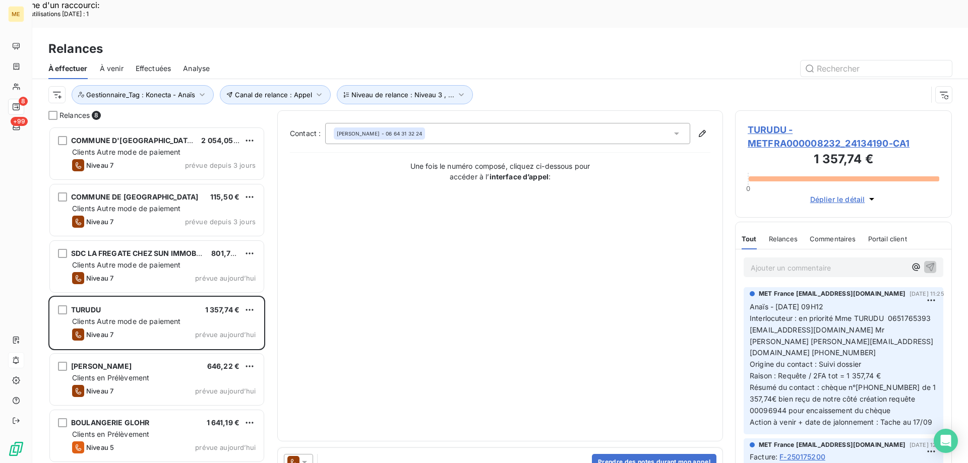
click at [791, 123] on span "TURUDU - METFRA000008232_24134190-CA1" at bounding box center [842, 136] width 191 height 27
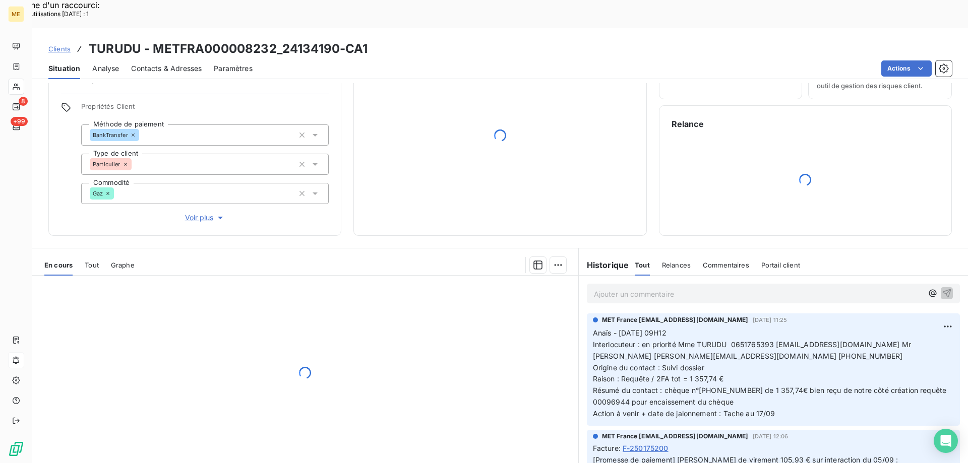
scroll to position [56, 0]
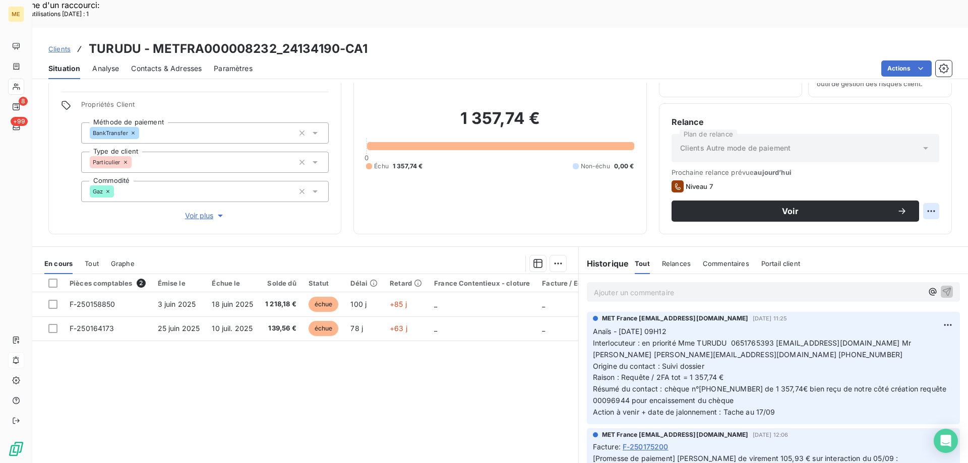
click at [910, 207] on div "Replanifier cette action" at bounding box center [882, 206] width 90 height 16
select select "8"
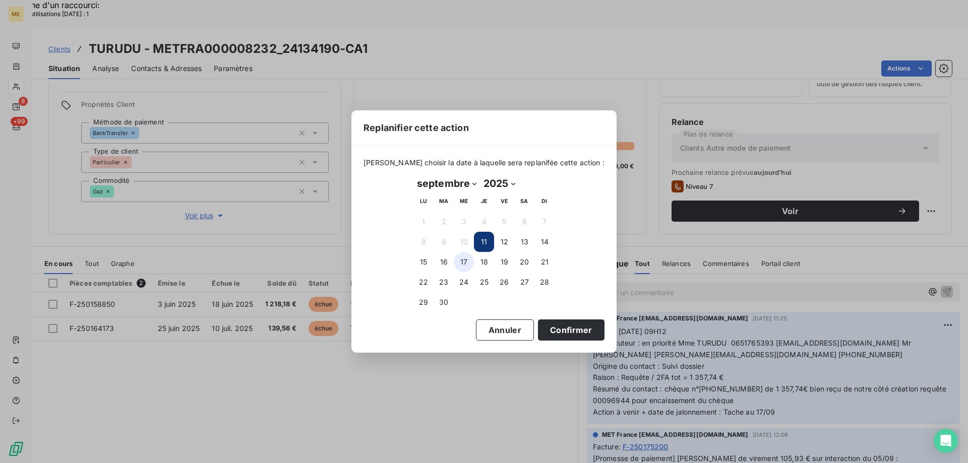
click at [460, 265] on button "17" at bounding box center [464, 262] width 20 height 20
click at [551, 332] on button "Confirmer" at bounding box center [571, 329] width 67 height 21
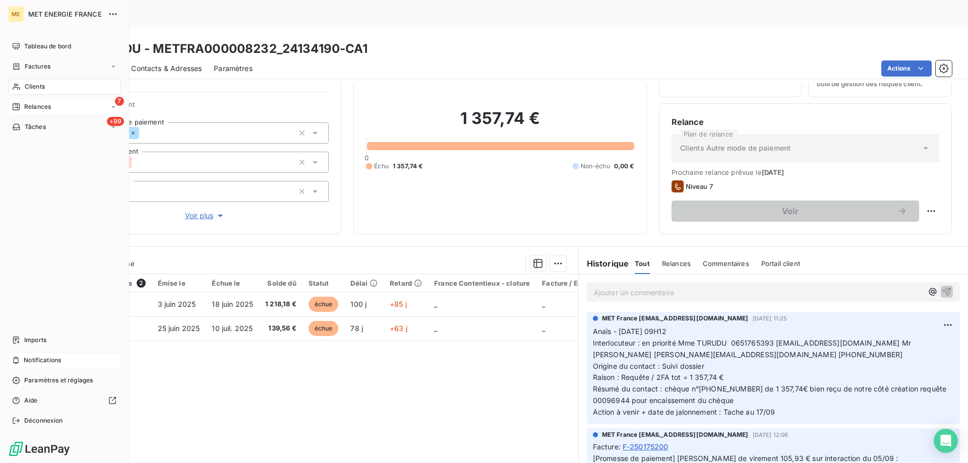
click at [20, 107] on div "Relances" at bounding box center [31, 106] width 39 height 9
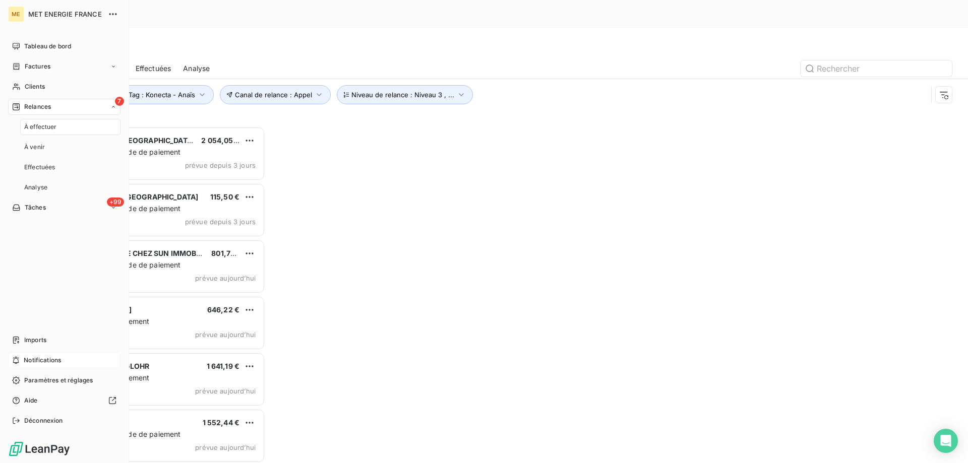
scroll to position [357, 209]
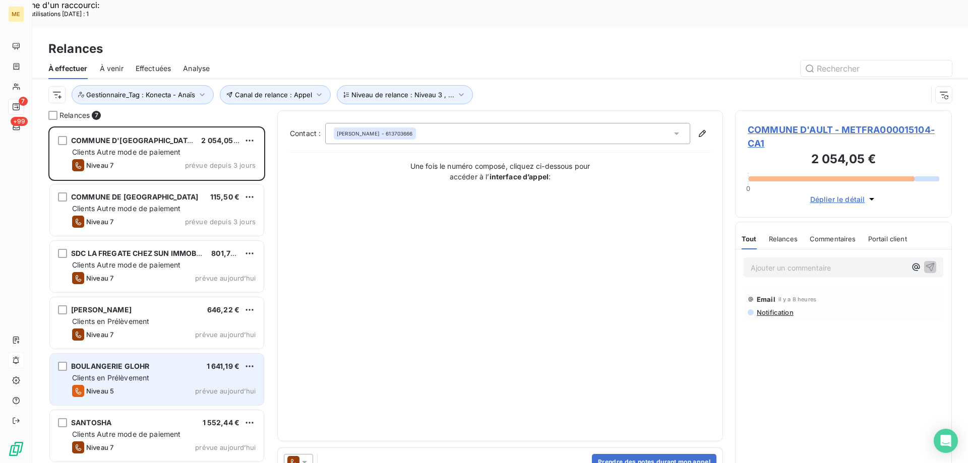
click at [153, 362] on div "BOULANGERIE GLOHR 1 641,19 €" at bounding box center [163, 366] width 183 height 9
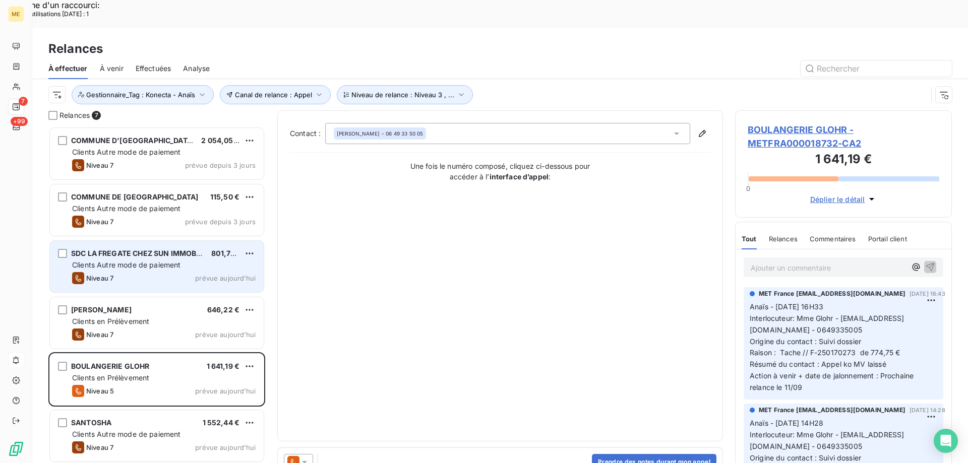
click at [118, 261] on span "Clients Autre mode de paiement" at bounding box center [126, 265] width 109 height 9
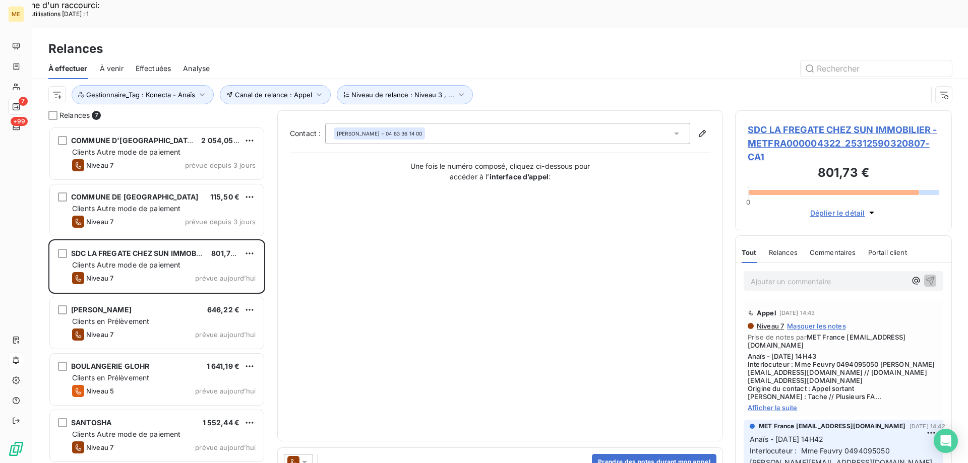
click at [777, 404] on span "Afficher la suite" at bounding box center [842, 408] width 191 height 8
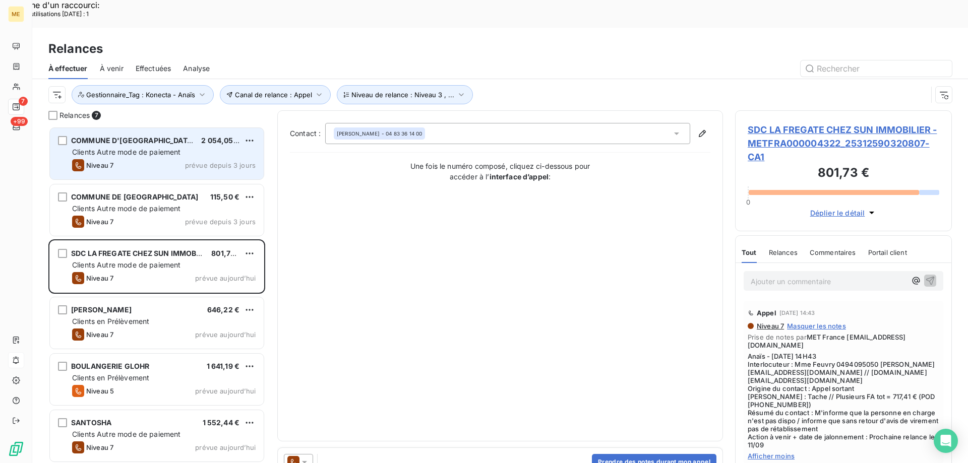
click at [150, 147] on div "Clients Autre mode de paiement" at bounding box center [163, 152] width 183 height 10
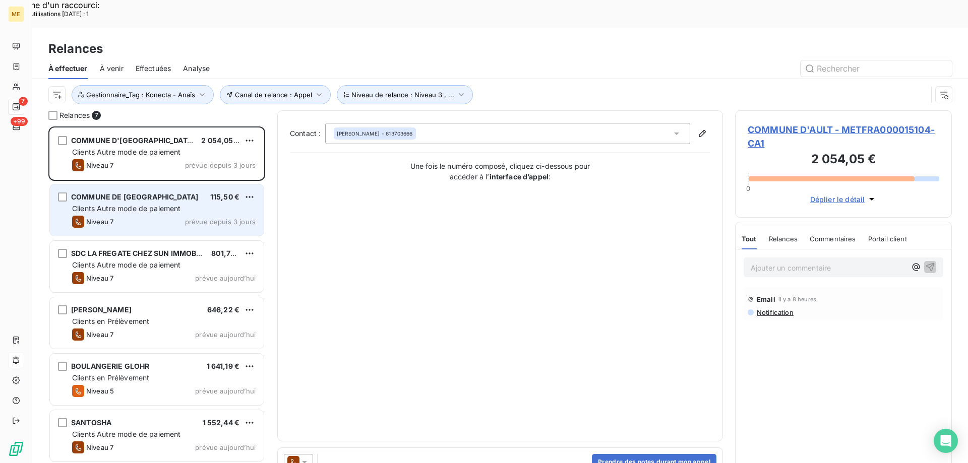
click at [95, 184] on div "COMMUNE DE LA CHEVROLIERE 115,50 € Clients Autre mode de paiement Niveau 7 prév…" at bounding box center [157, 209] width 214 height 51
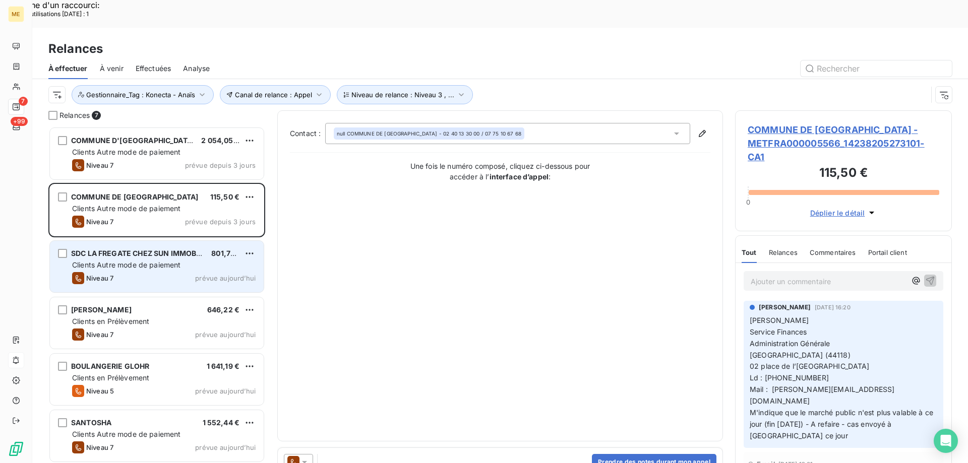
click at [139, 261] on span "Clients Autre mode de paiement" at bounding box center [126, 265] width 109 height 9
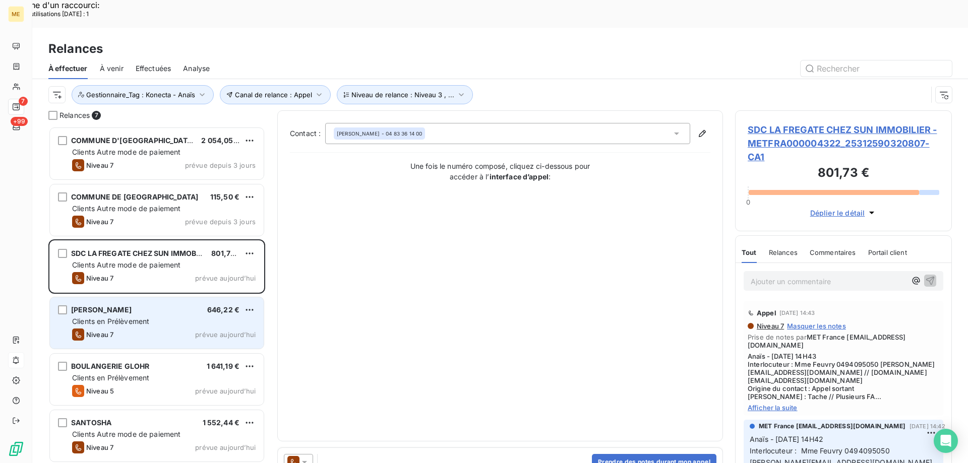
click at [125, 329] on div "Niveau 7 prévue aujourd’hui" at bounding box center [163, 335] width 183 height 12
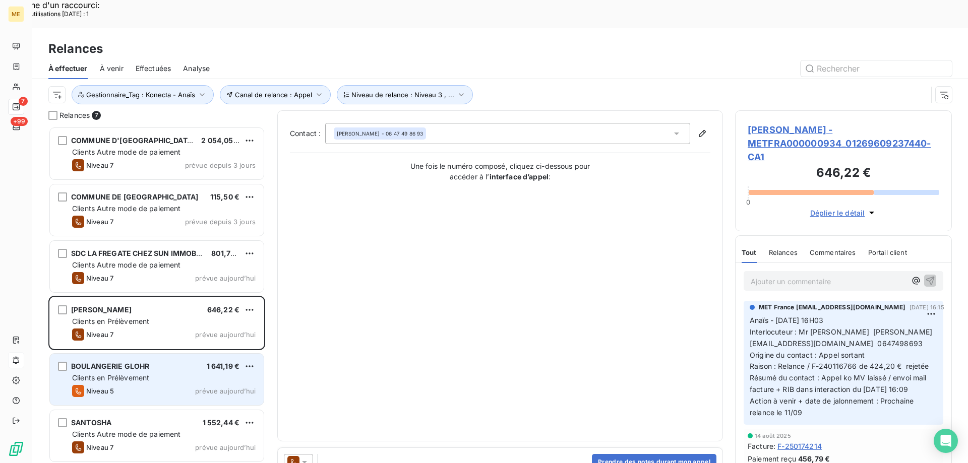
scroll to position [31, 0]
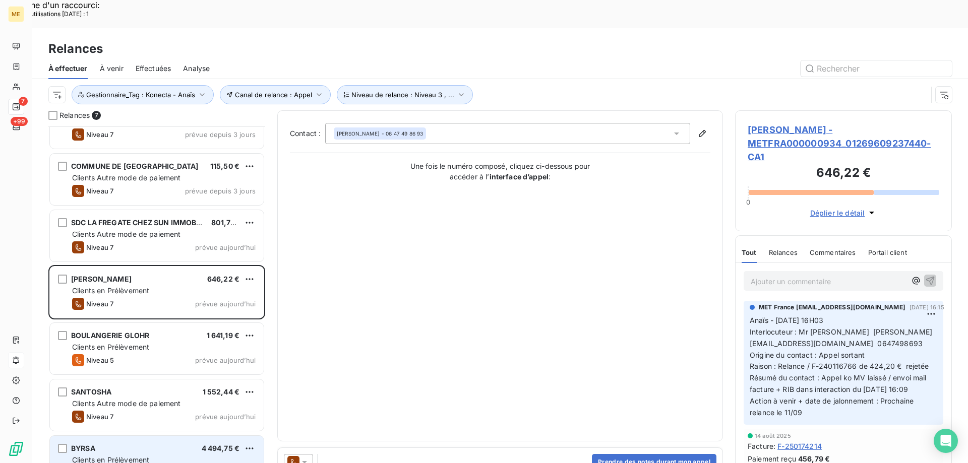
click at [152, 455] on div "Clients en Prélèvement" at bounding box center [163, 460] width 183 height 10
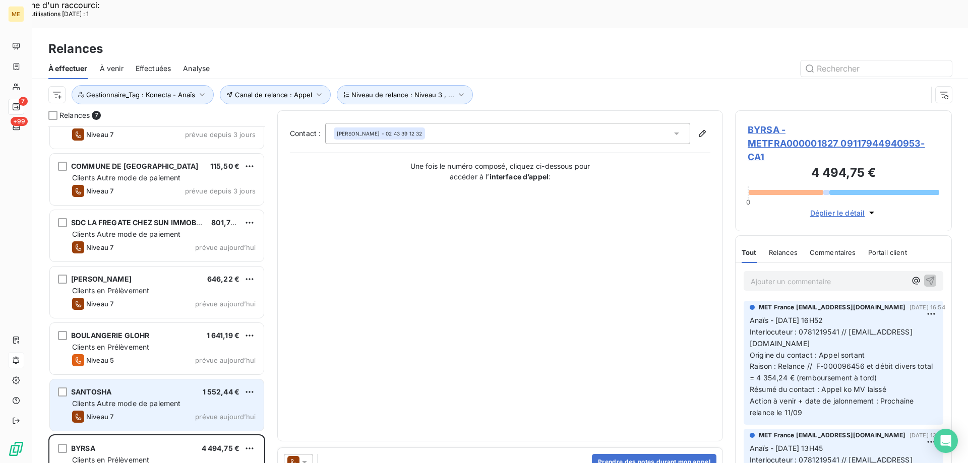
click at [112, 399] on div "Clients Autre mode de paiement" at bounding box center [163, 404] width 183 height 10
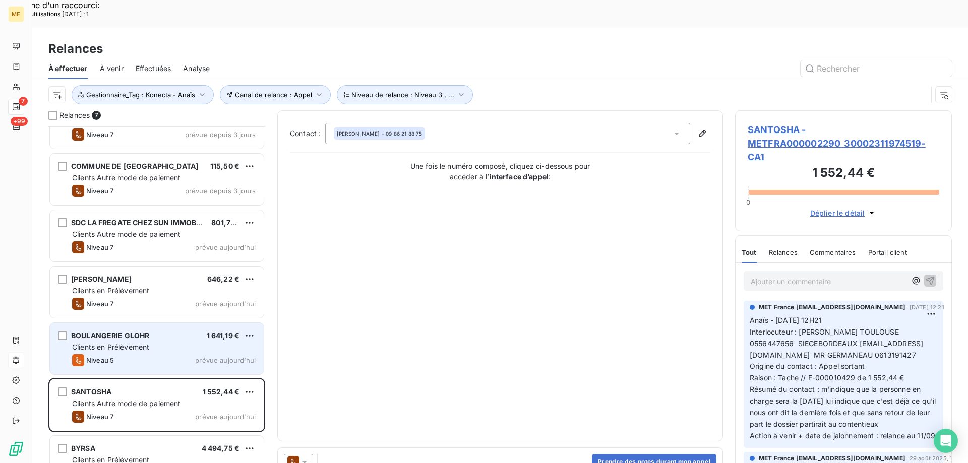
click at [117, 354] on div "Niveau 5 prévue aujourd’hui" at bounding box center [163, 360] width 183 height 12
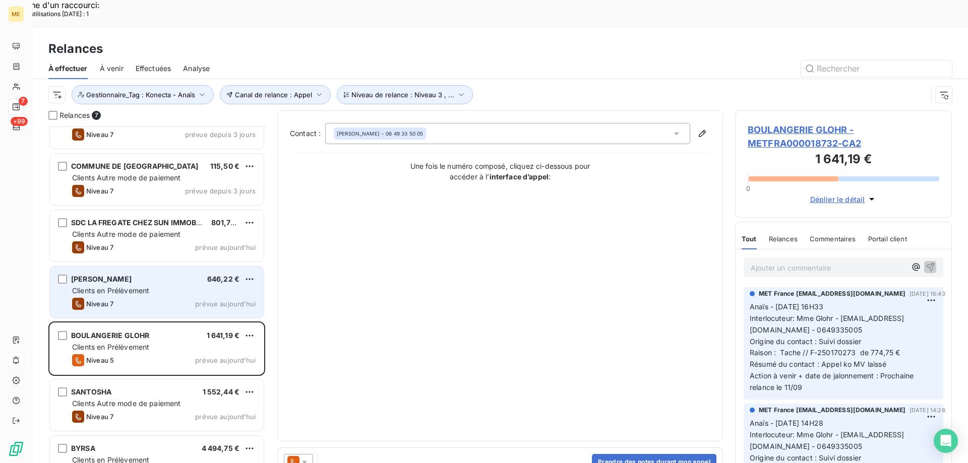
click at [131, 298] on div "Niveau 7 prévue aujourd’hui" at bounding box center [163, 304] width 183 height 12
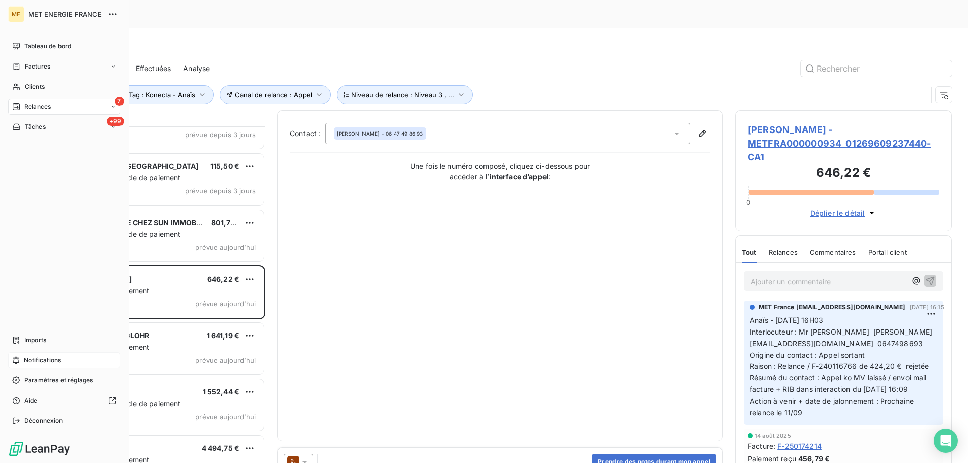
click at [26, 105] on span "Relances" at bounding box center [37, 106] width 27 height 9
click at [30, 127] on span "Tâches" at bounding box center [35, 126] width 21 height 9
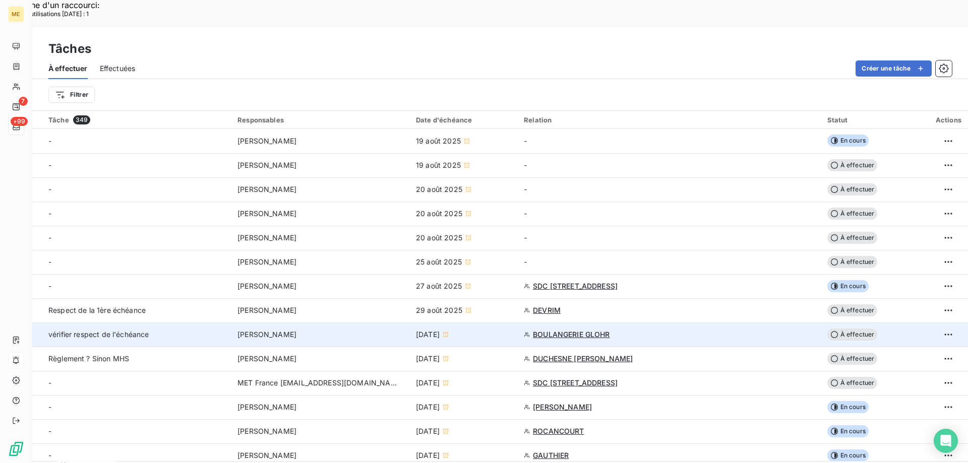
scroll to position [302, 0]
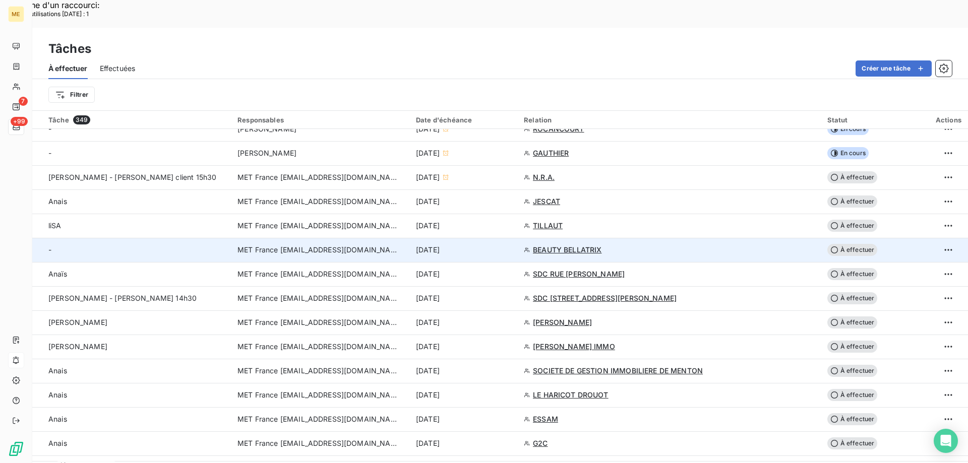
click at [518, 238] on td "[DATE]" at bounding box center [464, 250] width 108 height 24
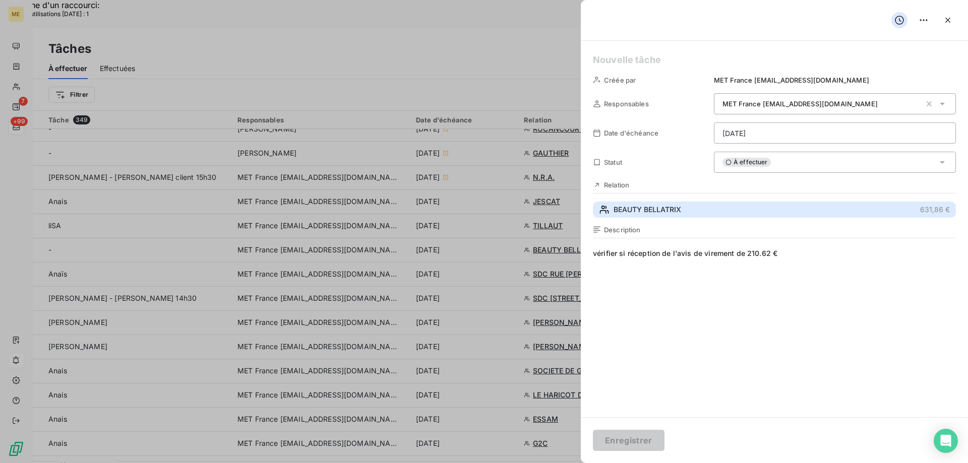
click at [700, 207] on button "BEAUTY BELLATRIX 631,86 €" at bounding box center [774, 210] width 363 height 16
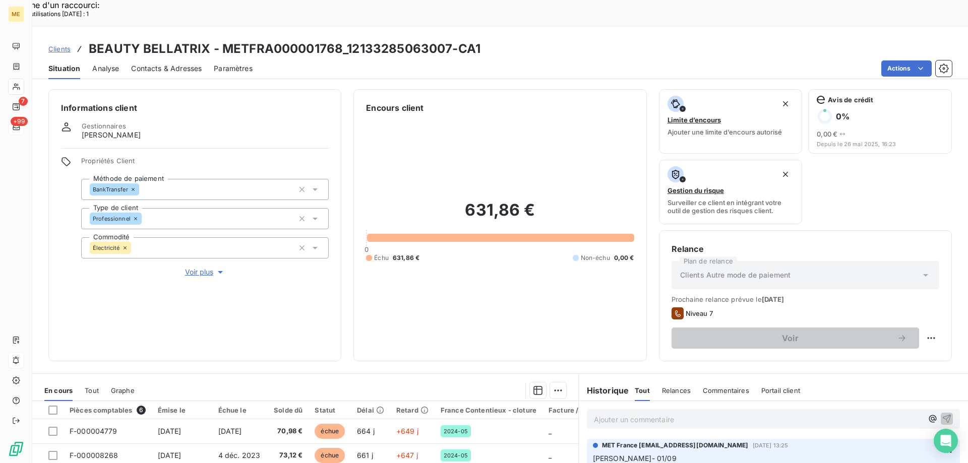
scroll to position [135, 0]
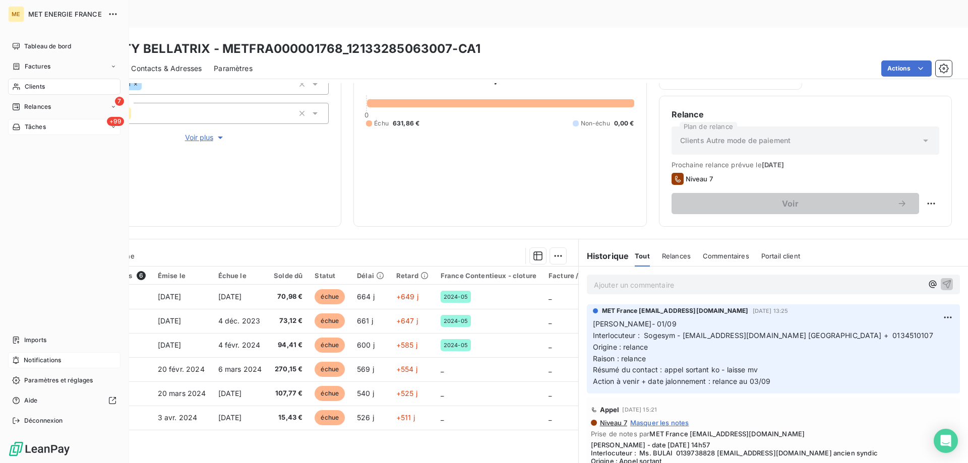
click at [22, 132] on div "+99 Tâches" at bounding box center [64, 127] width 112 height 16
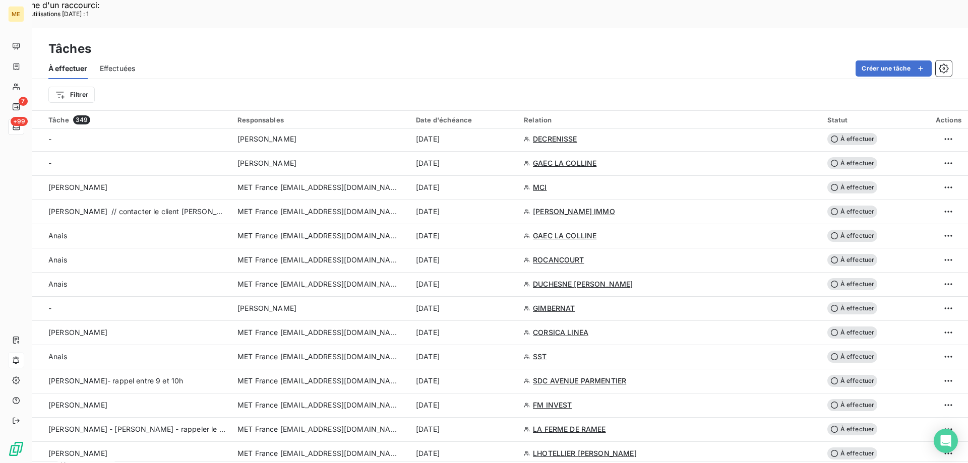
scroll to position [1411, 0]
